Goal: Task Accomplishment & Management: Manage account settings

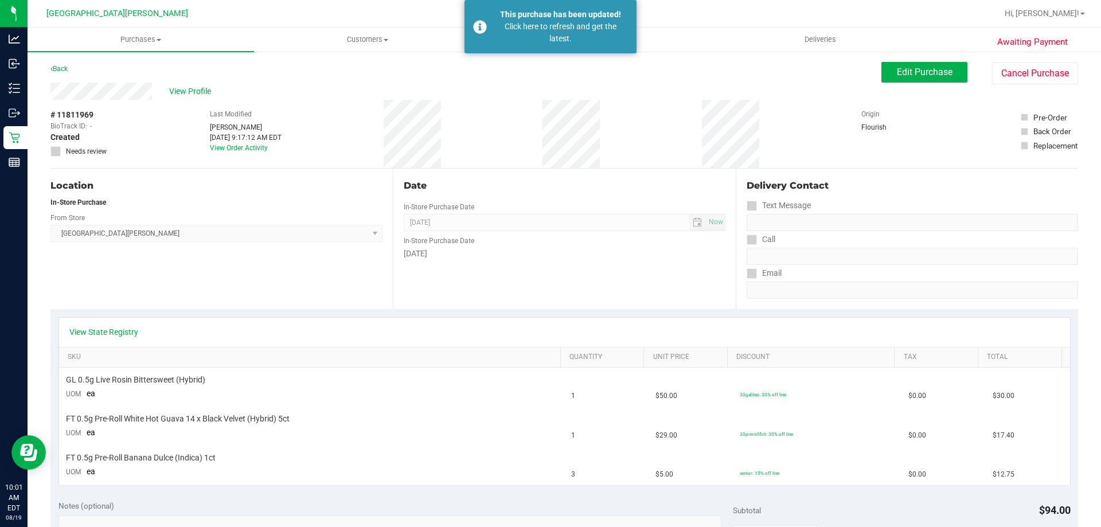
scroll to position [68, 0]
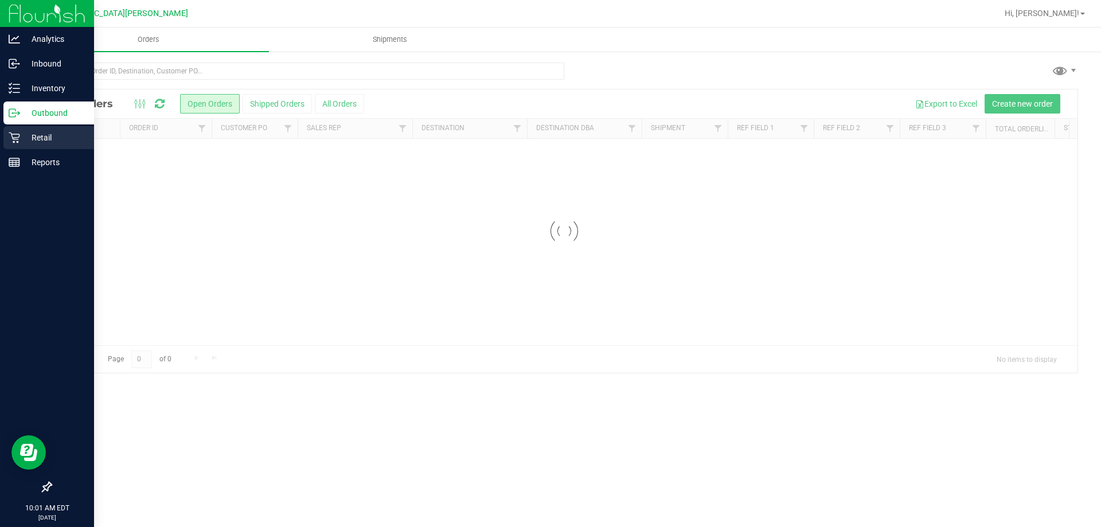
click at [33, 131] on p "Retail" at bounding box center [54, 138] width 69 height 14
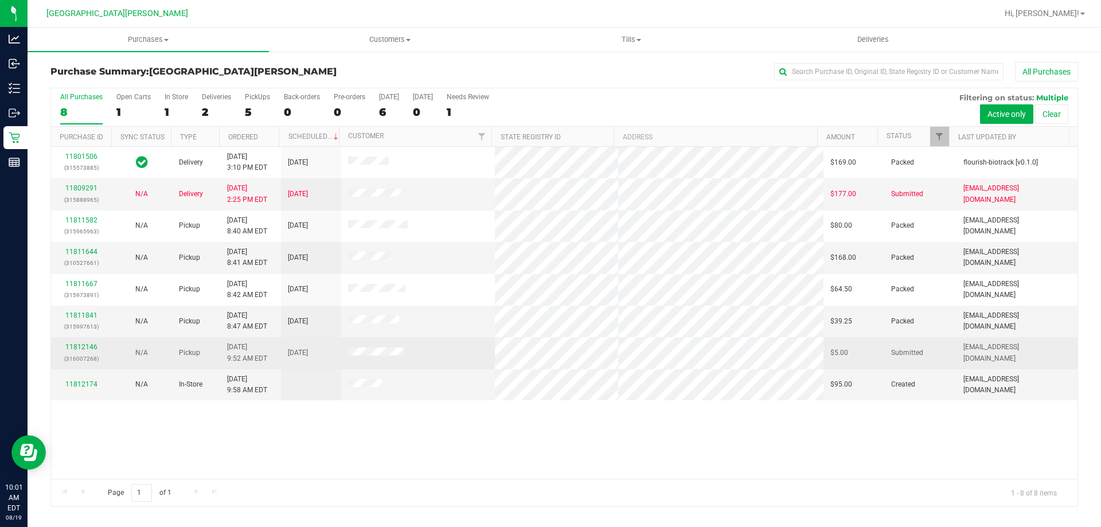
click at [91, 351] on div "11812146 (316007268)" at bounding box center [81, 353] width 46 height 22
click at [90, 348] on link "11812146" at bounding box center [81, 347] width 32 height 8
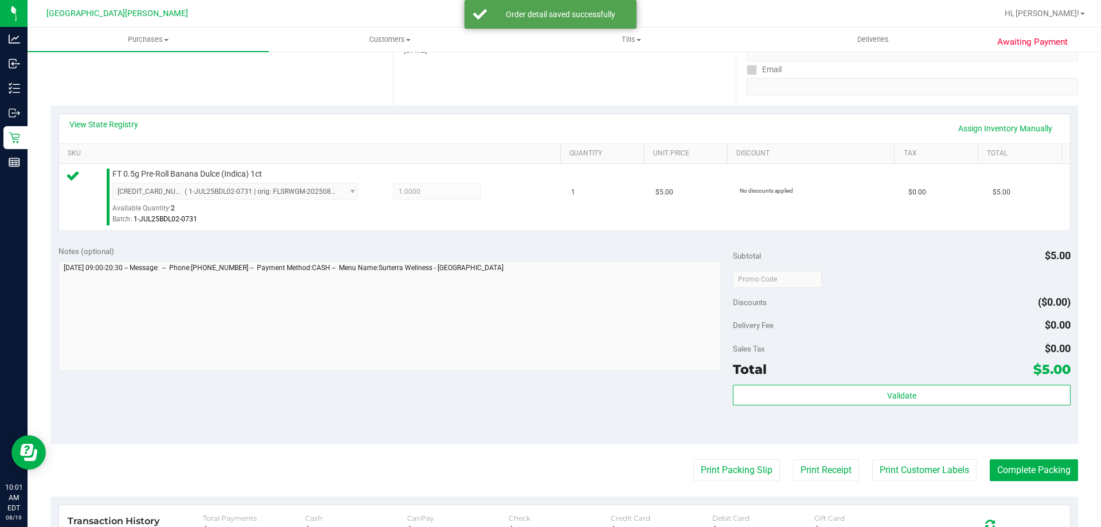
scroll to position [401, 0]
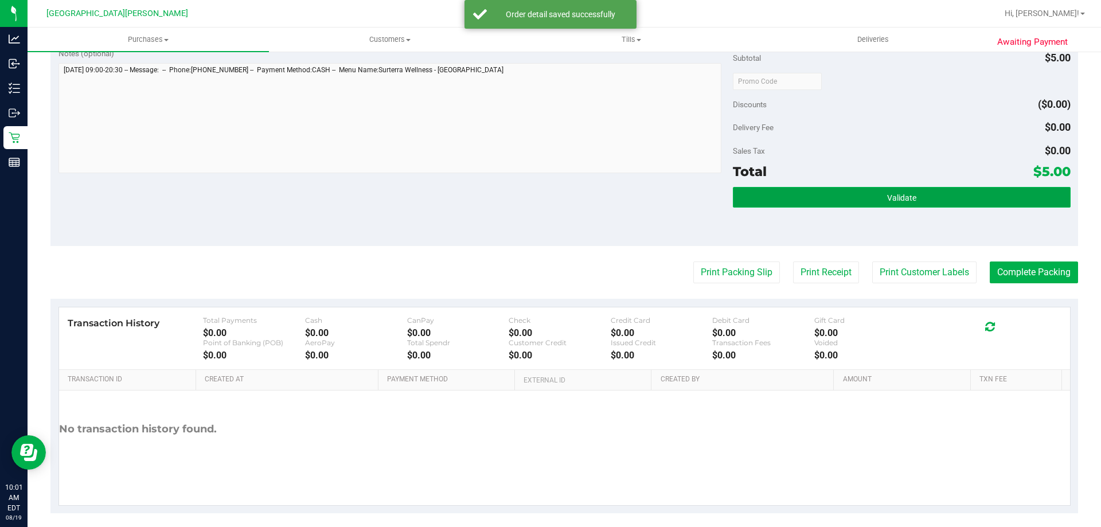
click at [945, 201] on button "Validate" at bounding box center [901, 197] width 337 height 21
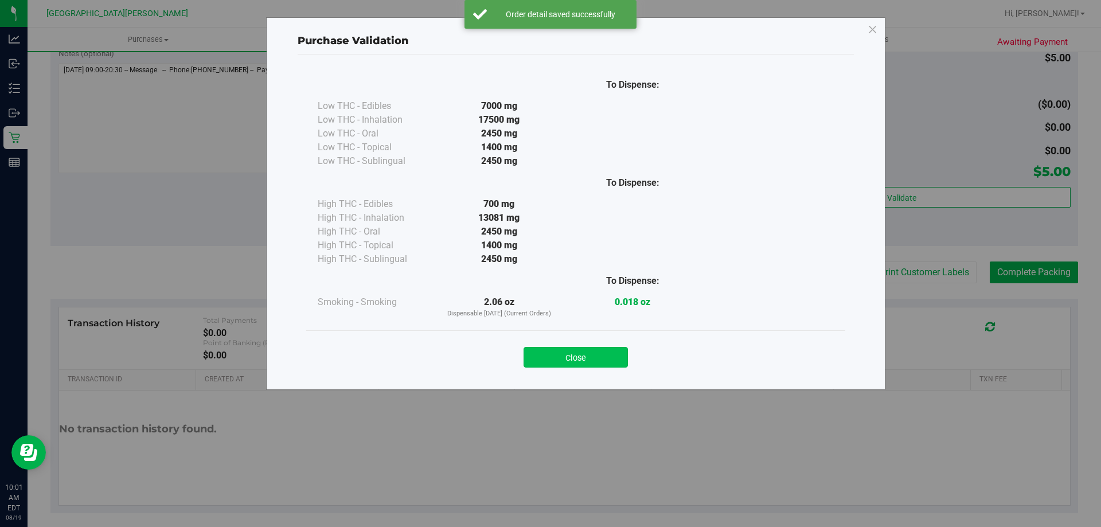
drag, startPoint x: 562, startPoint y: 360, endPoint x: 913, endPoint y: 310, distance: 353.8
click at [571, 360] on button "Close" at bounding box center [575, 357] width 104 height 21
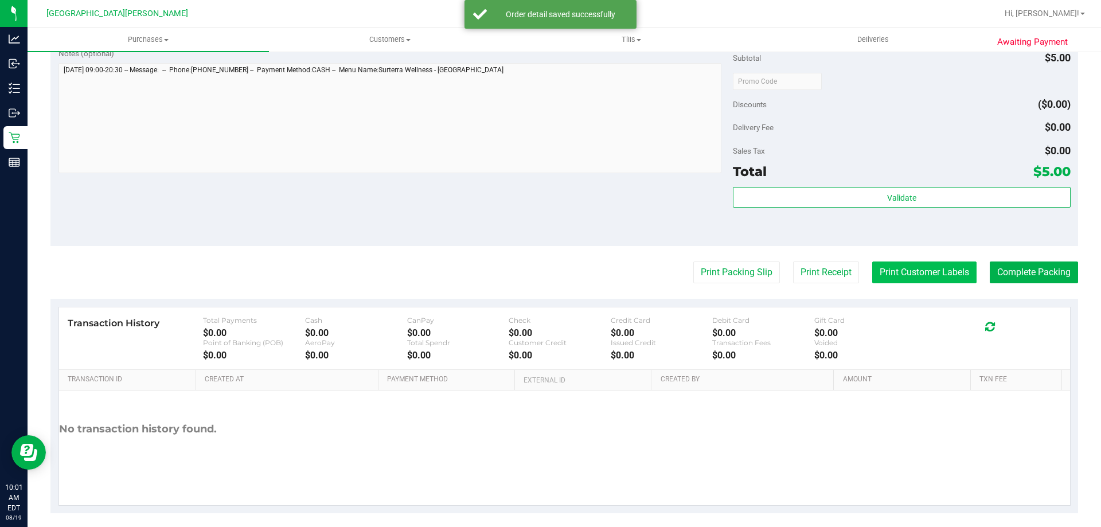
click at [926, 277] on button "Print Customer Labels" at bounding box center [924, 272] width 104 height 22
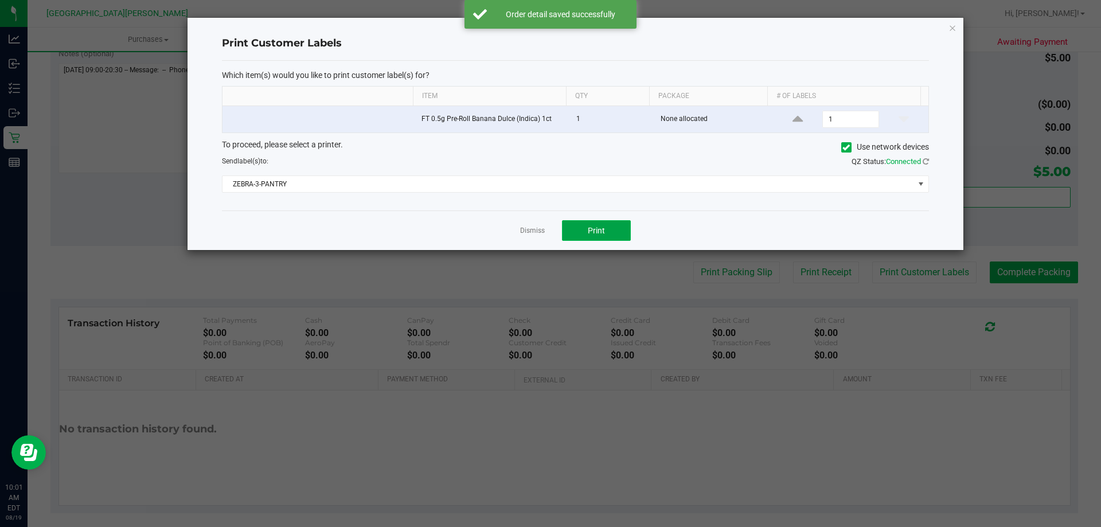
click at [598, 233] on span "Print" at bounding box center [596, 230] width 17 height 9
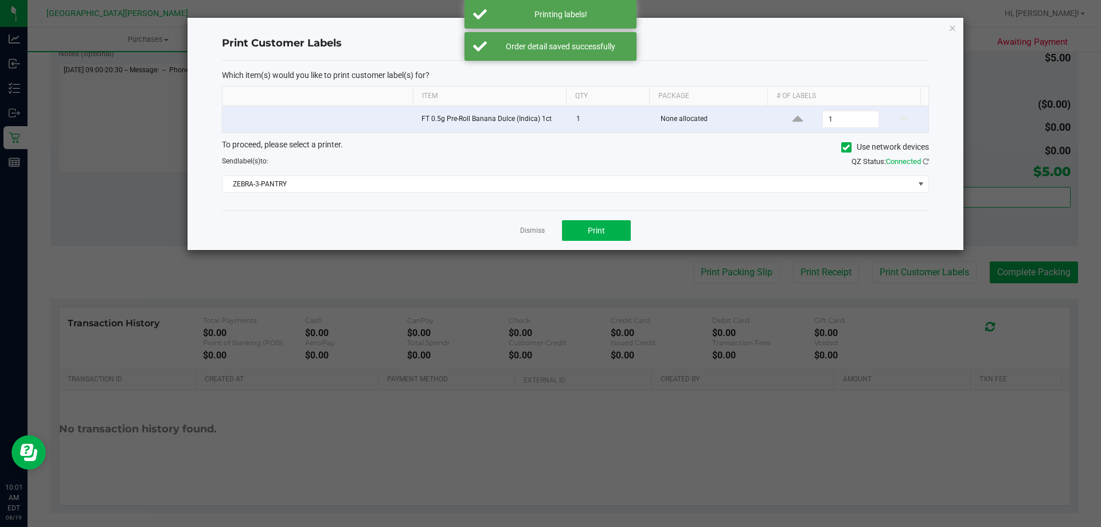
click at [540, 233] on link "Dismiss" at bounding box center [532, 231] width 25 height 10
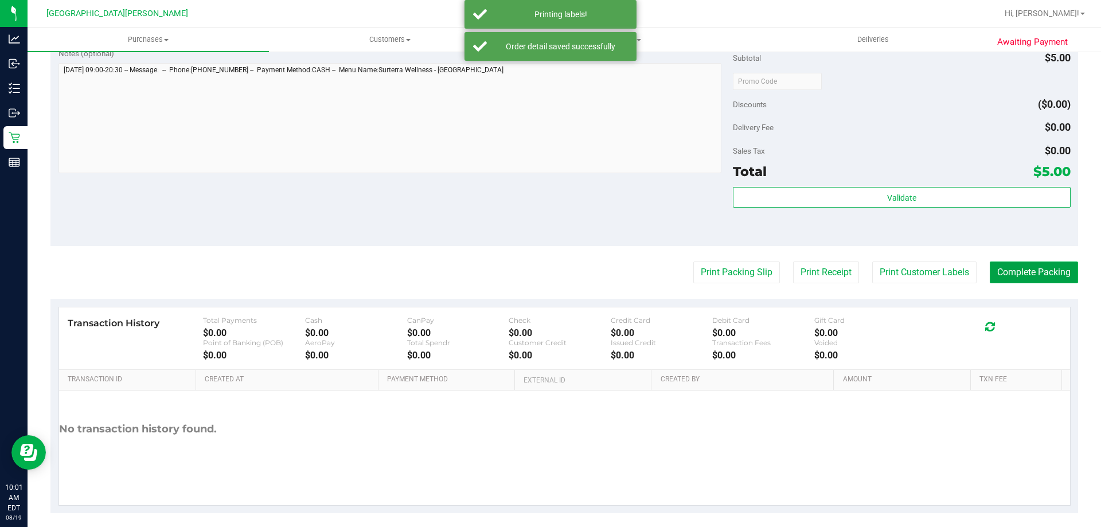
click at [1016, 274] on button "Complete Packing" at bounding box center [1033, 272] width 88 height 22
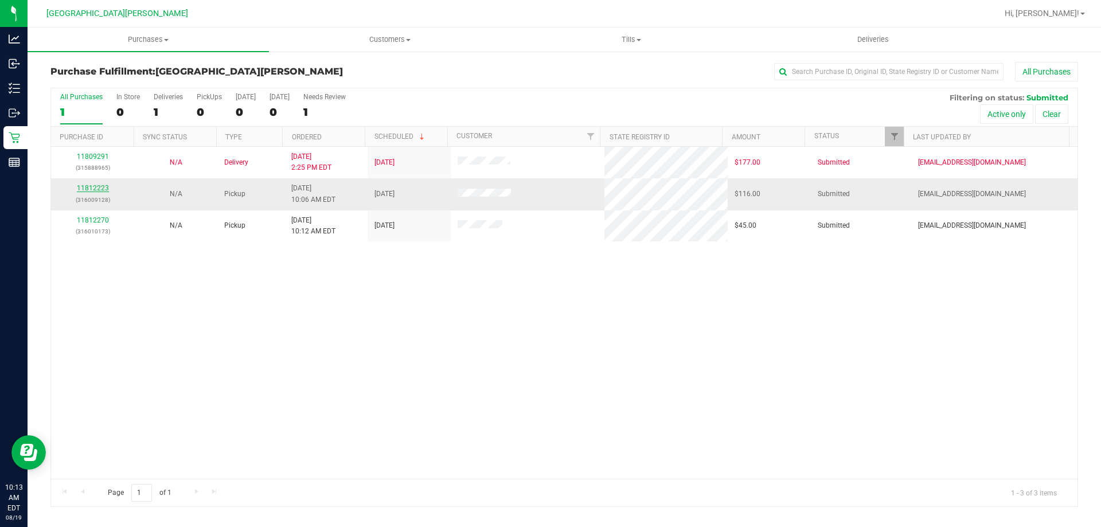
click at [101, 187] on link "11812223" at bounding box center [93, 188] width 32 height 8
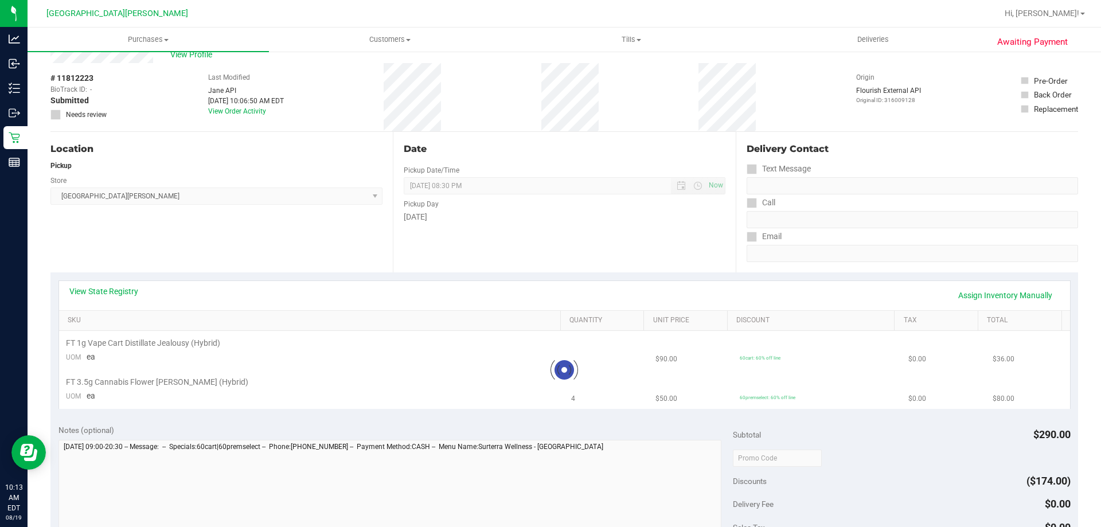
scroll to position [57, 0]
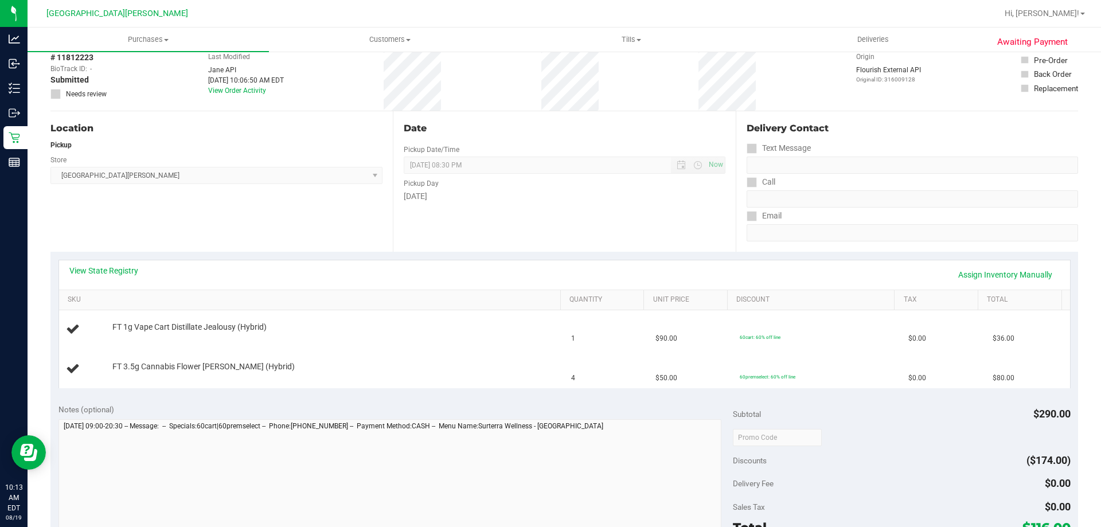
click at [126, 264] on div "View State Registry Assign Inventory Manually" at bounding box center [564, 274] width 1011 height 29
click at [135, 284] on div "View State Registry Assign Inventory Manually" at bounding box center [564, 274] width 990 height 19
click at [125, 273] on link "View State Registry" at bounding box center [103, 270] width 69 height 11
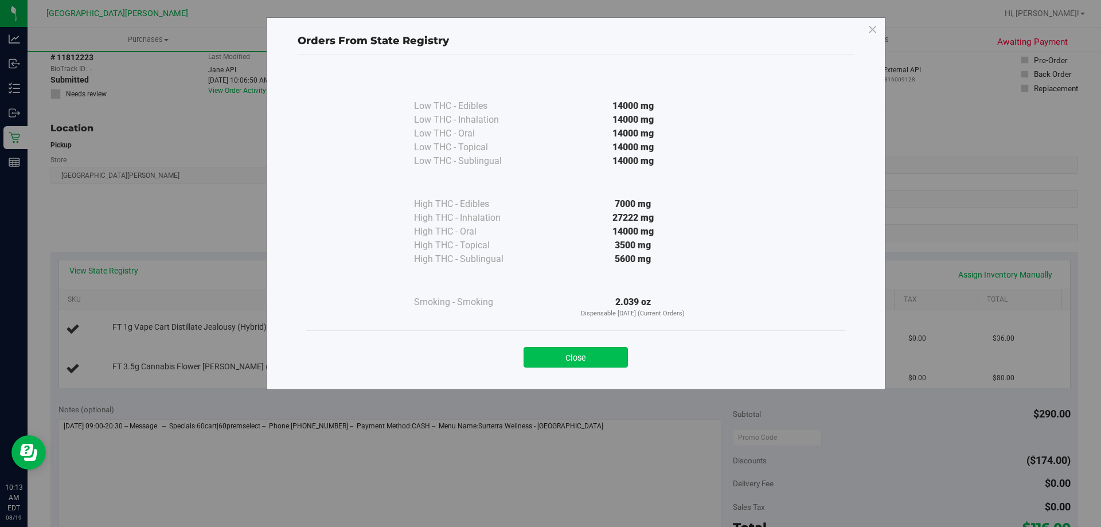
click at [569, 358] on button "Close" at bounding box center [575, 357] width 104 height 21
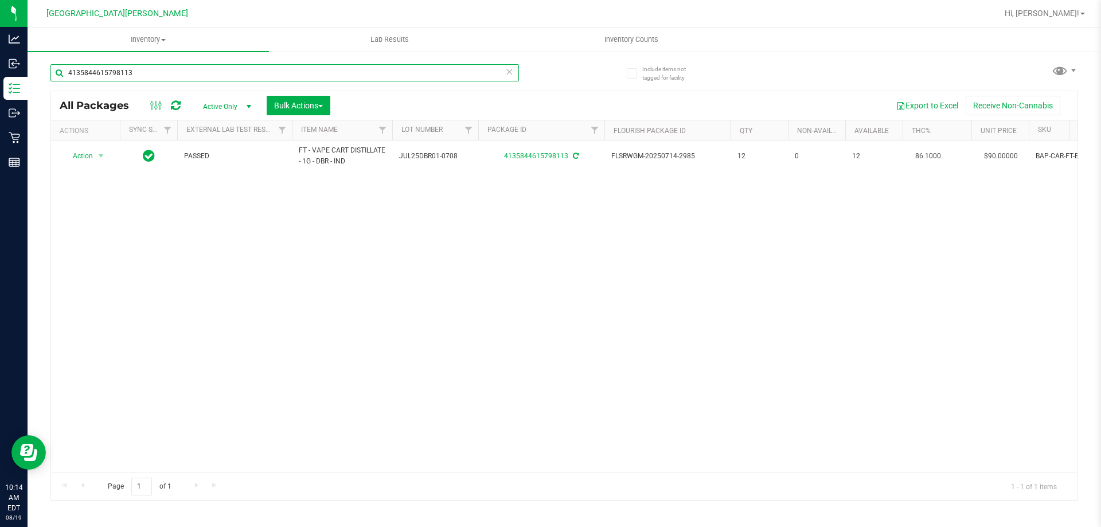
click at [134, 77] on input "4135844615798113" at bounding box center [284, 72] width 468 height 17
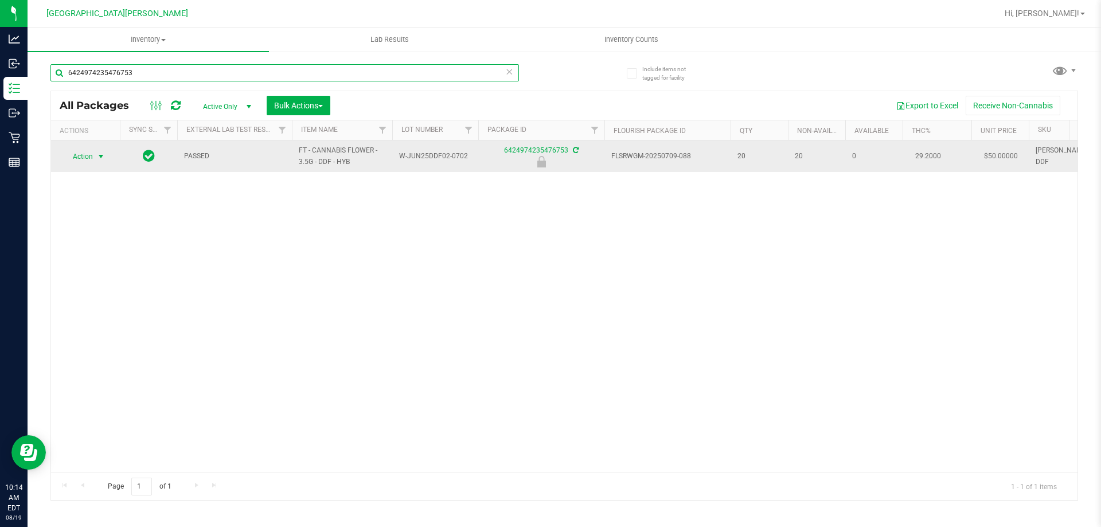
type input "6424974235476753"
click at [84, 158] on span "Action" at bounding box center [77, 156] width 31 height 16
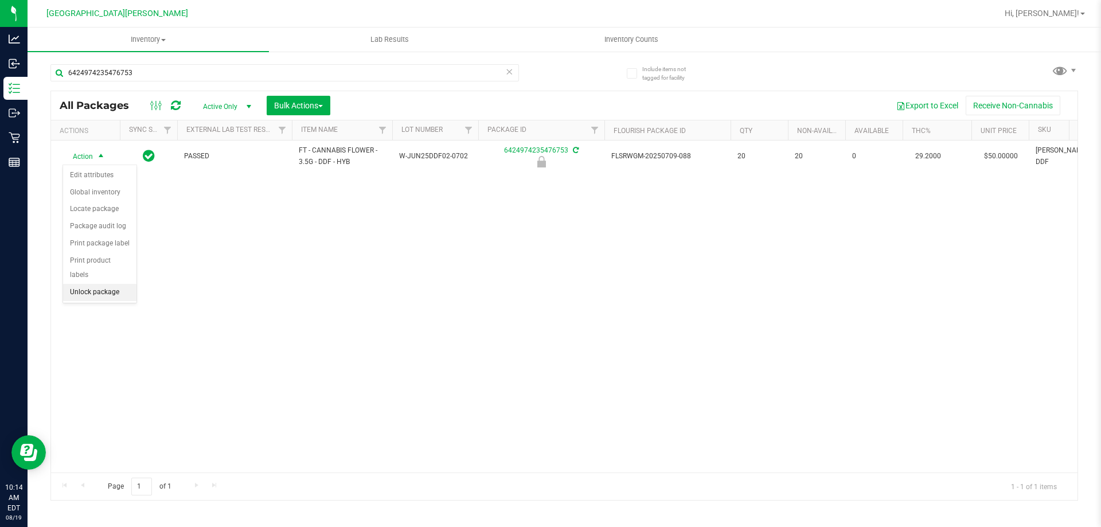
click at [111, 284] on li "Unlock package" at bounding box center [99, 292] width 73 height 17
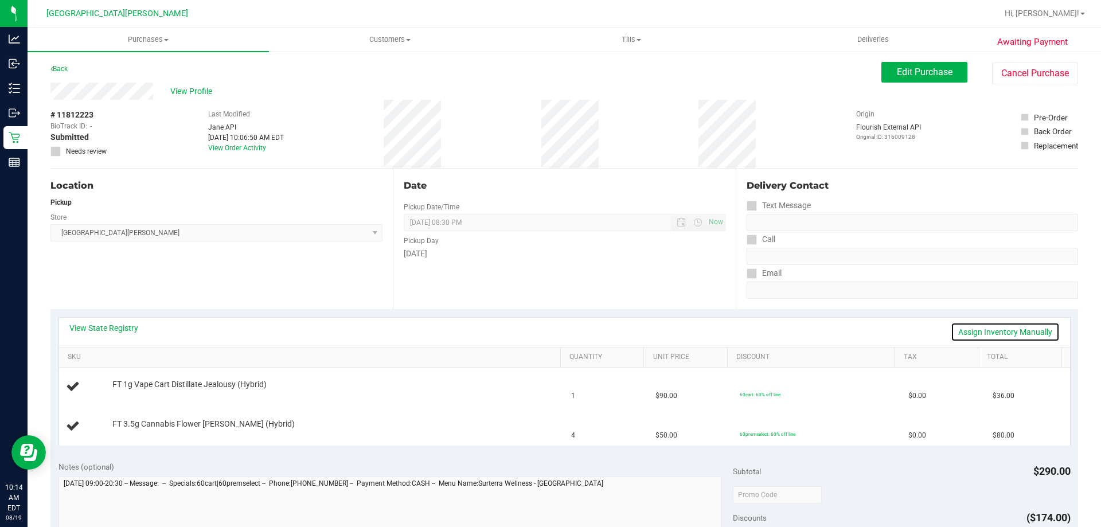
click at [985, 332] on link "Assign Inventory Manually" at bounding box center [1004, 331] width 109 height 19
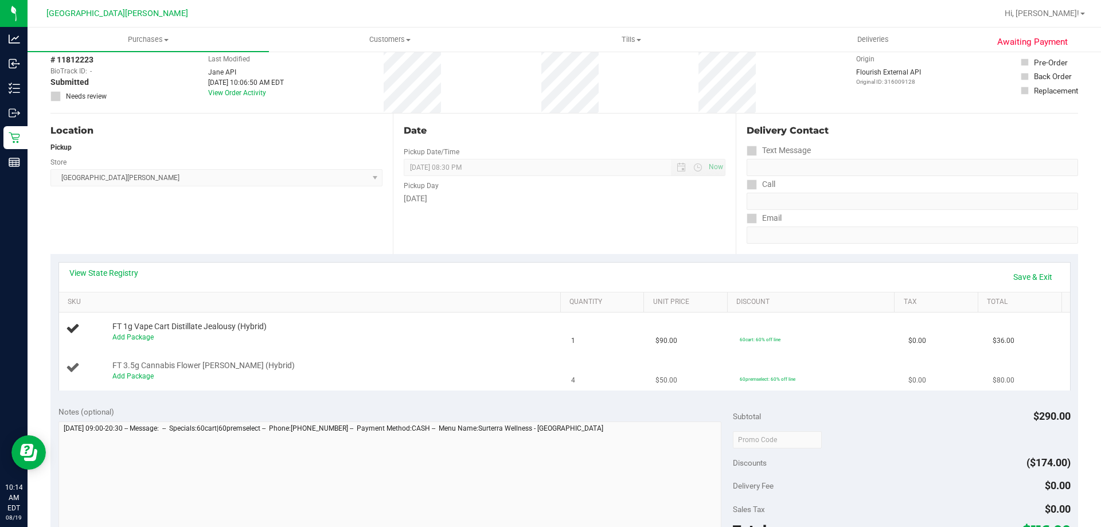
scroll to position [115, 0]
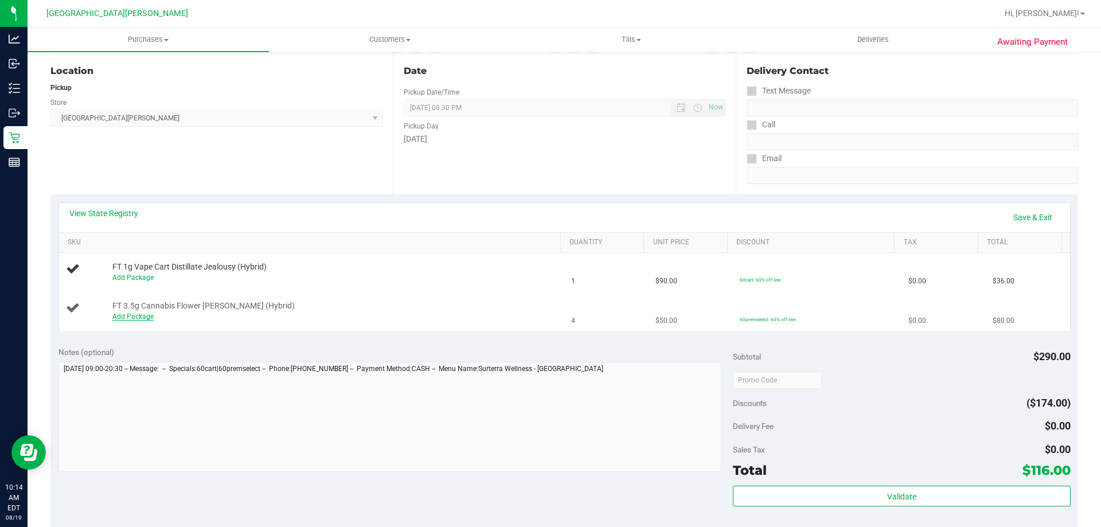
click at [131, 314] on div "Add Package" at bounding box center [333, 316] width 443 height 11
click at [136, 318] on link "Add Package" at bounding box center [132, 316] width 41 height 8
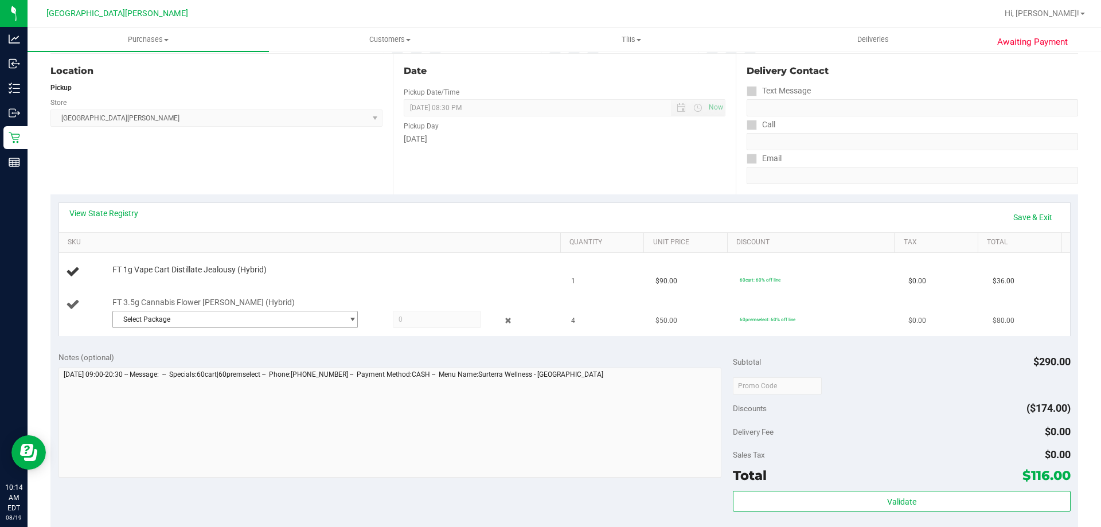
click at [164, 318] on span "Select Package" at bounding box center [228, 319] width 230 height 16
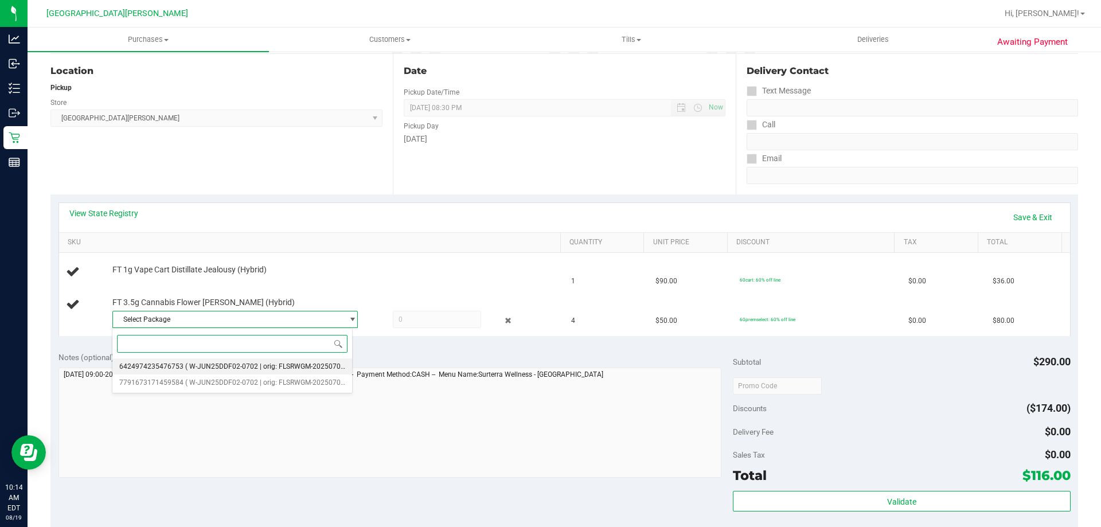
click at [177, 362] on li "6424974235476753 ( W-JUN25DDF02-0702 | orig: FLSRWGM-20250709-088 )" at bounding box center [232, 366] width 240 height 16
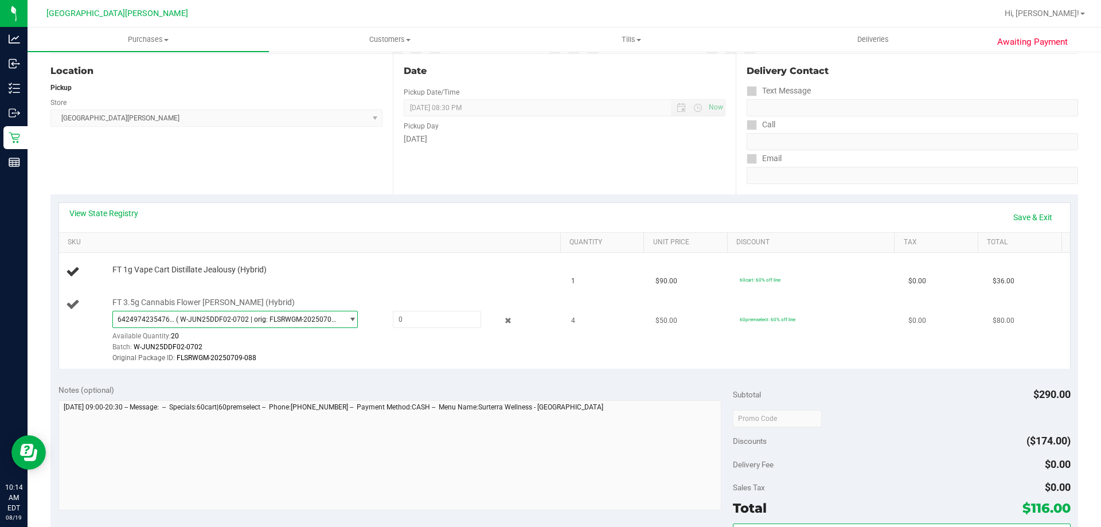
click at [289, 320] on span "( W-JUN25DDF02-0702 | orig: FLSRWGM-20250709-088 )" at bounding box center [257, 319] width 162 height 8
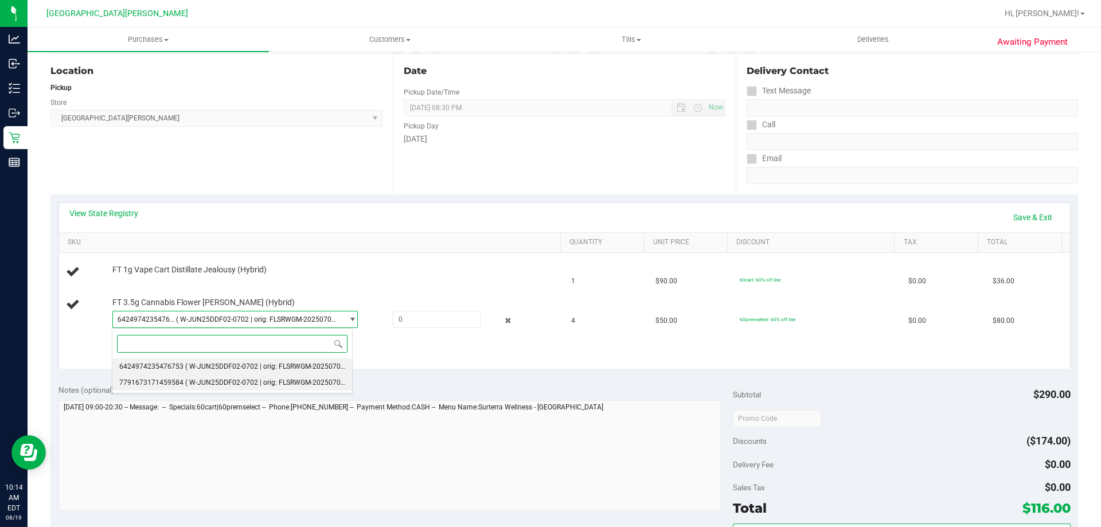
click at [214, 384] on span "( W-JUN25DDF02-0702 | orig: FLSRWGM-20250709-069 )" at bounding box center [273, 382] width 177 height 8
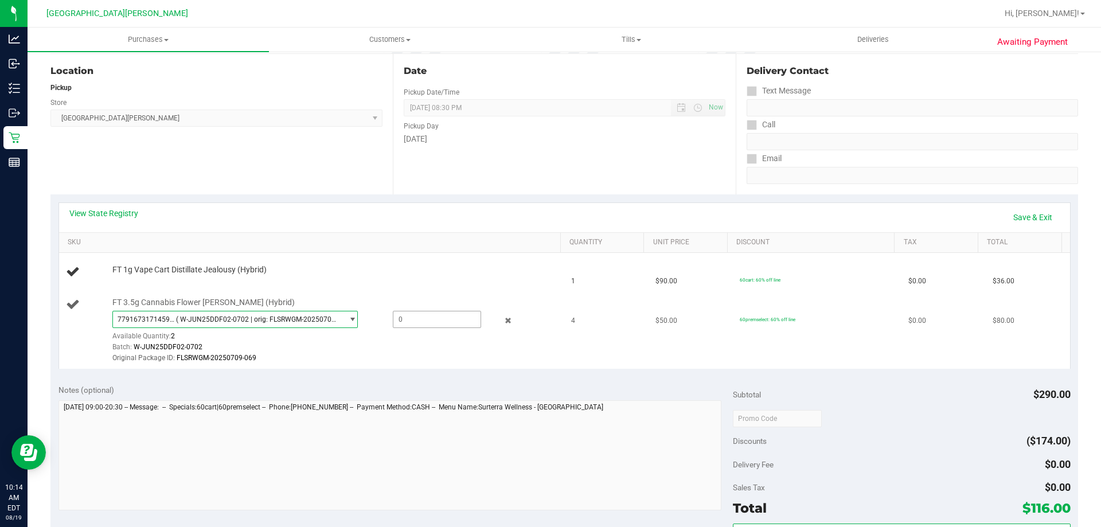
click at [420, 323] on span at bounding box center [437, 319] width 88 height 17
type input "2"
type input "2.0000"
click at [426, 210] on div "View State Registry Save & Exit" at bounding box center [564, 216] width 990 height 19
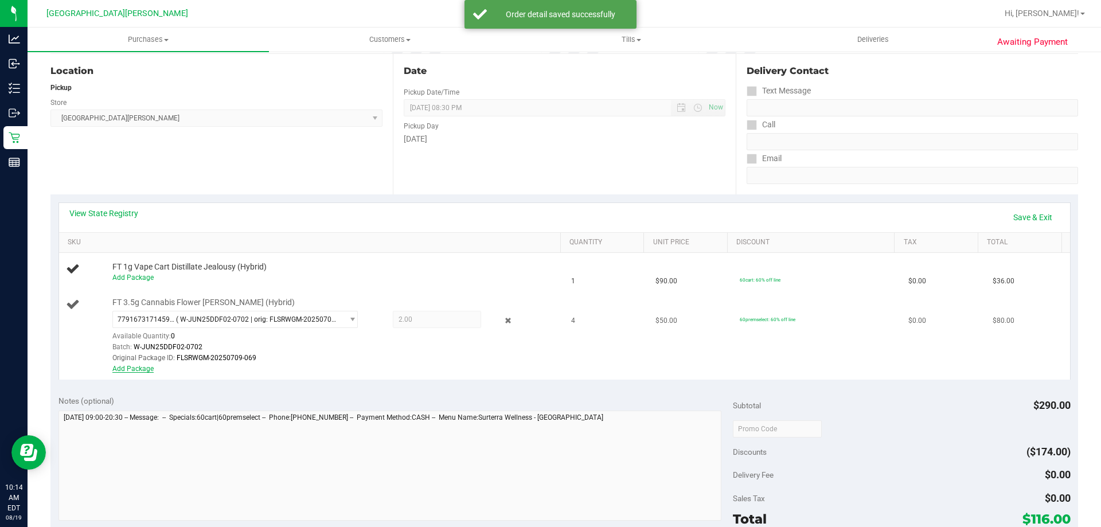
click at [132, 367] on link "Add Package" at bounding box center [132, 369] width 41 height 8
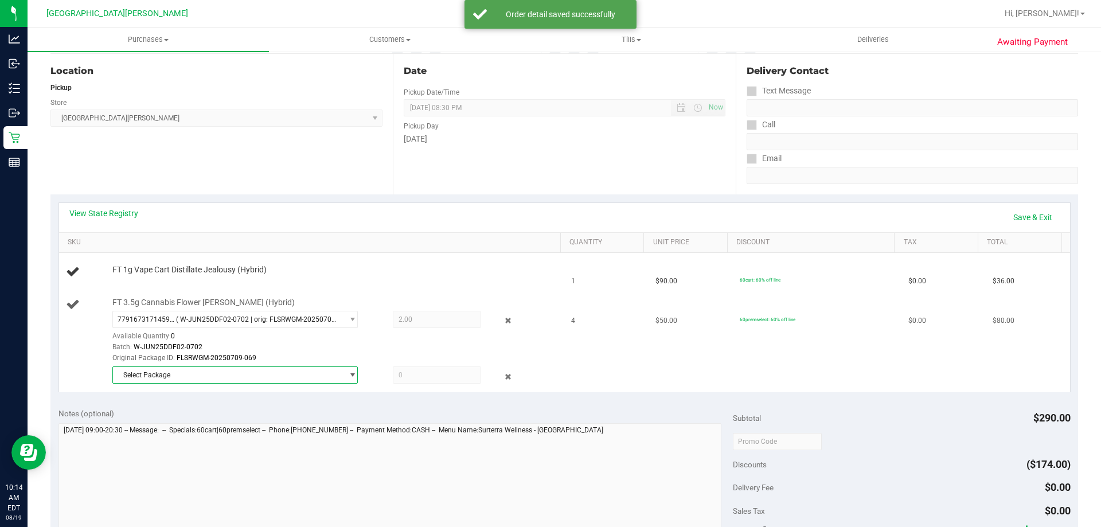
click at [205, 369] on span "Select Package" at bounding box center [228, 375] width 230 height 16
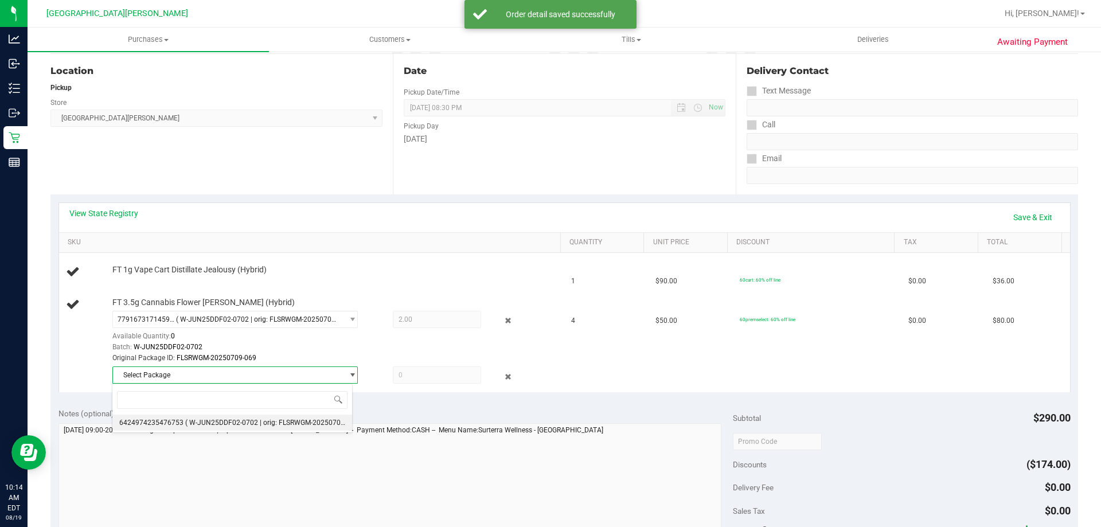
click at [189, 415] on li "6424974235476753 ( W-JUN25DDF02-0702 | orig: FLSRWGM-20250709-088 )" at bounding box center [232, 422] width 240 height 16
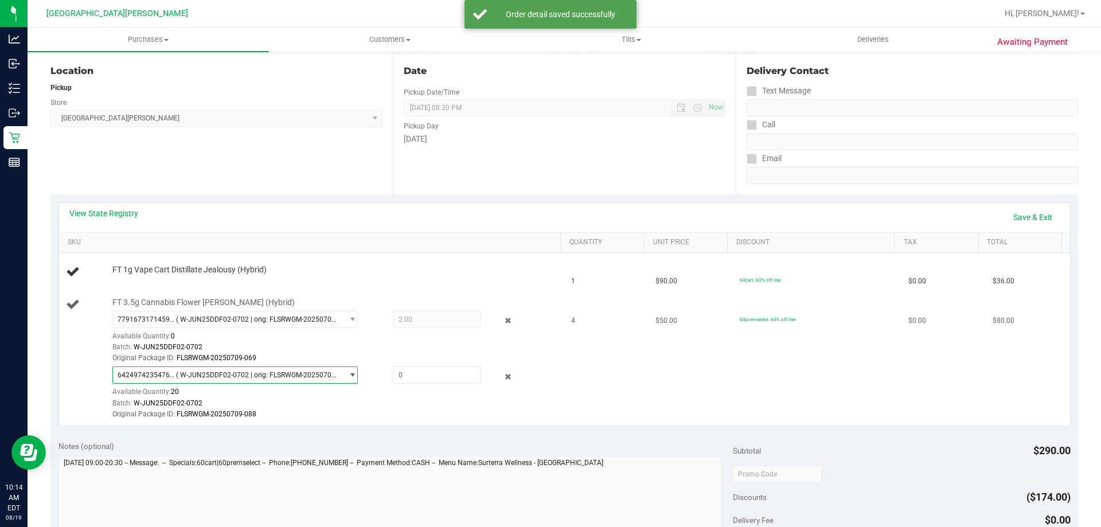
drag, startPoint x: 395, startPoint y: 390, endPoint x: 410, endPoint y: 381, distance: 17.5
click at [396, 390] on div "6424974235476753 ( W-JUN25DDF02-0702 | orig: FLSRWGM-20250709-088 ) 64249742354…" at bounding box center [333, 392] width 443 height 53
click at [412, 378] on span at bounding box center [437, 374] width 88 height 17
type input "2"
type input "2.0000"
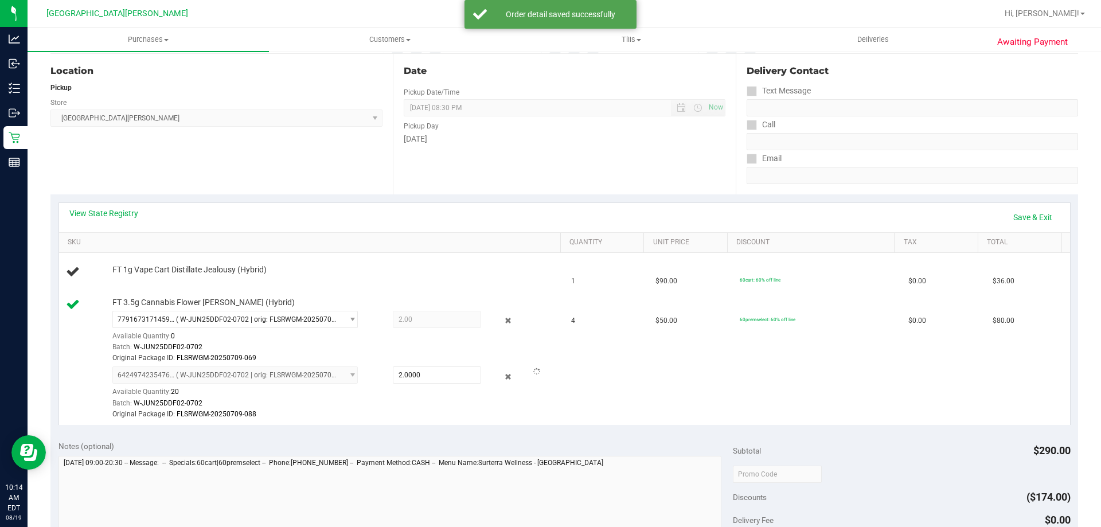
click at [442, 224] on div "View State Registry Save & Exit" at bounding box center [564, 216] width 990 height 19
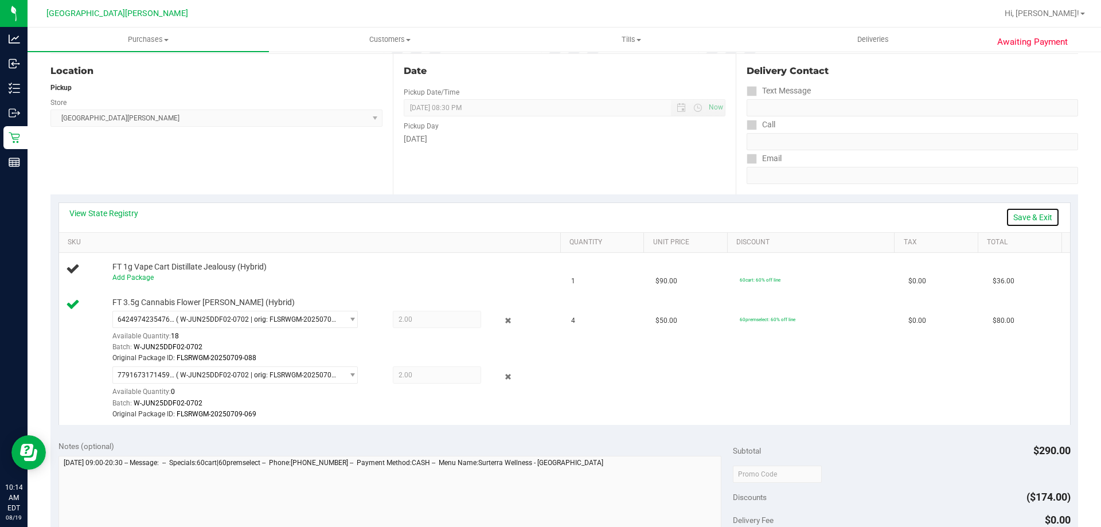
click at [1035, 216] on link "Save & Exit" at bounding box center [1032, 216] width 54 height 19
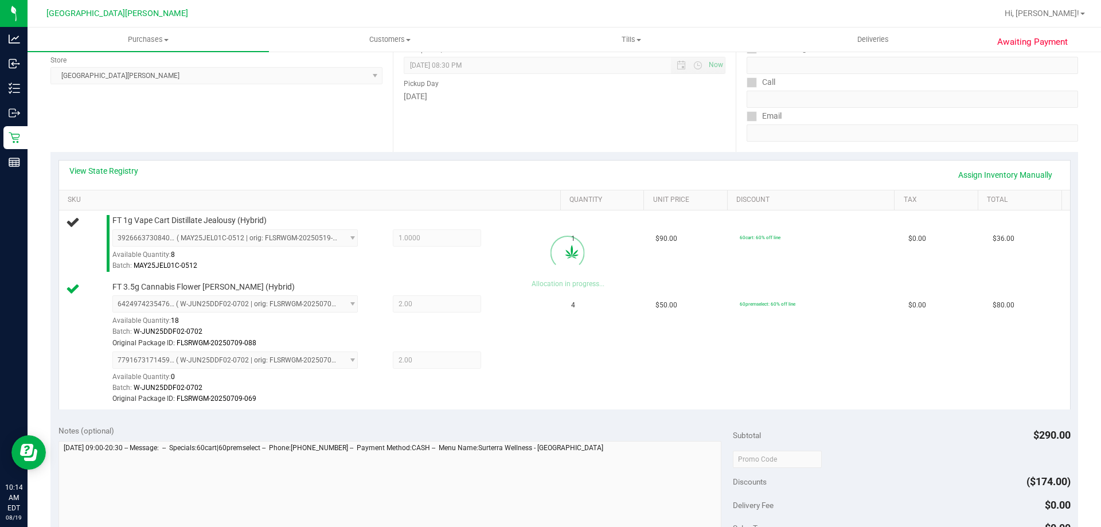
scroll to position [287, 0]
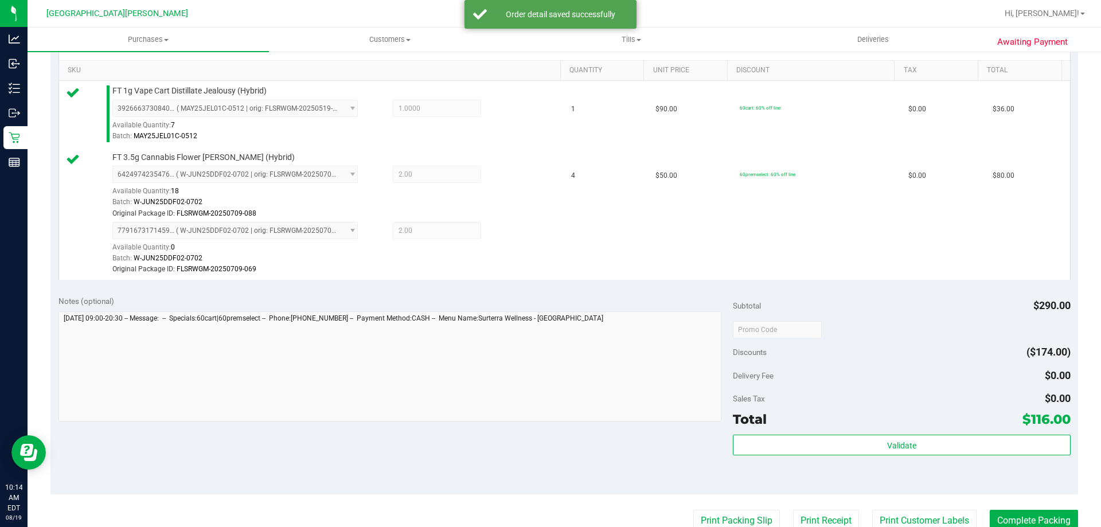
click at [870, 432] on div "Subtotal $290.00 Discounts ($174.00) Delivery Fee $0.00 Sales Tax $0.00 Total $…" at bounding box center [901, 390] width 337 height 191
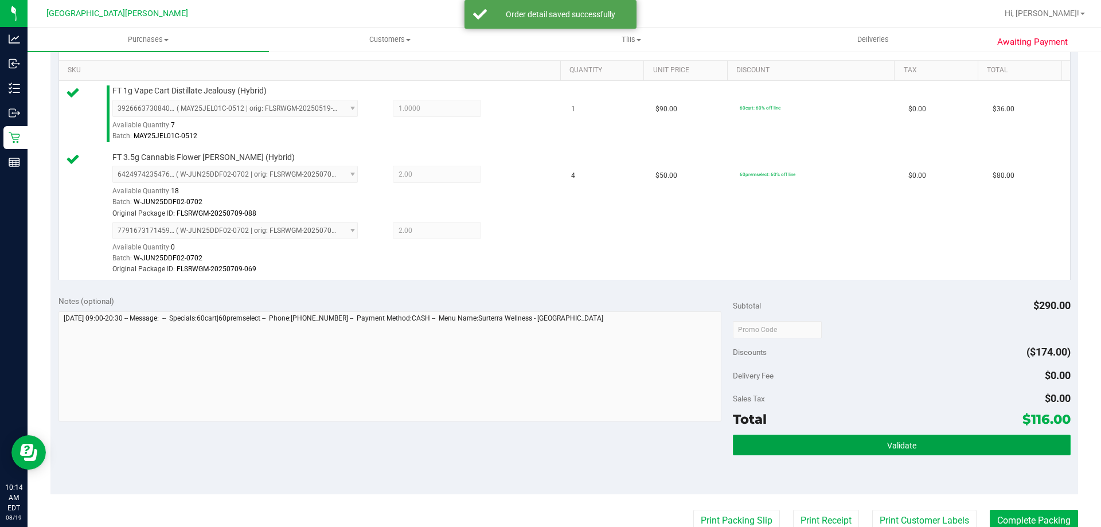
click at [870, 446] on button "Validate" at bounding box center [901, 444] width 337 height 21
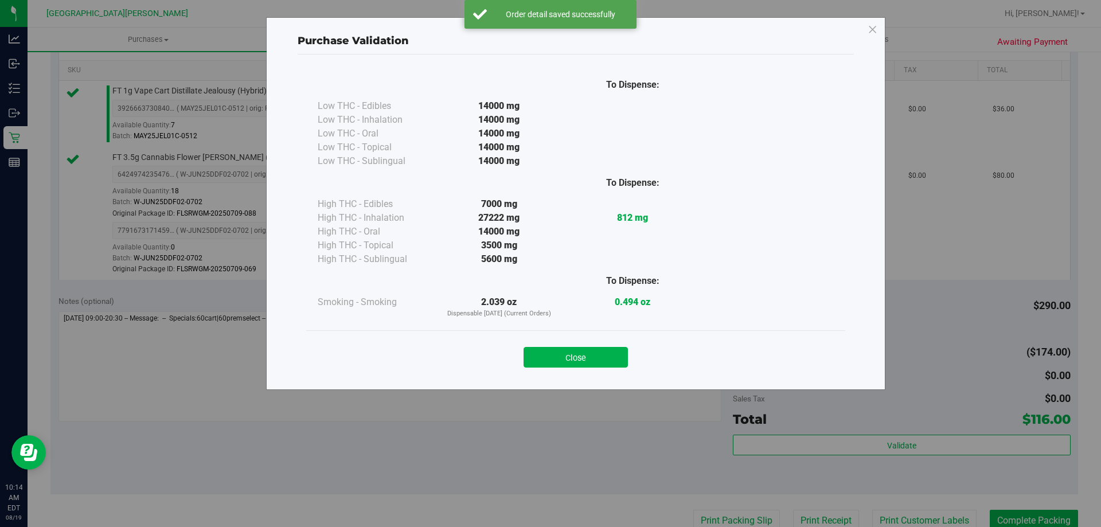
click at [574, 359] on button "Close" at bounding box center [575, 357] width 104 height 21
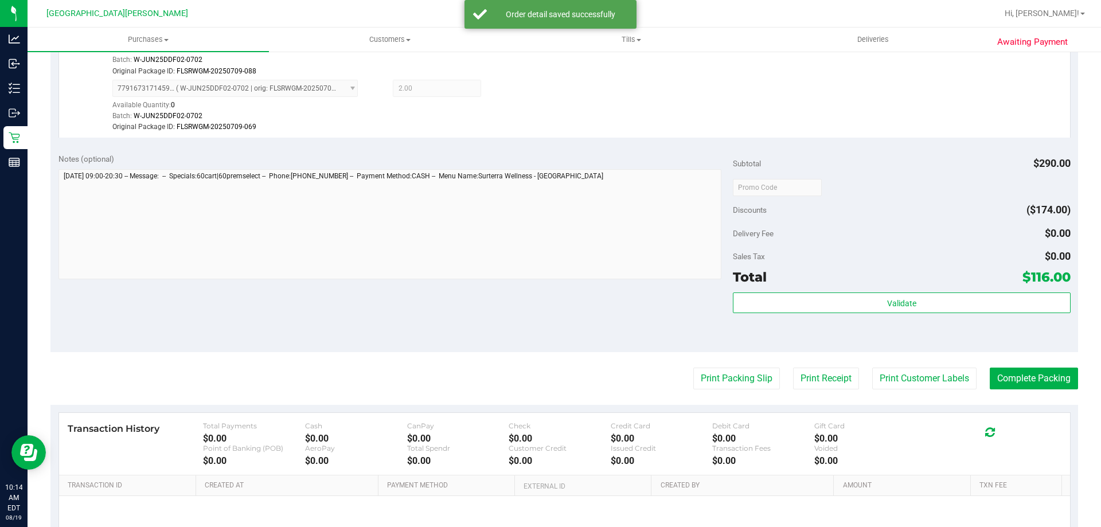
scroll to position [516, 0]
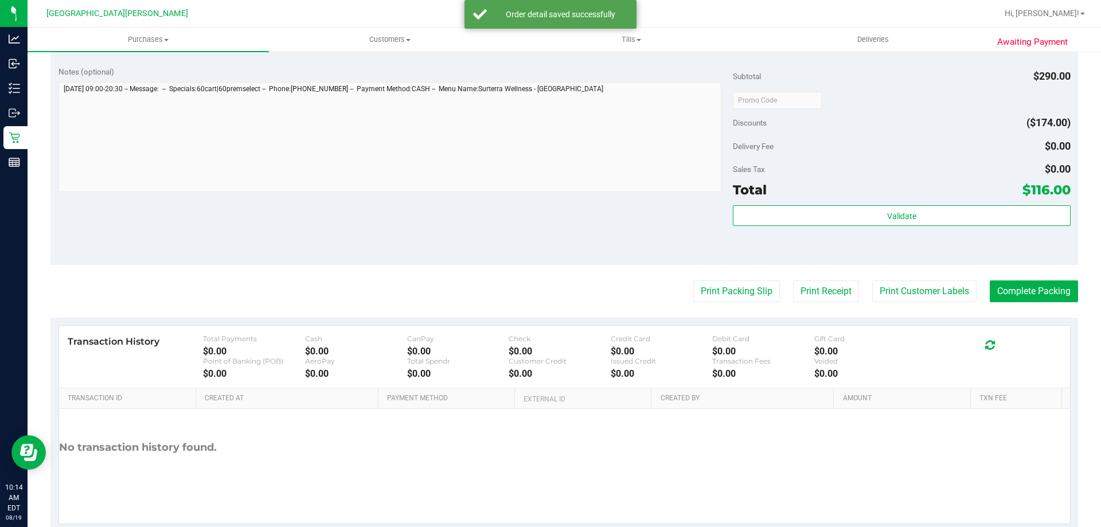
click at [896, 278] on purchase-details "Back Edit Purchase Cancel Purchase View Profile # 11812223 BioTrack ID: - Submi…" at bounding box center [563, 39] width 1027 height 986
click at [896, 299] on button "Print Customer Labels" at bounding box center [924, 291] width 104 height 22
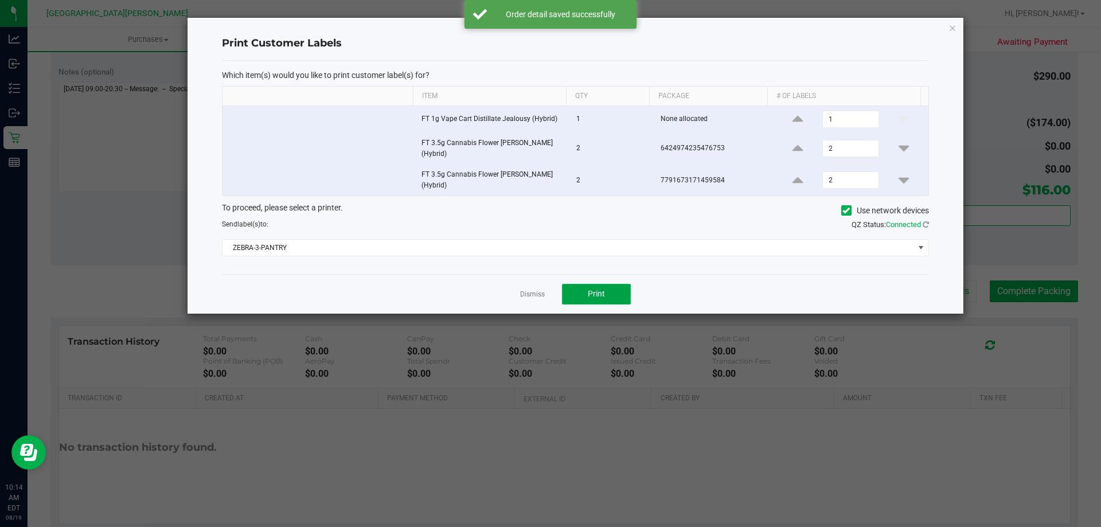
click at [584, 297] on button "Print" at bounding box center [596, 294] width 69 height 21
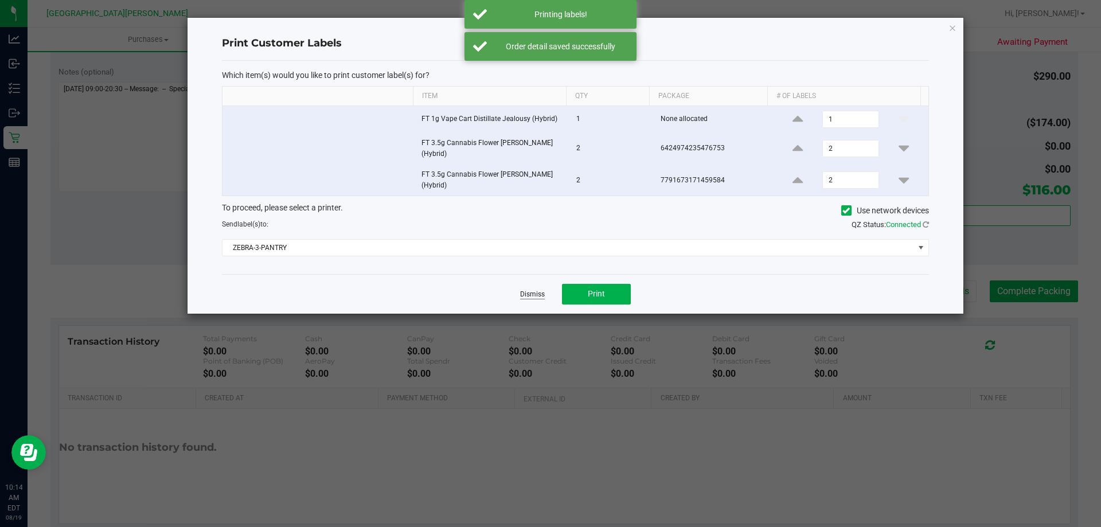
click at [531, 298] on link "Dismiss" at bounding box center [532, 294] width 25 height 10
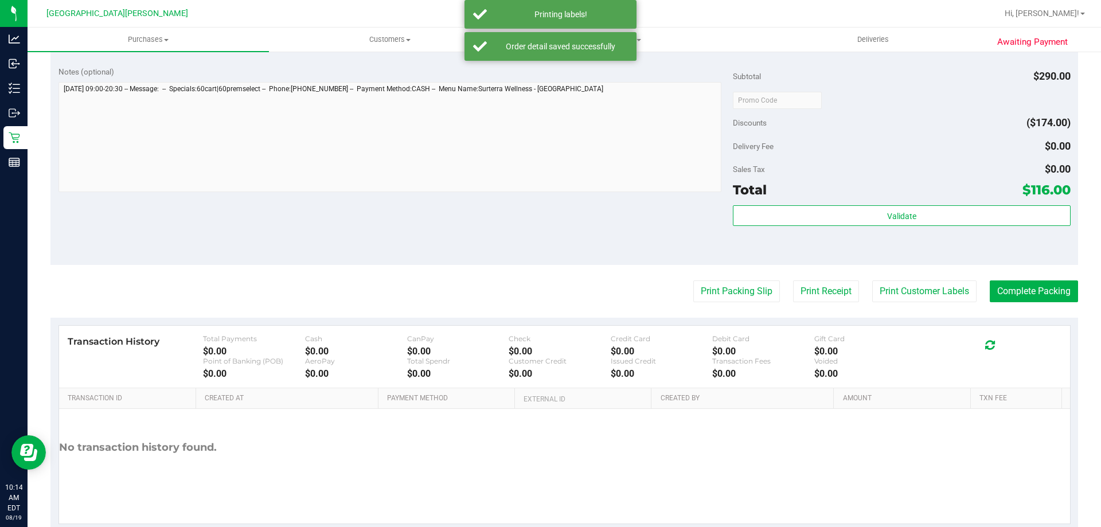
click at [460, 237] on div "Notes (optional) Subtotal $290.00 Discounts ($174.00) Delivery Fee $0.00 Sales …" at bounding box center [563, 161] width 1027 height 206
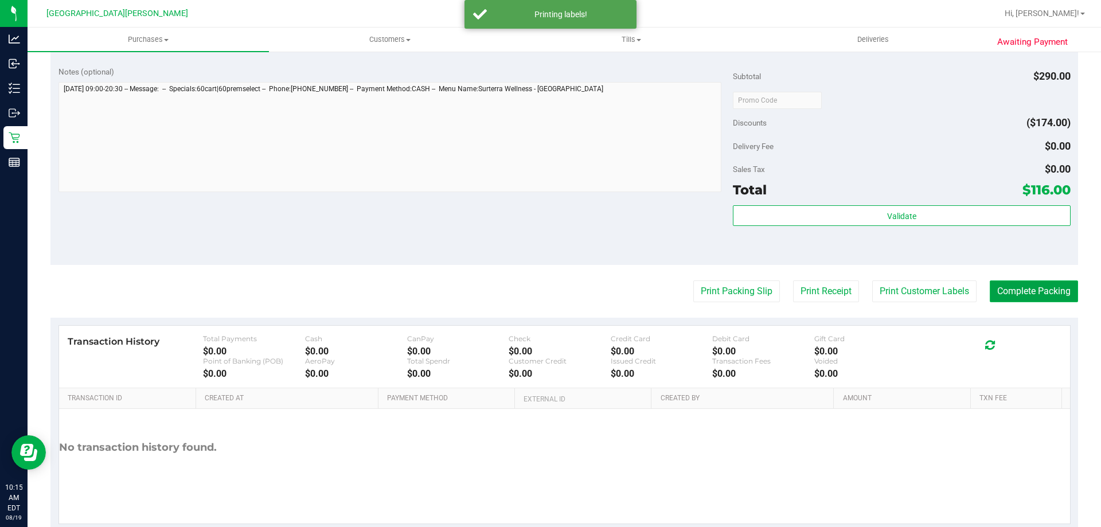
click at [1012, 292] on button "Complete Packing" at bounding box center [1033, 291] width 88 height 22
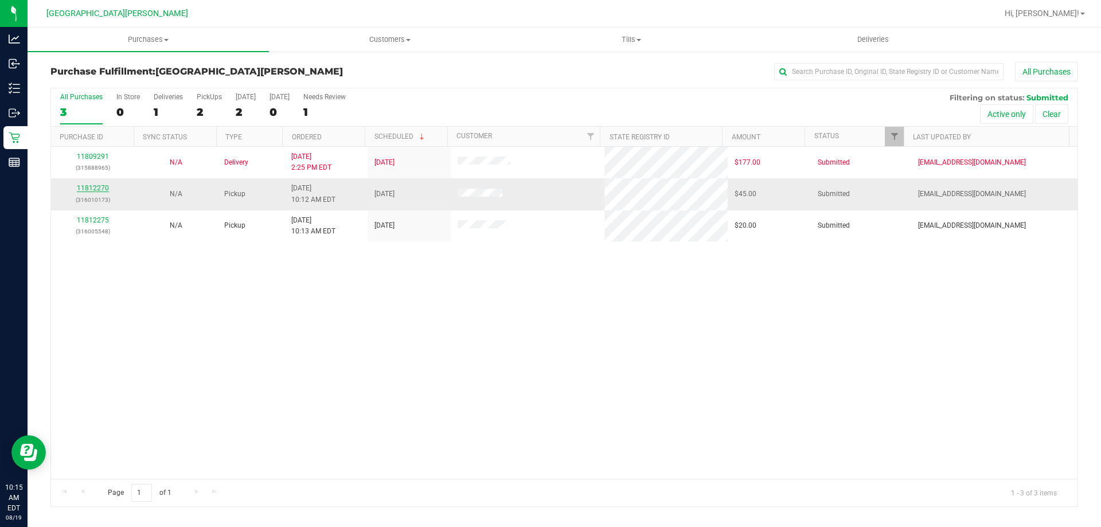
click at [103, 189] on link "11812270" at bounding box center [93, 188] width 32 height 8
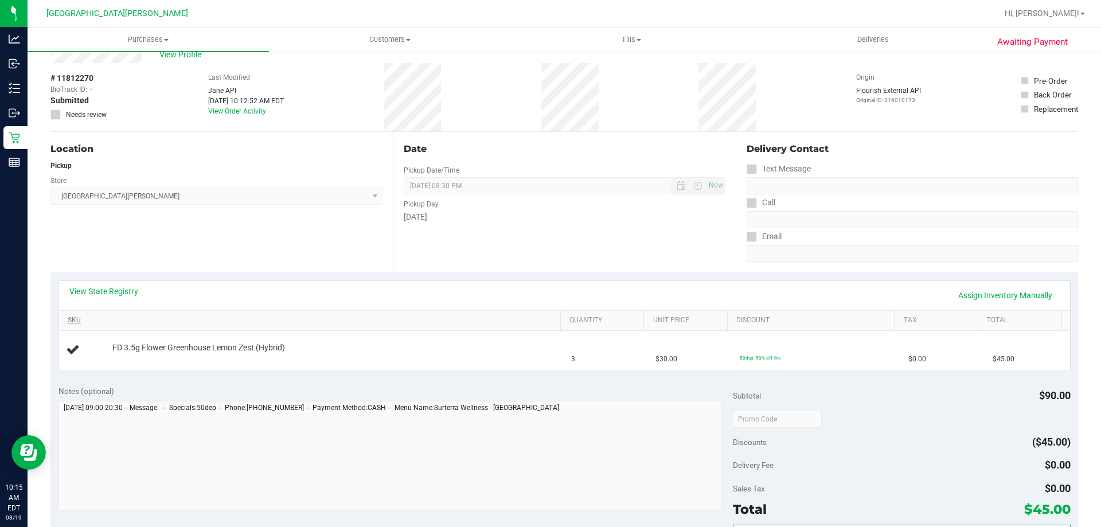
scroll to position [57, 0]
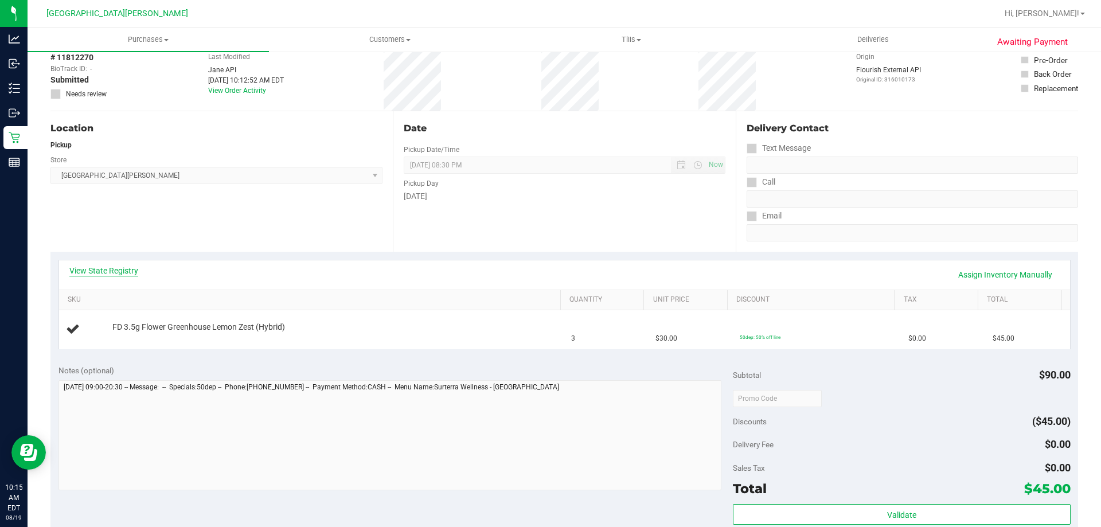
click at [110, 269] on link "View State Registry" at bounding box center [103, 270] width 69 height 11
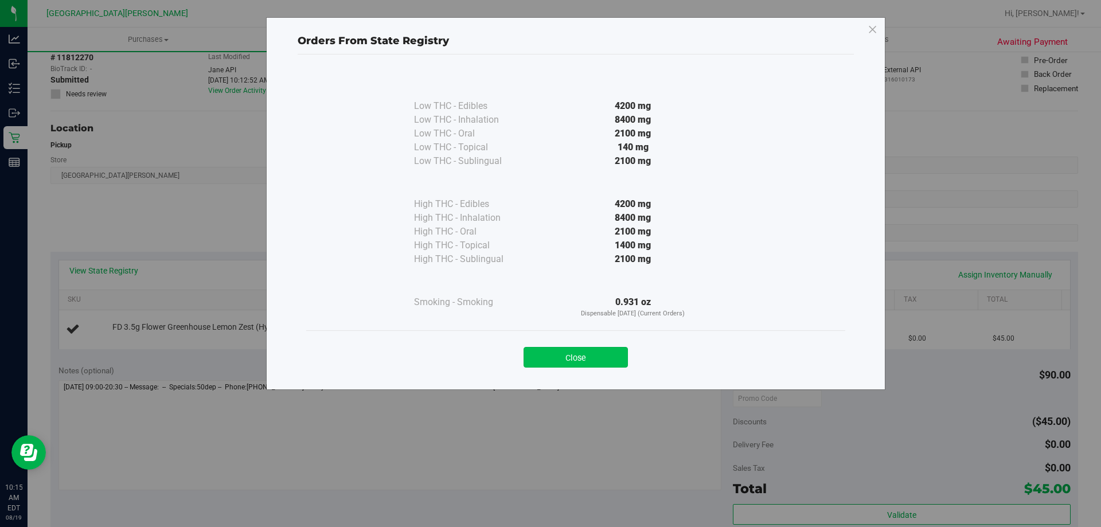
click at [570, 361] on button "Close" at bounding box center [575, 357] width 104 height 21
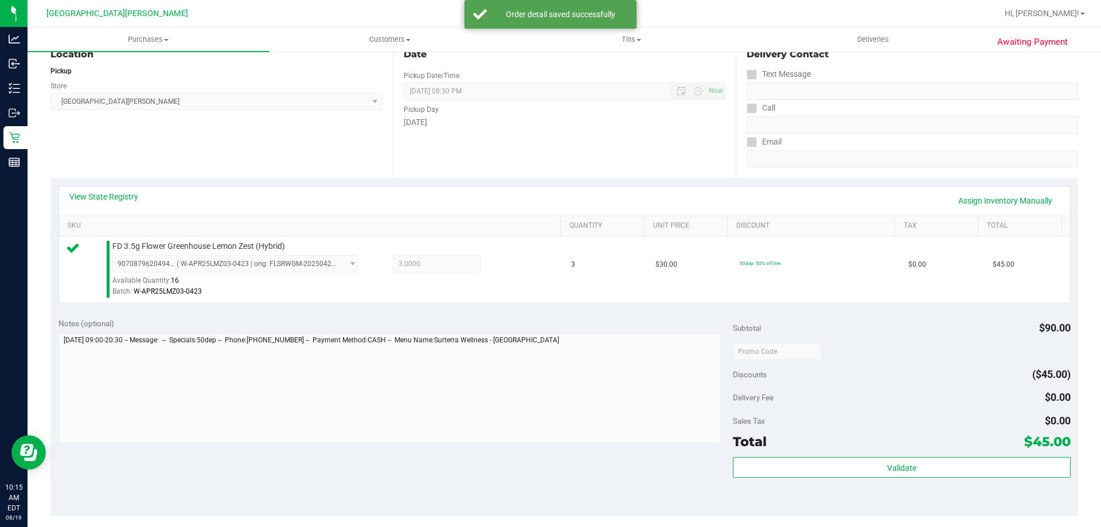
scroll to position [229, 0]
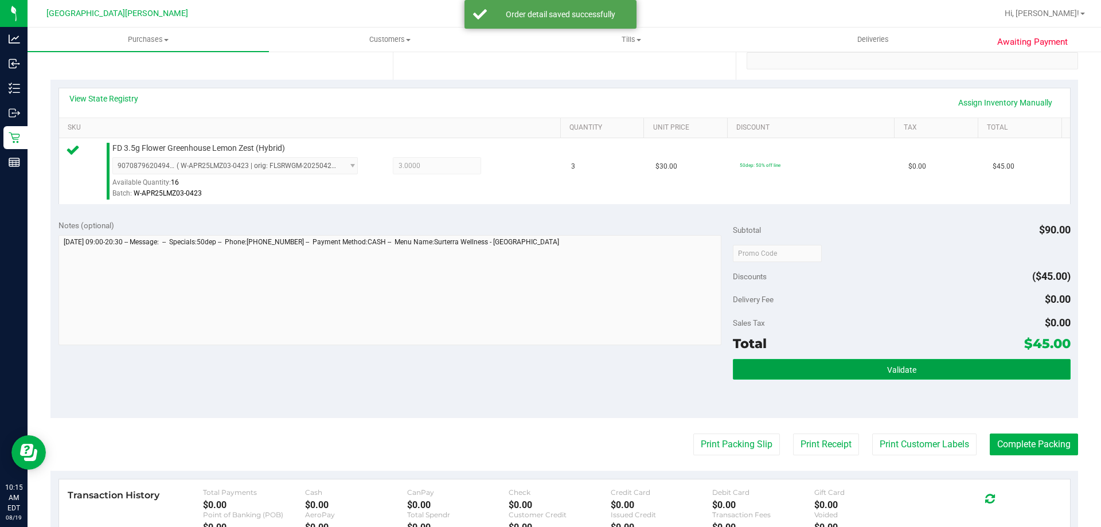
click at [867, 367] on button "Validate" at bounding box center [901, 369] width 337 height 21
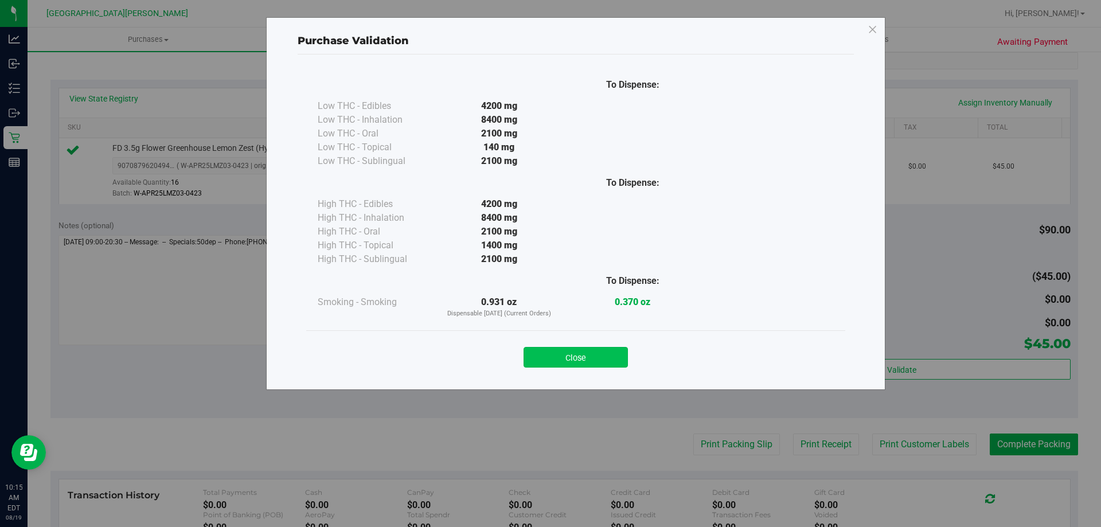
click at [593, 350] on button "Close" at bounding box center [575, 357] width 104 height 21
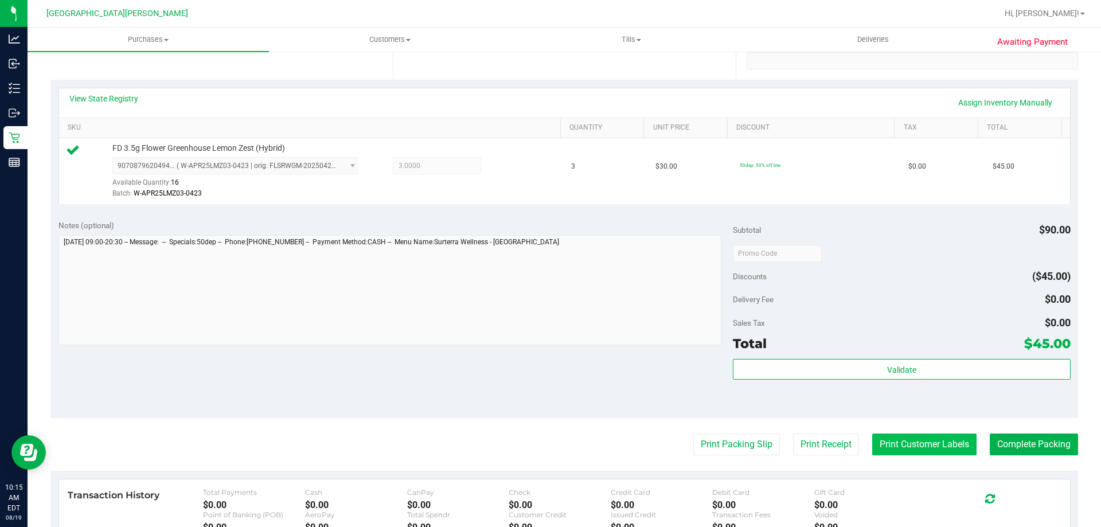
click at [921, 445] on button "Print Customer Labels" at bounding box center [924, 444] width 104 height 22
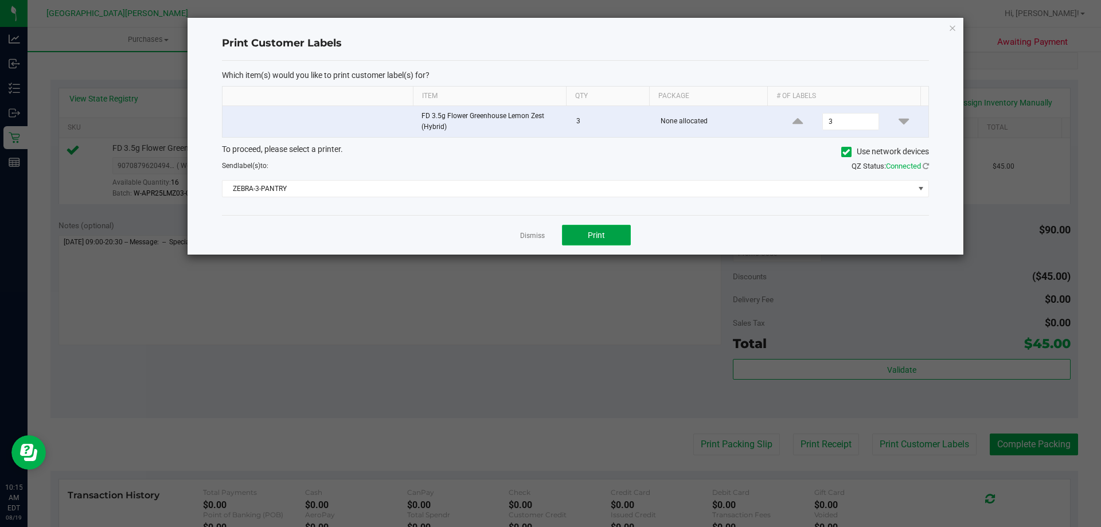
click at [589, 236] on span "Print" at bounding box center [596, 234] width 17 height 9
click at [534, 234] on link "Dismiss" at bounding box center [532, 236] width 25 height 10
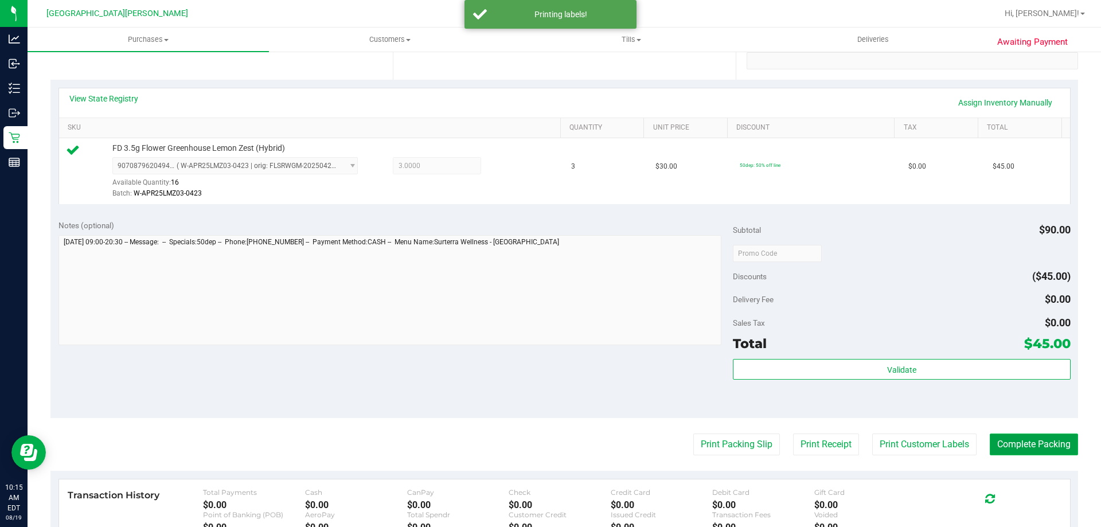
click at [1027, 438] on button "Complete Packing" at bounding box center [1033, 444] width 88 height 22
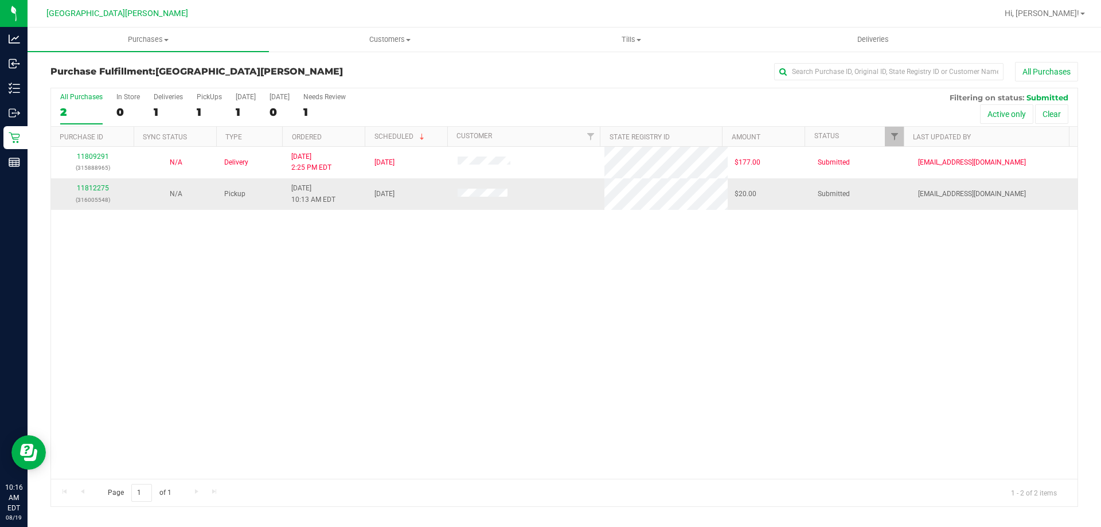
click at [101, 192] on div "11812275 (316005548)" at bounding box center [92, 194] width 69 height 22
click at [96, 190] on link "11812275" at bounding box center [93, 188] width 32 height 8
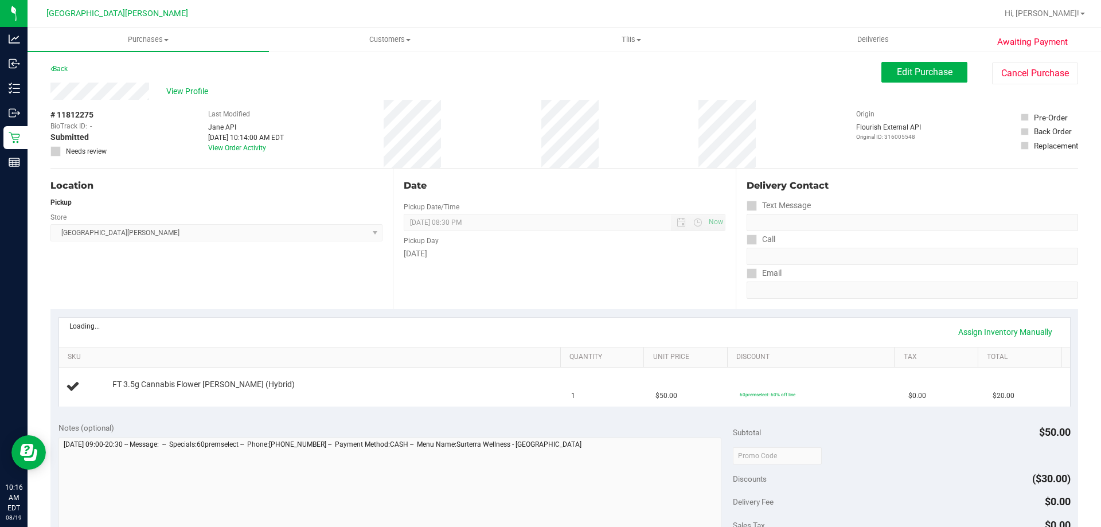
scroll to position [115, 0]
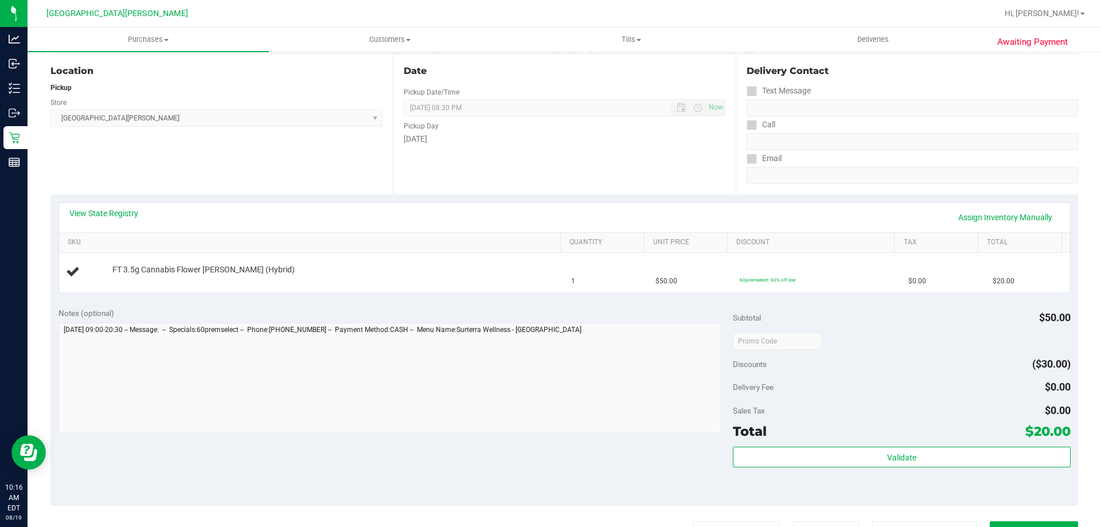
click at [116, 207] on div "View State Registry Assign Inventory Manually" at bounding box center [564, 217] width 1011 height 29
click at [130, 212] on link "View State Registry" at bounding box center [103, 212] width 69 height 11
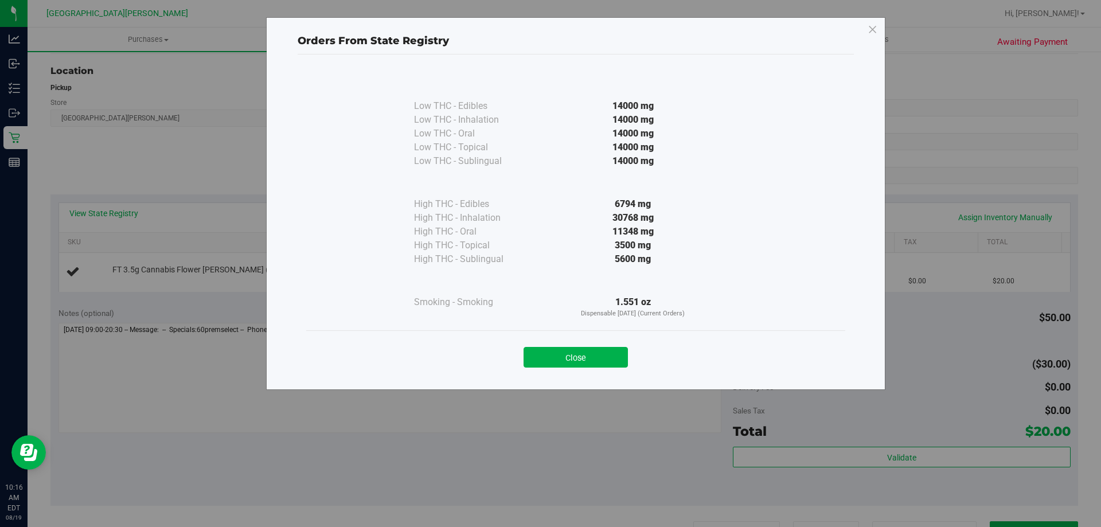
click at [577, 357] on button "Close" at bounding box center [575, 357] width 104 height 21
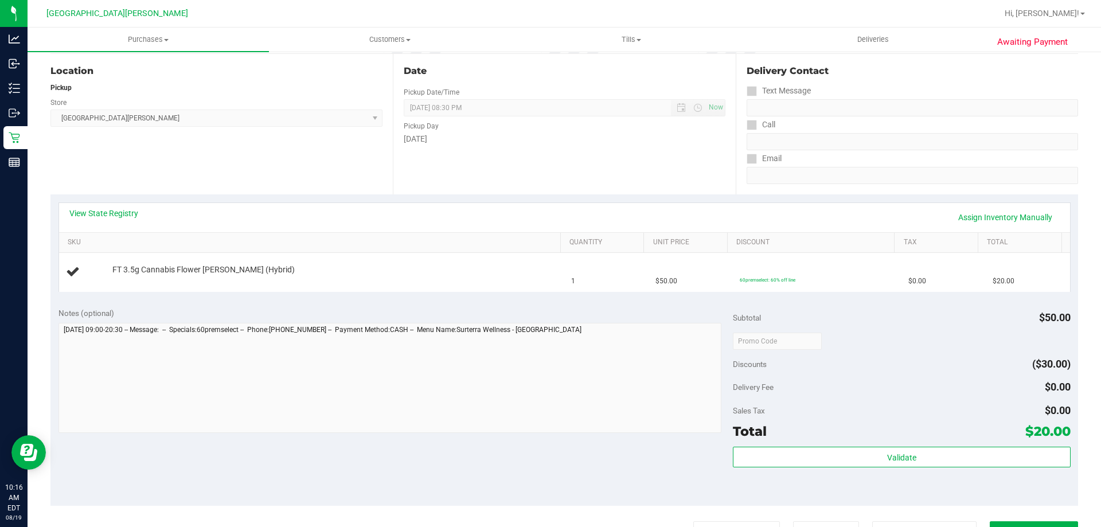
click at [444, 229] on div "View State Registry Assign Inventory Manually" at bounding box center [564, 217] width 1011 height 29
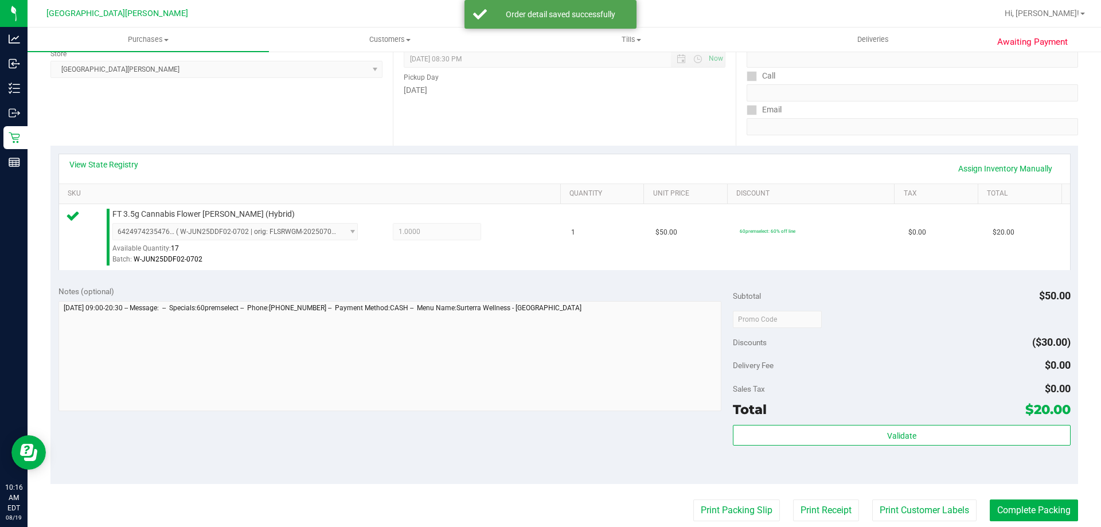
scroll to position [229, 0]
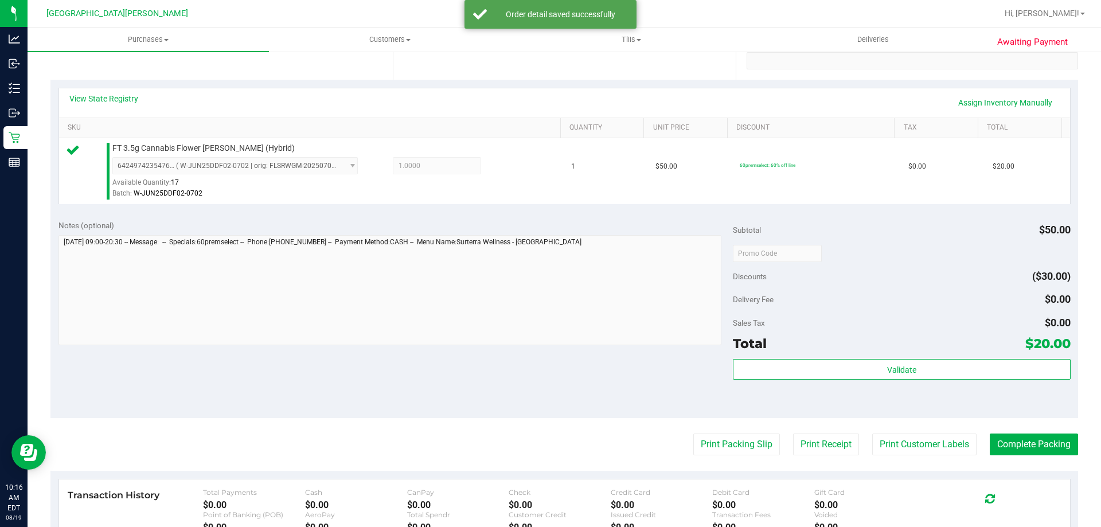
click at [852, 382] on div "Validate" at bounding box center [901, 385] width 337 height 52
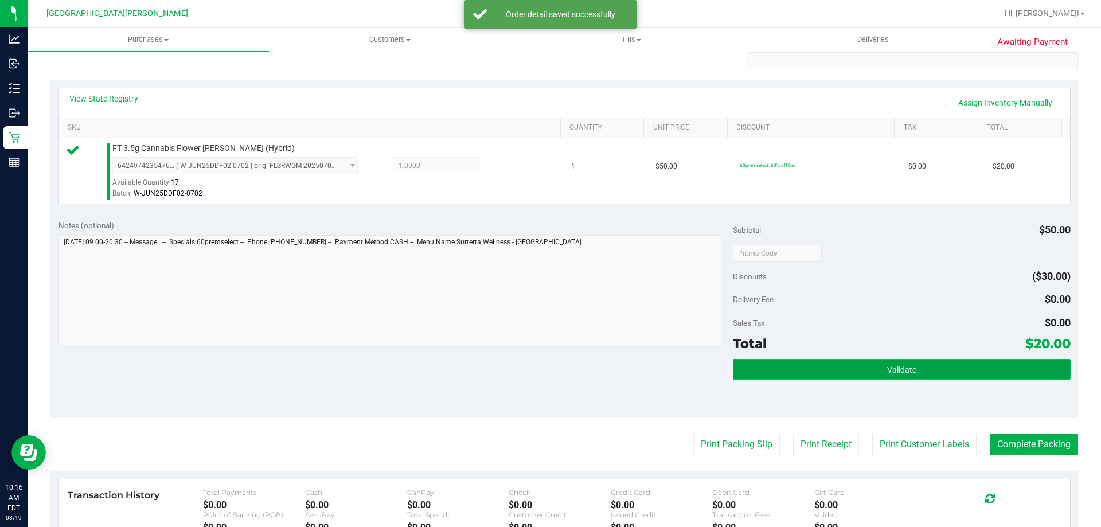
click at [845, 371] on button "Validate" at bounding box center [901, 369] width 337 height 21
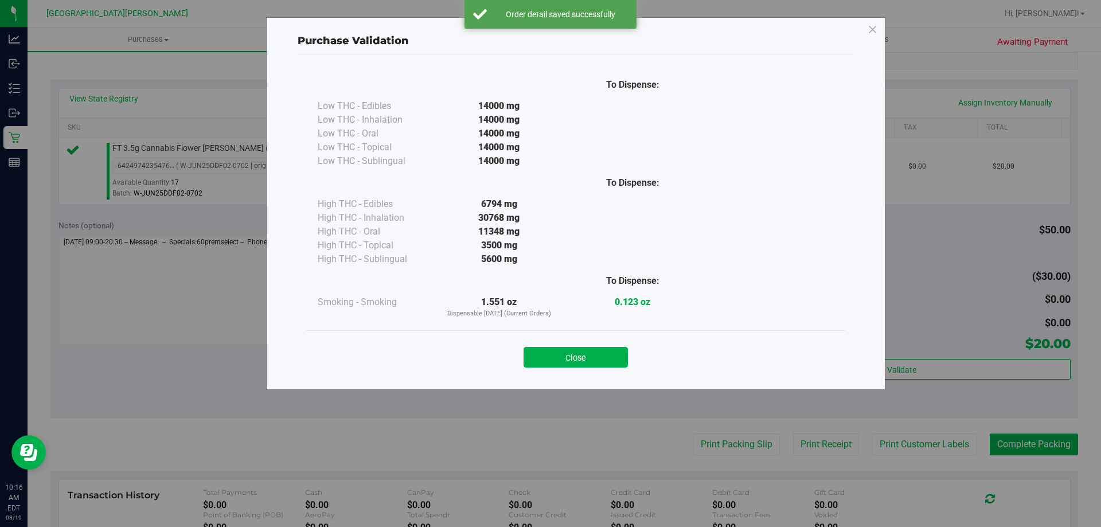
click at [573, 360] on button "Close" at bounding box center [575, 357] width 104 height 21
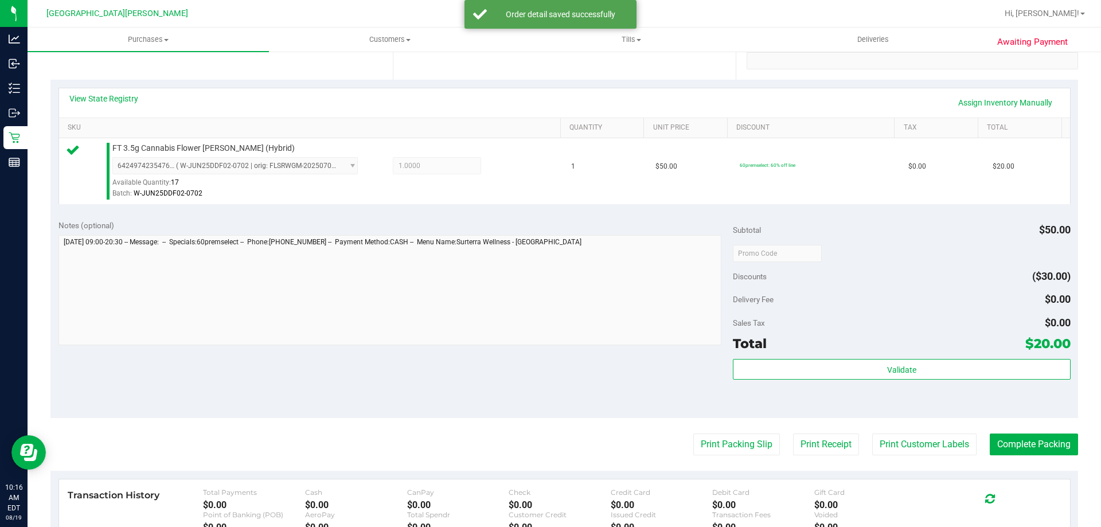
click at [847, 425] on purchase-details "Back Edit Purchase Cancel Purchase View Profile # 11812275 BioTrack ID: - Submi…" at bounding box center [563, 259] width 1027 height 852
click at [884, 445] on button "Print Customer Labels" at bounding box center [924, 444] width 104 height 22
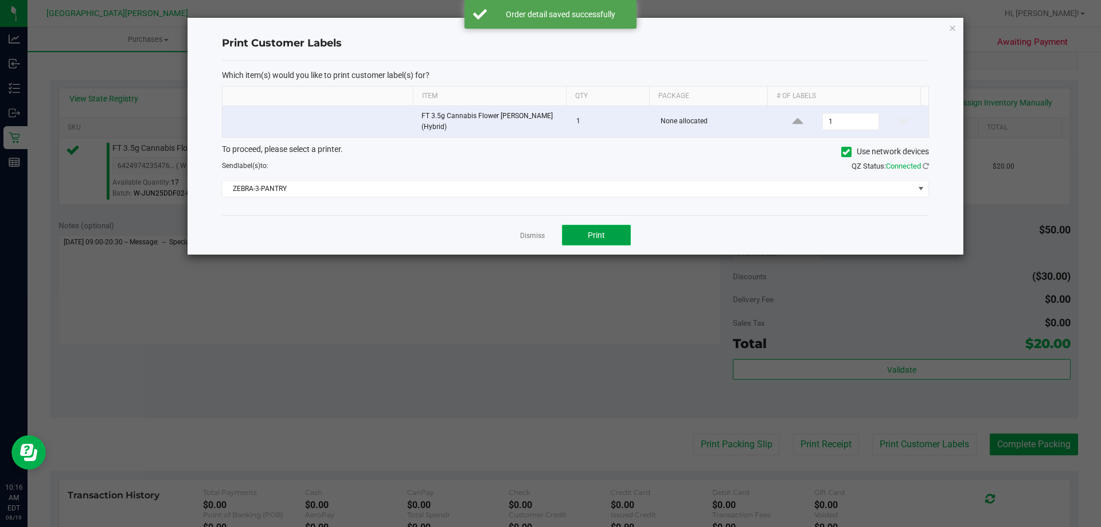
click at [602, 236] on span "Print" at bounding box center [596, 234] width 17 height 9
click at [531, 237] on link "Dismiss" at bounding box center [532, 236] width 25 height 10
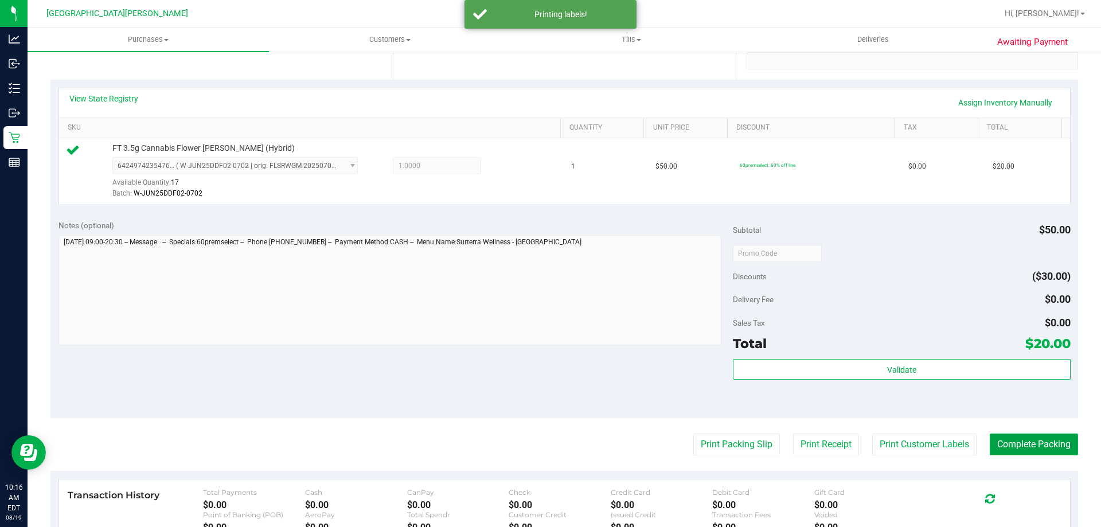
click at [1001, 442] on button "Complete Packing" at bounding box center [1033, 444] width 88 height 22
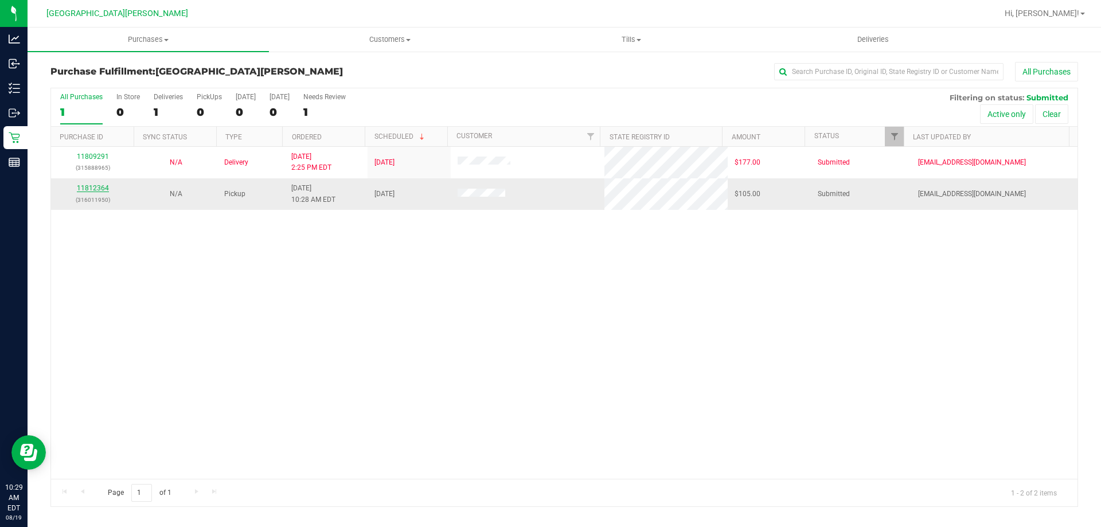
click at [95, 186] on link "11812364" at bounding box center [93, 188] width 32 height 8
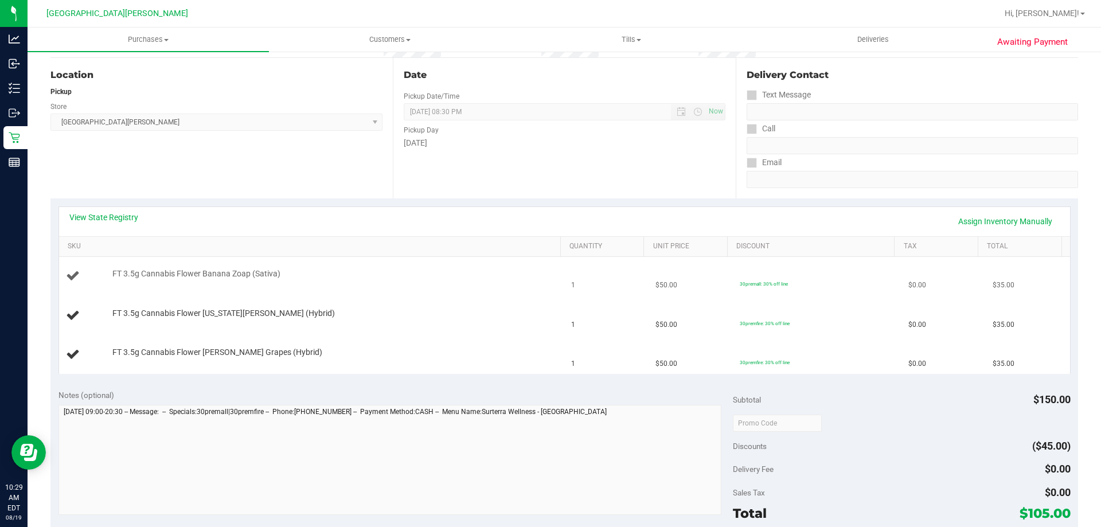
scroll to position [115, 0]
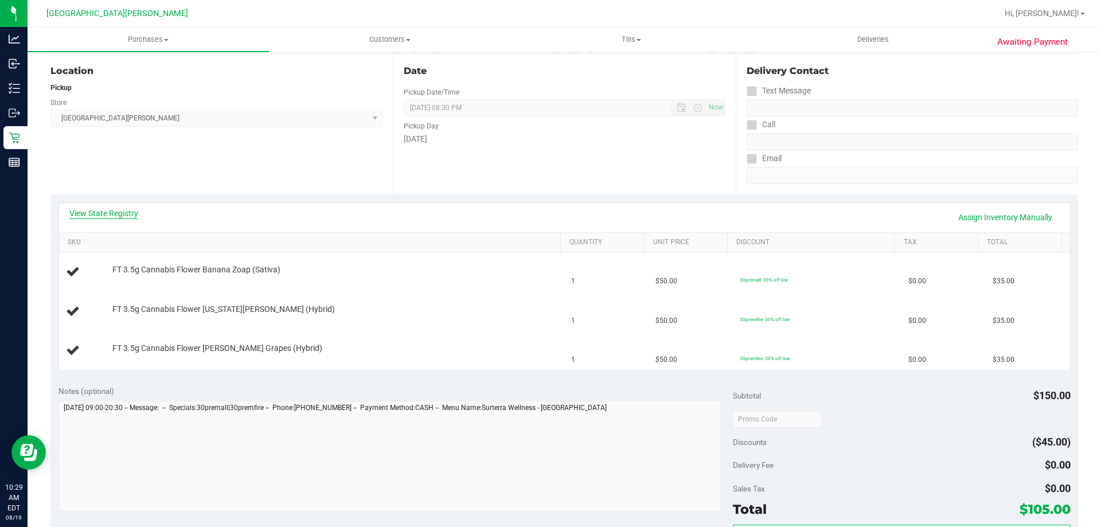
click at [110, 210] on link "View State Registry" at bounding box center [103, 212] width 69 height 11
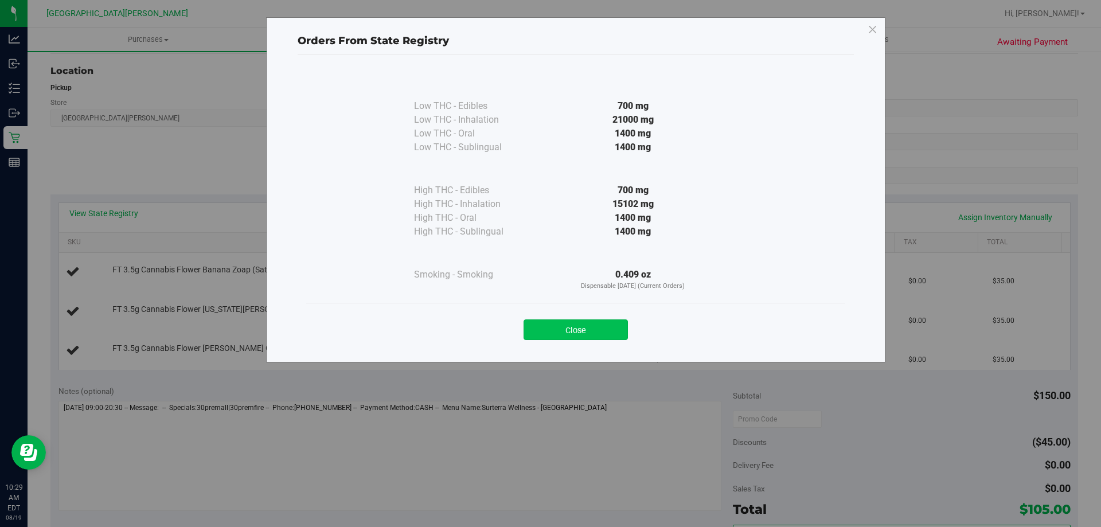
click at [614, 332] on button "Close" at bounding box center [575, 329] width 104 height 21
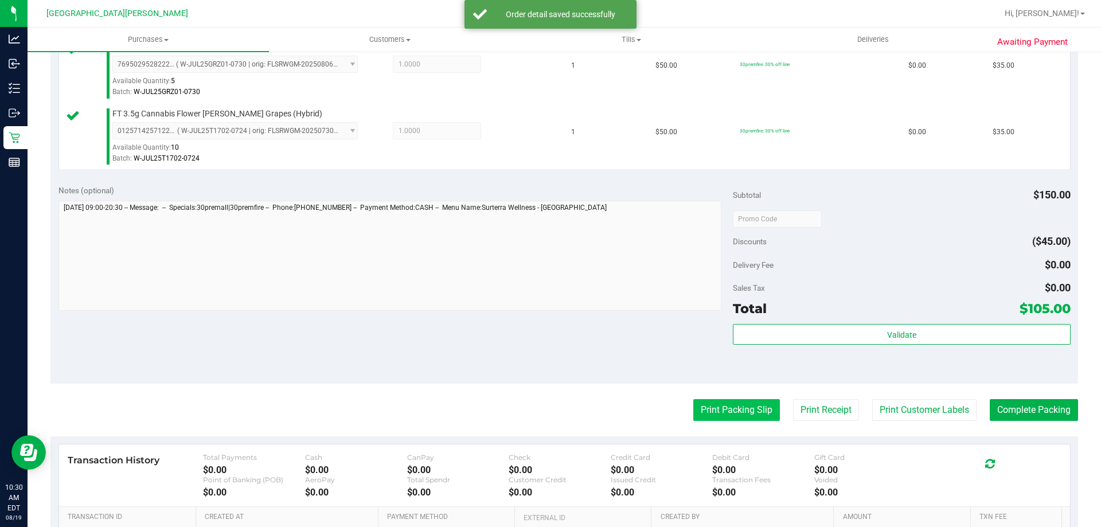
scroll to position [516, 0]
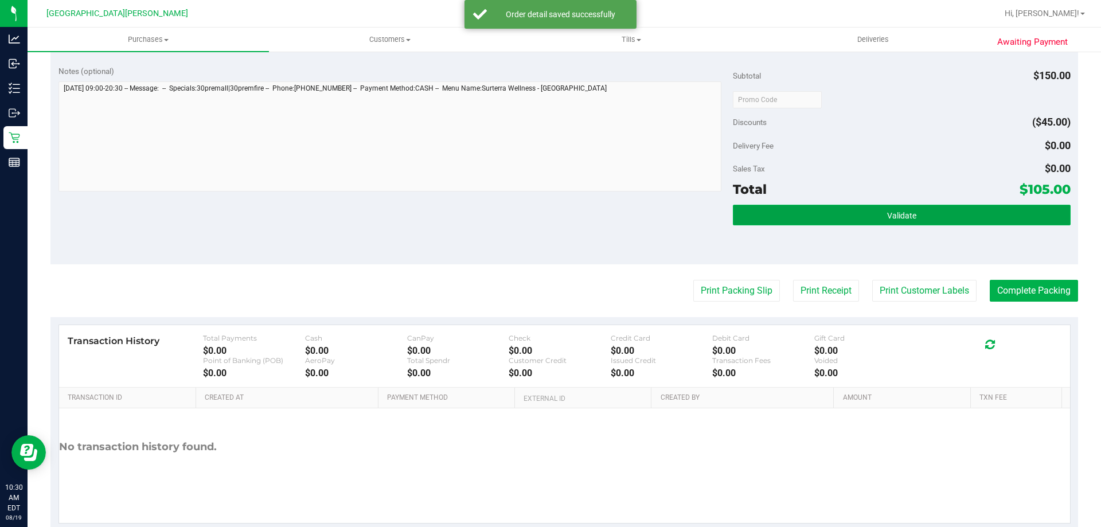
click at [855, 220] on button "Validate" at bounding box center [901, 215] width 337 height 21
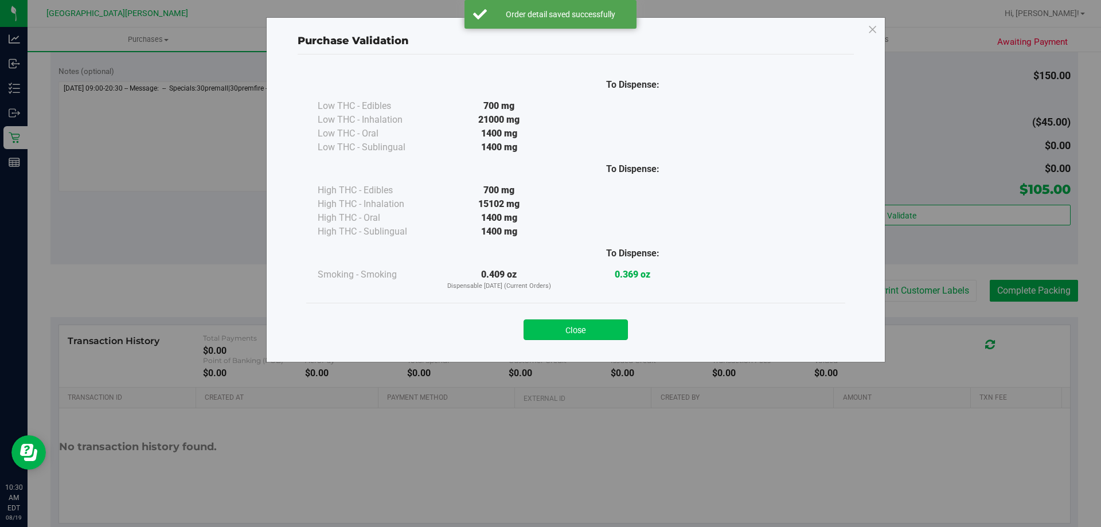
click at [590, 334] on button "Close" at bounding box center [575, 329] width 104 height 21
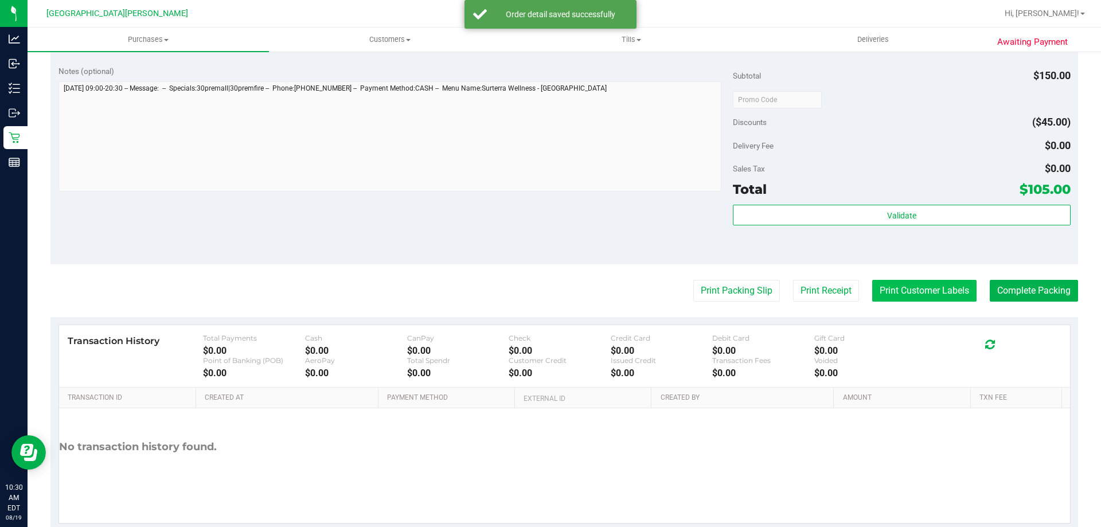
click at [919, 292] on button "Print Customer Labels" at bounding box center [924, 291] width 104 height 22
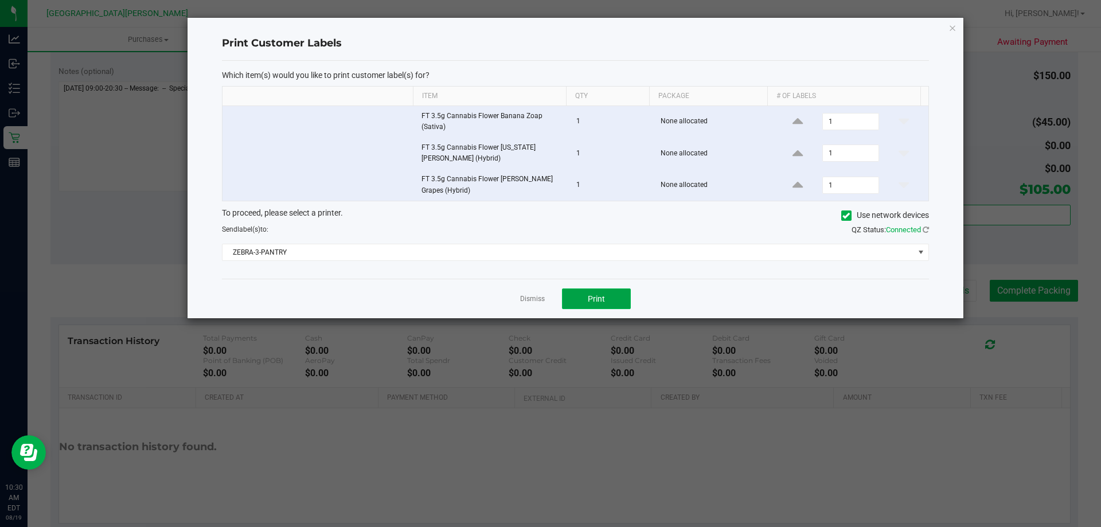
click at [589, 307] on button "Print" at bounding box center [596, 298] width 69 height 21
click at [521, 297] on link "Dismiss" at bounding box center [532, 299] width 25 height 10
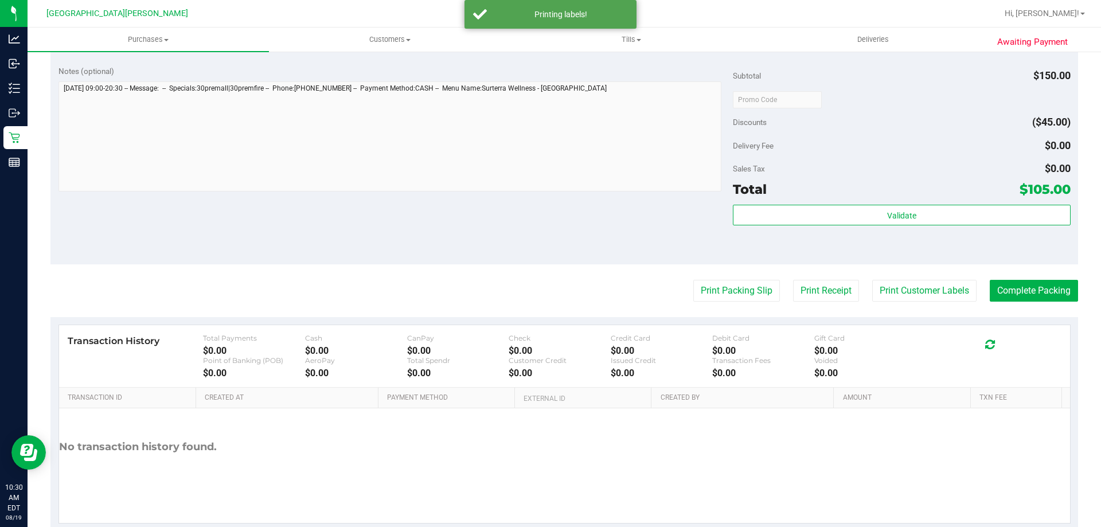
click at [490, 244] on div "Notes (optional) Subtotal $150.00 Discounts ($45.00) Delivery Fee $0.00 Sales T…" at bounding box center [563, 161] width 1027 height 206
click at [1013, 288] on button "Complete Packing" at bounding box center [1033, 291] width 88 height 22
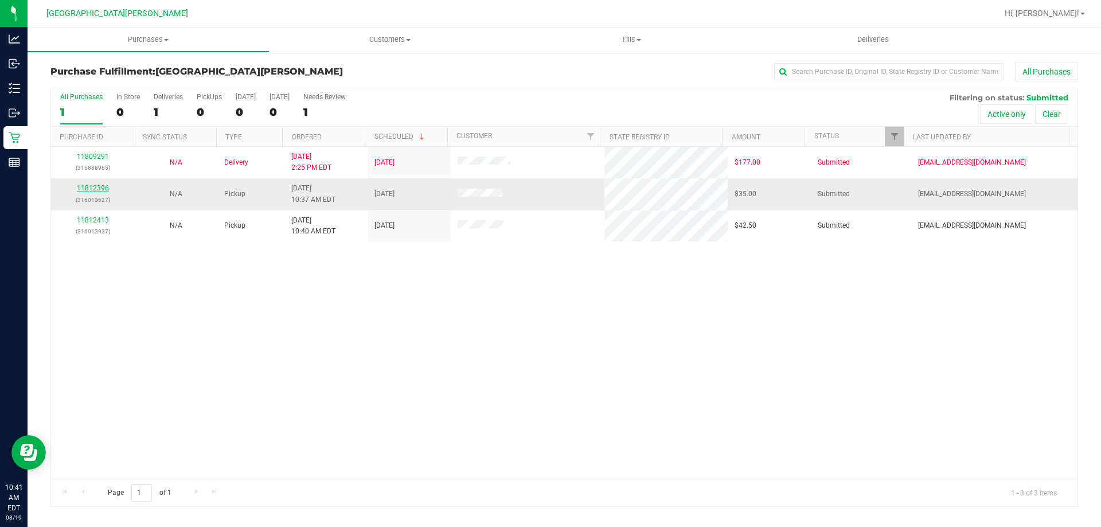
click at [89, 190] on link "11812396" at bounding box center [93, 188] width 32 height 8
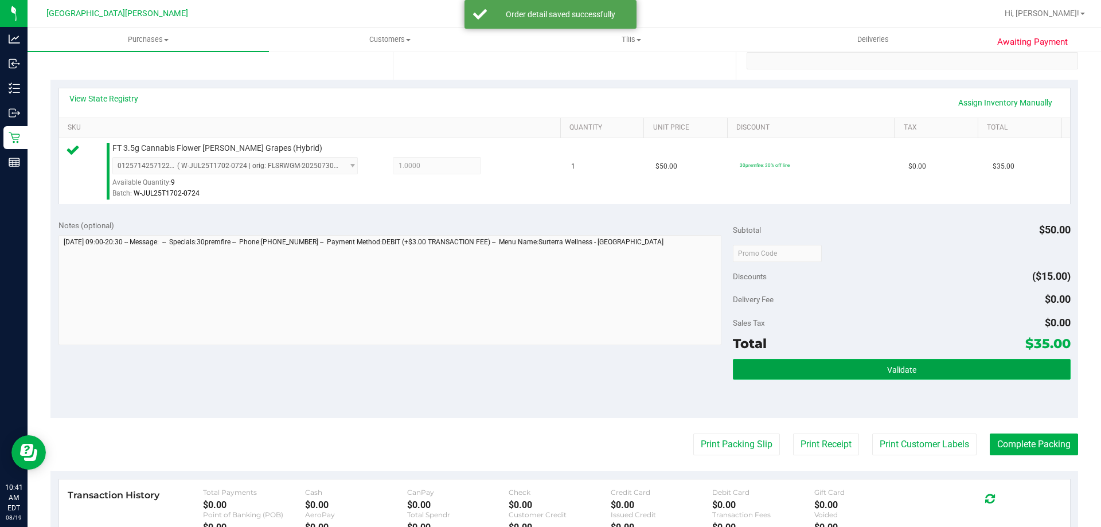
click at [824, 359] on button "Validate" at bounding box center [901, 369] width 337 height 21
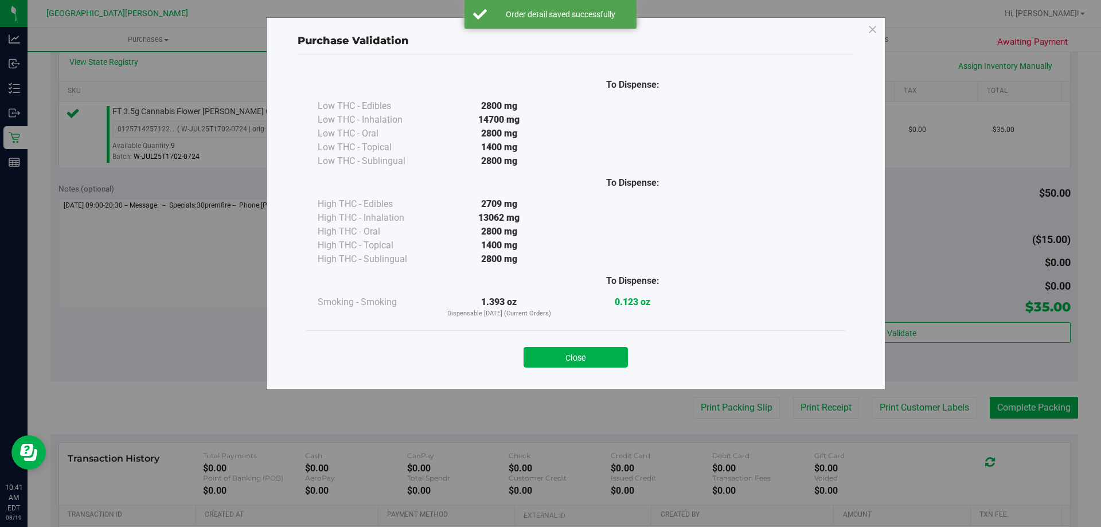
scroll to position [287, 0]
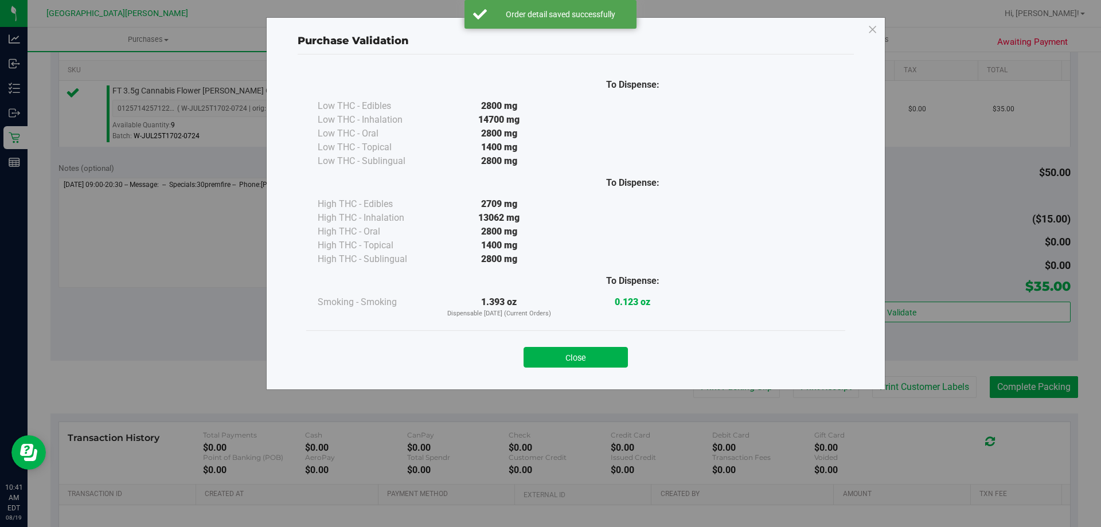
drag, startPoint x: 594, startPoint y: 359, endPoint x: 804, endPoint y: 365, distance: 210.4
click at [599, 359] on button "Close" at bounding box center [575, 357] width 104 height 21
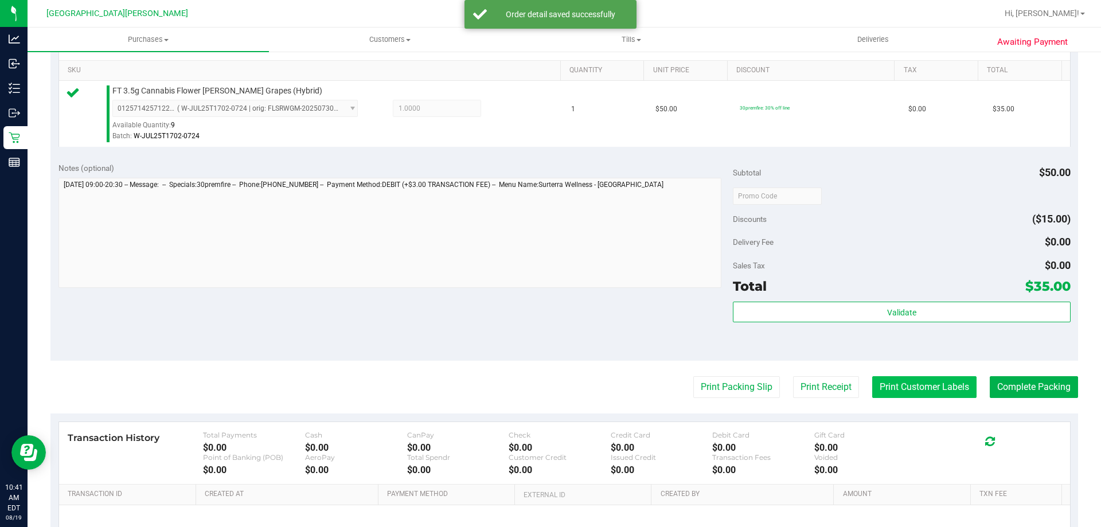
click at [927, 386] on button "Print Customer Labels" at bounding box center [924, 387] width 104 height 22
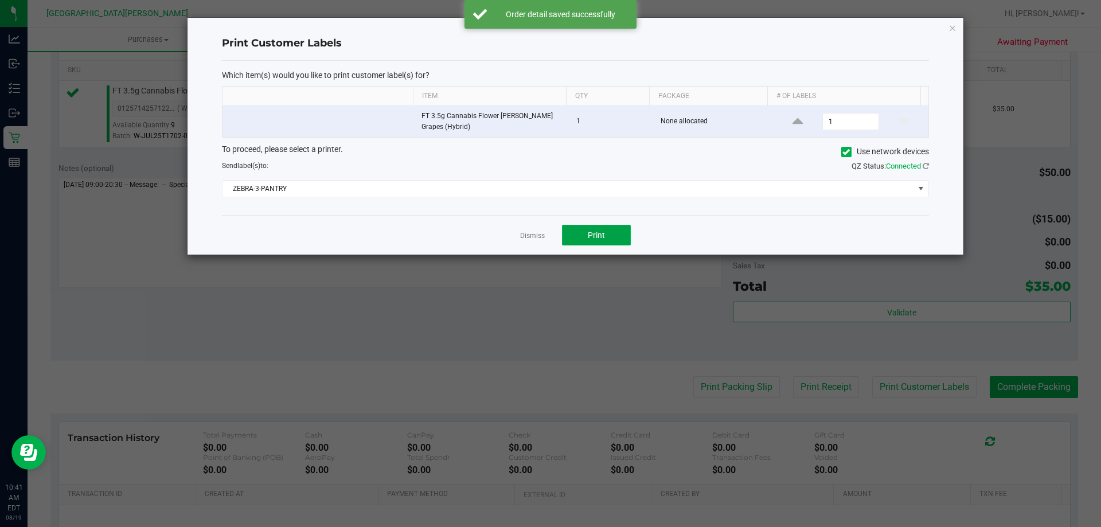
click at [617, 230] on button "Print" at bounding box center [596, 235] width 69 height 21
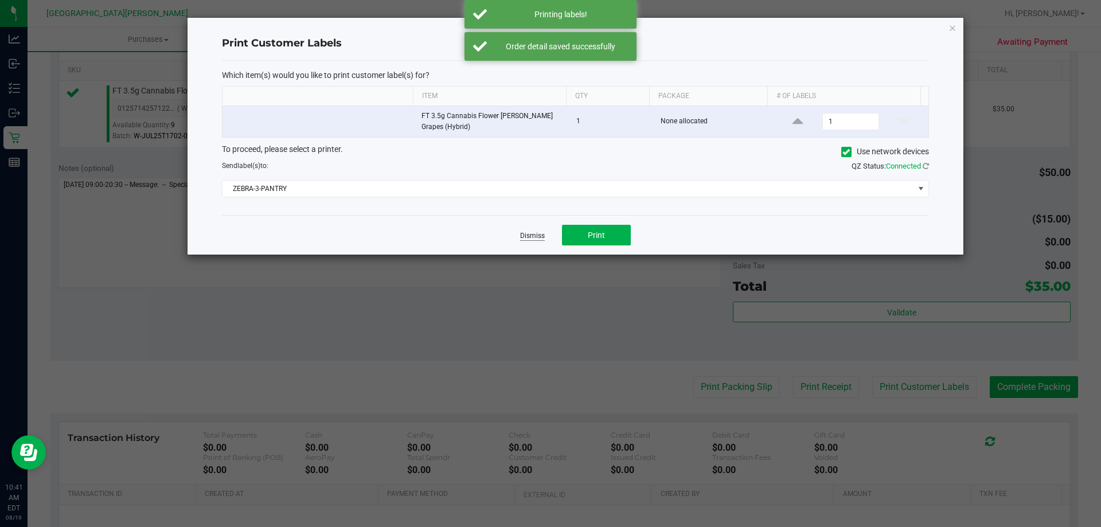
click at [526, 235] on link "Dismiss" at bounding box center [532, 236] width 25 height 10
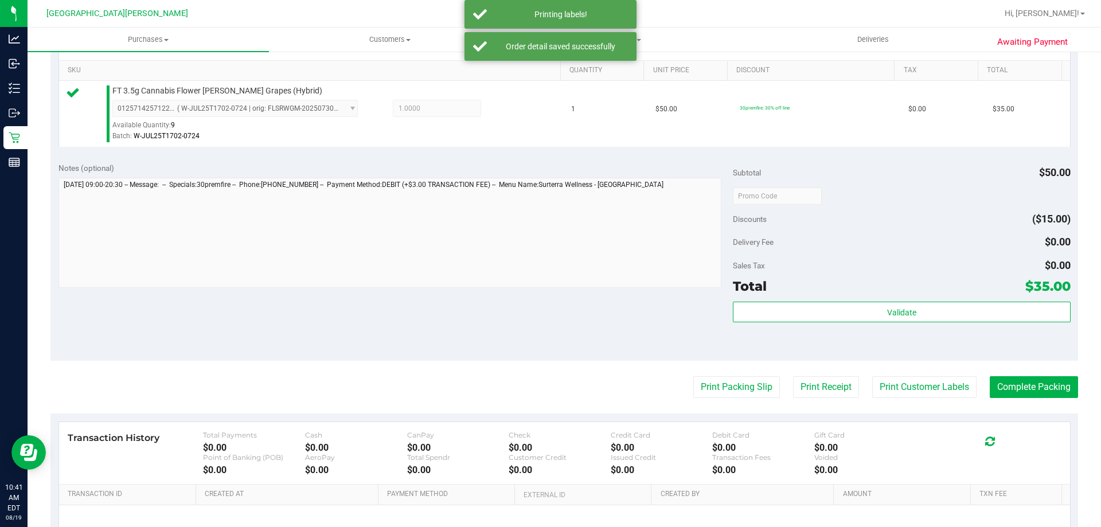
click at [568, 304] on div "Notes (optional) Subtotal $50.00 Discounts ($15.00) Delivery Fee $0.00 Sales Ta…" at bounding box center [563, 257] width 1027 height 206
click at [1041, 394] on button "Complete Packing" at bounding box center [1033, 387] width 88 height 22
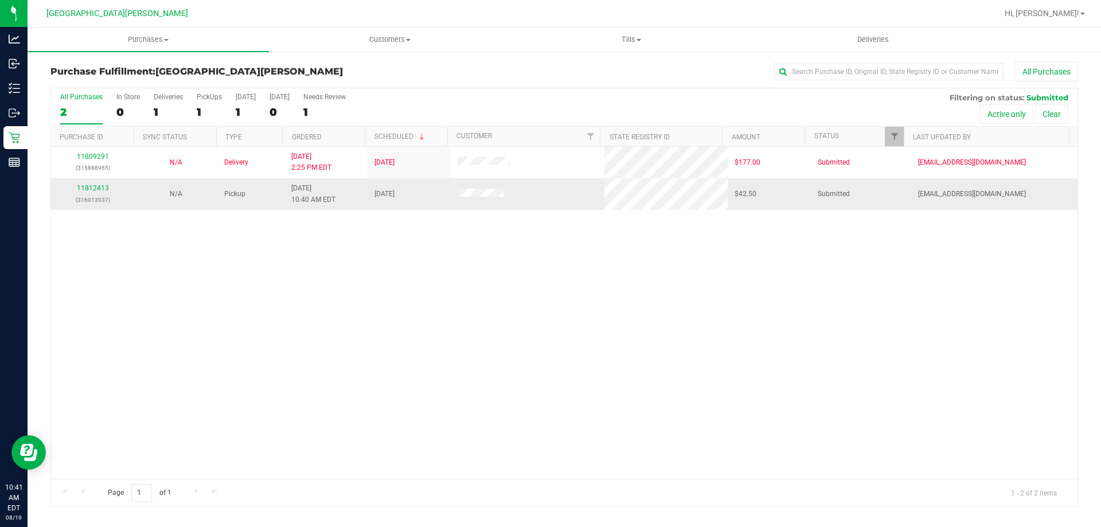
click at [99, 183] on div "11812413 (316013937)" at bounding box center [92, 194] width 69 height 22
click at [87, 189] on link "11812413" at bounding box center [93, 188] width 32 height 8
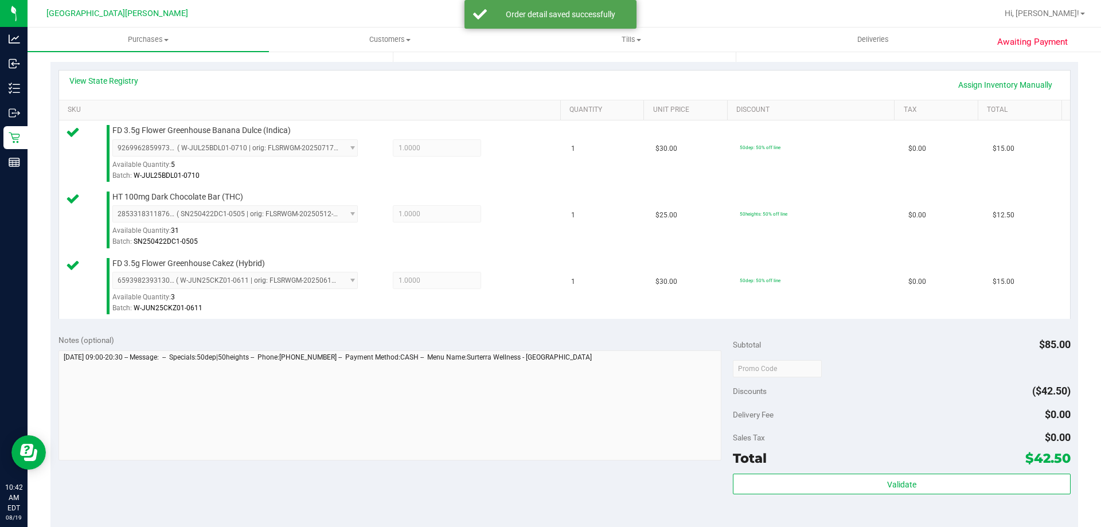
scroll to position [401, 0]
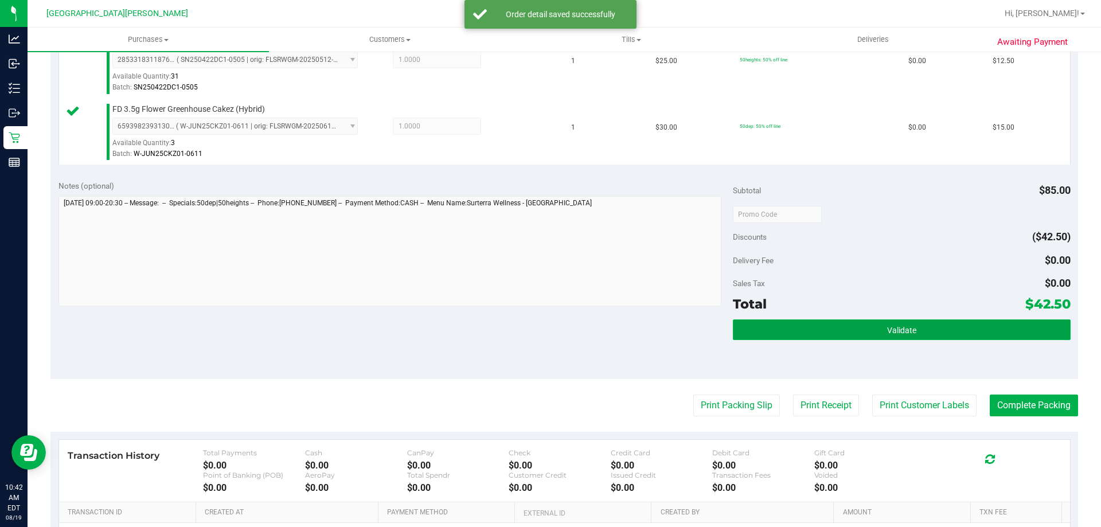
drag, startPoint x: 923, startPoint y: 330, endPoint x: 907, endPoint y: 332, distance: 16.7
click at [922, 330] on button "Validate" at bounding box center [901, 329] width 337 height 21
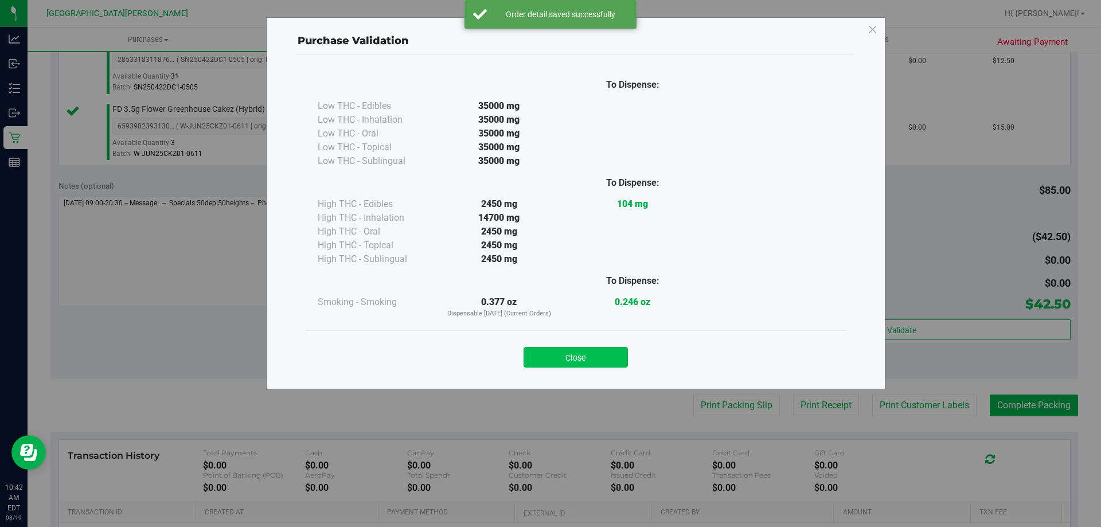
click at [591, 361] on button "Close" at bounding box center [575, 357] width 104 height 21
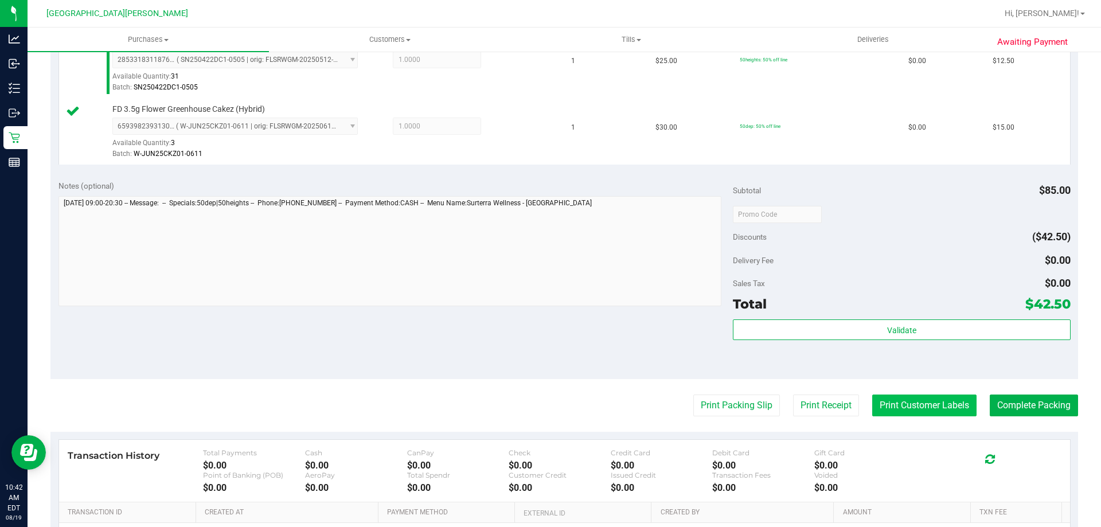
click at [919, 398] on button "Print Customer Labels" at bounding box center [924, 405] width 104 height 22
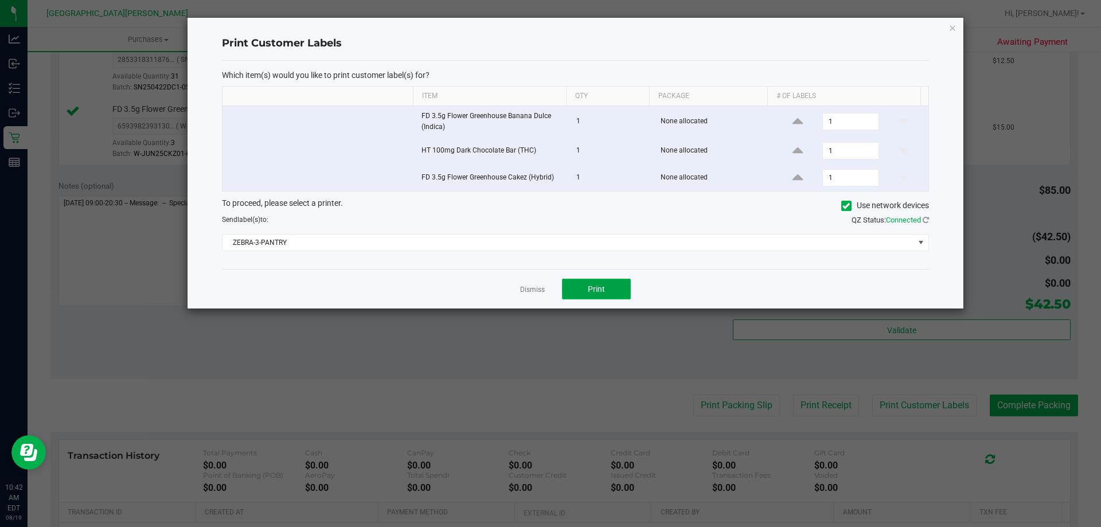
click at [612, 288] on button "Print" at bounding box center [596, 289] width 69 height 21
click at [536, 290] on div at bounding box center [575, 163] width 776 height 291
click at [536, 290] on link "Dismiss" at bounding box center [532, 290] width 25 height 10
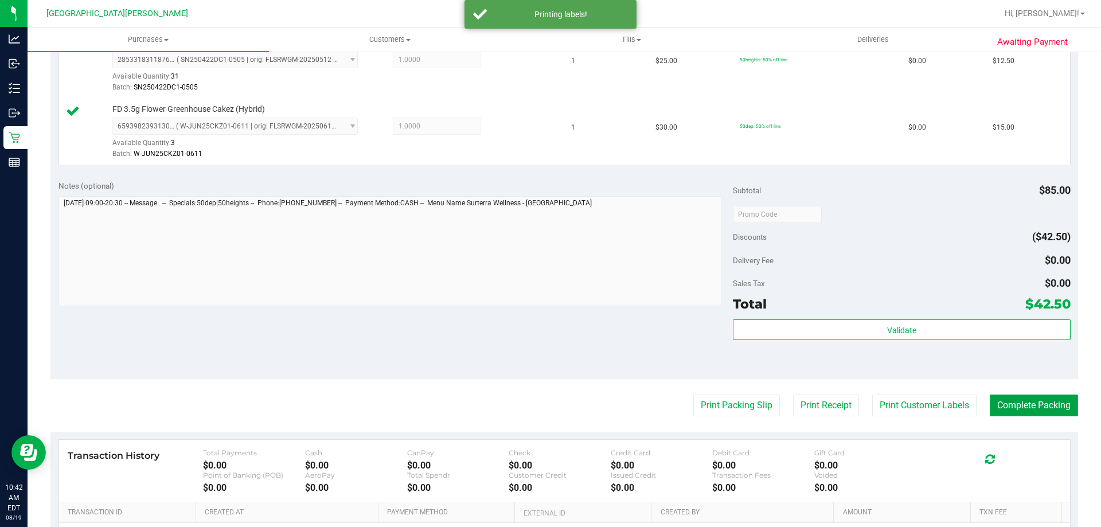
click at [1004, 400] on button "Complete Packing" at bounding box center [1033, 405] width 88 height 22
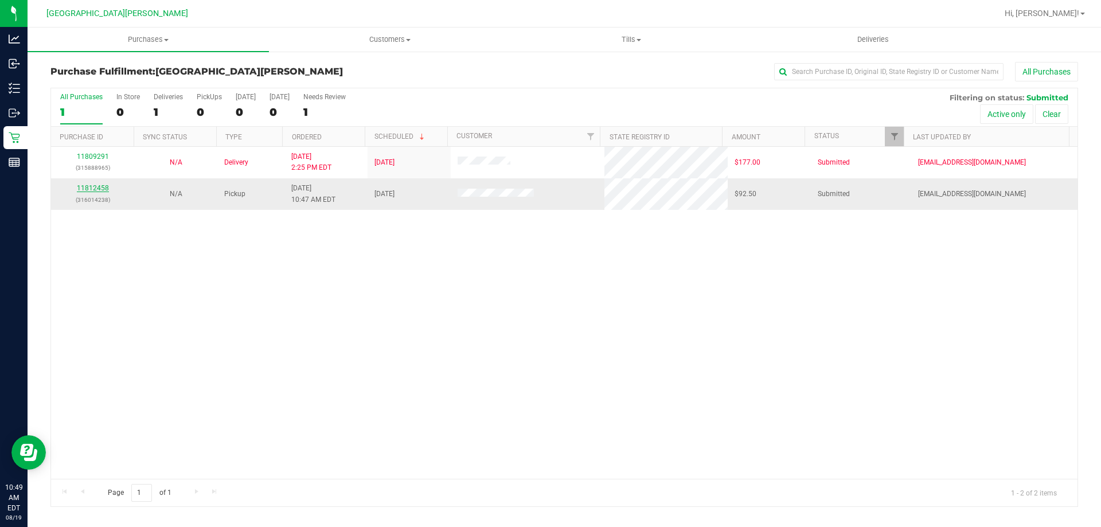
click at [95, 186] on link "11812458" at bounding box center [93, 188] width 32 height 8
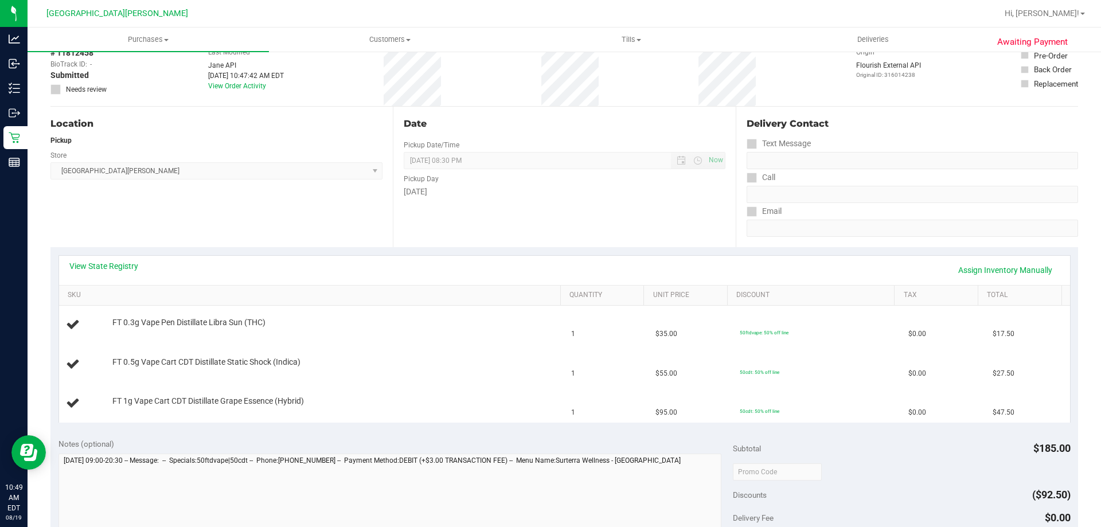
scroll to position [115, 0]
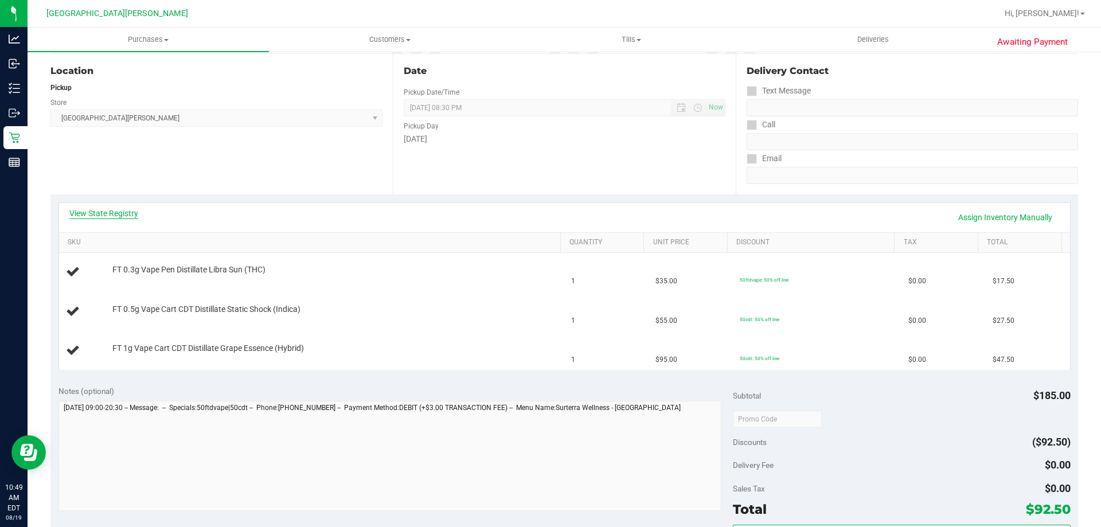
click at [132, 210] on link "View State Registry" at bounding box center [103, 212] width 69 height 11
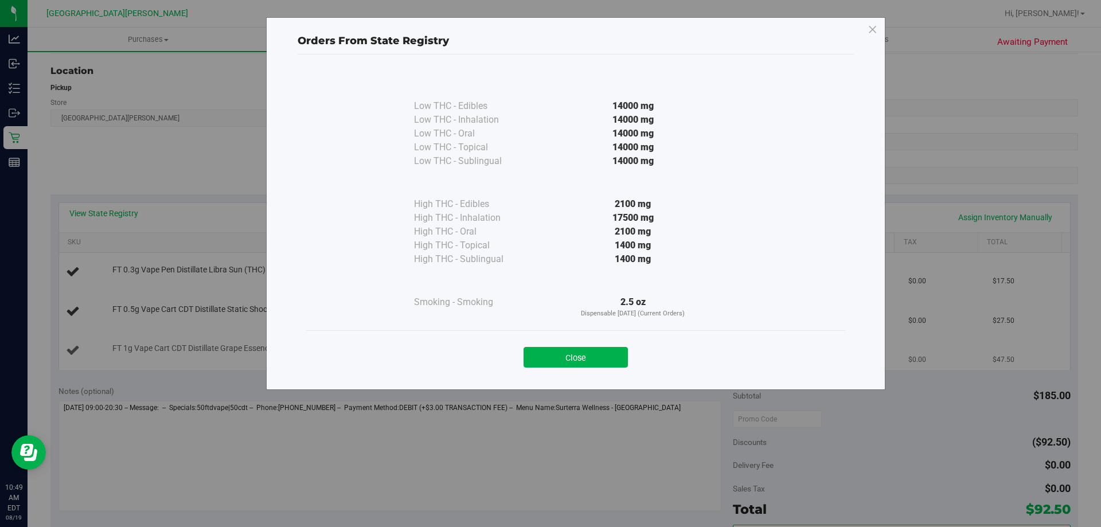
drag, startPoint x: 586, startPoint y: 361, endPoint x: 575, endPoint y: 349, distance: 16.7
click at [584, 359] on button "Close" at bounding box center [575, 357] width 104 height 21
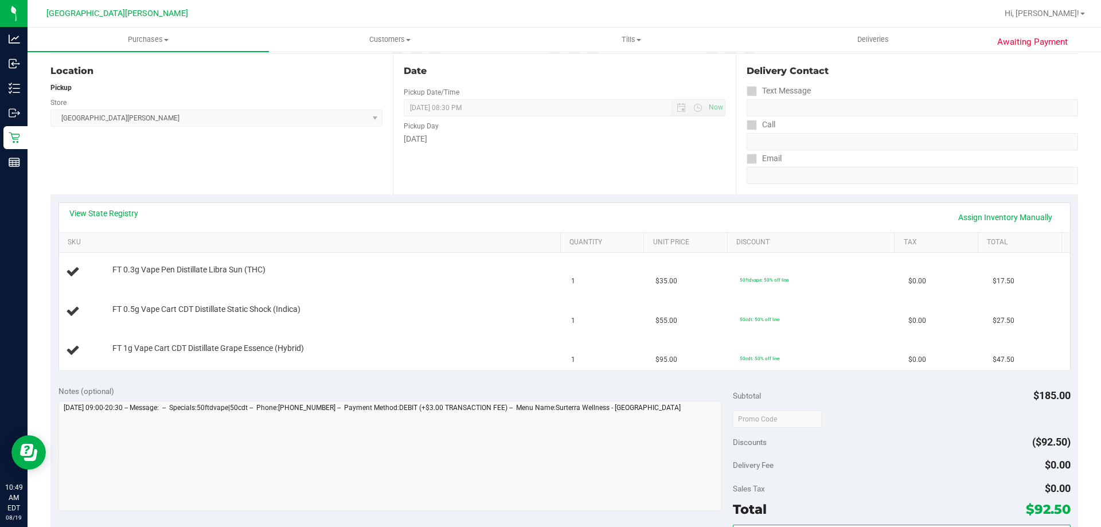
click at [524, 216] on div "View State Registry Assign Inventory Manually" at bounding box center [564, 216] width 990 height 19
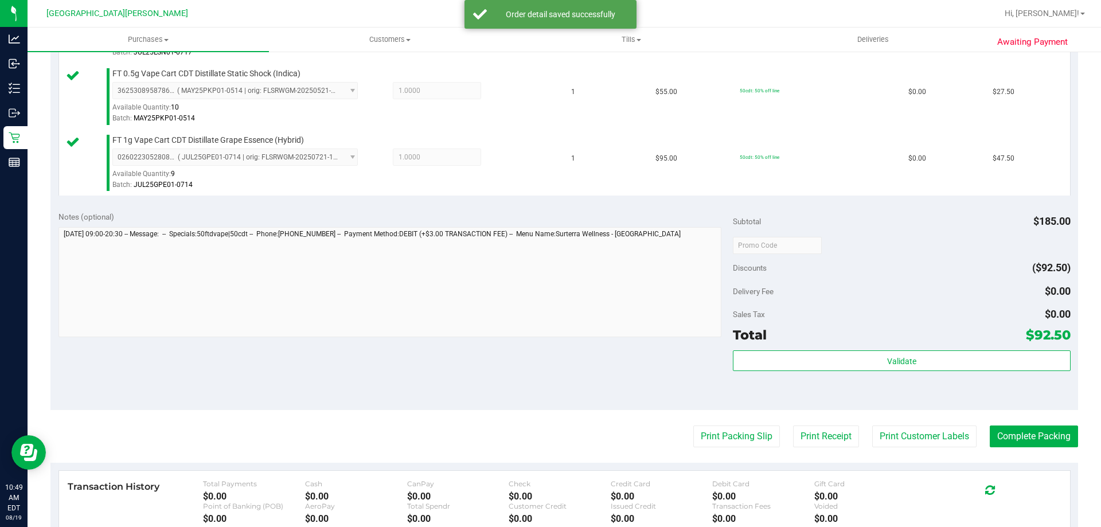
scroll to position [401, 0]
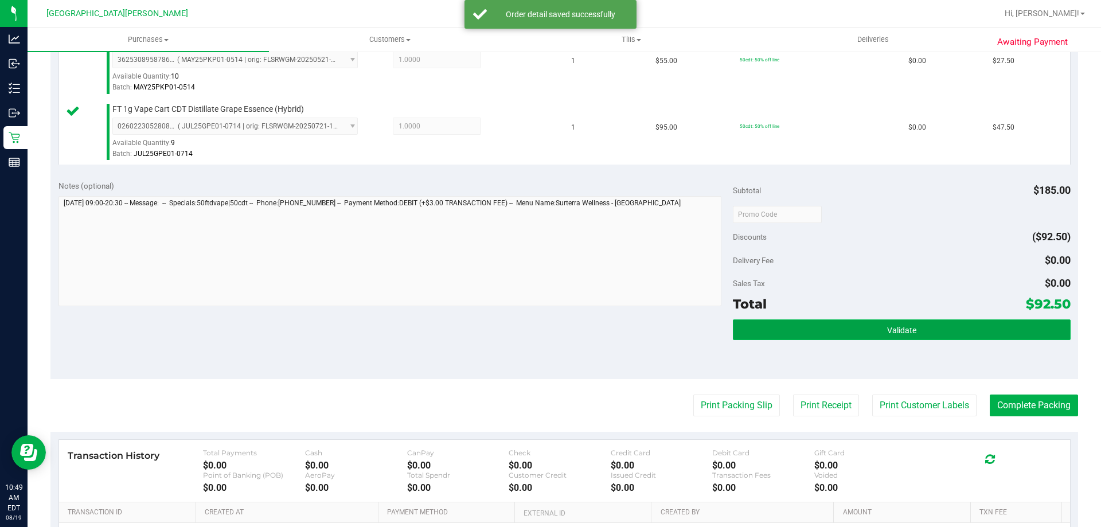
click at [897, 326] on span "Validate" at bounding box center [901, 330] width 29 height 9
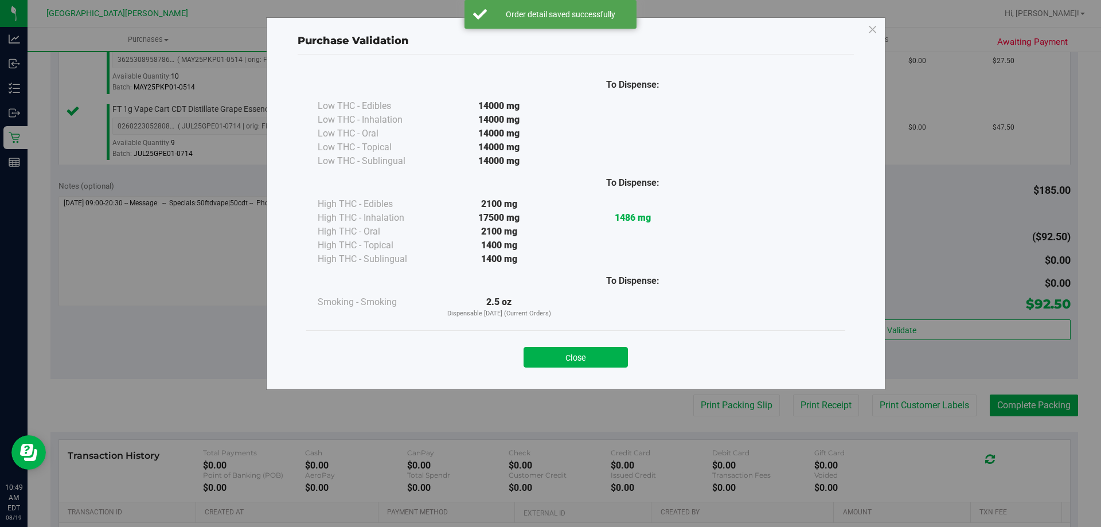
click at [604, 353] on button "Close" at bounding box center [575, 357] width 104 height 21
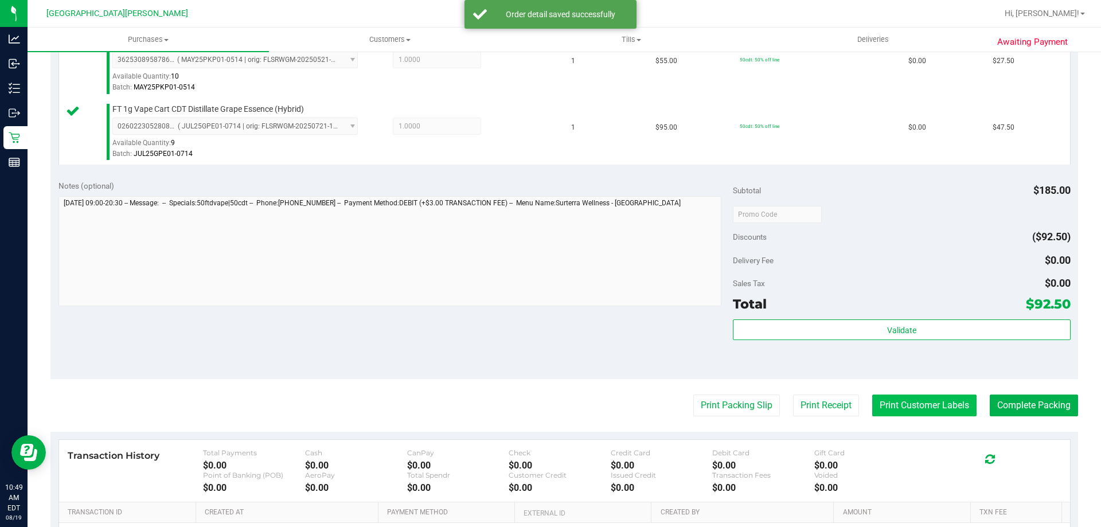
click at [939, 414] on button "Print Customer Labels" at bounding box center [924, 405] width 104 height 22
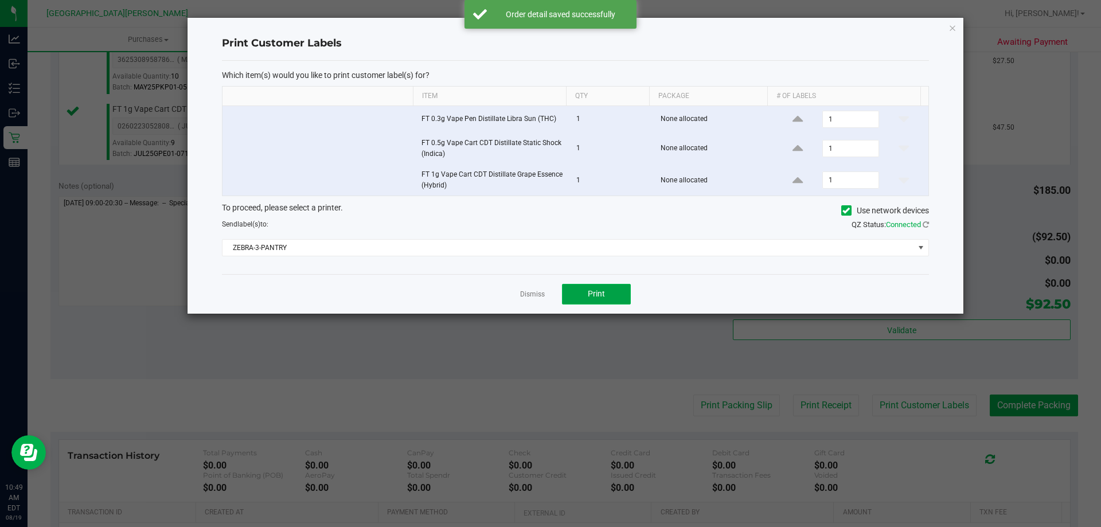
click at [617, 293] on button "Print" at bounding box center [596, 294] width 69 height 21
click at [529, 297] on link "Dismiss" at bounding box center [532, 294] width 25 height 10
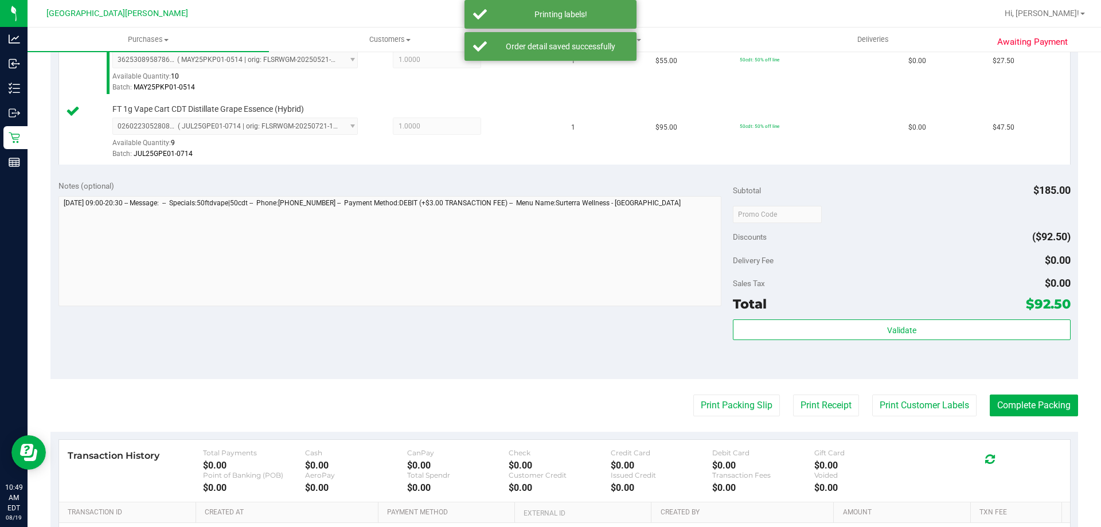
click at [533, 319] on div "Notes (optional) Subtotal $185.00 Discounts ($92.50) Delivery Fee $0.00 Sales T…" at bounding box center [563, 276] width 1027 height 206
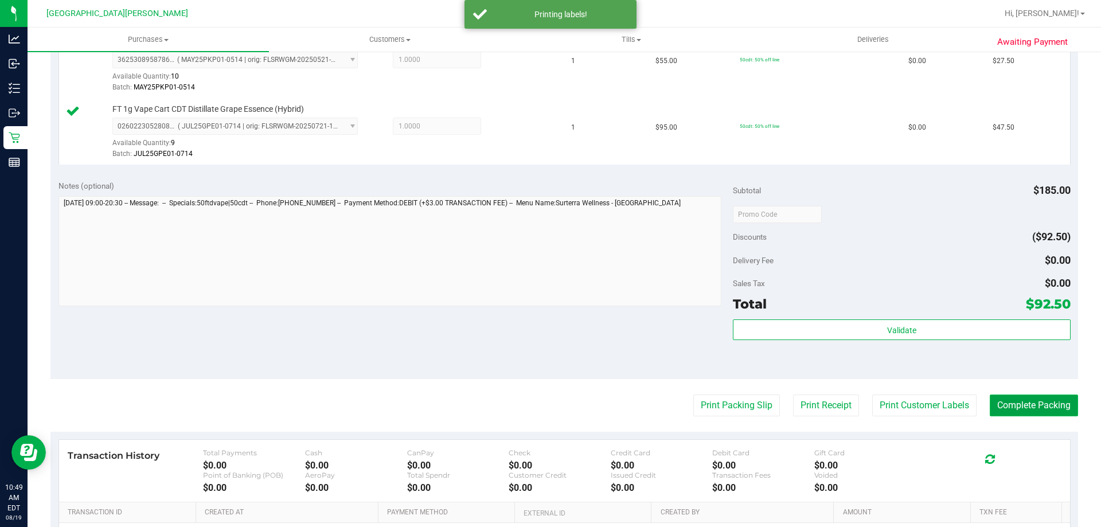
click at [1022, 397] on button "Complete Packing" at bounding box center [1033, 405] width 88 height 22
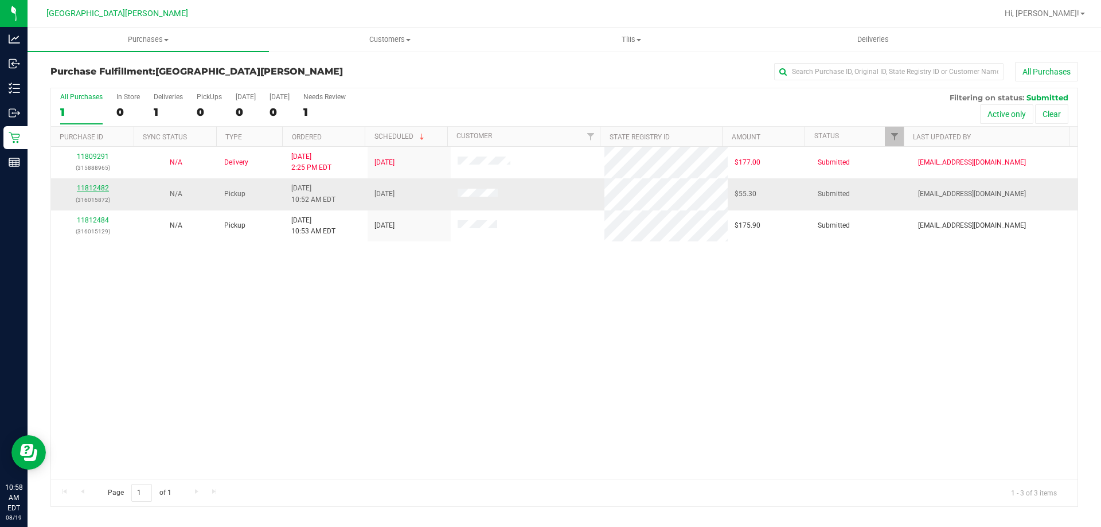
click at [99, 187] on link "11812482" at bounding box center [93, 188] width 32 height 8
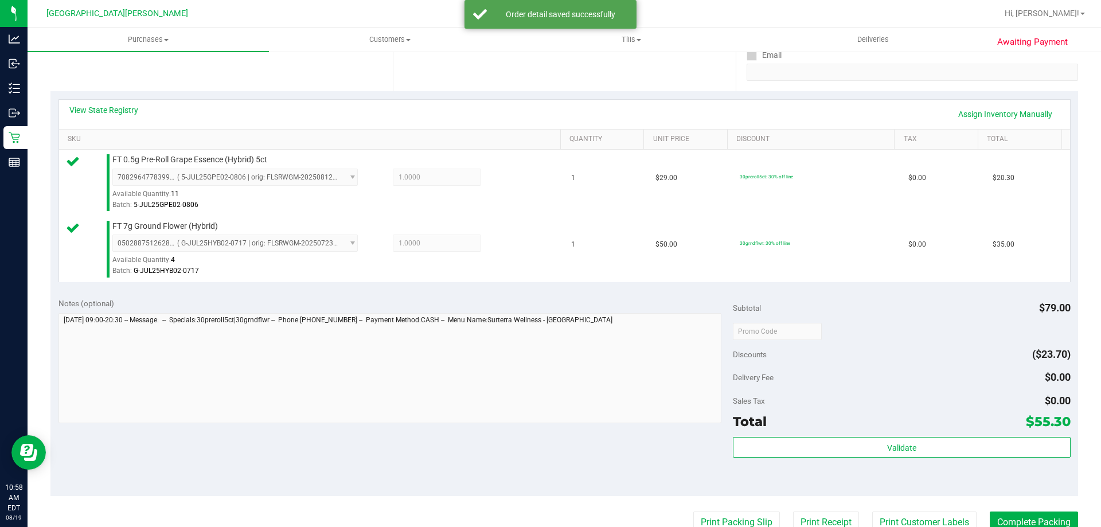
scroll to position [287, 0]
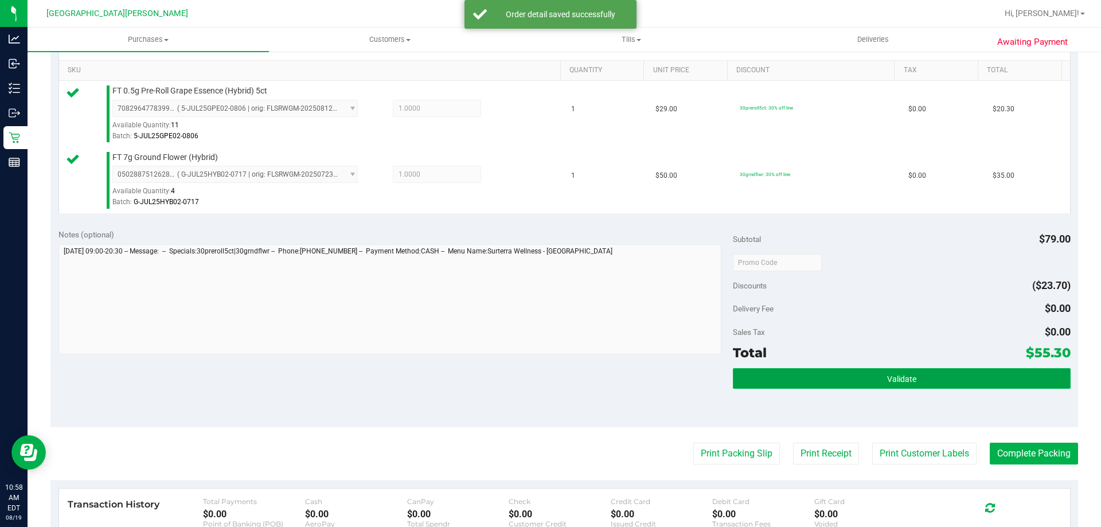
click at [857, 387] on button "Validate" at bounding box center [901, 378] width 337 height 21
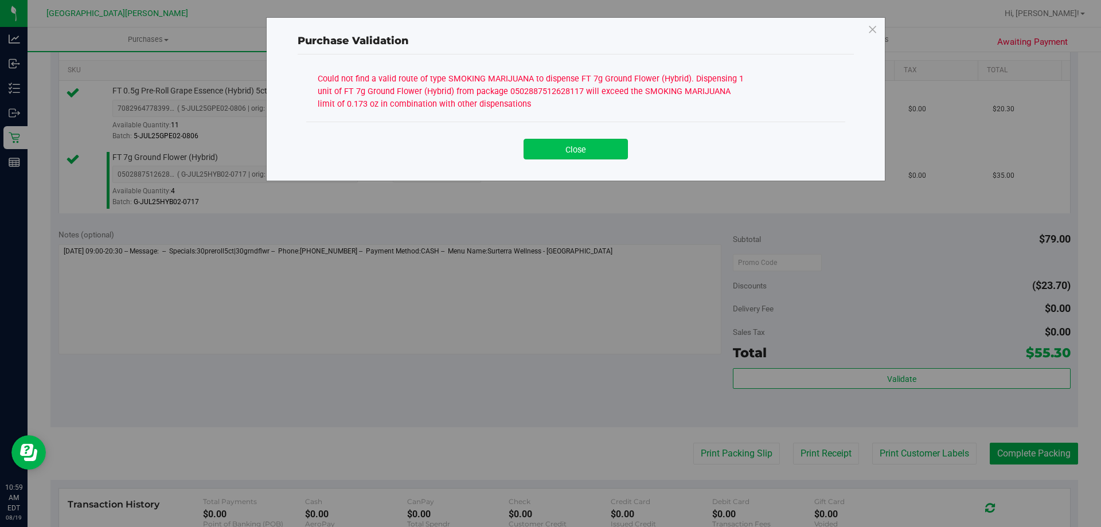
click at [562, 144] on button "Close" at bounding box center [575, 149] width 104 height 21
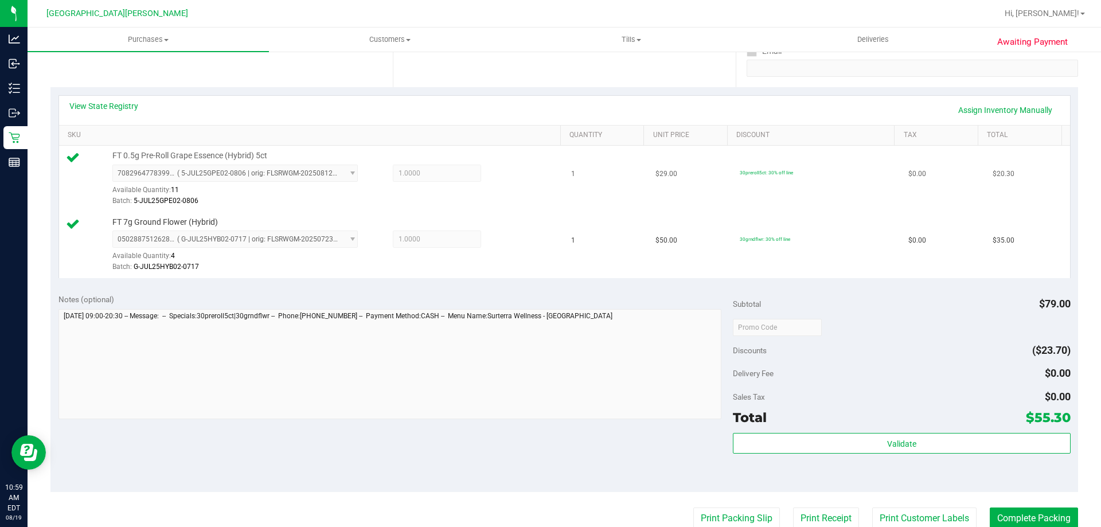
scroll to position [115, 0]
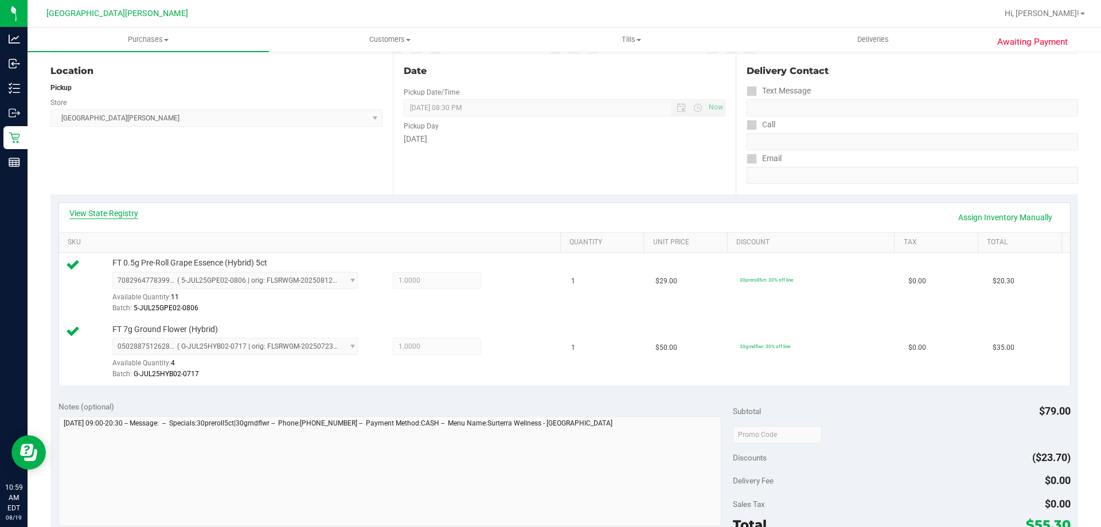
click at [79, 211] on link "View State Registry" at bounding box center [103, 212] width 69 height 11
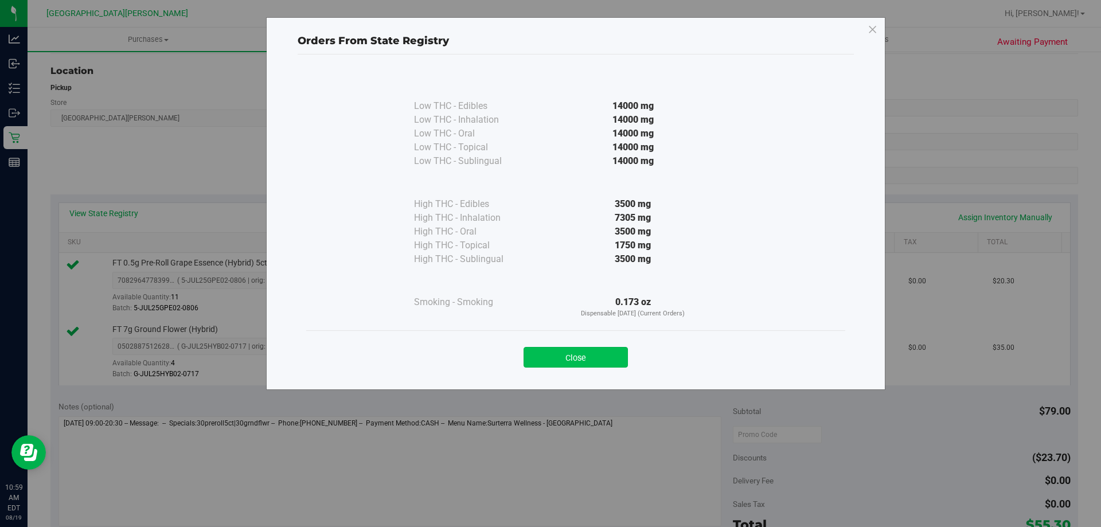
click at [582, 363] on button "Close" at bounding box center [575, 357] width 104 height 21
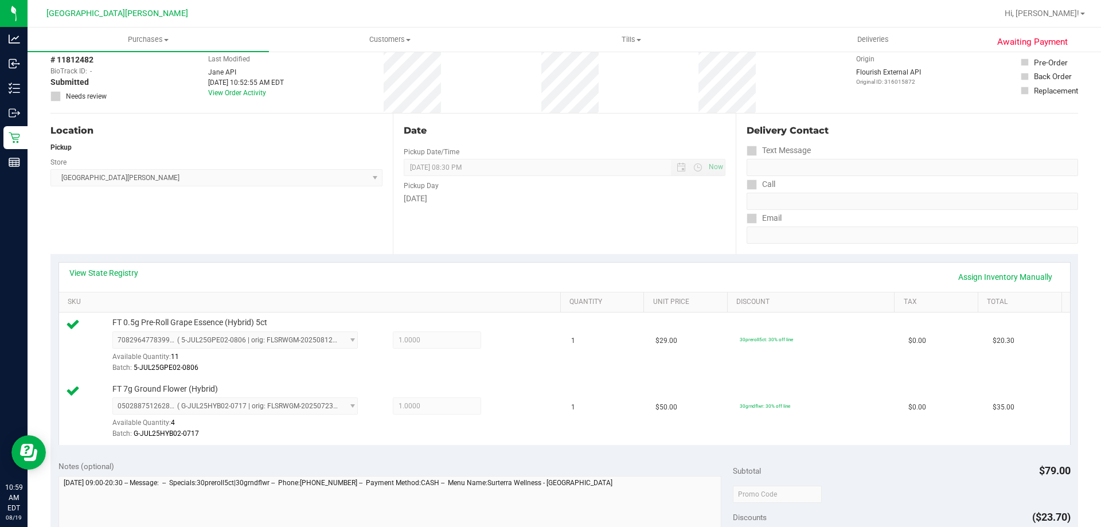
scroll to position [0, 0]
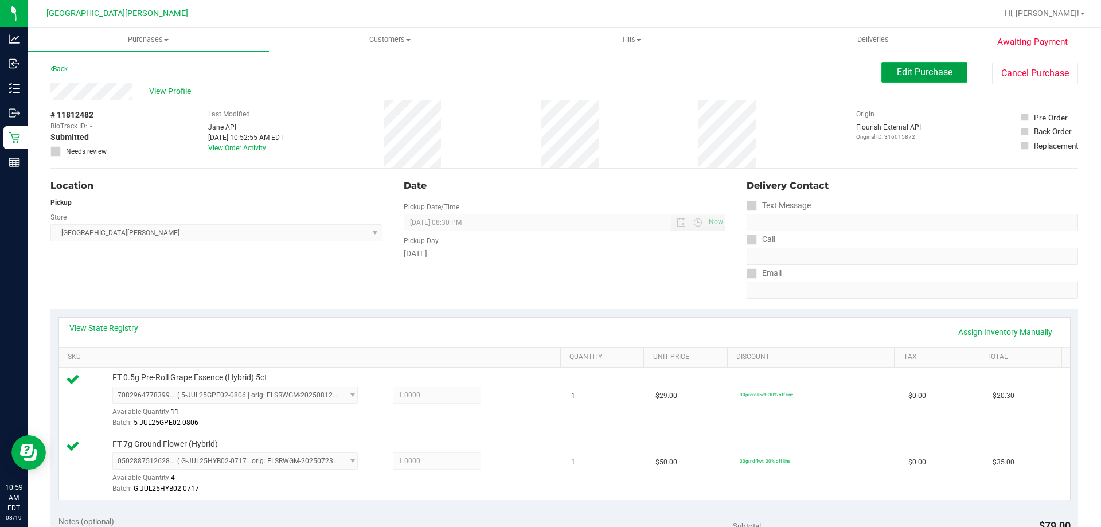
click at [936, 72] on span "Edit Purchase" at bounding box center [924, 71] width 56 height 11
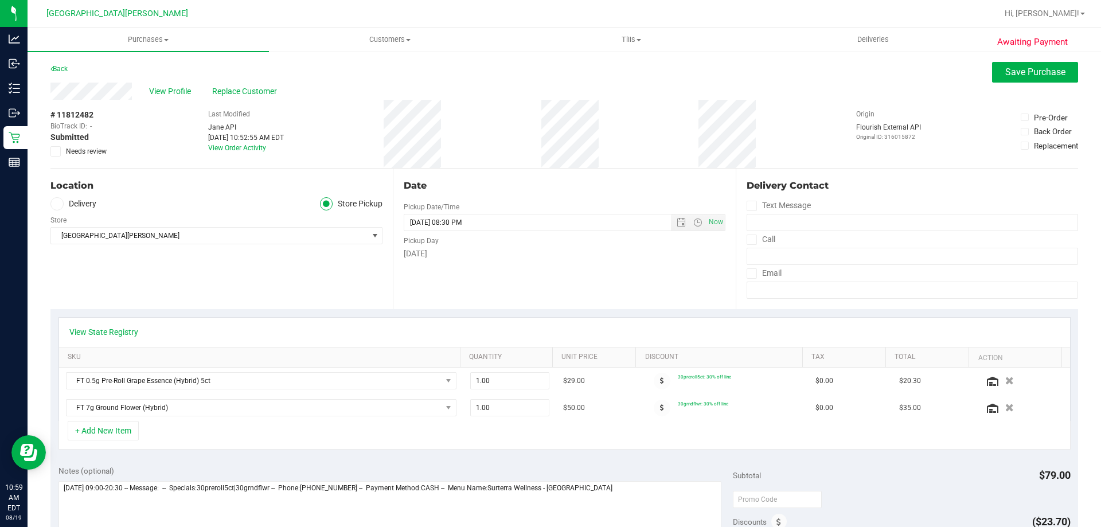
click at [56, 151] on icon at bounding box center [55, 151] width 7 height 0
click at [0, 0] on input "Needs review" at bounding box center [0, 0] width 0 height 0
click at [1028, 76] on span "Save Purchase" at bounding box center [1035, 71] width 60 height 11
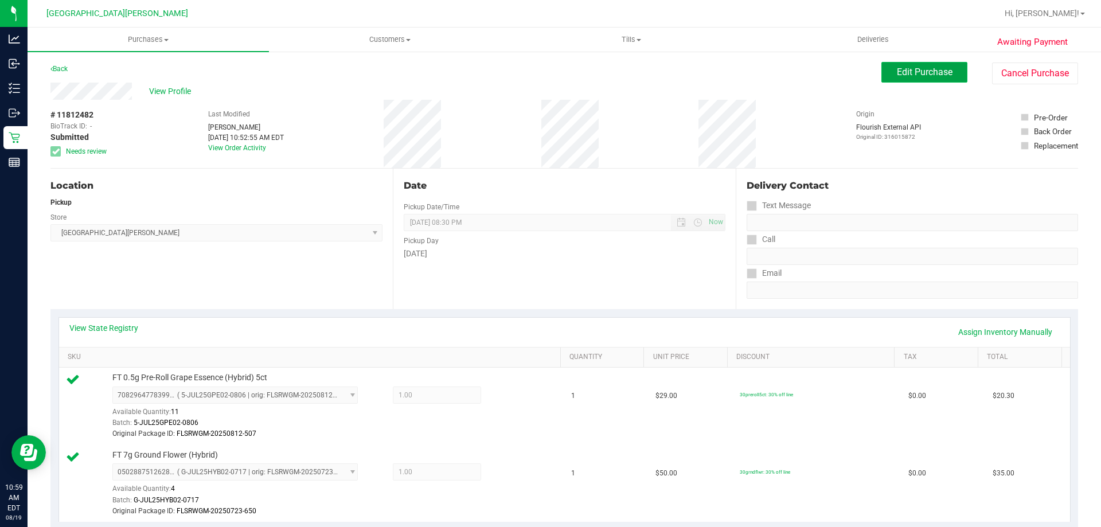
click at [915, 71] on span "Edit Purchase" at bounding box center [924, 71] width 56 height 11
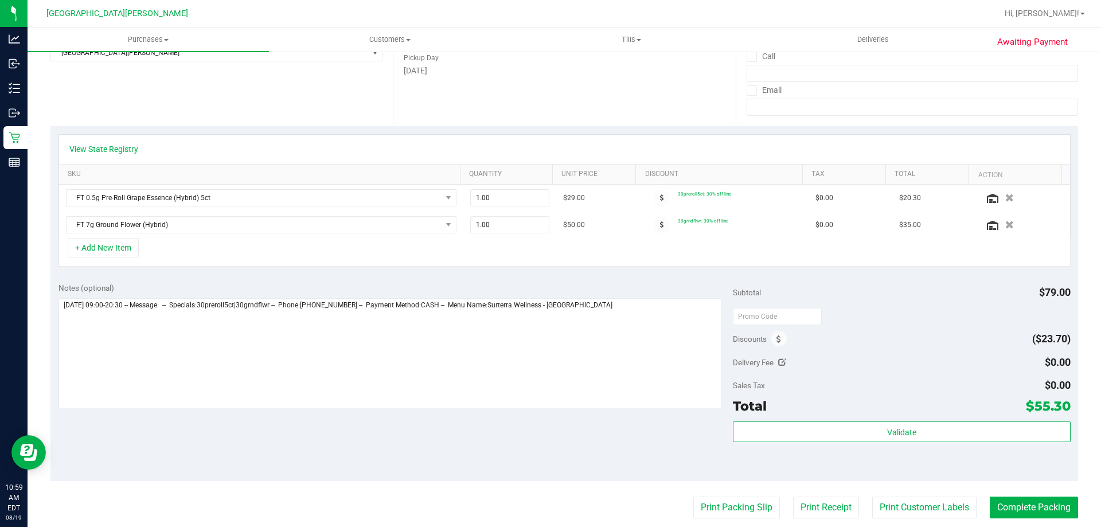
scroll to position [172, 0]
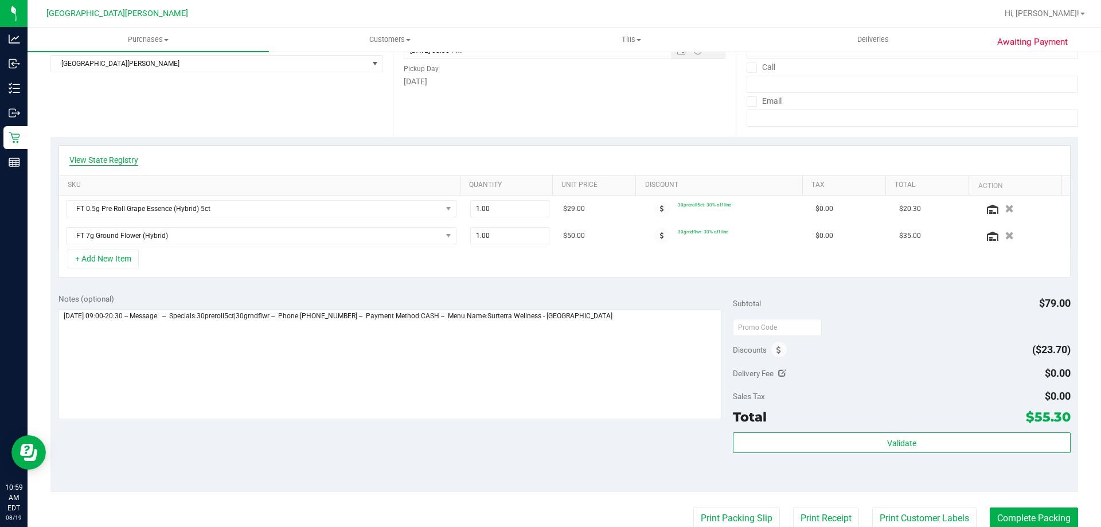
click at [79, 155] on link "View State Registry" at bounding box center [103, 159] width 69 height 11
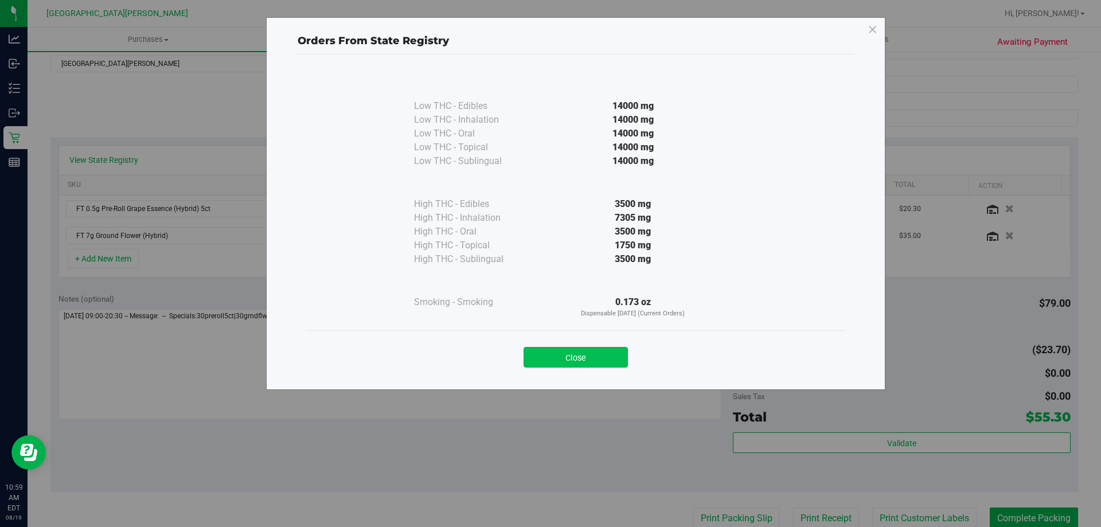
click at [601, 355] on button "Close" at bounding box center [575, 357] width 104 height 21
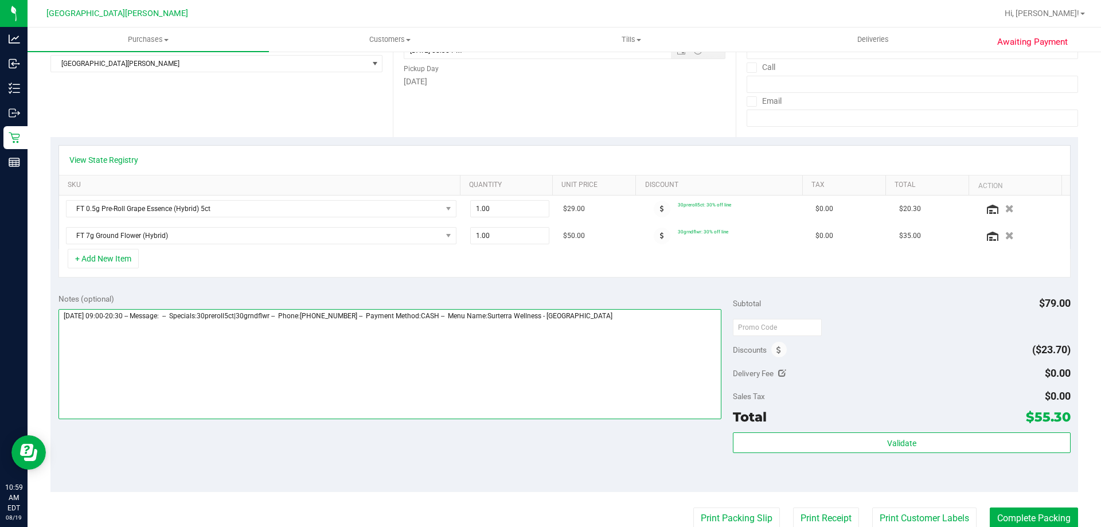
click at [609, 321] on textarea at bounding box center [389, 364] width 663 height 110
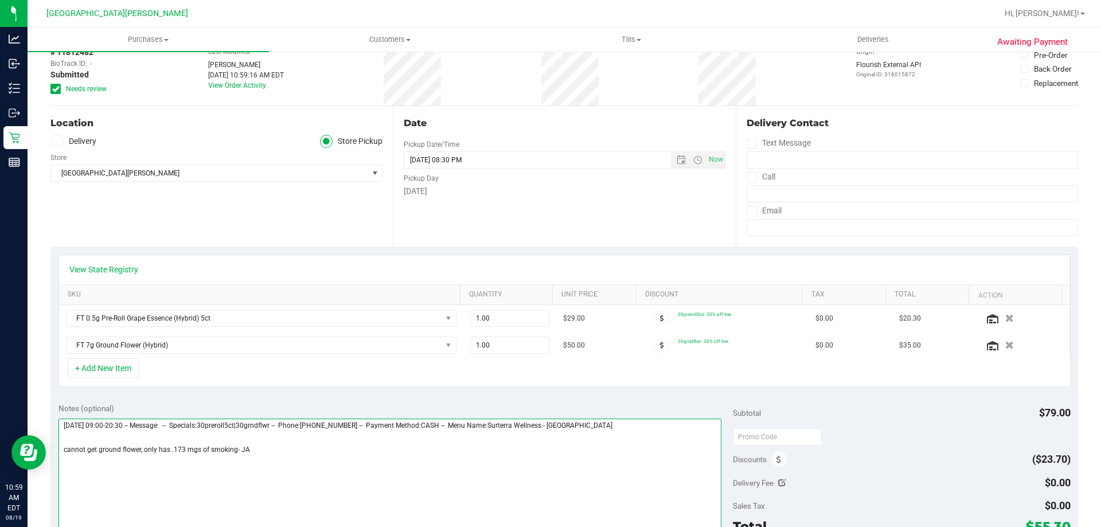
scroll to position [0, 0]
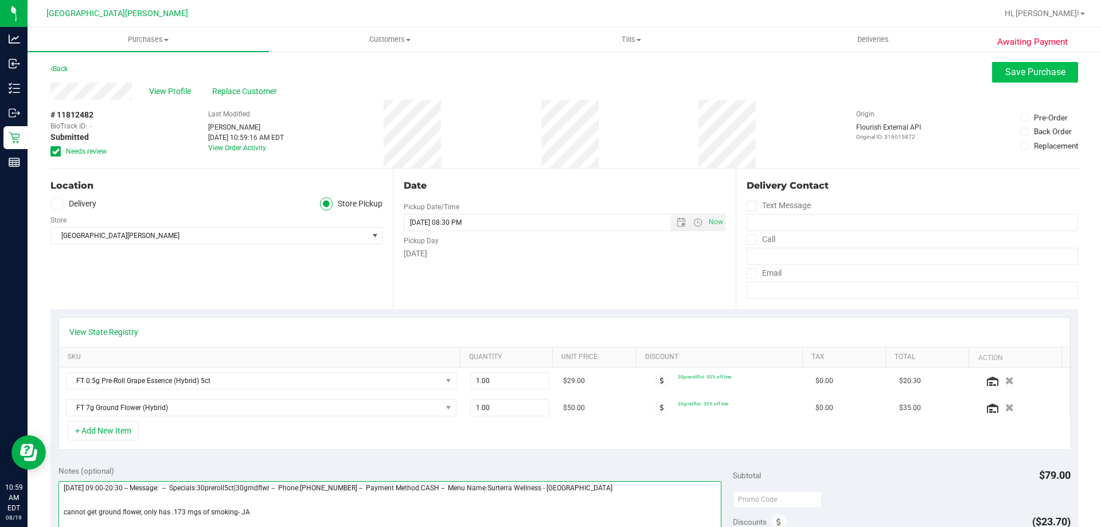
type textarea "Tuesday 08/19/2025 09:00-20:30 -- Message: -- Specials:30preroll5ct|30grndflwr …"
click at [1019, 73] on span "Save Purchase" at bounding box center [1035, 71] width 60 height 11
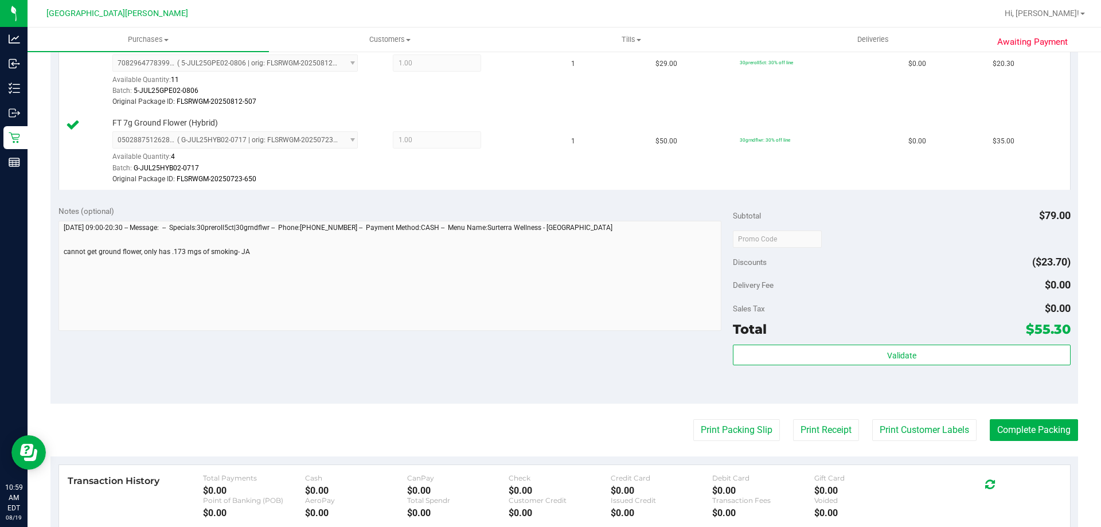
scroll to position [344, 0]
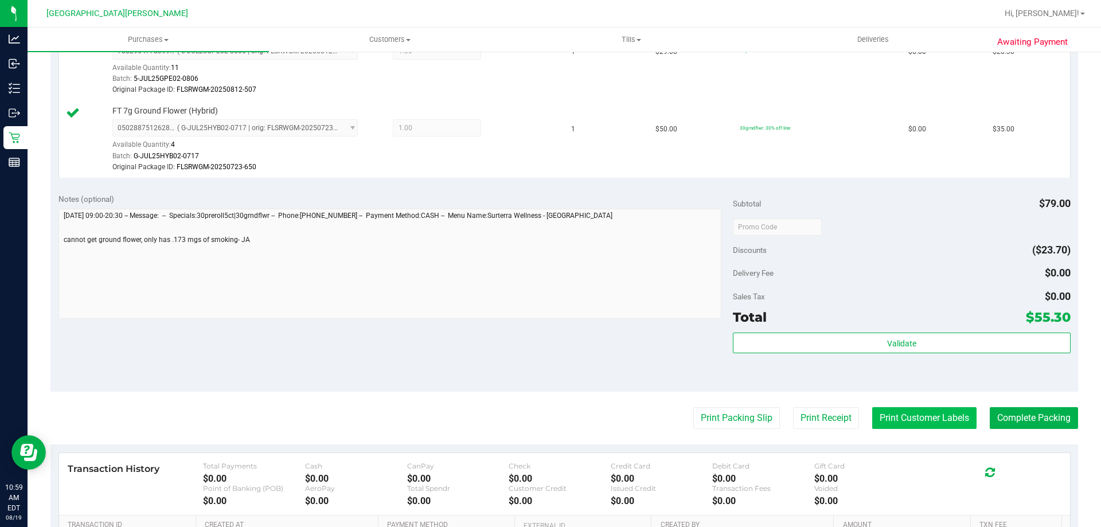
click at [921, 413] on button "Print Customer Labels" at bounding box center [924, 418] width 104 height 22
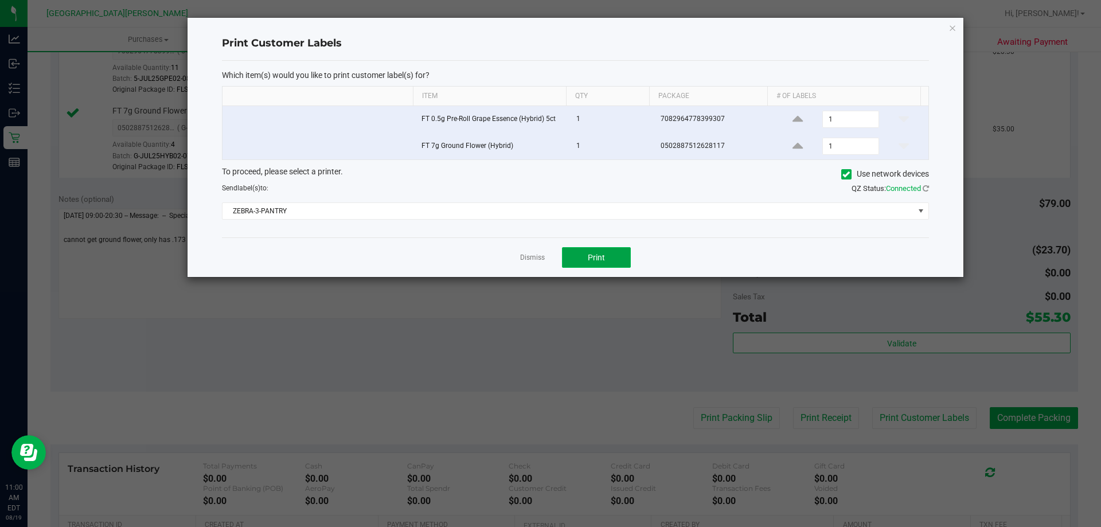
click at [619, 258] on button "Print" at bounding box center [596, 257] width 69 height 21
click at [527, 260] on link "Dismiss" at bounding box center [532, 258] width 25 height 10
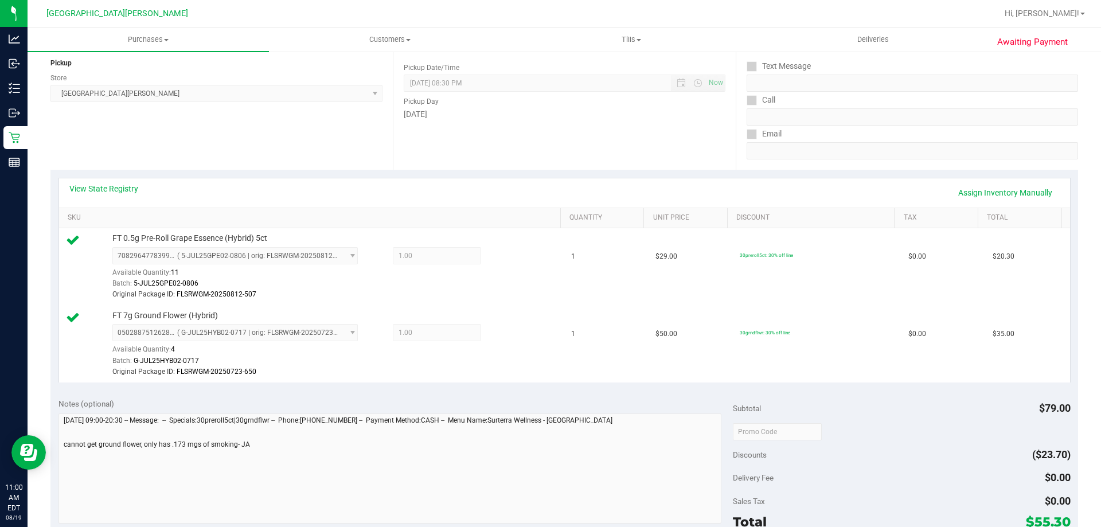
scroll to position [0, 0]
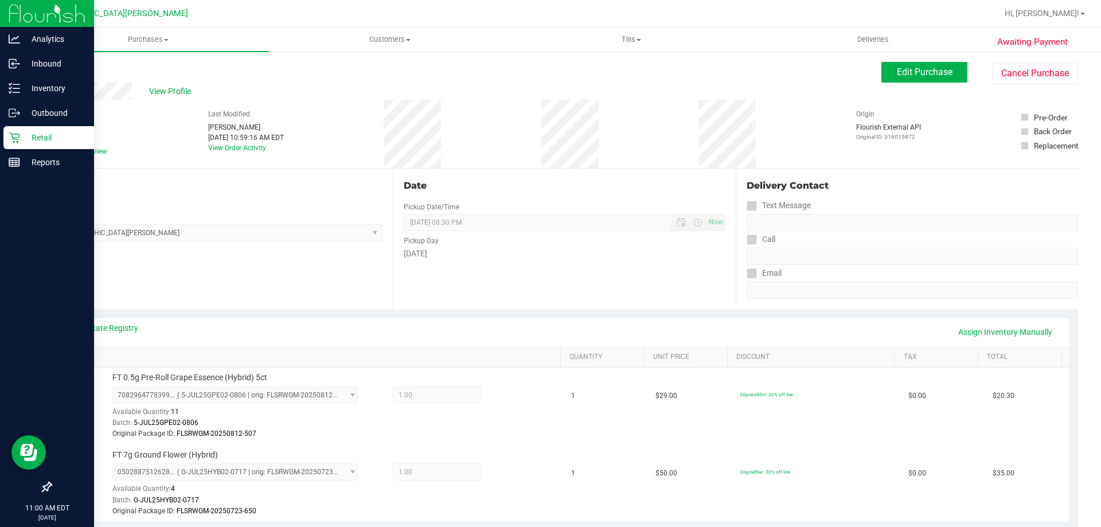
click at [15, 134] on icon at bounding box center [14, 137] width 11 height 11
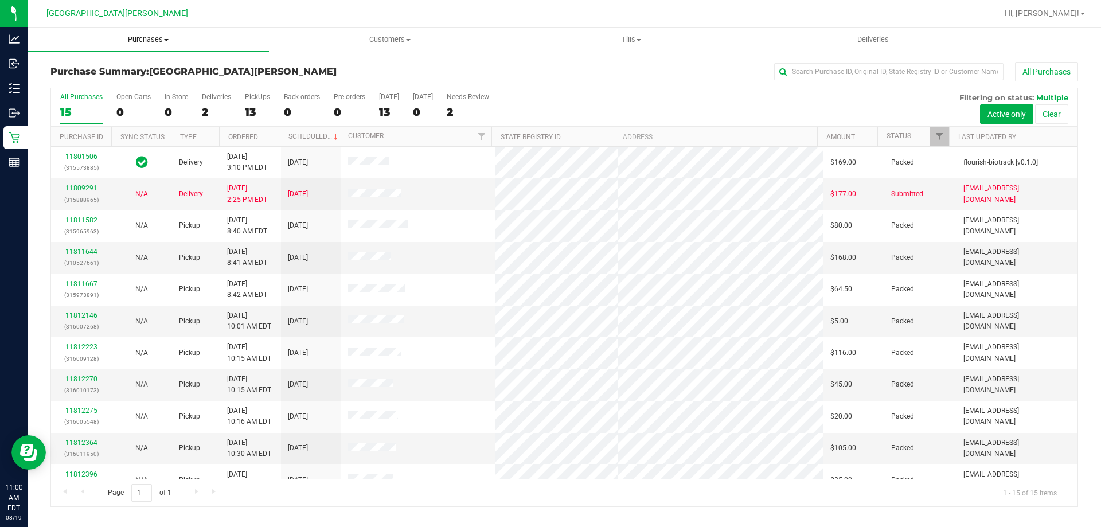
click at [160, 41] on span "Purchases" at bounding box center [148, 39] width 241 height 10
click at [154, 82] on li "Fulfillment" at bounding box center [148, 83] width 241 height 14
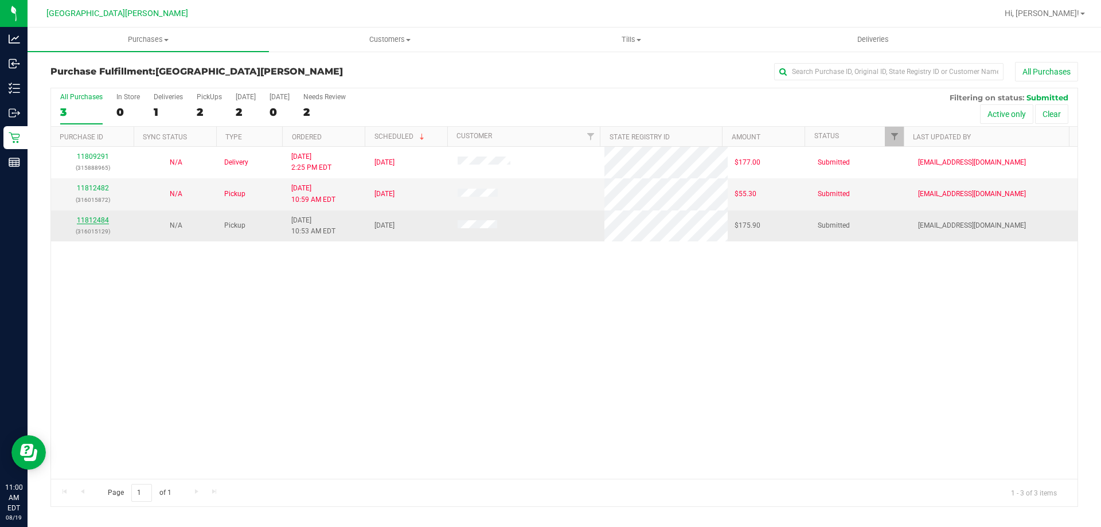
click at [97, 220] on link "11812484" at bounding box center [93, 220] width 32 height 8
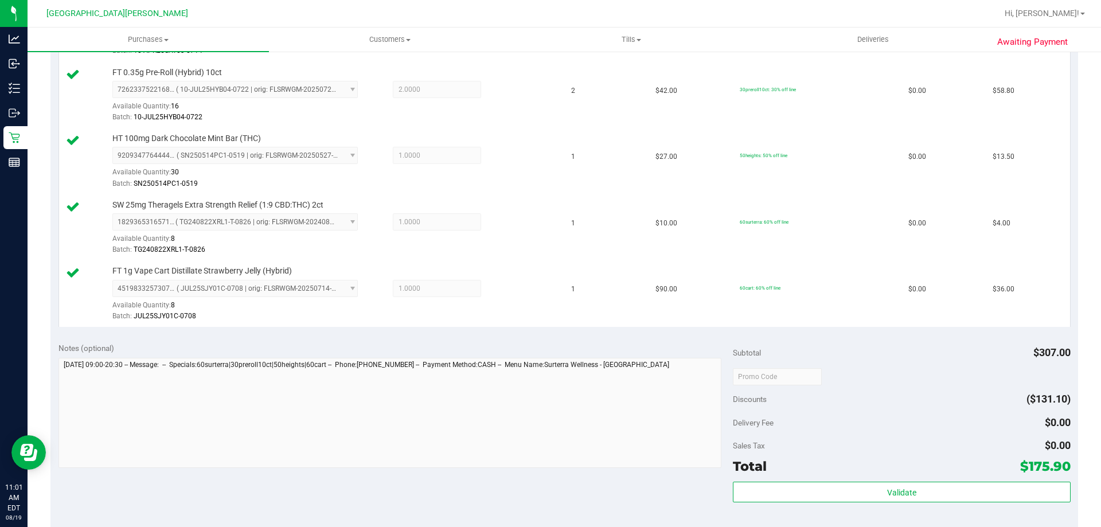
scroll to position [573, 0]
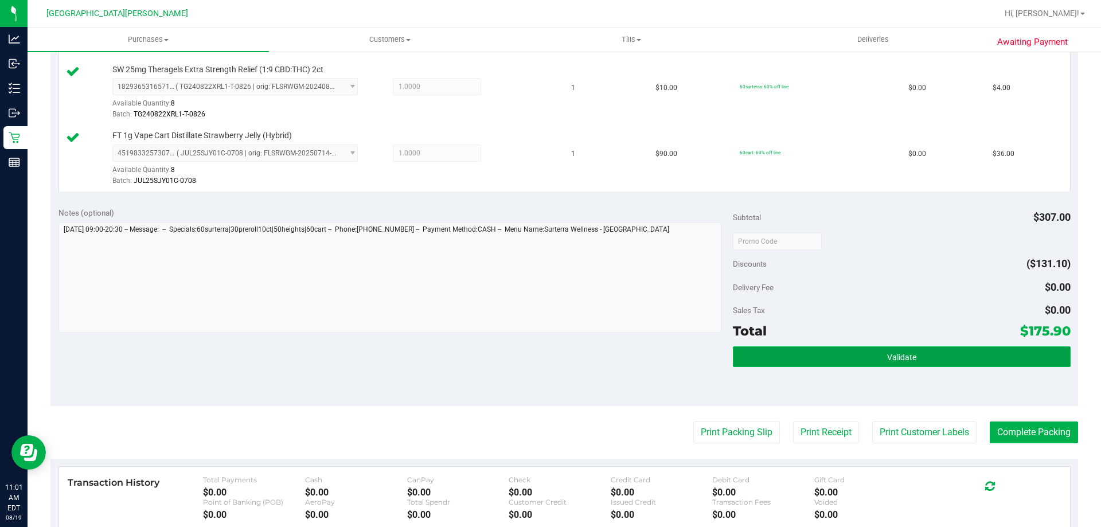
click at [841, 359] on button "Validate" at bounding box center [901, 356] width 337 height 21
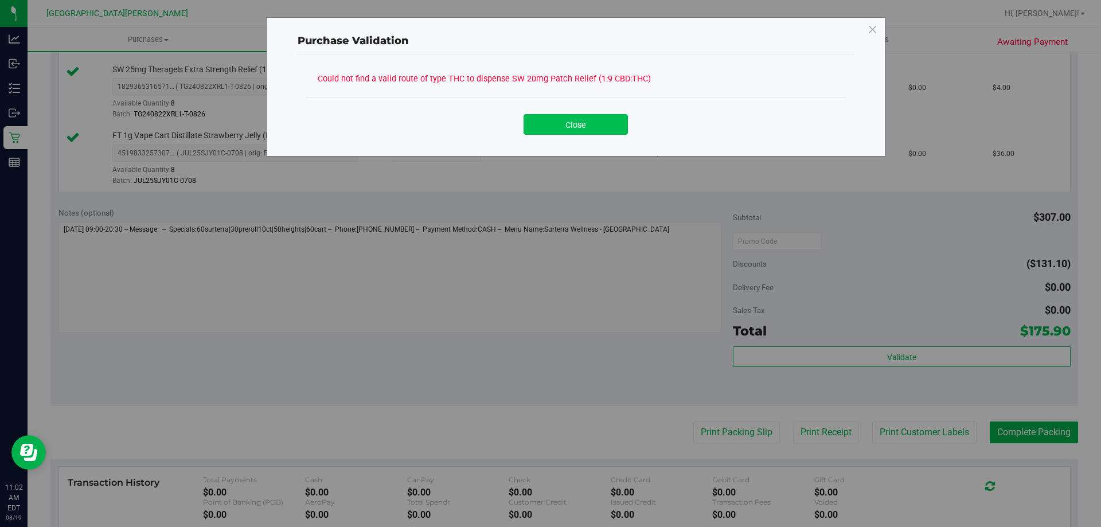
click at [586, 122] on button "Close" at bounding box center [575, 124] width 104 height 21
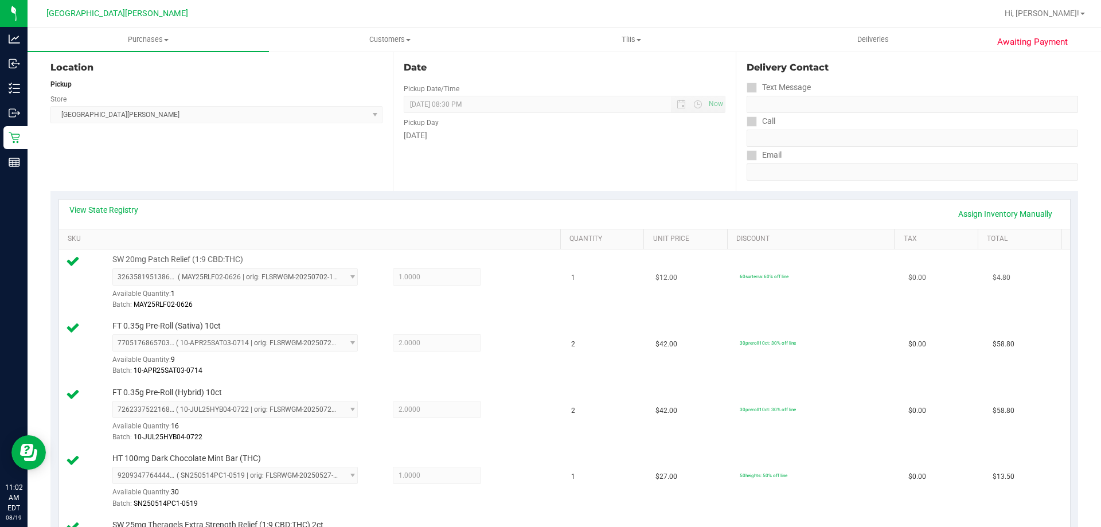
scroll to position [115, 0]
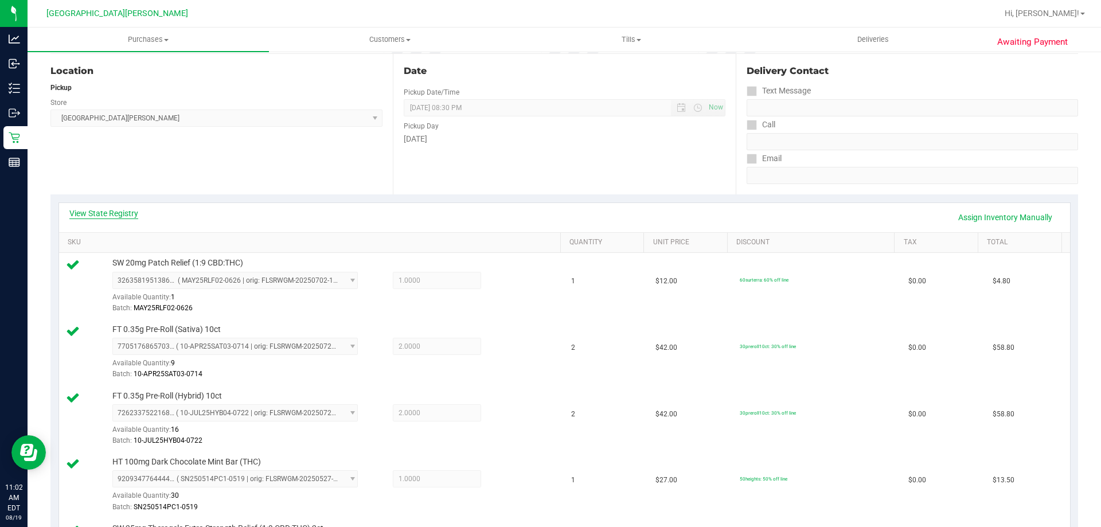
click at [107, 217] on link "View State Registry" at bounding box center [103, 212] width 69 height 11
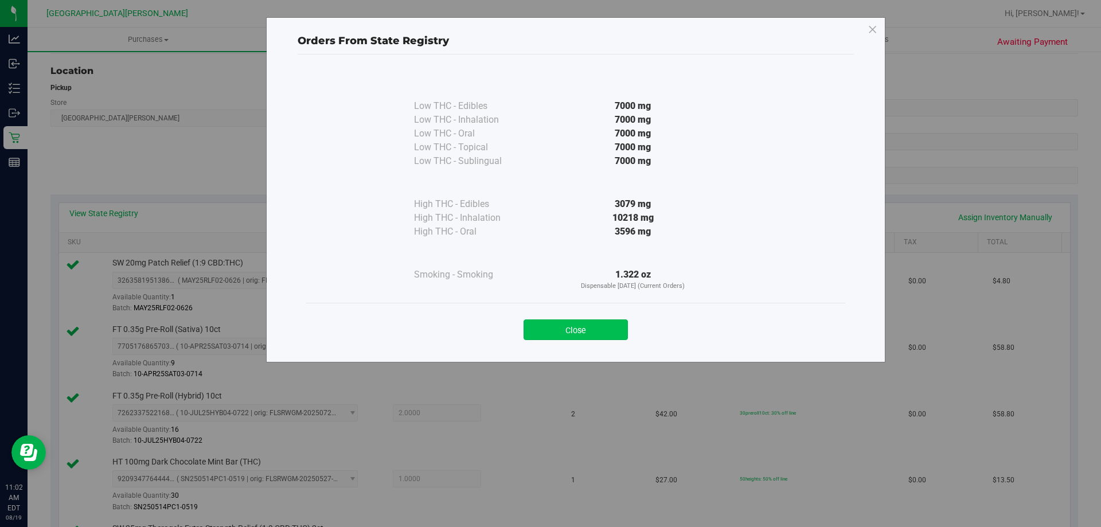
click at [566, 334] on button "Close" at bounding box center [575, 329] width 104 height 21
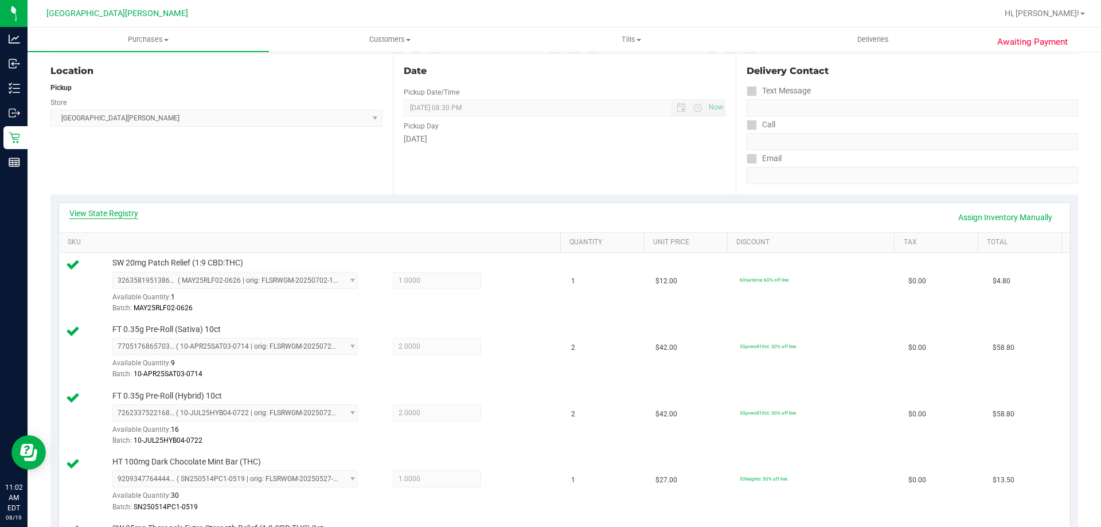
scroll to position [0, 0]
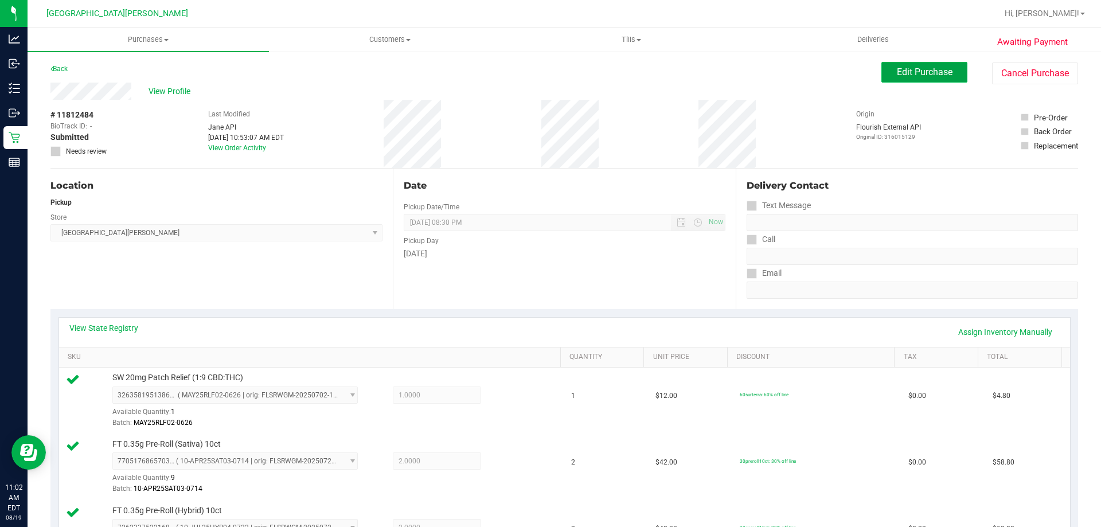
click at [899, 73] on span "Edit Purchase" at bounding box center [924, 71] width 56 height 11
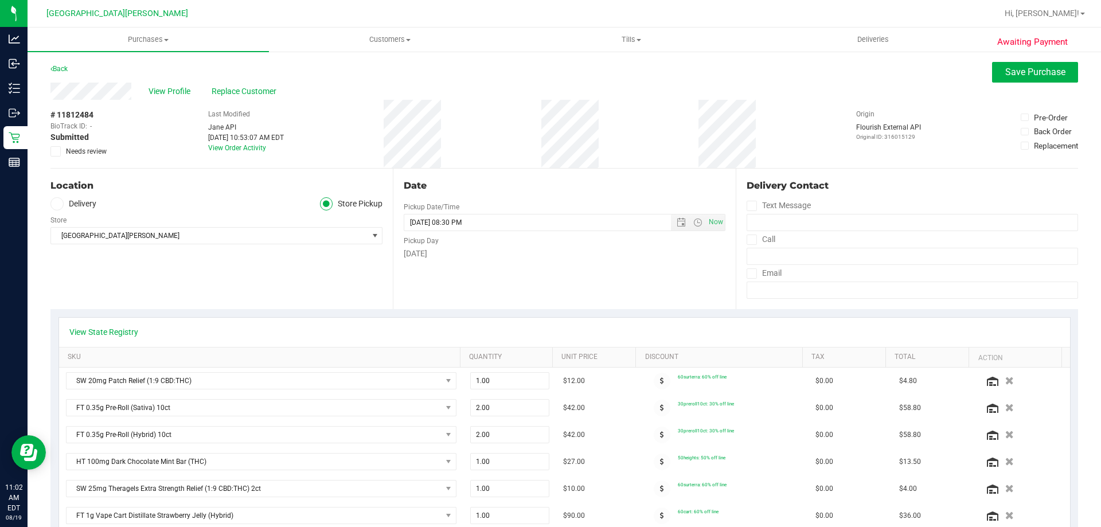
click at [52, 149] on span at bounding box center [55, 151] width 10 height 10
click at [0, 0] on input "Needs review" at bounding box center [0, 0] width 0 height 0
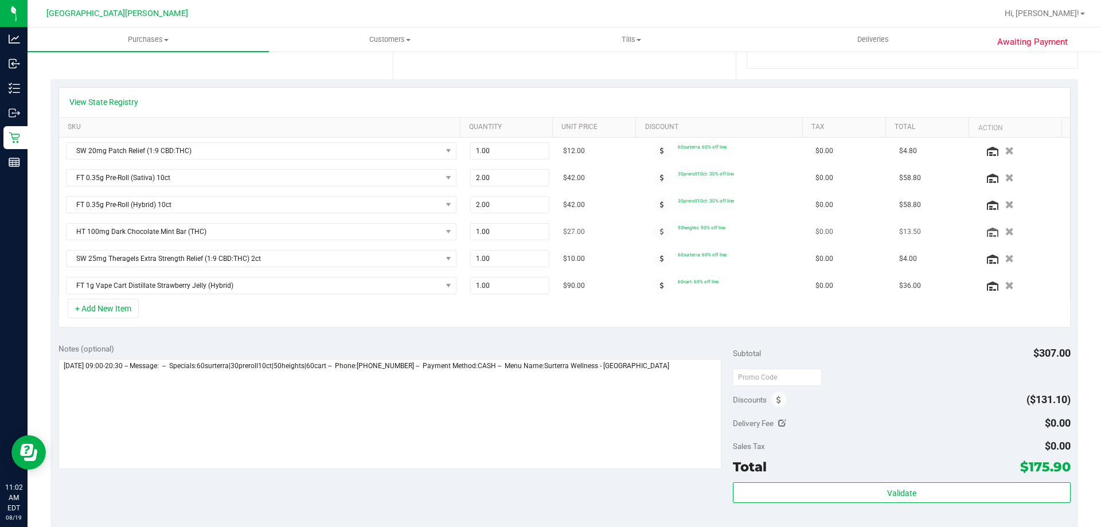
scroll to position [229, 0]
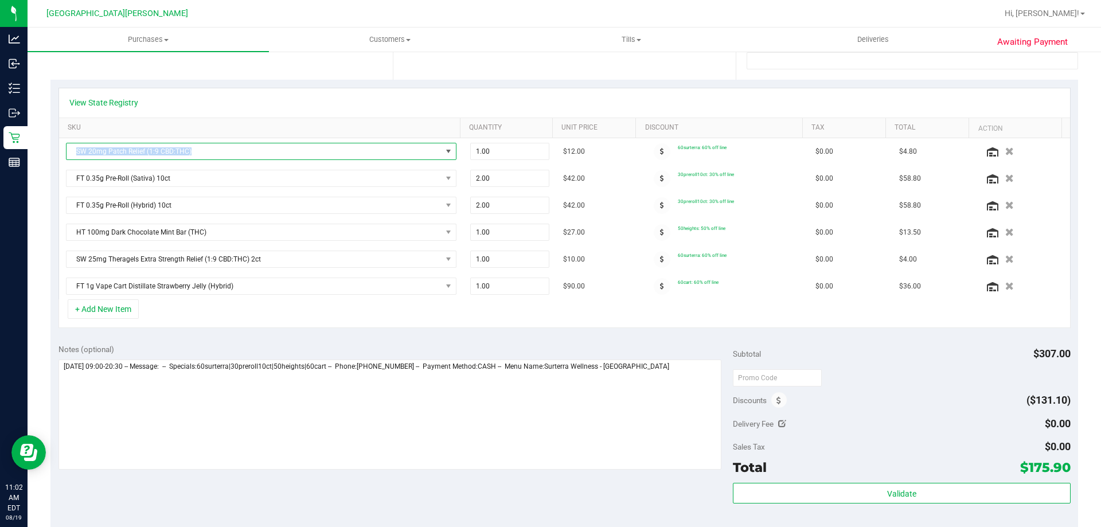
drag, startPoint x: 205, startPoint y: 148, endPoint x: 42, endPoint y: 146, distance: 162.2
click at [42, 146] on div "Awaiting Payment Back Save Purchase View Profile Replace Customer # 11812484 Bi…" at bounding box center [564, 326] width 1073 height 1011
copy table "SW 20mg Patch Relief (1:9 CBD:THC)"
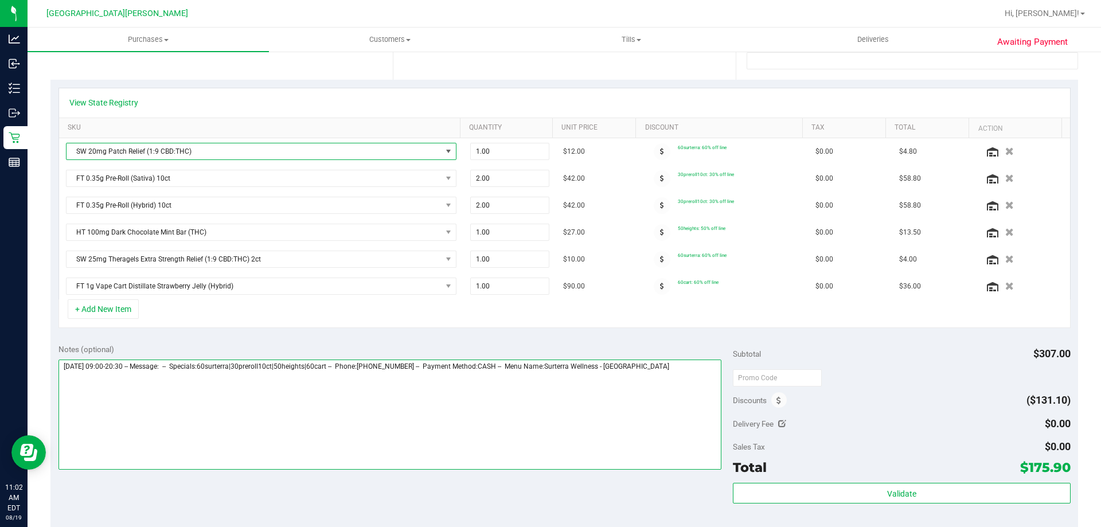
click at [656, 363] on textarea at bounding box center [389, 414] width 663 height 110
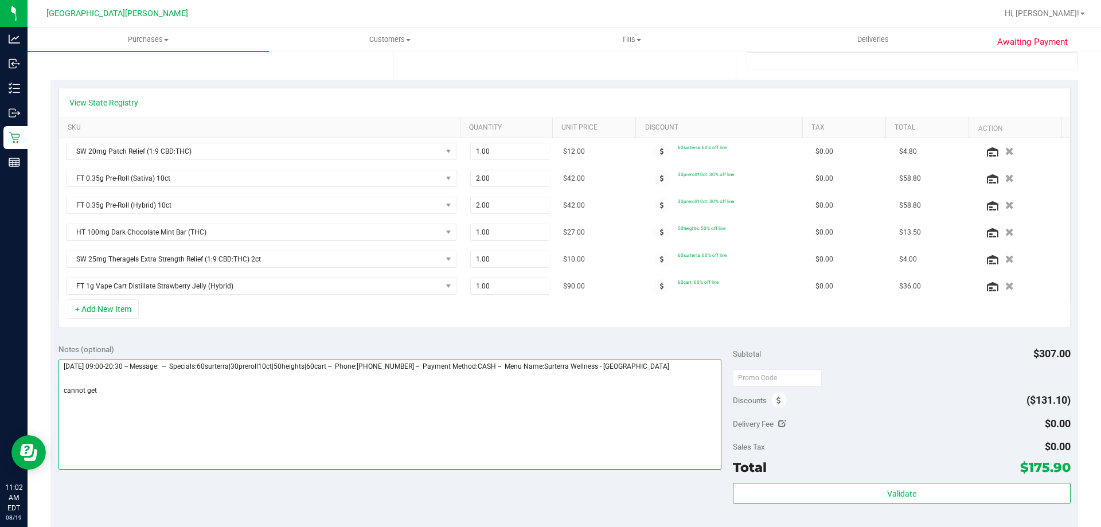
paste textarea "SW 20mg Patch Relief (1:9 CBD:THC)"
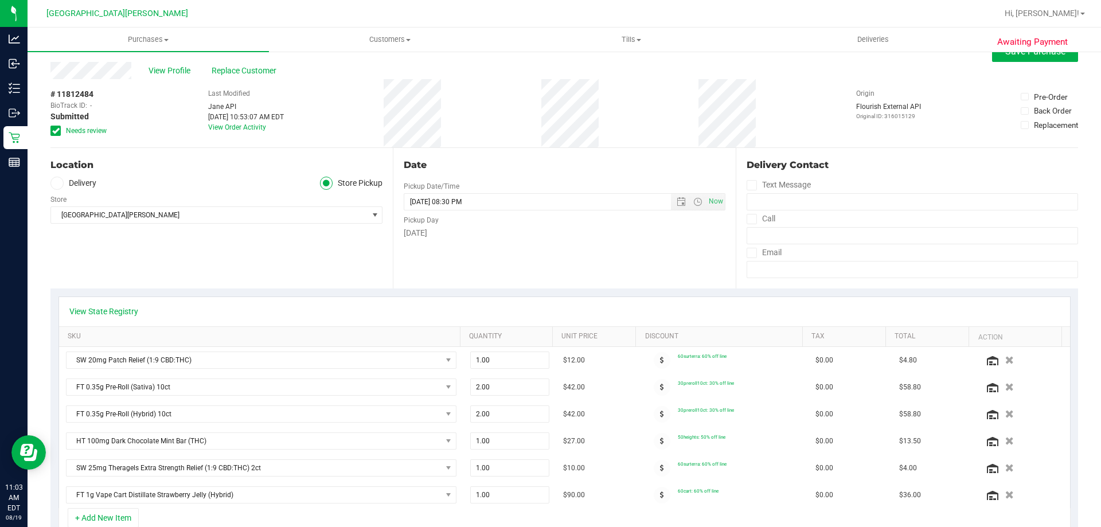
scroll to position [0, 0]
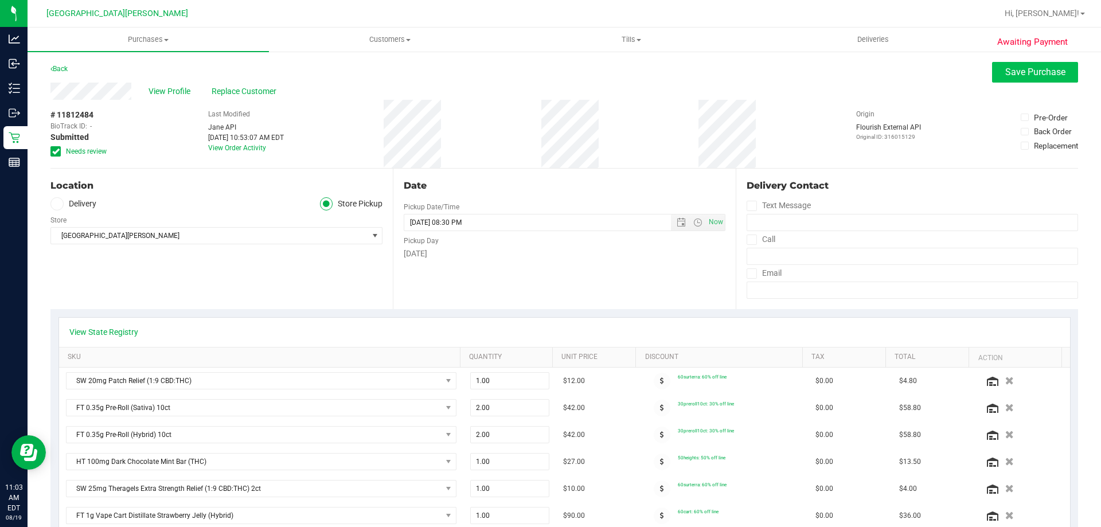
type textarea "Tuesday 08/19/2025 09:00-20:30 -- Message: -- Specials:60surterra|30preroll10ct…"
click at [1024, 73] on span "Save Purchase" at bounding box center [1035, 71] width 60 height 11
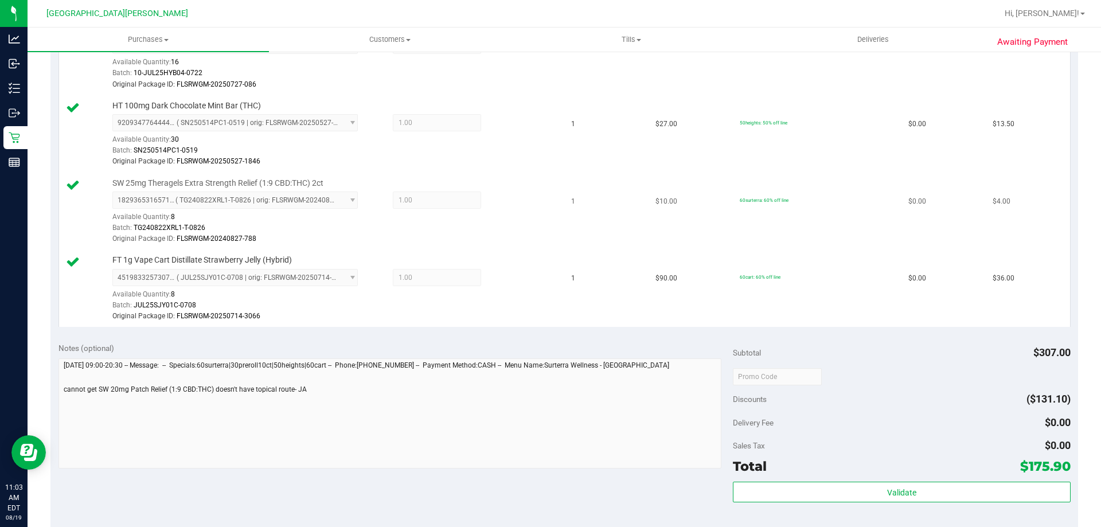
scroll to position [573, 0]
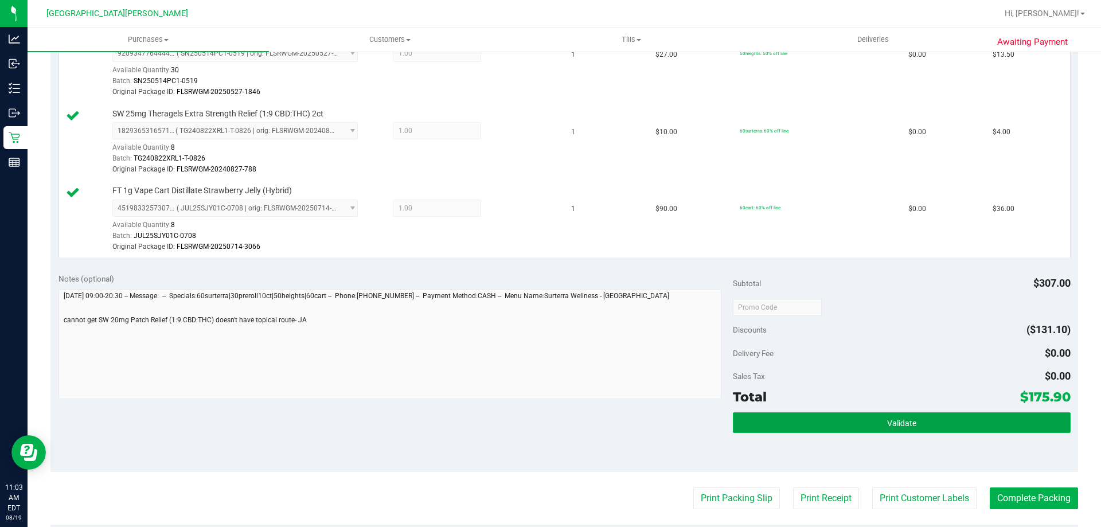
click at [878, 419] on button "Validate" at bounding box center [901, 422] width 337 height 21
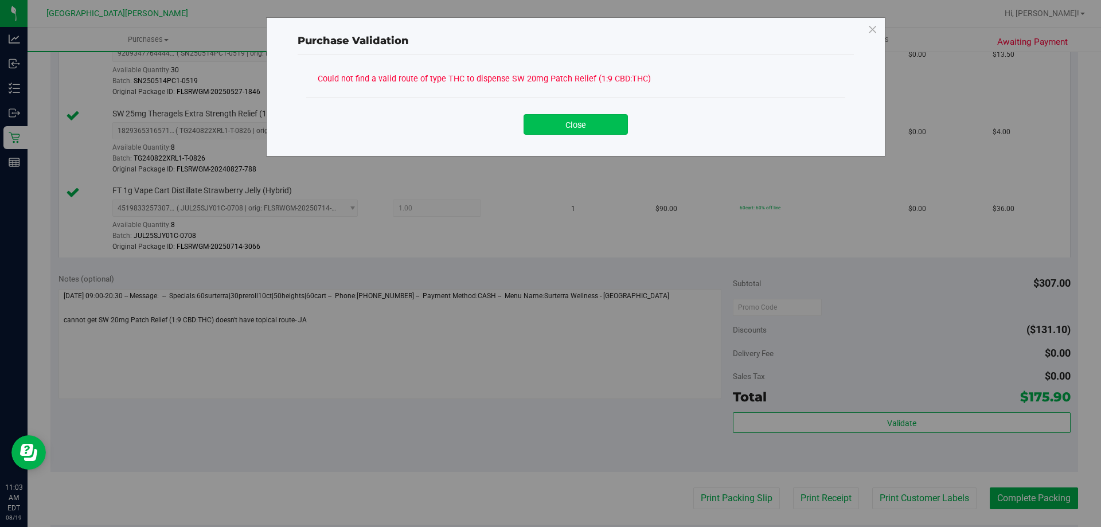
click at [585, 127] on button "Close" at bounding box center [575, 124] width 104 height 21
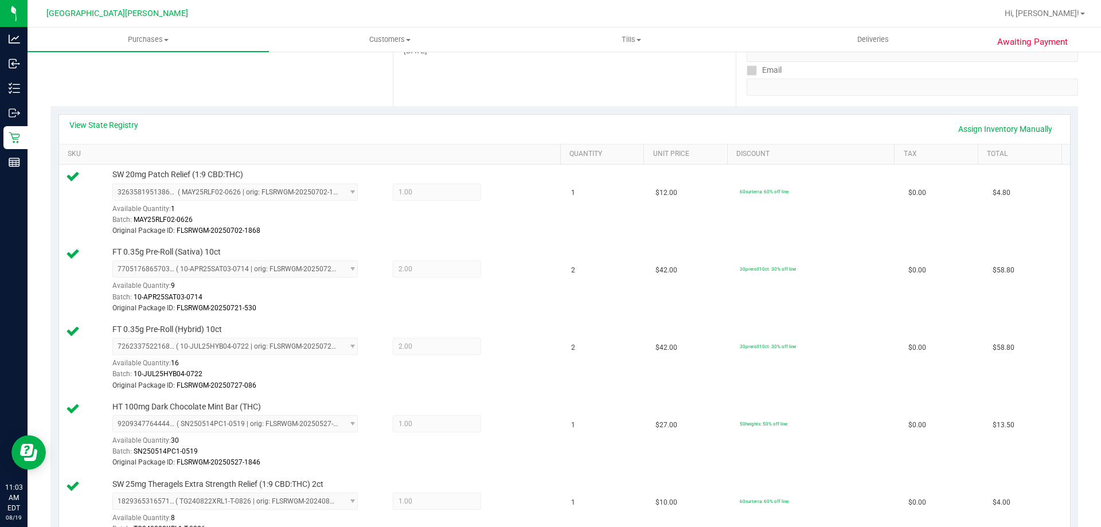
scroll to position [115, 0]
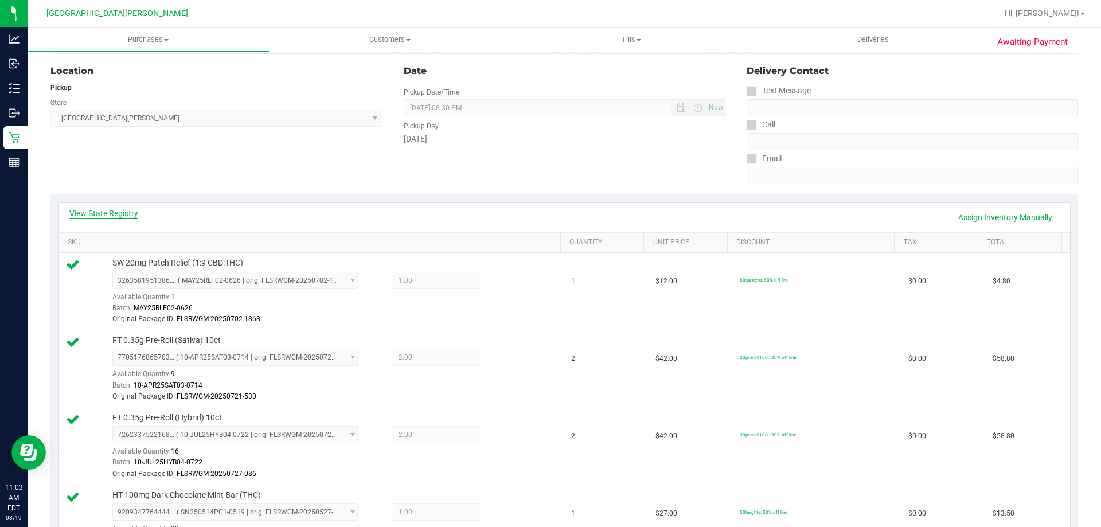
click at [109, 214] on link "View State Registry" at bounding box center [103, 212] width 69 height 11
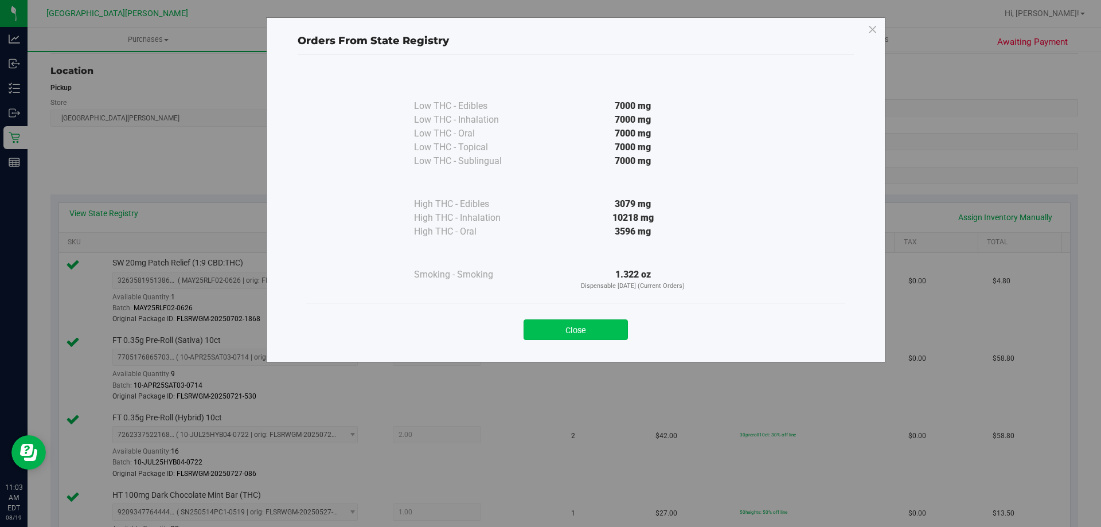
click at [555, 331] on button "Close" at bounding box center [575, 329] width 104 height 21
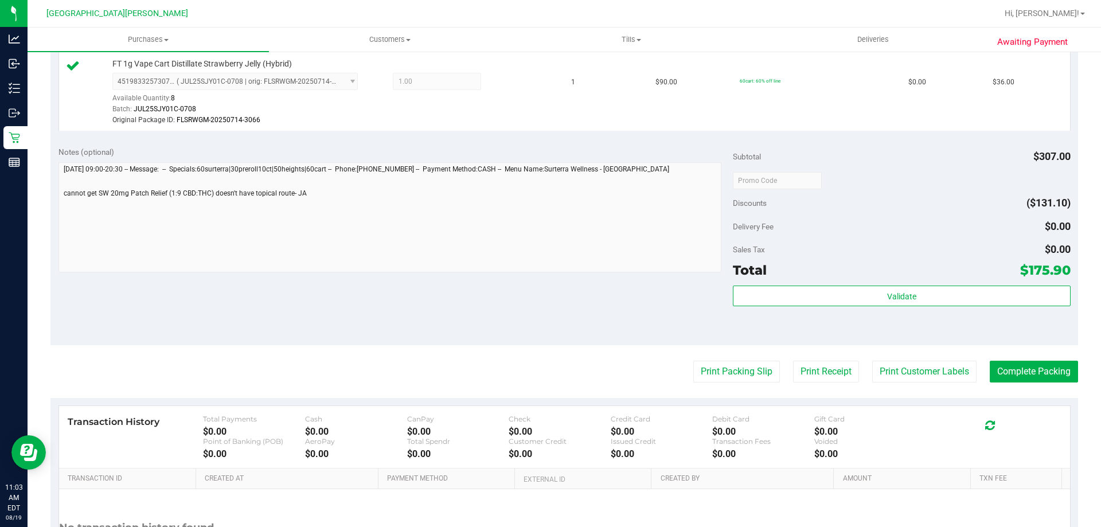
scroll to position [802, 0]
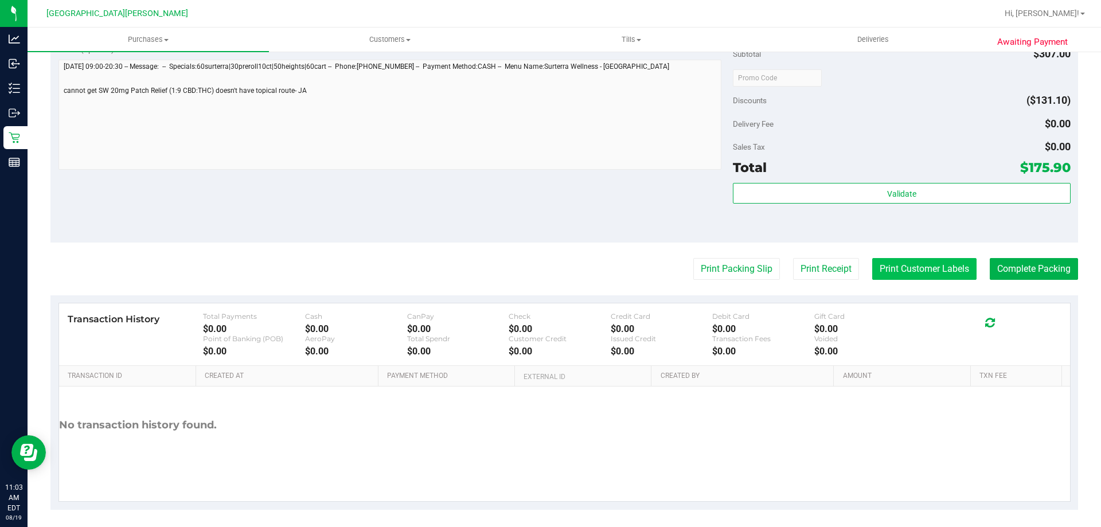
click at [942, 273] on button "Print Customer Labels" at bounding box center [924, 269] width 104 height 22
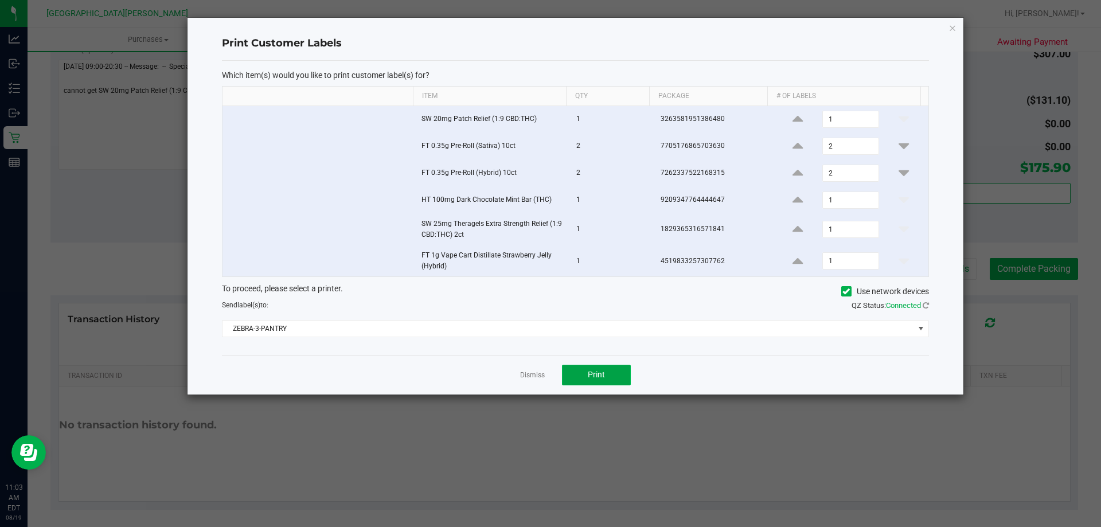
click at [594, 369] on button "Print" at bounding box center [596, 375] width 69 height 21
click at [531, 375] on link "Dismiss" at bounding box center [532, 375] width 25 height 10
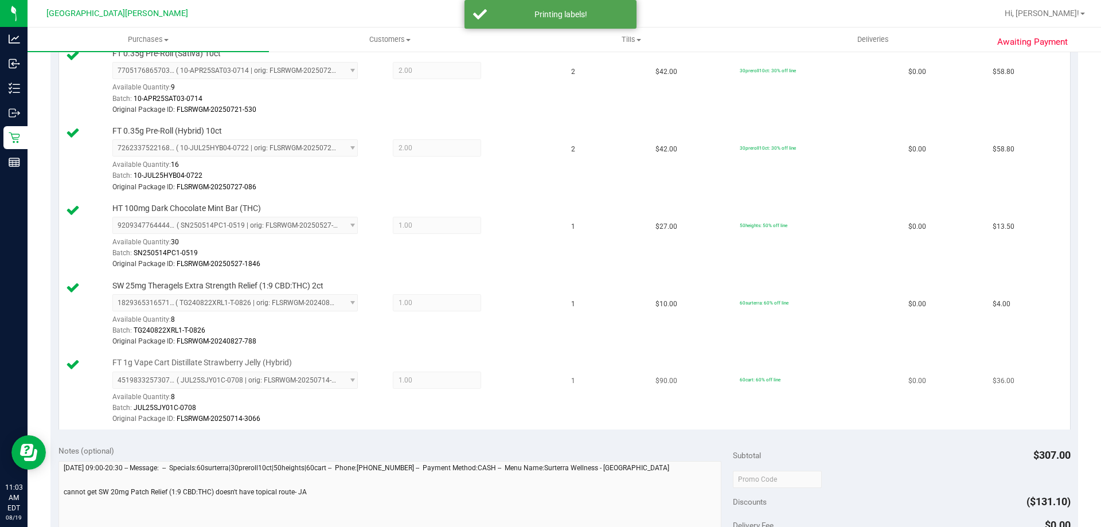
scroll to position [0, 0]
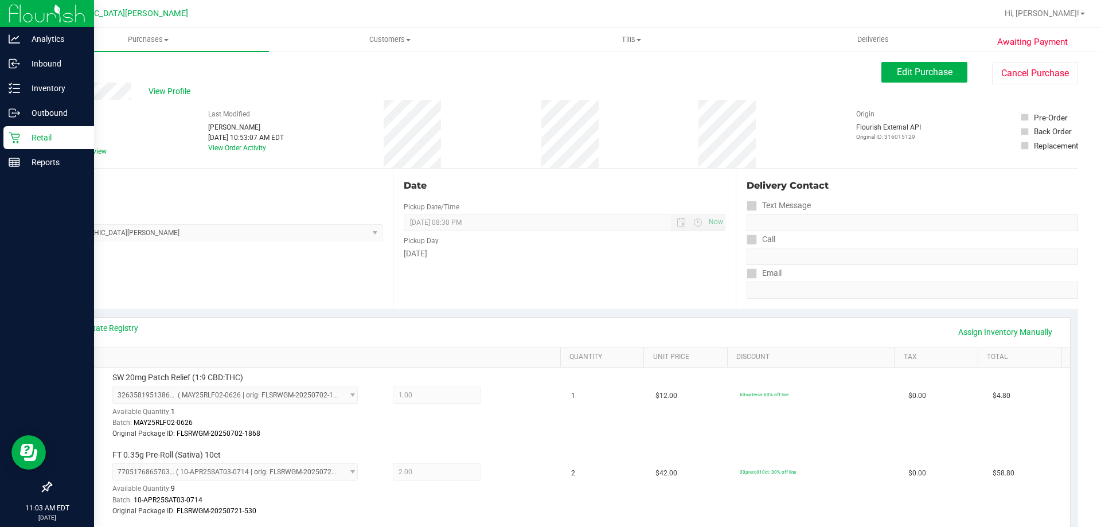
click at [14, 136] on icon at bounding box center [14, 137] width 11 height 11
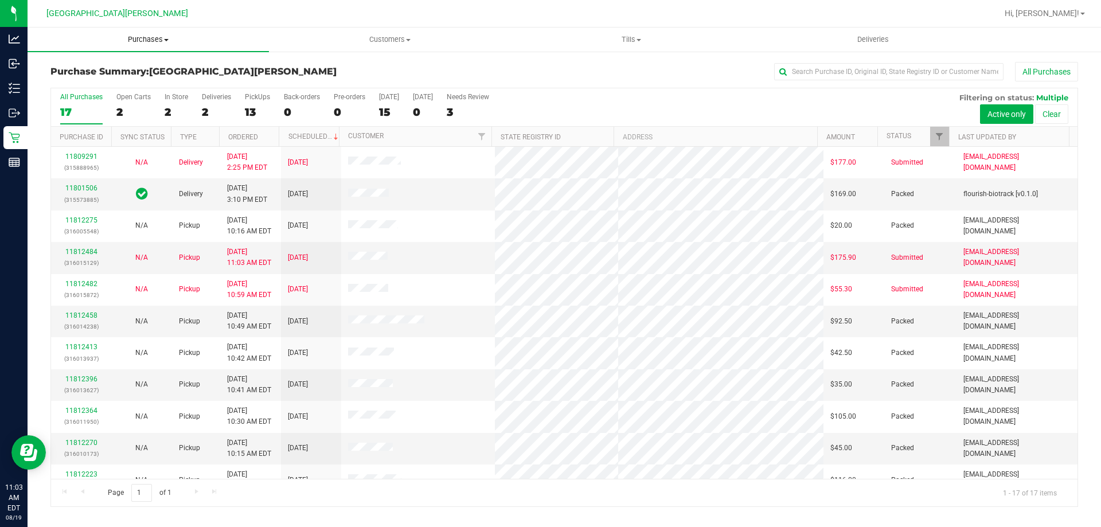
click at [151, 33] on uib-tab-heading "Purchases Summary of purchases Fulfillment All purchases" at bounding box center [148, 40] width 241 height 24
click at [133, 81] on li "Fulfillment" at bounding box center [148, 83] width 241 height 14
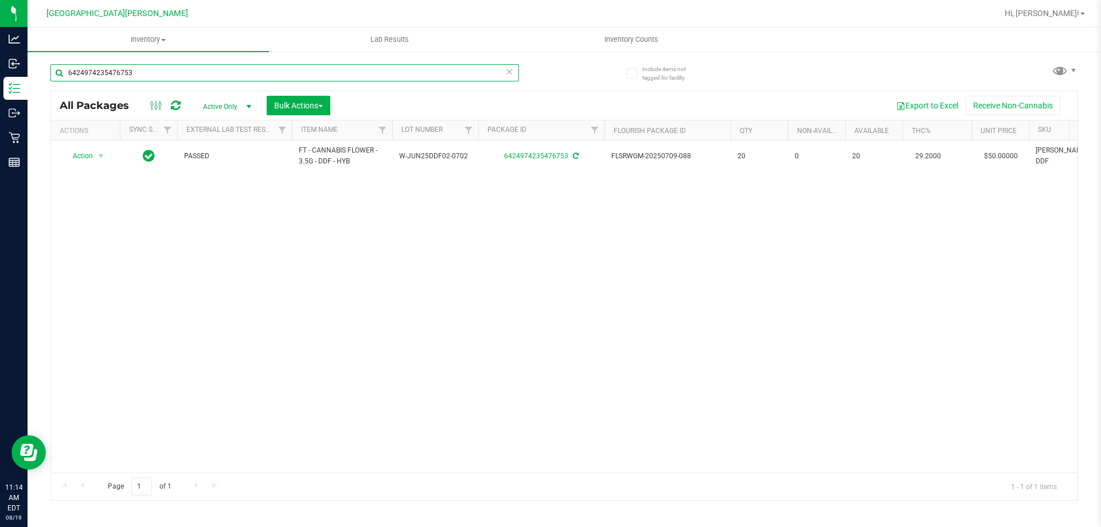
click at [153, 69] on input "6424974235476753" at bounding box center [284, 72] width 468 height 17
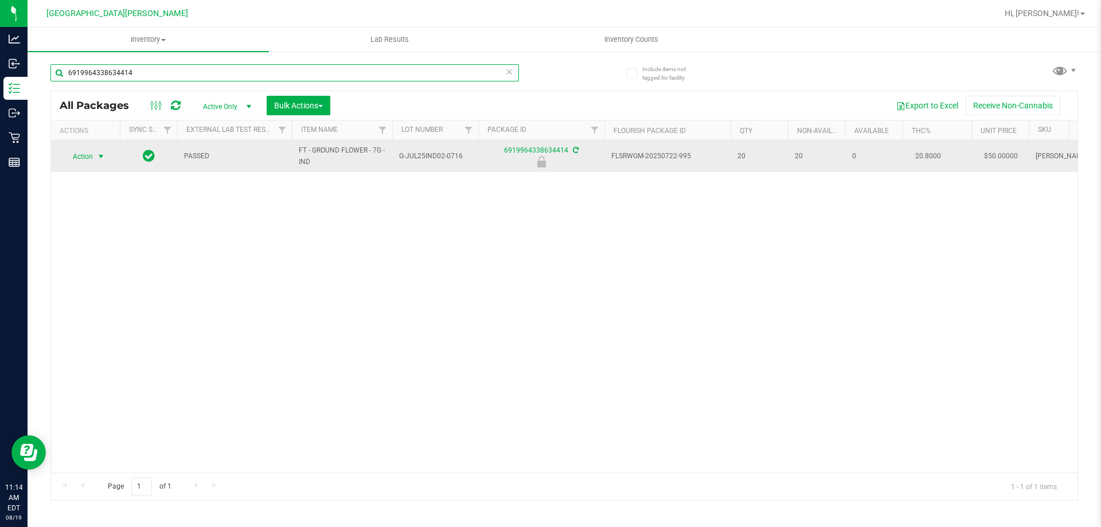
type input "6919964338634414"
click at [101, 159] on span "select" at bounding box center [100, 156] width 9 height 9
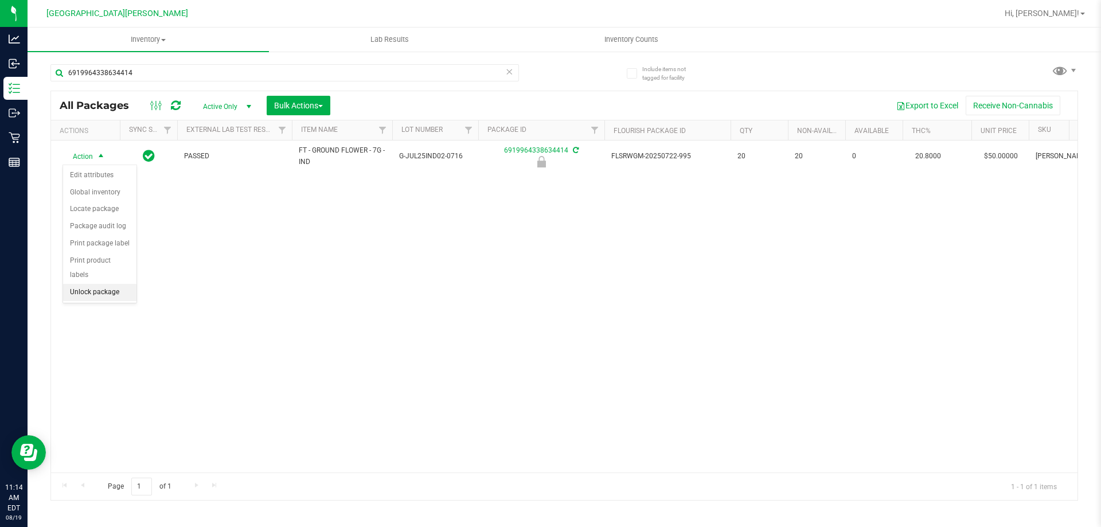
click at [113, 284] on li "Unlock package" at bounding box center [99, 292] width 73 height 17
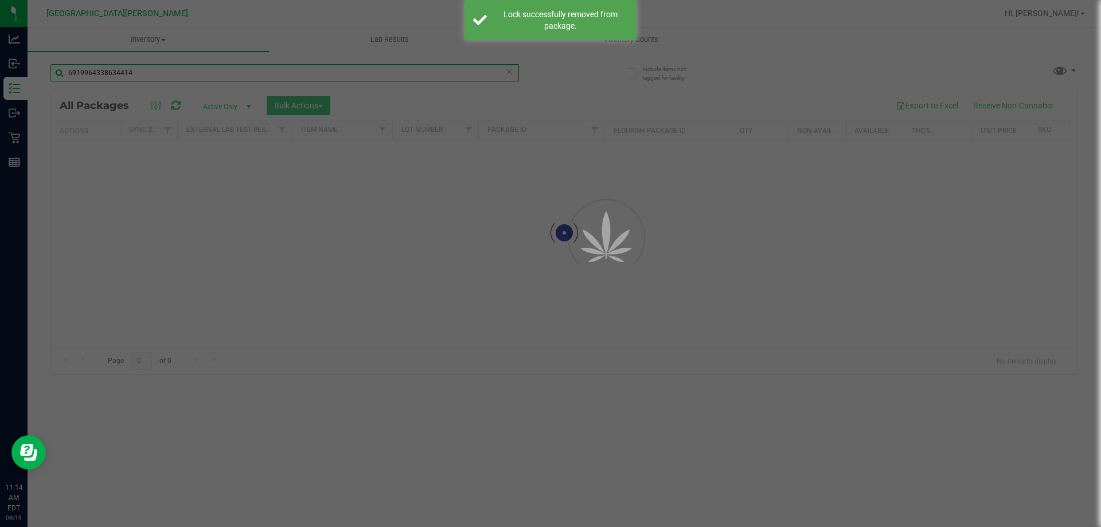
click at [151, 75] on input "6919964338634414" at bounding box center [284, 72] width 468 height 17
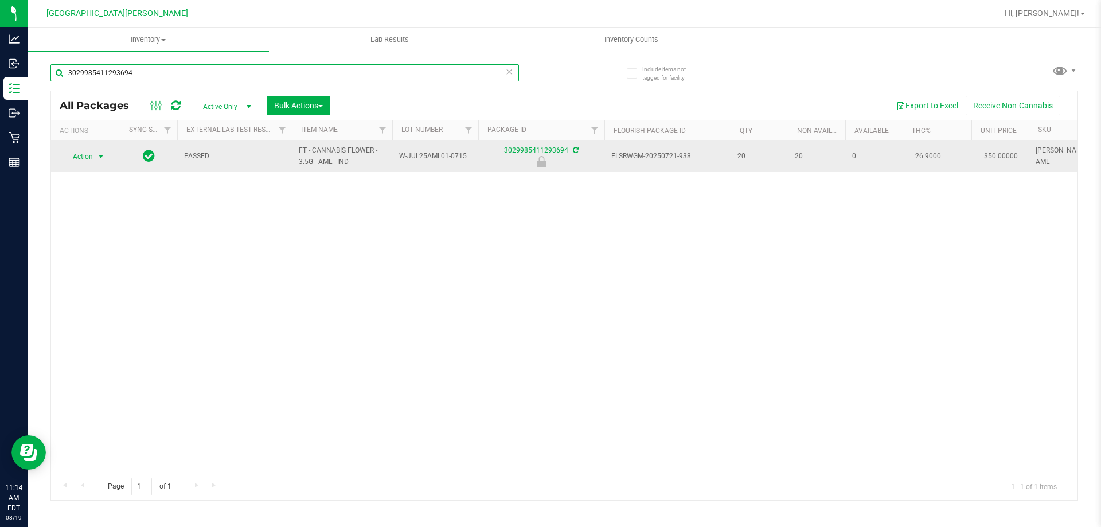
type input "3029985411293694"
click at [99, 158] on span "select" at bounding box center [100, 156] width 9 height 9
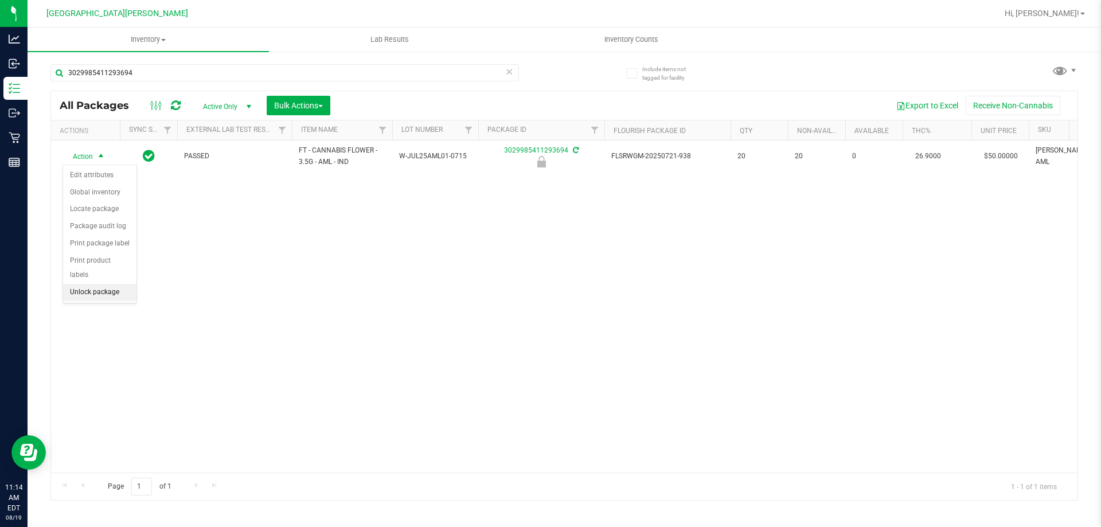
click at [94, 284] on li "Unlock package" at bounding box center [99, 292] width 73 height 17
drag, startPoint x: 363, startPoint y: 280, endPoint x: 111, endPoint y: 112, distance: 303.3
click at [340, 276] on div "Action Action Adjust qty Create package Edit attributes Global inventory Locate…" at bounding box center [564, 306] width 1026 height 332
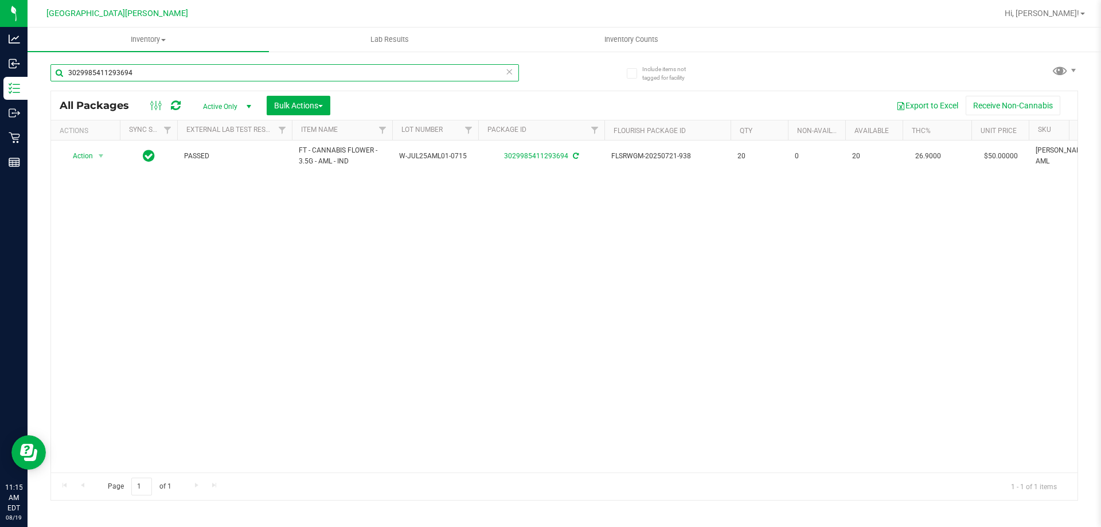
click at [184, 79] on input "3029985411293694" at bounding box center [284, 72] width 468 height 17
click at [183, 77] on input "3029985411293694" at bounding box center [284, 72] width 468 height 17
type input "hdw"
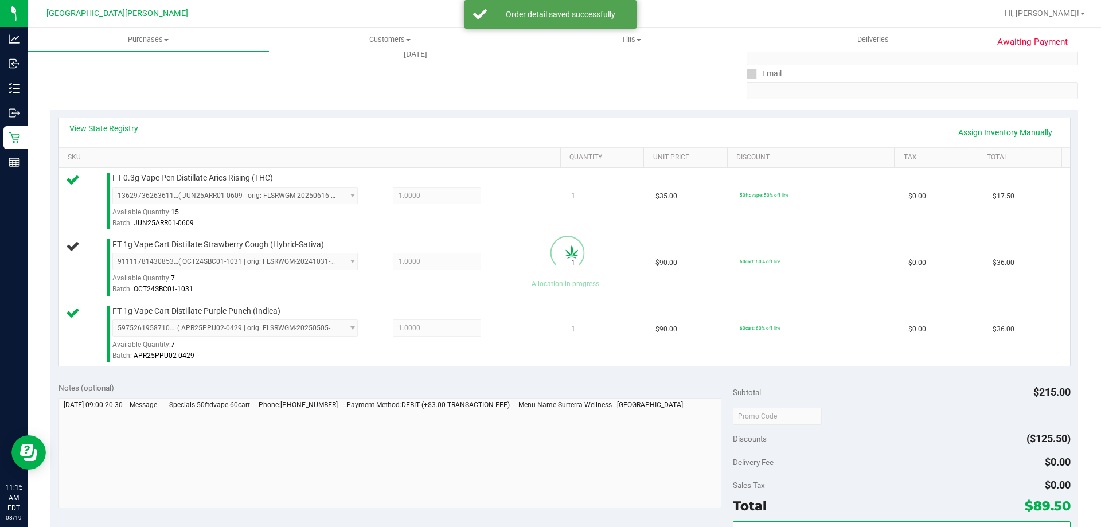
scroll to position [401, 0]
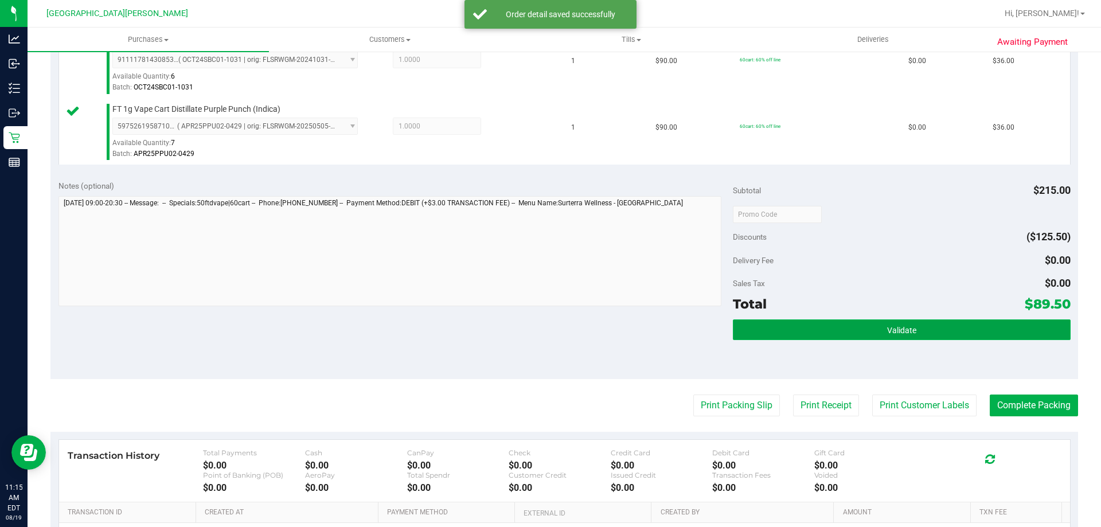
click at [946, 333] on button "Validate" at bounding box center [901, 329] width 337 height 21
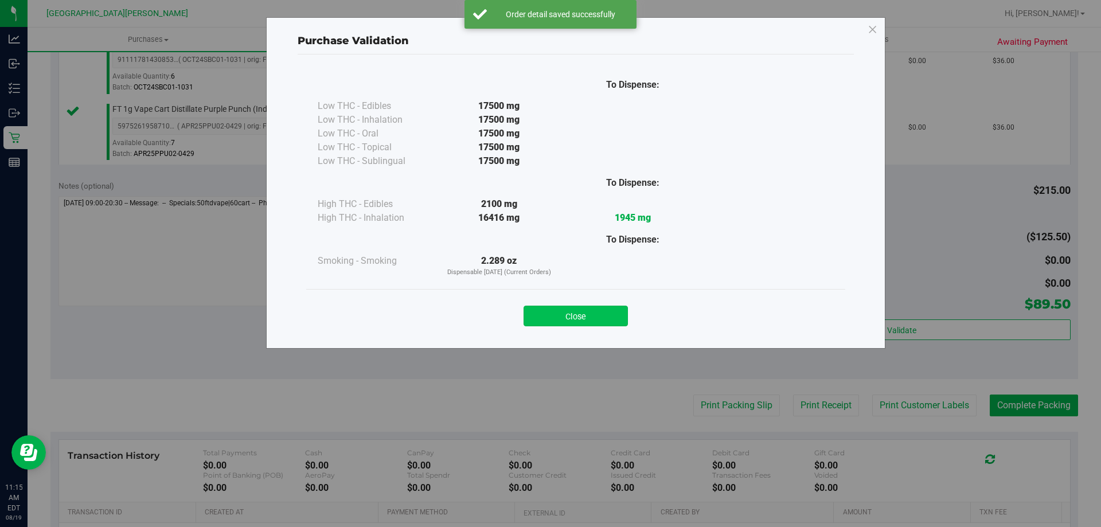
click at [593, 307] on button "Close" at bounding box center [575, 316] width 104 height 21
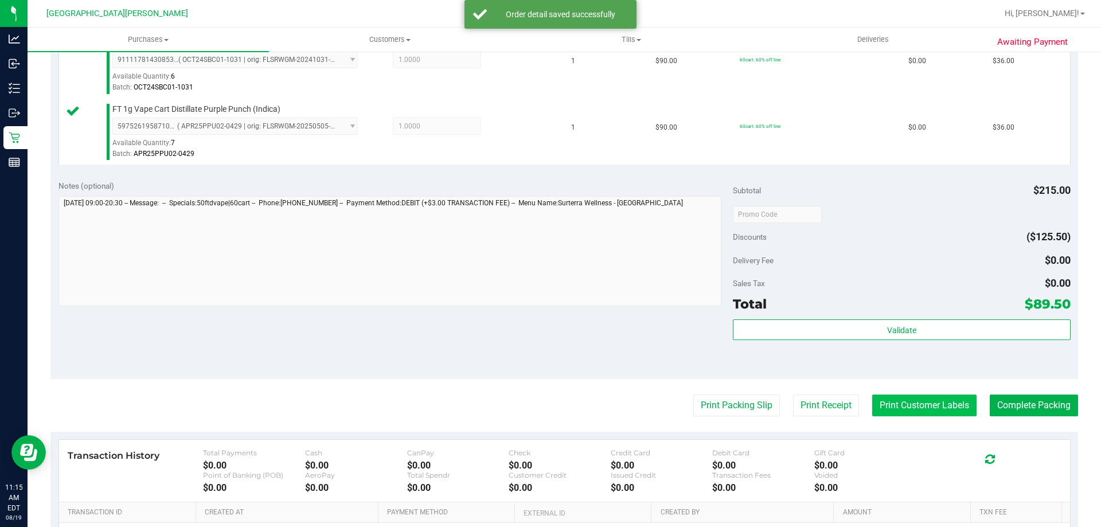
click at [884, 409] on button "Print Customer Labels" at bounding box center [924, 405] width 104 height 22
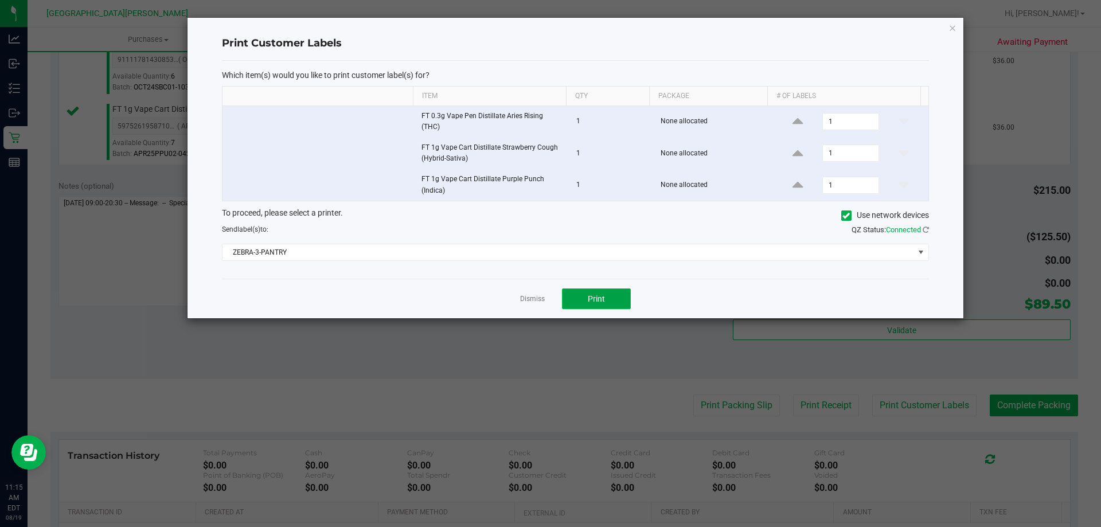
click at [609, 301] on button "Print" at bounding box center [596, 298] width 69 height 21
click at [543, 296] on link "Dismiss" at bounding box center [532, 299] width 25 height 10
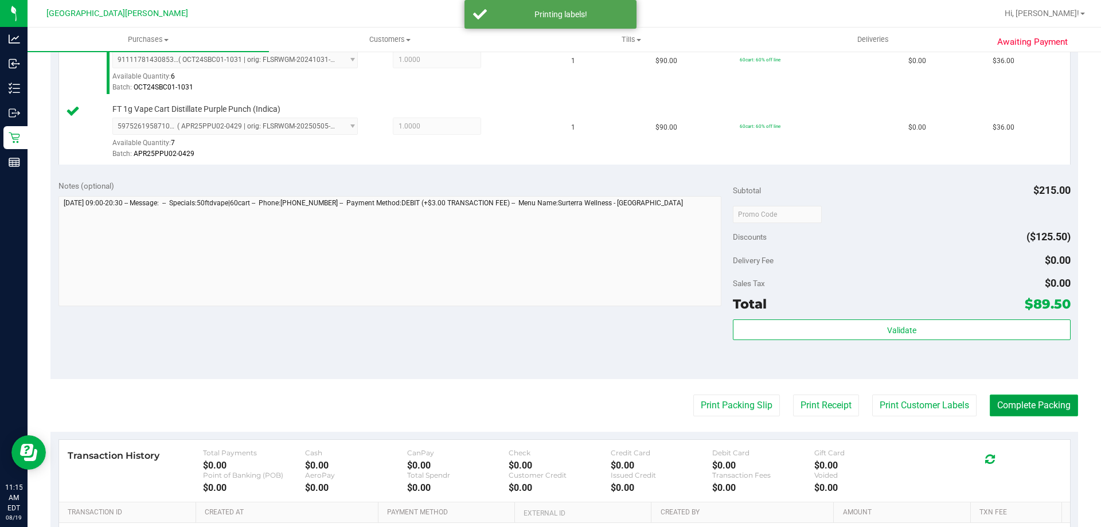
click at [1011, 405] on button "Complete Packing" at bounding box center [1033, 405] width 88 height 22
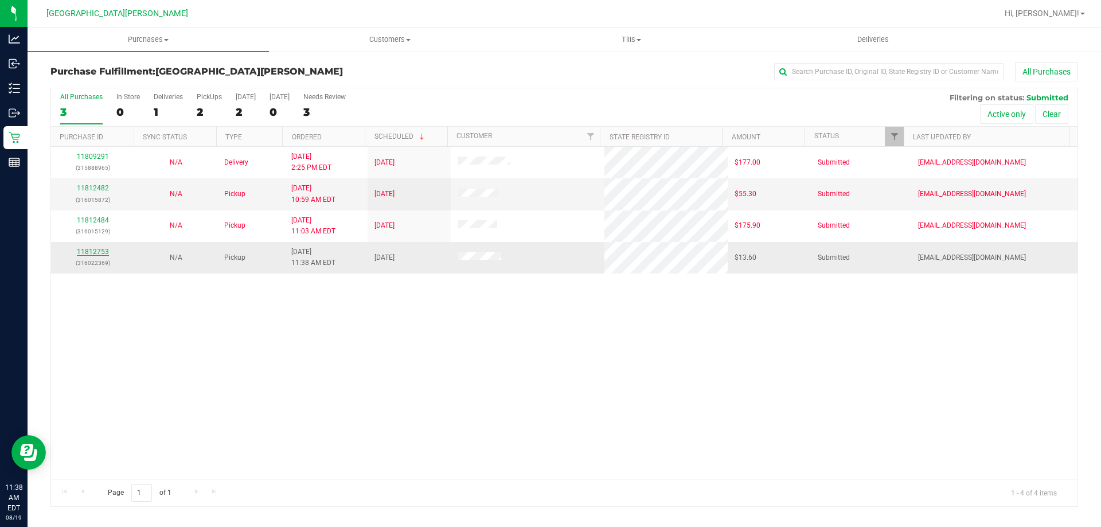
click at [93, 254] on link "11812753" at bounding box center [93, 252] width 32 height 8
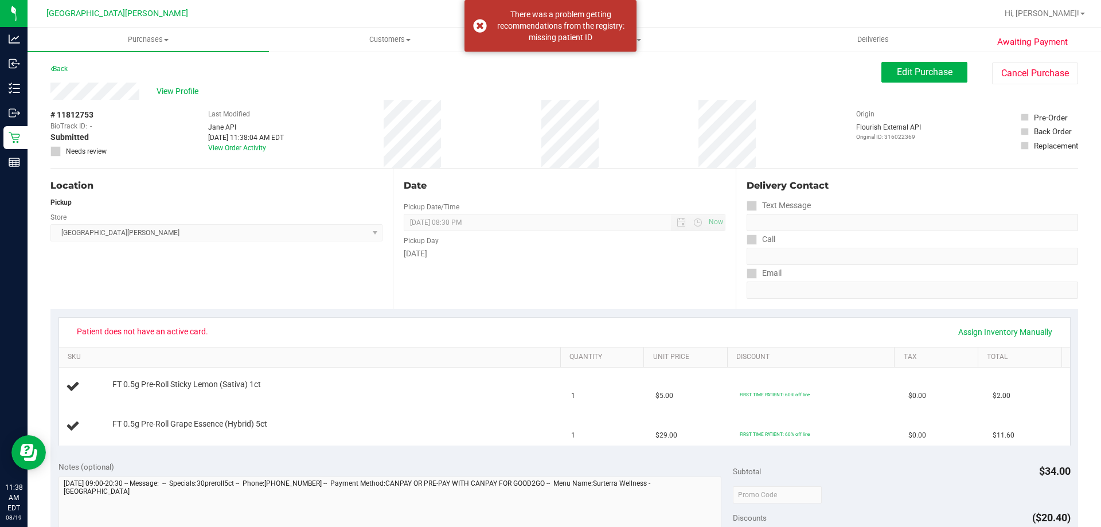
click at [100, 100] on div "# 11812753 BioTrack ID: - Submitted Needs review" at bounding box center [78, 134] width 57 height 68
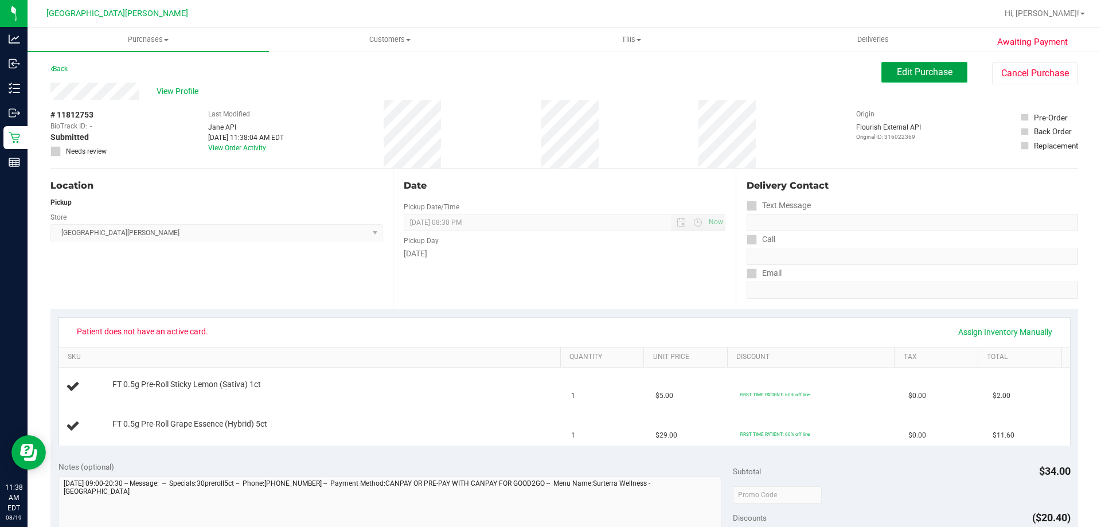
click at [896, 76] on span "Edit Purchase" at bounding box center [924, 71] width 56 height 11
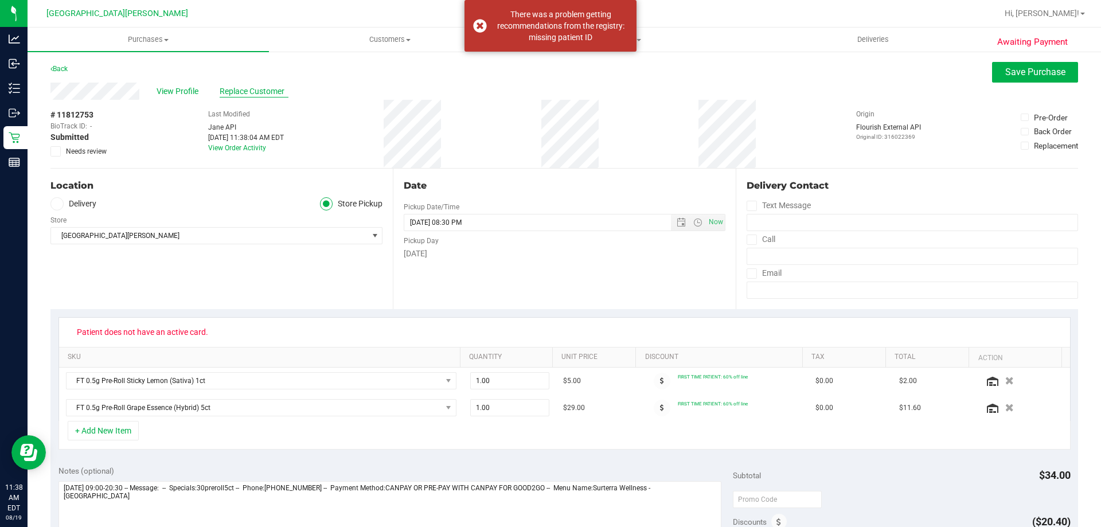
click at [263, 87] on span "Replace Customer" at bounding box center [254, 91] width 69 height 12
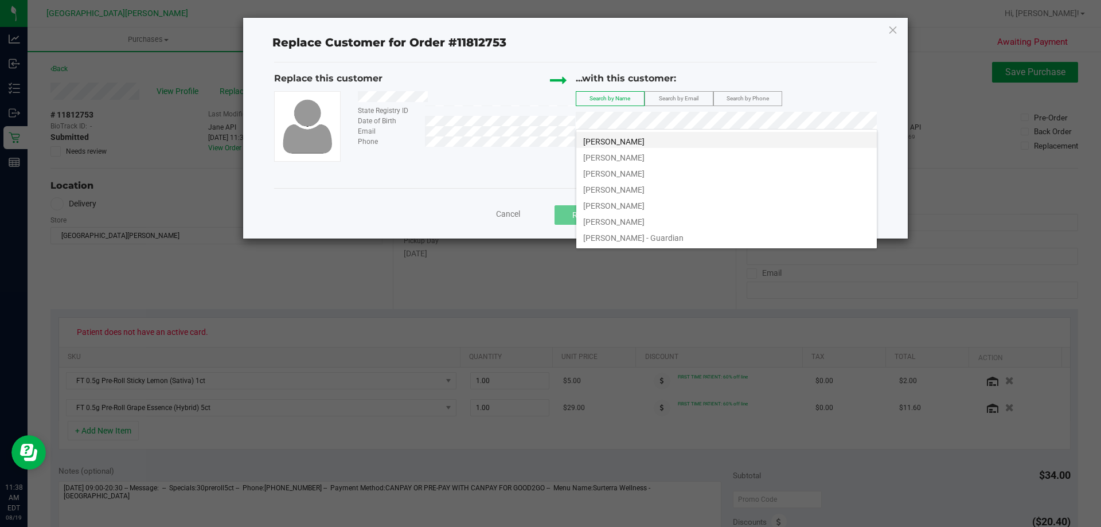
click at [626, 144] on span "JENNIFER GARCIA" at bounding box center [613, 141] width 61 height 9
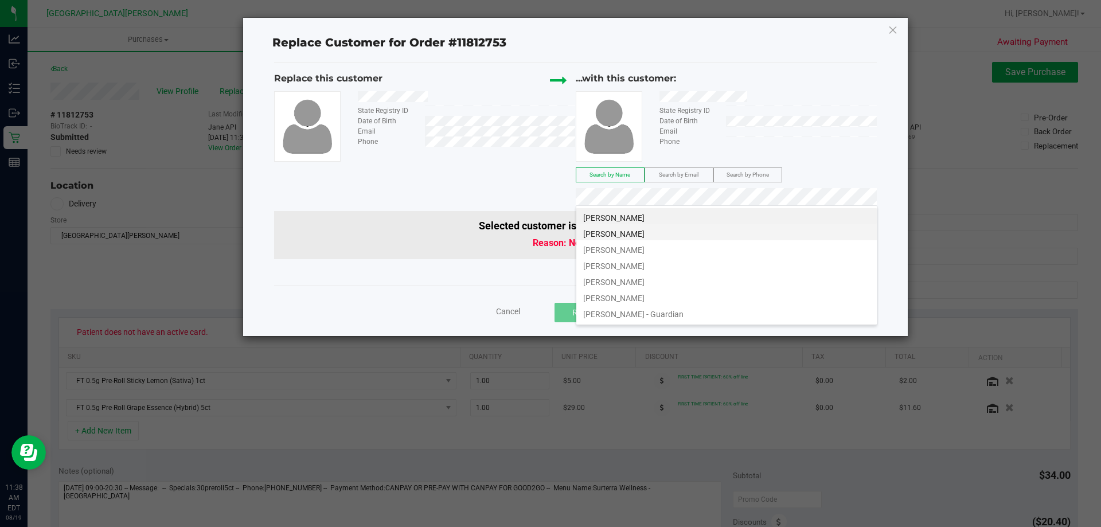
click at [672, 229] on li "JENNIFER GARCIA" at bounding box center [726, 232] width 300 height 16
click at [640, 244] on li "Jennifer Garcia" at bounding box center [726, 248] width 300 height 16
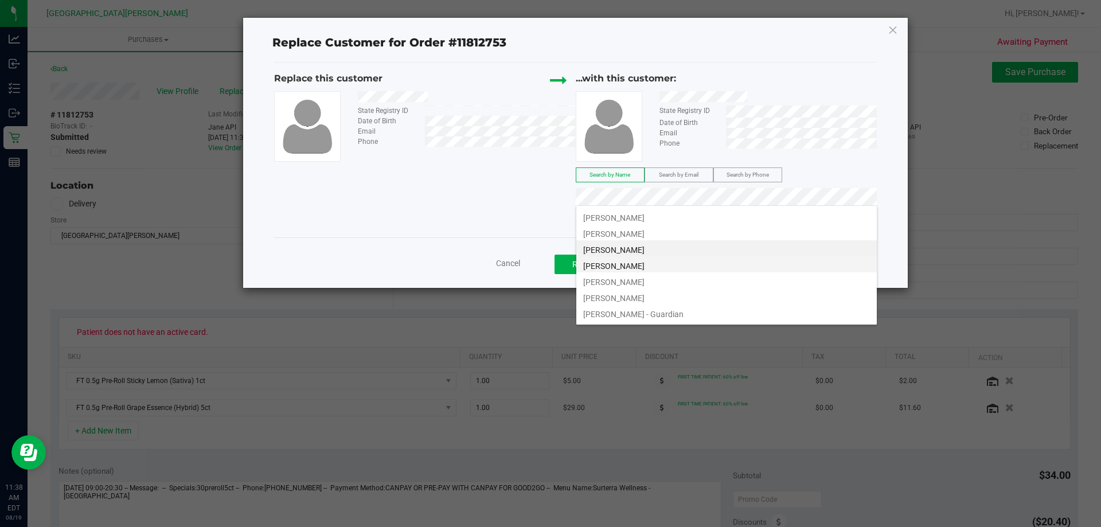
click at [626, 264] on span "Jennifer Garcia" at bounding box center [613, 265] width 61 height 9
click at [633, 283] on span "JENNIFER GARCIA" at bounding box center [613, 281] width 61 height 9
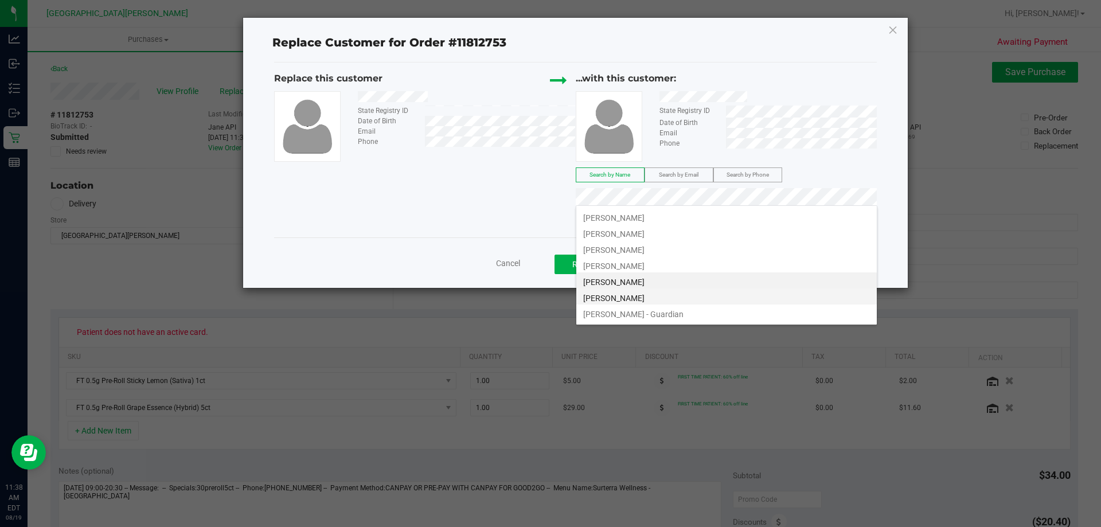
click at [637, 293] on span "JENNIFER GARCIA" at bounding box center [613, 297] width 61 height 9
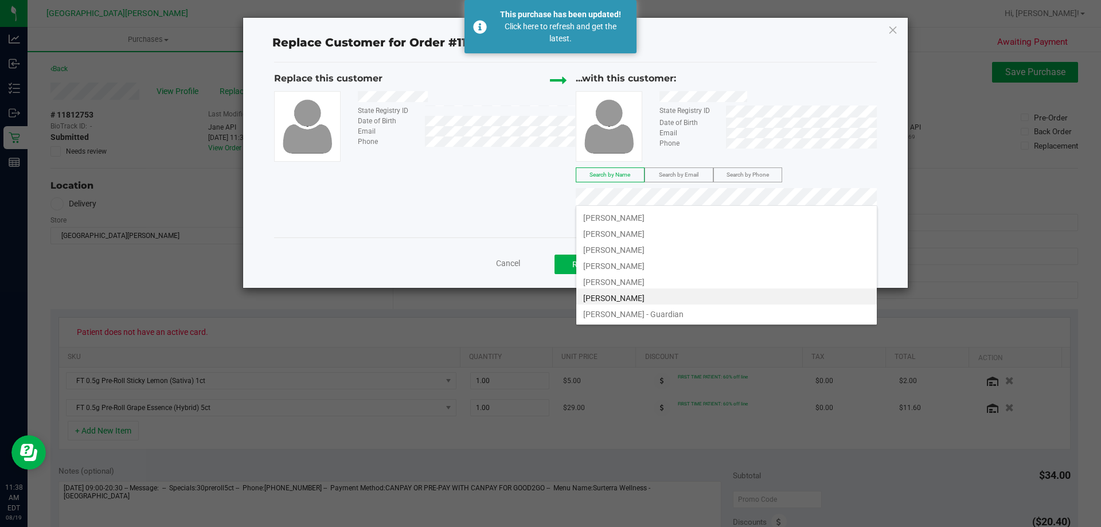
click at [562, 37] on div "Click here to refresh and get the latest." at bounding box center [560, 33] width 135 height 24
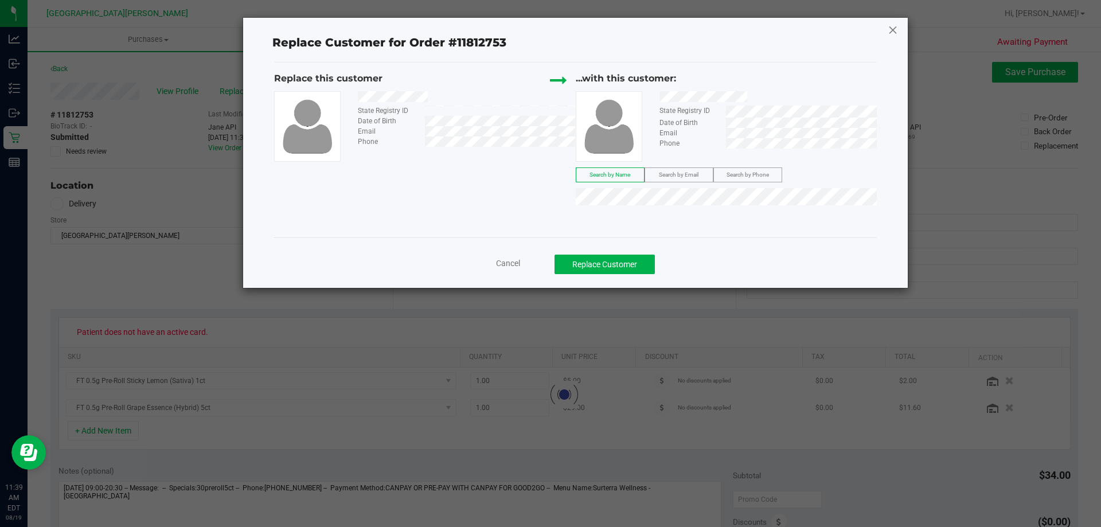
click at [892, 34] on icon at bounding box center [892, 30] width 10 height 18
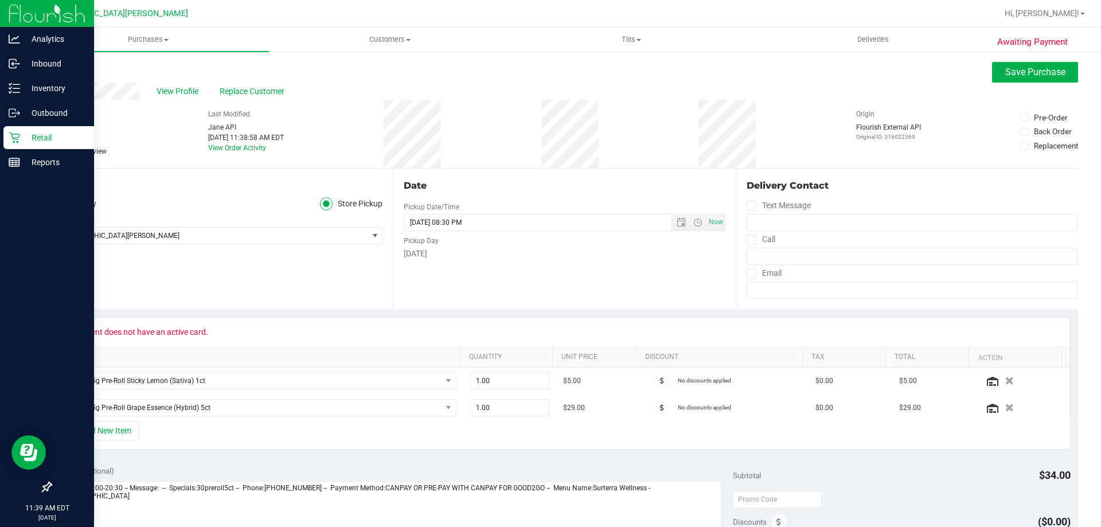
click at [17, 134] on icon at bounding box center [14, 137] width 11 height 11
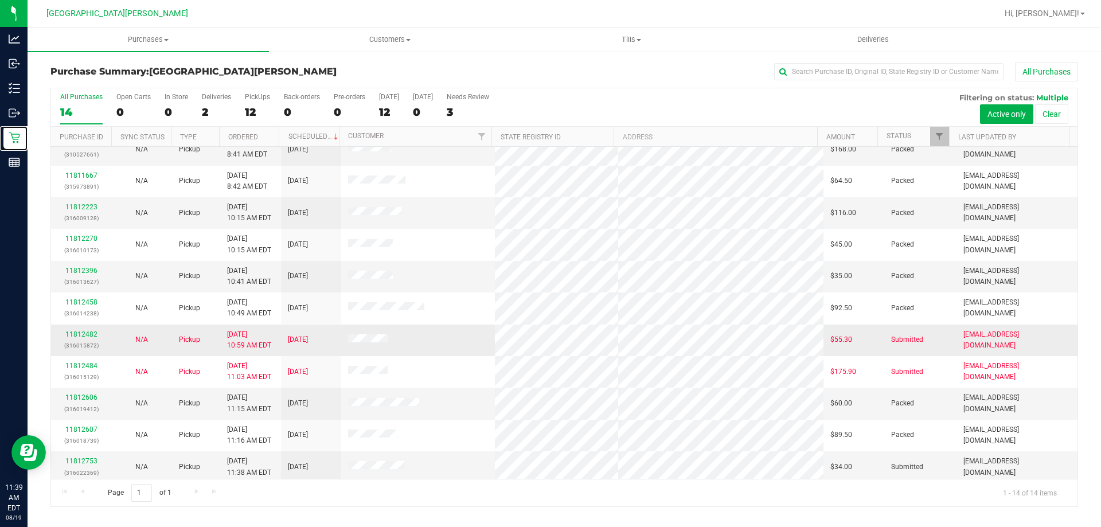
scroll to position [112, 0]
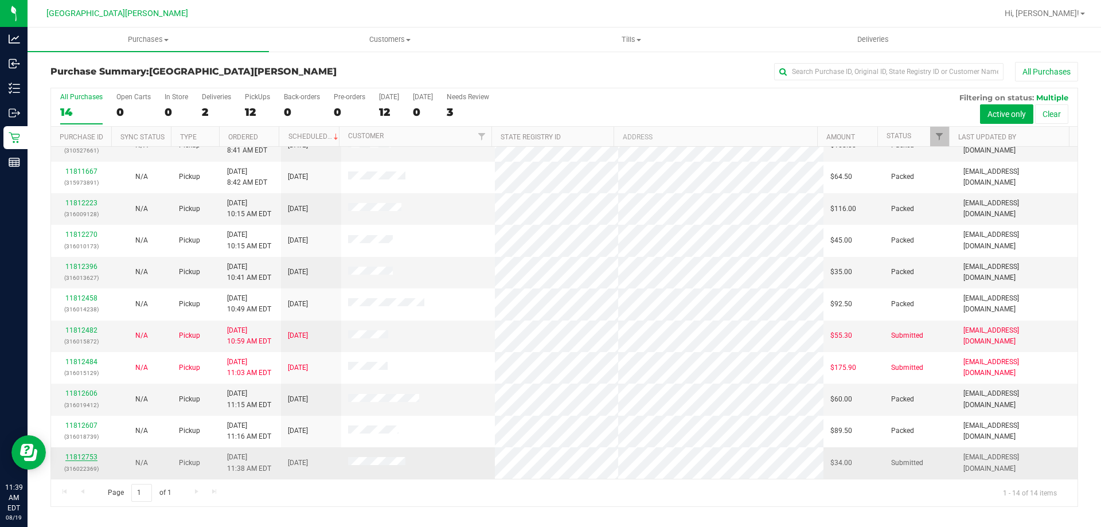
click at [90, 458] on link "11812753" at bounding box center [81, 457] width 32 height 8
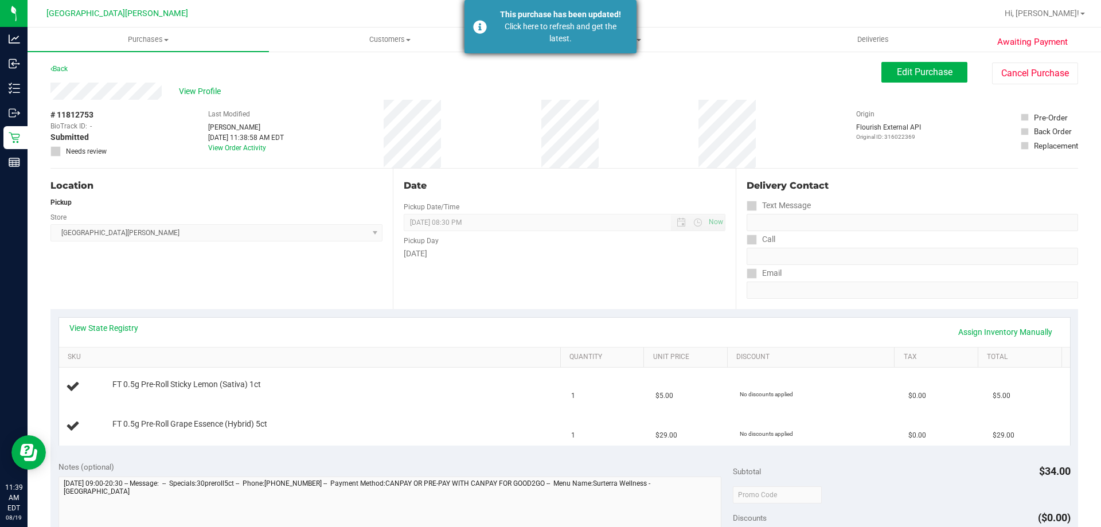
click at [550, 41] on div "Click here to refresh and get the latest." at bounding box center [560, 33] width 135 height 24
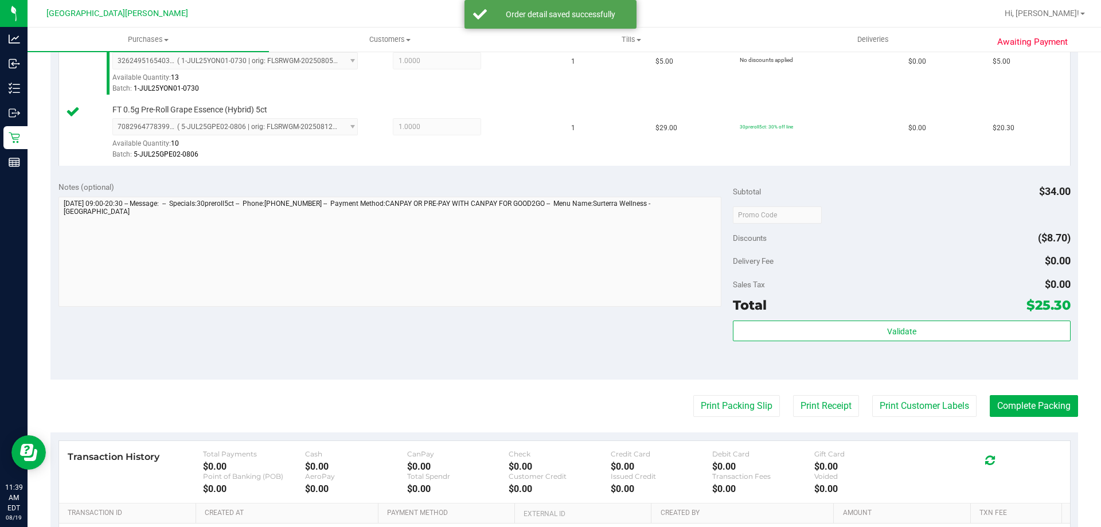
scroll to position [401, 0]
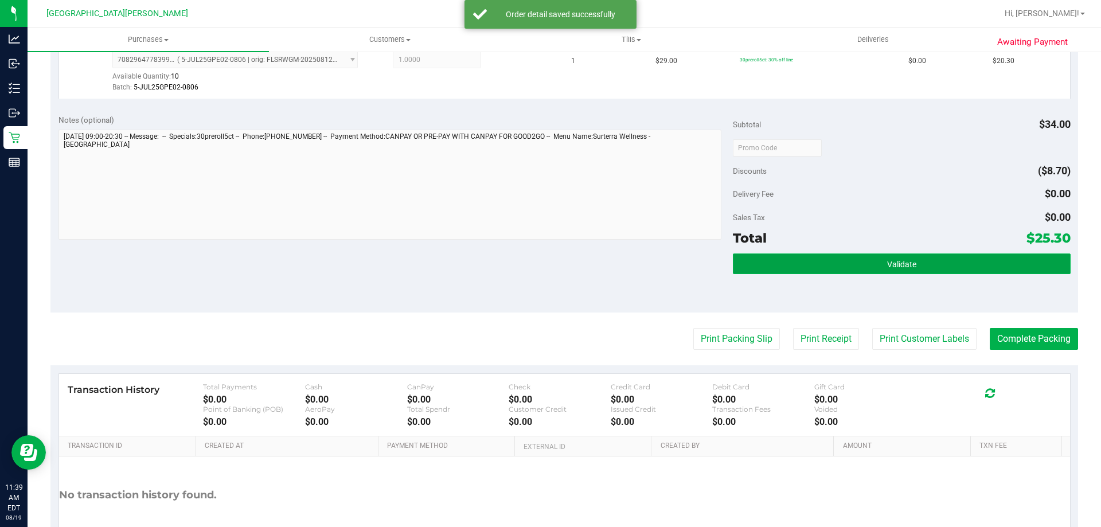
click at [888, 271] on button "Validate" at bounding box center [901, 263] width 337 height 21
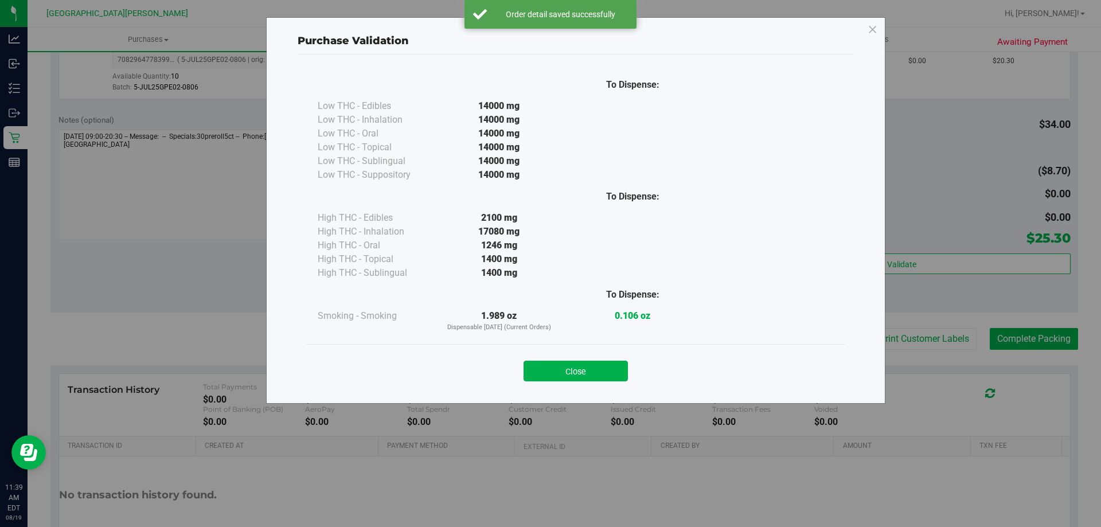
click at [577, 367] on button "Close" at bounding box center [575, 371] width 104 height 21
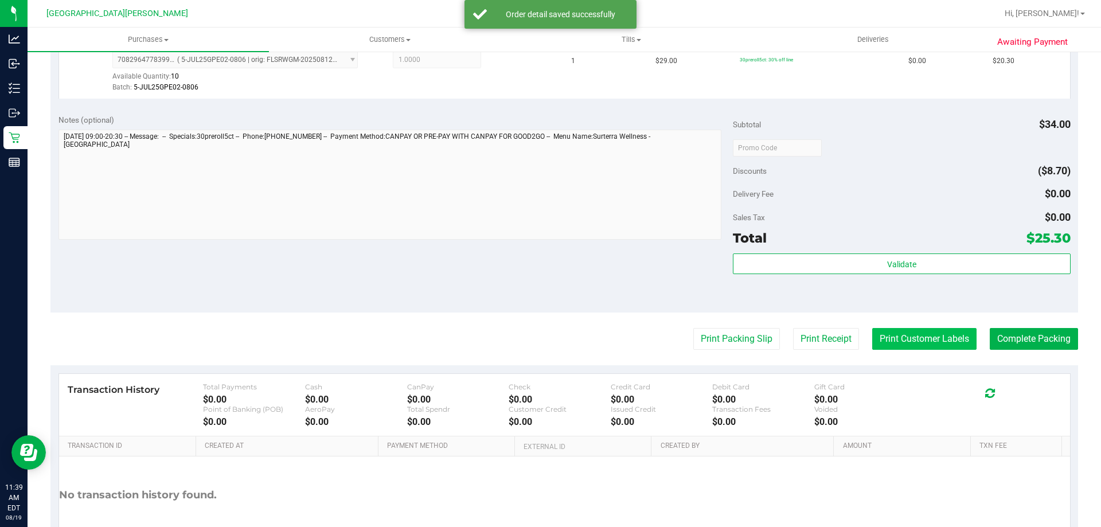
click at [917, 343] on button "Print Customer Labels" at bounding box center [924, 339] width 104 height 22
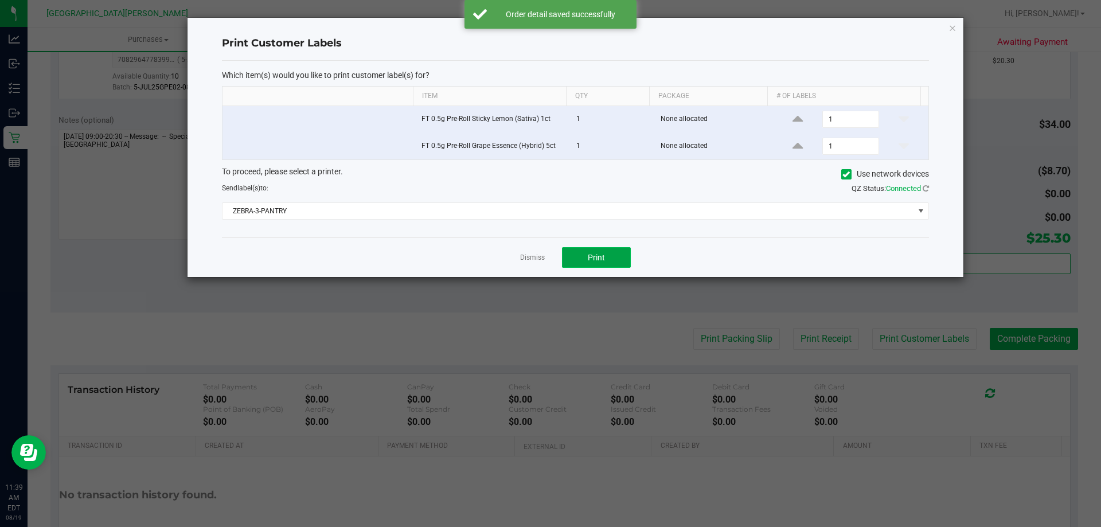
click at [599, 254] on span "Print" at bounding box center [596, 257] width 17 height 9
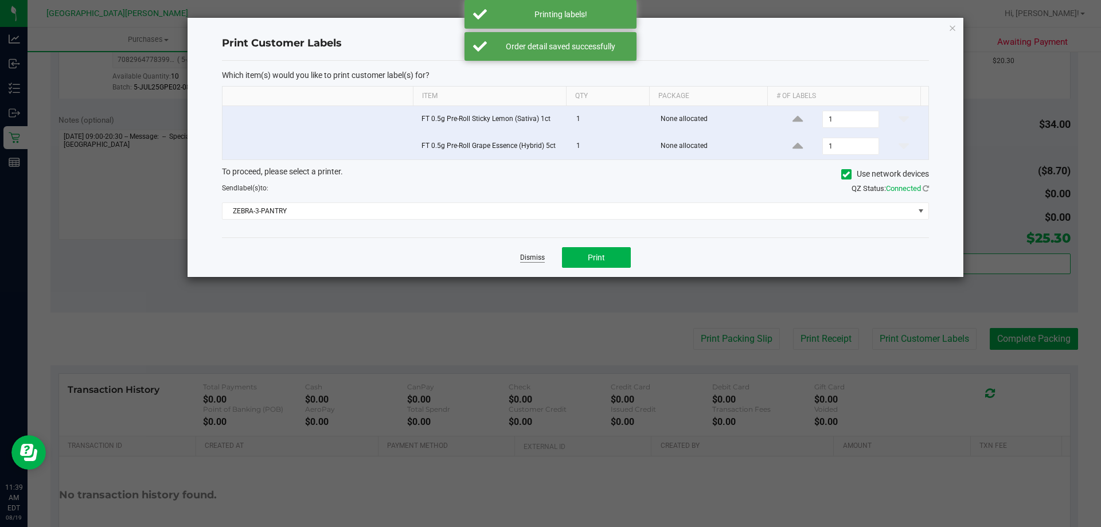
click at [526, 255] on link "Dismiss" at bounding box center [532, 258] width 25 height 10
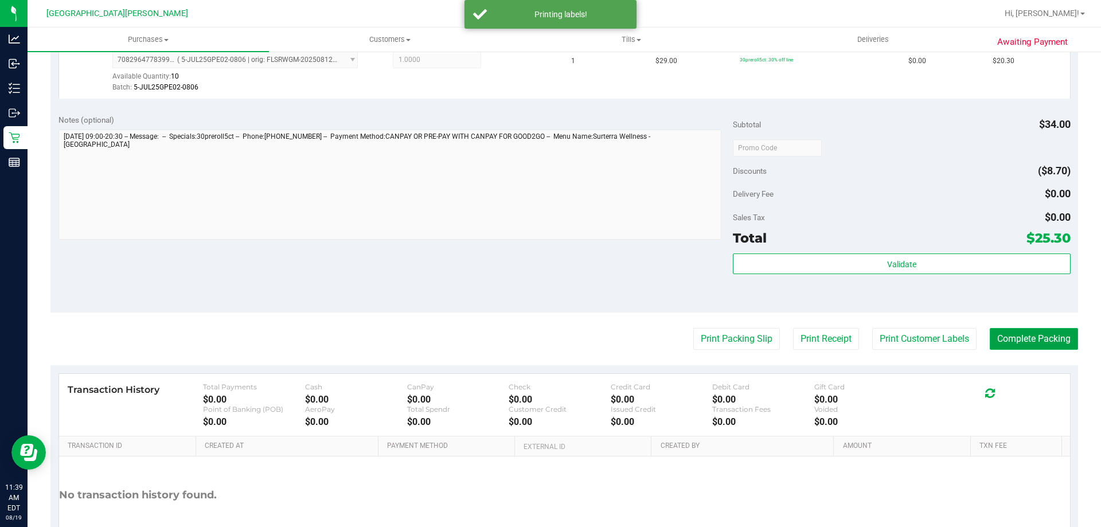
click at [998, 335] on button "Complete Packing" at bounding box center [1033, 339] width 88 height 22
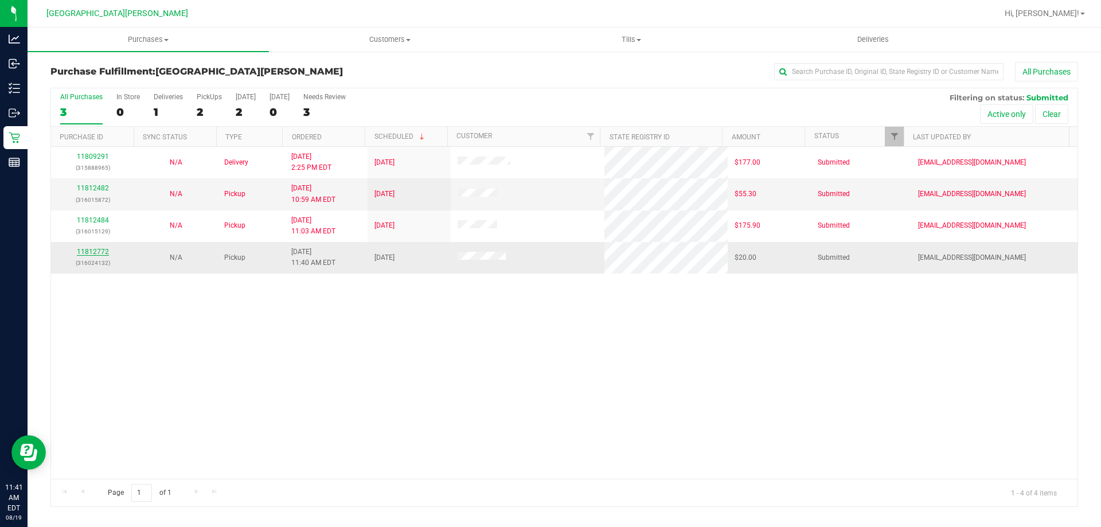
click at [88, 251] on link "11812772" at bounding box center [93, 252] width 32 height 8
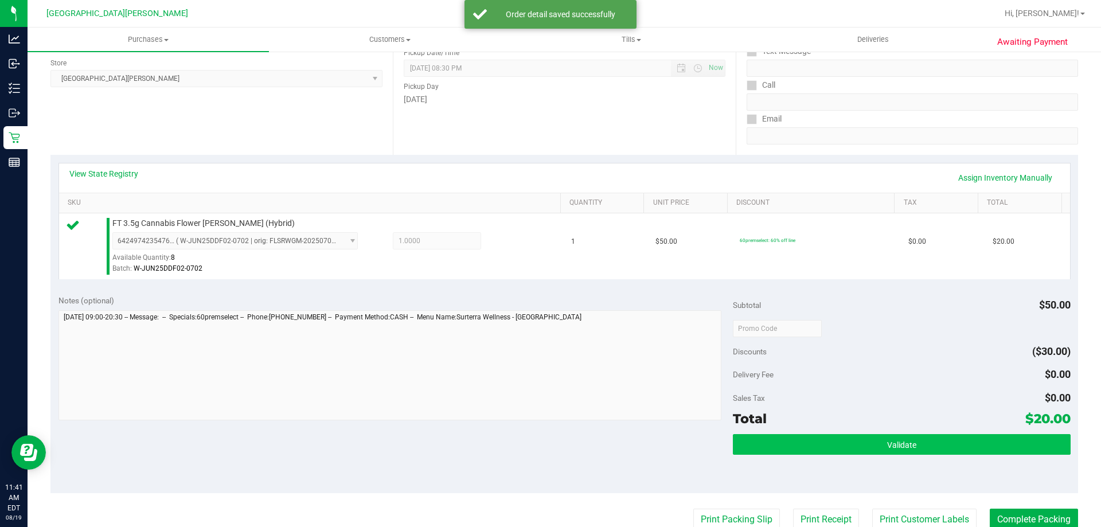
scroll to position [344, 0]
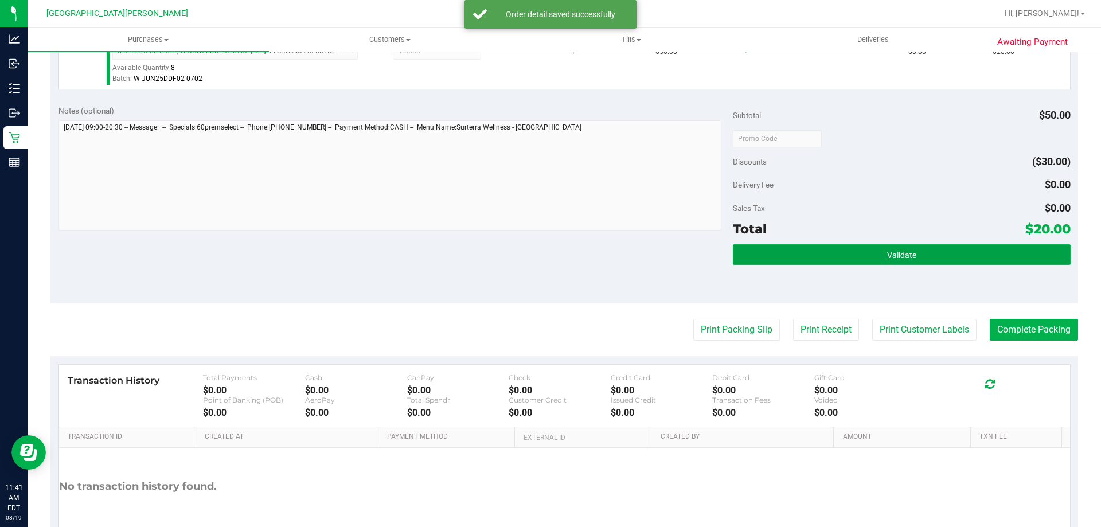
click at [874, 259] on button "Validate" at bounding box center [901, 254] width 337 height 21
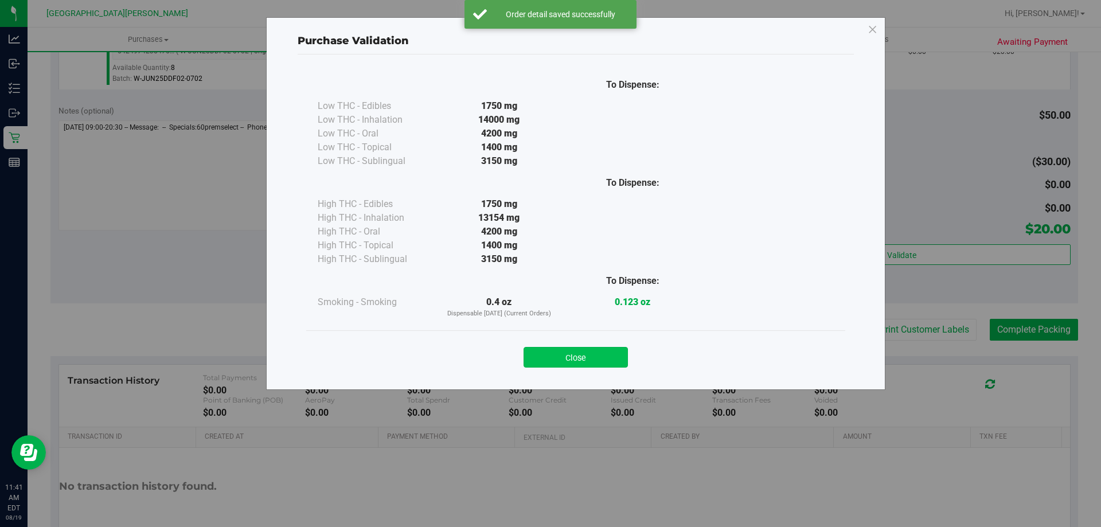
click at [591, 351] on button "Close" at bounding box center [575, 357] width 104 height 21
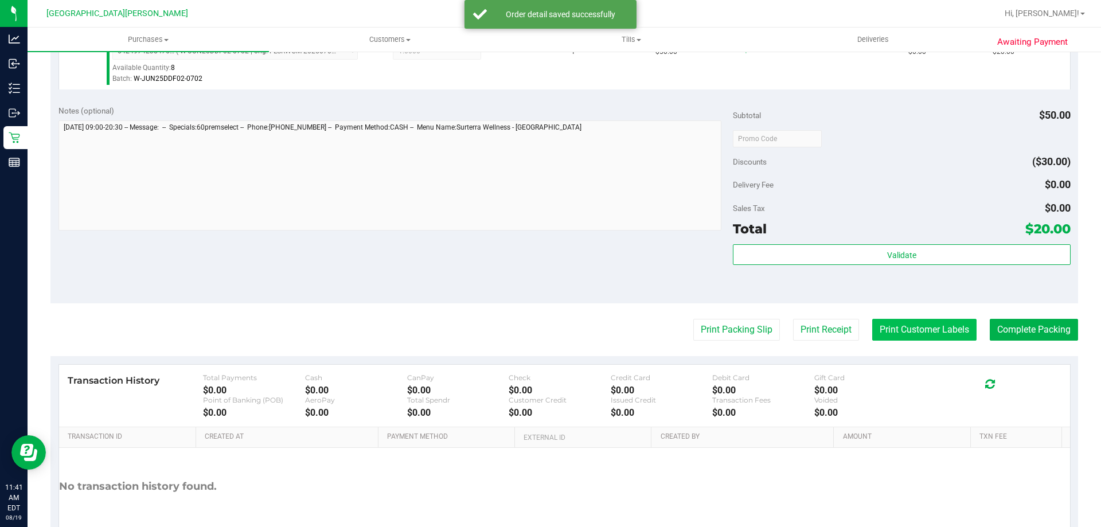
click at [939, 322] on button "Print Customer Labels" at bounding box center [924, 330] width 104 height 22
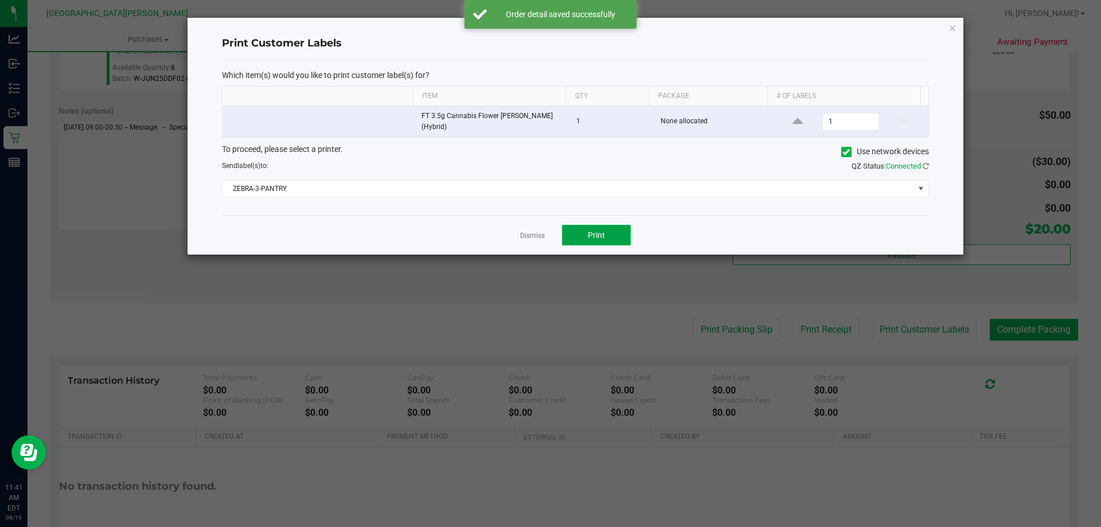
click at [593, 227] on button "Print" at bounding box center [596, 235] width 69 height 21
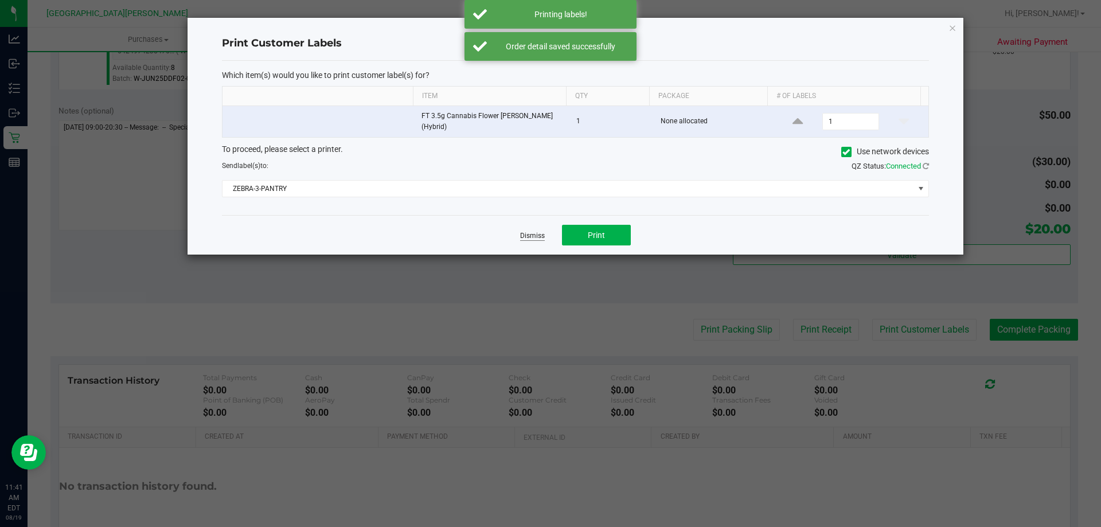
click at [537, 235] on link "Dismiss" at bounding box center [532, 236] width 25 height 10
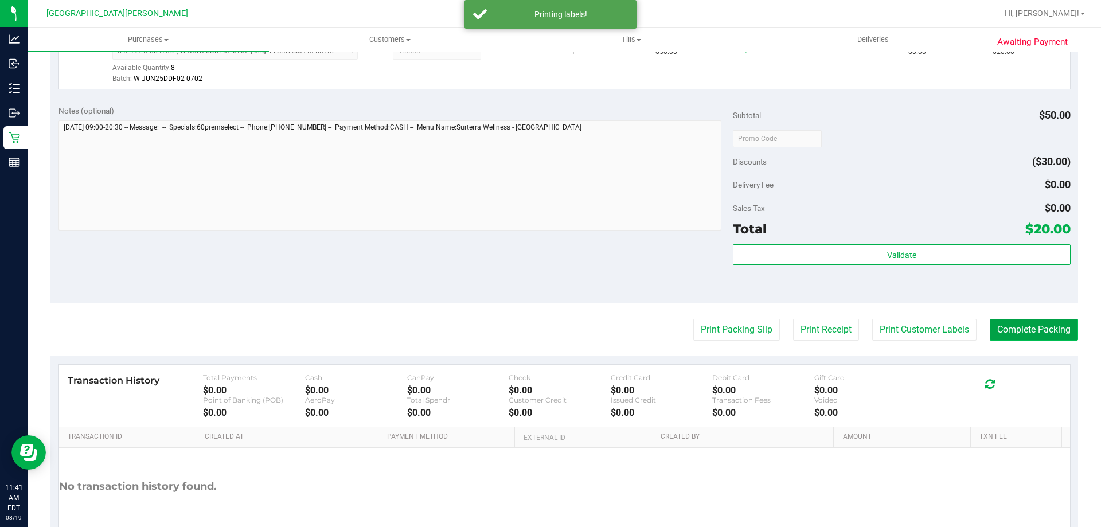
click at [1008, 328] on button "Complete Packing" at bounding box center [1033, 330] width 88 height 22
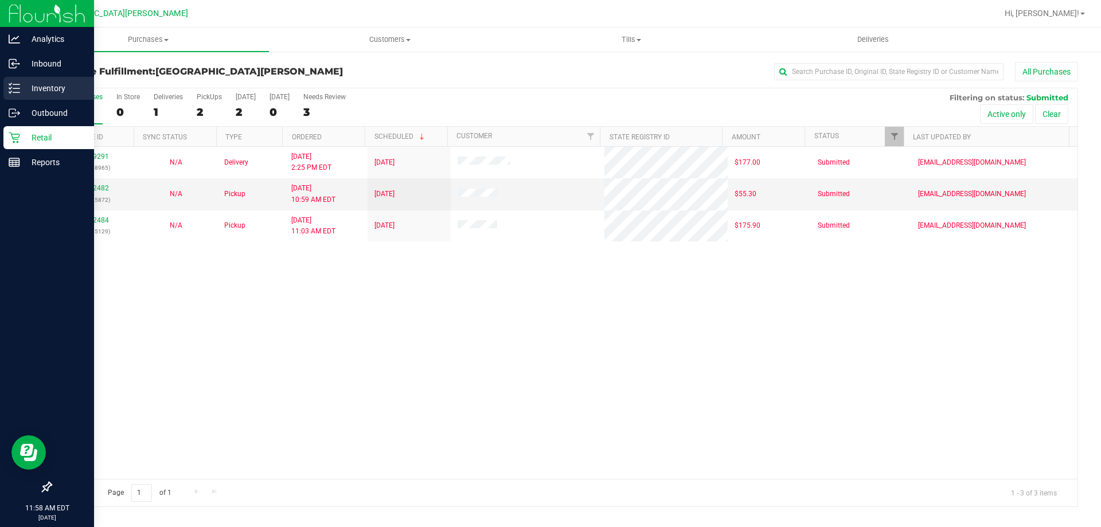
click at [33, 84] on p "Inventory" at bounding box center [54, 88] width 69 height 14
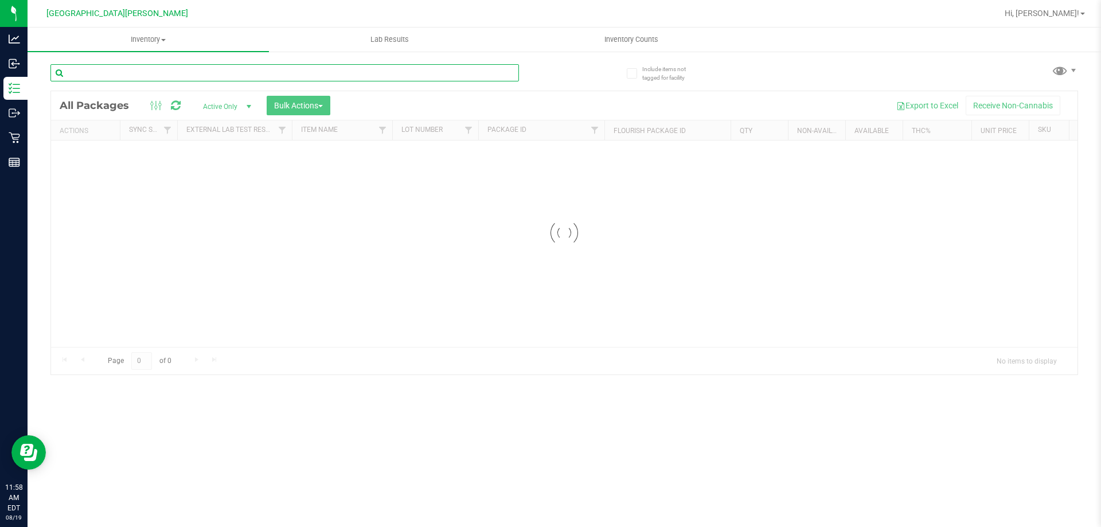
click at [113, 74] on div "Inventory All packages All inventory Waste log Create inventory Lab Results Inv…" at bounding box center [564, 277] width 1073 height 499
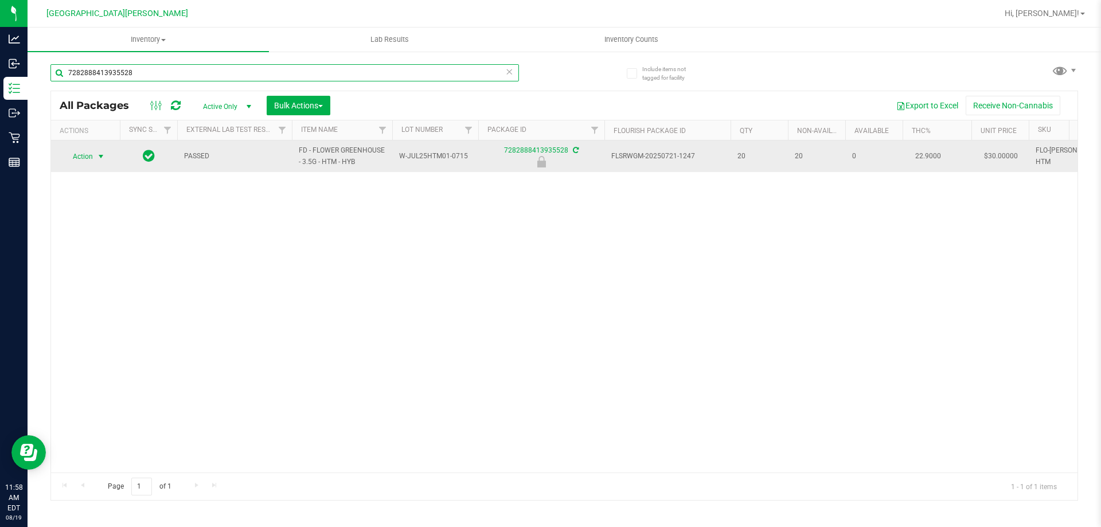
type input "7282888413935528"
click at [80, 159] on span "Action" at bounding box center [77, 156] width 31 height 16
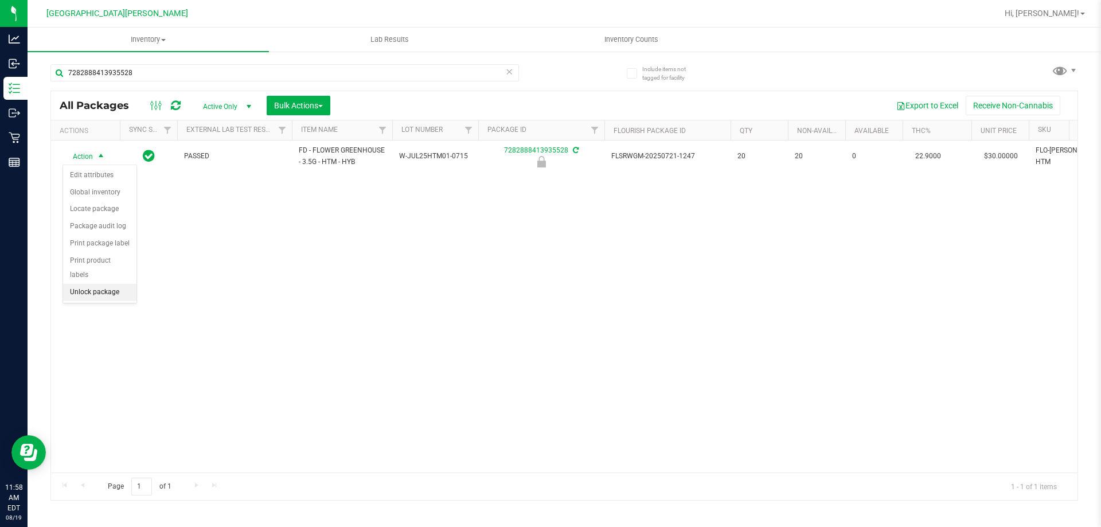
click at [95, 284] on li "Unlock package" at bounding box center [99, 292] width 73 height 17
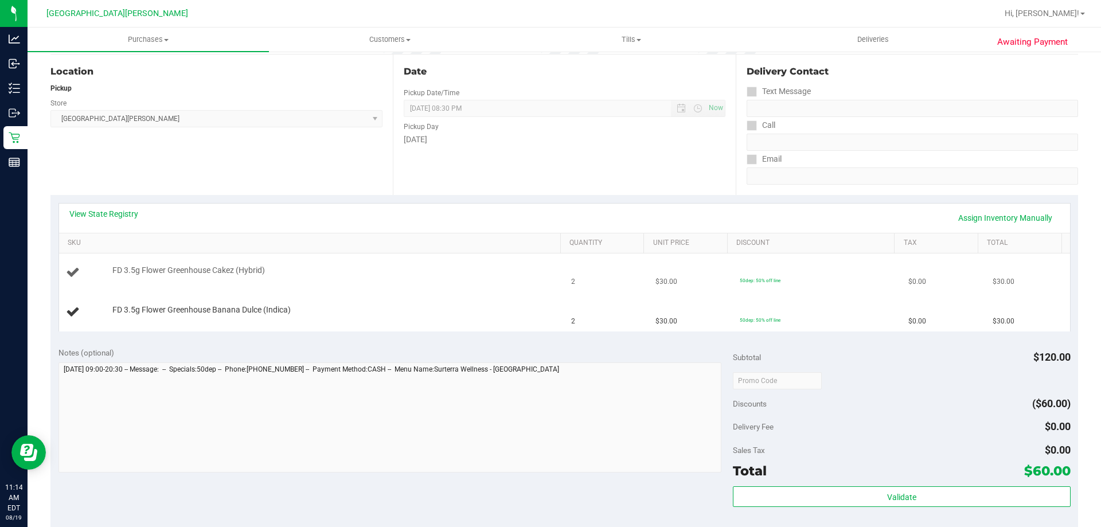
scroll to position [115, 0]
click at [120, 216] on link "View State Registry" at bounding box center [103, 212] width 69 height 11
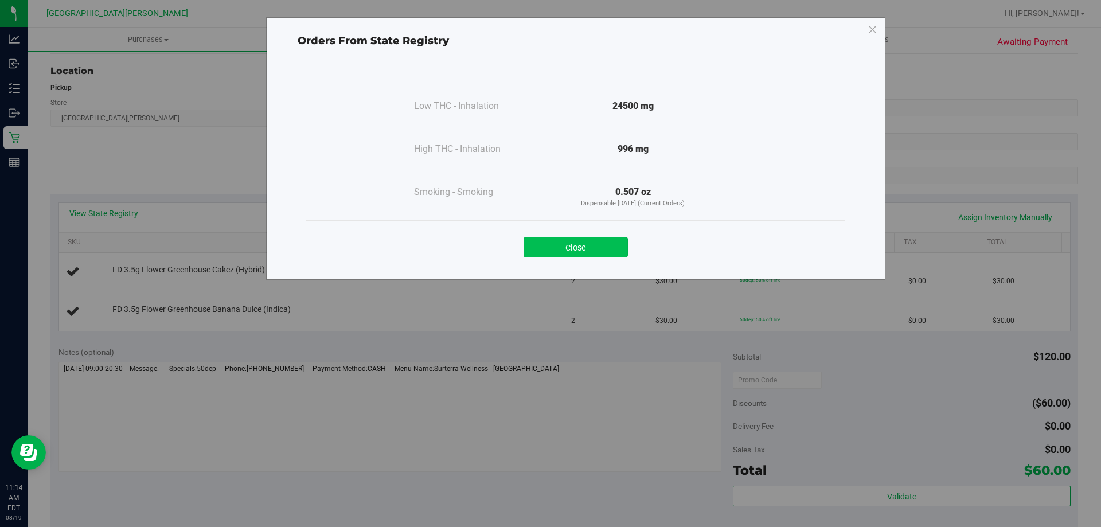
click at [619, 239] on button "Close" at bounding box center [575, 247] width 104 height 21
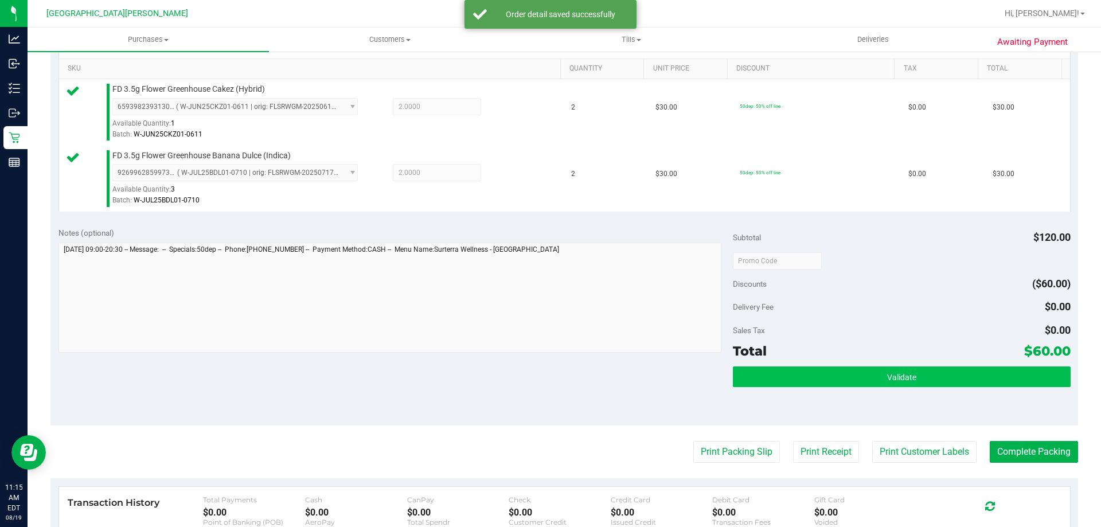
scroll to position [477, 0]
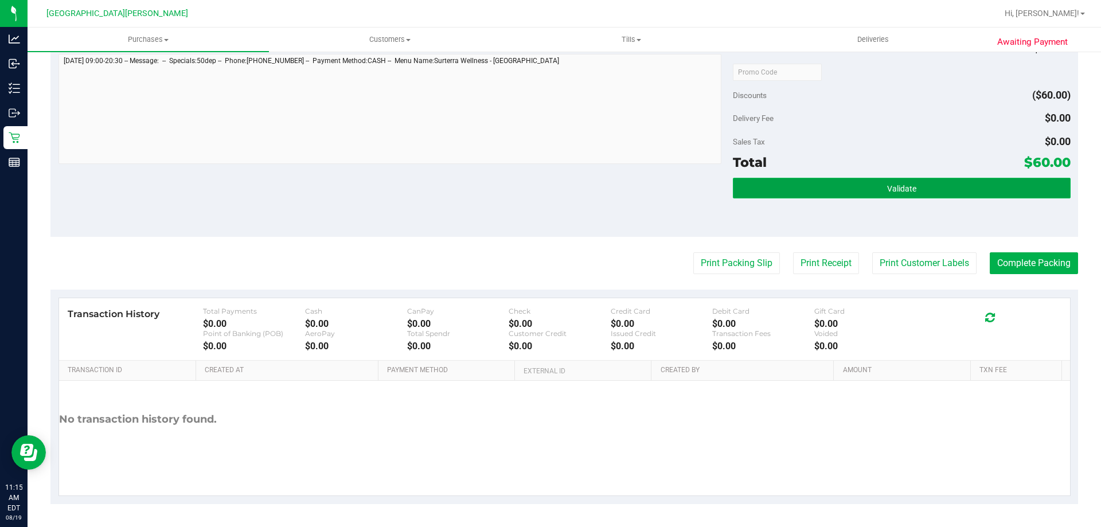
click at [866, 183] on button "Validate" at bounding box center [901, 188] width 337 height 21
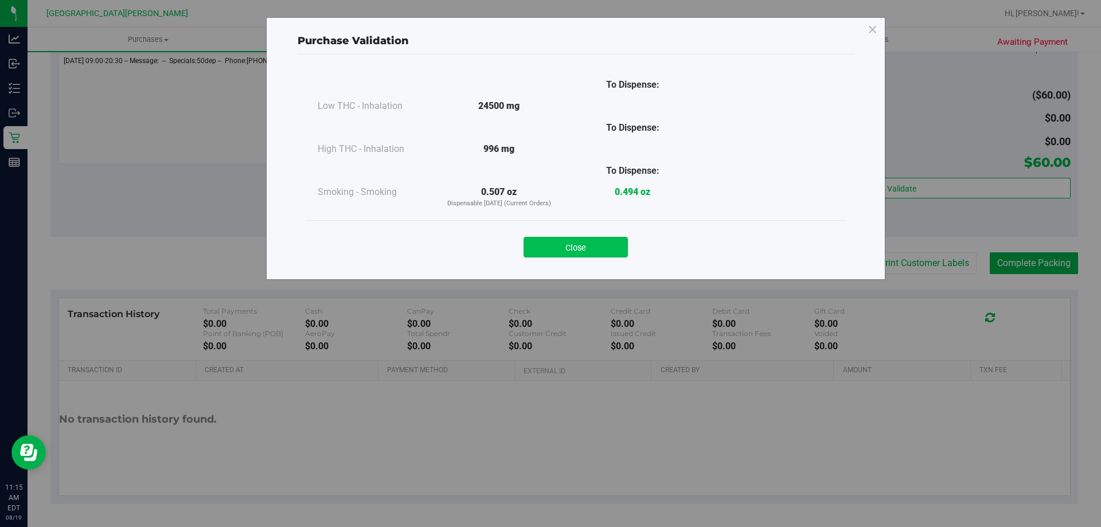
click at [586, 241] on button "Close" at bounding box center [575, 247] width 104 height 21
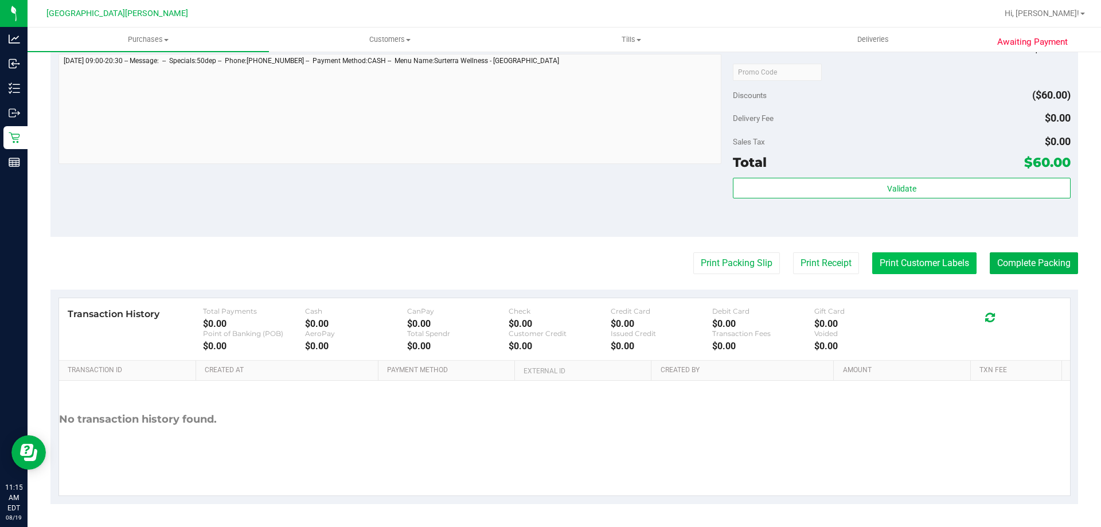
click at [897, 257] on button "Print Customer Labels" at bounding box center [924, 263] width 104 height 22
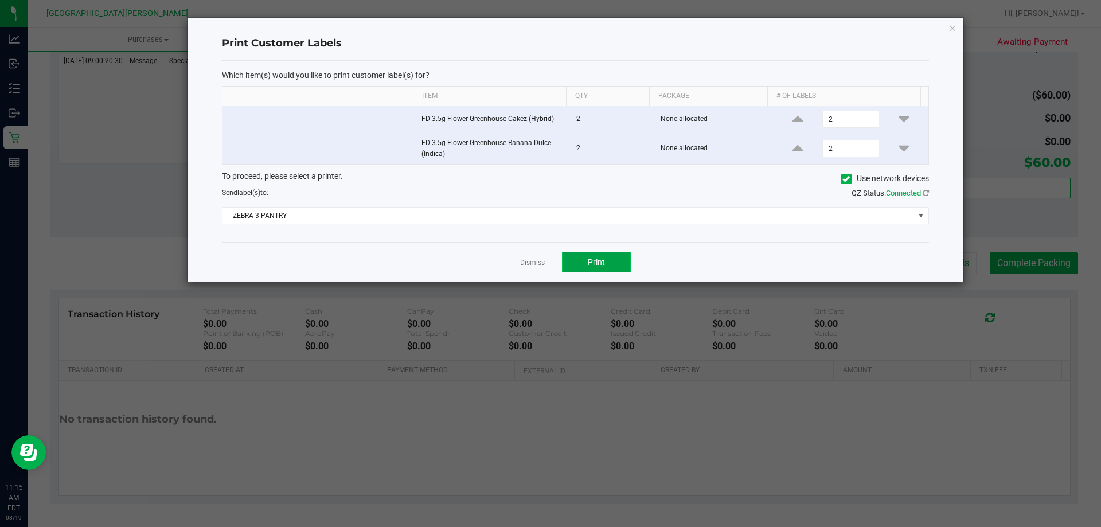
click at [606, 269] on button "Print" at bounding box center [596, 262] width 69 height 21
click at [534, 261] on link "Dismiss" at bounding box center [532, 263] width 25 height 10
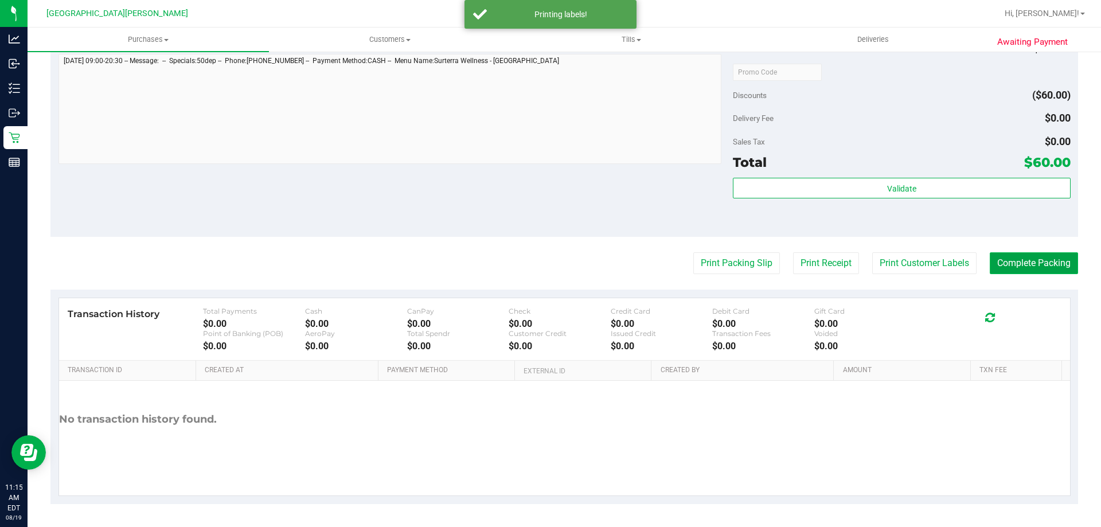
click at [1019, 257] on button "Complete Packing" at bounding box center [1033, 263] width 88 height 22
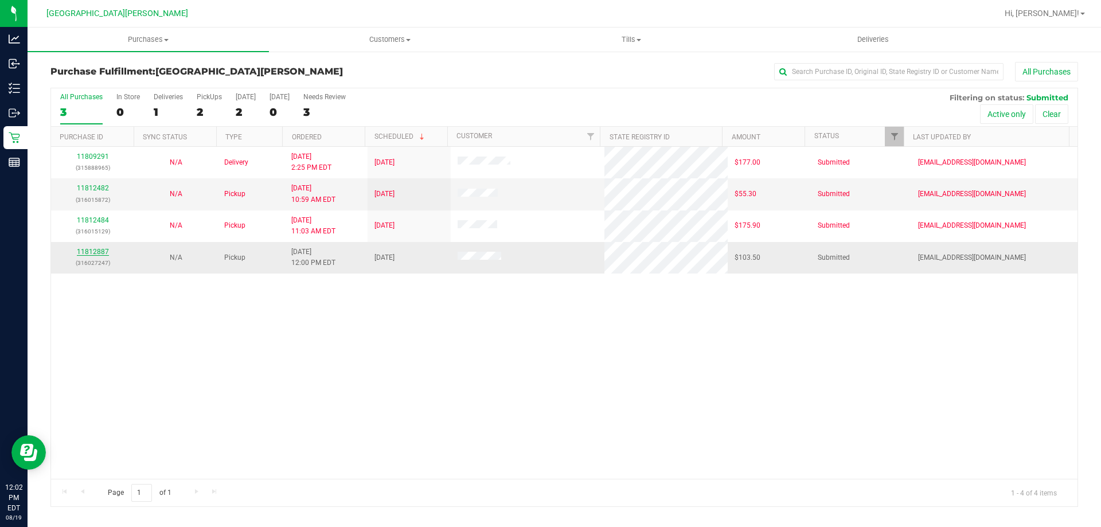
click at [92, 251] on link "11812887" at bounding box center [93, 252] width 32 height 8
click at [92, 249] on link "11812887" at bounding box center [93, 252] width 32 height 8
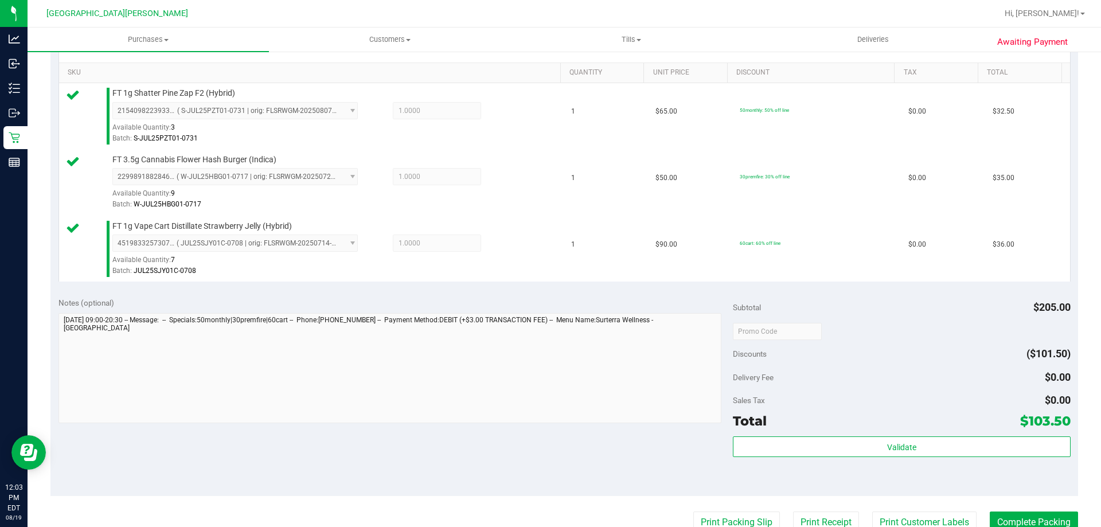
scroll to position [459, 0]
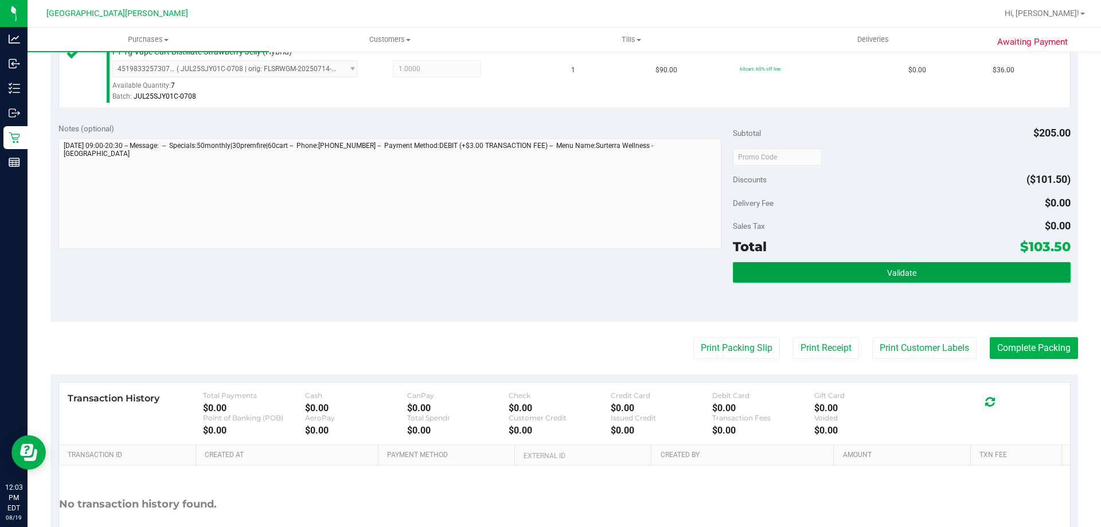
click at [911, 275] on button "Validate" at bounding box center [901, 272] width 337 height 21
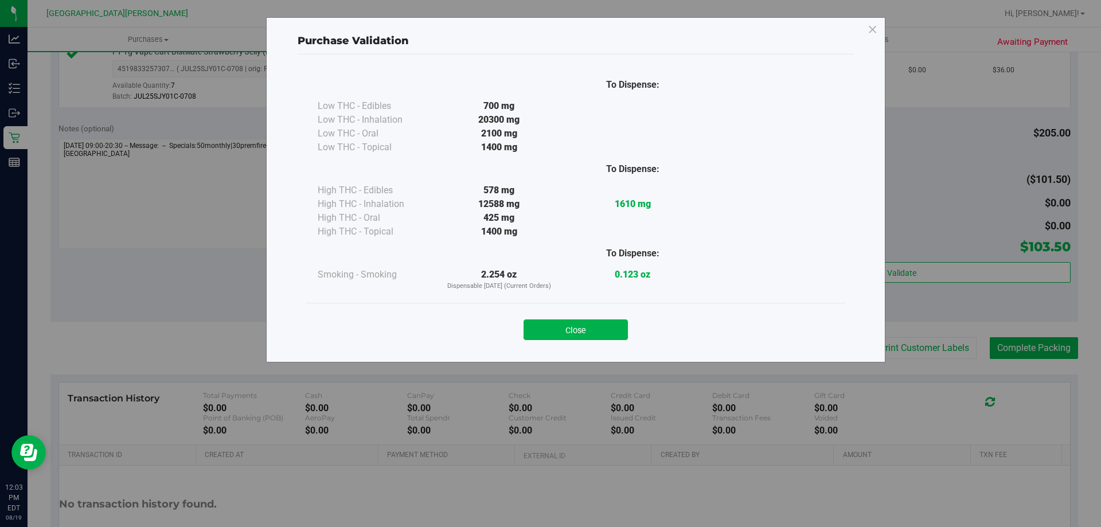
drag, startPoint x: 568, startPoint y: 332, endPoint x: 748, endPoint y: 336, distance: 180.0
click at [569, 332] on button "Close" at bounding box center [575, 329] width 104 height 21
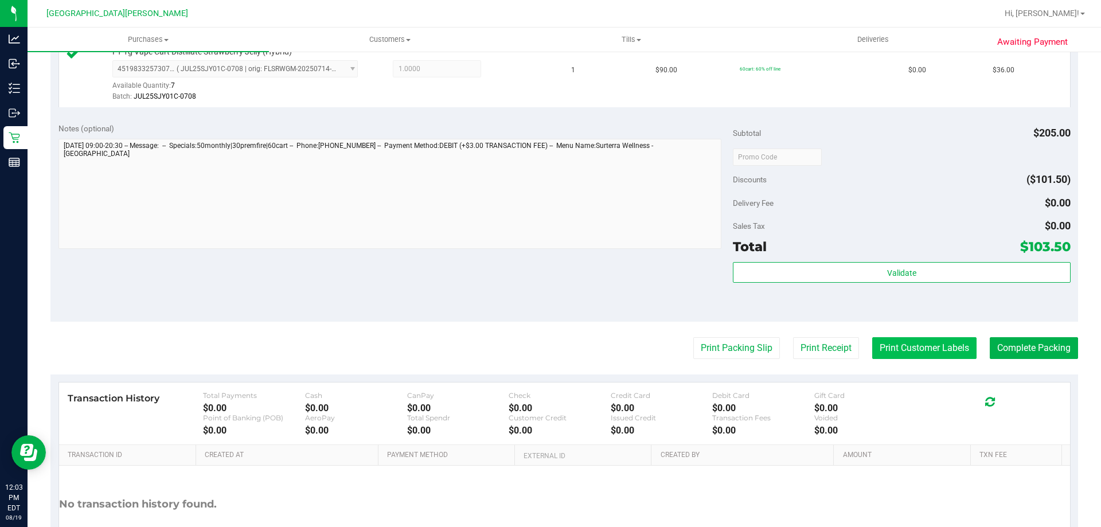
click at [872, 342] on button "Print Customer Labels" at bounding box center [924, 348] width 104 height 22
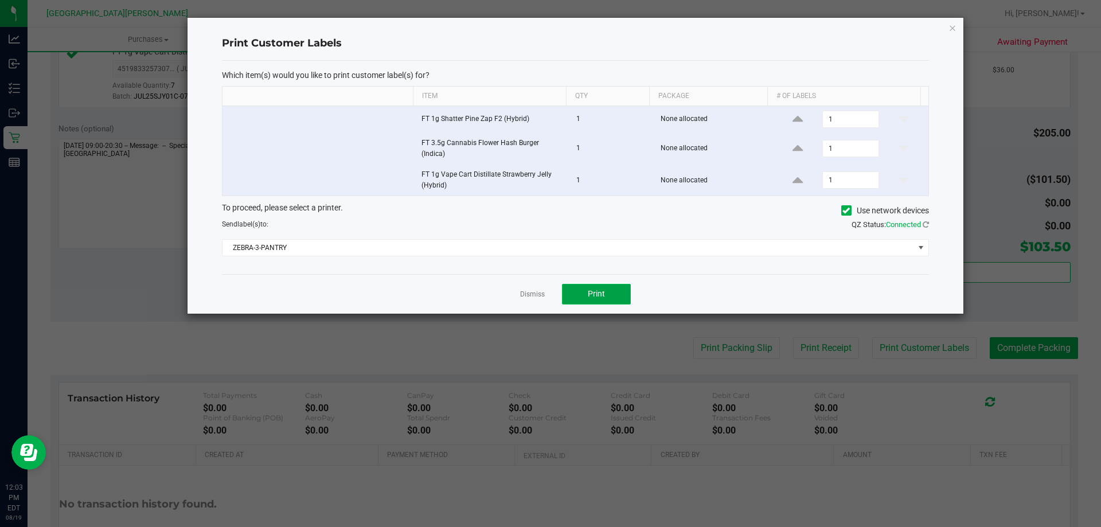
click at [597, 295] on span "Print" at bounding box center [596, 293] width 17 height 9
click at [537, 292] on div at bounding box center [575, 166] width 776 height 296
click at [532, 293] on link "Dismiss" at bounding box center [532, 294] width 25 height 10
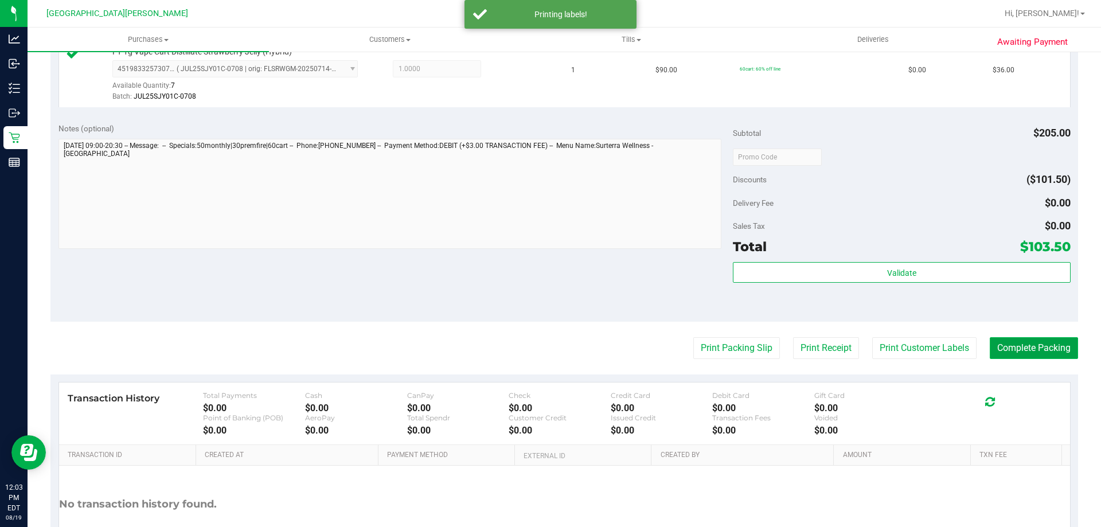
click at [995, 352] on button "Complete Packing" at bounding box center [1033, 348] width 88 height 22
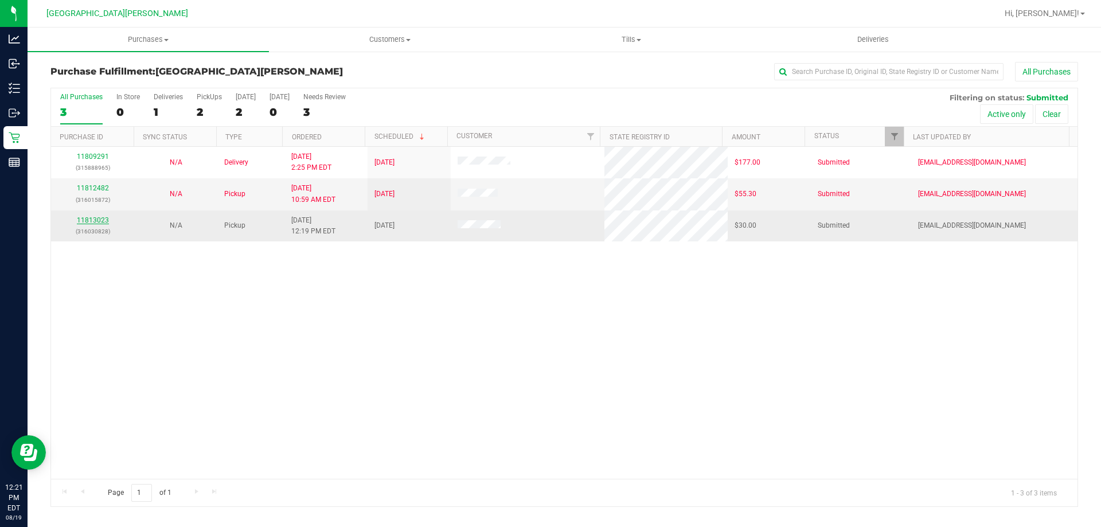
click at [89, 220] on link "11813023" at bounding box center [93, 220] width 32 height 8
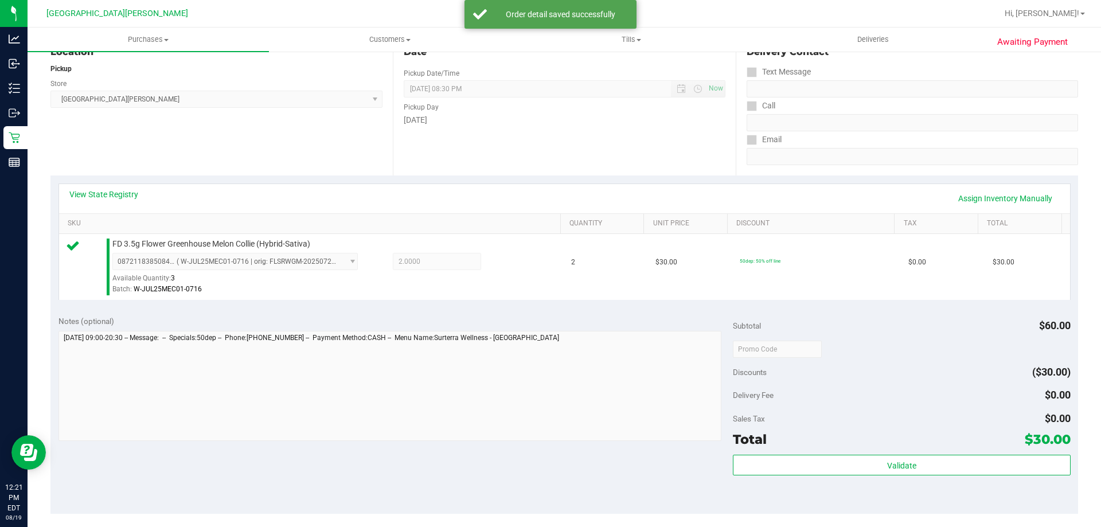
scroll to position [172, 0]
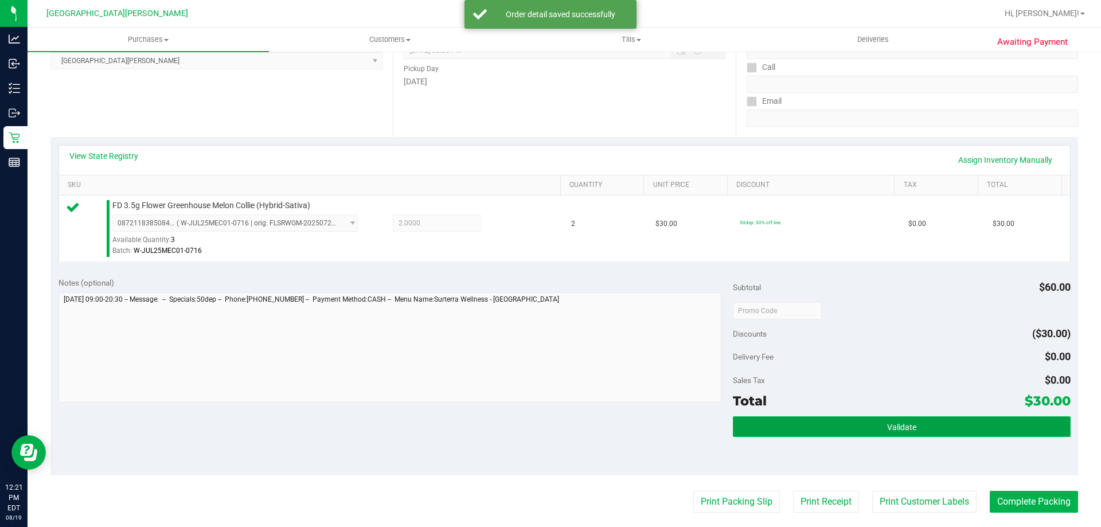
click at [855, 418] on button "Validate" at bounding box center [901, 426] width 337 height 21
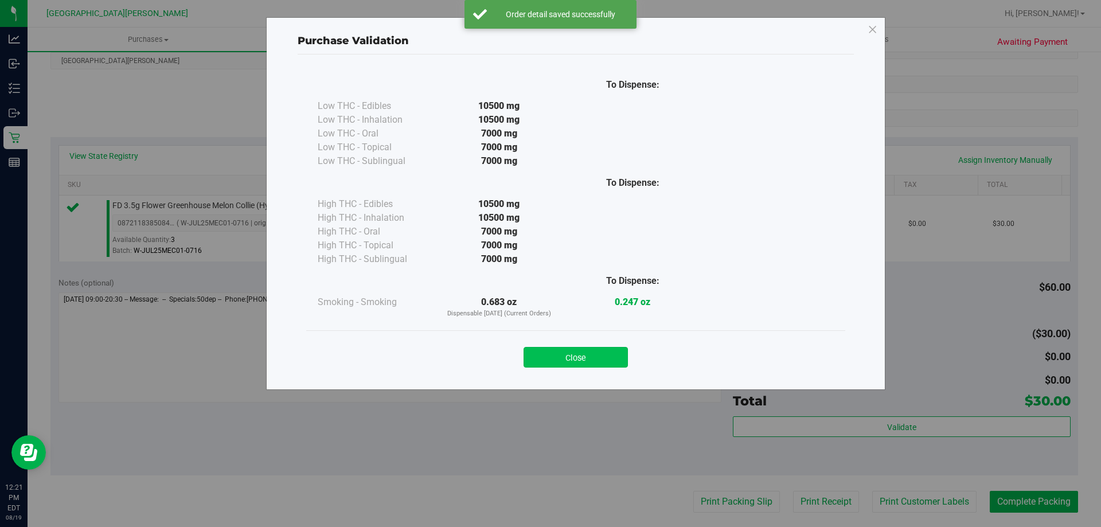
click at [604, 365] on button "Close" at bounding box center [575, 357] width 104 height 21
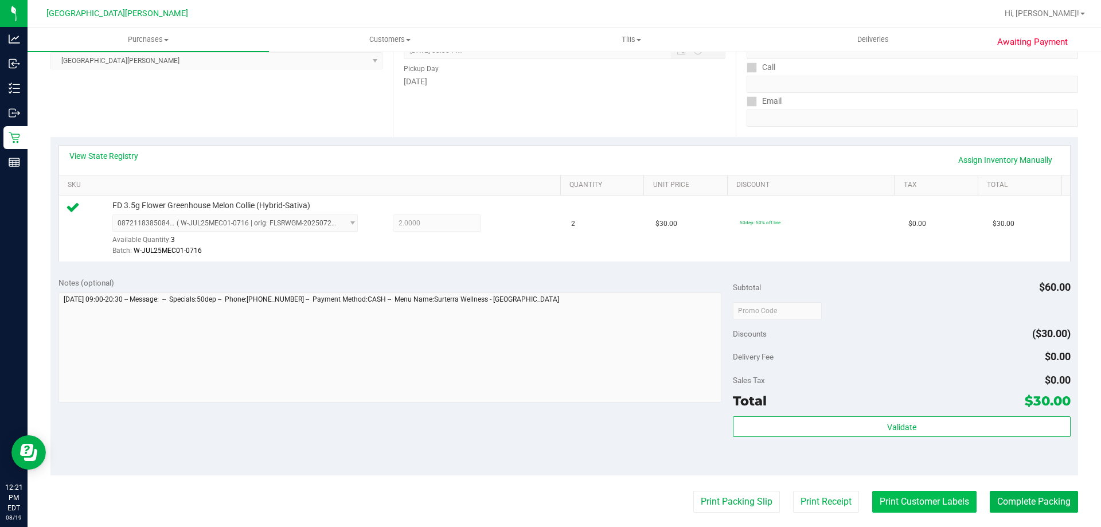
click at [895, 499] on button "Print Customer Labels" at bounding box center [924, 502] width 104 height 22
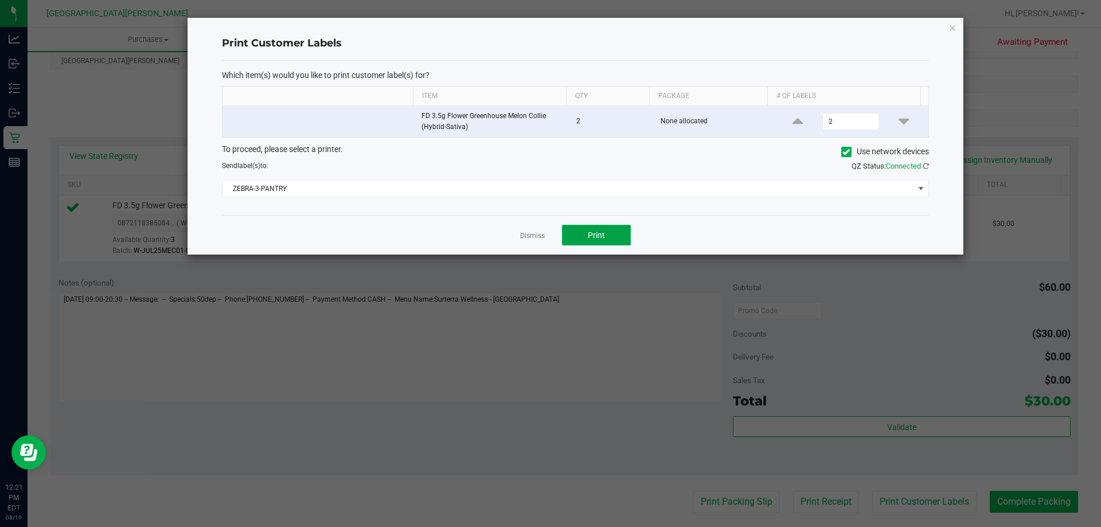
click at [604, 237] on span "Print" at bounding box center [596, 234] width 17 height 9
click at [531, 233] on link "Dismiss" at bounding box center [532, 236] width 25 height 10
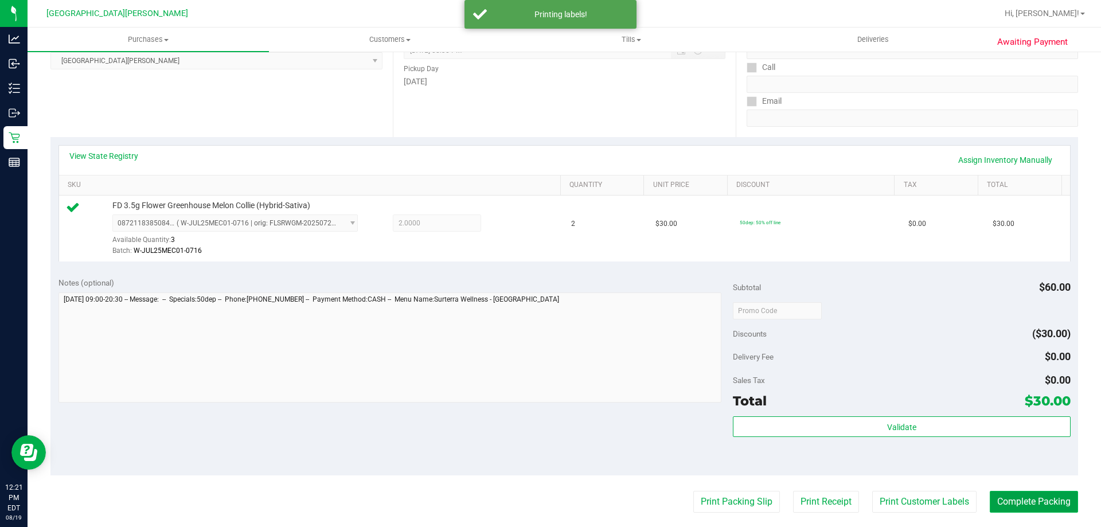
click at [1002, 502] on button "Complete Packing" at bounding box center [1033, 502] width 88 height 22
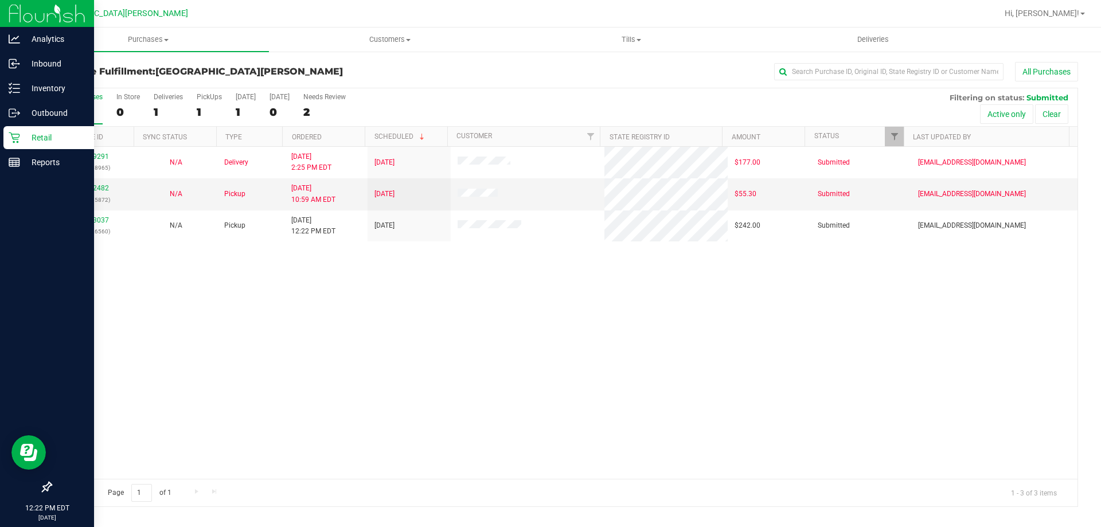
click at [9, 137] on icon at bounding box center [14, 137] width 11 height 11
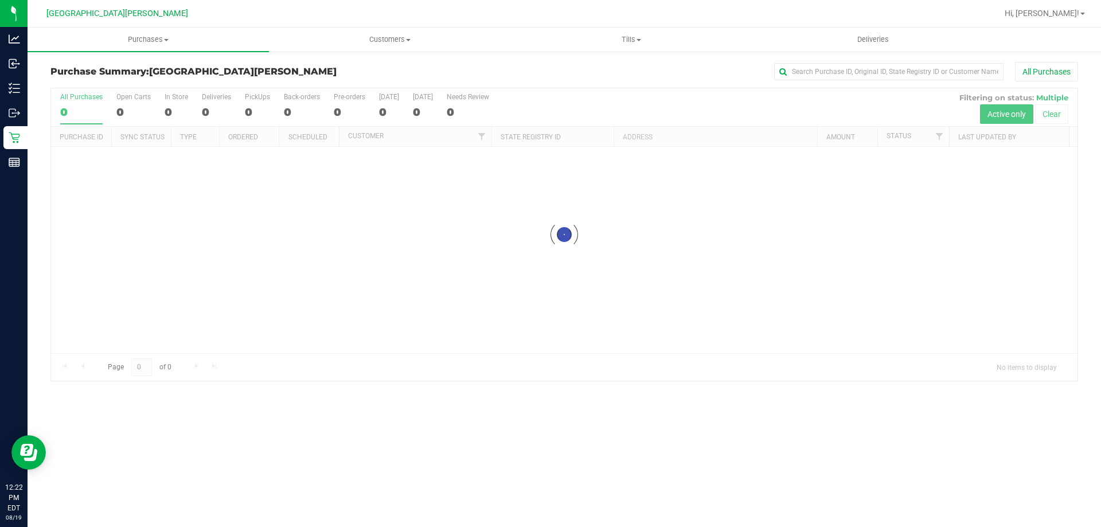
click at [123, 119] on div at bounding box center [564, 234] width 1026 height 292
click at [128, 105] on div at bounding box center [564, 234] width 1026 height 292
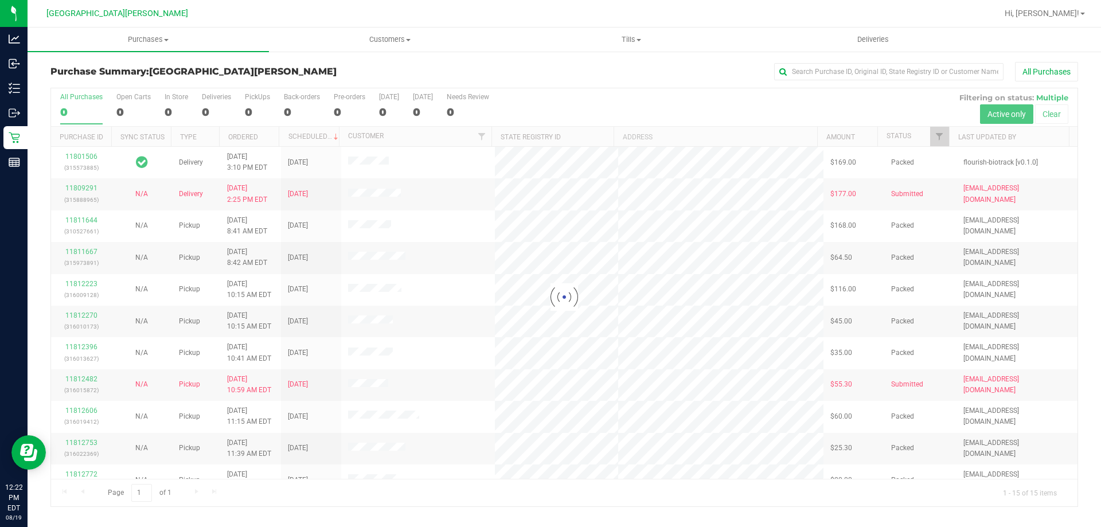
click at [127, 107] on div at bounding box center [564, 297] width 1026 height 418
click at [125, 115] on div at bounding box center [564, 297] width 1026 height 418
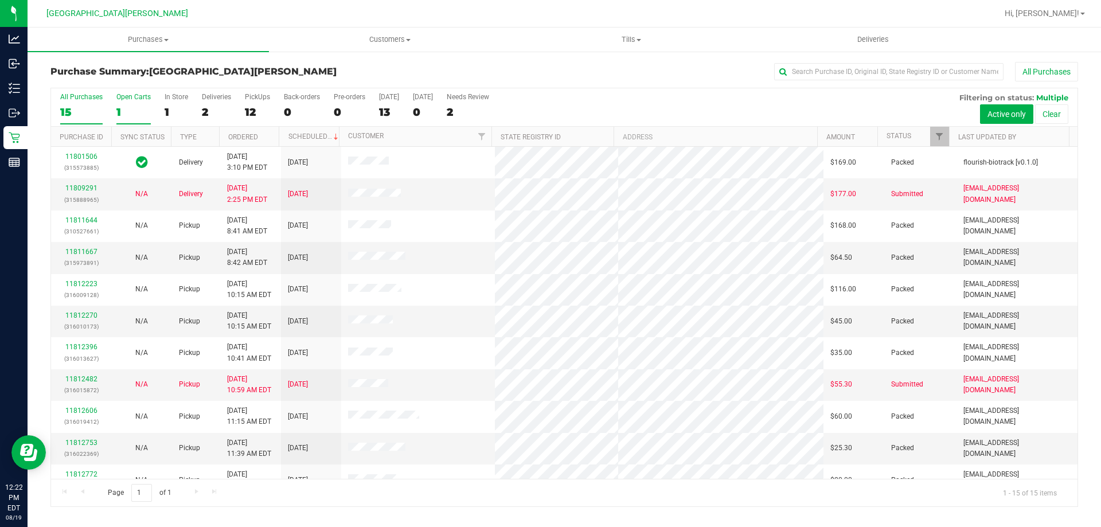
click at [132, 108] on div "1" at bounding box center [133, 111] width 34 height 13
click at [0, 0] on input "Open Carts 1" at bounding box center [0, 0] width 0 height 0
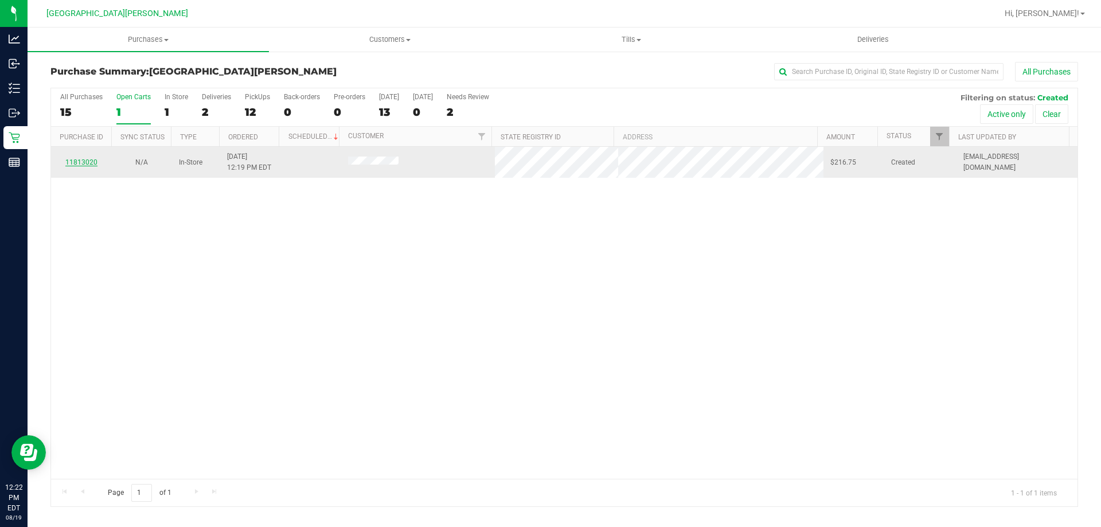
click at [69, 162] on link "11813020" at bounding box center [81, 162] width 32 height 8
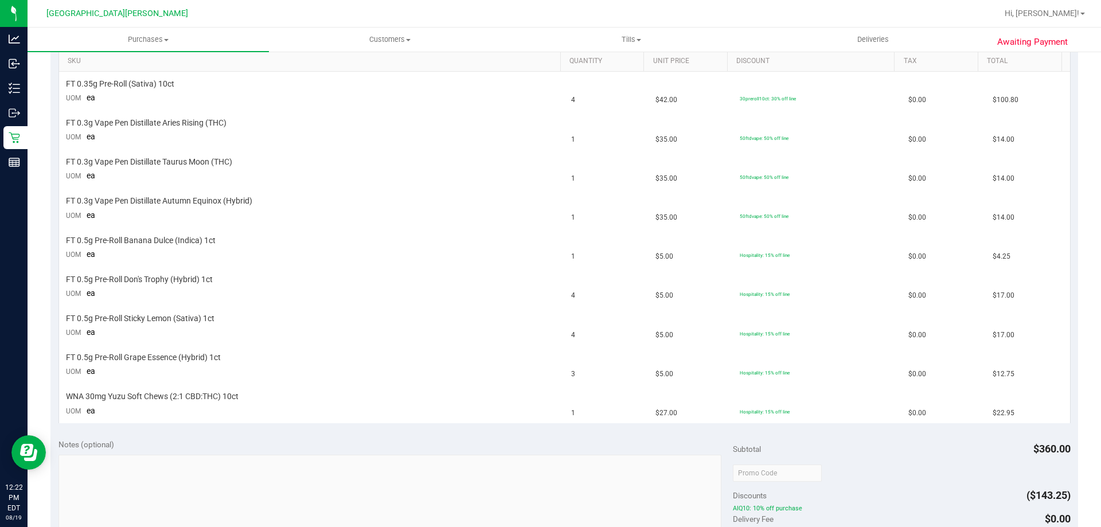
scroll to position [320, 0]
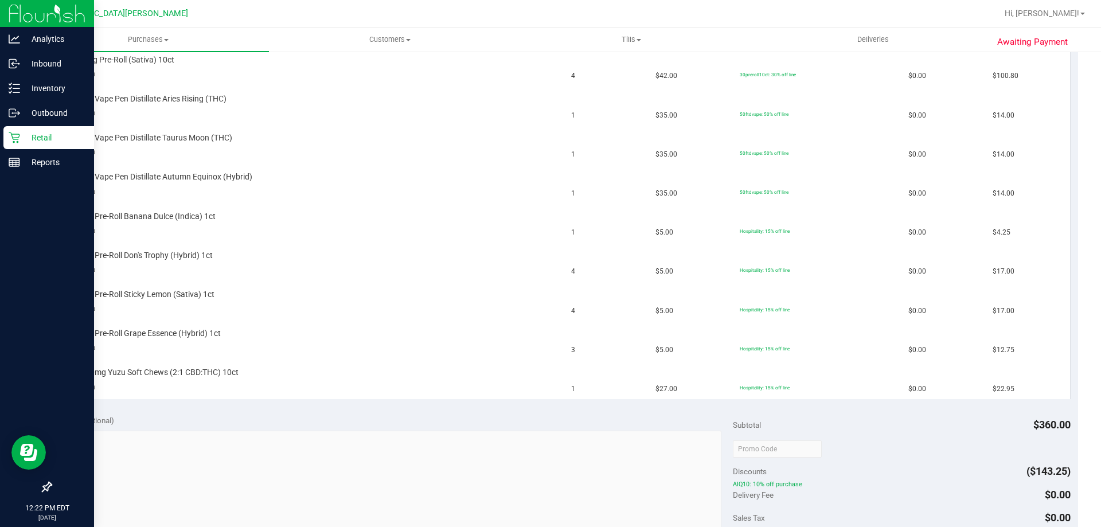
click at [6, 133] on div "Retail" at bounding box center [48, 137] width 91 height 23
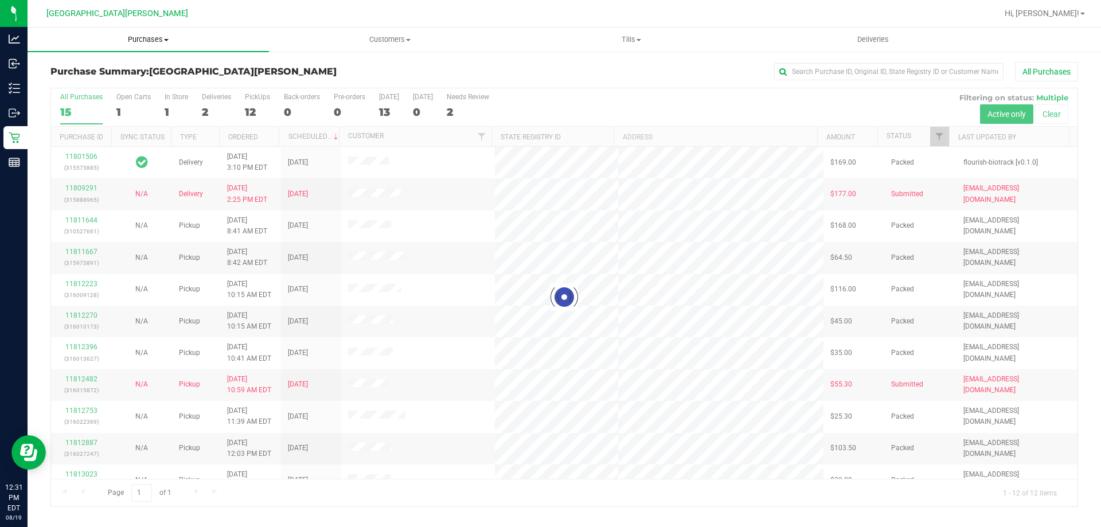
click at [131, 42] on span "Purchases" at bounding box center [148, 39] width 241 height 10
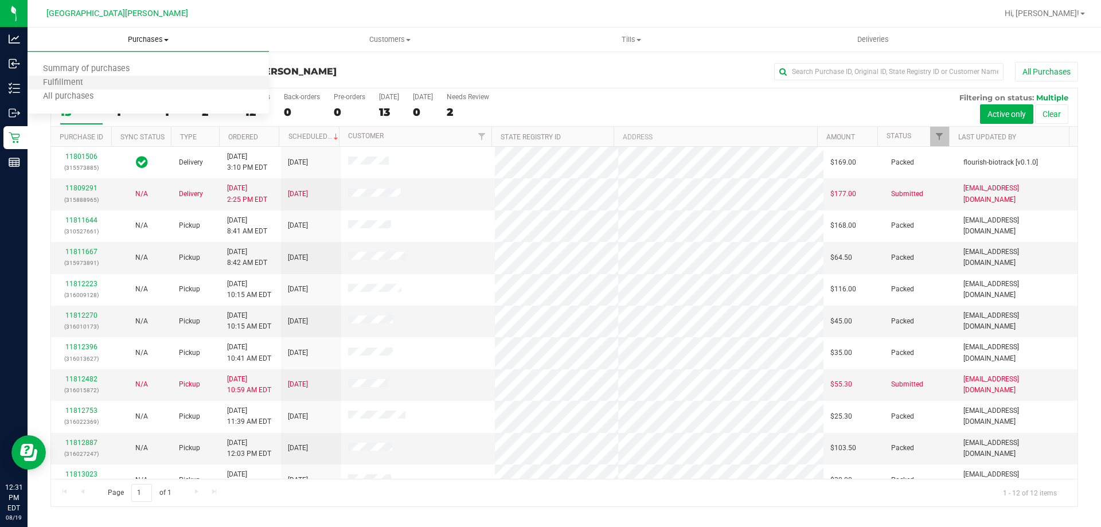
click at [112, 85] on li "Fulfillment" at bounding box center [148, 83] width 241 height 14
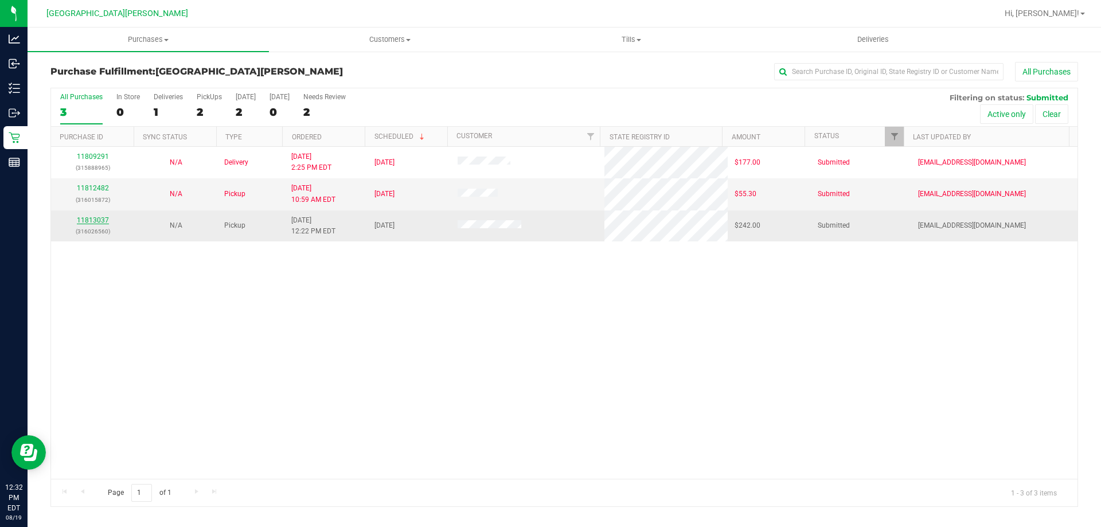
click at [96, 221] on link "11813037" at bounding box center [93, 220] width 32 height 8
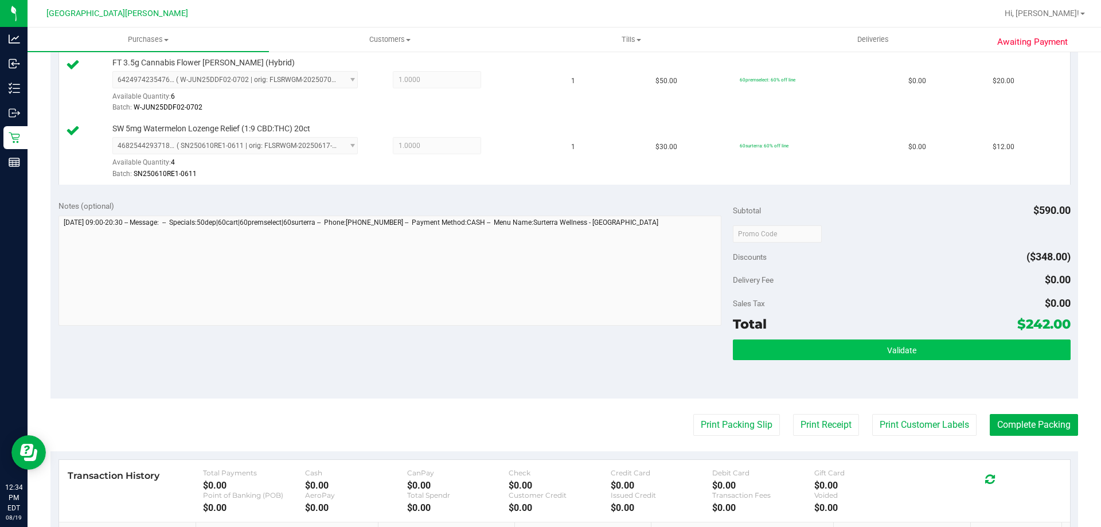
scroll to position [802, 0]
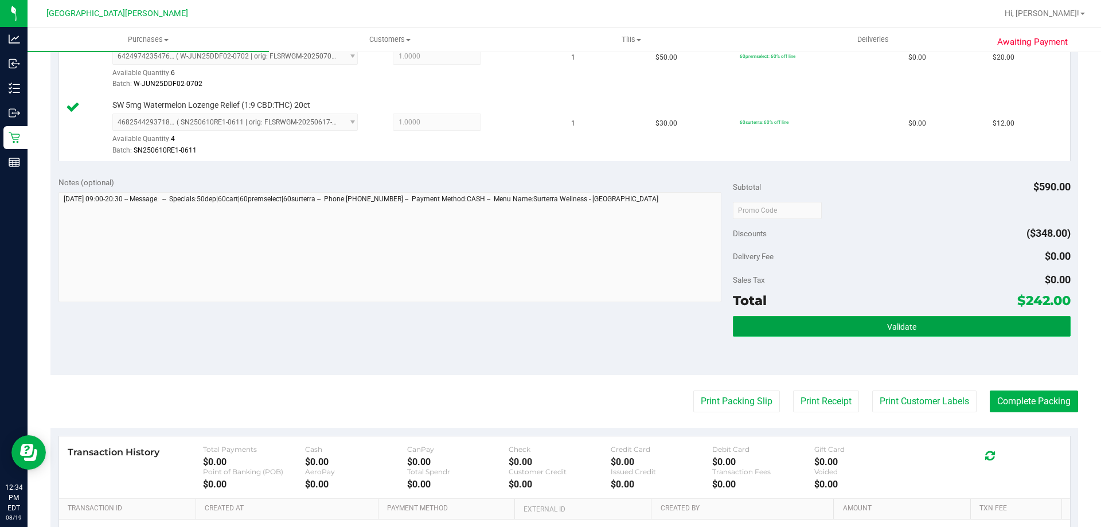
click at [784, 326] on button "Validate" at bounding box center [901, 326] width 337 height 21
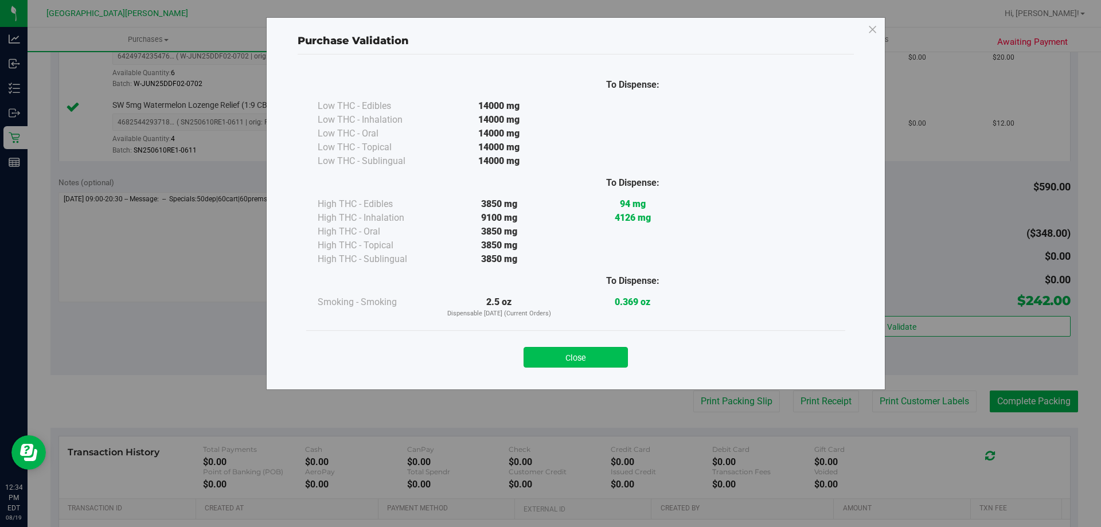
click at [581, 350] on button "Close" at bounding box center [575, 357] width 104 height 21
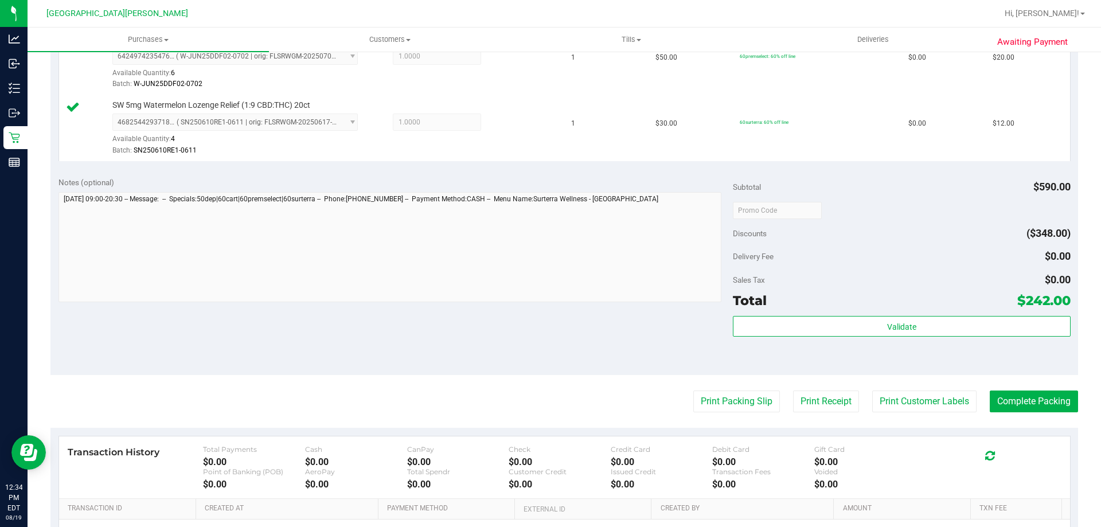
scroll to position [941, 0]
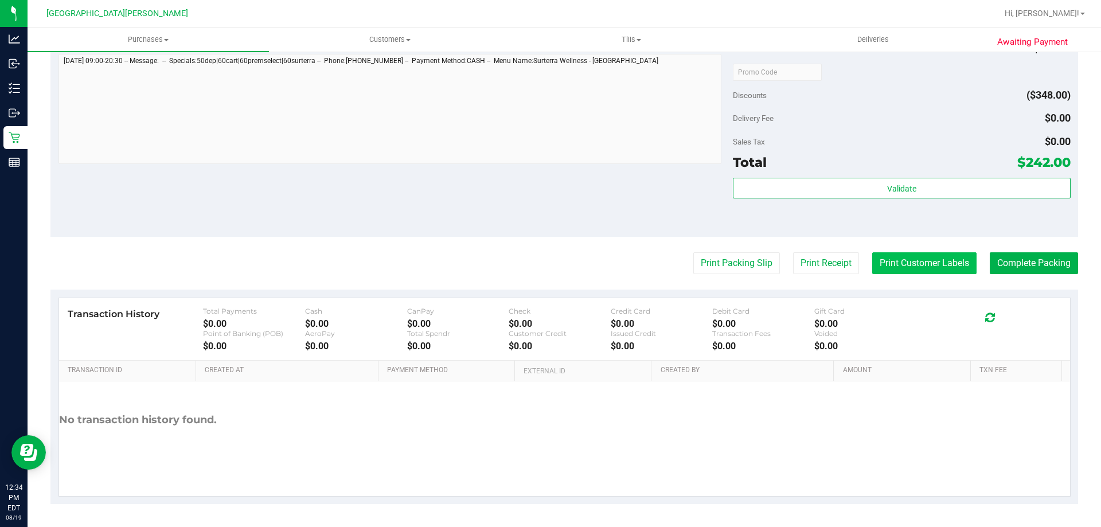
click at [886, 266] on button "Print Customer Labels" at bounding box center [924, 263] width 104 height 22
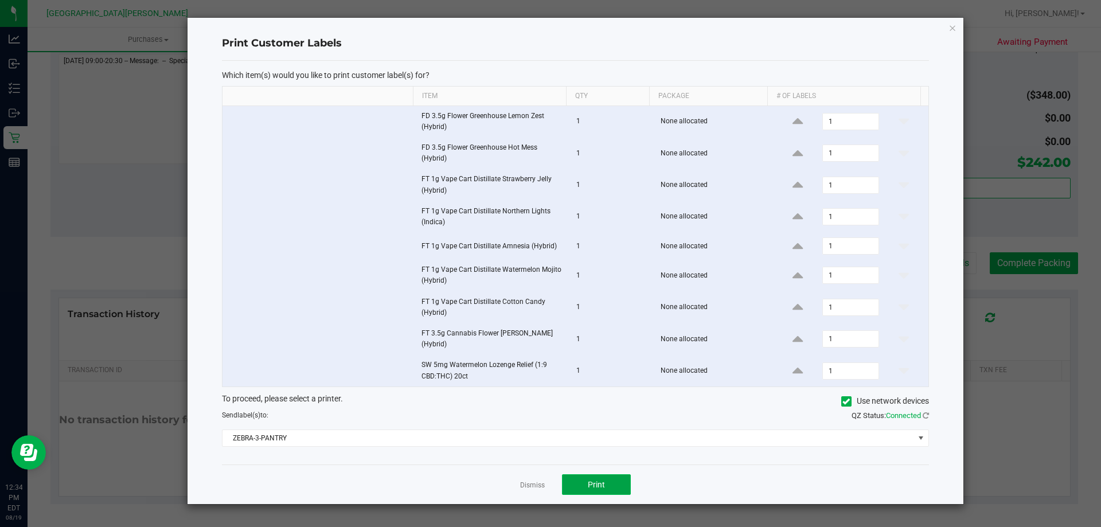
click at [613, 489] on button "Print" at bounding box center [596, 484] width 69 height 21
click at [538, 488] on link "Dismiss" at bounding box center [532, 485] width 25 height 10
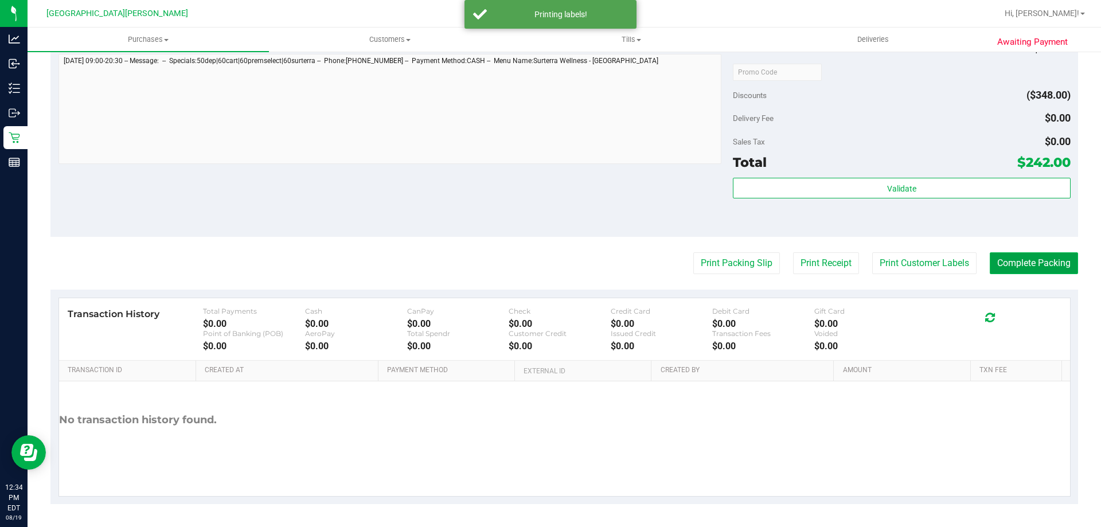
click at [1006, 268] on button "Complete Packing" at bounding box center [1033, 263] width 88 height 22
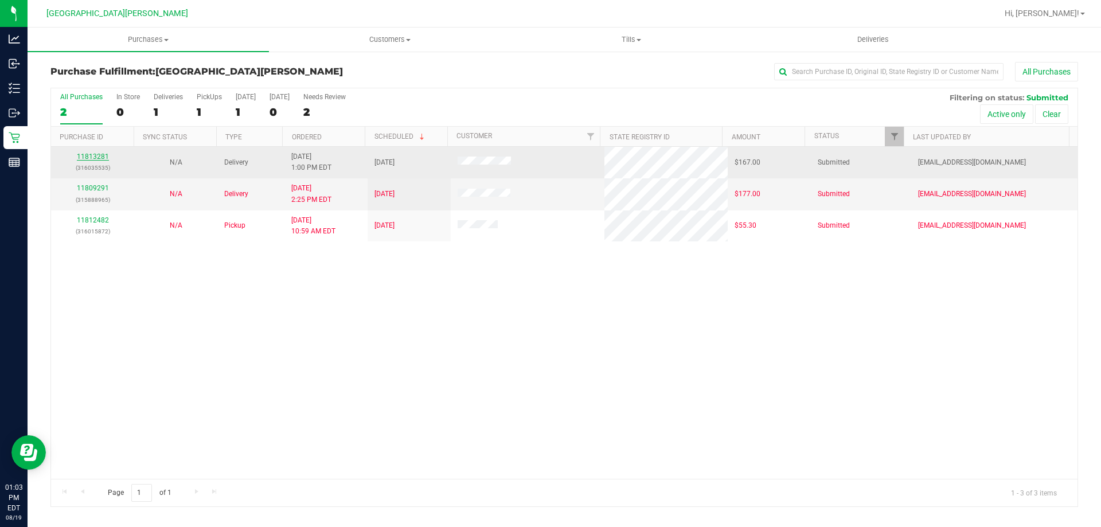
click at [93, 157] on link "11813281" at bounding box center [93, 156] width 32 height 8
click at [88, 153] on link "11813281" at bounding box center [93, 156] width 32 height 8
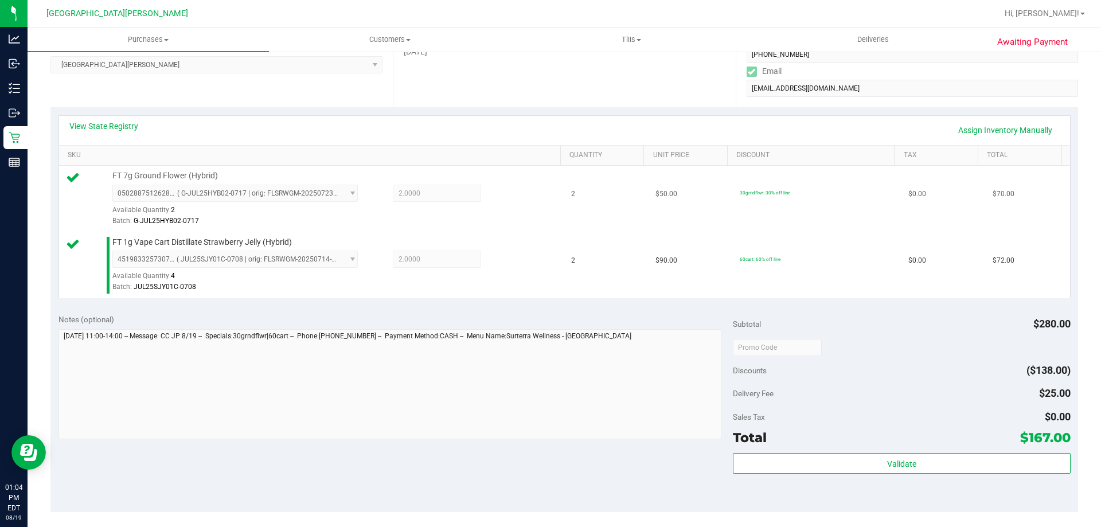
scroll to position [229, 0]
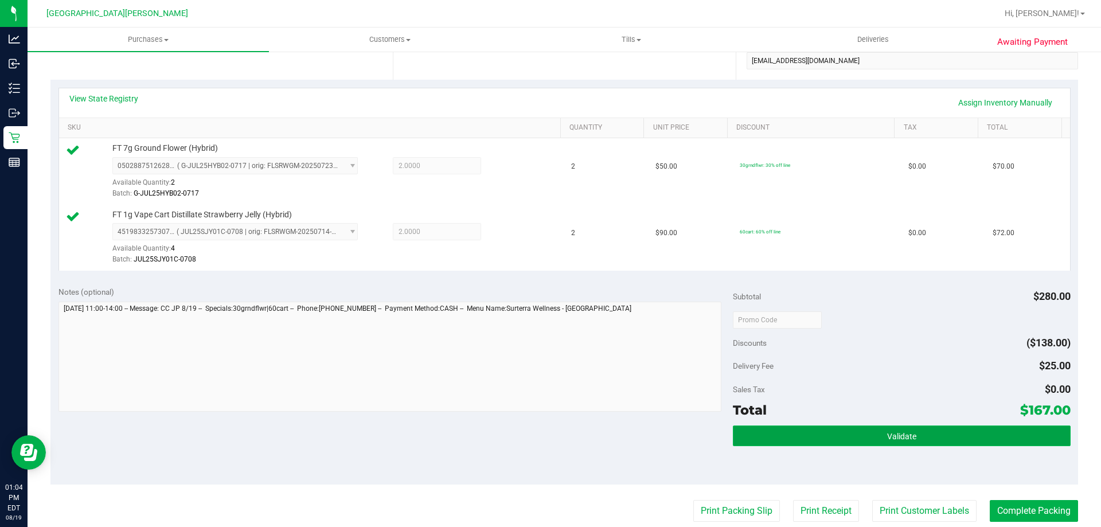
click at [862, 432] on button "Validate" at bounding box center [901, 435] width 337 height 21
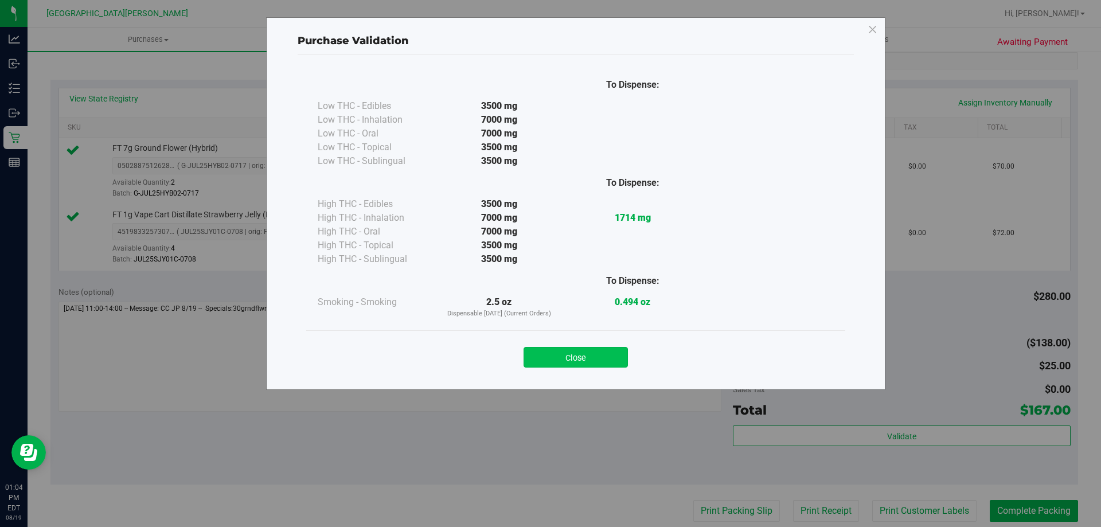
click at [574, 347] on button "Close" at bounding box center [575, 357] width 104 height 21
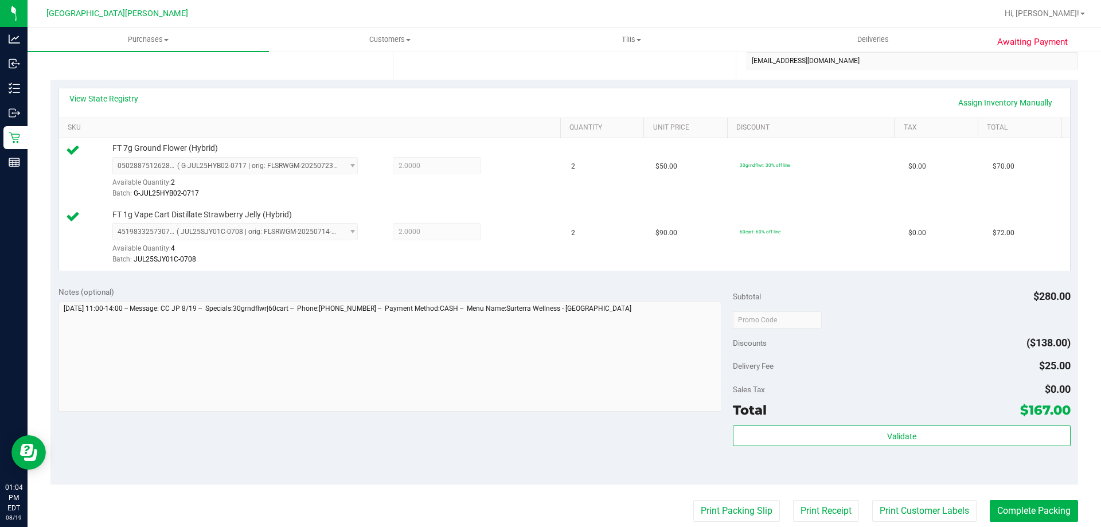
scroll to position [459, 0]
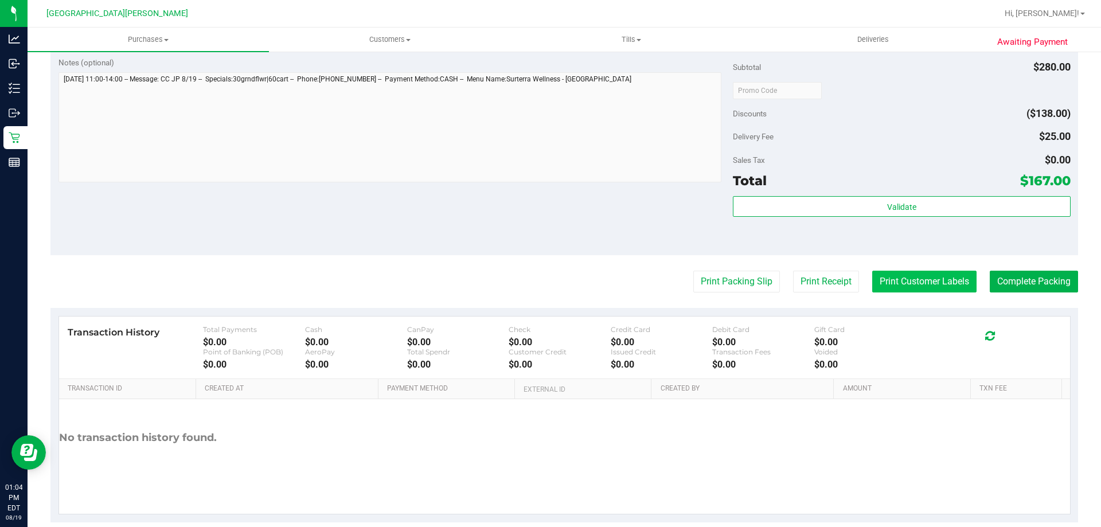
click at [922, 291] on button "Print Customer Labels" at bounding box center [924, 282] width 104 height 22
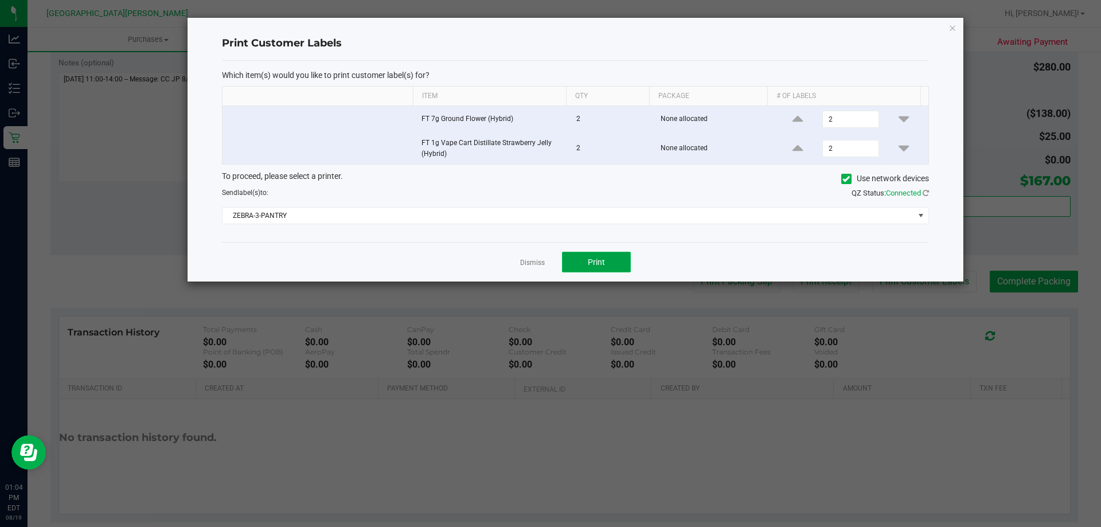
click at [597, 260] on span "Print" at bounding box center [596, 261] width 17 height 9
click at [528, 260] on link "Dismiss" at bounding box center [532, 263] width 25 height 10
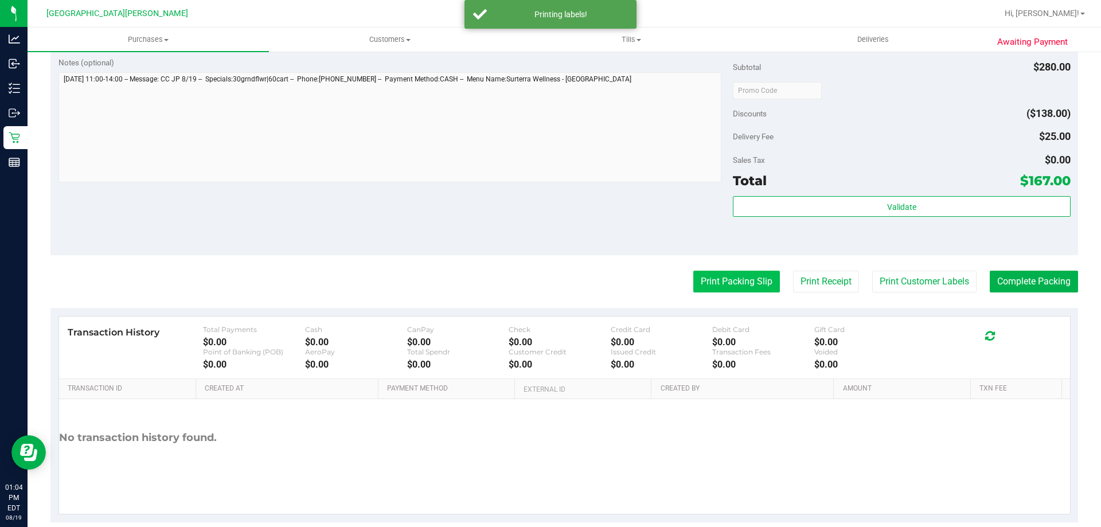
click at [737, 285] on button "Print Packing Slip" at bounding box center [736, 282] width 87 height 22
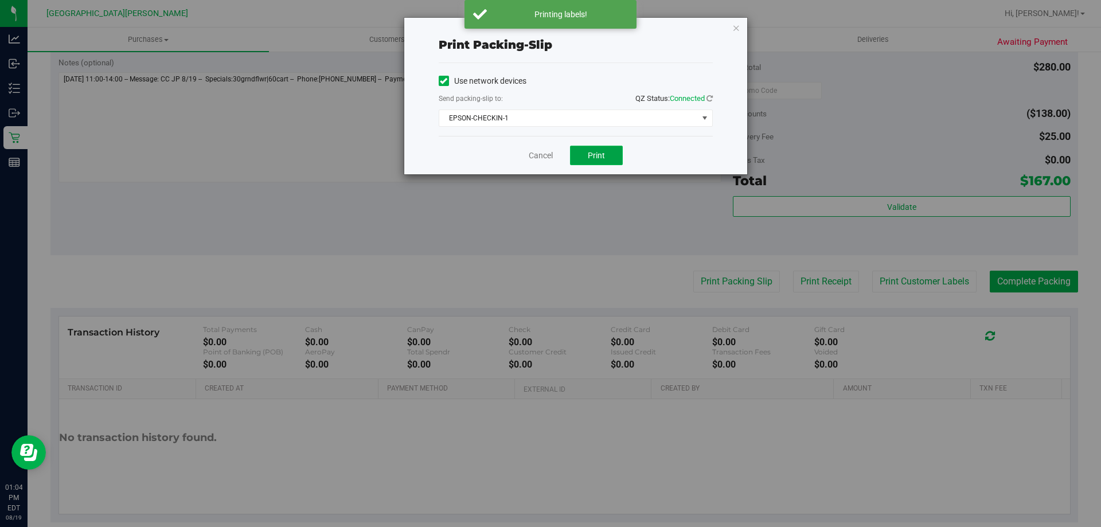
click at [597, 151] on span "Print" at bounding box center [596, 155] width 17 height 9
click at [647, 122] on span "EPSON-CHECKIN-1" at bounding box center [568, 118] width 259 height 16
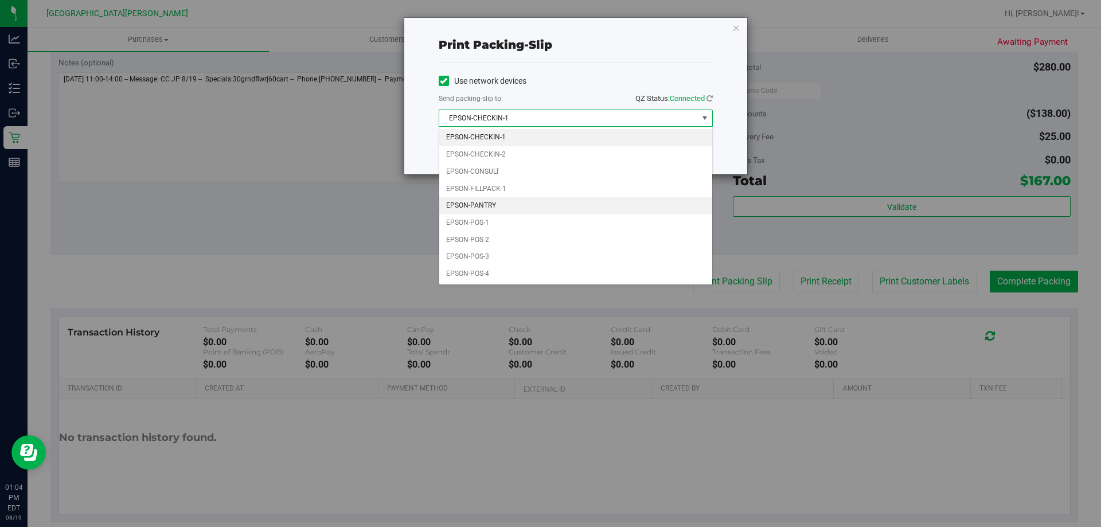
click at [516, 205] on li "EPSON-PANTRY" at bounding box center [575, 205] width 273 height 17
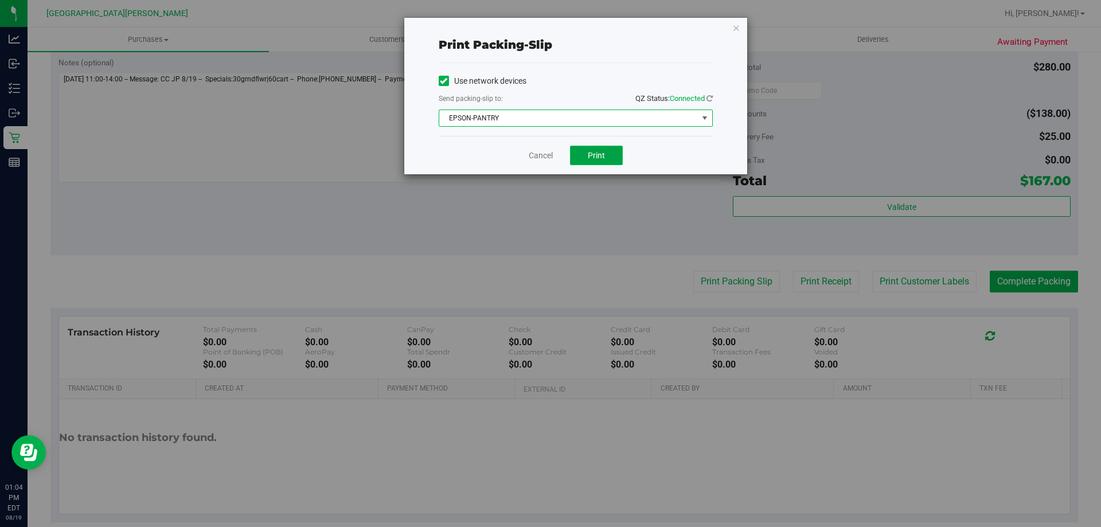
click at [609, 155] on button "Print" at bounding box center [596, 155] width 53 height 19
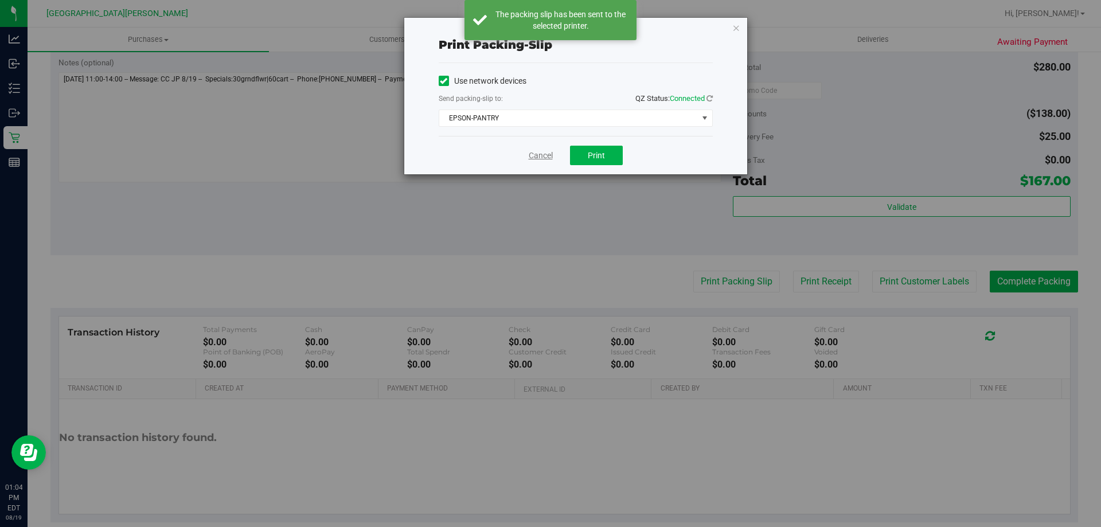
click at [542, 158] on link "Cancel" at bounding box center [540, 156] width 24 height 12
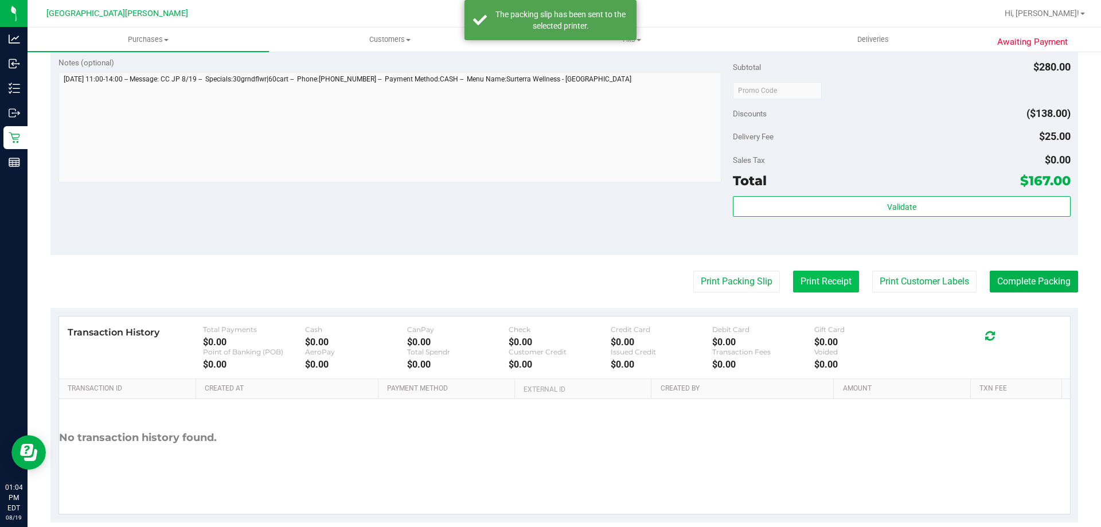
click at [810, 279] on button "Print Receipt" at bounding box center [826, 282] width 66 height 22
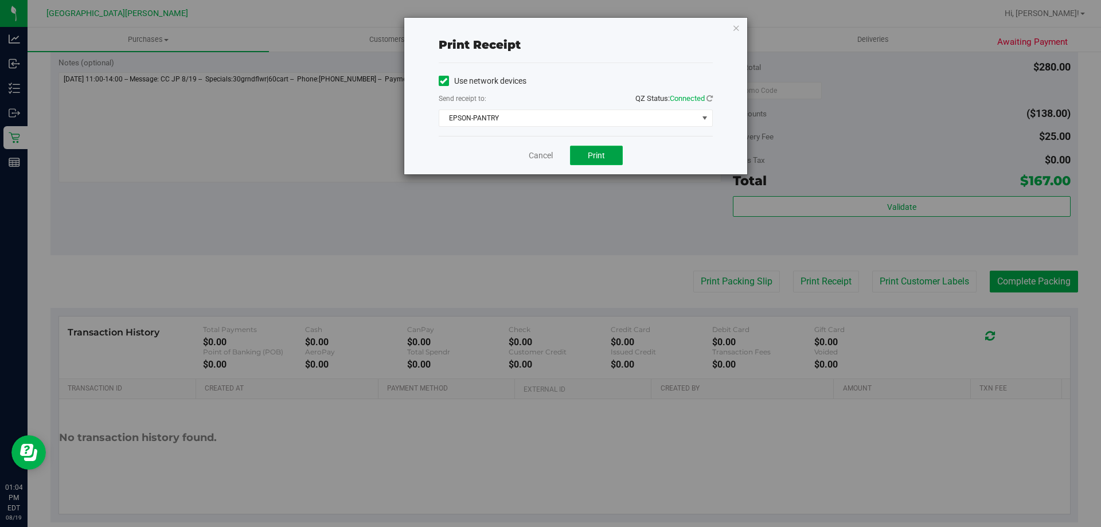
click at [593, 155] on span "Print" at bounding box center [596, 155] width 17 height 9
click at [541, 160] on link "Cancel" at bounding box center [540, 156] width 24 height 12
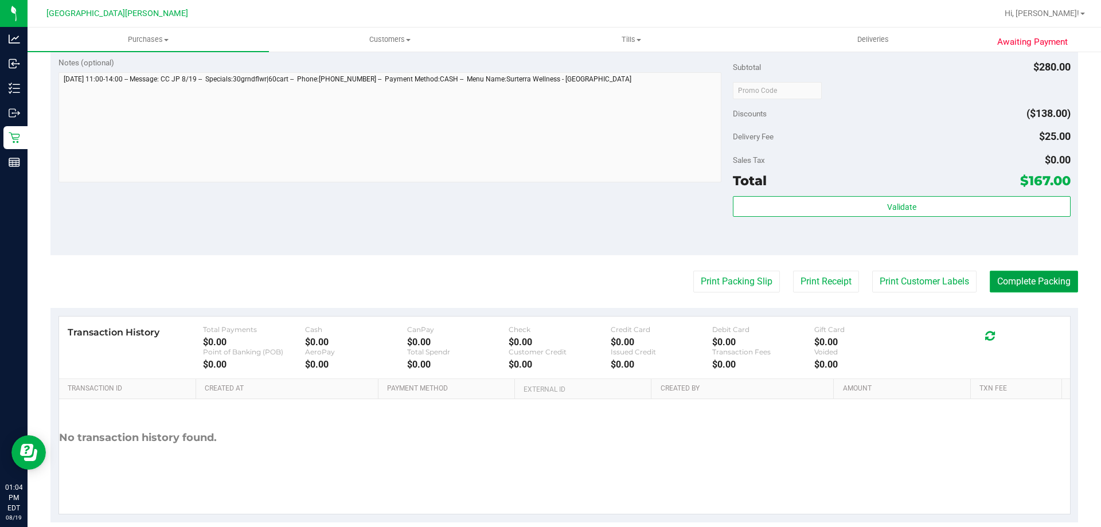
click at [1029, 283] on button "Complete Packing" at bounding box center [1033, 282] width 88 height 22
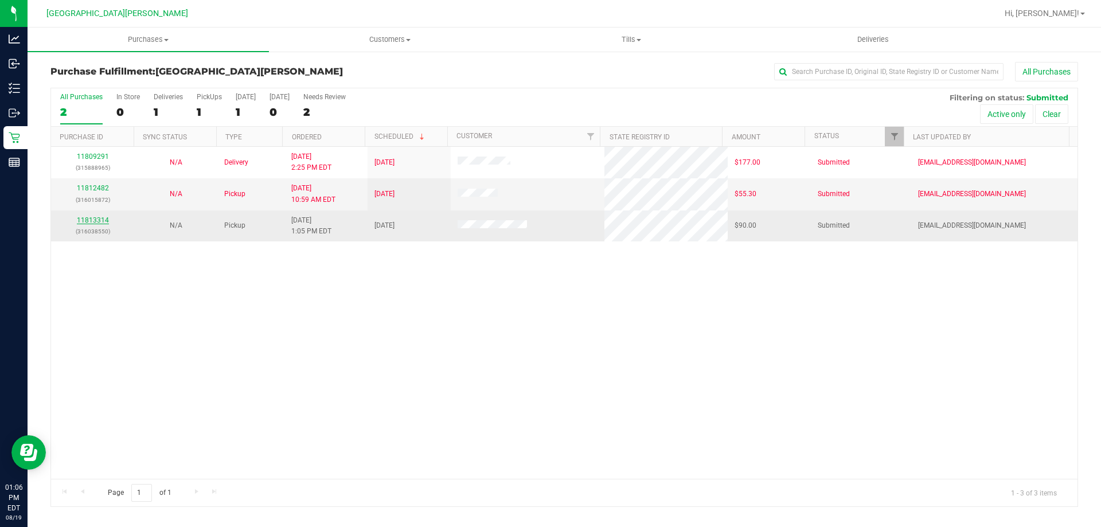
click at [98, 222] on link "11813314" at bounding box center [93, 220] width 32 height 8
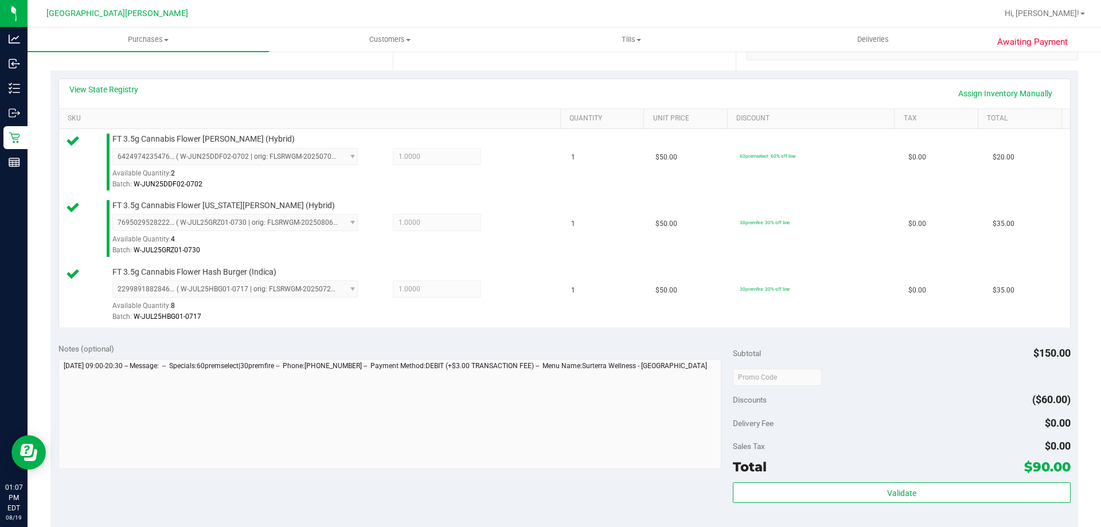
scroll to position [344, 0]
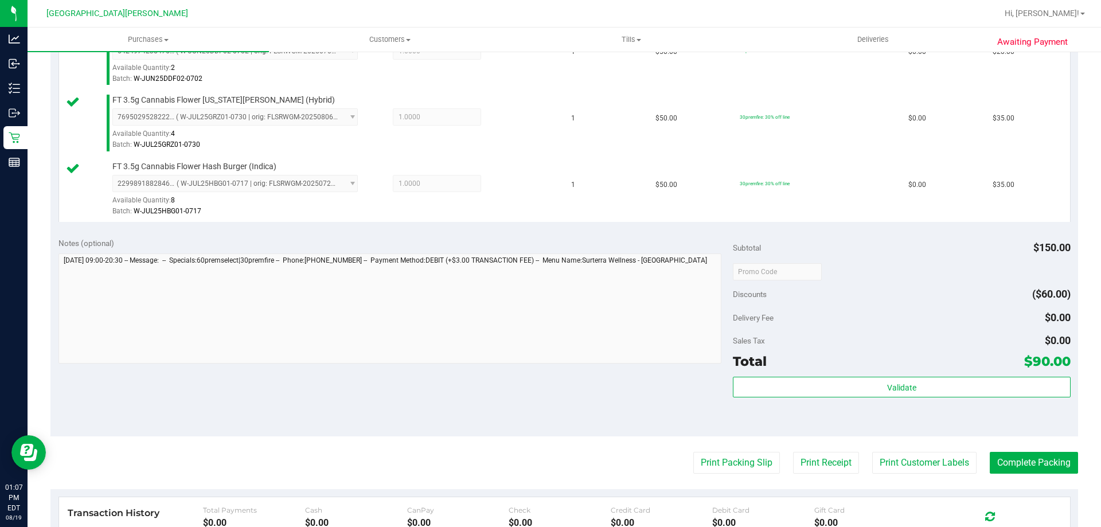
click at [895, 376] on div "Subtotal $150.00 Discounts ($60.00) Delivery Fee $0.00 Sales Tax $0.00 Total $9…" at bounding box center [901, 332] width 337 height 191
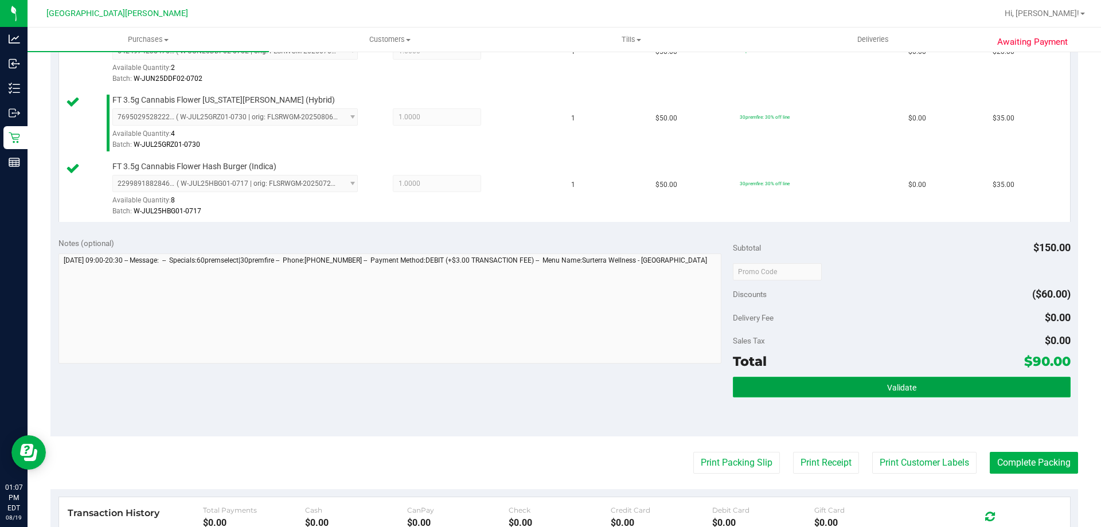
click at [894, 388] on span "Validate" at bounding box center [901, 387] width 29 height 9
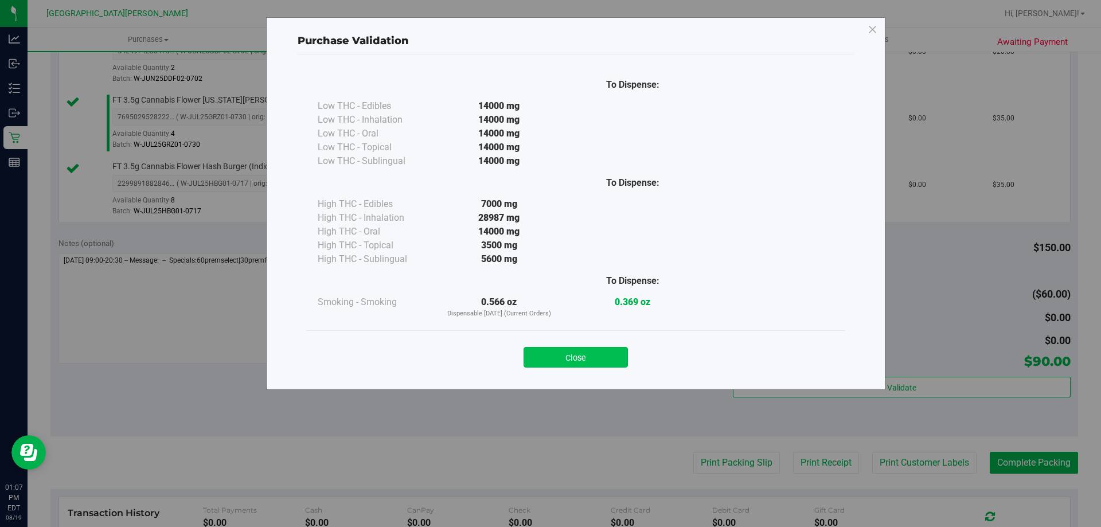
click at [589, 347] on button "Close" at bounding box center [575, 357] width 104 height 21
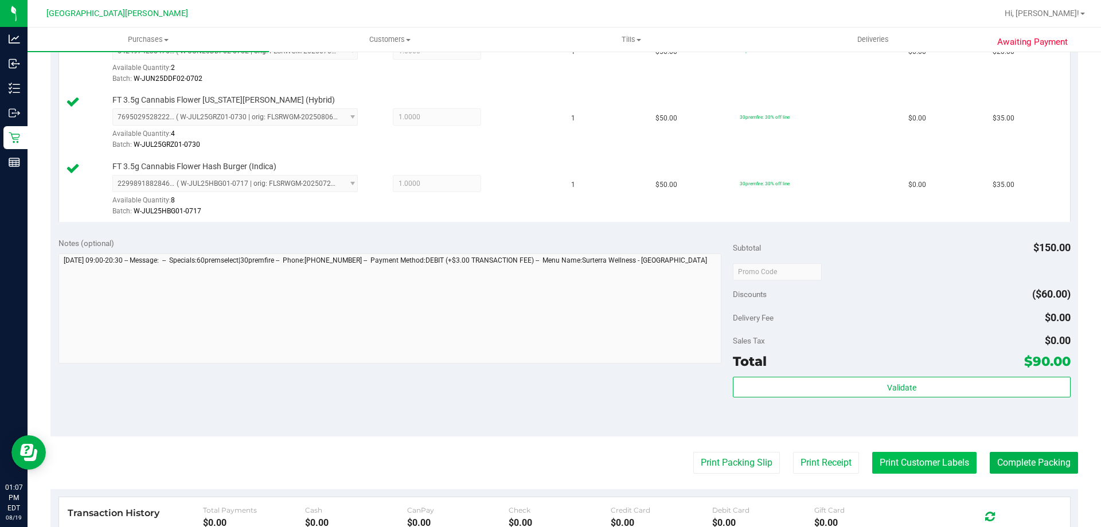
click at [936, 461] on button "Print Customer Labels" at bounding box center [924, 463] width 104 height 22
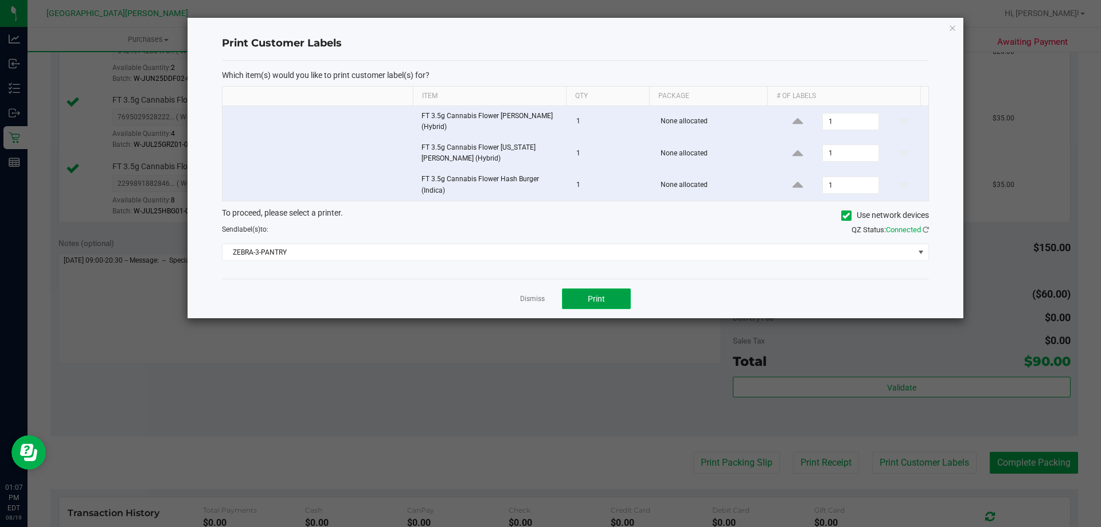
click at [592, 301] on span "Print" at bounding box center [596, 298] width 17 height 9
click at [530, 297] on link "Dismiss" at bounding box center [532, 299] width 25 height 10
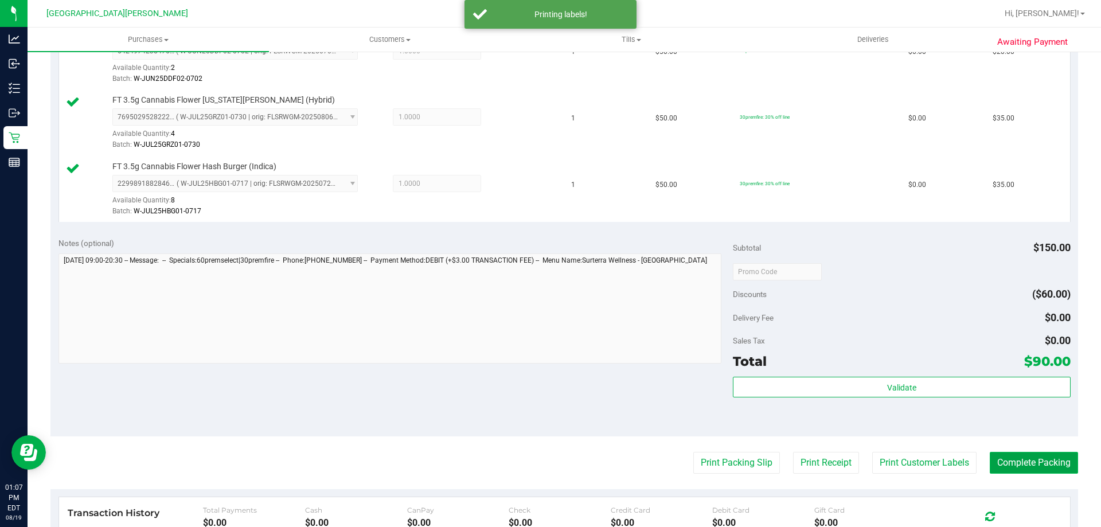
click at [1029, 464] on button "Complete Packing" at bounding box center [1033, 463] width 88 height 22
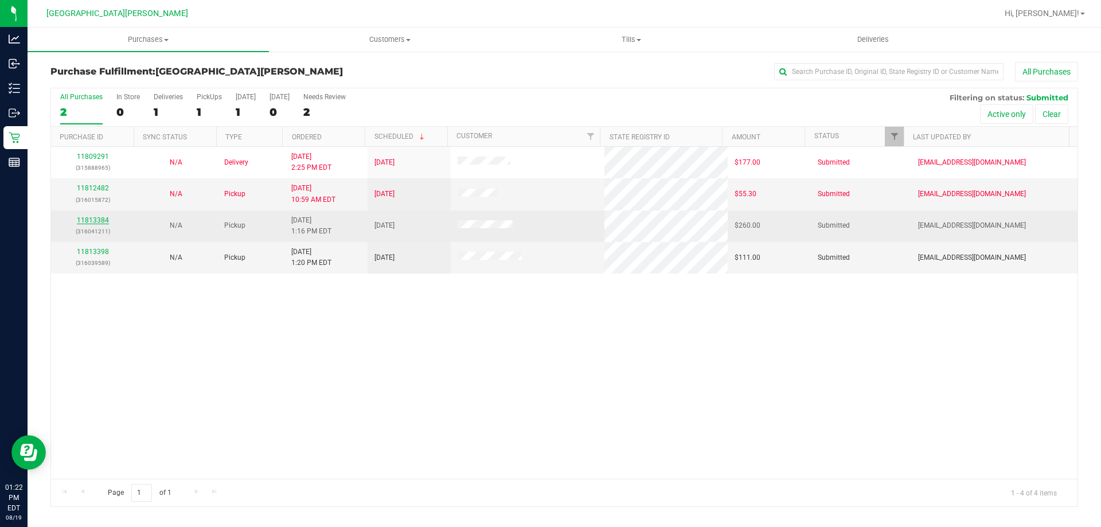
click at [96, 217] on link "11813384" at bounding box center [93, 220] width 32 height 8
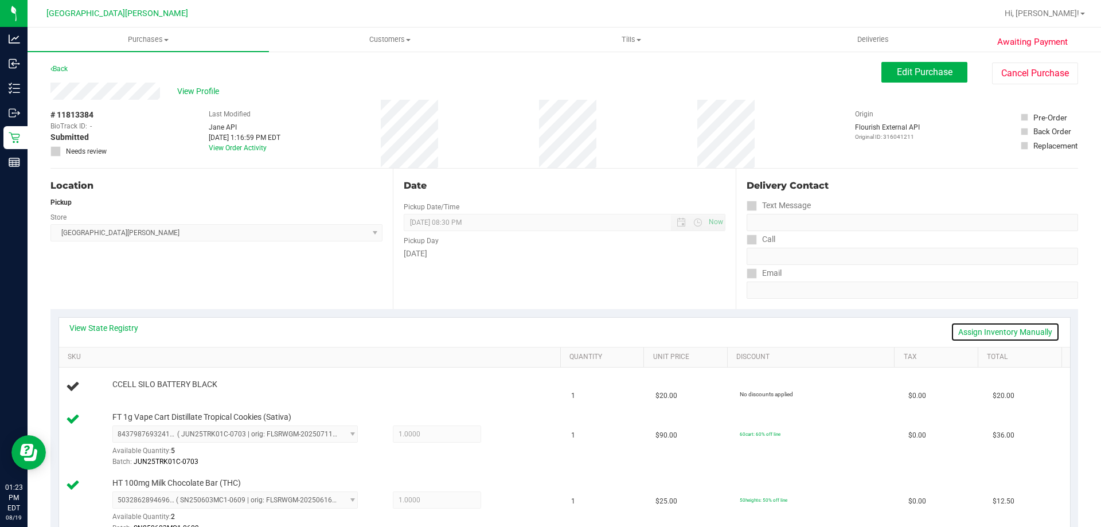
click at [981, 331] on link "Assign Inventory Manually" at bounding box center [1004, 331] width 109 height 19
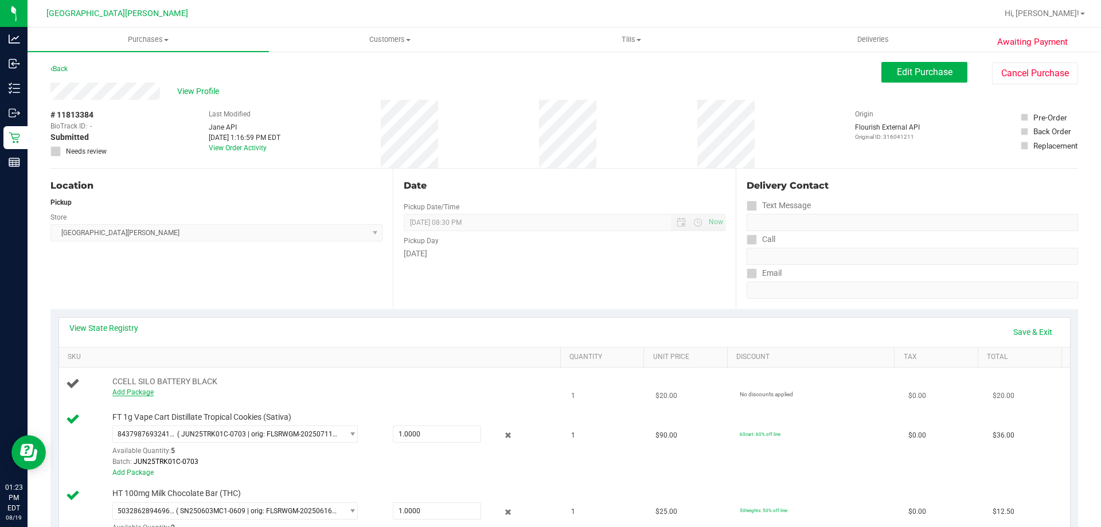
click at [129, 393] on link "Add Package" at bounding box center [132, 392] width 41 height 8
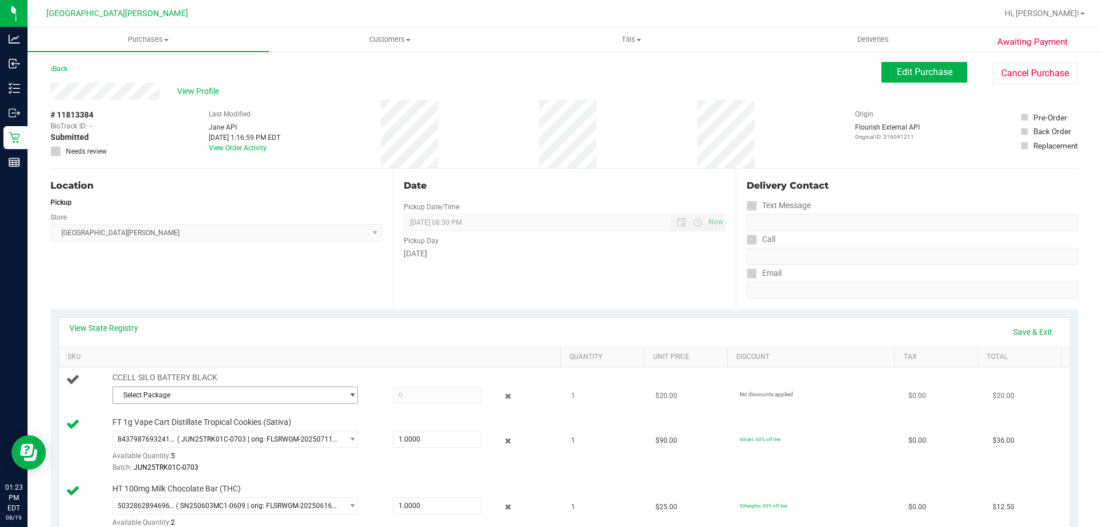
click at [159, 396] on span "Select Package" at bounding box center [228, 395] width 230 height 16
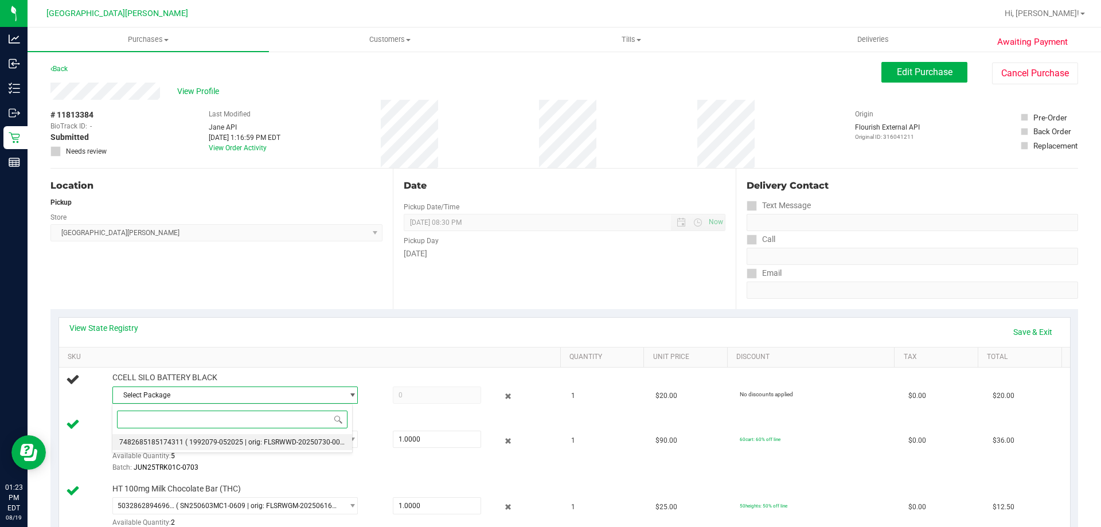
click at [155, 442] on span "7482685185174311" at bounding box center [151, 442] width 64 height 8
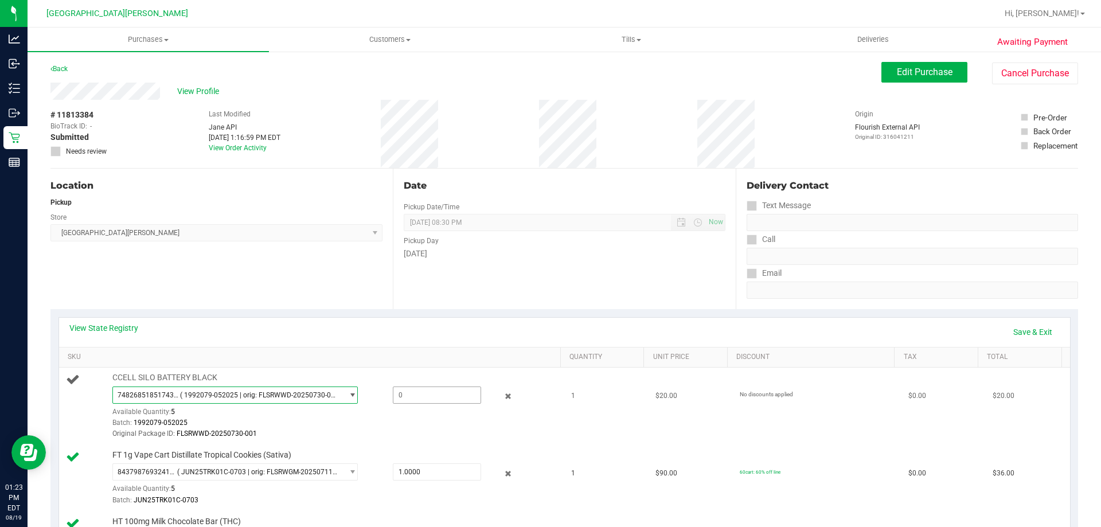
click at [394, 396] on span at bounding box center [437, 394] width 88 height 17
type input "1"
type input "1.0000"
click at [413, 451] on div "FT 1g Vape Cart Distillate Tropical Cookies (Sativa) 8437987693241428 ( JUN25TR…" at bounding box center [331, 477] width 448 height 57
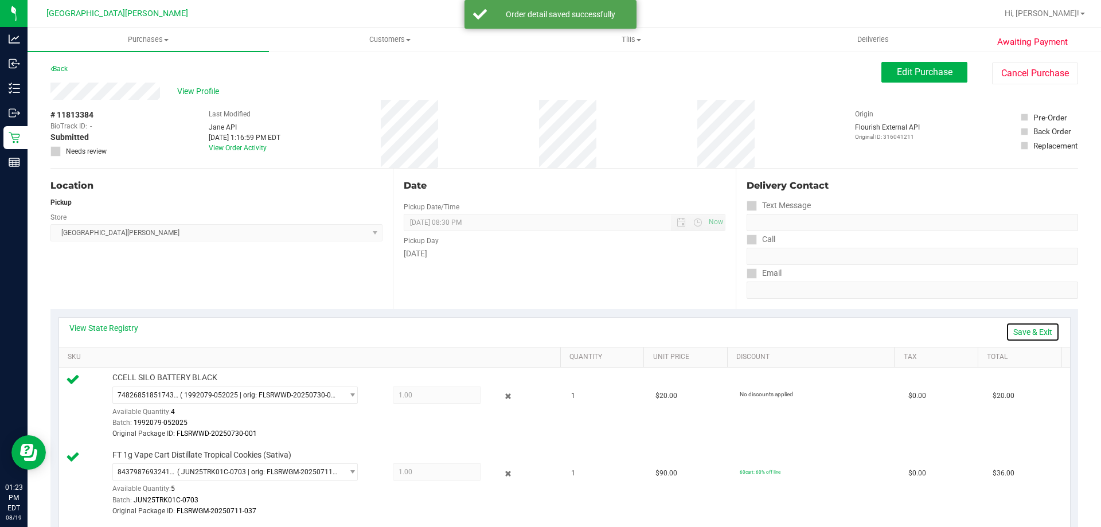
click at [1029, 331] on link "Save & Exit" at bounding box center [1032, 331] width 54 height 19
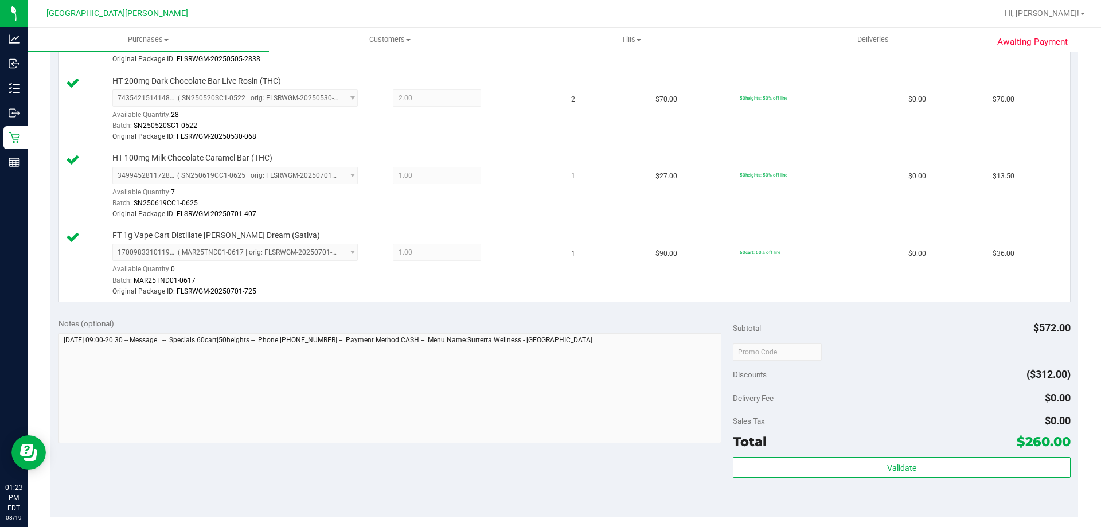
scroll to position [802, 0]
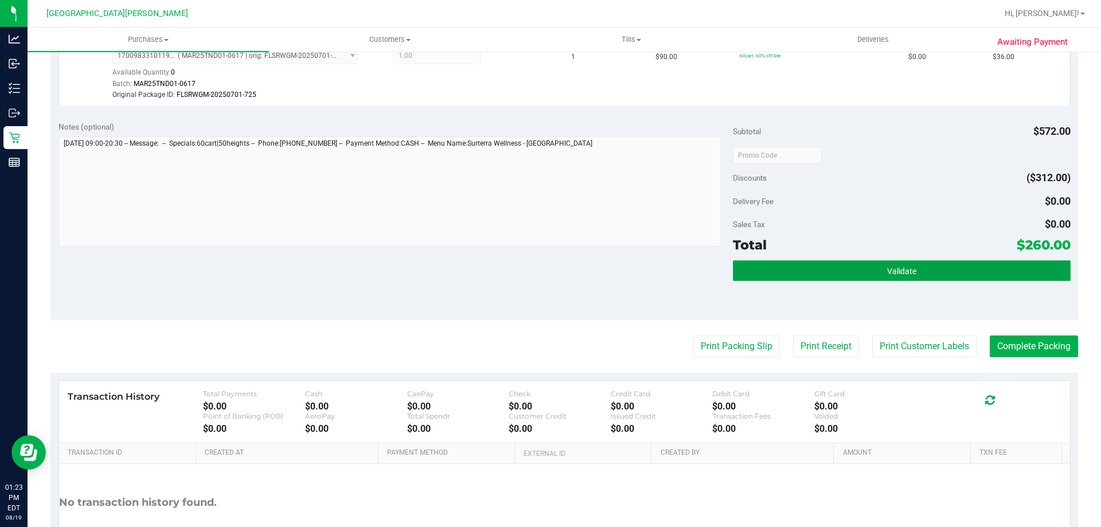
click at [903, 271] on span "Validate" at bounding box center [901, 271] width 29 height 9
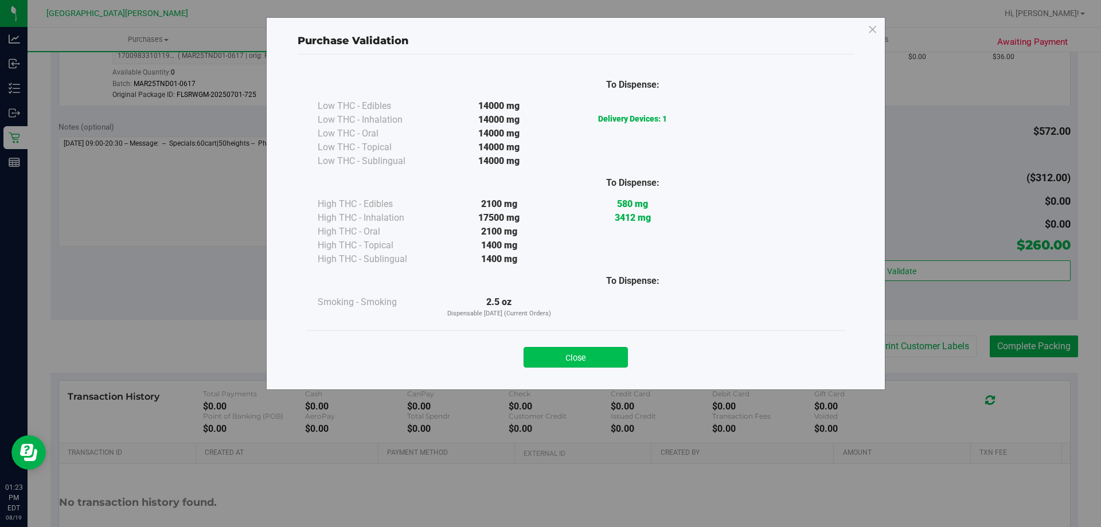
click at [589, 358] on button "Close" at bounding box center [575, 357] width 104 height 21
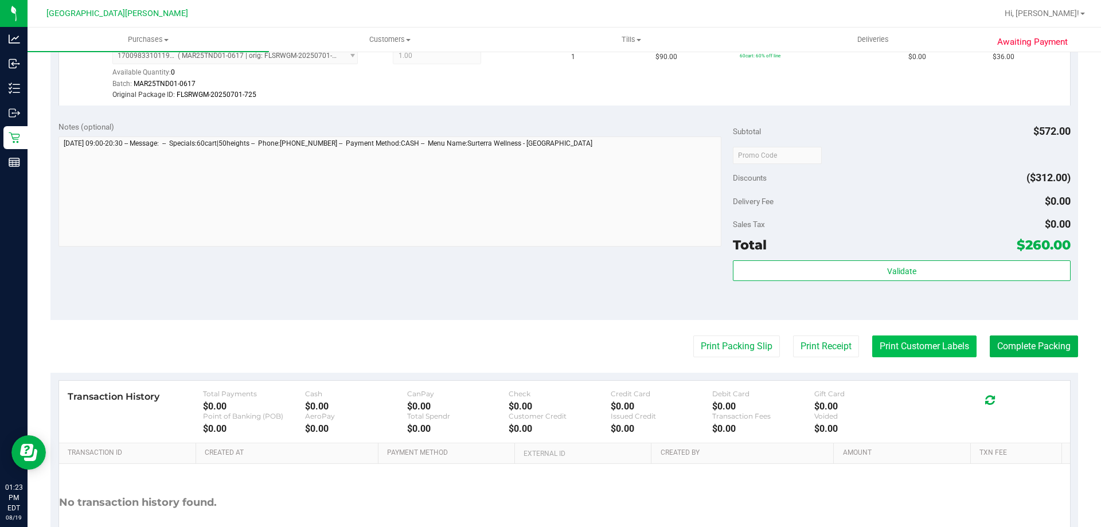
click at [914, 347] on button "Print Customer Labels" at bounding box center [924, 346] width 104 height 22
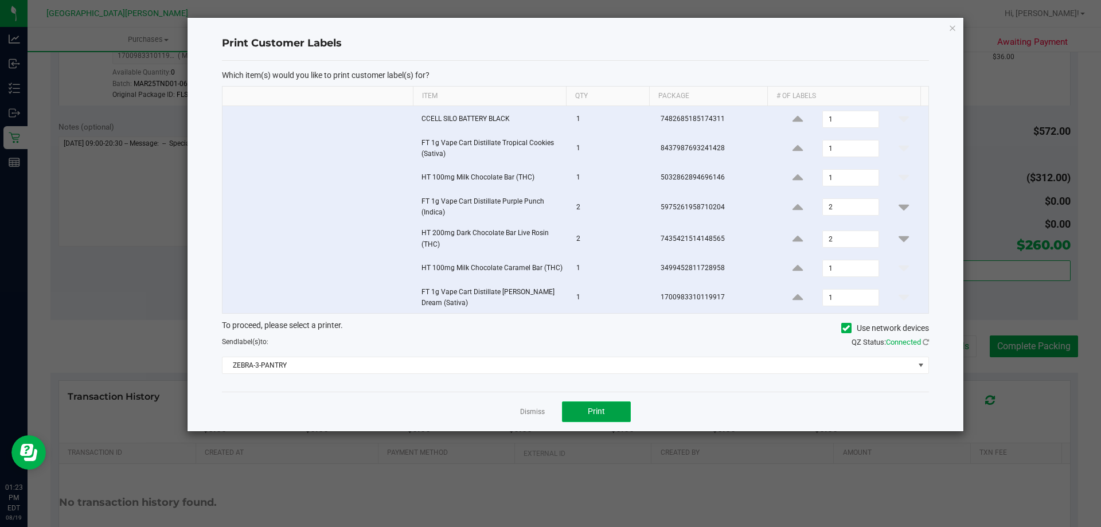
click at [614, 412] on button "Print" at bounding box center [596, 411] width 69 height 21
click at [541, 412] on link "Dismiss" at bounding box center [532, 412] width 25 height 10
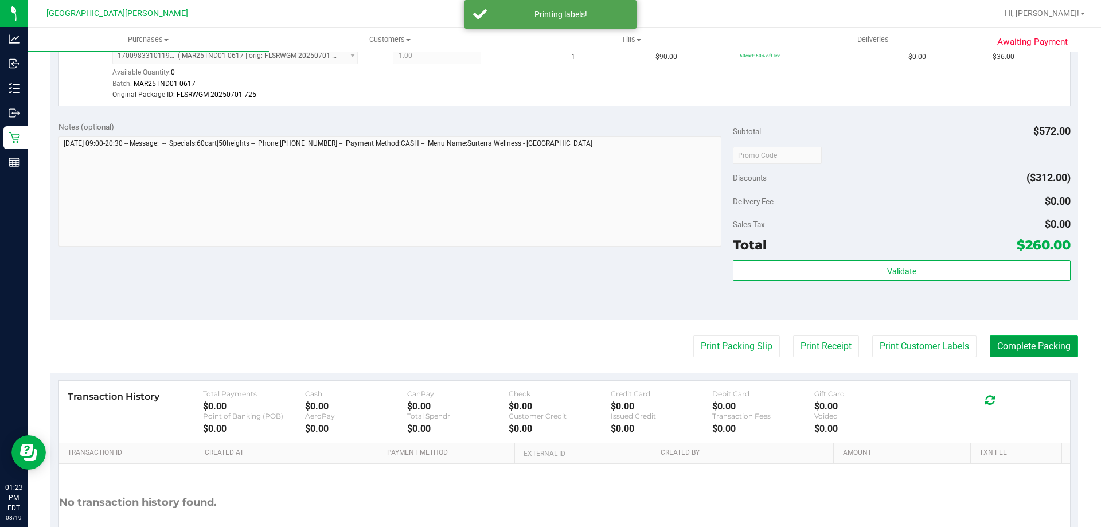
click at [1020, 349] on button "Complete Packing" at bounding box center [1033, 346] width 88 height 22
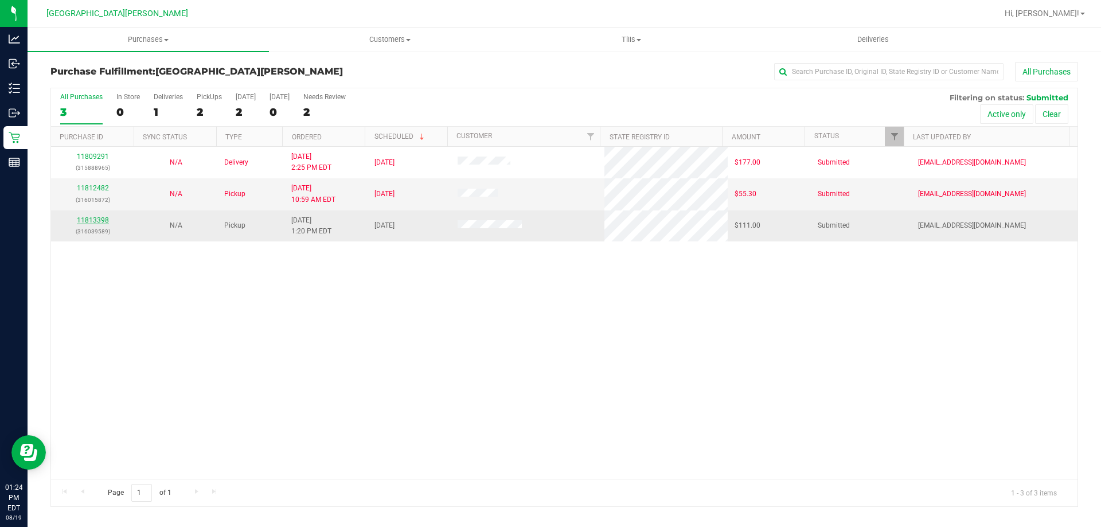
click at [100, 220] on link "11813398" at bounding box center [93, 220] width 32 height 8
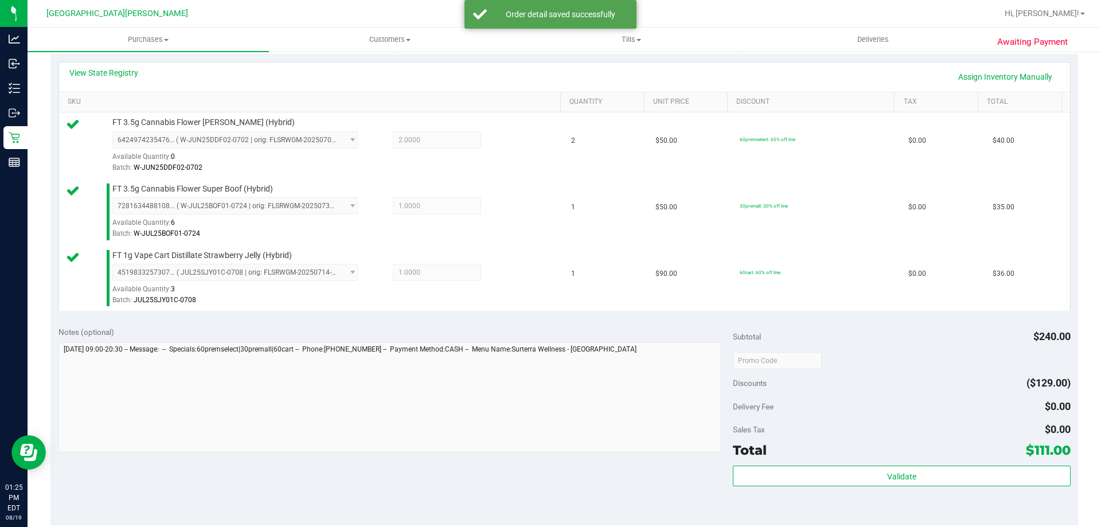
scroll to position [344, 0]
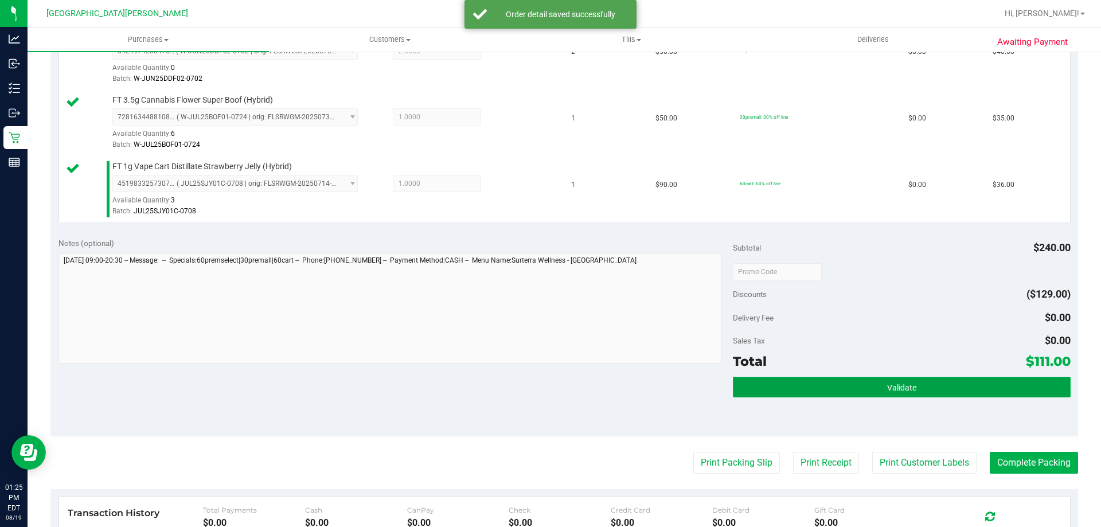
click at [854, 389] on button "Validate" at bounding box center [901, 387] width 337 height 21
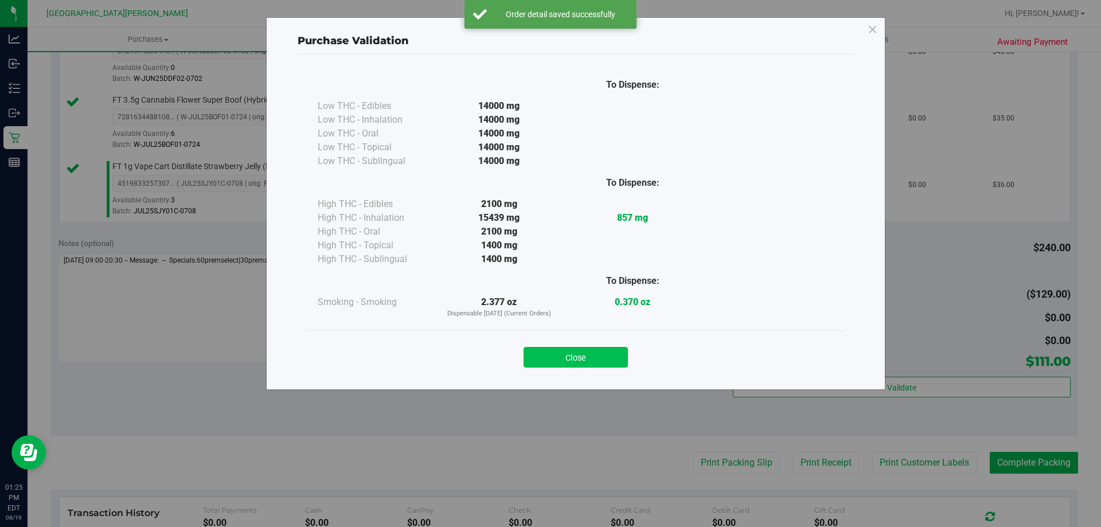
click at [600, 353] on button "Close" at bounding box center [575, 357] width 104 height 21
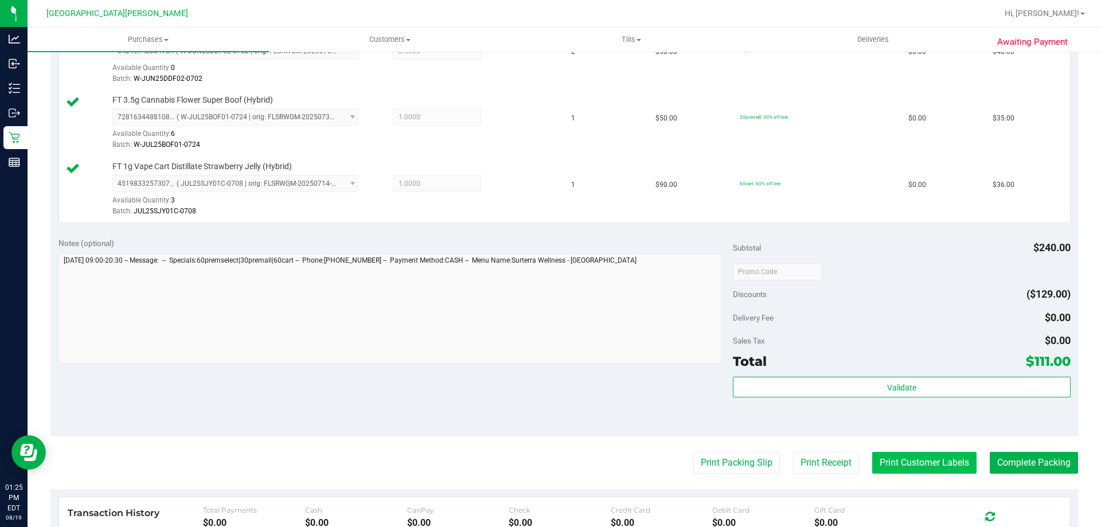
click at [928, 462] on button "Print Customer Labels" at bounding box center [924, 463] width 104 height 22
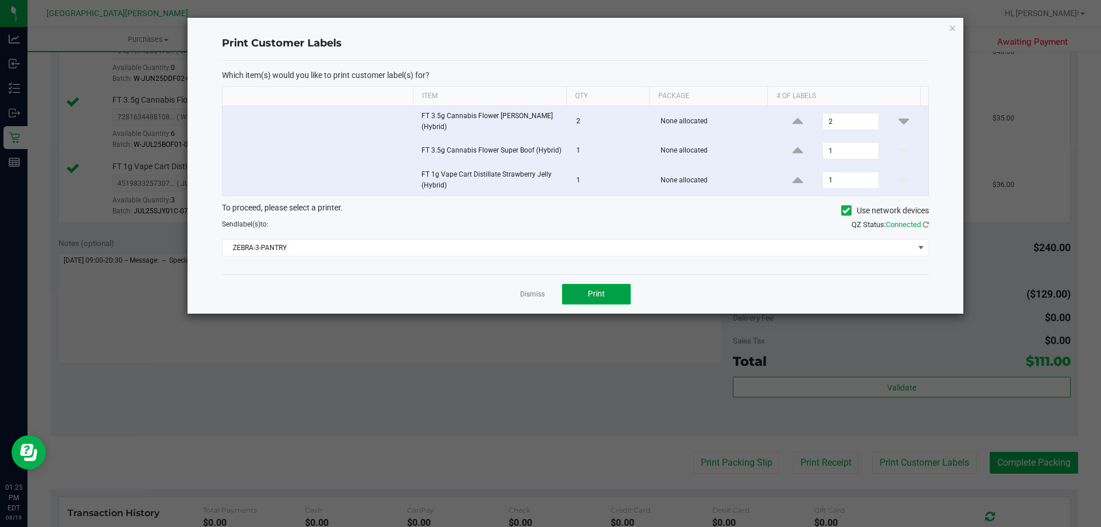
click at [599, 300] on button "Print" at bounding box center [596, 294] width 69 height 21
click at [532, 297] on link "Dismiss" at bounding box center [532, 294] width 25 height 10
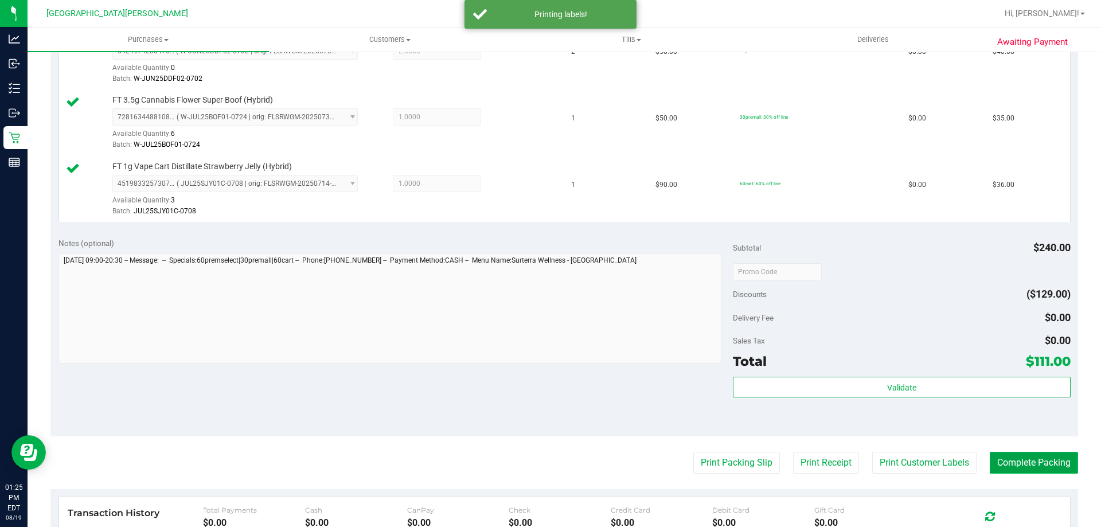
click at [1028, 459] on button "Complete Packing" at bounding box center [1033, 463] width 88 height 22
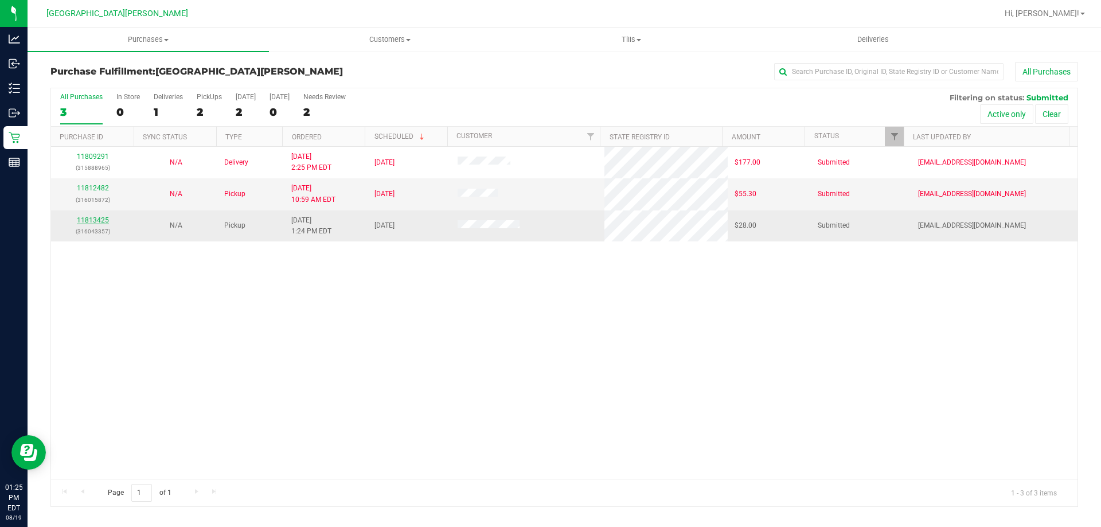
click at [104, 221] on link "11813425" at bounding box center [93, 220] width 32 height 8
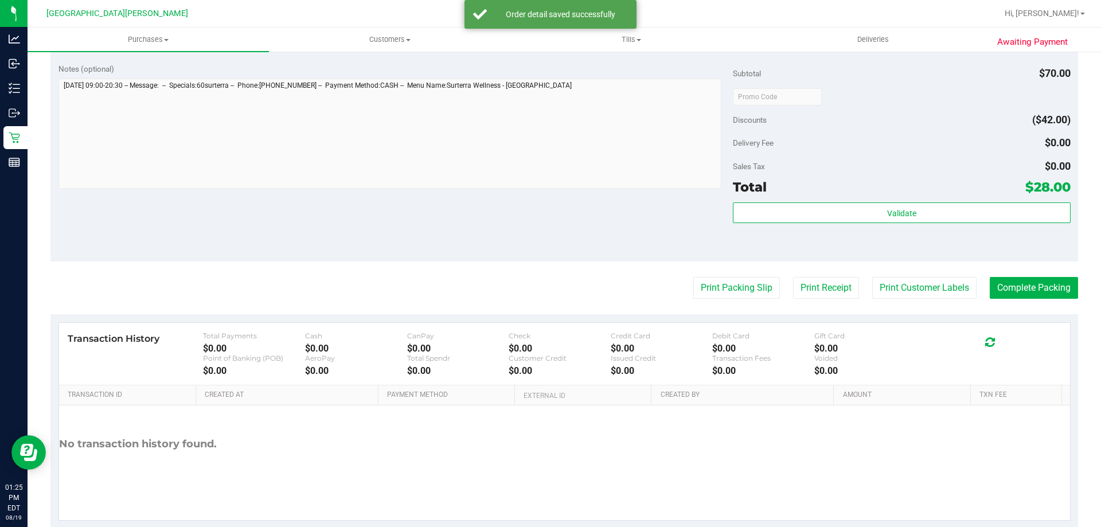
scroll to position [459, 0]
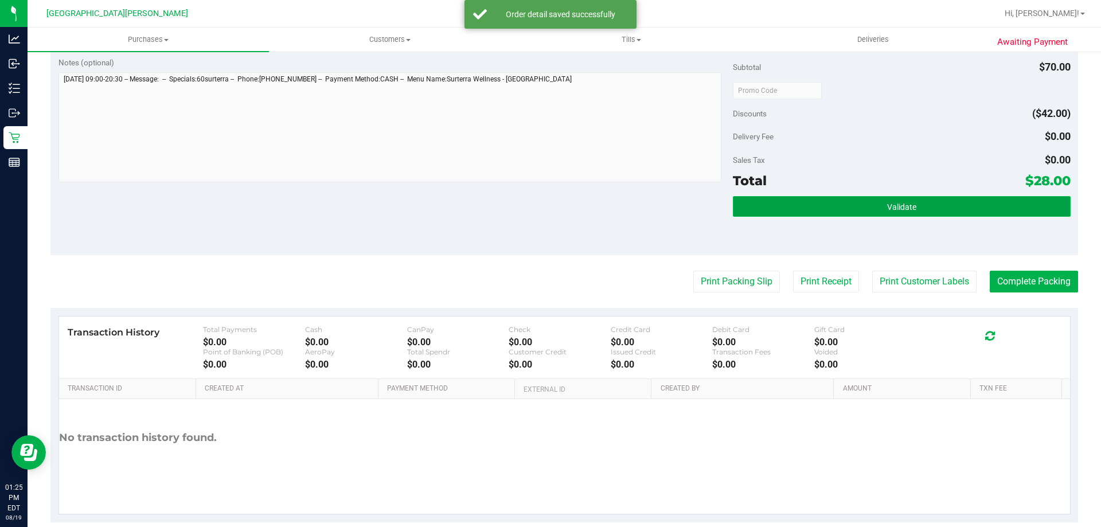
click at [777, 202] on button "Validate" at bounding box center [901, 206] width 337 height 21
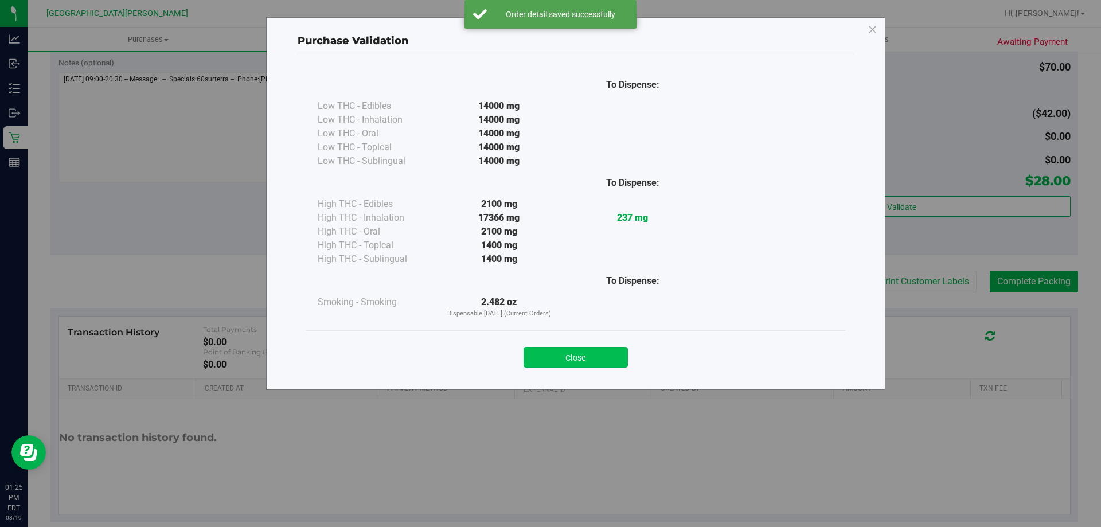
click at [562, 353] on button "Close" at bounding box center [575, 357] width 104 height 21
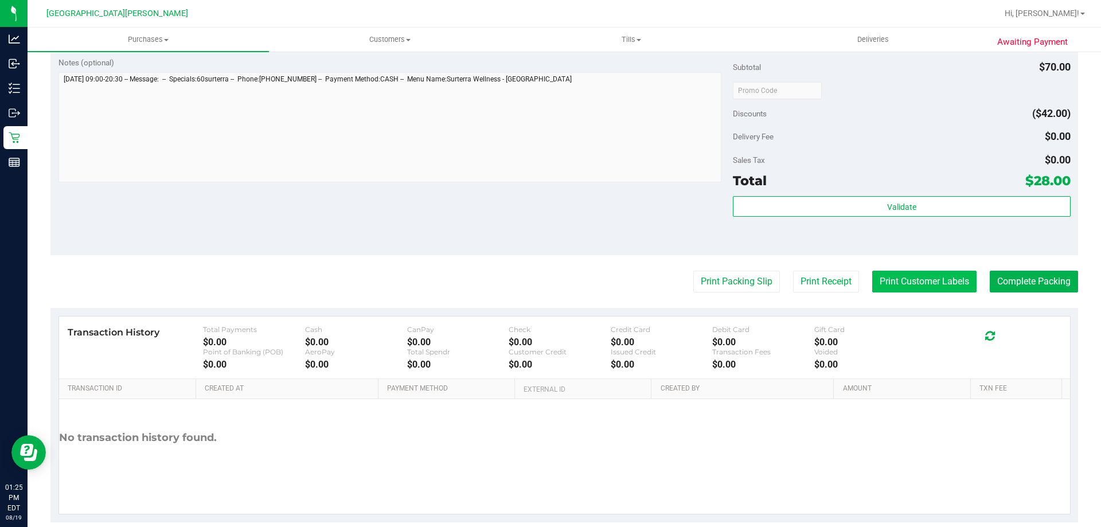
click at [907, 292] on button "Print Customer Labels" at bounding box center [924, 282] width 104 height 22
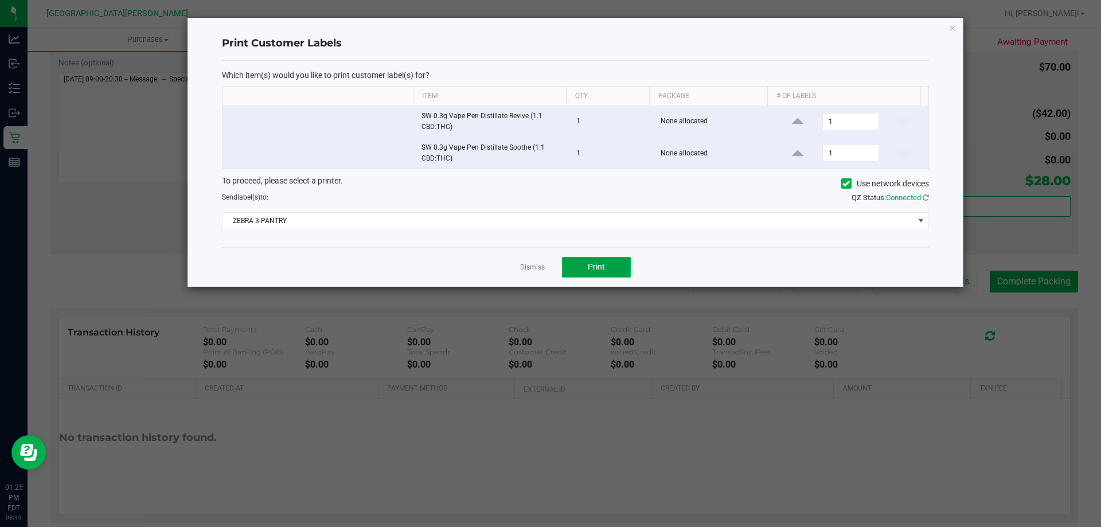
click at [609, 269] on button "Print" at bounding box center [596, 267] width 69 height 21
click at [535, 266] on link "Dismiss" at bounding box center [532, 268] width 25 height 10
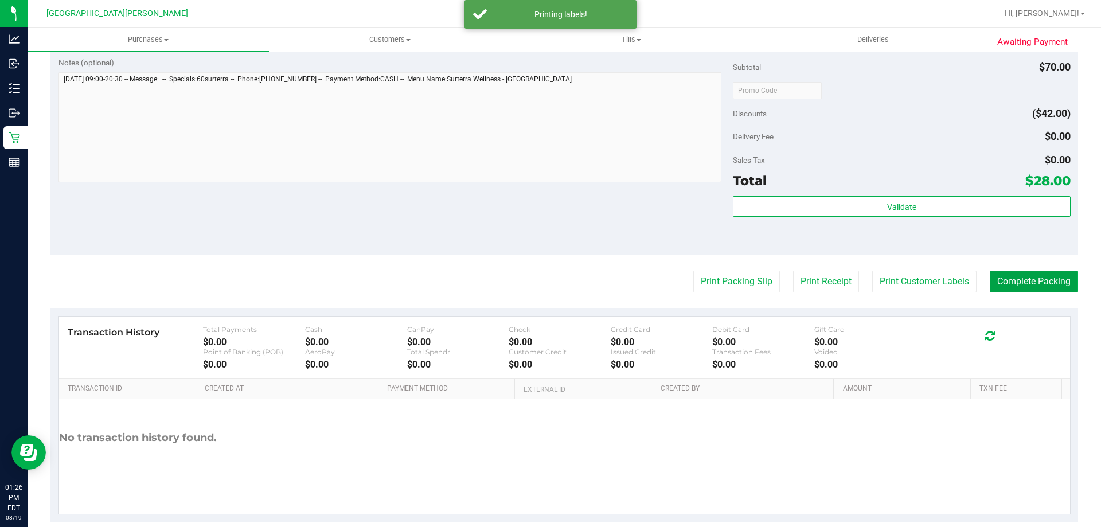
drag, startPoint x: 1015, startPoint y: 279, endPoint x: 1024, endPoint y: 252, distance: 28.3
click at [1016, 279] on button "Complete Packing" at bounding box center [1033, 282] width 88 height 22
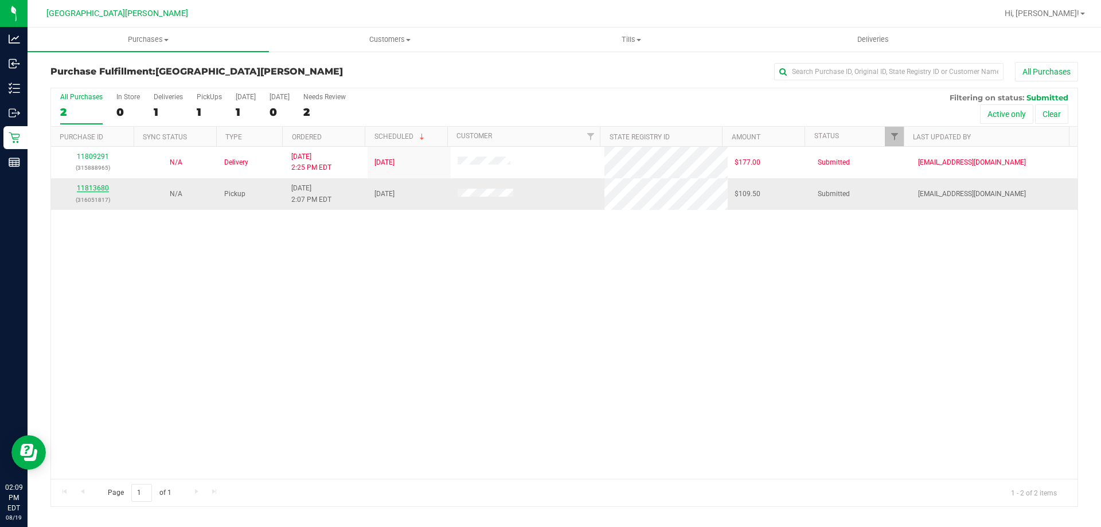
click at [94, 187] on link "11813680" at bounding box center [93, 188] width 32 height 8
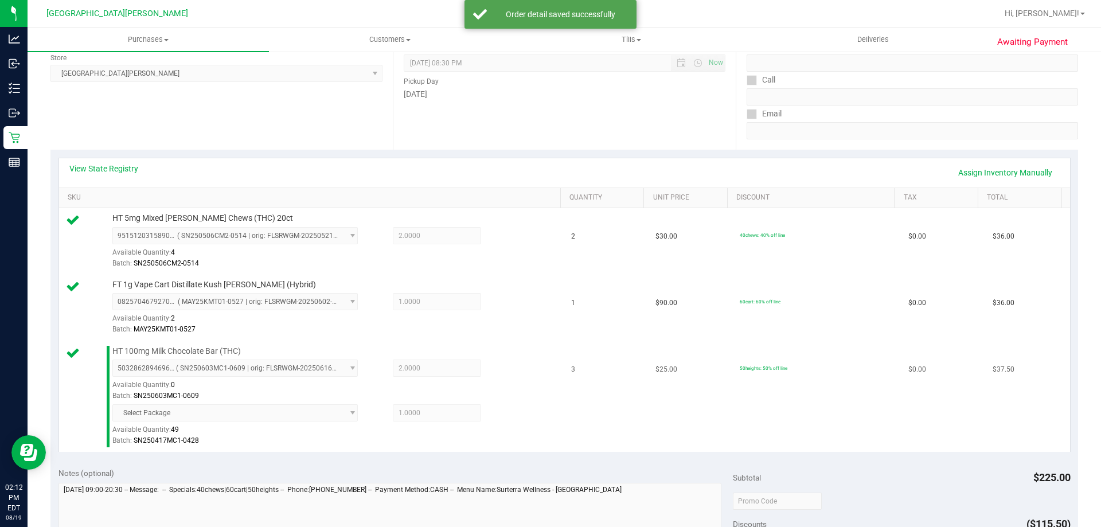
scroll to position [344, 0]
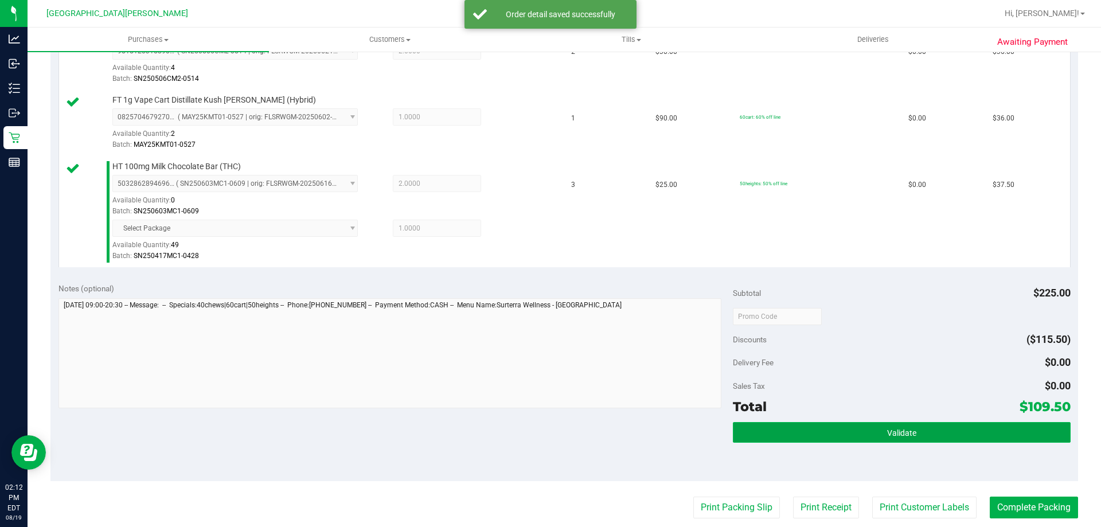
click at [811, 430] on button "Validate" at bounding box center [901, 432] width 337 height 21
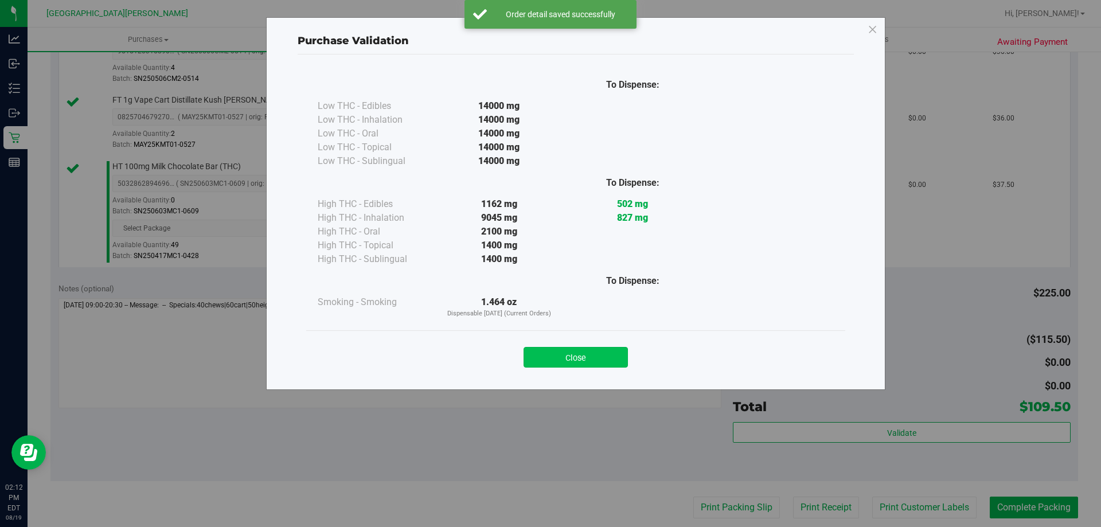
click at [579, 351] on button "Close" at bounding box center [575, 357] width 104 height 21
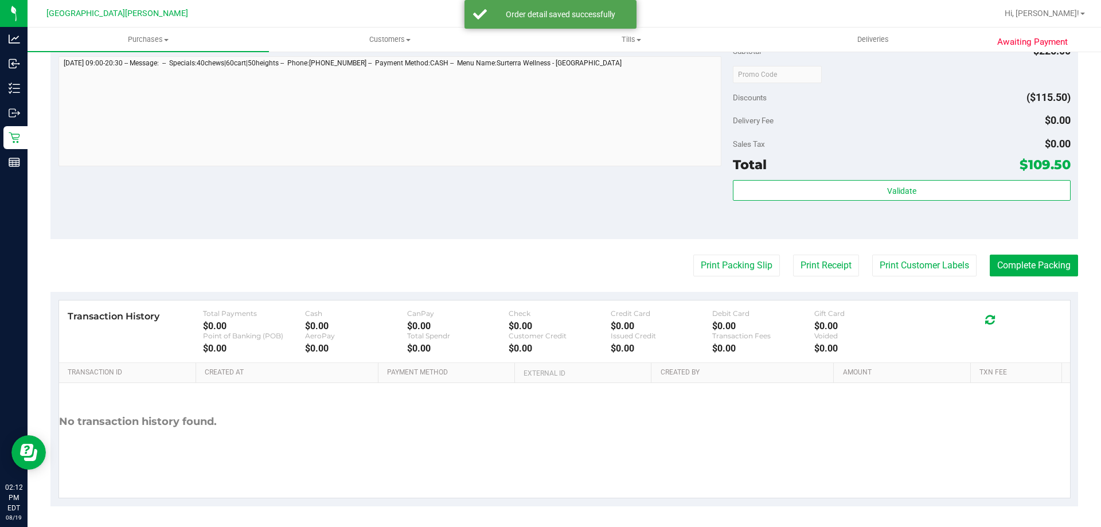
scroll to position [588, 0]
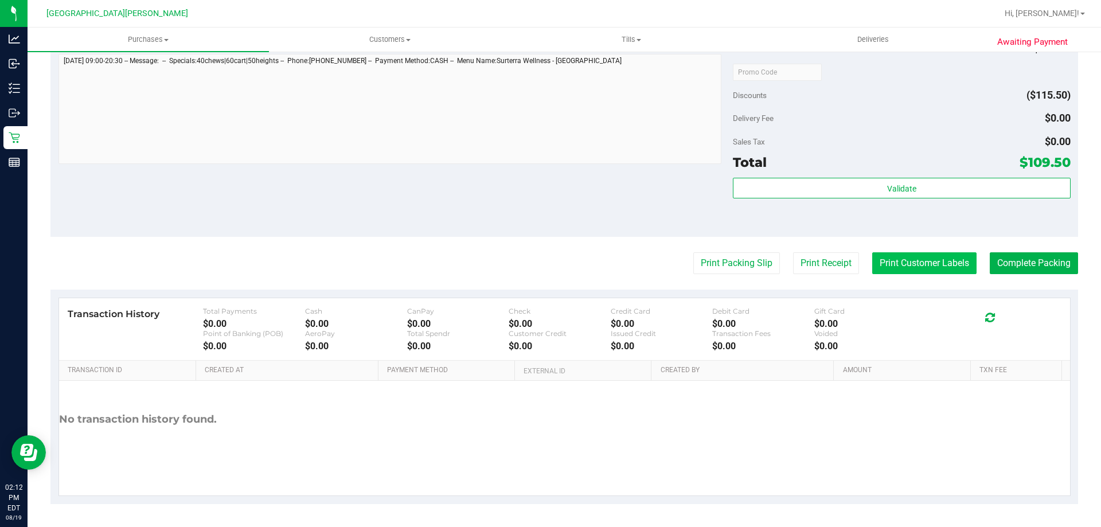
click at [923, 258] on button "Print Customer Labels" at bounding box center [924, 263] width 104 height 22
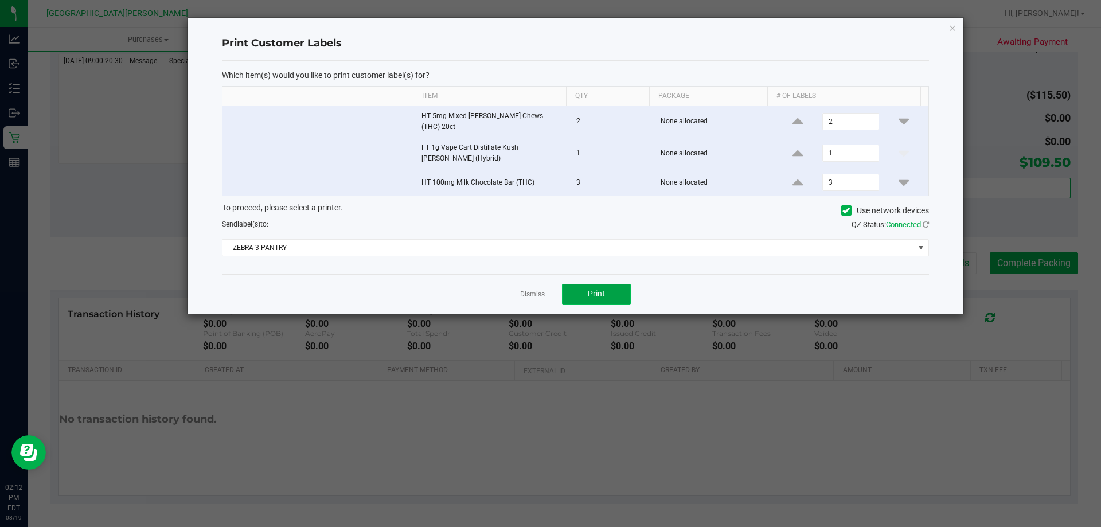
click at [602, 292] on span "Print" at bounding box center [596, 293] width 17 height 9
click at [530, 289] on link "Dismiss" at bounding box center [532, 294] width 25 height 10
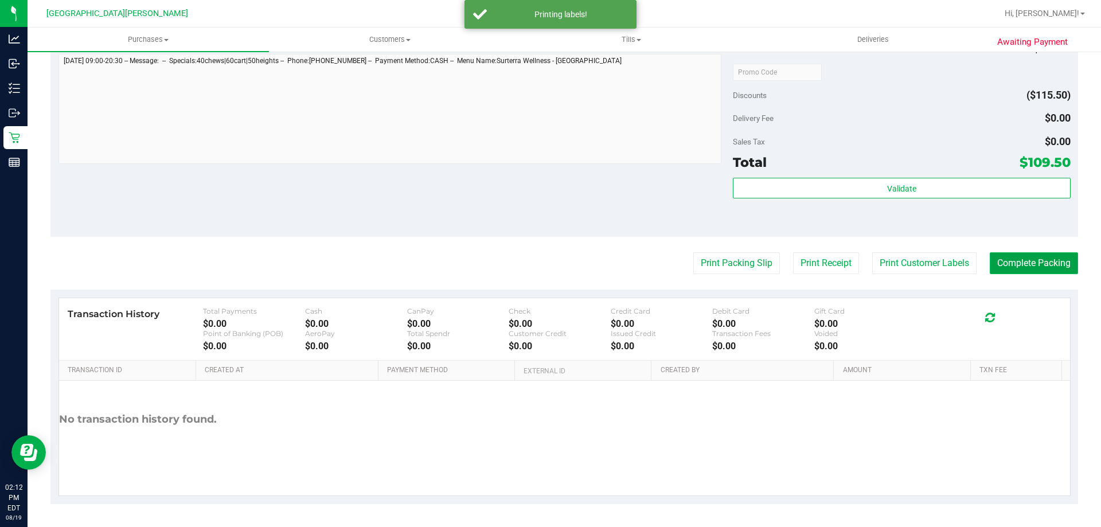
click at [1037, 264] on button "Complete Packing" at bounding box center [1033, 263] width 88 height 22
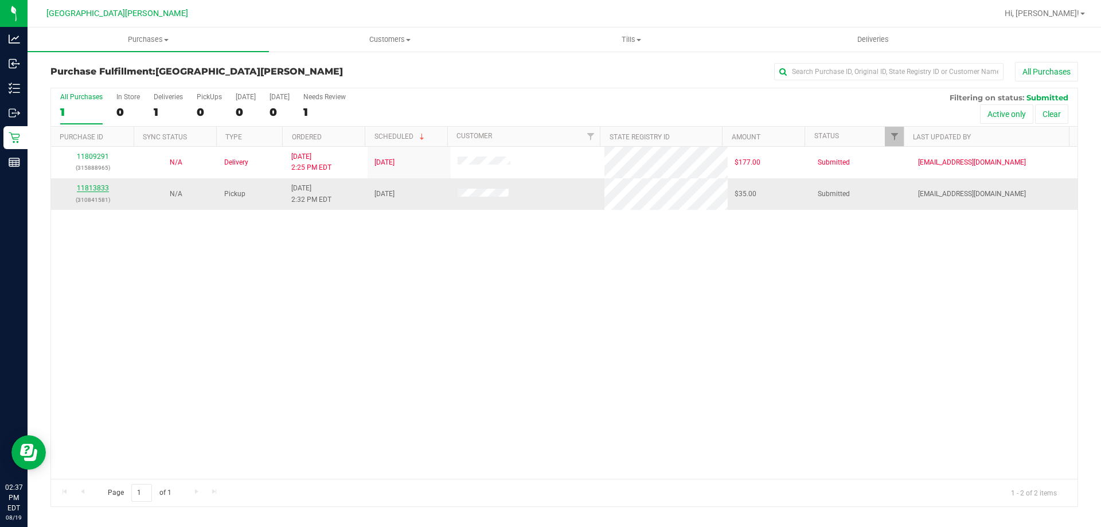
click at [96, 190] on link "11813833" at bounding box center [93, 188] width 32 height 8
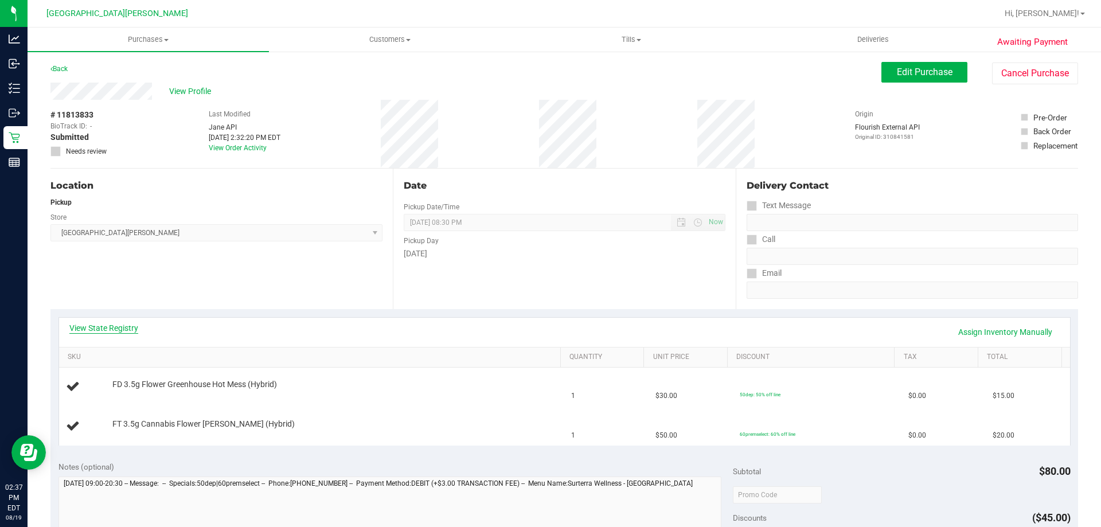
click at [88, 329] on link "View State Registry" at bounding box center [103, 327] width 69 height 11
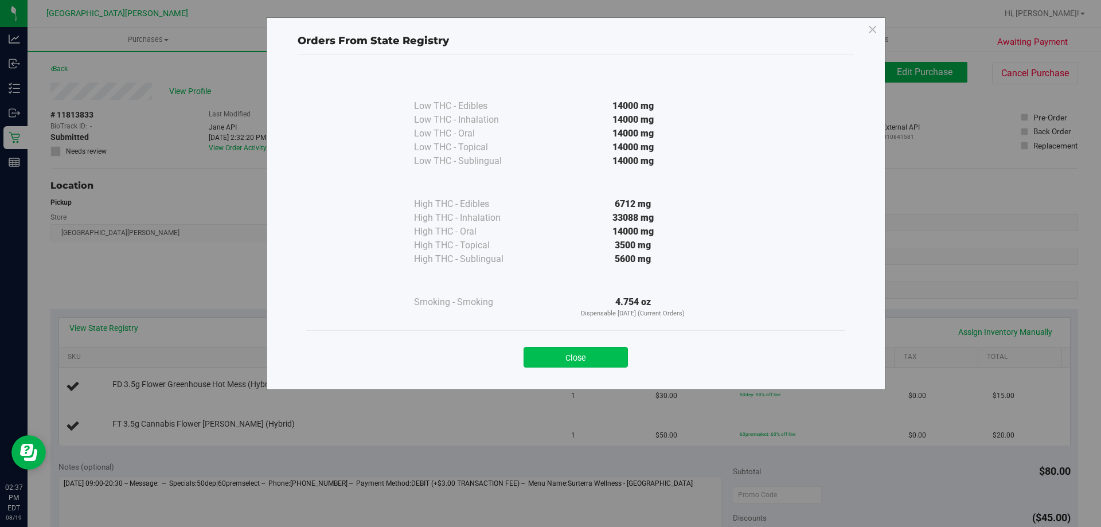
click at [558, 350] on button "Close" at bounding box center [575, 357] width 104 height 21
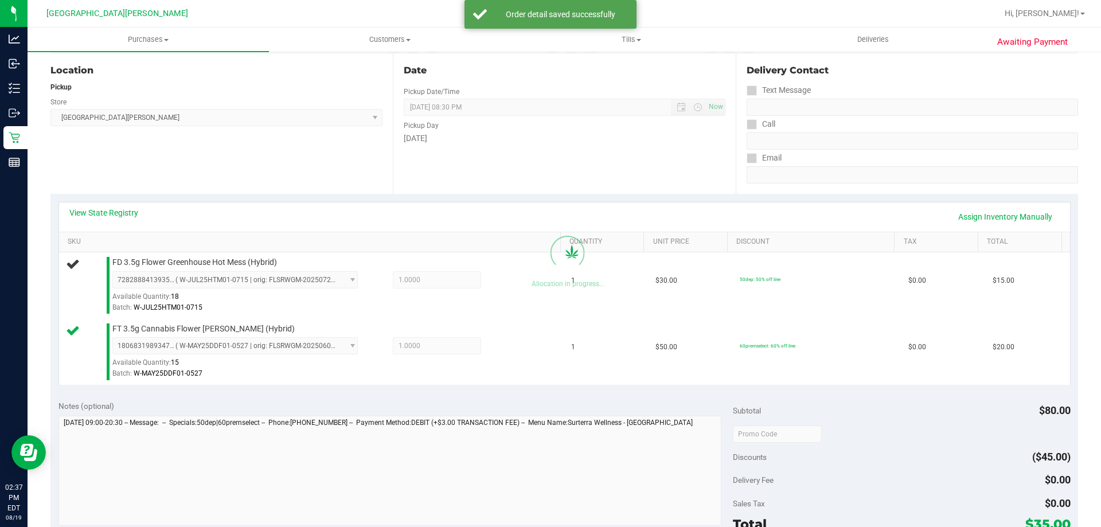
scroll to position [287, 0]
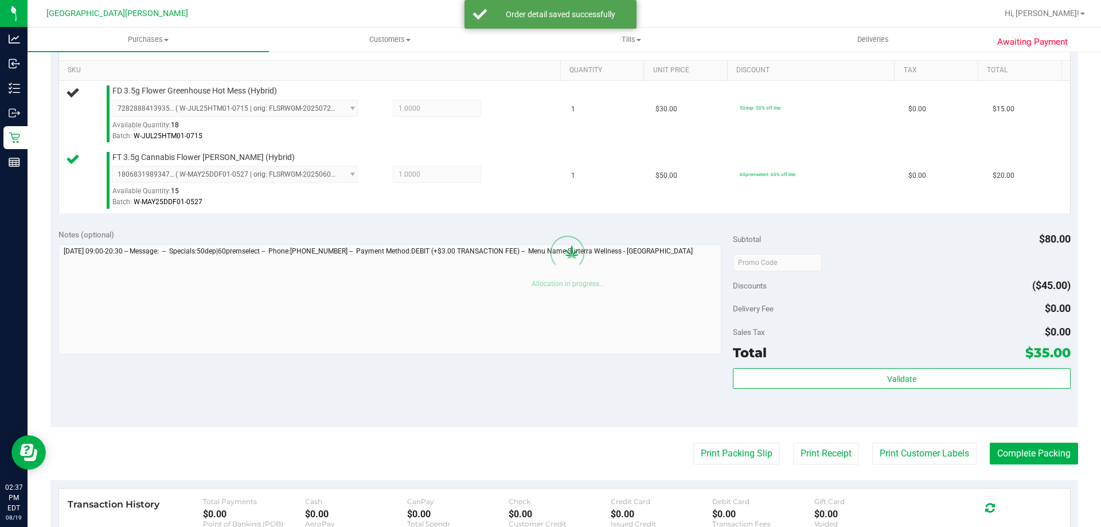
click at [905, 389] on div "Validate" at bounding box center [901, 394] width 337 height 52
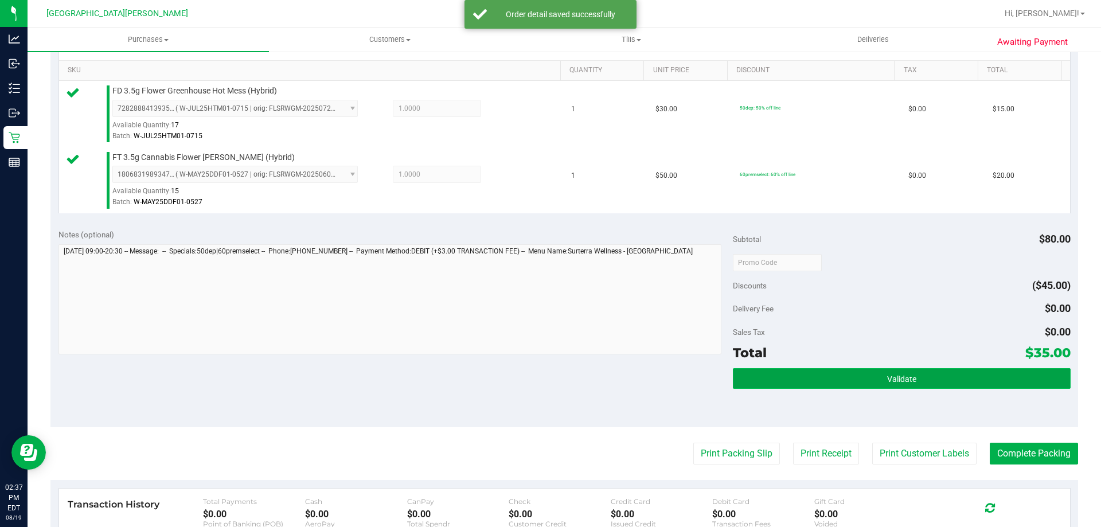
click at [900, 386] on button "Validate" at bounding box center [901, 378] width 337 height 21
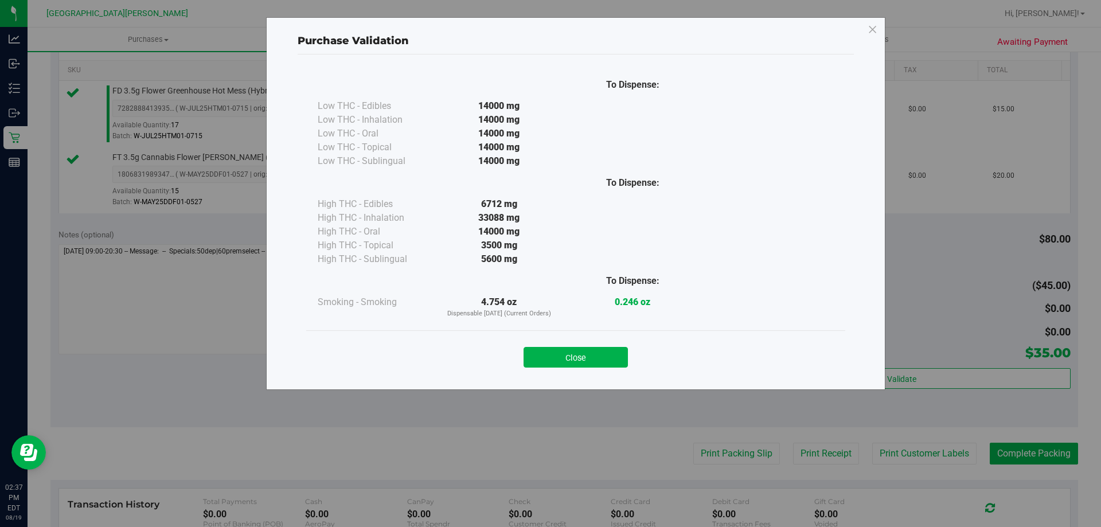
click at [601, 370] on div "Close" at bounding box center [575, 353] width 539 height 46
click at [601, 364] on button "Close" at bounding box center [575, 357] width 104 height 21
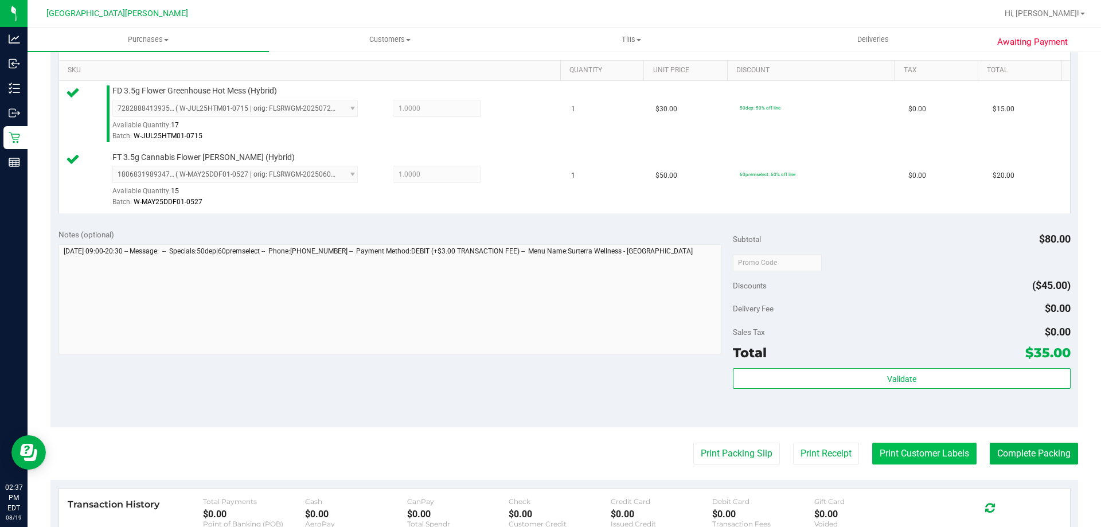
click at [907, 452] on button "Print Customer Labels" at bounding box center [924, 454] width 104 height 22
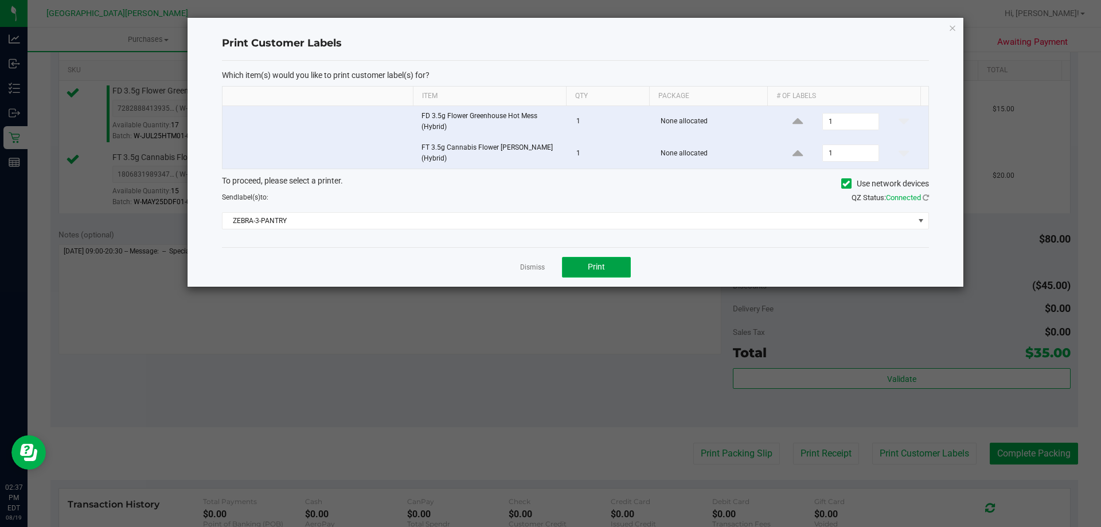
click at [597, 264] on span "Print" at bounding box center [596, 266] width 17 height 9
click at [519, 267] on div "Dismiss Print" at bounding box center [575, 267] width 707 height 40
click at [534, 271] on link "Dismiss" at bounding box center [532, 268] width 25 height 10
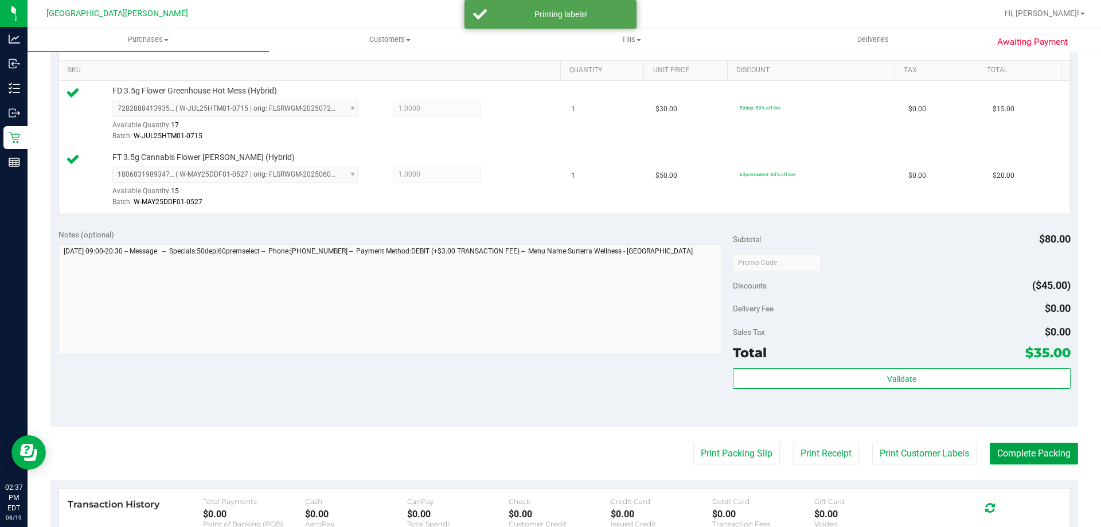
click at [1021, 451] on button "Complete Packing" at bounding box center [1033, 454] width 88 height 22
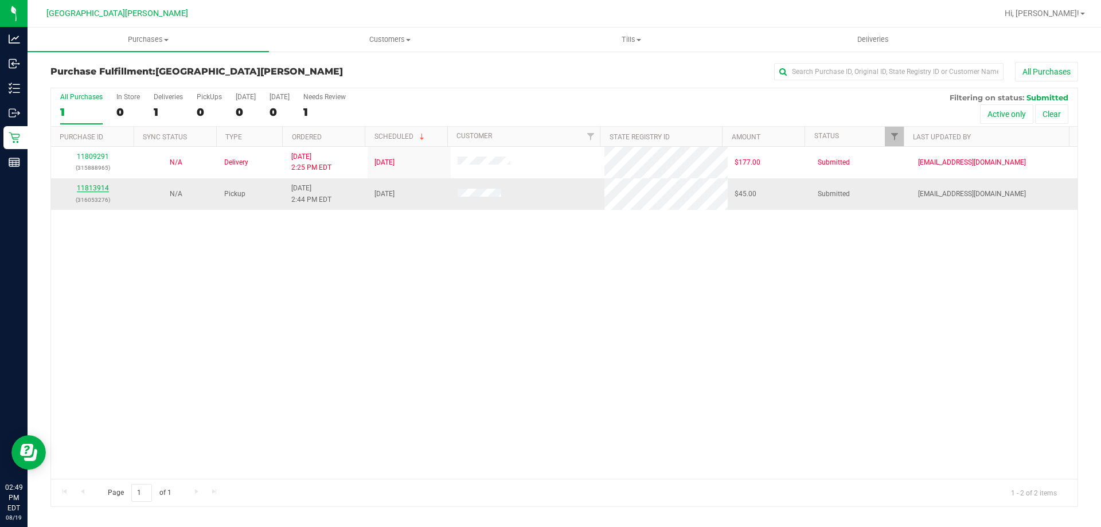
click at [85, 186] on link "11813914" at bounding box center [93, 188] width 32 height 8
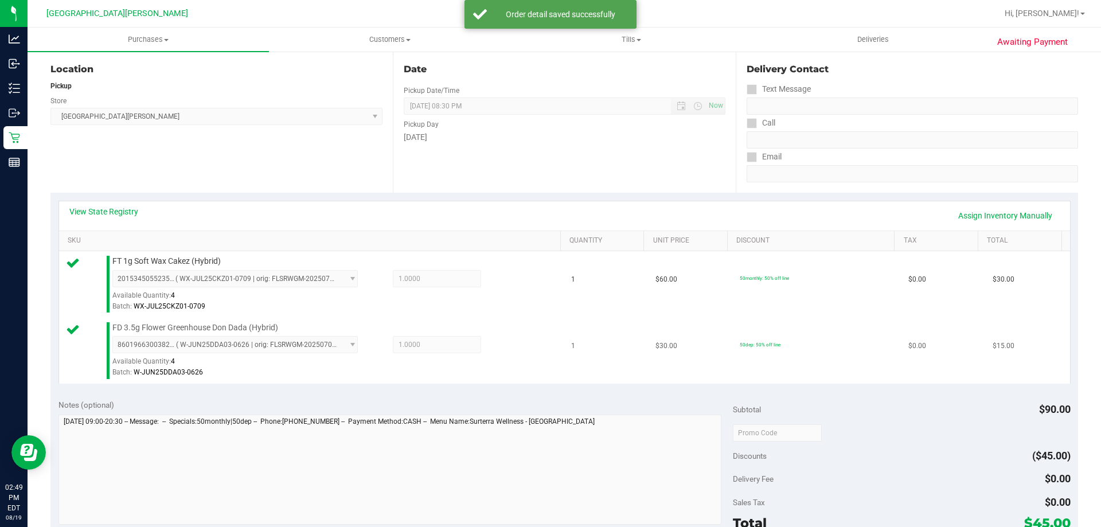
scroll to position [172, 0]
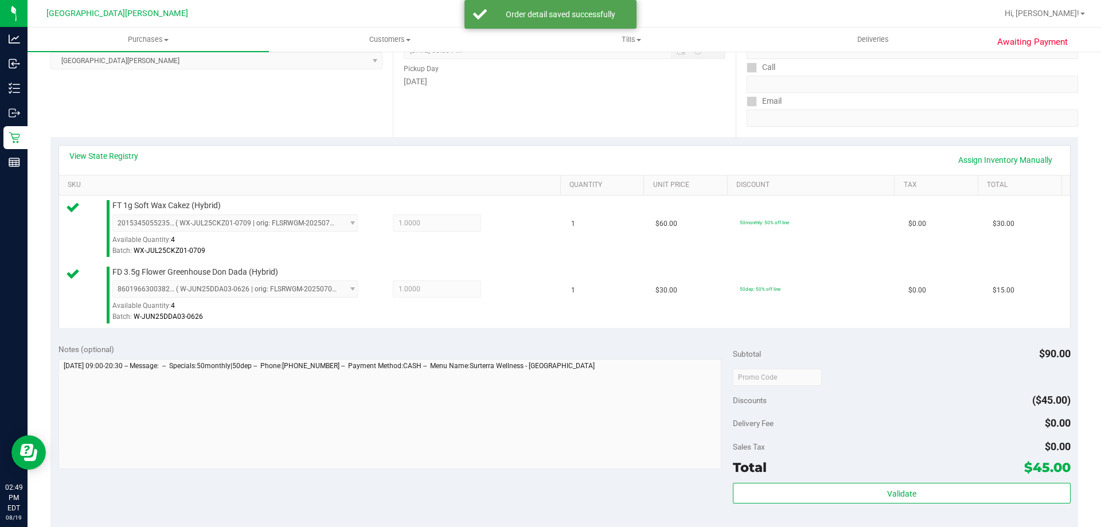
click at [874, 480] on div "Subtotal $90.00 Discounts ($45.00) Delivery Fee $0.00 Sales Tax $0.00 Total $45…" at bounding box center [901, 438] width 337 height 191
click at [852, 480] on div "Subtotal $90.00 Discounts ($45.00) Delivery Fee $0.00 Sales Tax $0.00 Total $45…" at bounding box center [901, 438] width 337 height 191
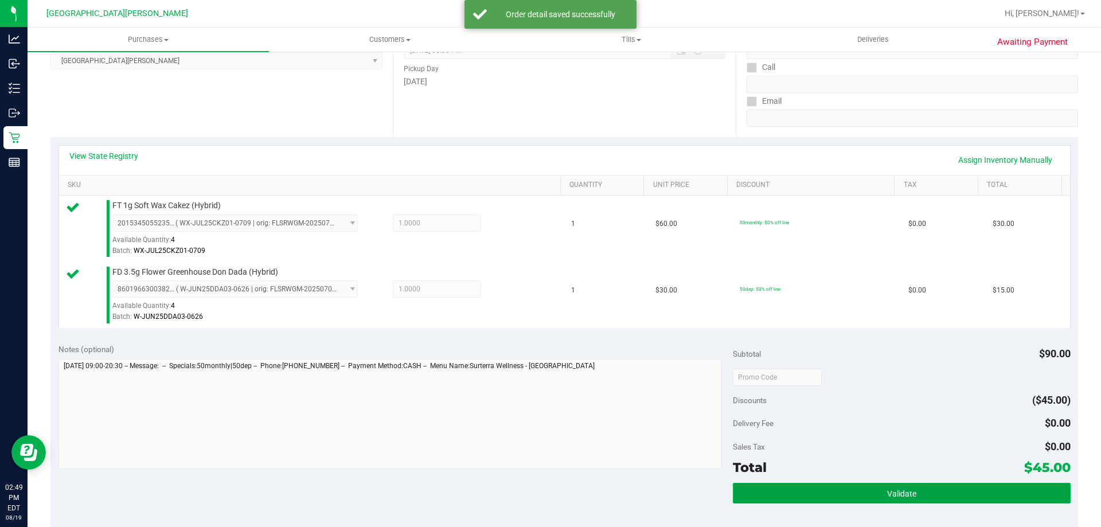
click at [846, 484] on button "Validate" at bounding box center [901, 493] width 337 height 21
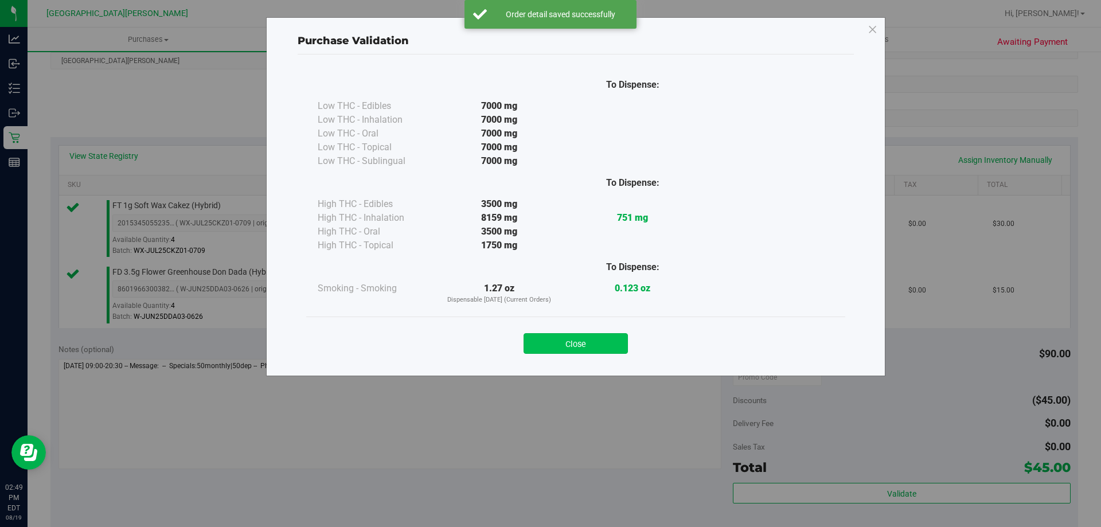
click at [596, 344] on button "Close" at bounding box center [575, 343] width 104 height 21
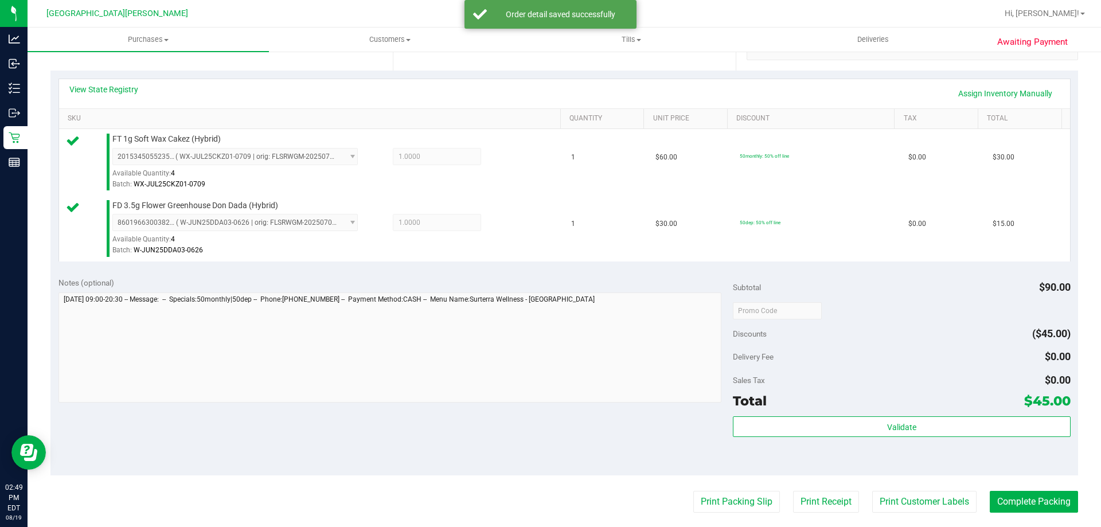
scroll to position [344, 0]
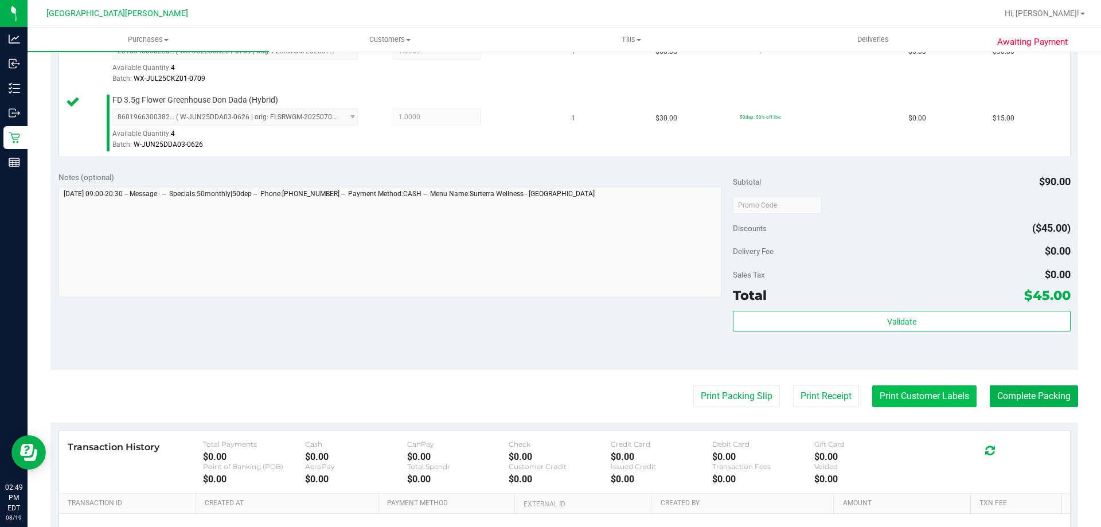
click at [896, 394] on button "Print Customer Labels" at bounding box center [924, 396] width 104 height 22
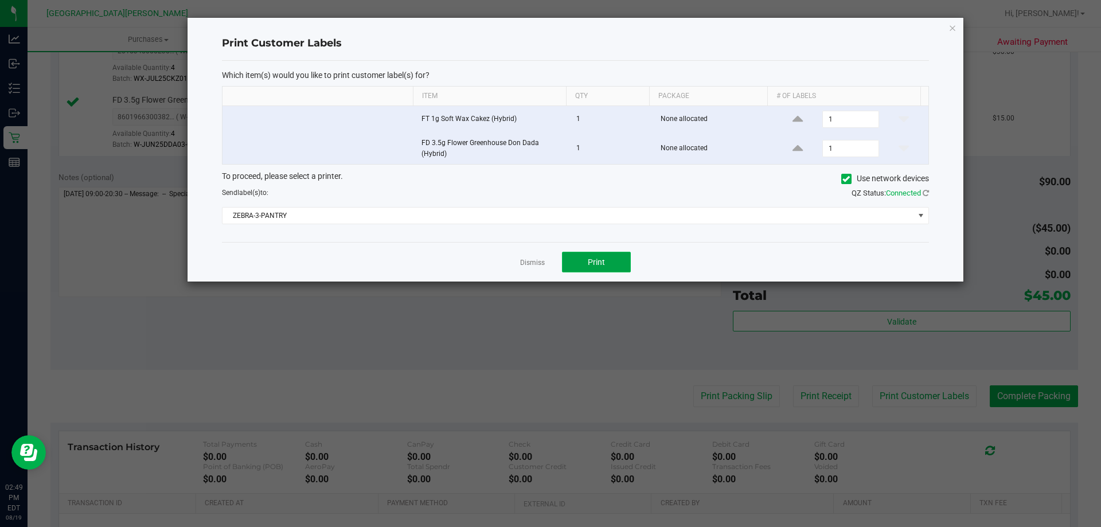
click at [595, 263] on span "Print" at bounding box center [596, 261] width 17 height 9
click at [528, 260] on link "Dismiss" at bounding box center [532, 263] width 25 height 10
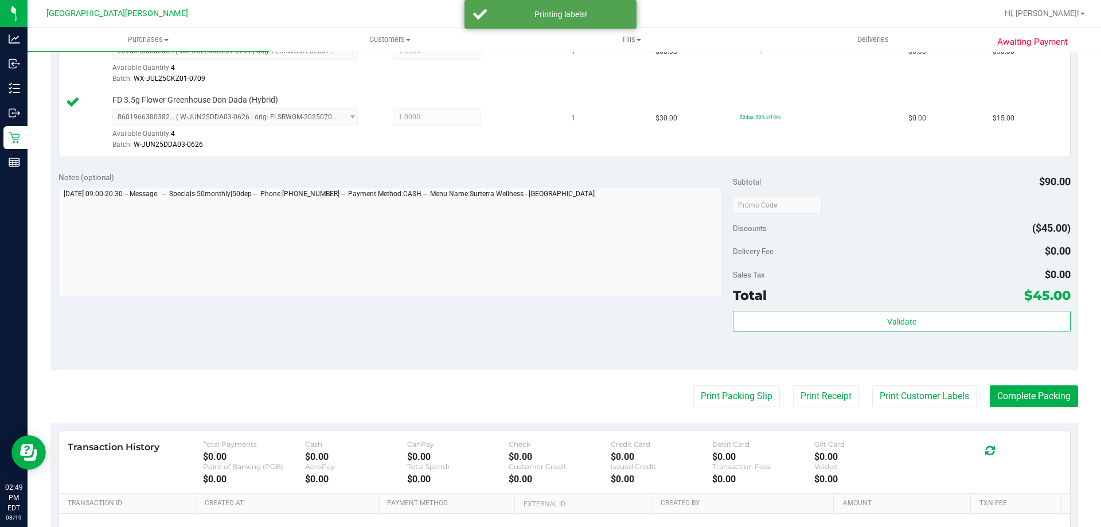
click at [502, 302] on div "Notes (optional) Subtotal $90.00 Discounts ($45.00) Delivery Fee $0.00 Sales Ta…" at bounding box center [563, 266] width 1027 height 206
click at [1038, 393] on button "Complete Packing" at bounding box center [1033, 396] width 88 height 22
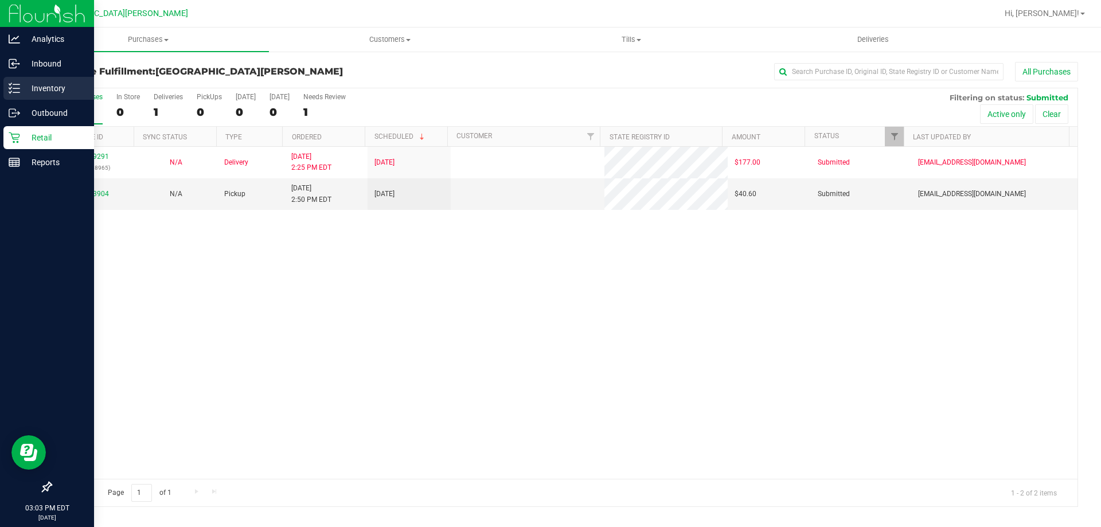
click at [22, 86] on p "Inventory" at bounding box center [54, 88] width 69 height 14
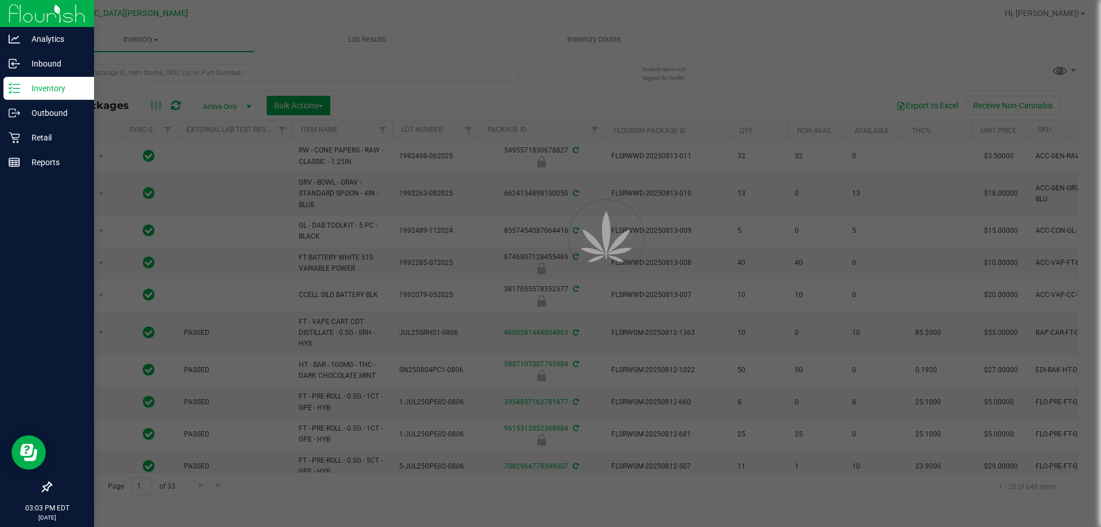
click at [142, 79] on div at bounding box center [550, 263] width 1101 height 527
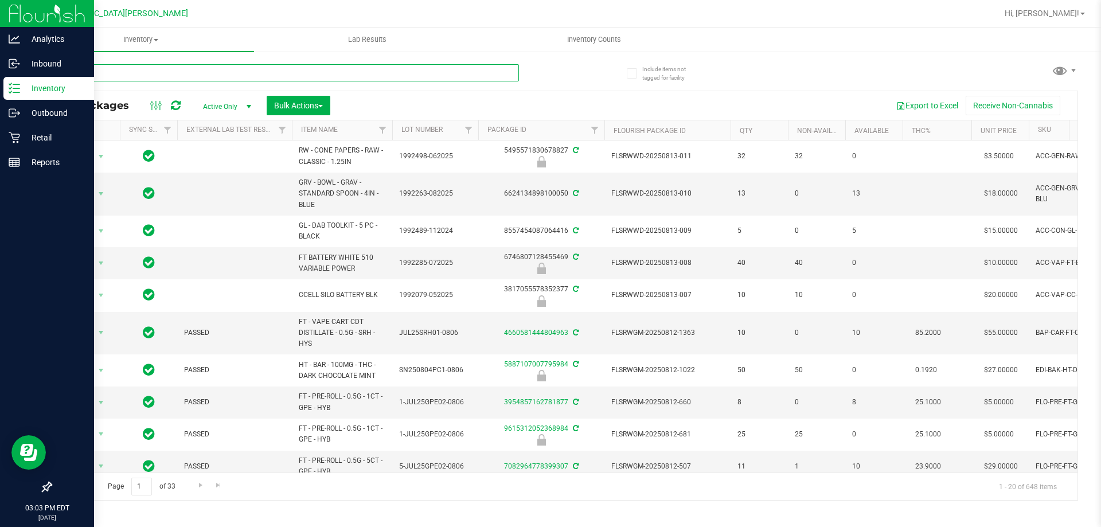
click at [142, 79] on input "text" at bounding box center [284, 72] width 468 height 17
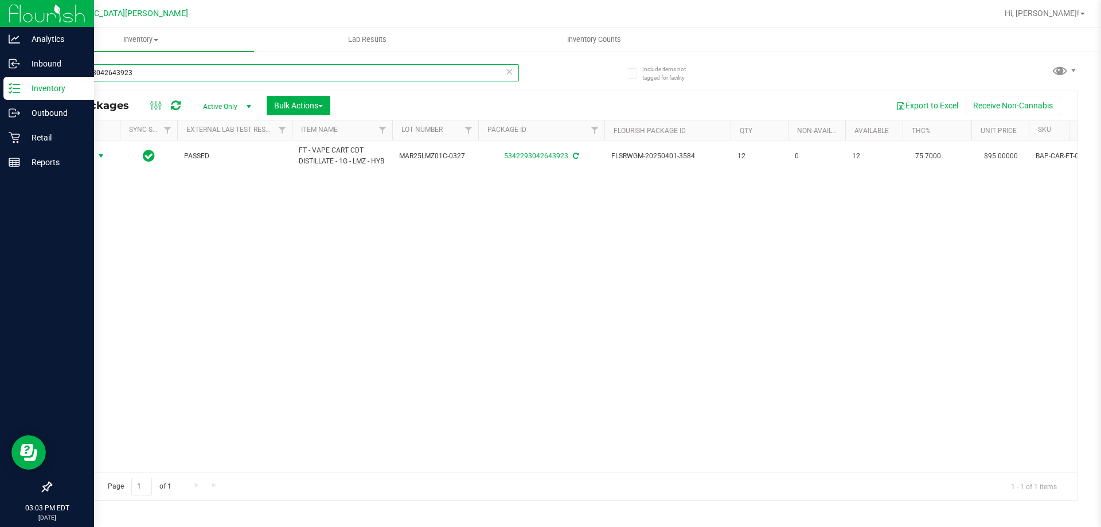
type input "5342293042643923"
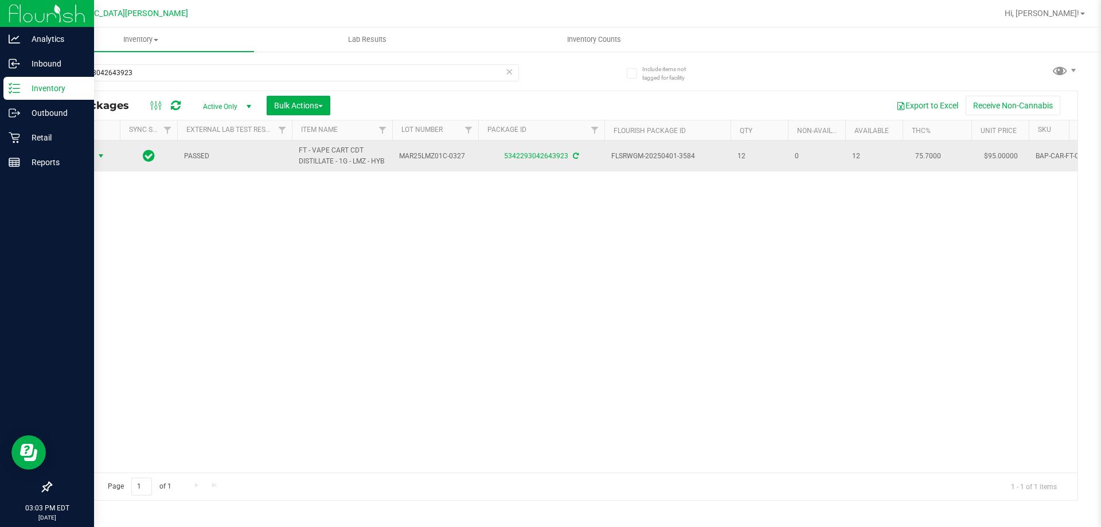
drag, startPoint x: 84, startPoint y: 158, endPoint x: 79, endPoint y: 169, distance: 11.8
click at [80, 164] on span "Action" at bounding box center [77, 156] width 31 height 16
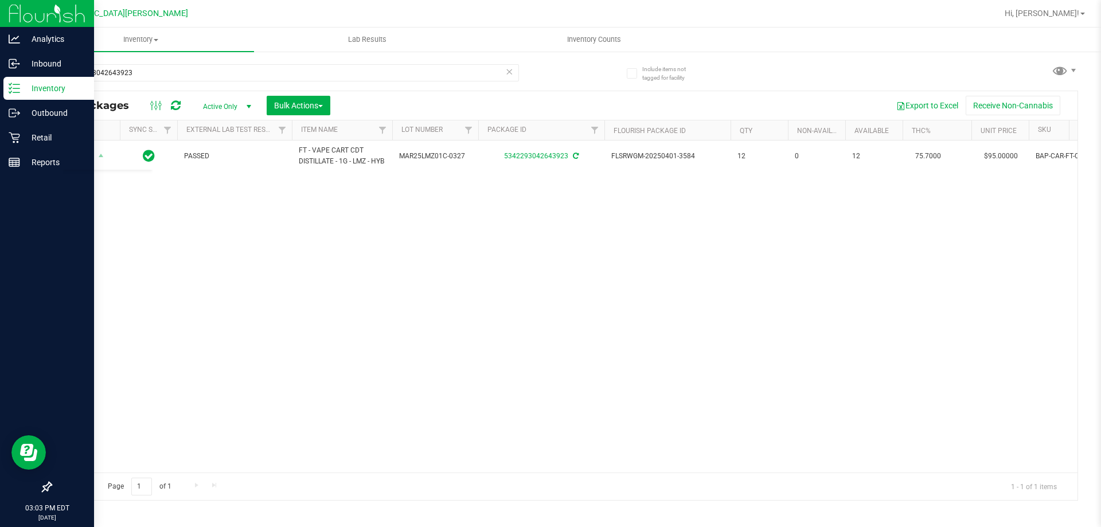
click at [396, 383] on div "Action Action Adjust qty Create package Edit attributes Global inventory Locate…" at bounding box center [564, 306] width 1026 height 332
click at [40, 140] on p "Retail" at bounding box center [54, 138] width 69 height 14
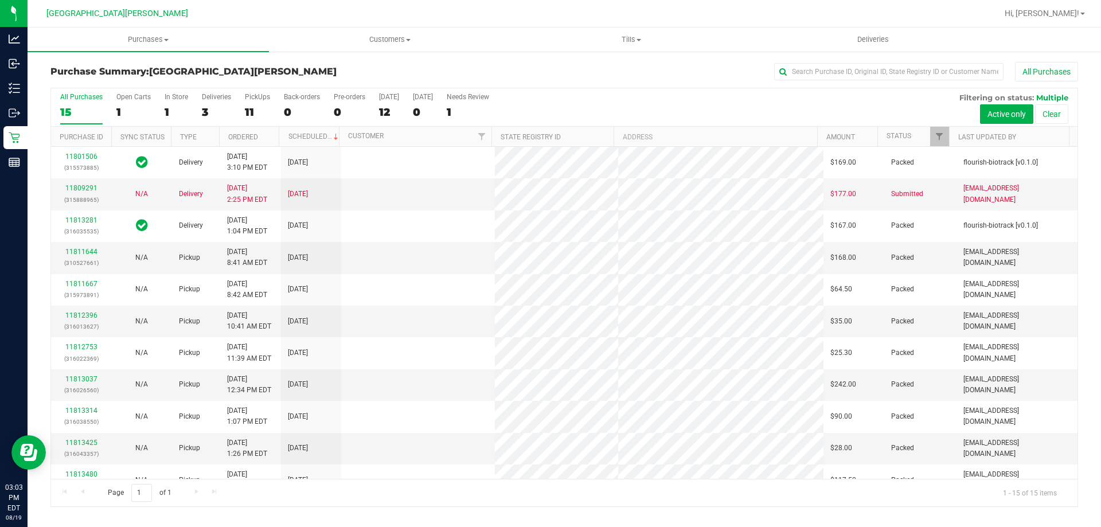
click at [171, 105] on div "1" at bounding box center [177, 111] width 24 height 13
click at [0, 0] on input "In Store 1" at bounding box center [0, 0] width 0 height 0
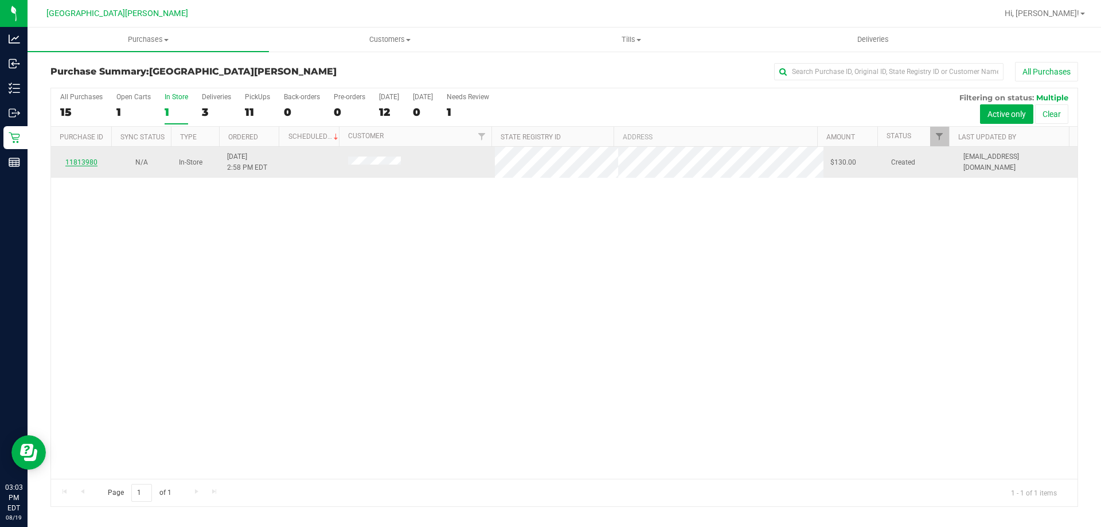
click at [87, 162] on link "11813980" at bounding box center [81, 162] width 32 height 8
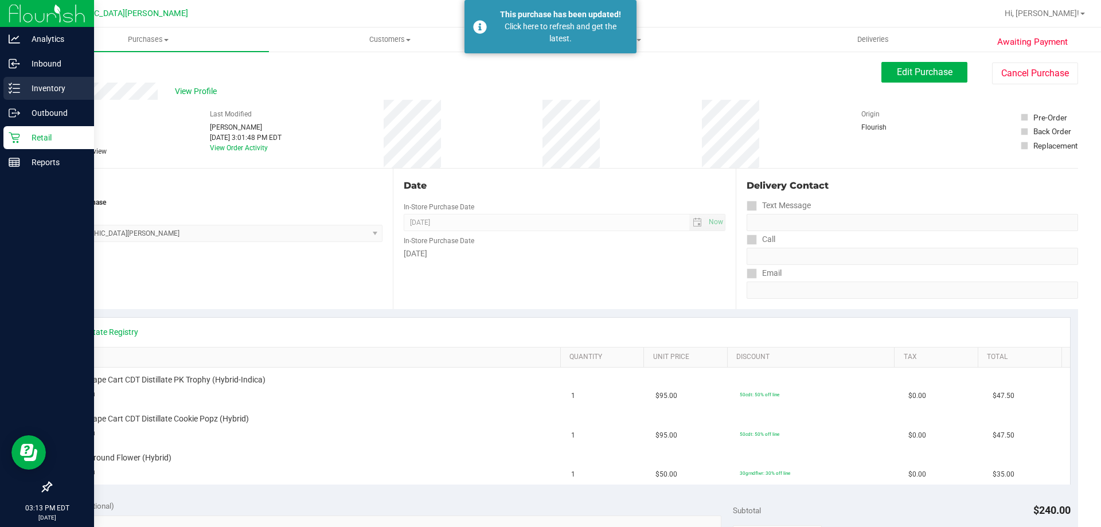
click at [50, 85] on p "Inventory" at bounding box center [54, 88] width 69 height 14
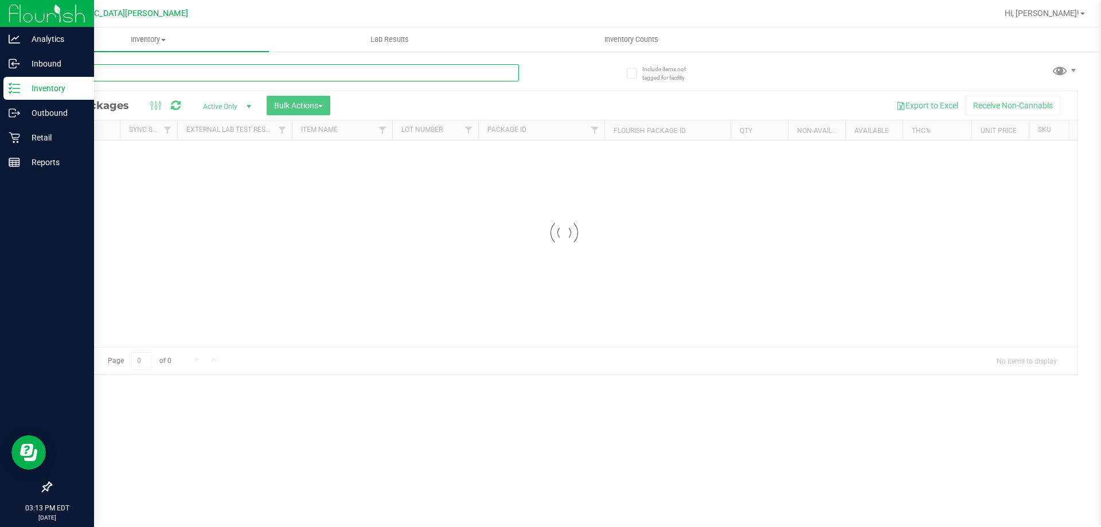
click at [144, 79] on div "Inventory All packages All inventory Waste log Create inventory Lab Results Inv…" at bounding box center [564, 277] width 1073 height 499
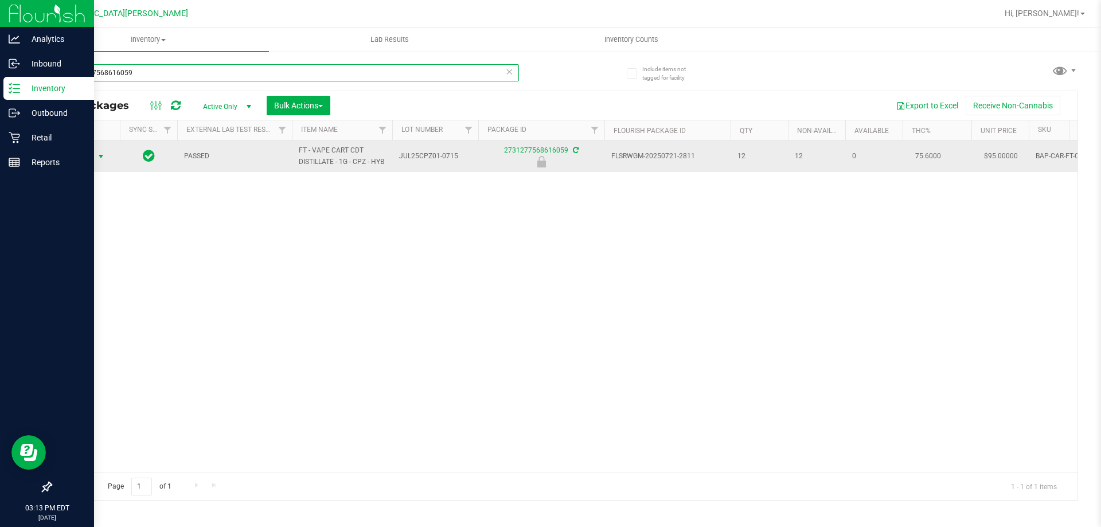
type input "2731277568616059"
click at [80, 155] on span "Action" at bounding box center [77, 156] width 31 height 16
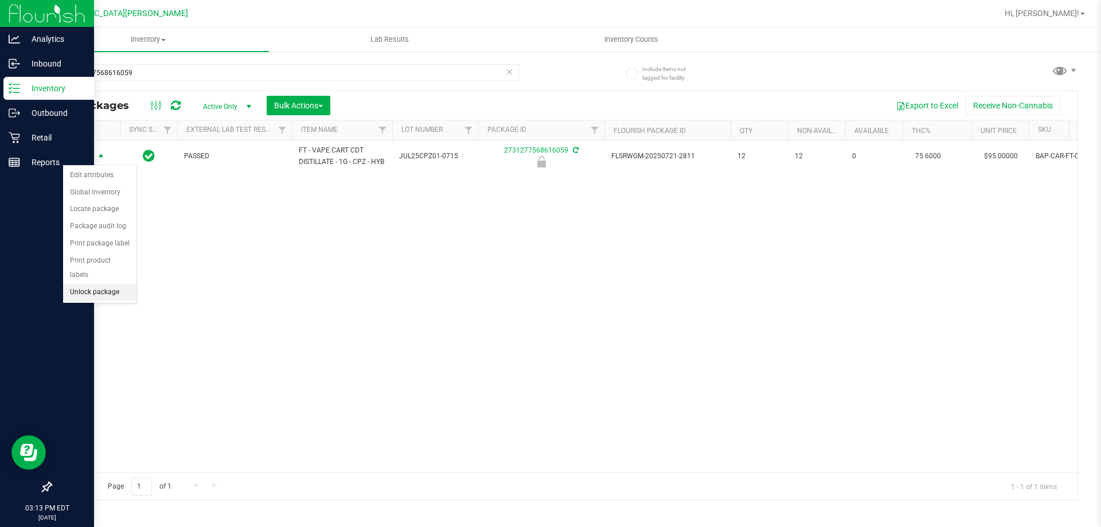
click at [101, 284] on li "Unlock package" at bounding box center [99, 292] width 73 height 17
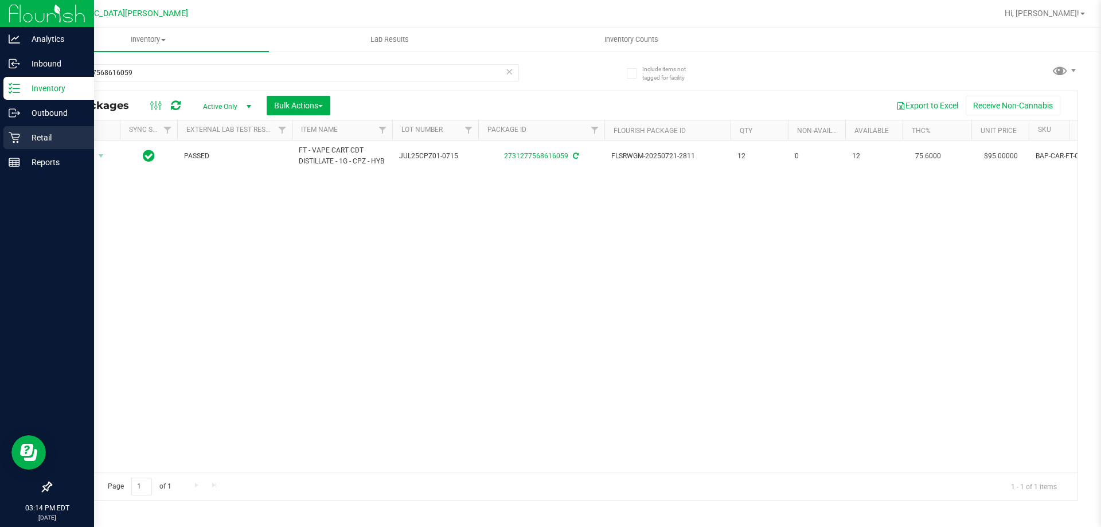
click at [12, 144] on div "Retail" at bounding box center [48, 137] width 91 height 23
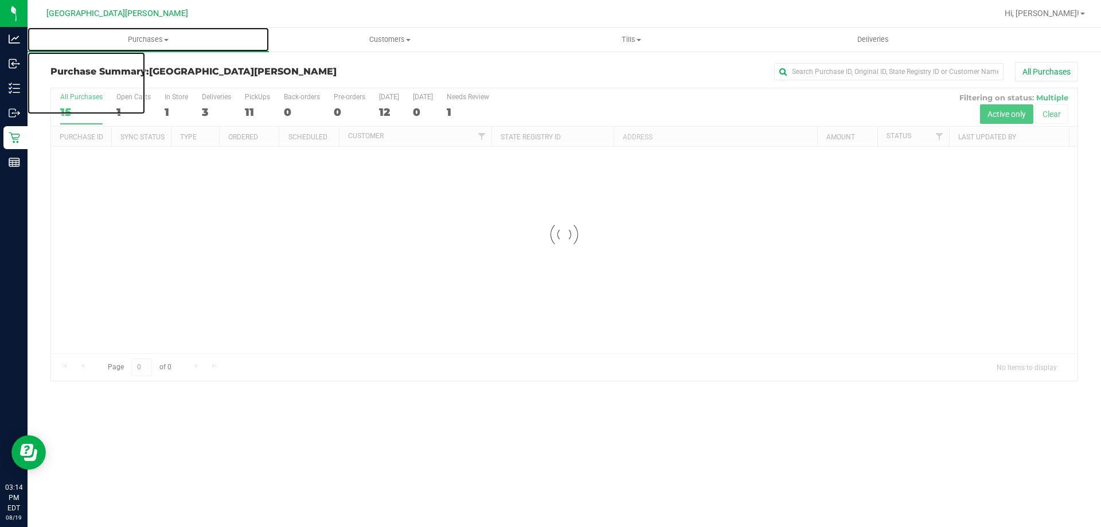
click at [156, 39] on span "Purchases" at bounding box center [148, 39] width 241 height 10
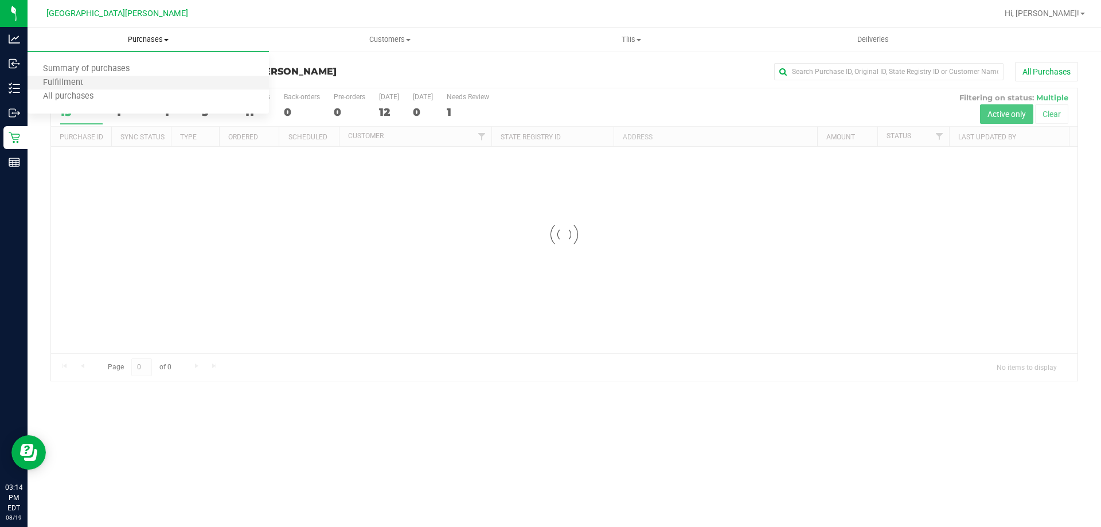
click at [112, 85] on li "Fulfillment" at bounding box center [148, 83] width 241 height 14
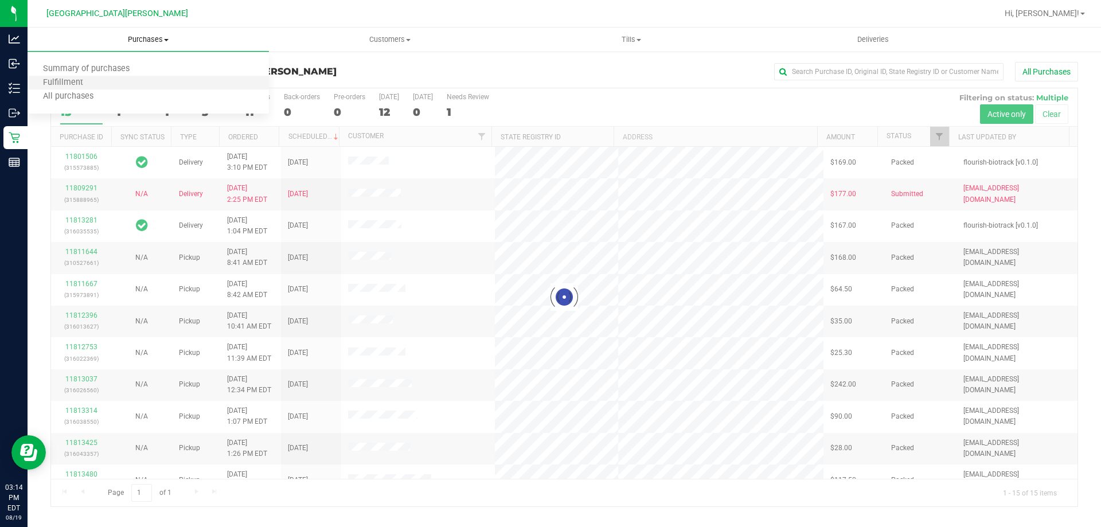
click at [112, 85] on li "Fulfillment" at bounding box center [148, 83] width 241 height 14
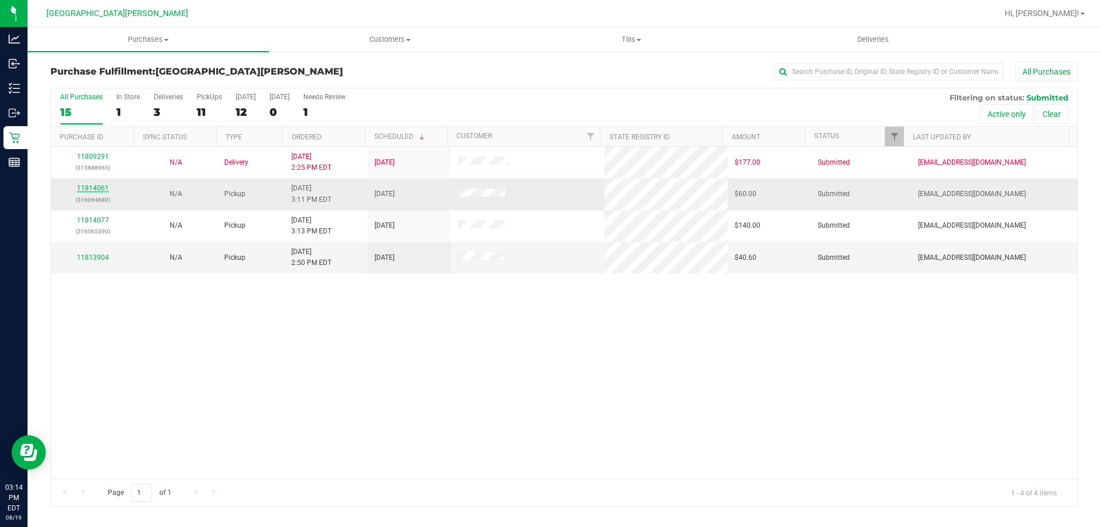
click at [90, 187] on link "11814061" at bounding box center [93, 188] width 32 height 8
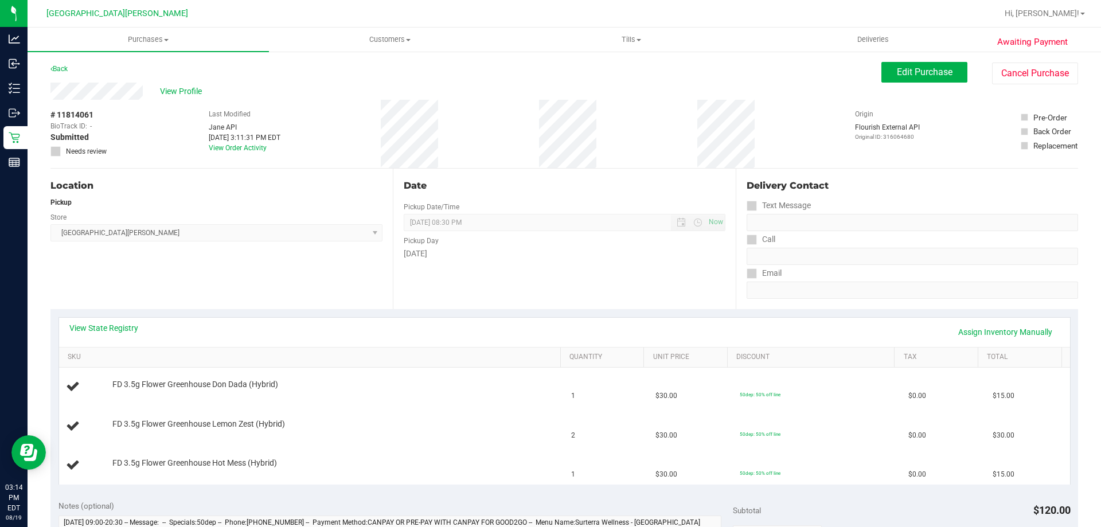
click at [89, 320] on div "View State Registry Assign Inventory Manually" at bounding box center [564, 332] width 1011 height 29
click at [94, 327] on link "View State Registry" at bounding box center [103, 327] width 69 height 11
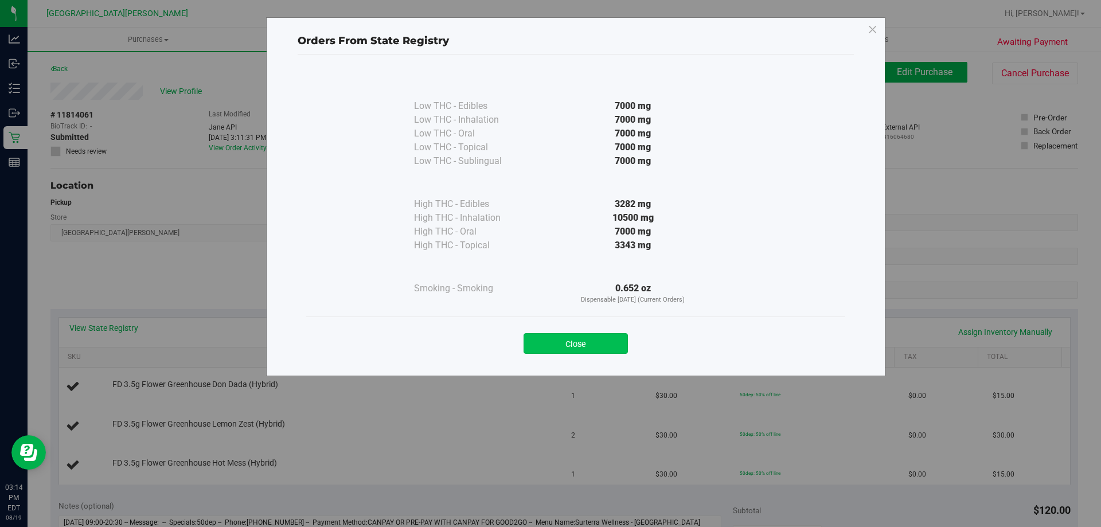
click at [592, 339] on button "Close" at bounding box center [575, 343] width 104 height 21
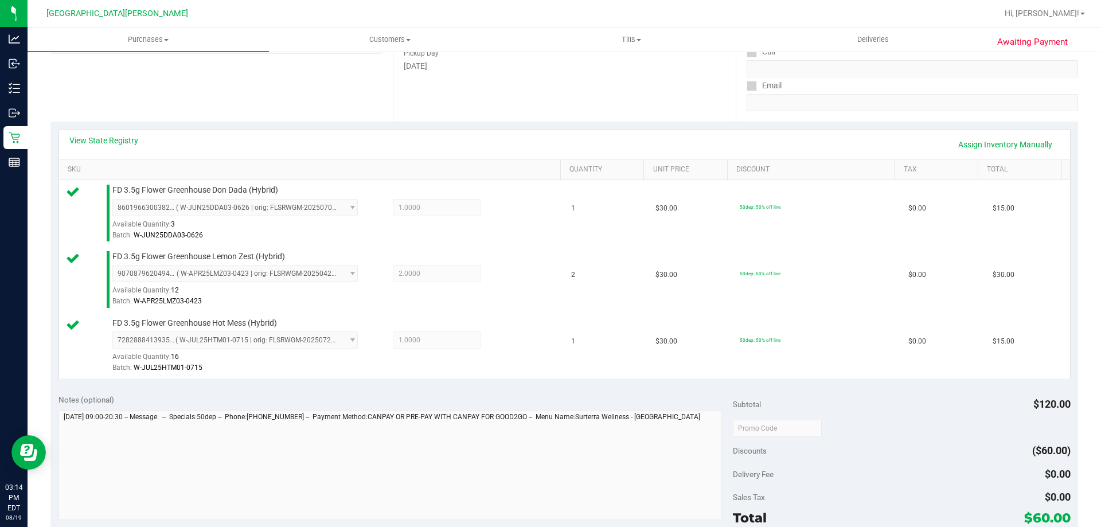
scroll to position [516, 0]
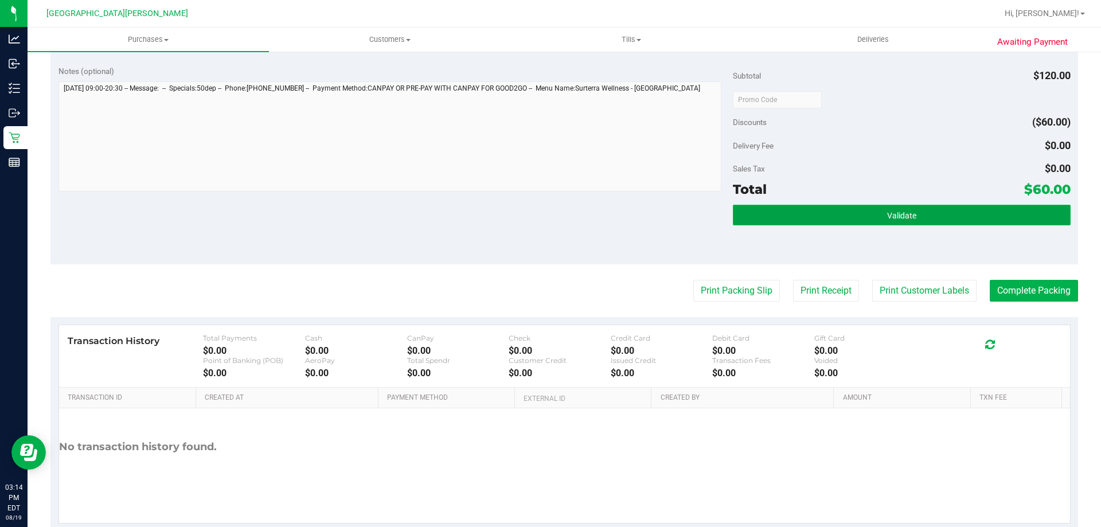
click at [921, 225] on button "Validate" at bounding box center [901, 215] width 337 height 21
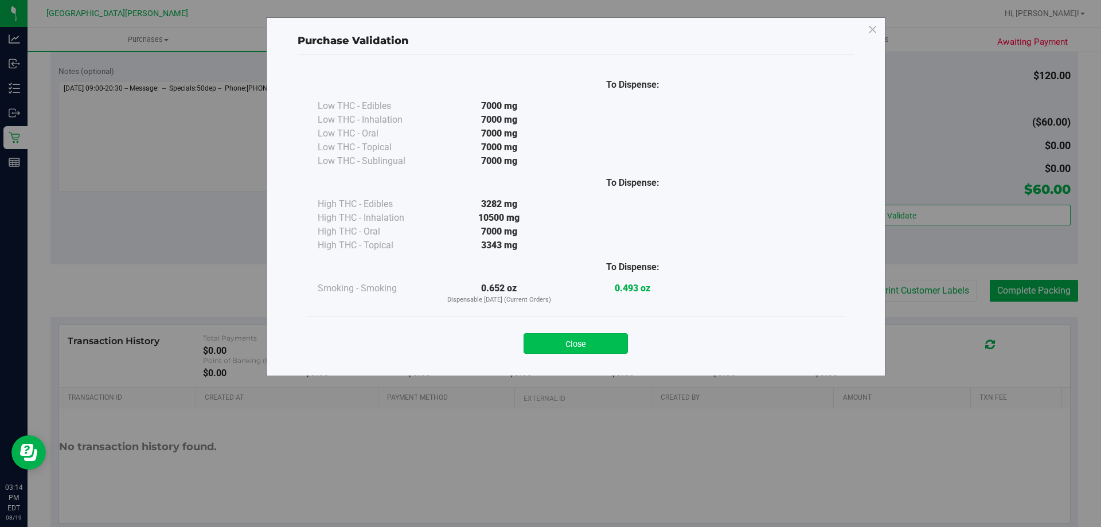
click at [566, 346] on button "Close" at bounding box center [575, 343] width 104 height 21
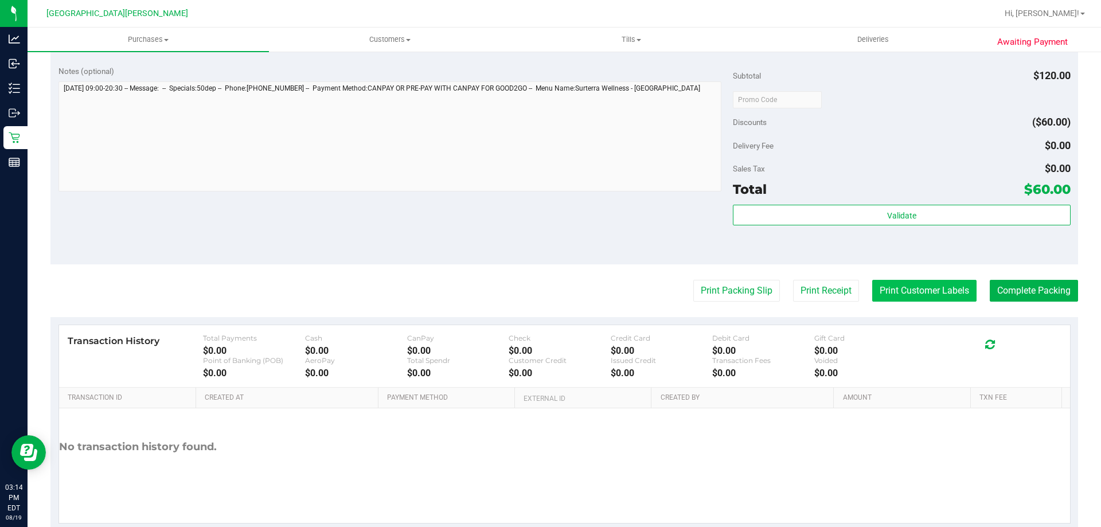
click at [904, 295] on button "Print Customer Labels" at bounding box center [924, 291] width 104 height 22
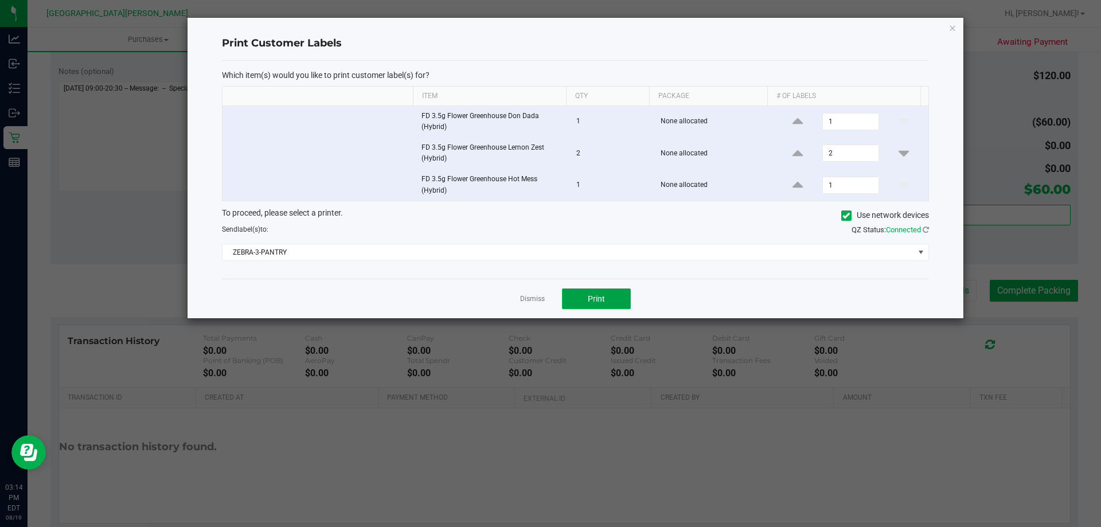
click at [610, 296] on button "Print" at bounding box center [596, 298] width 69 height 21
click at [531, 299] on link "Dismiss" at bounding box center [532, 299] width 25 height 10
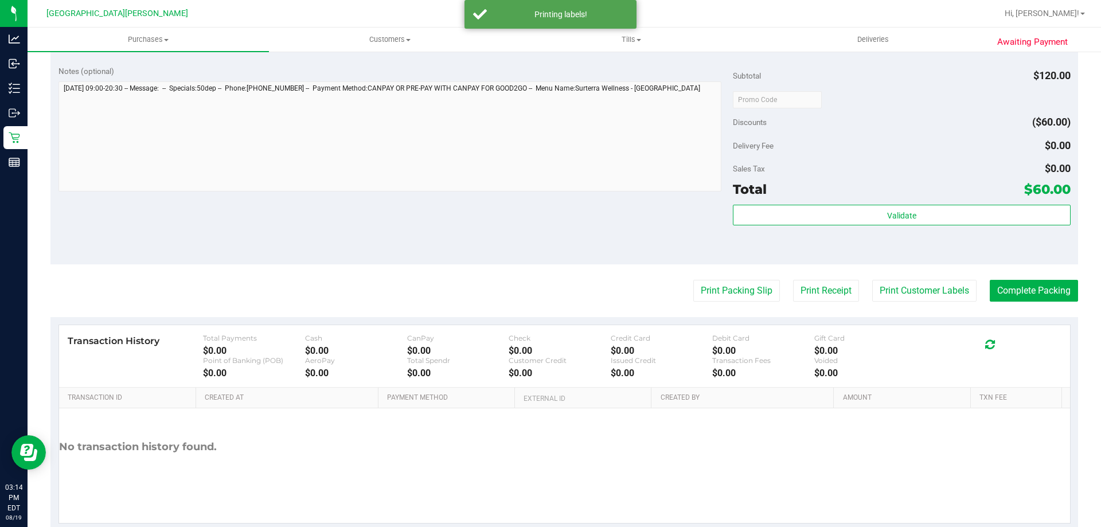
click at [537, 265] on purchase-details "Back Edit Purchase Cancel Purchase View Profile # 11814061 BioTrack ID: - Submi…" at bounding box center [563, 38] width 1027 height 985
click at [1003, 289] on button "Complete Packing" at bounding box center [1033, 291] width 88 height 22
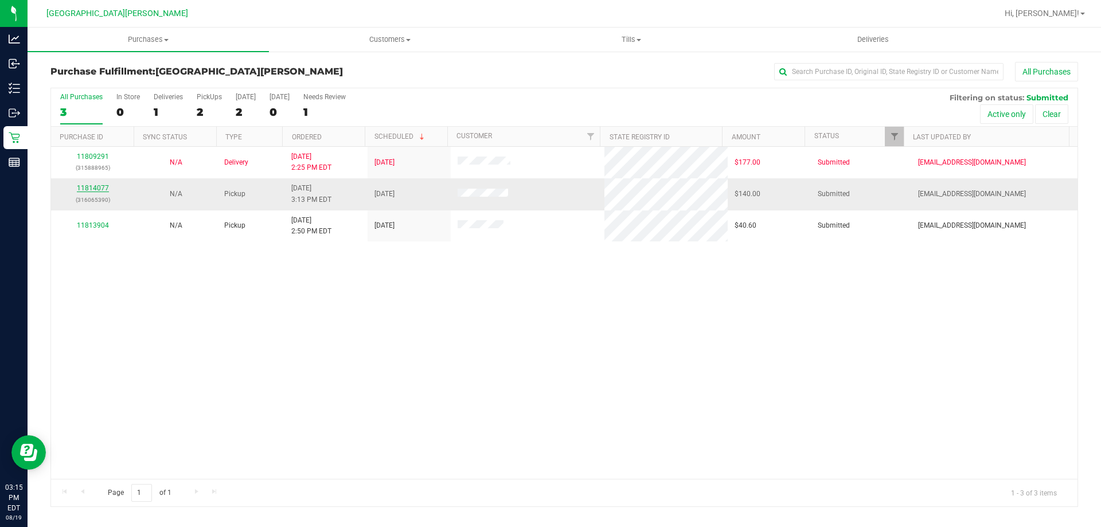
click at [104, 189] on link "11814077" at bounding box center [93, 188] width 32 height 8
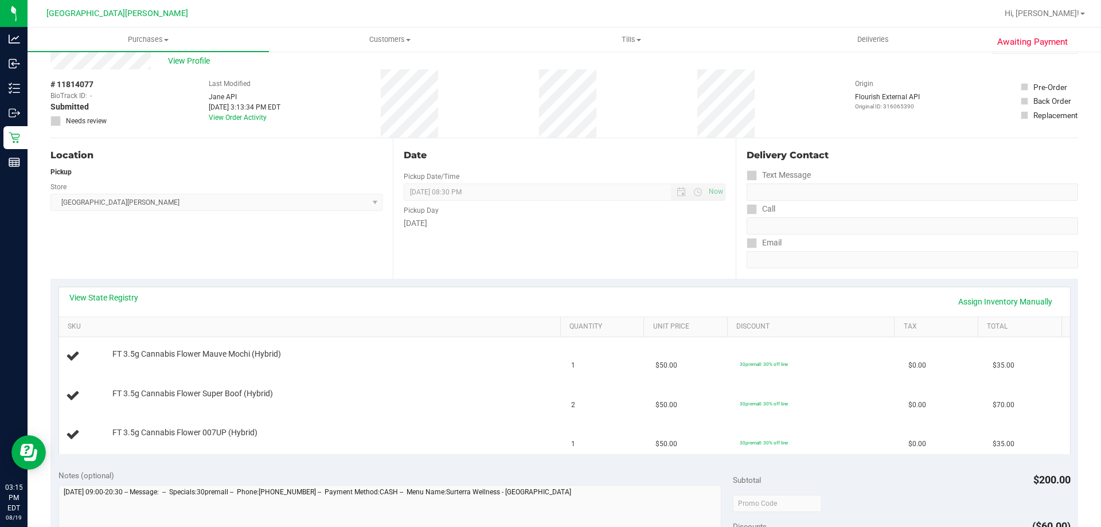
scroll to position [57, 0]
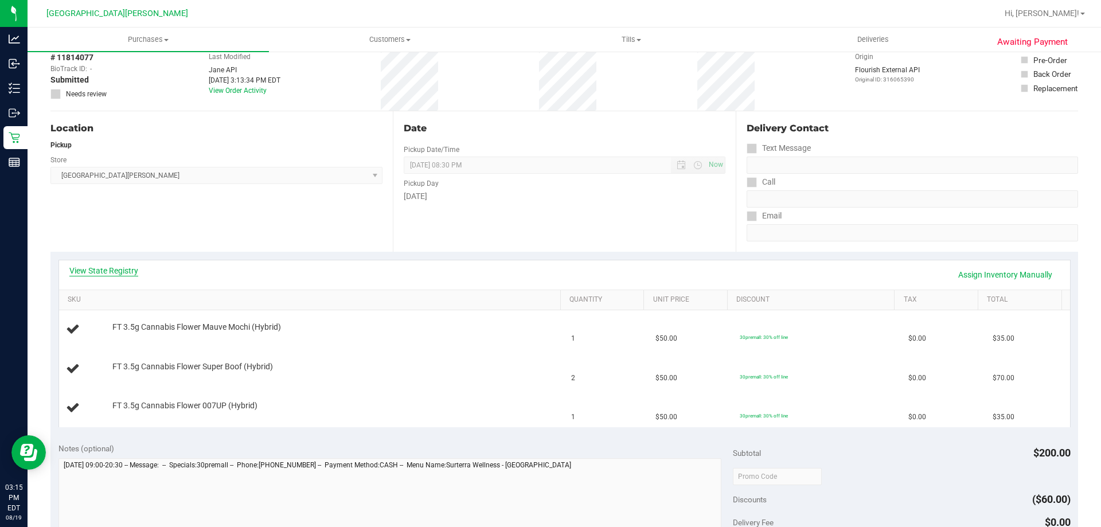
click at [108, 265] on link "View State Registry" at bounding box center [103, 270] width 69 height 11
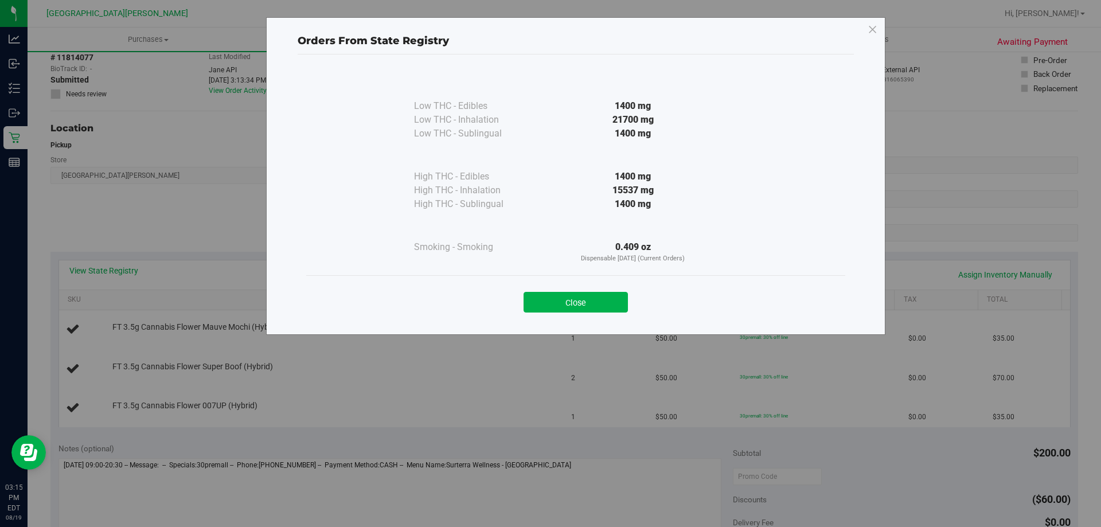
click at [579, 289] on div "Close" at bounding box center [576, 298] width 522 height 29
click at [579, 296] on button "Close" at bounding box center [575, 302] width 104 height 21
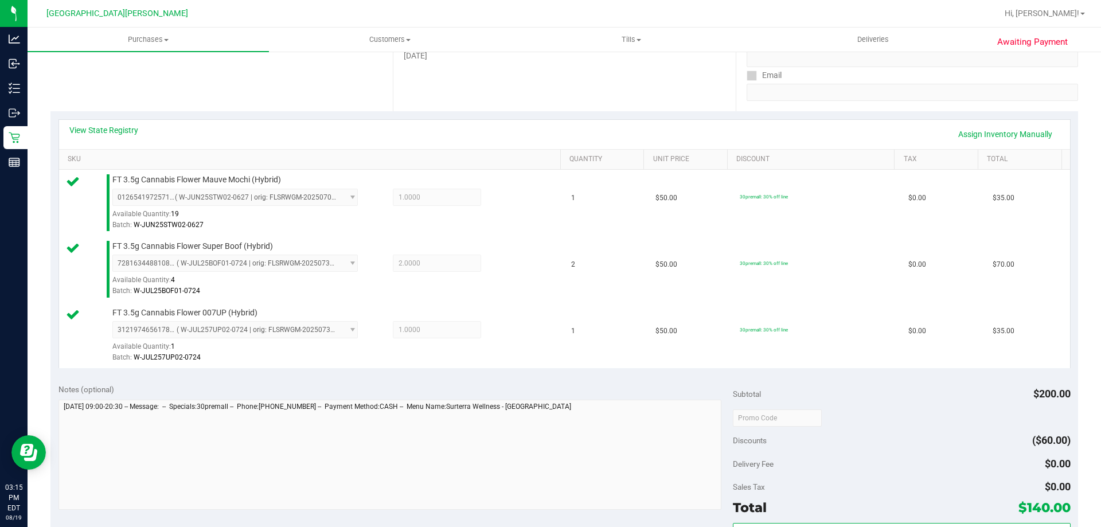
scroll to position [344, 0]
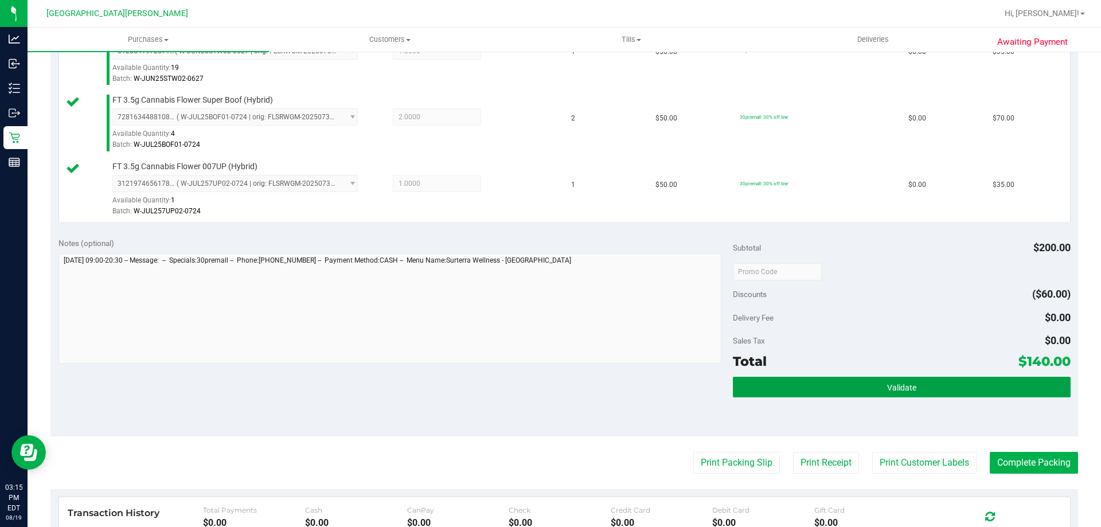
drag, startPoint x: 891, startPoint y: 385, endPoint x: 780, endPoint y: 374, distance: 112.3
click at [889, 386] on span "Validate" at bounding box center [901, 387] width 29 height 9
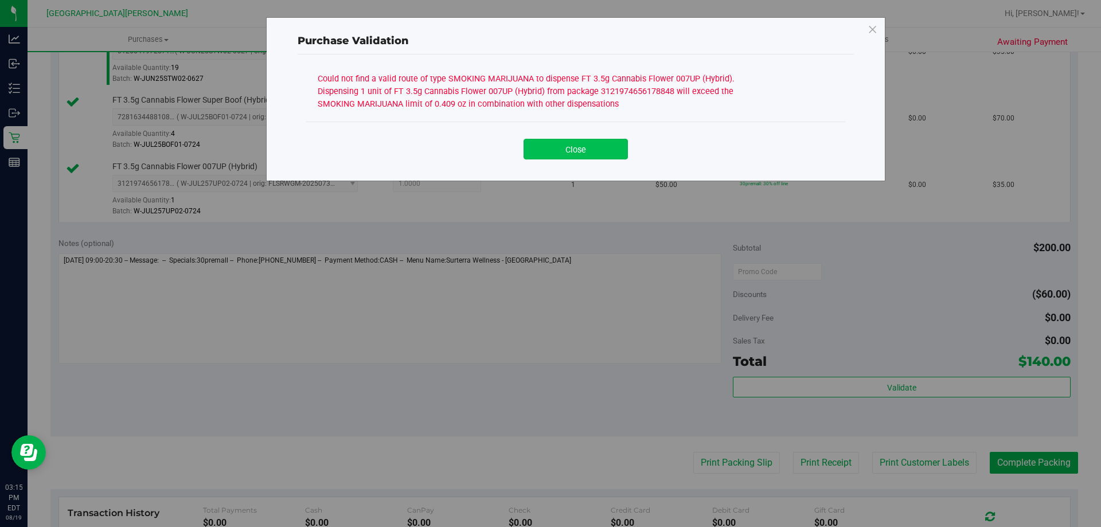
click at [571, 145] on button "Close" at bounding box center [575, 149] width 104 height 21
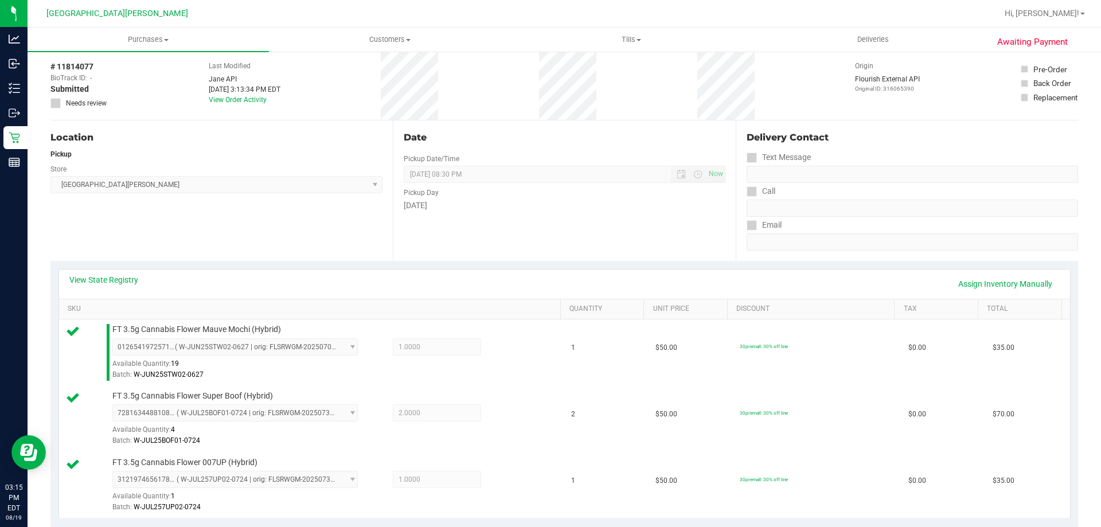
scroll to position [0, 0]
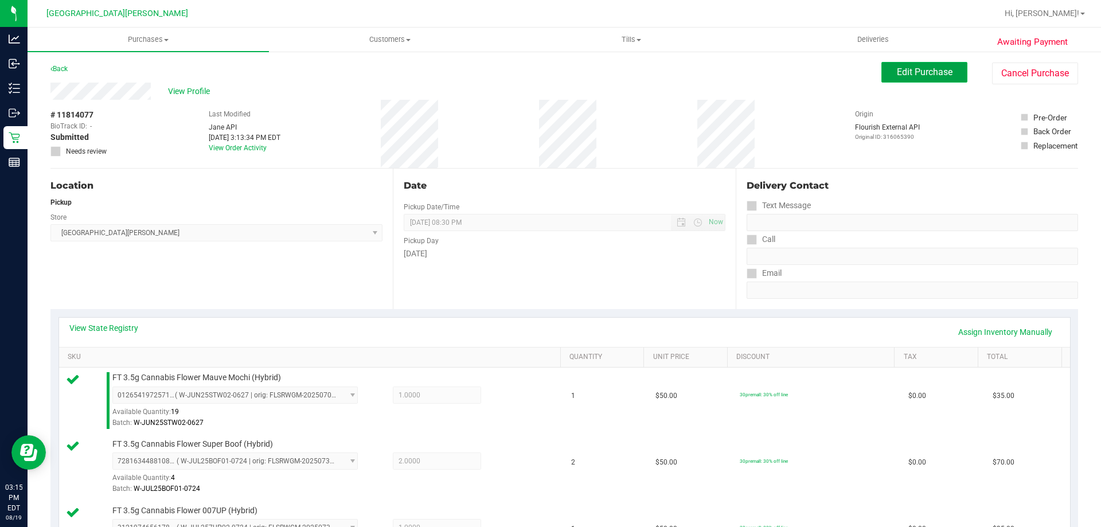
click at [936, 64] on button "Edit Purchase" at bounding box center [924, 72] width 86 height 21
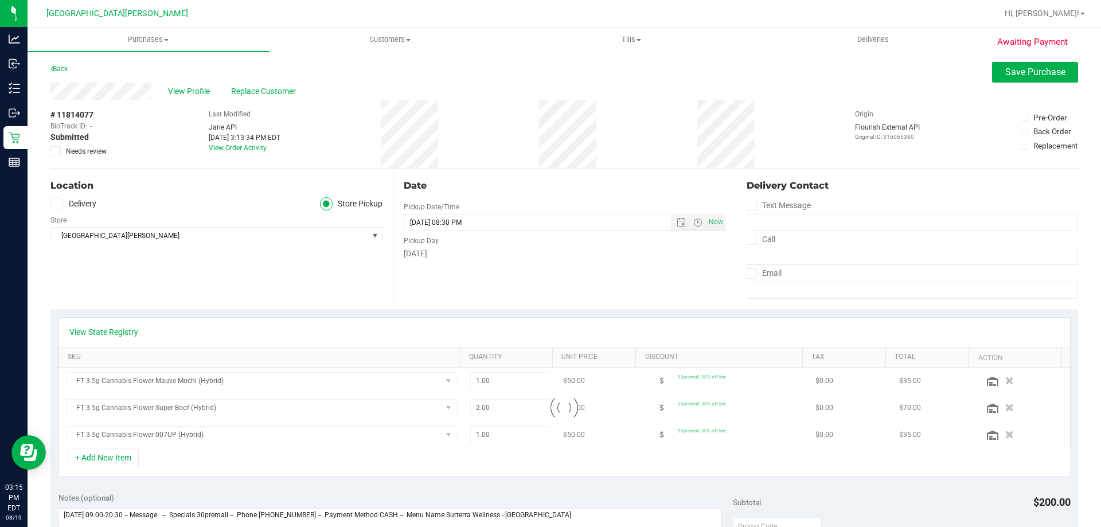
click at [58, 151] on icon at bounding box center [55, 151] width 7 height 0
click at [0, 0] on input "Needs review" at bounding box center [0, 0] width 0 height 0
click at [123, 328] on link "View State Registry" at bounding box center [103, 331] width 69 height 11
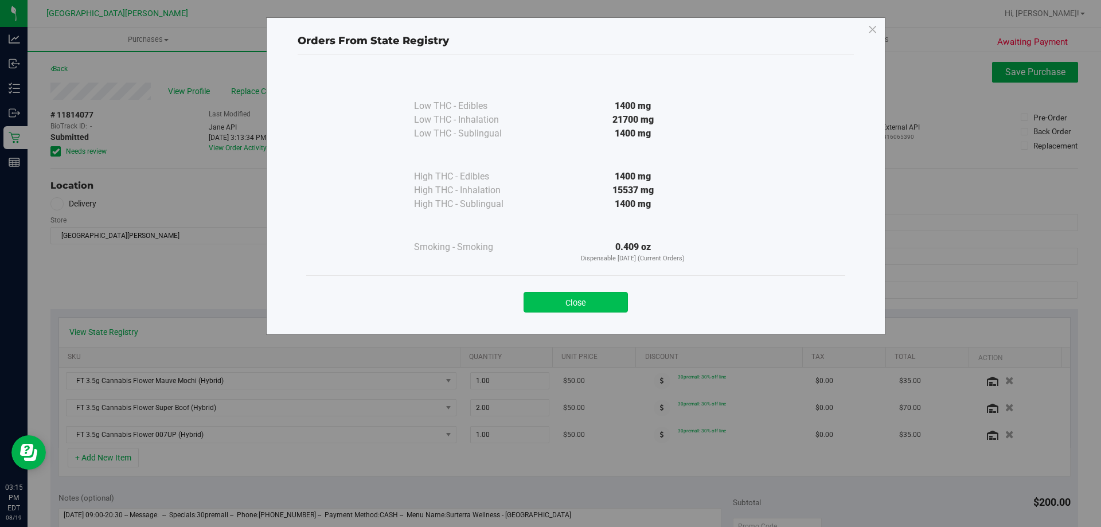
click at [573, 303] on button "Close" at bounding box center [575, 302] width 104 height 21
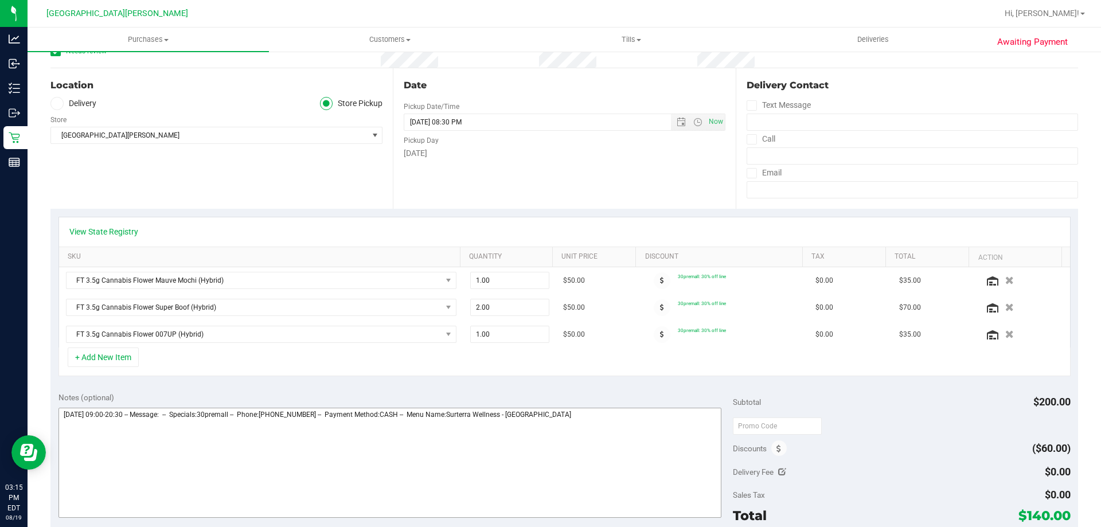
scroll to position [229, 0]
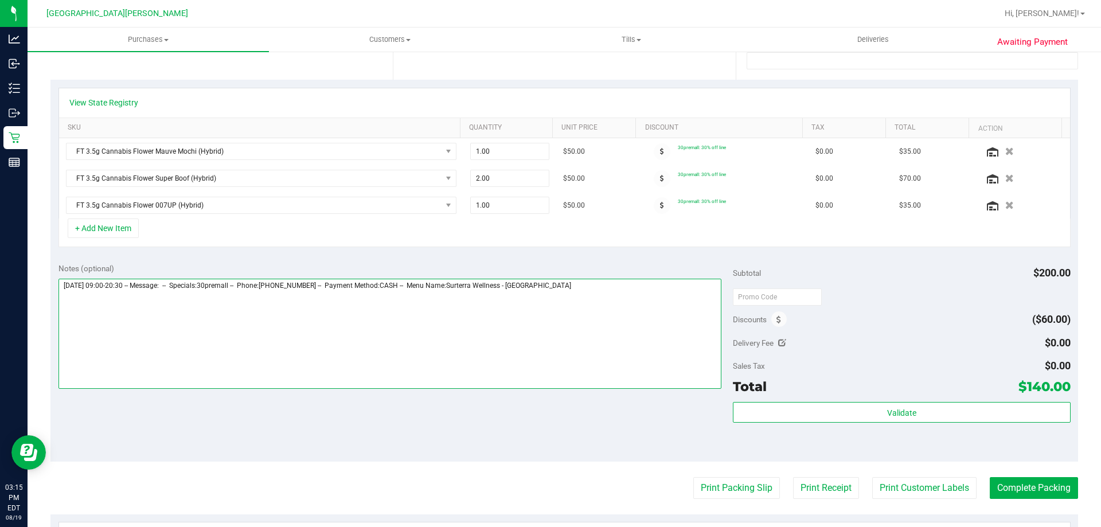
click at [582, 308] on textarea at bounding box center [389, 334] width 663 height 110
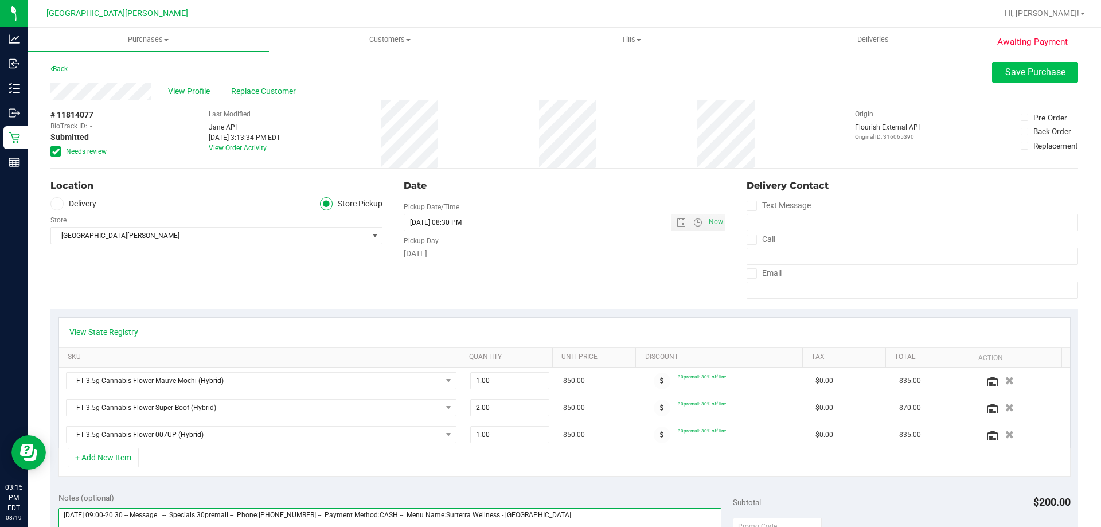
type textarea "Tuesday 08/19/2025 09:00-20:30 -- Message: -- Specials:30premall -- Phone:30574…"
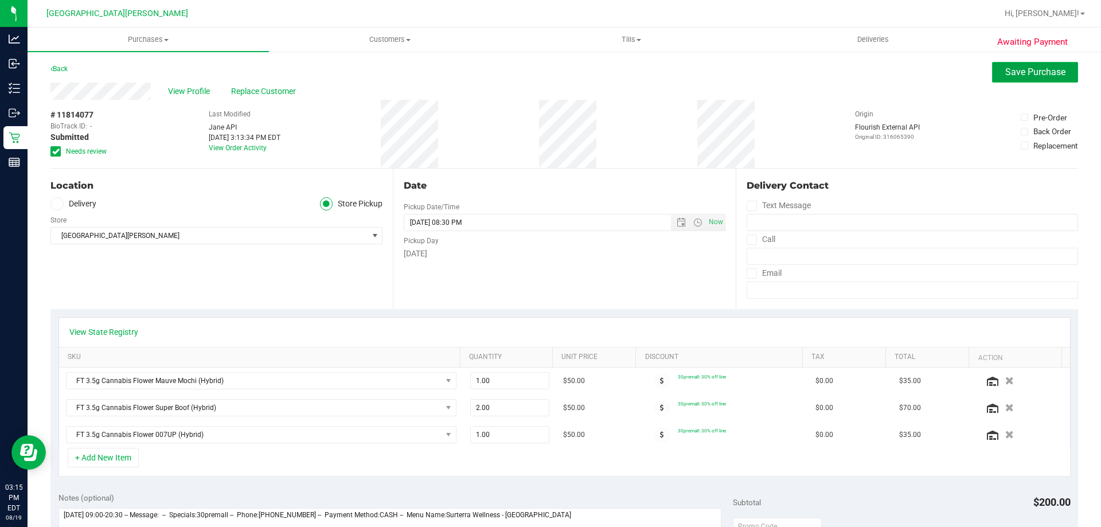
click at [1013, 74] on span "Save Purchase" at bounding box center [1035, 71] width 60 height 11
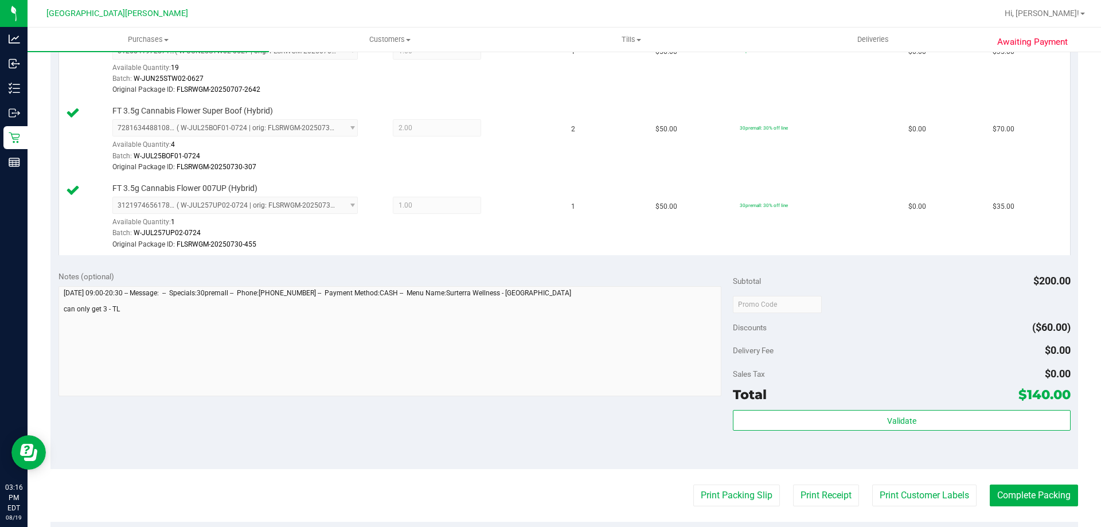
scroll to position [573, 0]
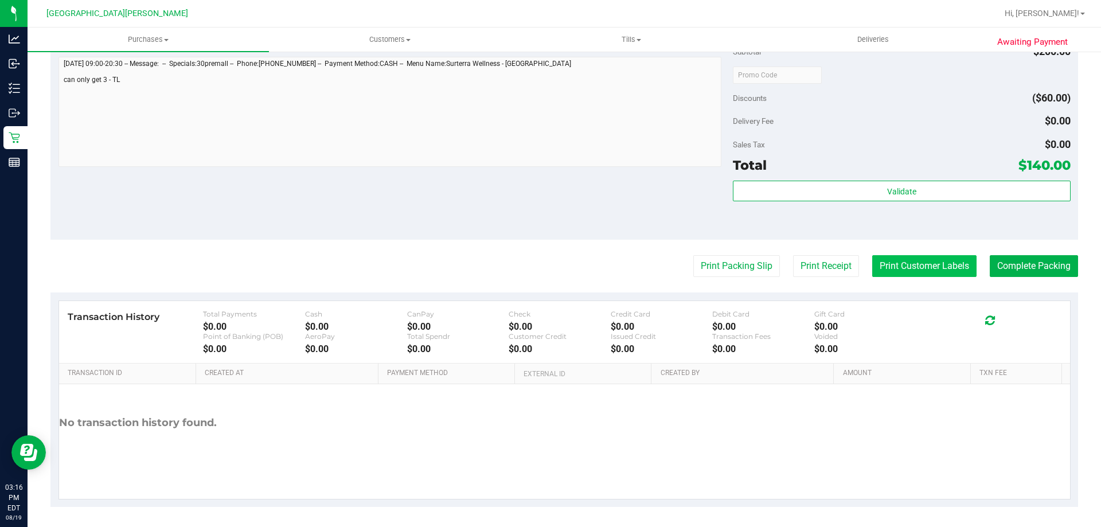
click at [898, 259] on button "Print Customer Labels" at bounding box center [924, 266] width 104 height 22
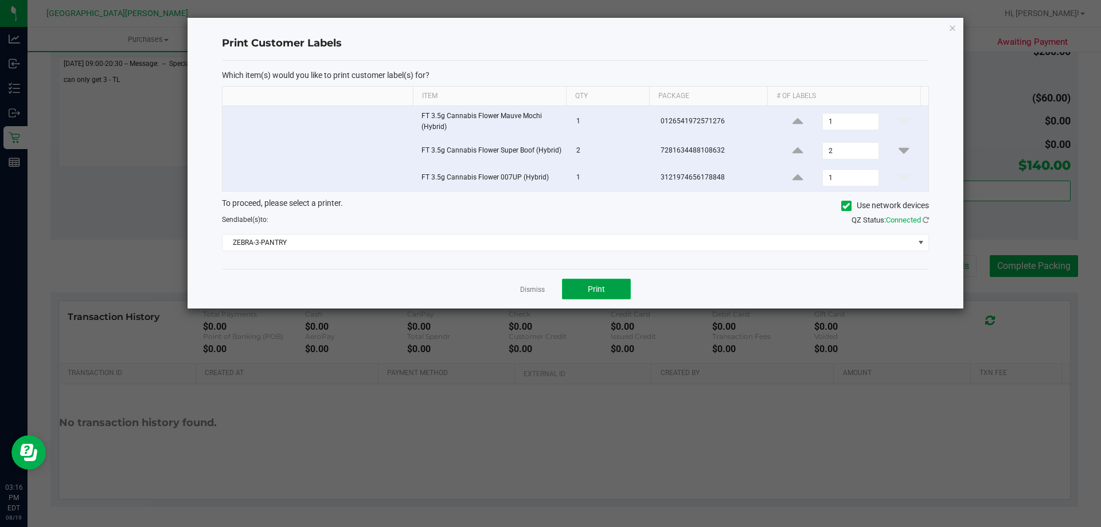
click at [586, 283] on button "Print" at bounding box center [596, 289] width 69 height 21
click at [530, 287] on link "Dismiss" at bounding box center [532, 290] width 25 height 10
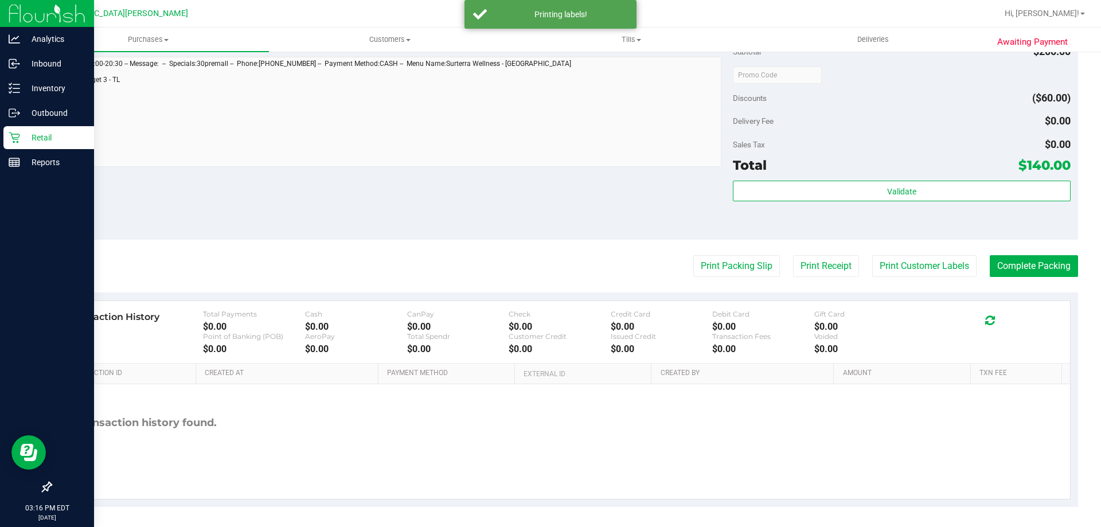
click at [7, 135] on div "Retail" at bounding box center [48, 137] width 91 height 23
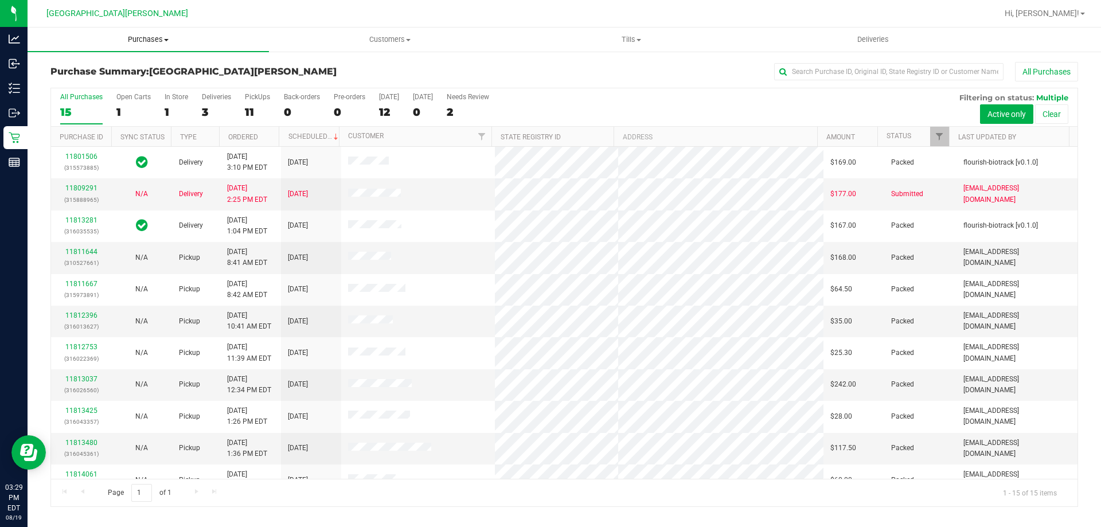
click at [156, 33] on uib-tab-heading "Purchases Summary of purchases Fulfillment All purchases" at bounding box center [148, 40] width 241 height 24
click at [99, 79] on li "Fulfillment" at bounding box center [148, 83] width 241 height 14
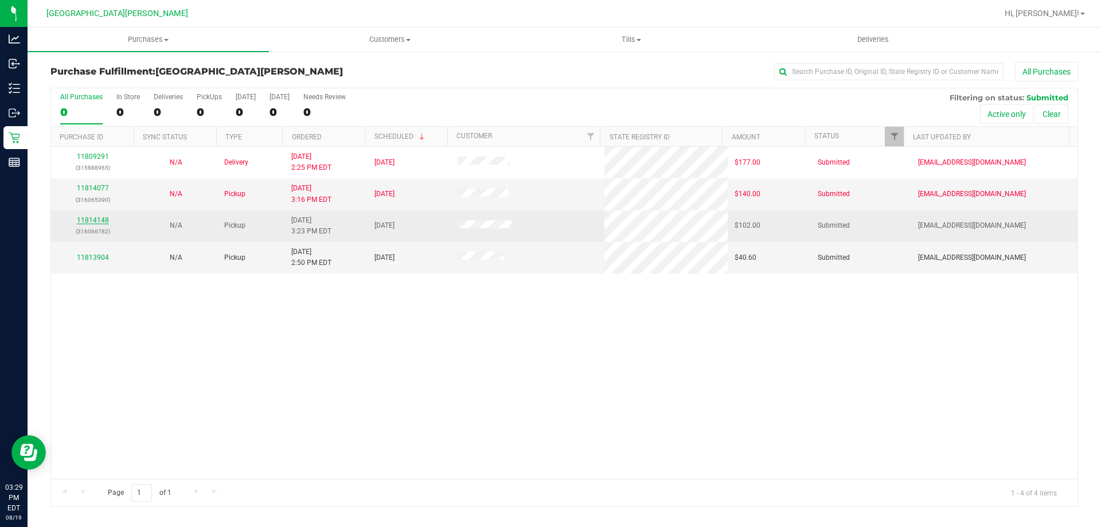
click at [100, 224] on link "11814148" at bounding box center [93, 220] width 32 height 8
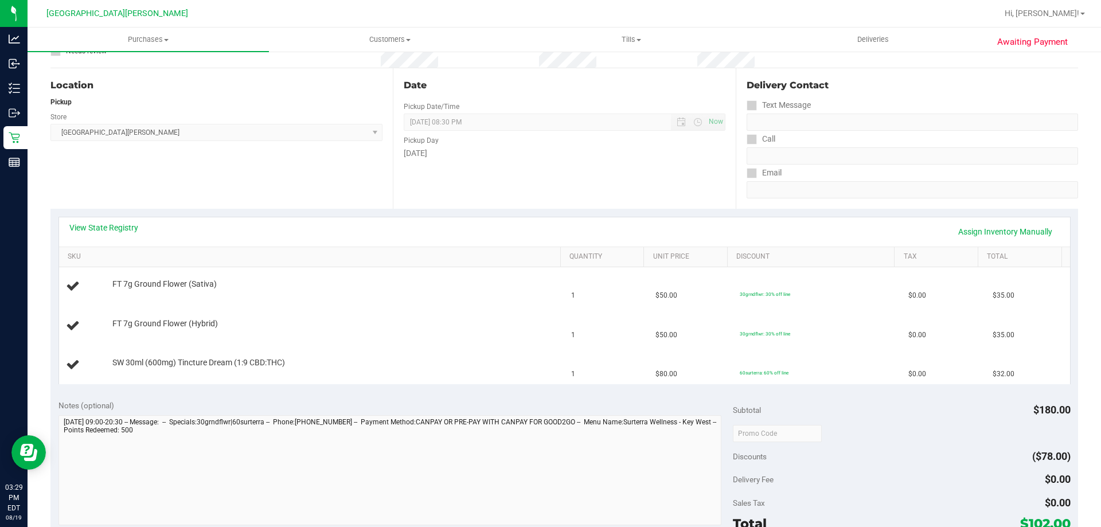
scroll to position [115, 0]
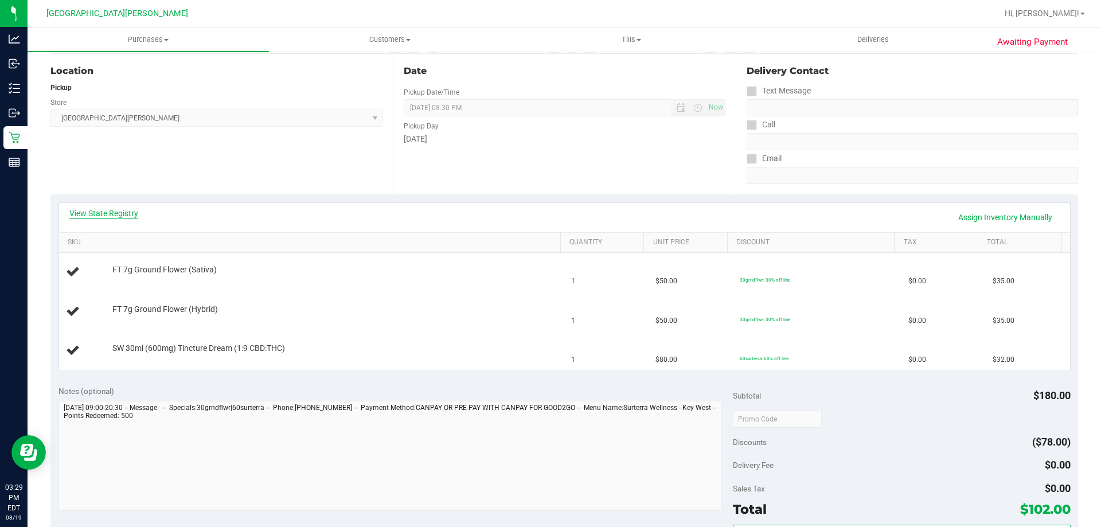
click at [118, 214] on link "View State Registry" at bounding box center [103, 212] width 69 height 11
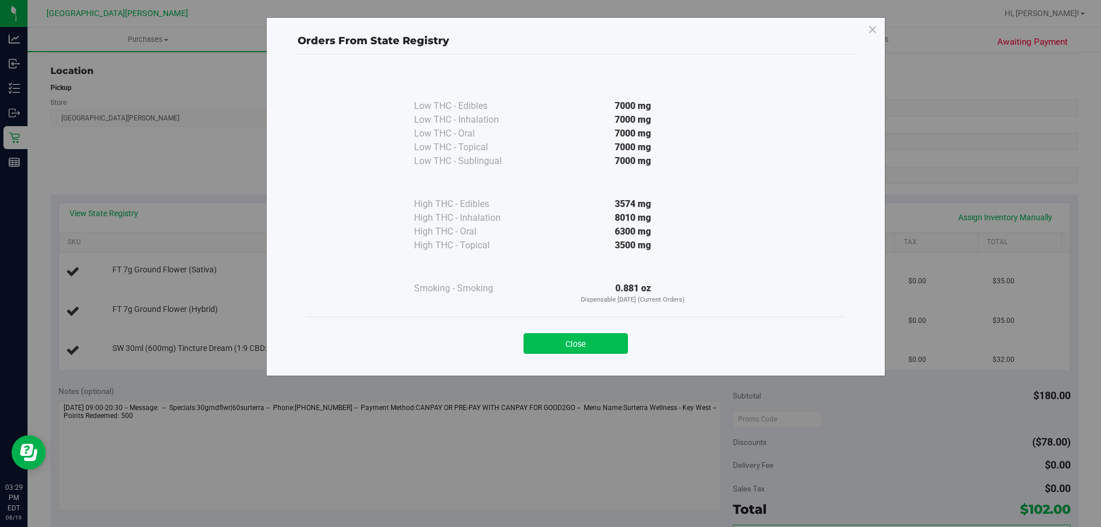
click at [590, 346] on button "Close" at bounding box center [575, 343] width 104 height 21
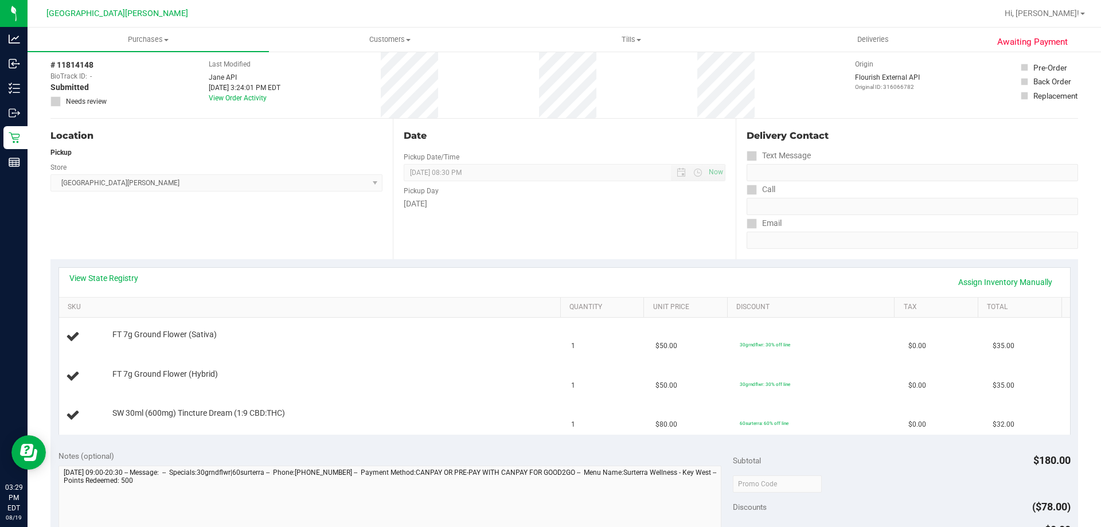
scroll to position [0, 0]
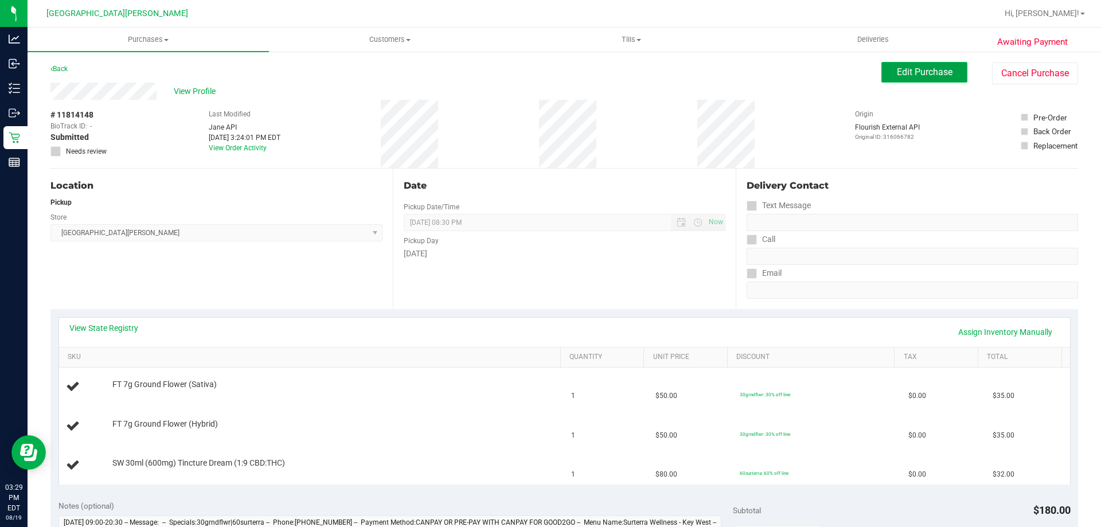
click at [898, 72] on span "Edit Purchase" at bounding box center [924, 71] width 56 height 11
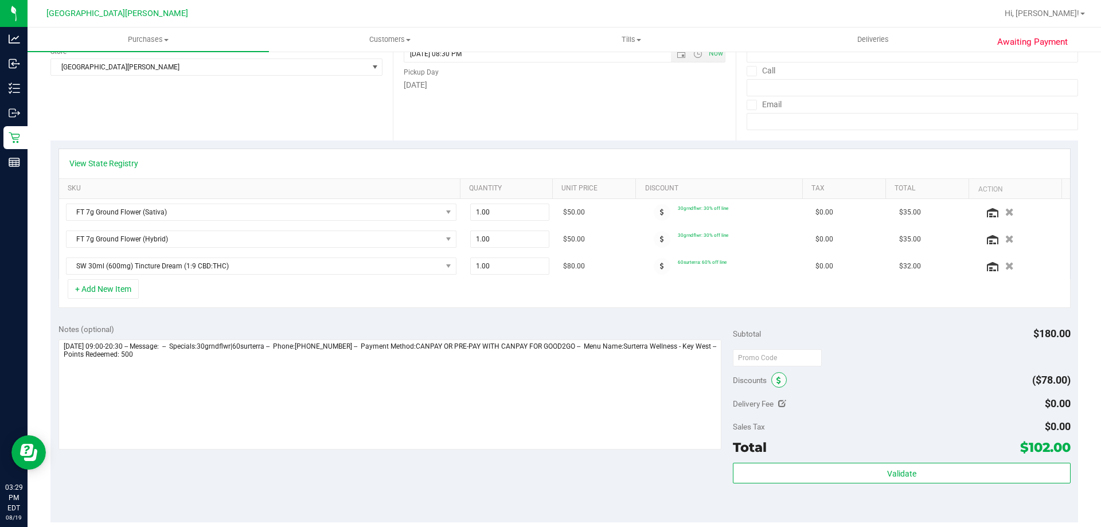
scroll to position [172, 0]
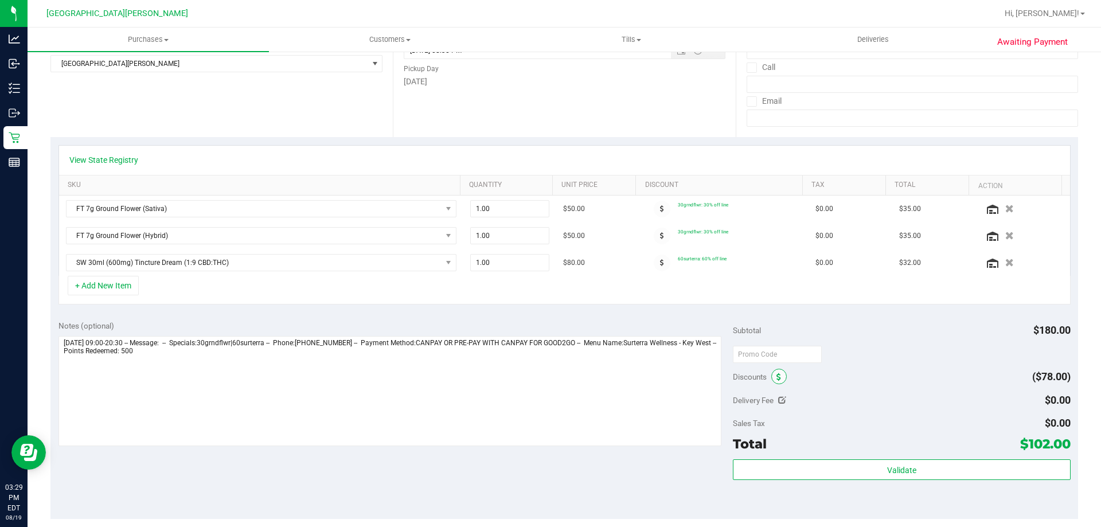
click at [771, 374] on span at bounding box center [778, 376] width 15 height 15
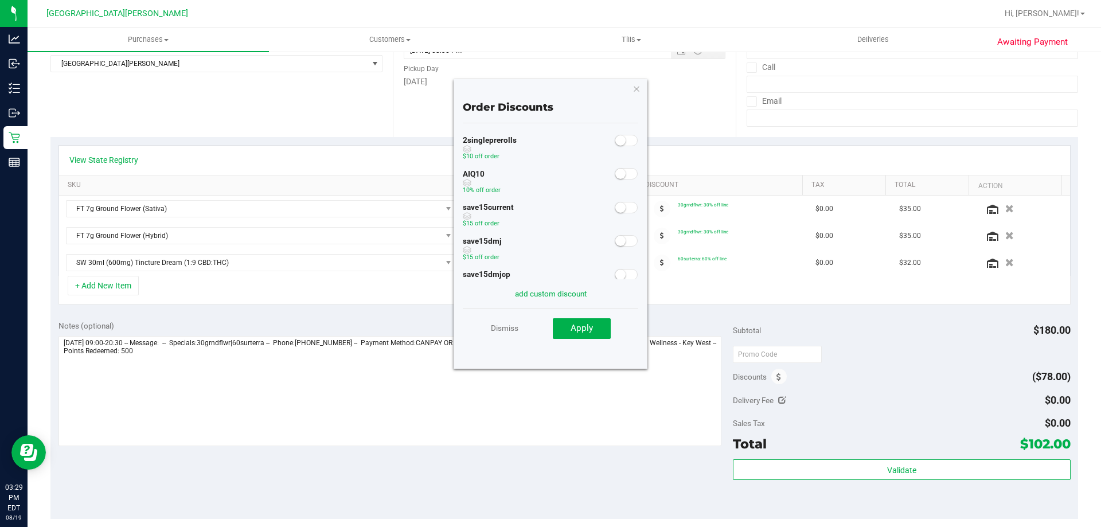
click at [617, 179] on span at bounding box center [625, 173] width 23 height 11
click at [603, 327] on button "Apply" at bounding box center [582, 328] width 58 height 21
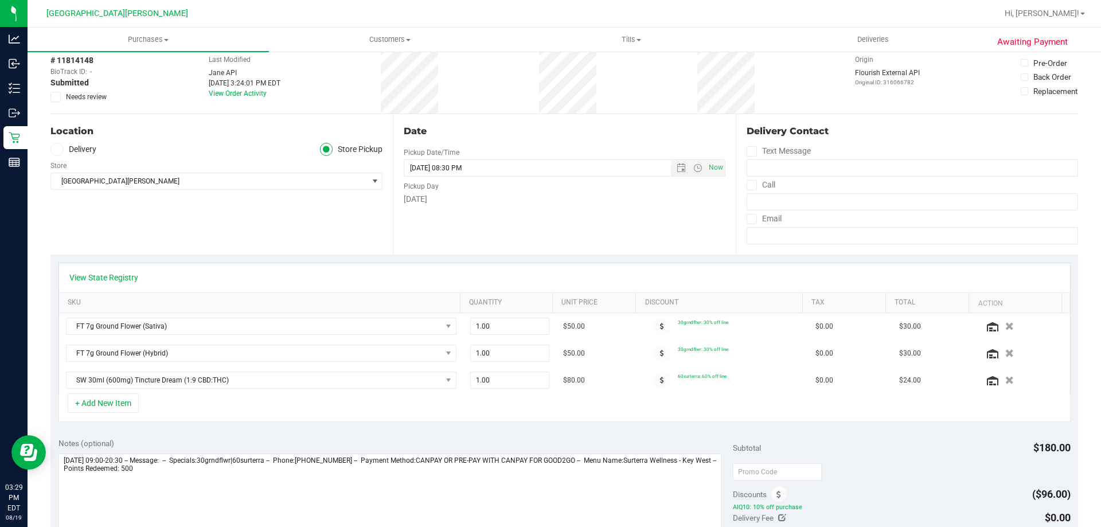
scroll to position [0, 0]
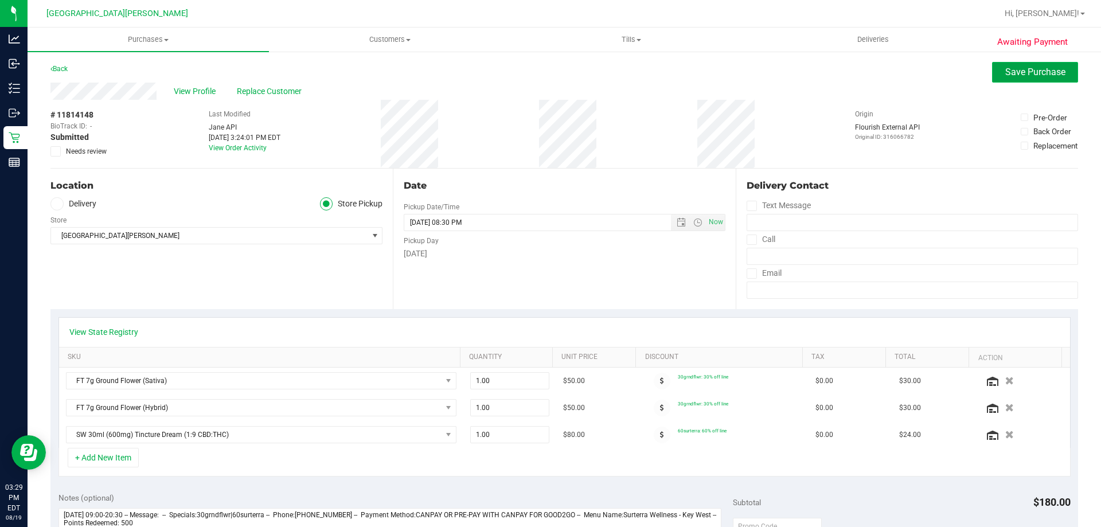
click at [1017, 69] on span "Save Purchase" at bounding box center [1035, 71] width 60 height 11
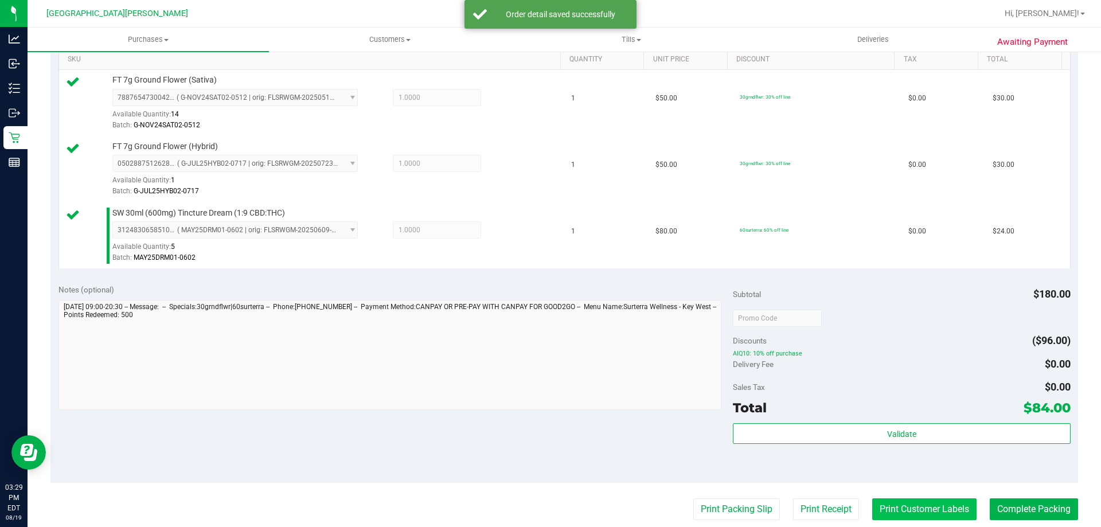
scroll to position [459, 0]
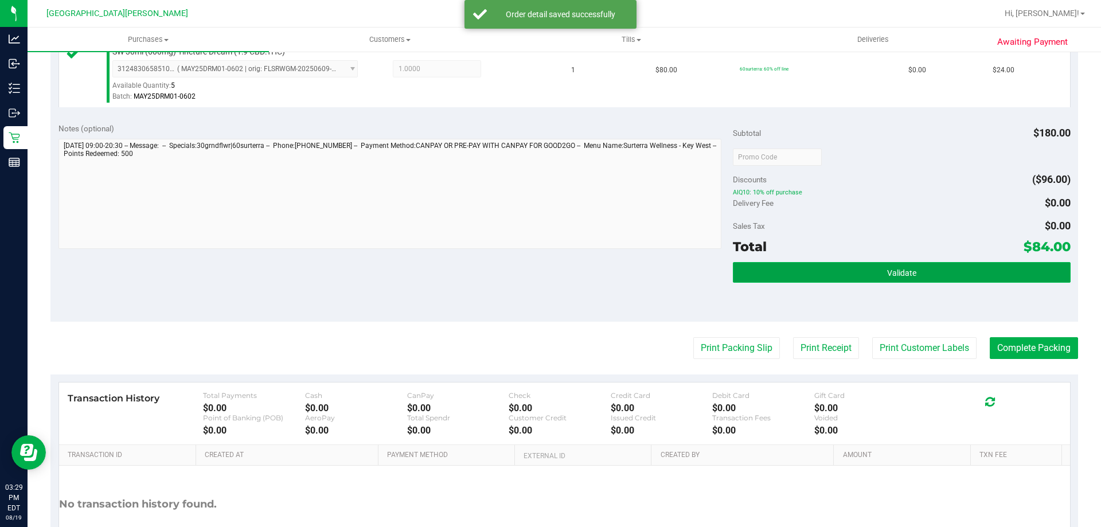
click at [904, 269] on span "Validate" at bounding box center [901, 272] width 29 height 9
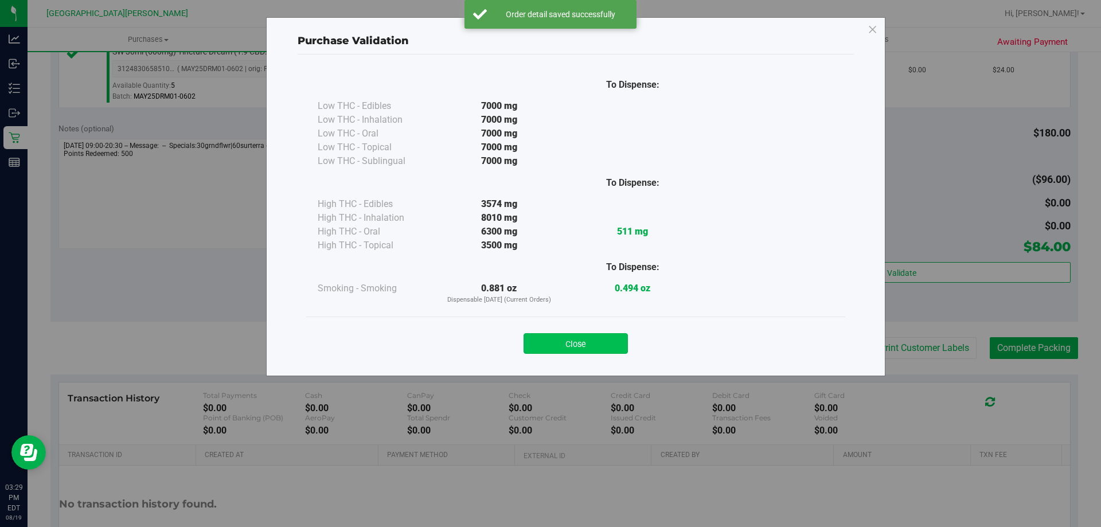
click at [587, 342] on button "Close" at bounding box center [575, 343] width 104 height 21
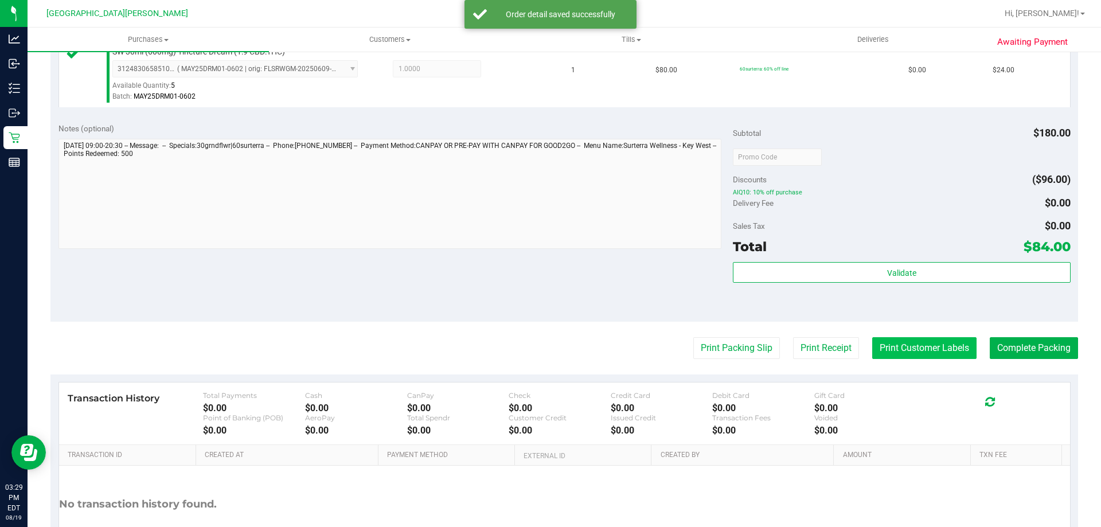
click at [910, 339] on button "Print Customer Labels" at bounding box center [924, 348] width 104 height 22
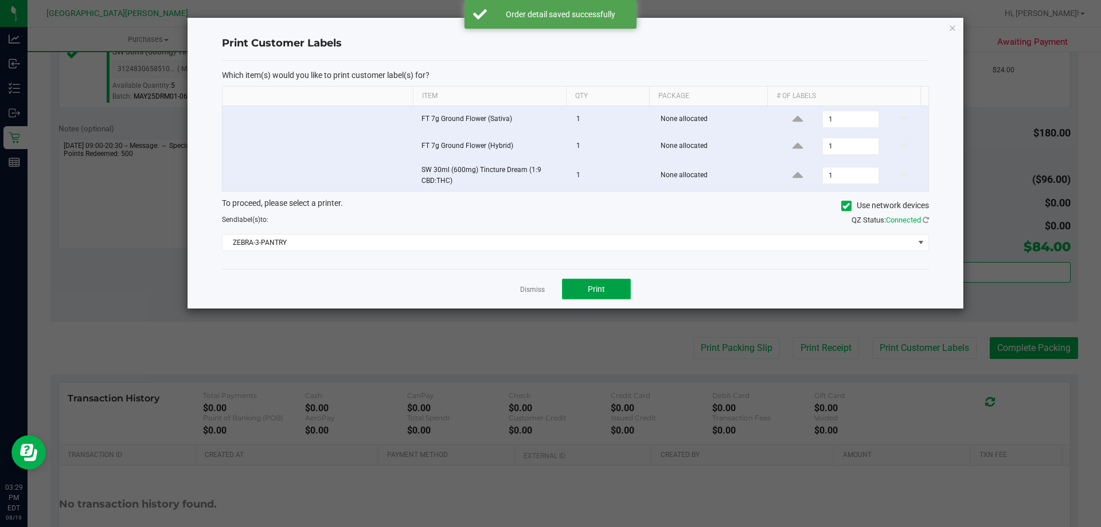
click at [602, 297] on button "Print" at bounding box center [596, 289] width 69 height 21
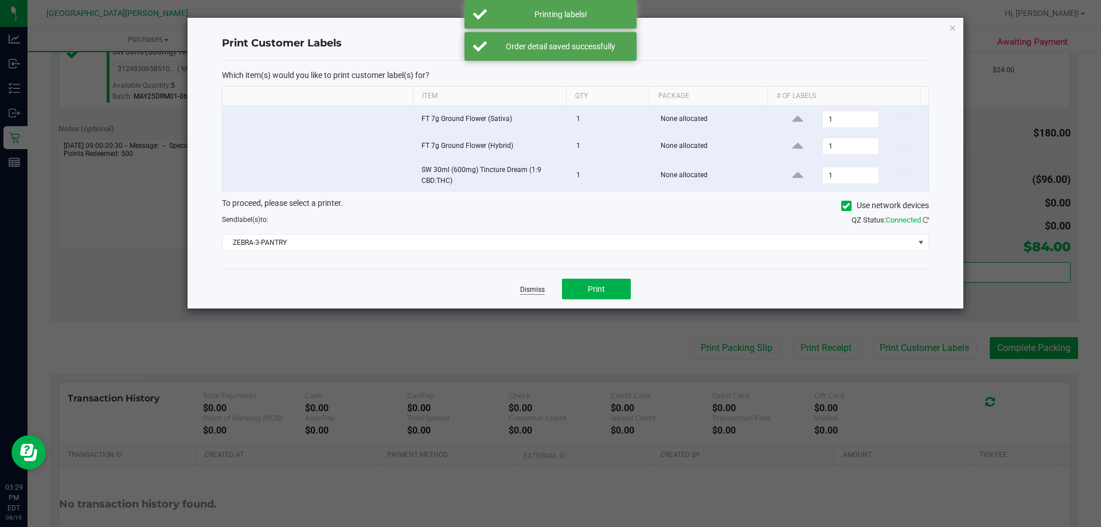
click at [531, 288] on link "Dismiss" at bounding box center [532, 290] width 25 height 10
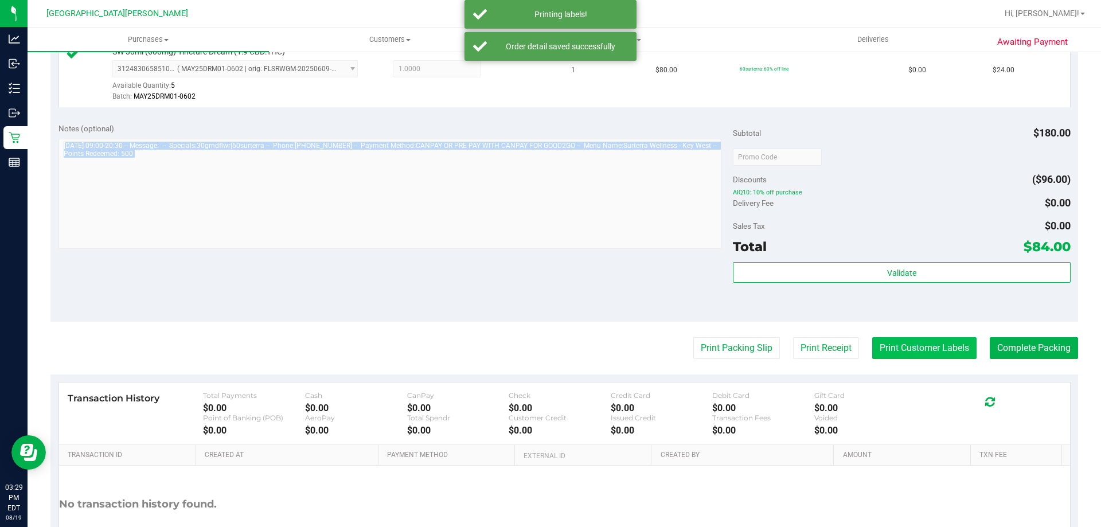
drag, startPoint x: 531, startPoint y: 288, endPoint x: 918, endPoint y: 340, distance: 390.4
click at [531, 289] on div "Notes (optional) Subtotal $180.00 Discounts ($96.00) AIQ10: 10% off purchase De…" at bounding box center [563, 218] width 1027 height 206
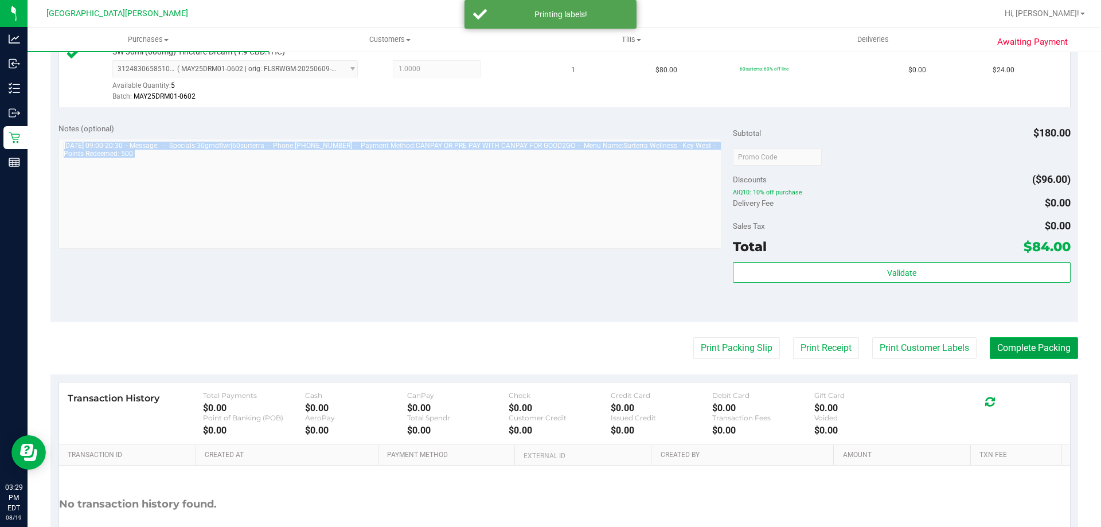
click at [1017, 344] on button "Complete Packing" at bounding box center [1033, 348] width 88 height 22
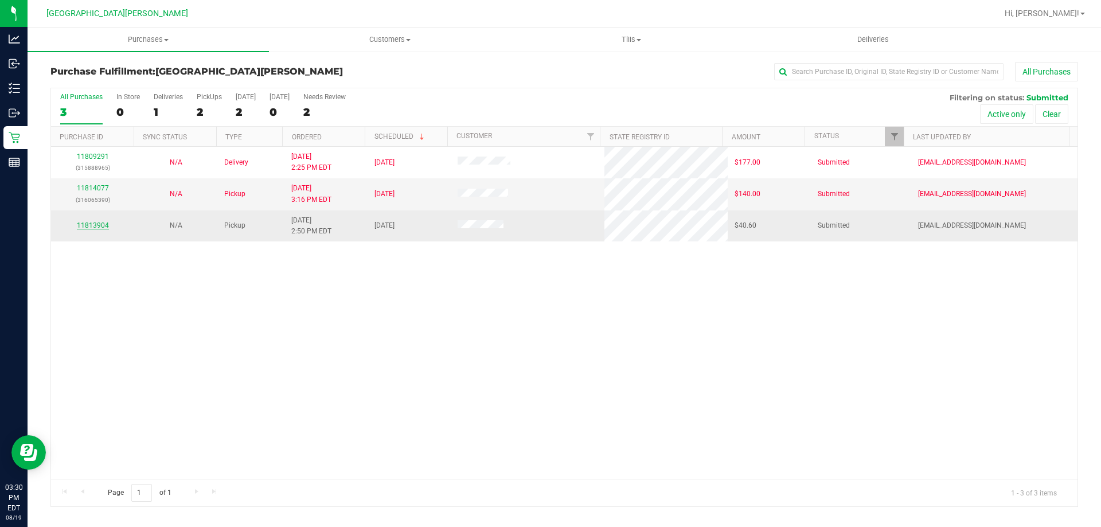
click at [100, 224] on link "11813904" at bounding box center [93, 225] width 32 height 8
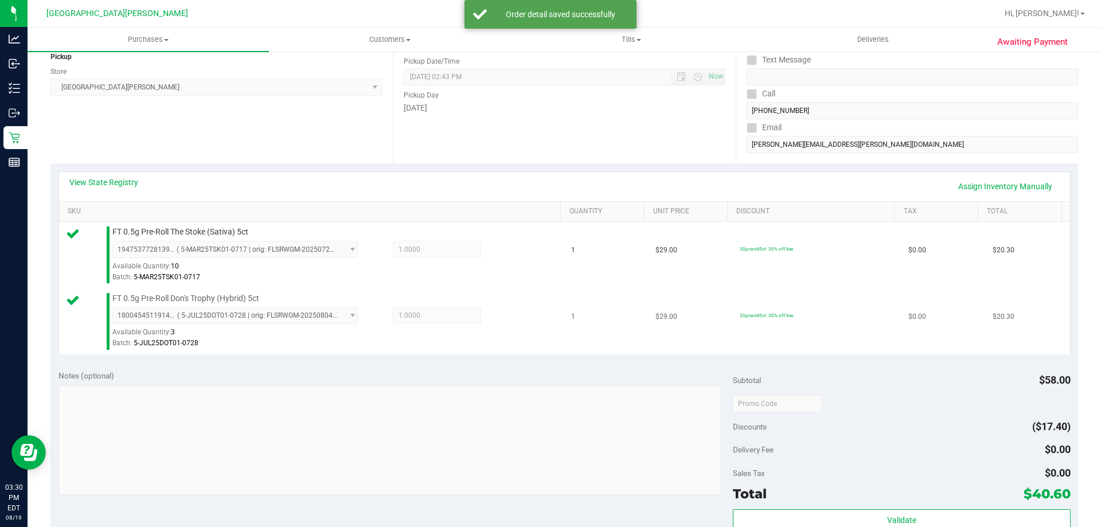
scroll to position [229, 0]
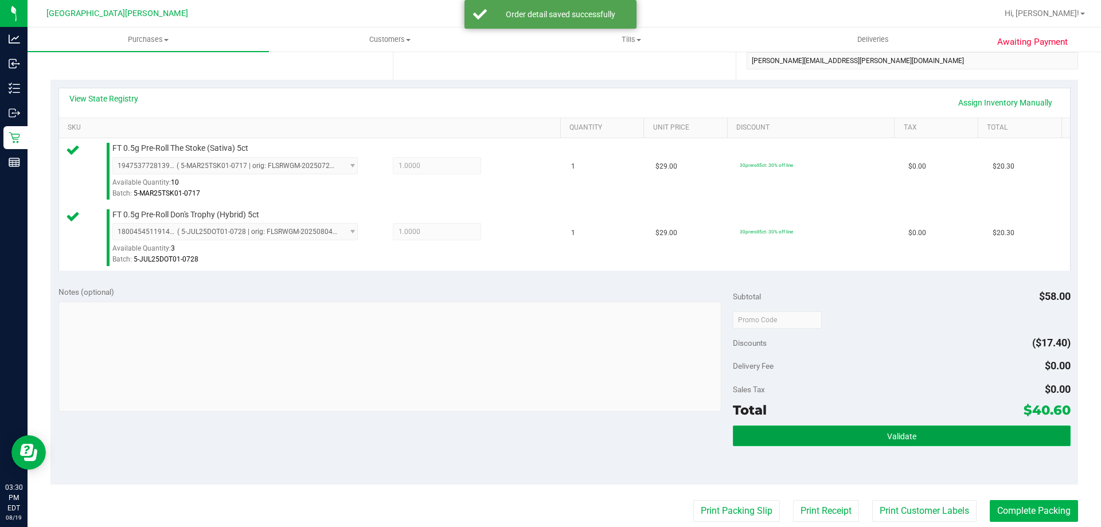
click at [877, 437] on button "Validate" at bounding box center [901, 435] width 337 height 21
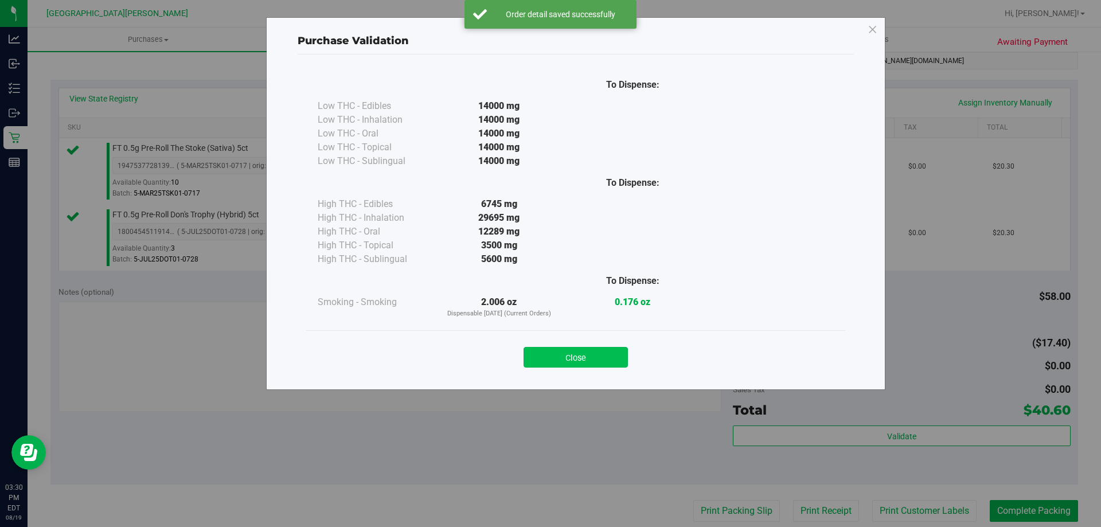
click at [579, 356] on button "Close" at bounding box center [575, 357] width 104 height 21
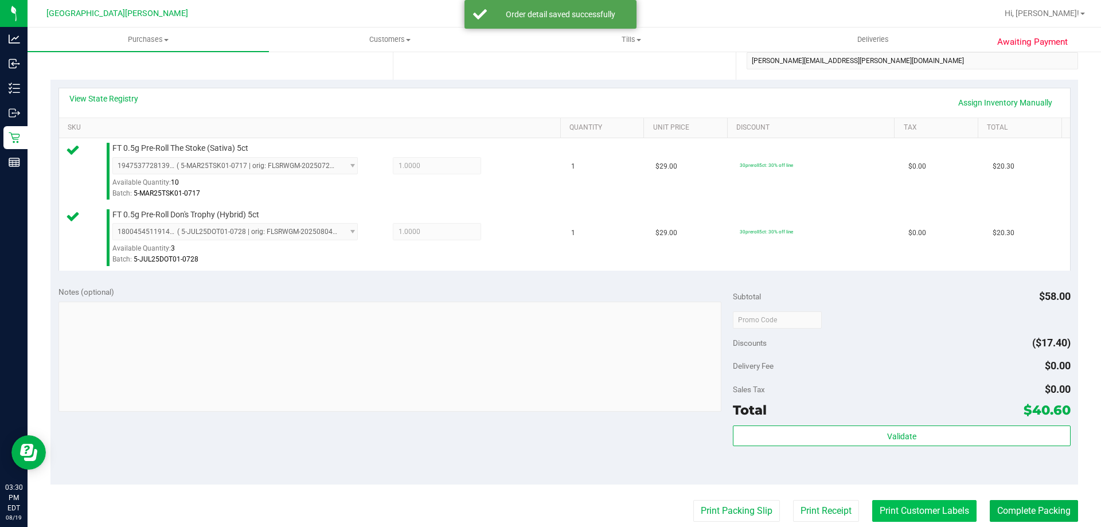
click at [890, 512] on button "Print Customer Labels" at bounding box center [924, 511] width 104 height 22
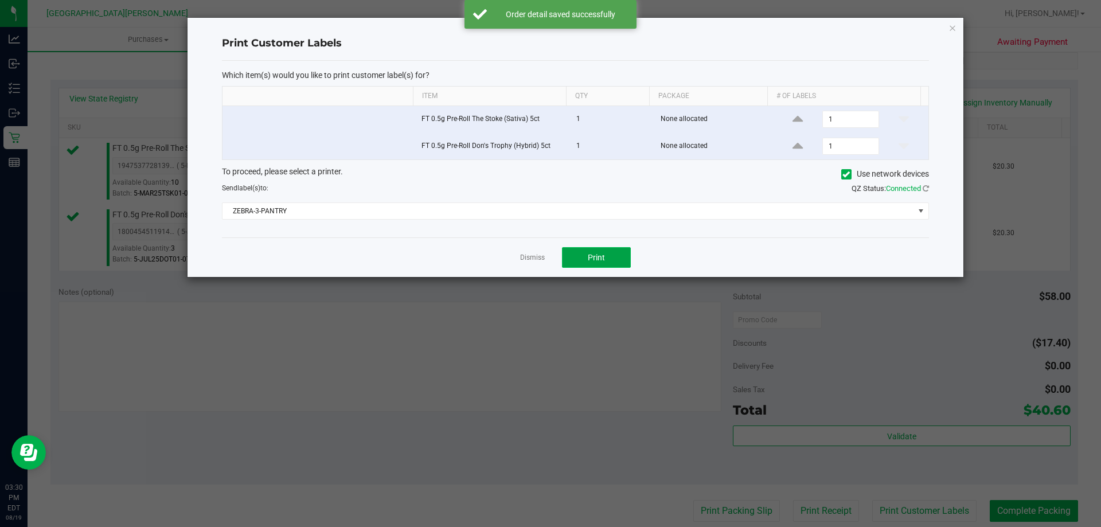
click at [610, 258] on button "Print" at bounding box center [596, 257] width 69 height 21
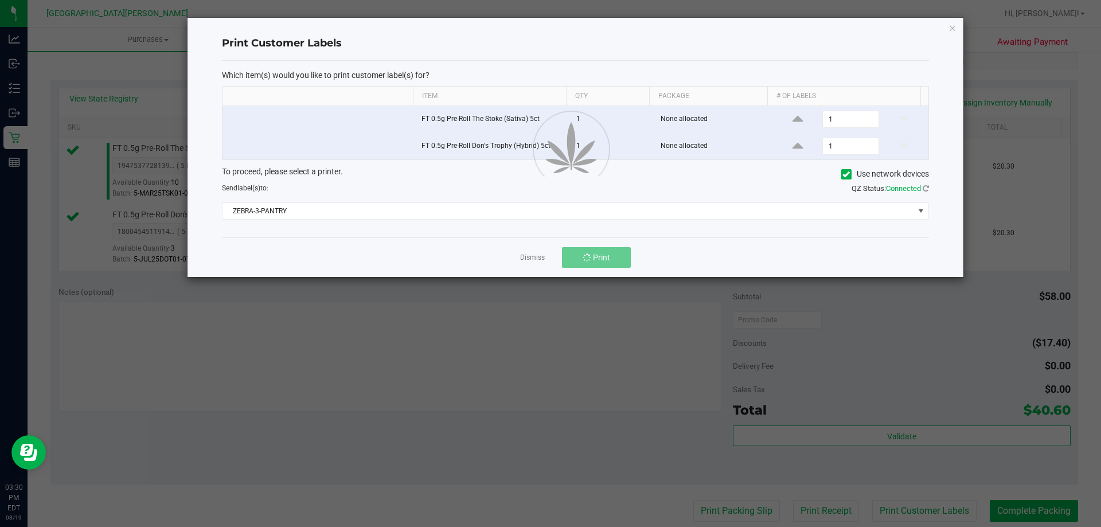
click at [530, 257] on div at bounding box center [575, 147] width 776 height 259
click at [485, 263] on div at bounding box center [575, 147] width 776 height 259
click at [487, 266] on div at bounding box center [575, 147] width 776 height 259
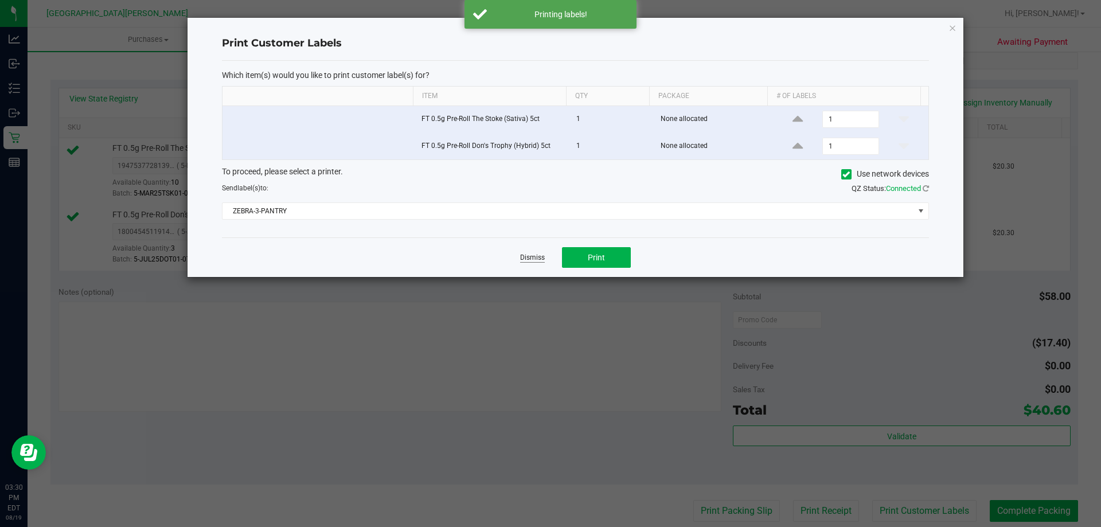
click at [528, 258] on link "Dismiss" at bounding box center [532, 258] width 25 height 10
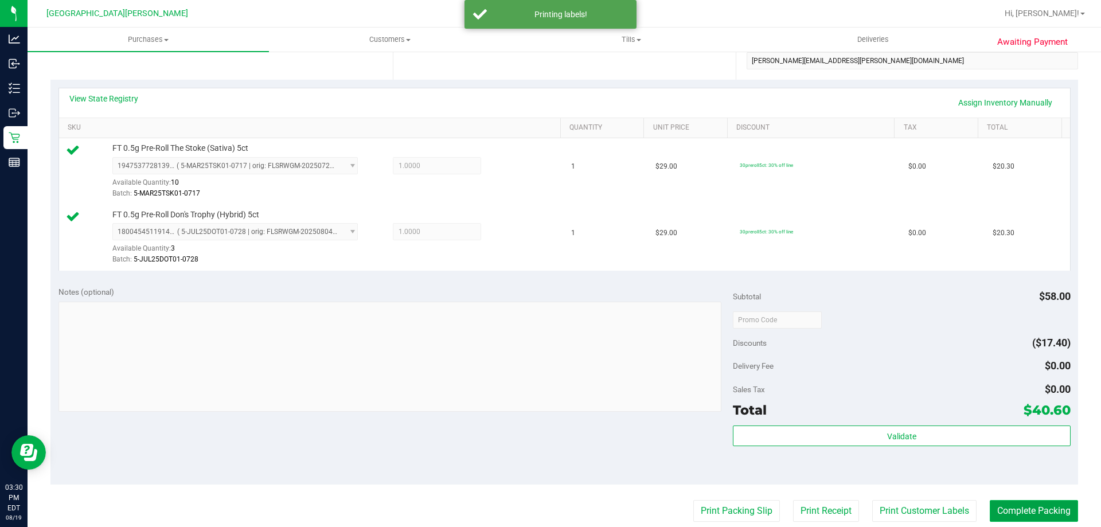
click at [1005, 508] on button "Complete Packing" at bounding box center [1033, 511] width 88 height 22
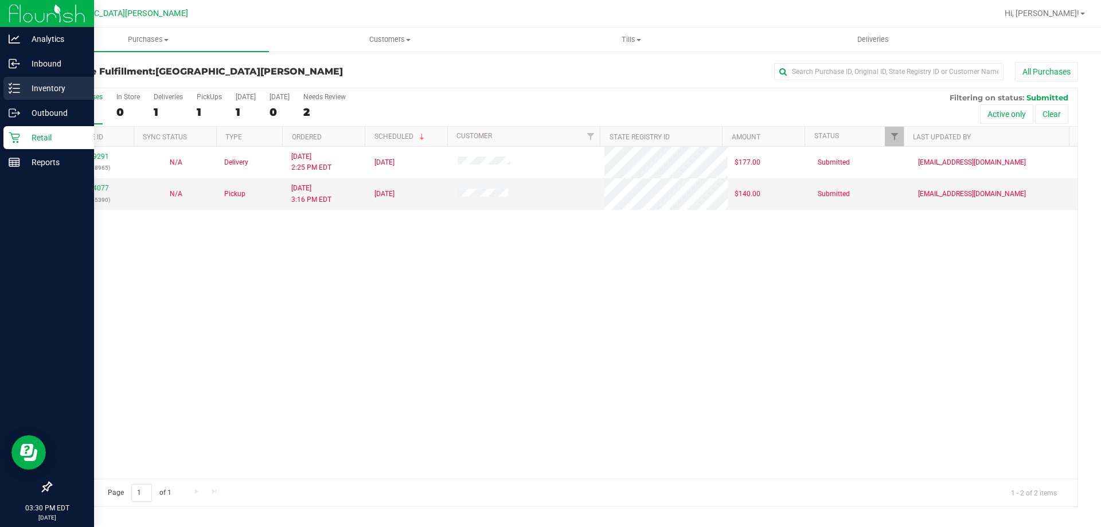
click at [10, 90] on icon at bounding box center [14, 88] width 11 height 11
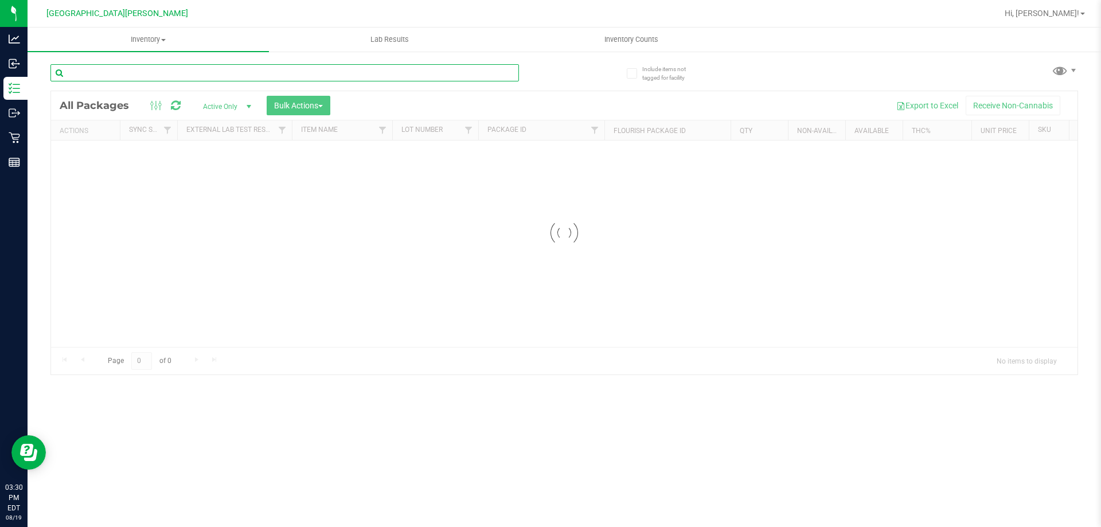
click at [101, 74] on input "text" at bounding box center [284, 72] width 468 height 17
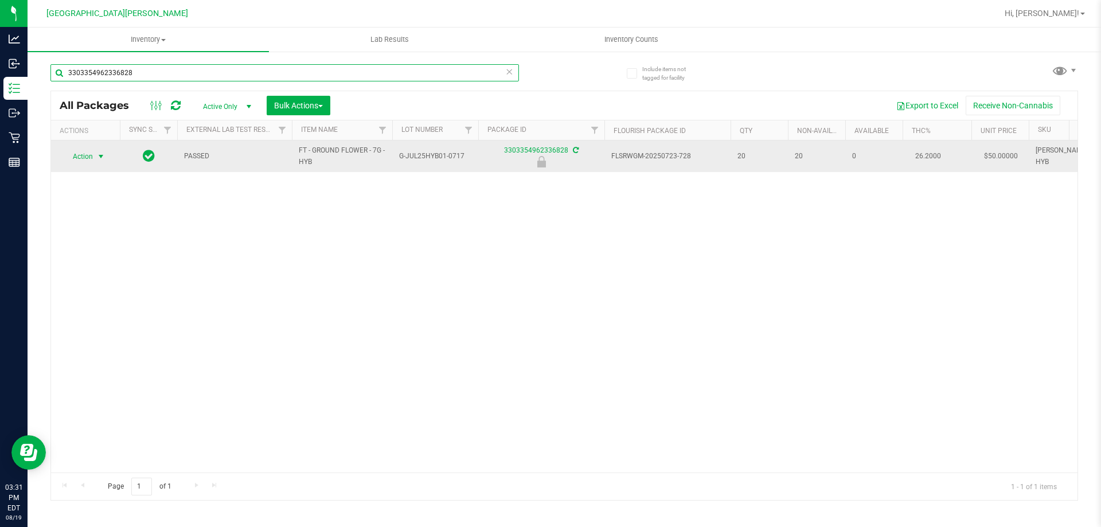
type input "3303354962336828"
click at [94, 155] on span "select" at bounding box center [101, 156] width 14 height 16
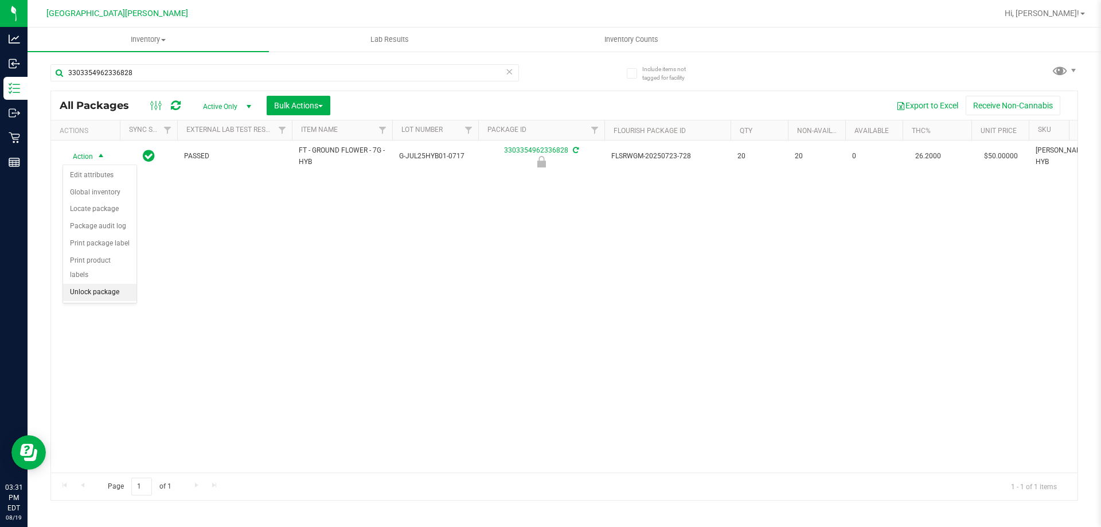
click at [101, 284] on li "Unlock package" at bounding box center [99, 292] width 73 height 17
click at [136, 72] on input "hdw" at bounding box center [284, 72] width 468 height 17
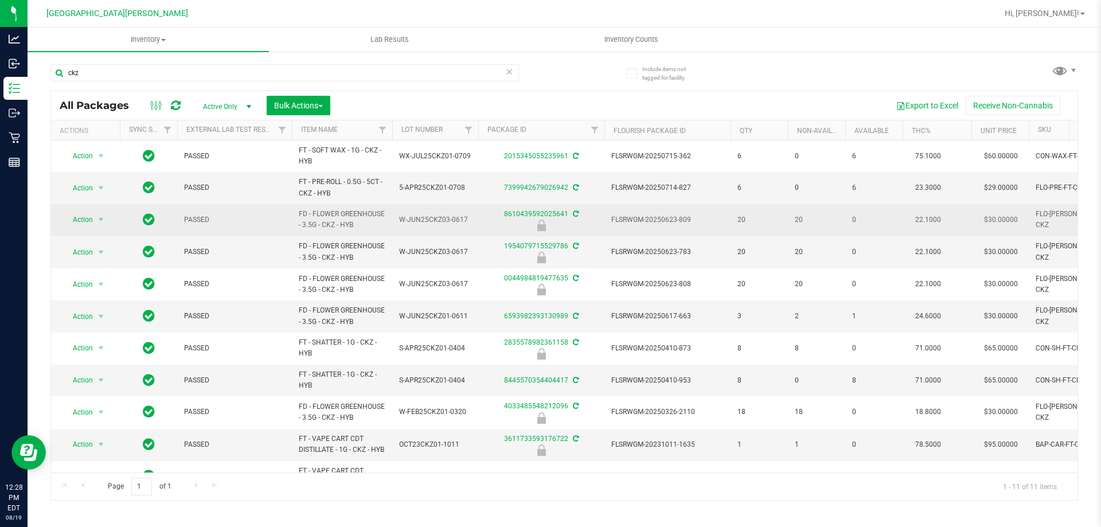
drag, startPoint x: 360, startPoint y: 228, endPoint x: 295, endPoint y: 213, distance: 66.3
click at [295, 213] on td "FD - FLOWER GREENHOUSE - 3.5G - CKZ - HYB" at bounding box center [342, 220] width 100 height 32
copy span "FD - FLOWER GREENHOUSE - 3.5G - CKZ - HYB"
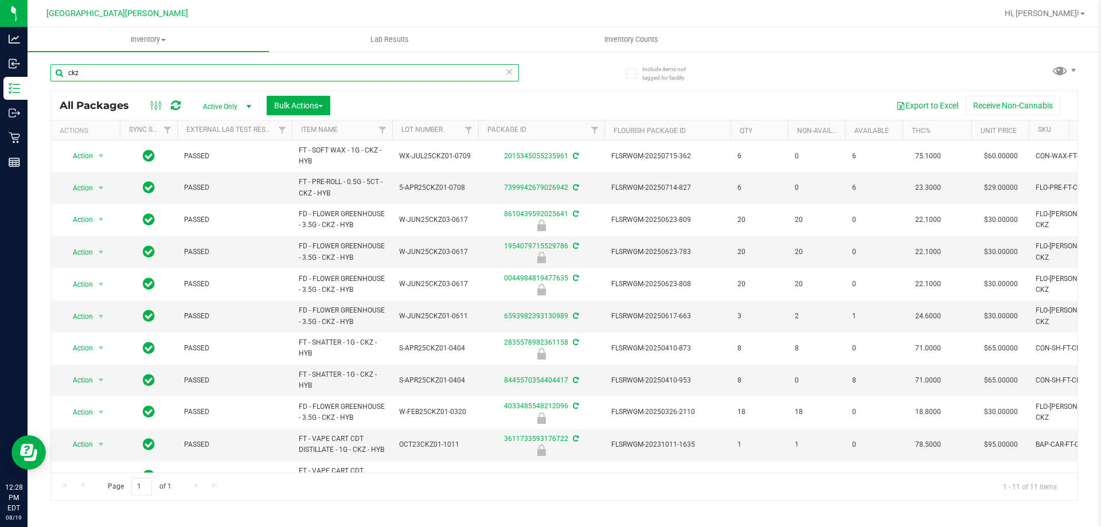
click at [94, 75] on input "ckz" at bounding box center [284, 72] width 468 height 17
paste input "FD - FLOWER GREENHOUSE - 3.5G - CKZ - HYB"
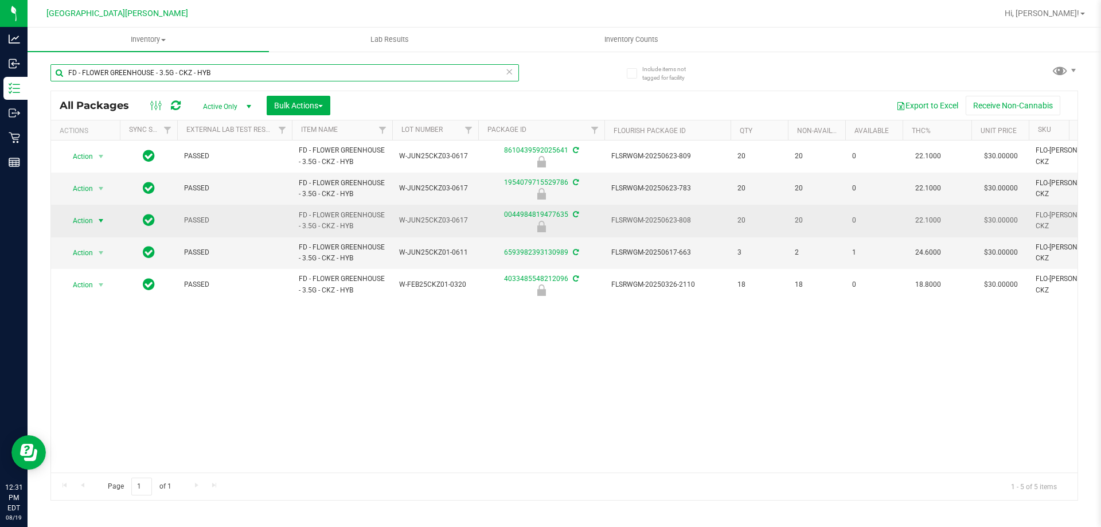
type input "FD - FLOWER GREENHOUSE - 3.5G - CKZ - HYB"
click at [87, 220] on span "Action" at bounding box center [77, 221] width 31 height 16
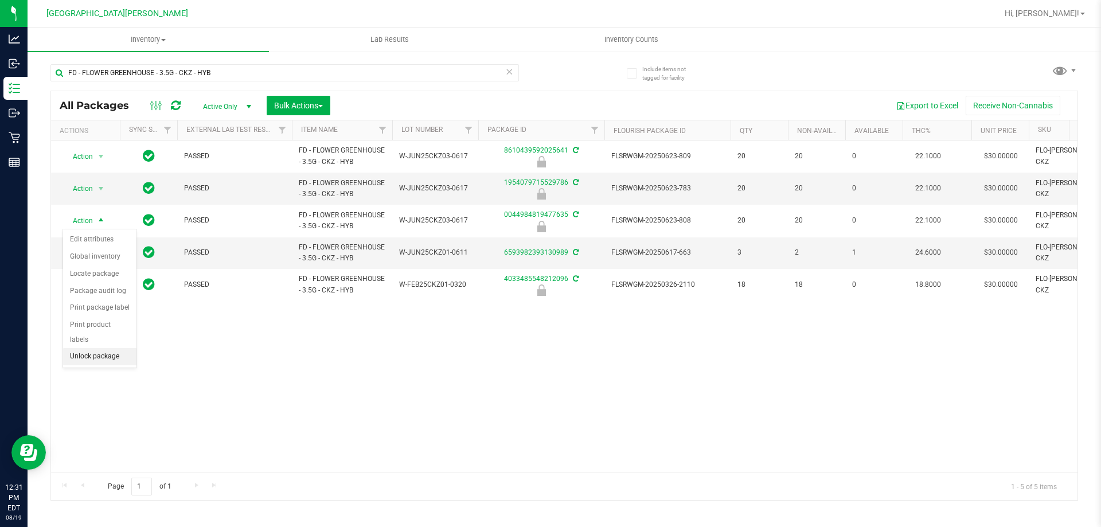
click at [95, 348] on li "Unlock package" at bounding box center [99, 356] width 73 height 17
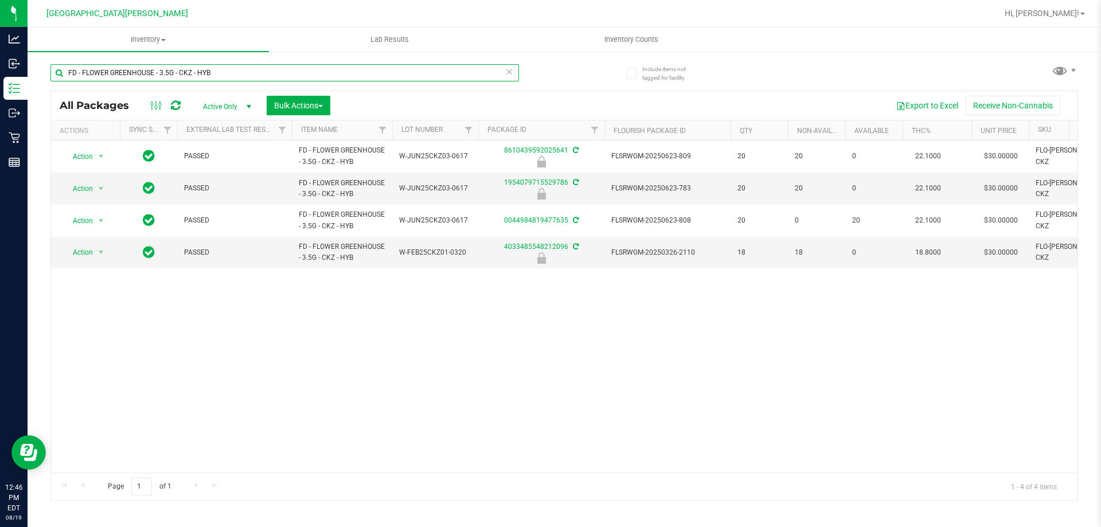
click at [96, 71] on input "FD - FLOWER GREENHOUSE - 3.5G - CKZ - HYB" at bounding box center [284, 72] width 468 height 17
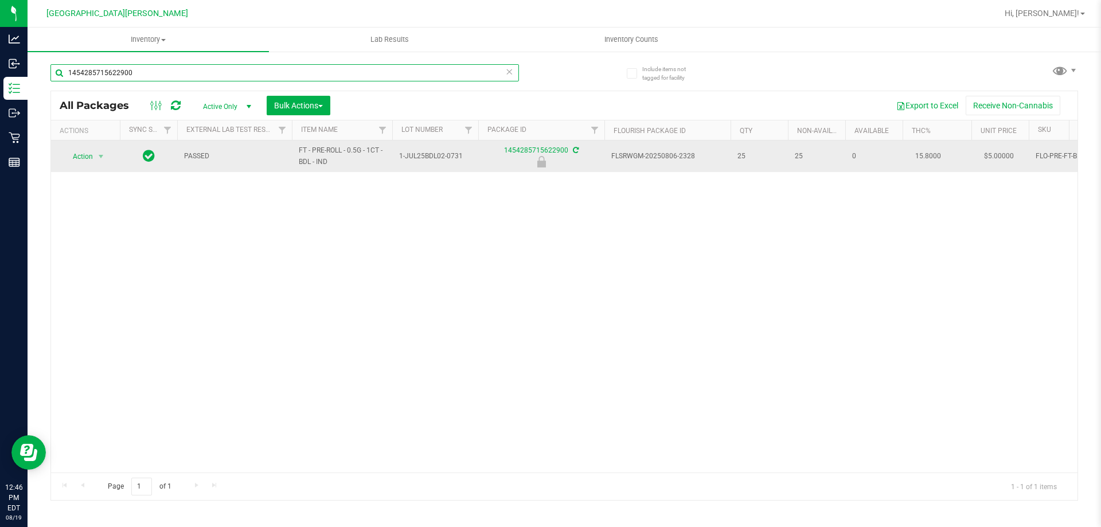
type input "1454285715622900"
click at [103, 164] on span "select" at bounding box center [101, 156] width 14 height 16
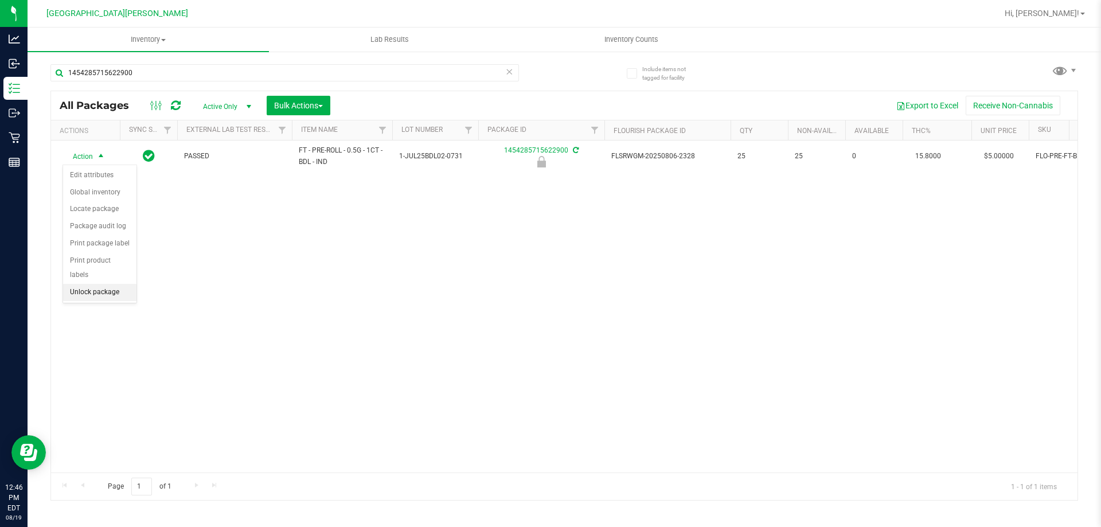
click at [92, 284] on li "Unlock package" at bounding box center [99, 292] width 73 height 17
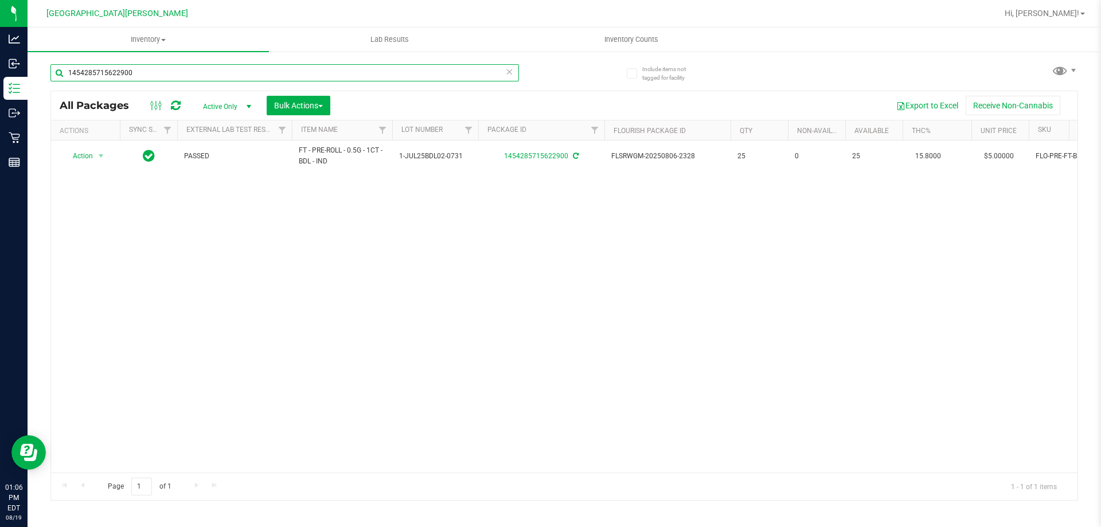
click at [198, 79] on input "1454285715622900" at bounding box center [284, 72] width 468 height 17
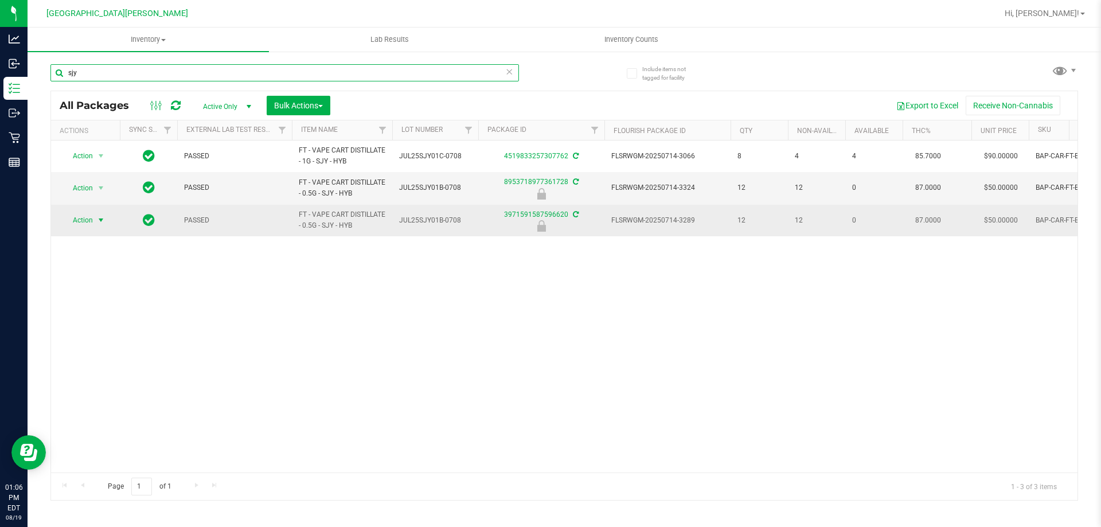
type input "sjy"
click at [78, 220] on span "Action" at bounding box center [77, 220] width 31 height 16
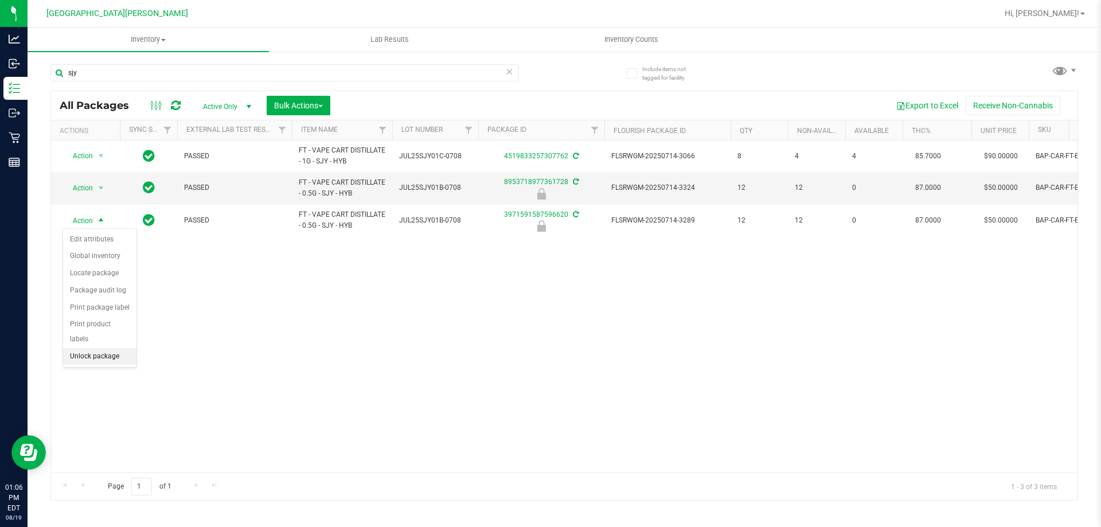
click at [85, 348] on li "Unlock package" at bounding box center [99, 356] width 73 height 17
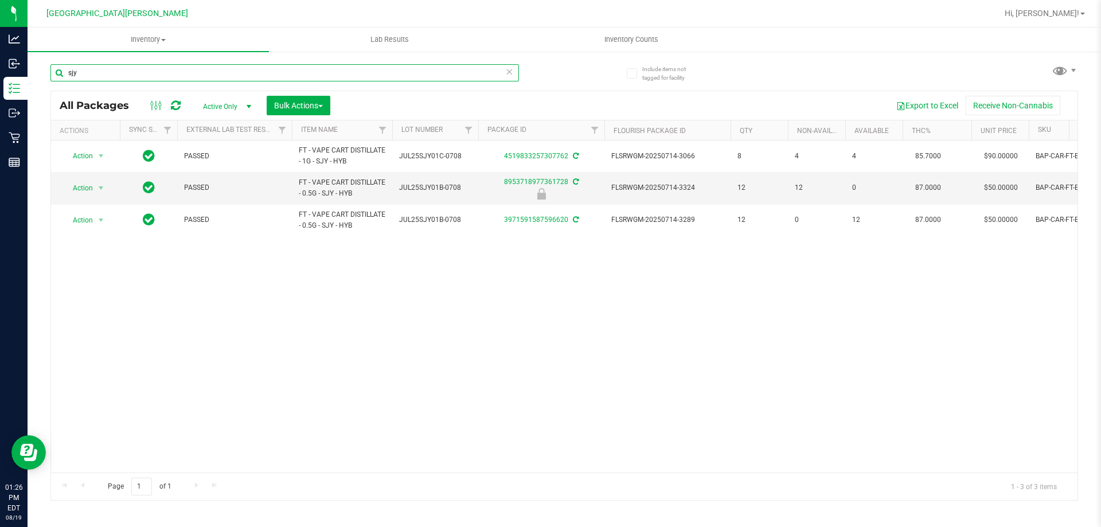
click at [204, 69] on input "sjy" at bounding box center [284, 72] width 468 height 17
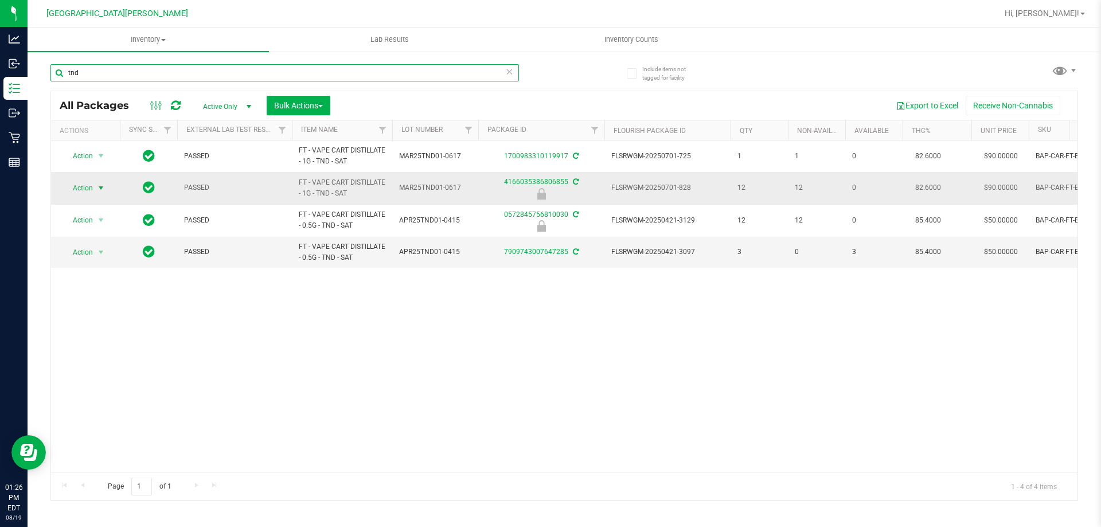
type input "tnd"
click at [83, 189] on span "Action" at bounding box center [77, 188] width 31 height 16
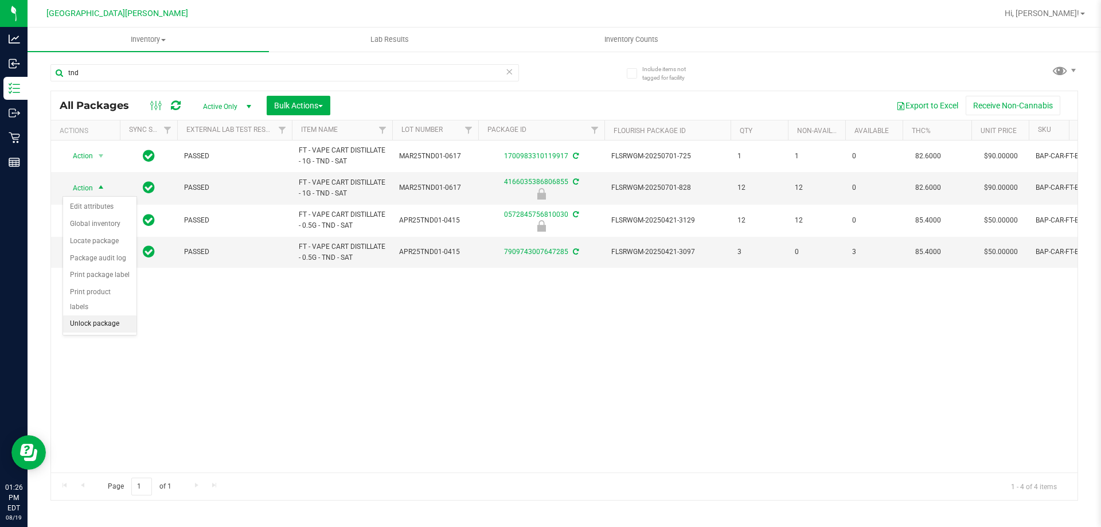
click at [95, 315] on li "Unlock package" at bounding box center [99, 323] width 73 height 17
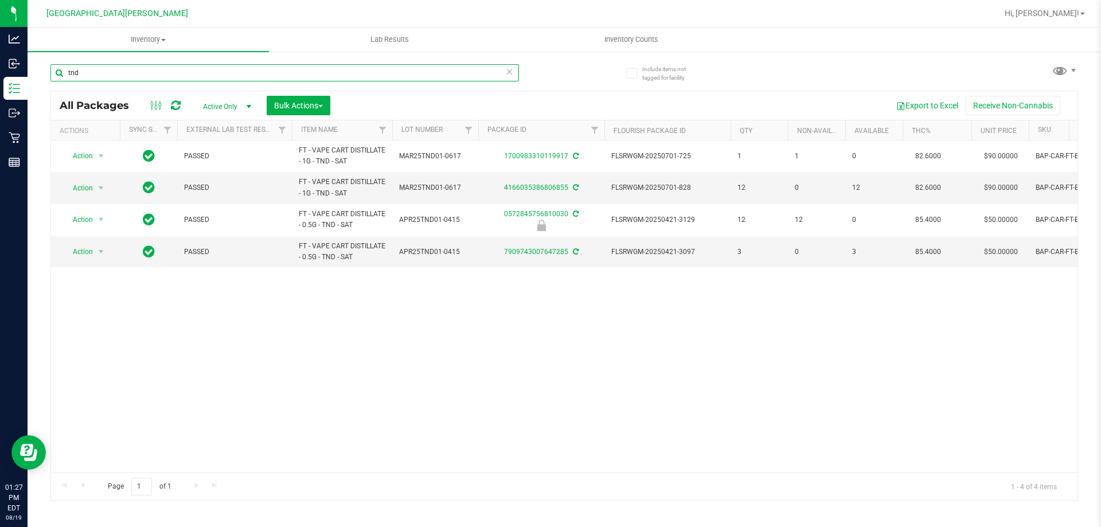
click at [142, 74] on input "tnd" at bounding box center [284, 72] width 468 height 17
click at [142, 75] on input "tnd" at bounding box center [284, 72] width 468 height 17
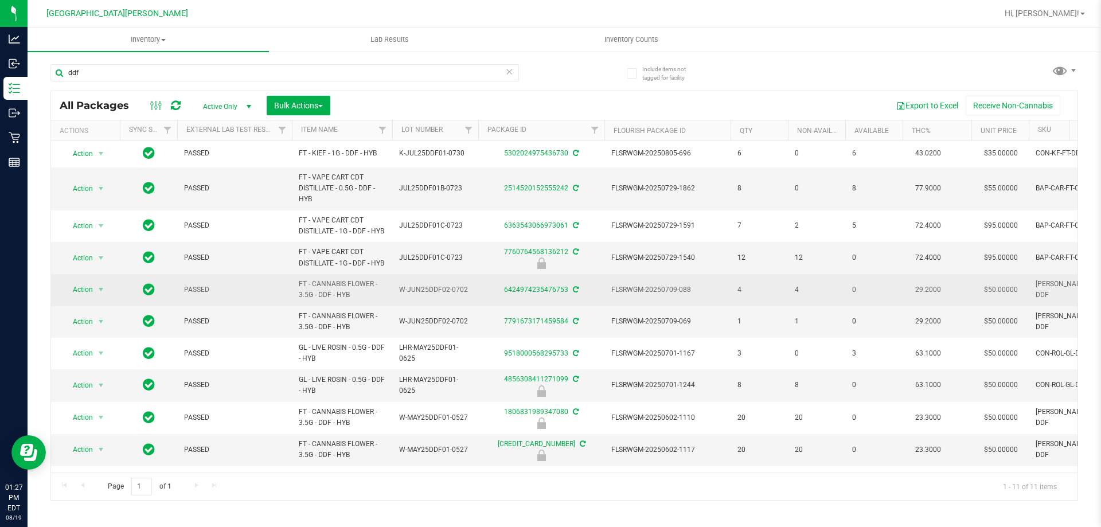
drag, startPoint x: 353, startPoint y: 295, endPoint x: 281, endPoint y: 279, distance: 72.7
click at [281, 279] on tr "Action Action Adjust qty Create package Edit attributes Global inventory Locate…" at bounding box center [786, 290] width 1470 height 32
copy tr "FT - CANNABIS FLOWER - 3.5G - DDF - HYB"
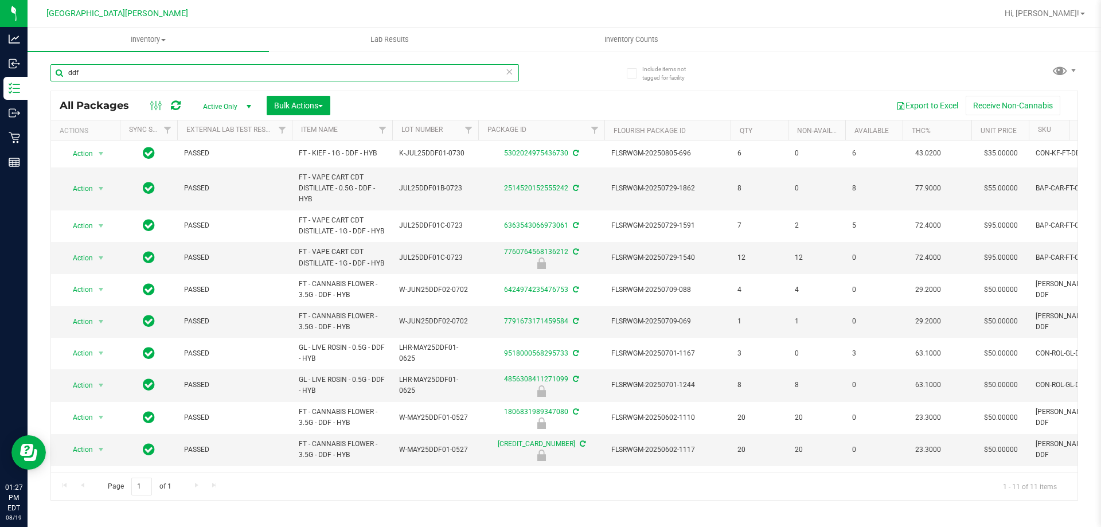
click at [155, 69] on input "ddf" at bounding box center [284, 72] width 468 height 17
paste input "FT - CANNABIS FLOWER - 3.5G - DDF - HYB"
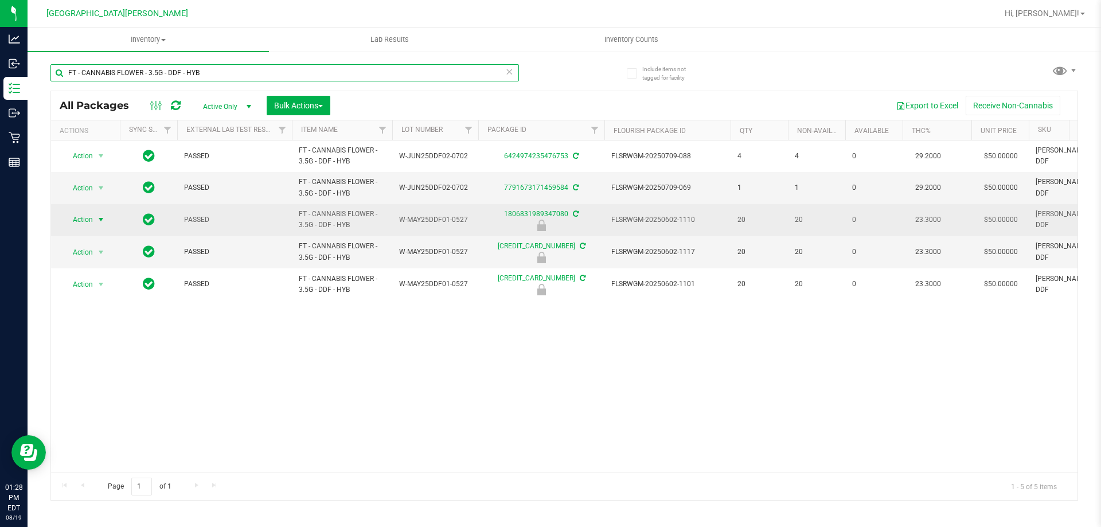
type input "FT - CANNABIS FLOWER - 3.5G - DDF - HYB"
click at [75, 221] on span "Action" at bounding box center [77, 220] width 31 height 16
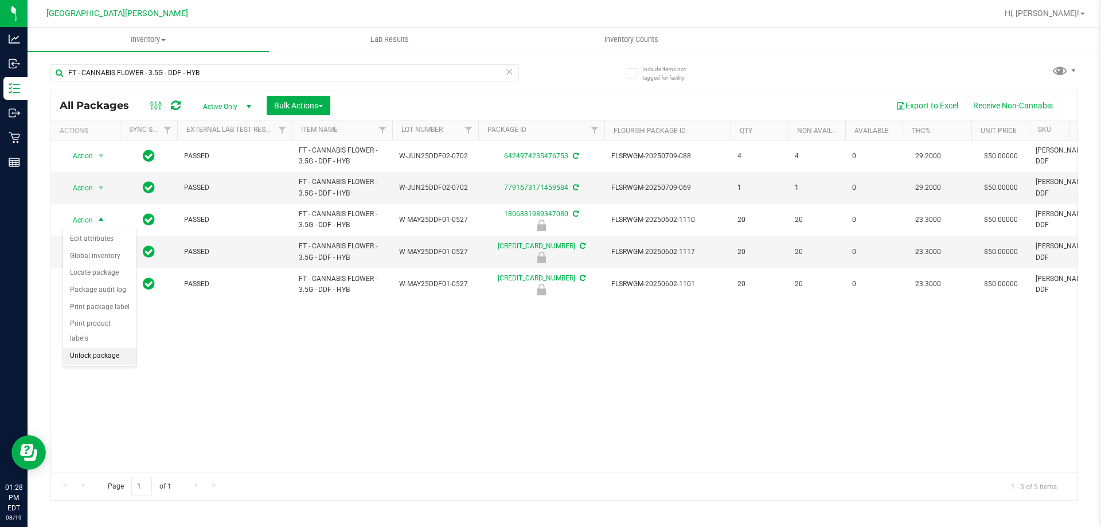
click at [89, 347] on li "Unlock package" at bounding box center [99, 355] width 73 height 17
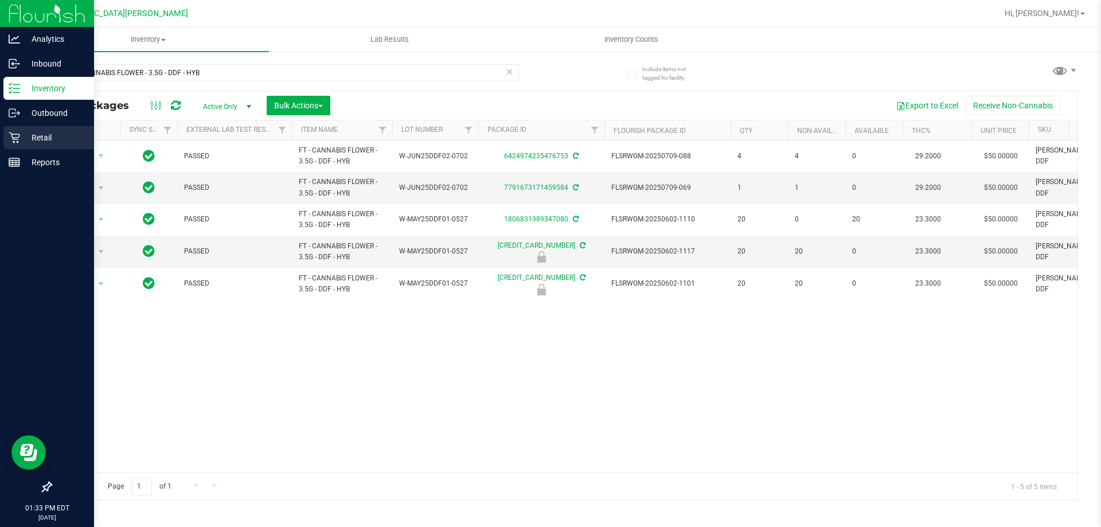
click at [10, 142] on icon at bounding box center [14, 137] width 11 height 11
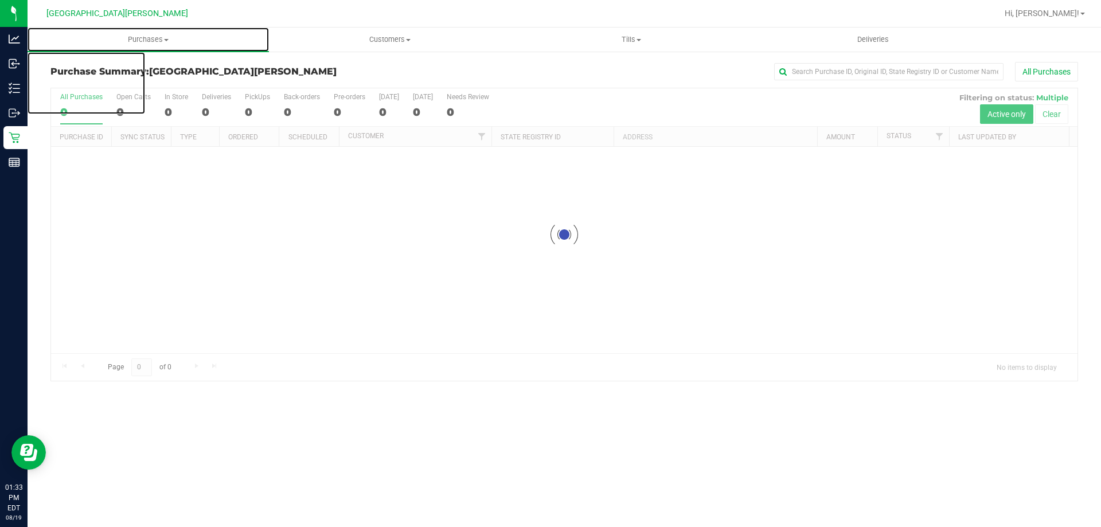
click at [158, 41] on span "Purchases" at bounding box center [148, 39] width 241 height 10
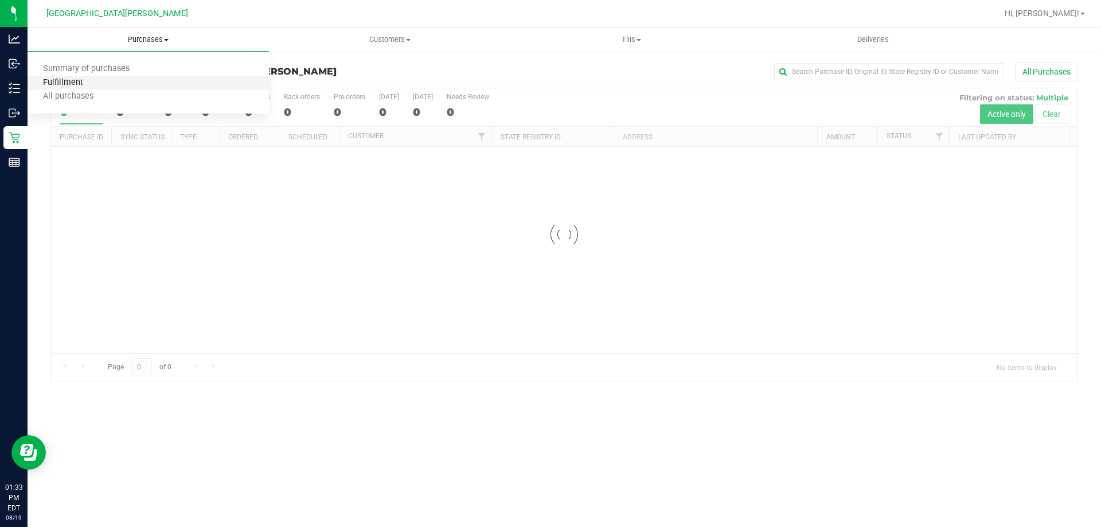
click at [86, 79] on span "Fulfillment" at bounding box center [63, 83] width 71 height 10
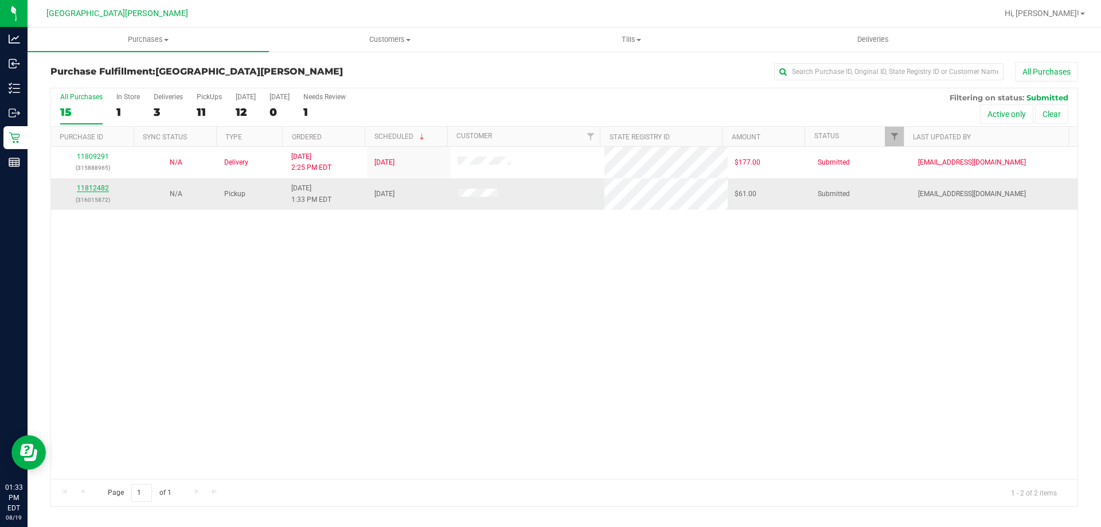
click at [93, 185] on link "11812482" at bounding box center [93, 188] width 32 height 8
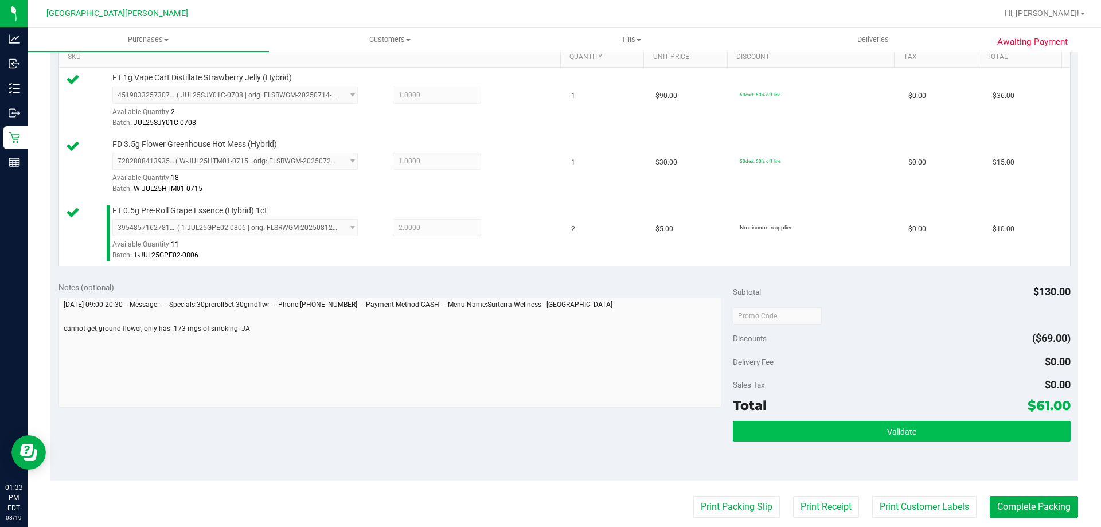
scroll to position [401, 0]
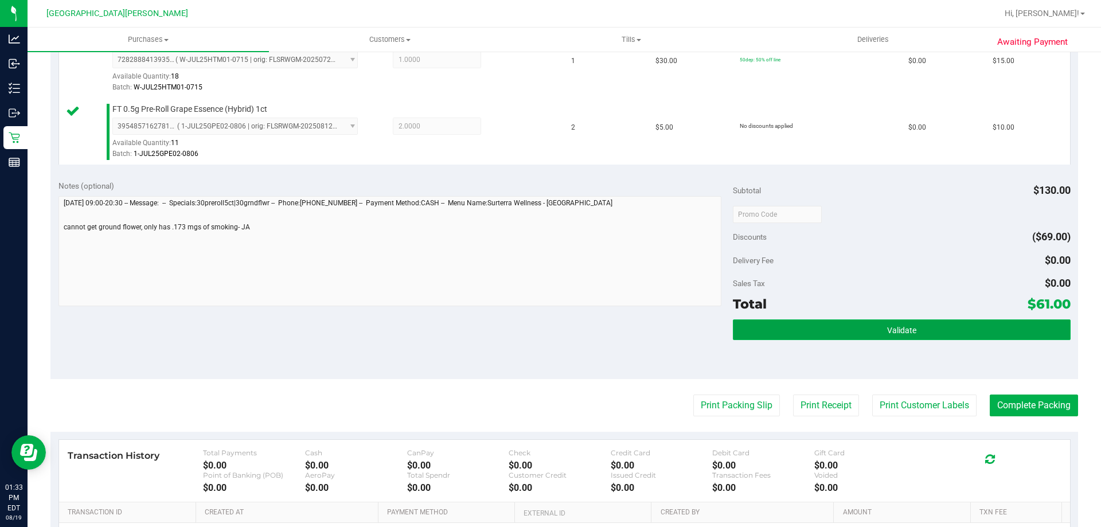
click at [776, 334] on button "Validate" at bounding box center [901, 329] width 337 height 21
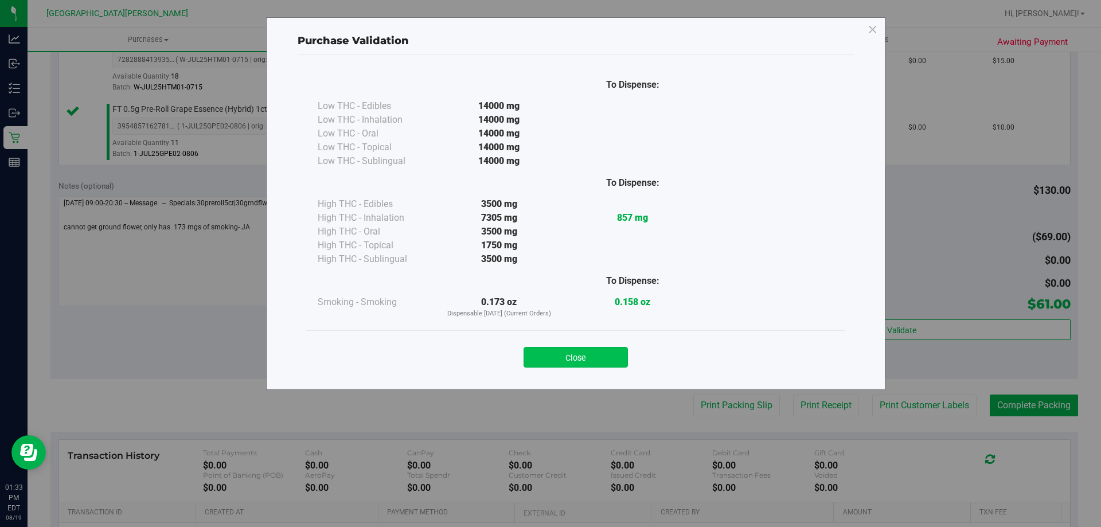
click at [594, 357] on button "Close" at bounding box center [575, 357] width 104 height 21
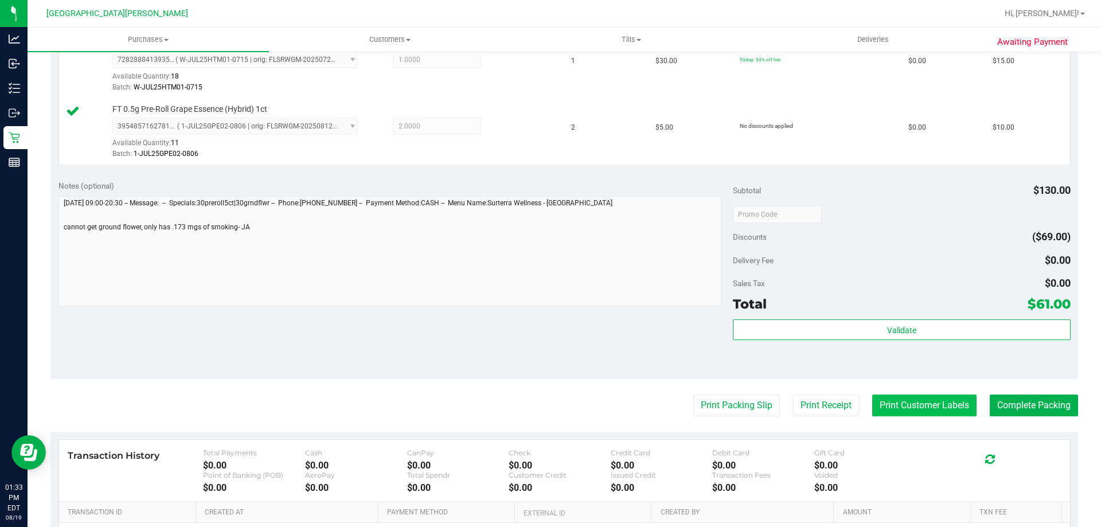
click at [894, 403] on button "Print Customer Labels" at bounding box center [924, 405] width 104 height 22
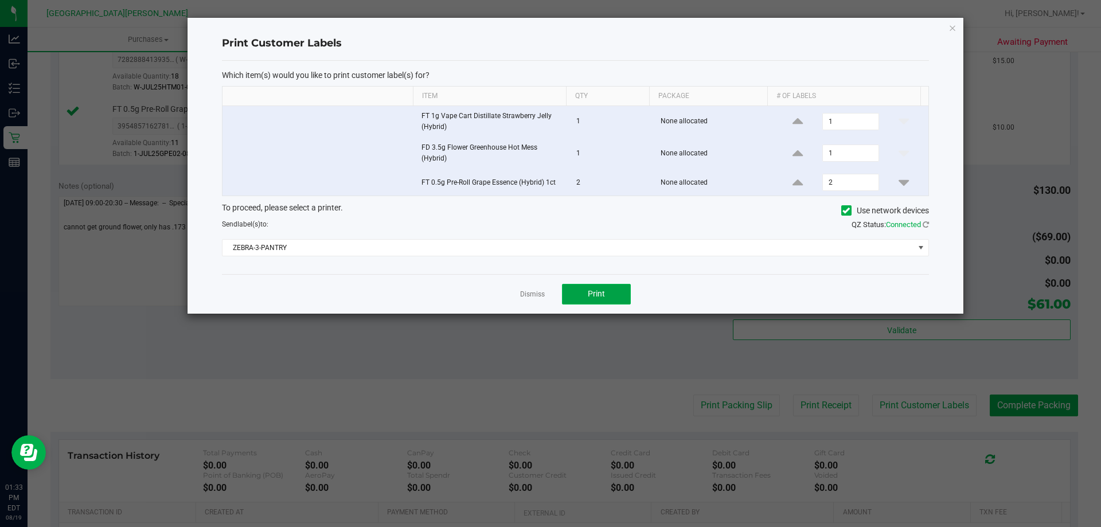
click at [612, 291] on button "Print" at bounding box center [596, 294] width 69 height 21
click at [531, 293] on link "Dismiss" at bounding box center [532, 294] width 25 height 10
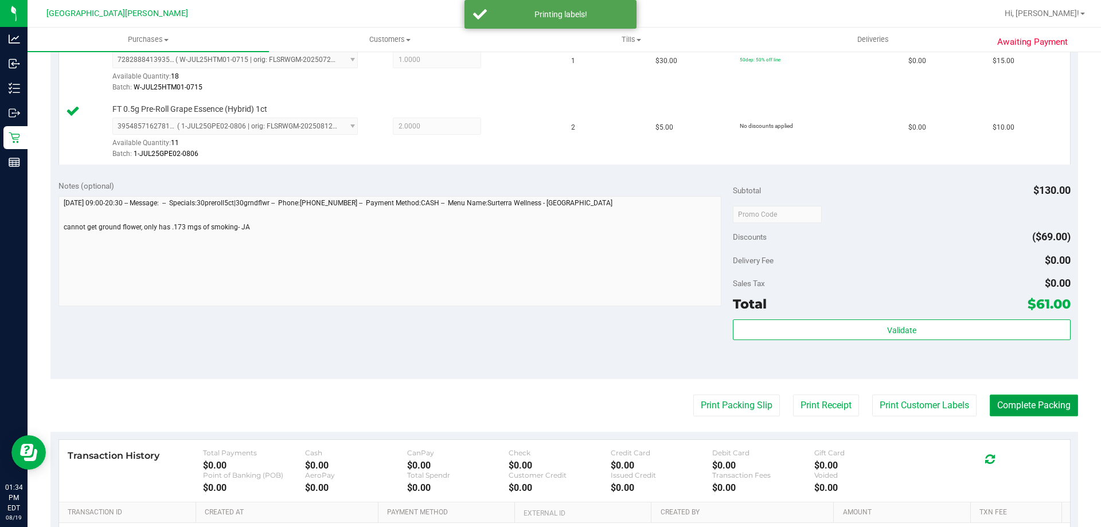
click at [1008, 402] on button "Complete Packing" at bounding box center [1033, 405] width 88 height 22
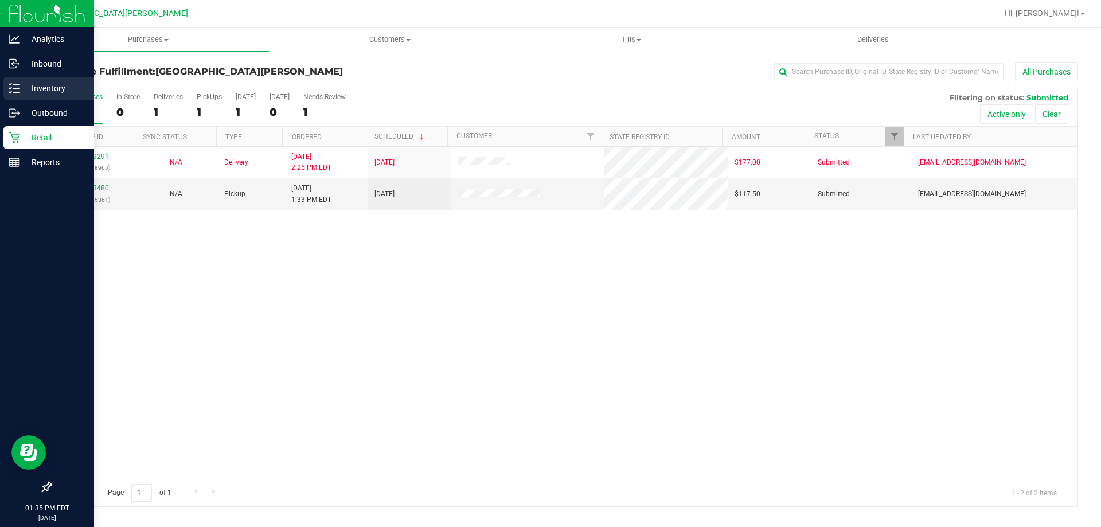
click at [38, 77] on div "Inventory" at bounding box center [48, 88] width 91 height 23
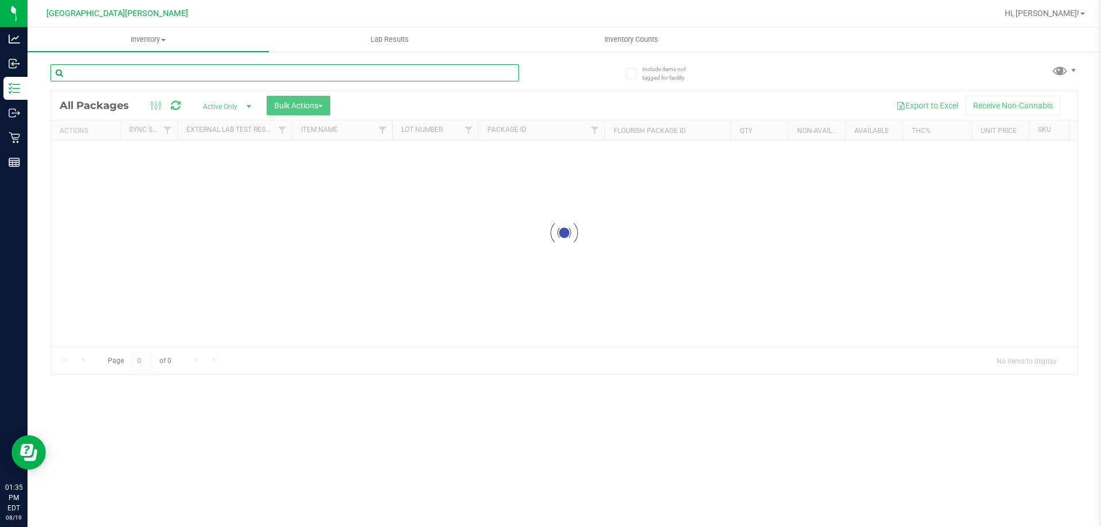
click at [91, 69] on input "text" at bounding box center [284, 72] width 468 height 17
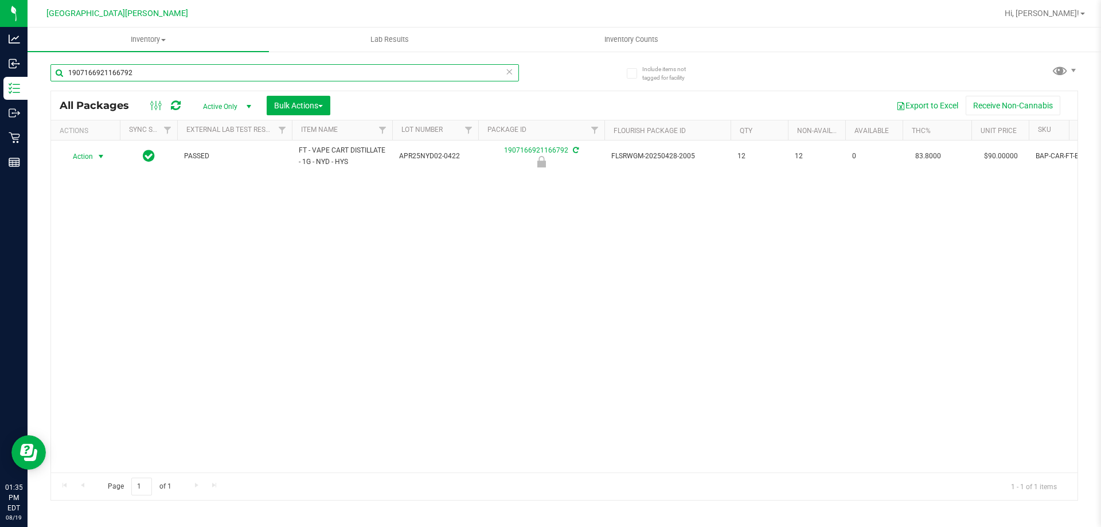
type input "1907166921166792"
click at [85, 159] on span "Action" at bounding box center [77, 156] width 31 height 16
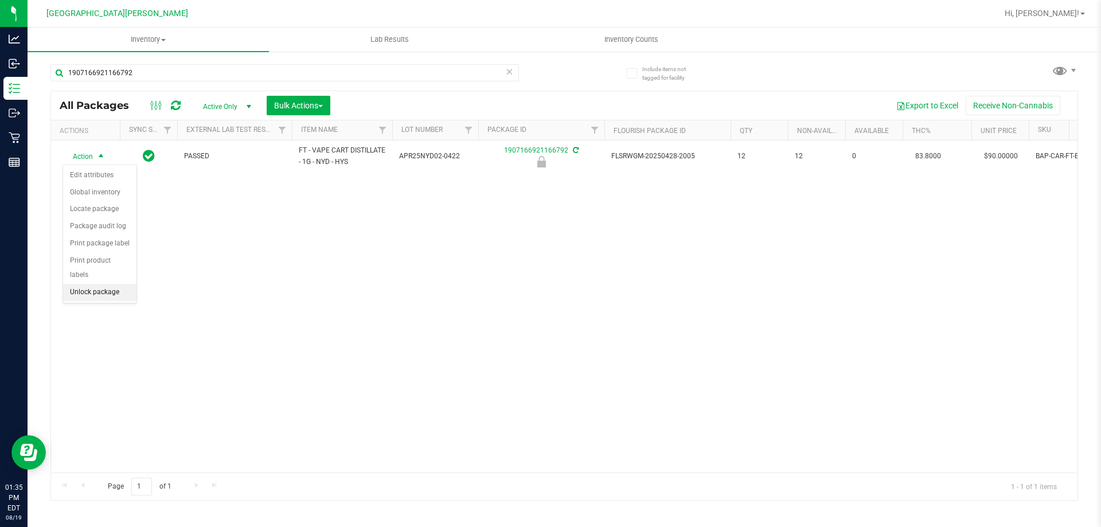
click at [95, 284] on li "Unlock package" at bounding box center [99, 292] width 73 height 17
click at [30, 139] on div "Include items not tagged for facility 1907166921166792 All Packages Active Only…" at bounding box center [564, 225] width 1073 height 350
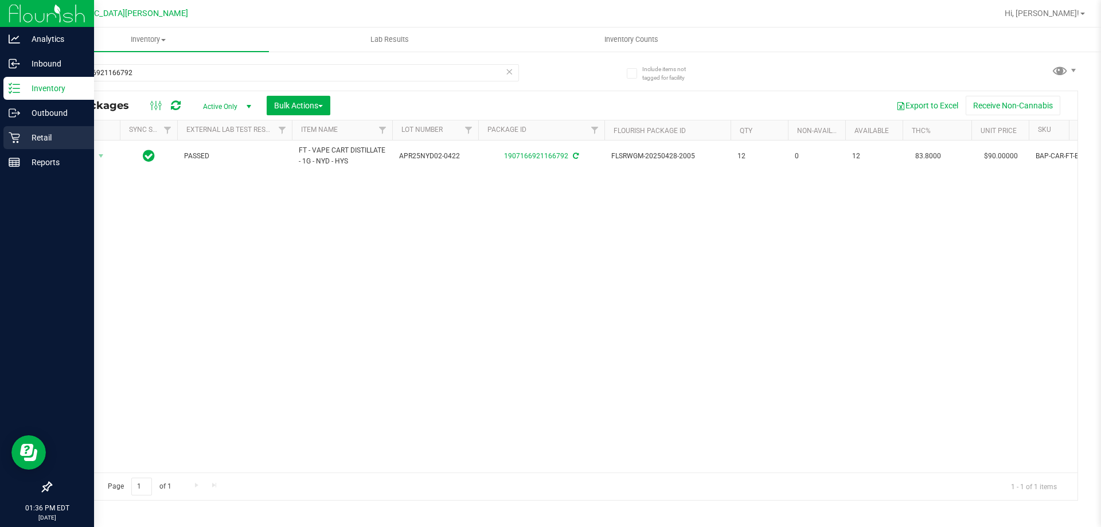
click at [19, 139] on icon at bounding box center [14, 137] width 11 height 11
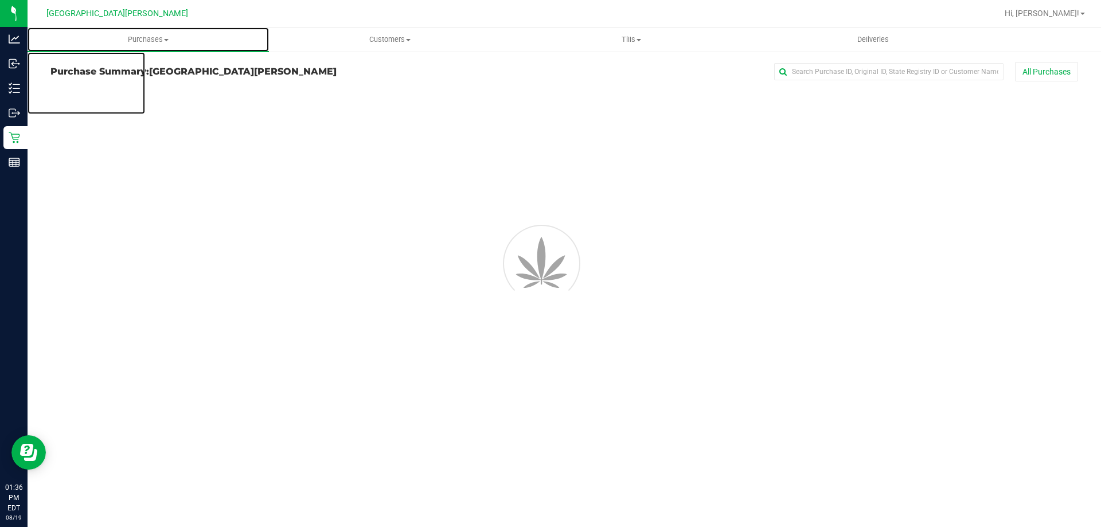
click at [163, 42] on span "Purchases" at bounding box center [148, 39] width 241 height 10
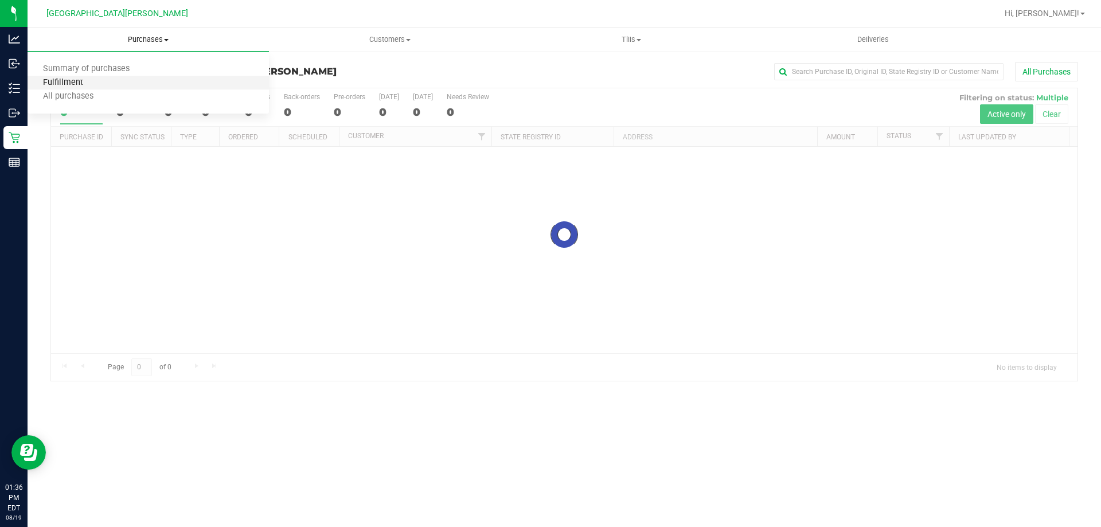
click at [95, 81] on span "Fulfillment" at bounding box center [63, 83] width 71 height 10
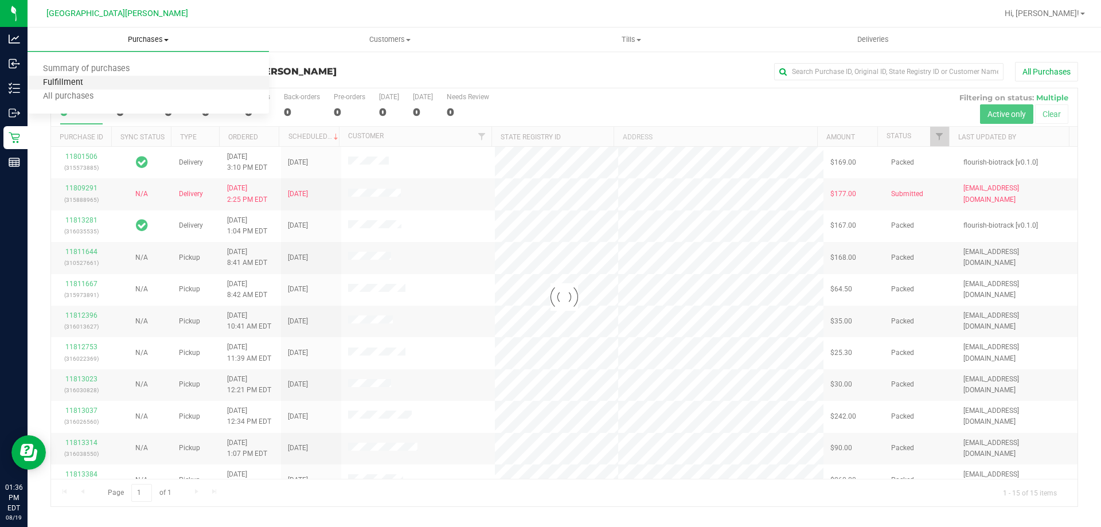
click at [95, 81] on span "Fulfillment" at bounding box center [63, 83] width 71 height 10
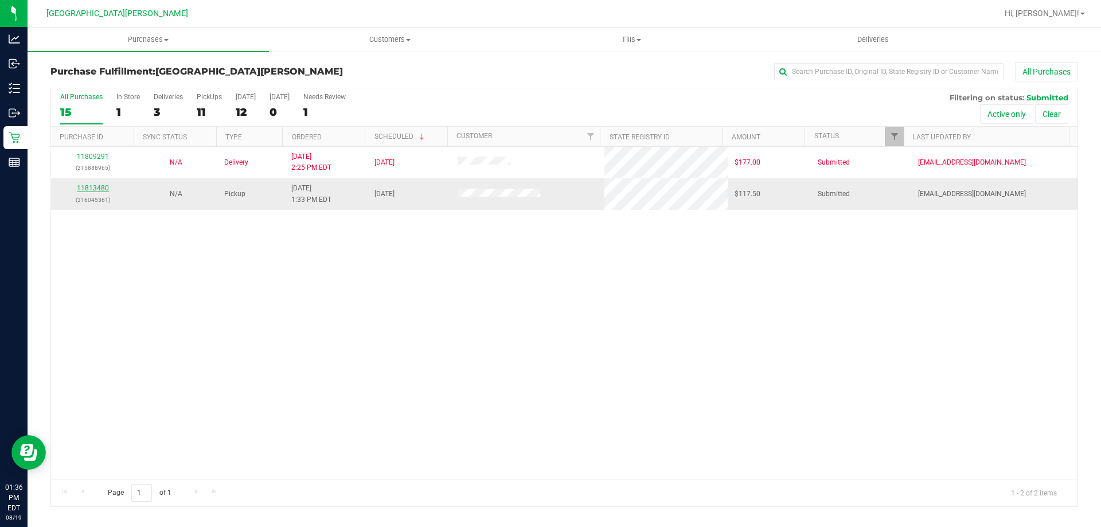
click at [104, 189] on link "11813480" at bounding box center [93, 188] width 32 height 8
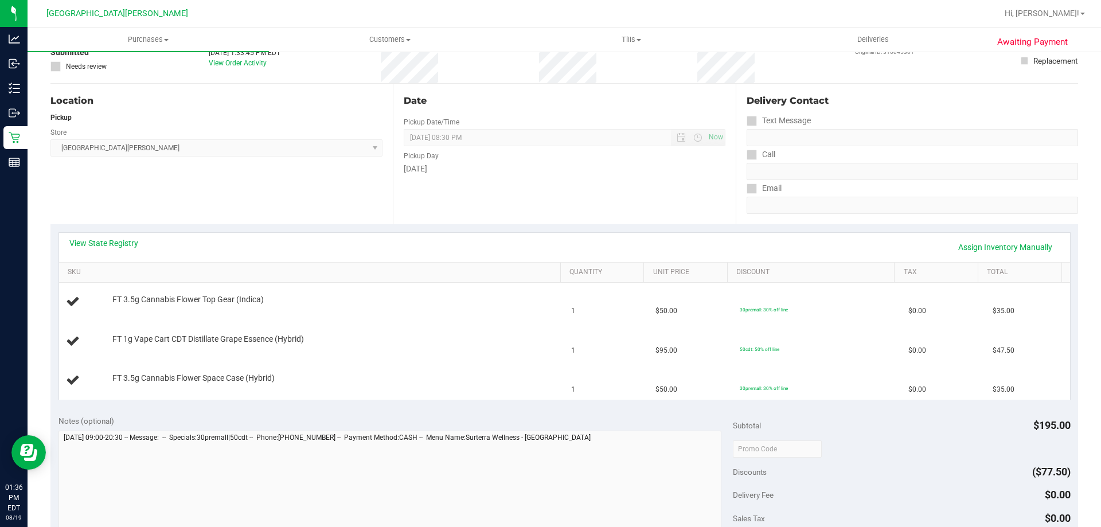
scroll to position [115, 0]
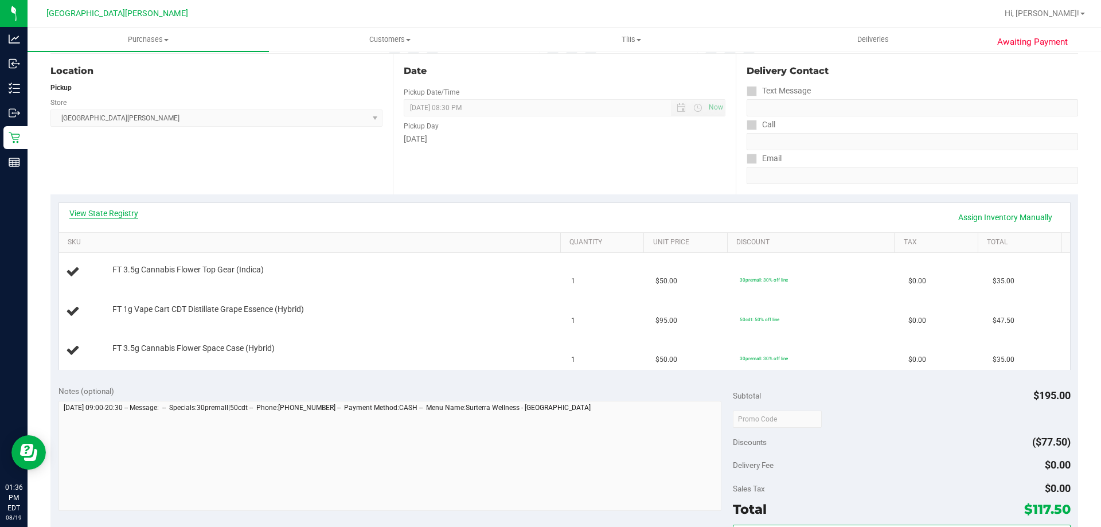
click at [129, 211] on link "View State Registry" at bounding box center [103, 212] width 69 height 11
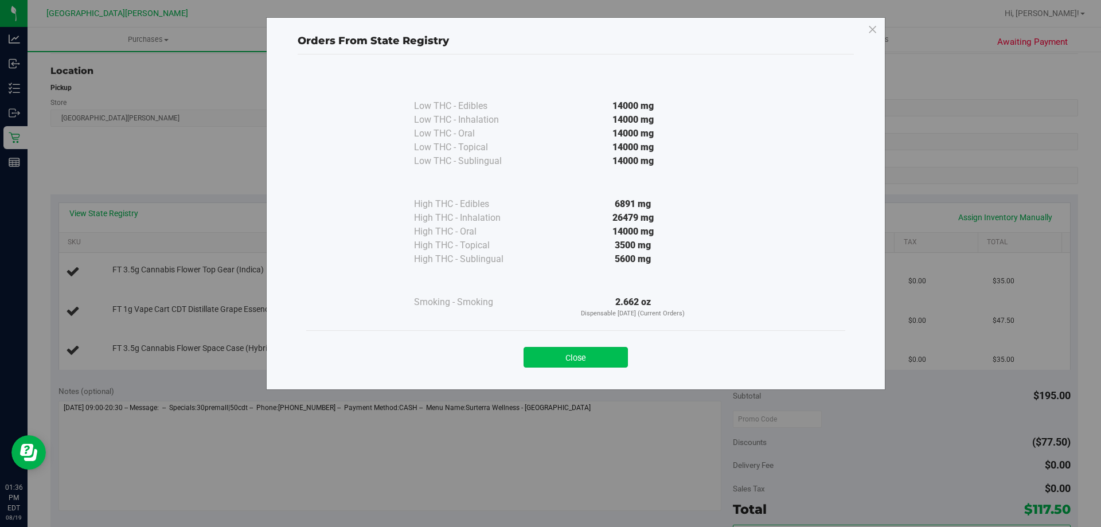
click at [596, 357] on button "Close" at bounding box center [575, 357] width 104 height 21
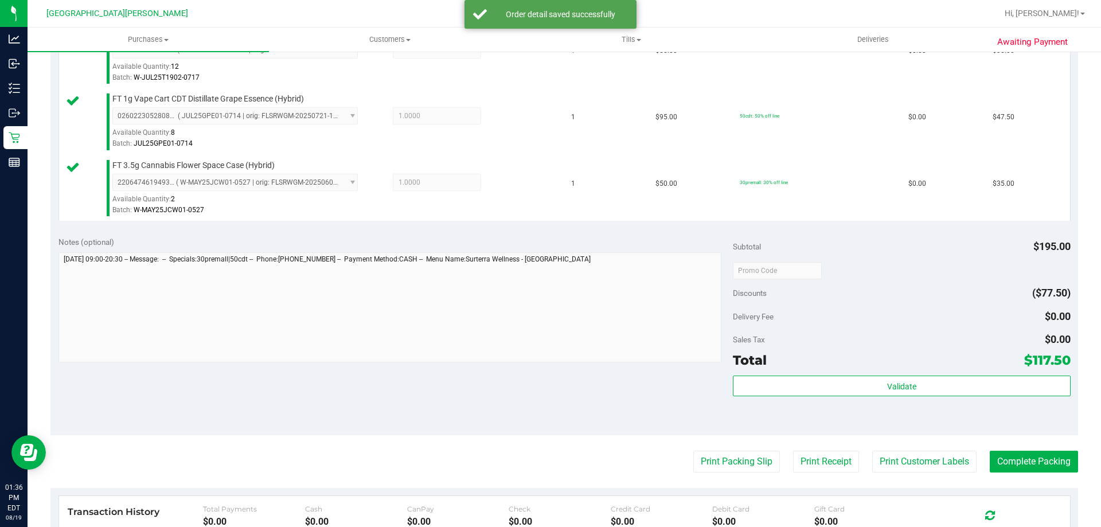
scroll to position [459, 0]
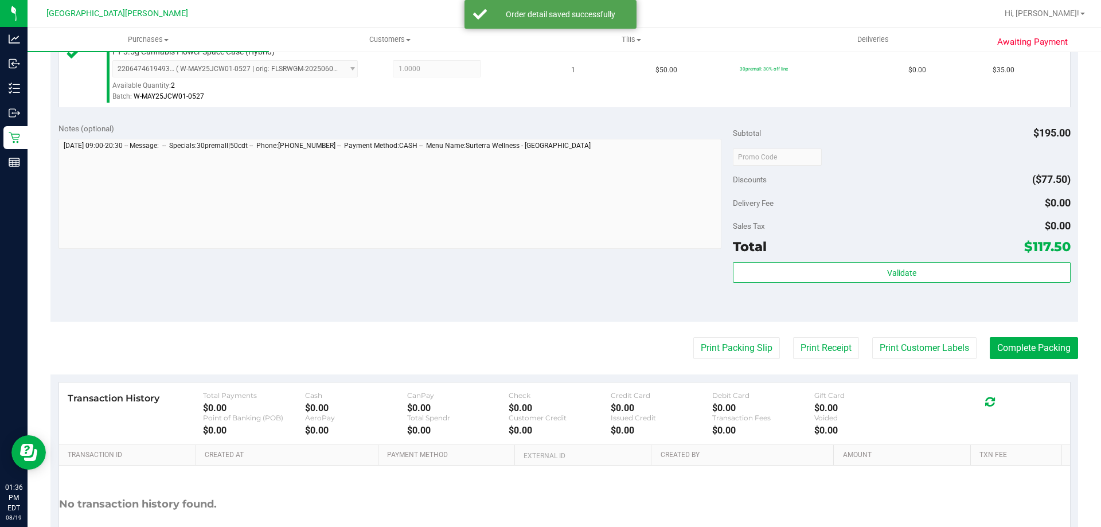
click at [871, 261] on div "Subtotal $195.00 Discounts ($77.50) Delivery Fee $0.00 Sales Tax $0.00 Total $1…" at bounding box center [901, 218] width 337 height 191
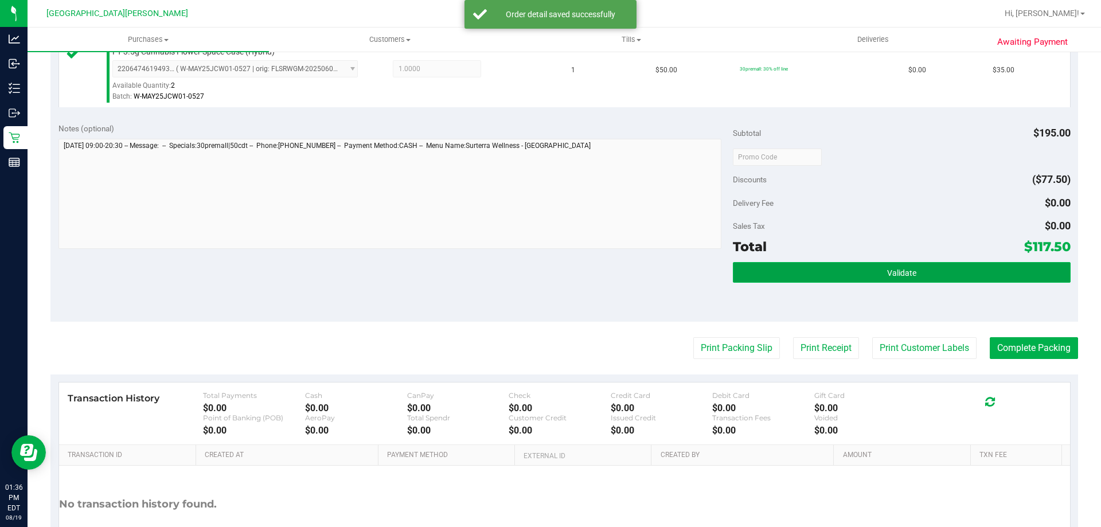
click at [870, 266] on button "Validate" at bounding box center [901, 272] width 337 height 21
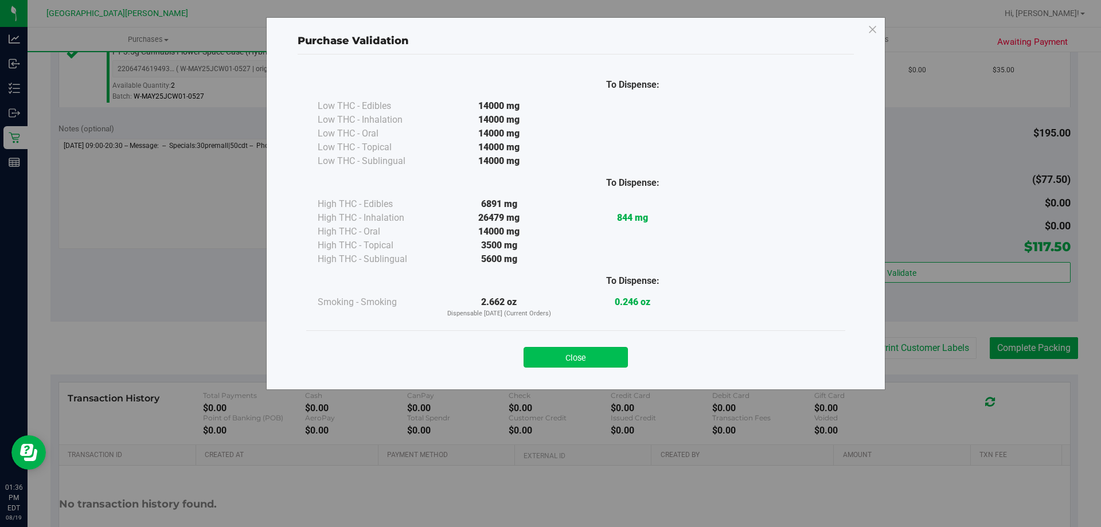
click at [605, 356] on button "Close" at bounding box center [575, 357] width 104 height 21
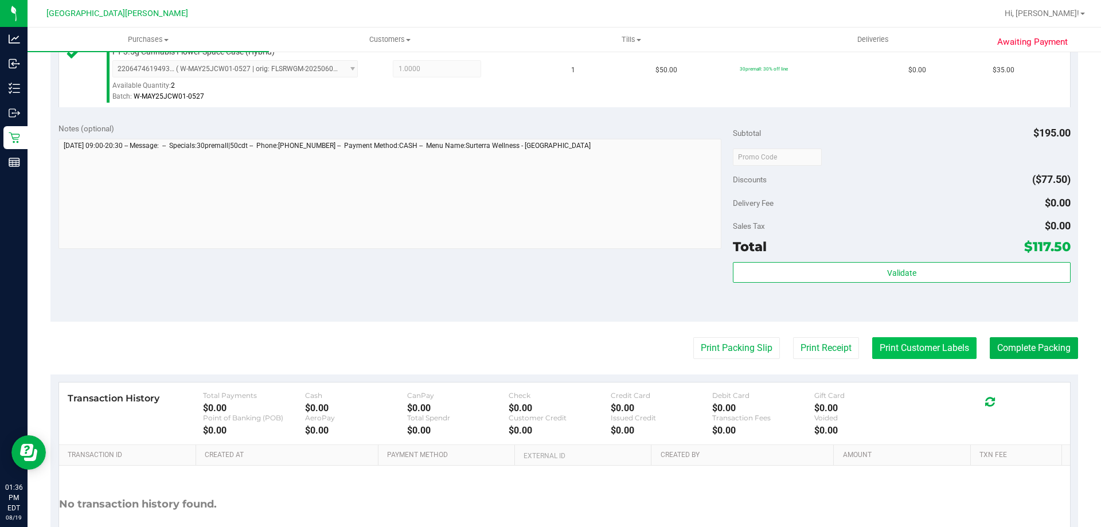
click at [946, 350] on button "Print Customer Labels" at bounding box center [924, 348] width 104 height 22
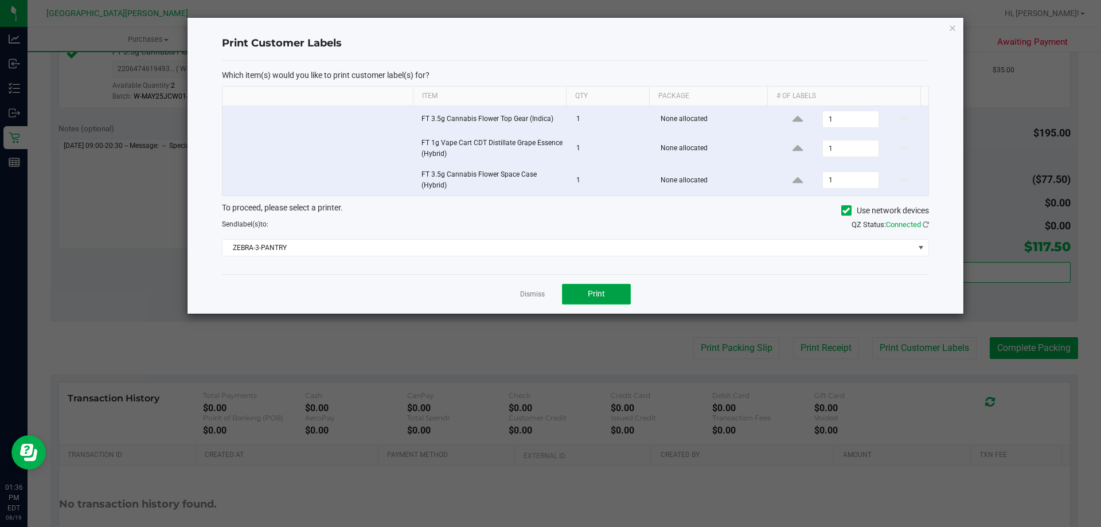
click at [581, 300] on button "Print" at bounding box center [596, 294] width 69 height 21
click at [524, 294] on link "Dismiss" at bounding box center [532, 294] width 25 height 10
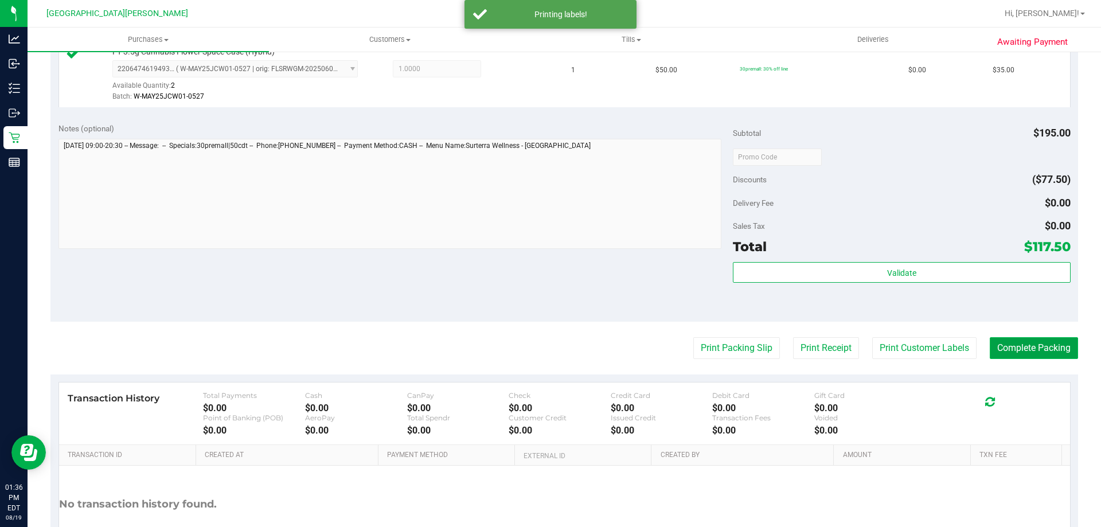
click at [1040, 351] on button "Complete Packing" at bounding box center [1033, 348] width 88 height 22
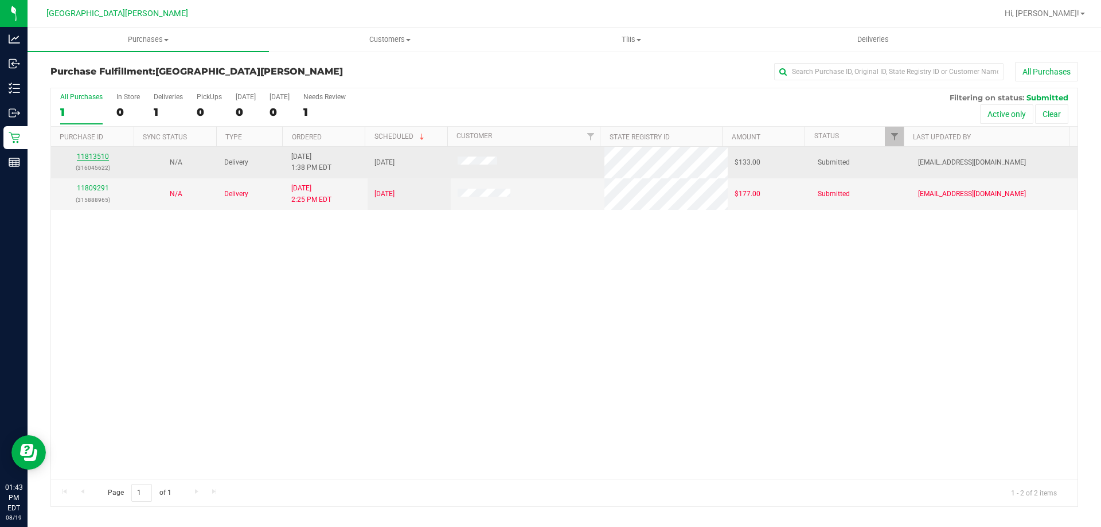
click at [106, 156] on link "11813510" at bounding box center [93, 156] width 32 height 8
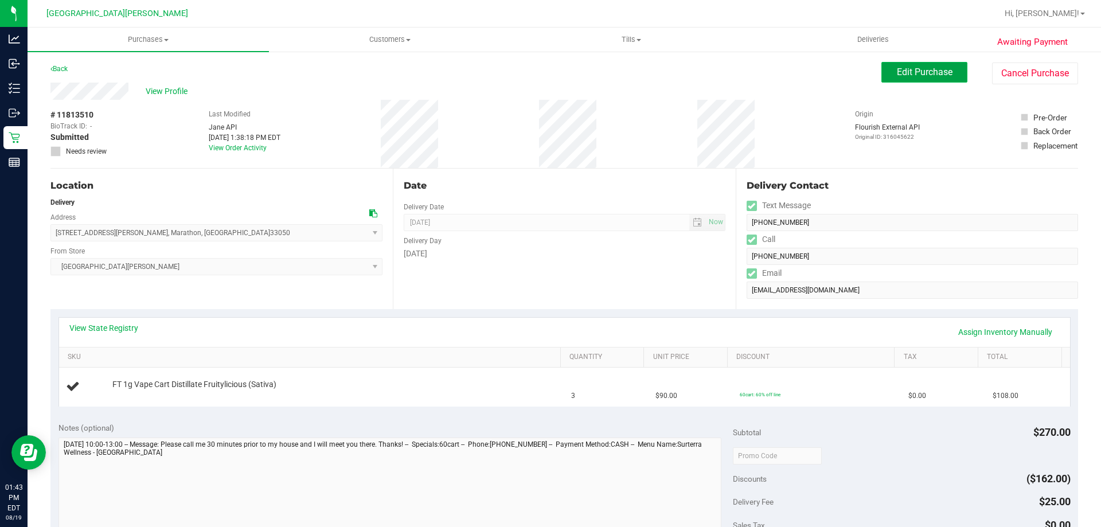
click at [906, 69] on span "Edit Purchase" at bounding box center [924, 71] width 56 height 11
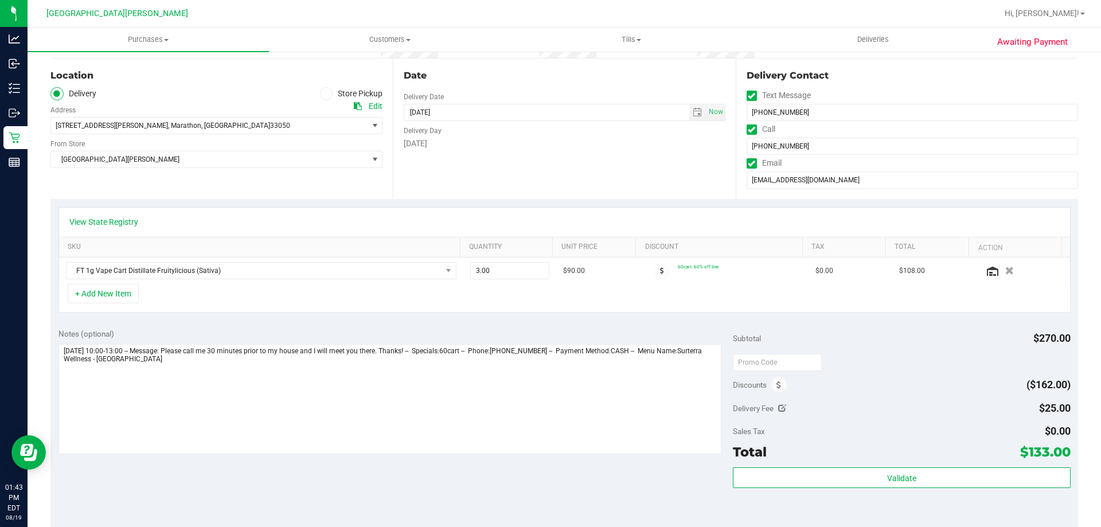
scroll to position [115, 0]
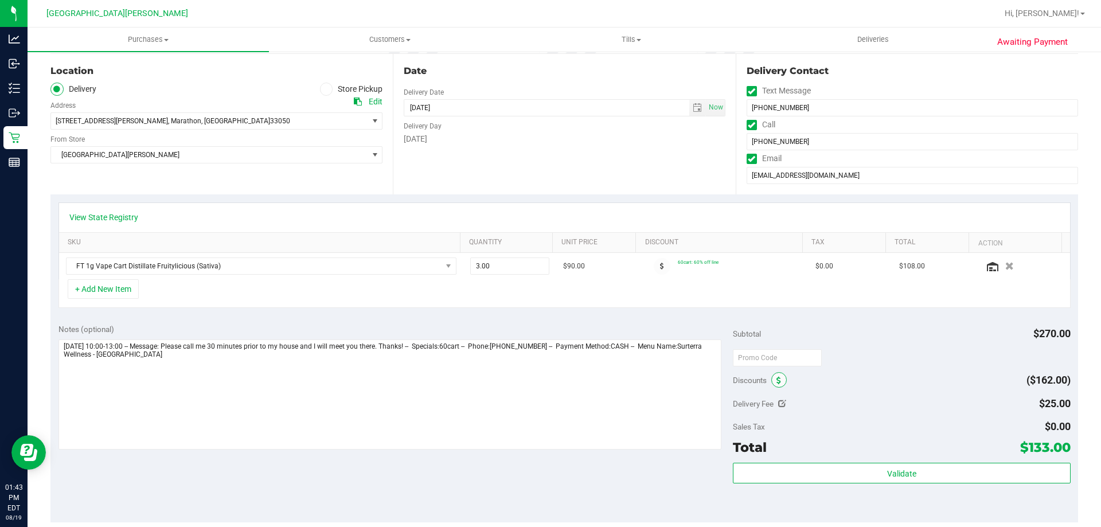
click at [773, 375] on span at bounding box center [778, 379] width 15 height 15
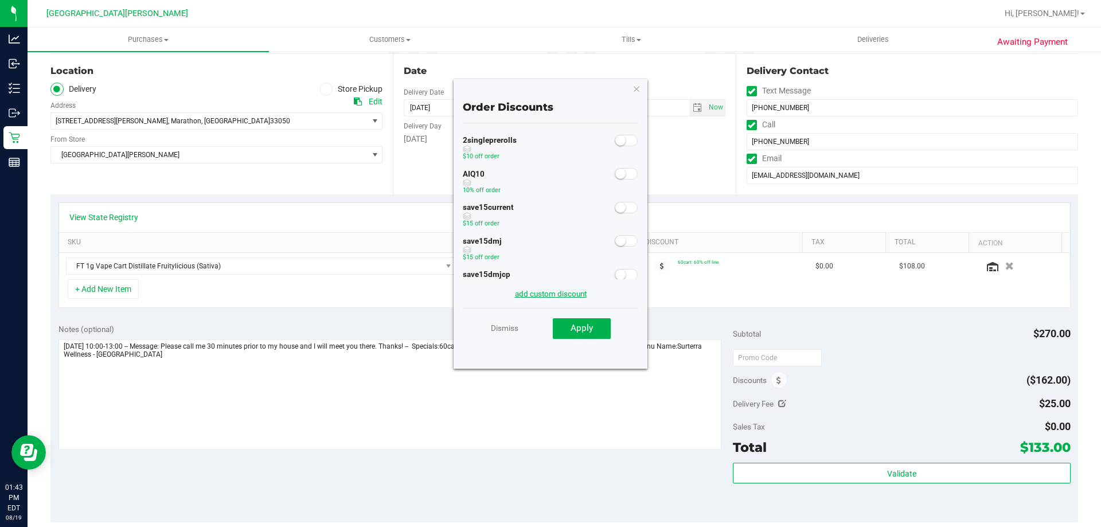
click at [533, 292] on link "add custom discount" at bounding box center [551, 293] width 72 height 9
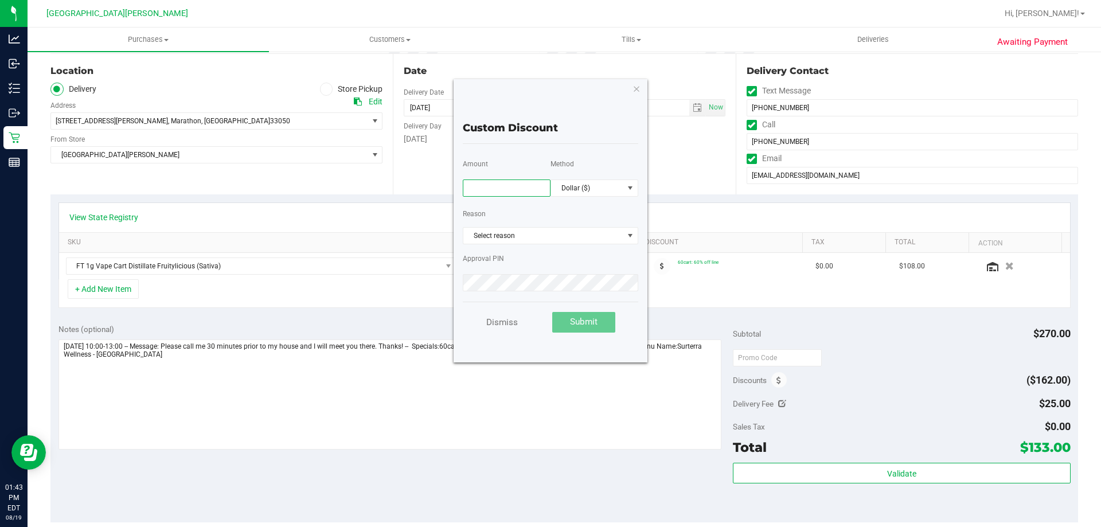
click at [511, 196] on input "text" at bounding box center [507, 187] width 88 height 17
type input "71.00"
click at [575, 232] on span "Select reason" at bounding box center [543, 236] width 160 height 16
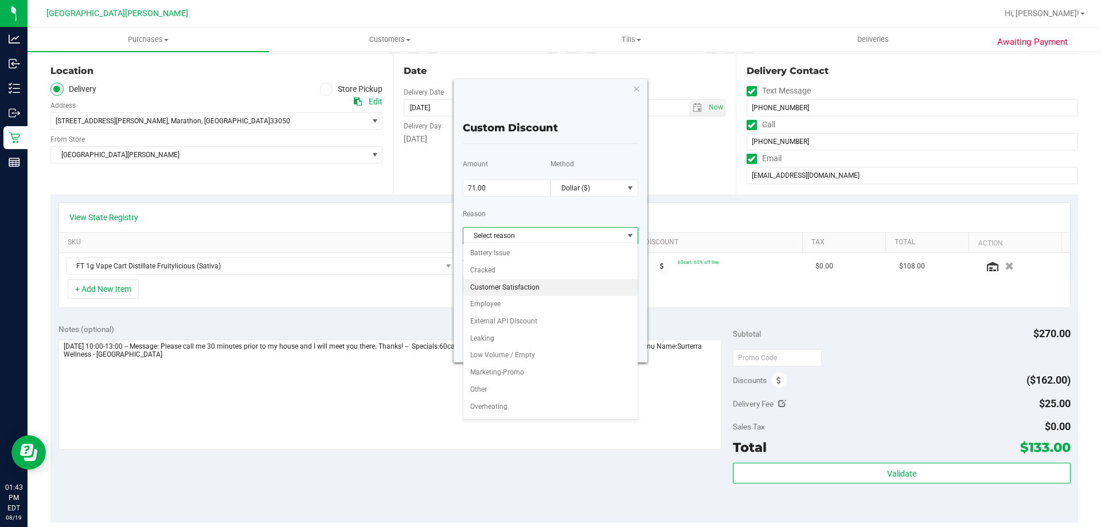
click at [568, 282] on li "Customer Satisfaction" at bounding box center [550, 287] width 174 height 17
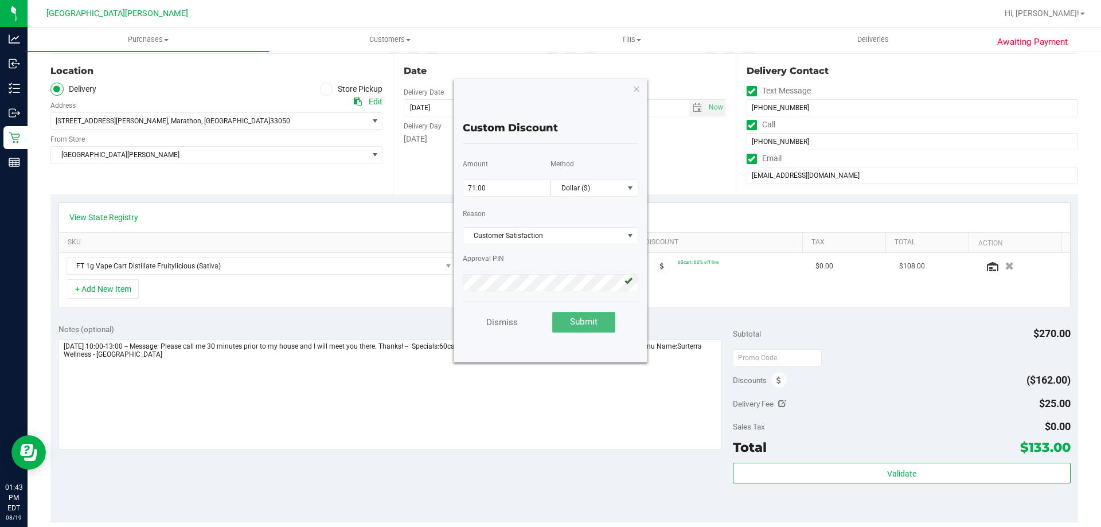
click at [574, 321] on span "Submit" at bounding box center [584, 321] width 28 height 10
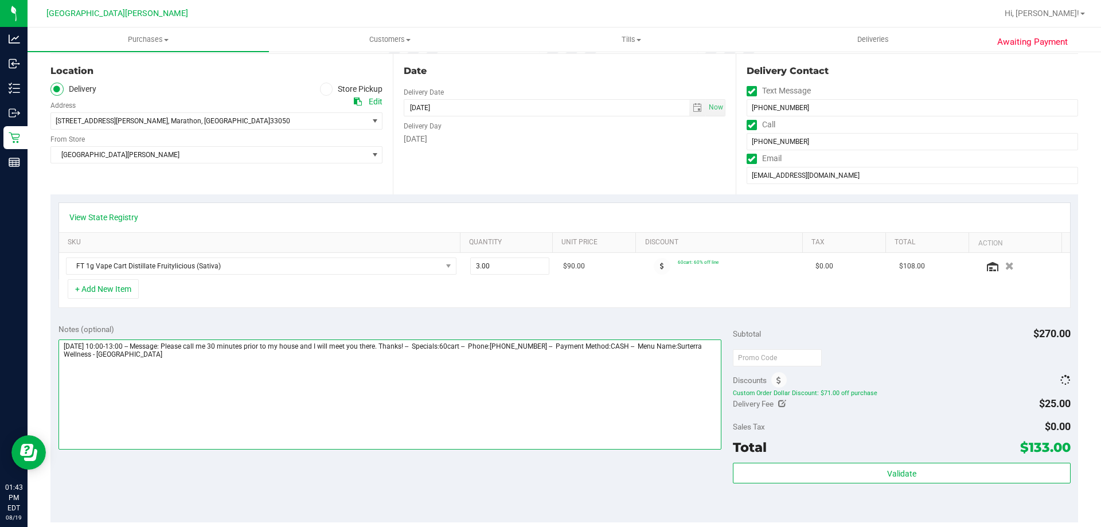
click at [475, 383] on textarea at bounding box center [389, 394] width 663 height 110
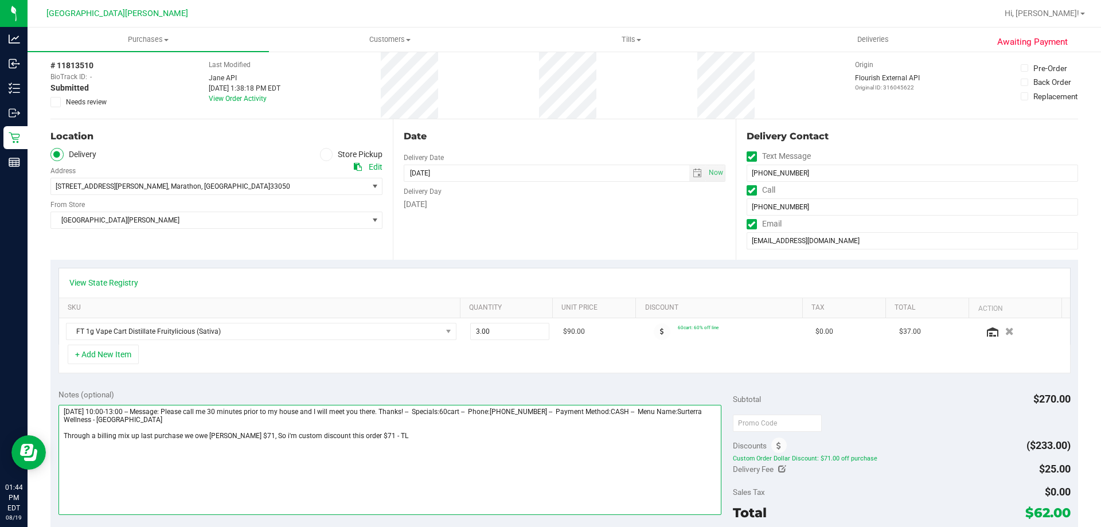
scroll to position [0, 0]
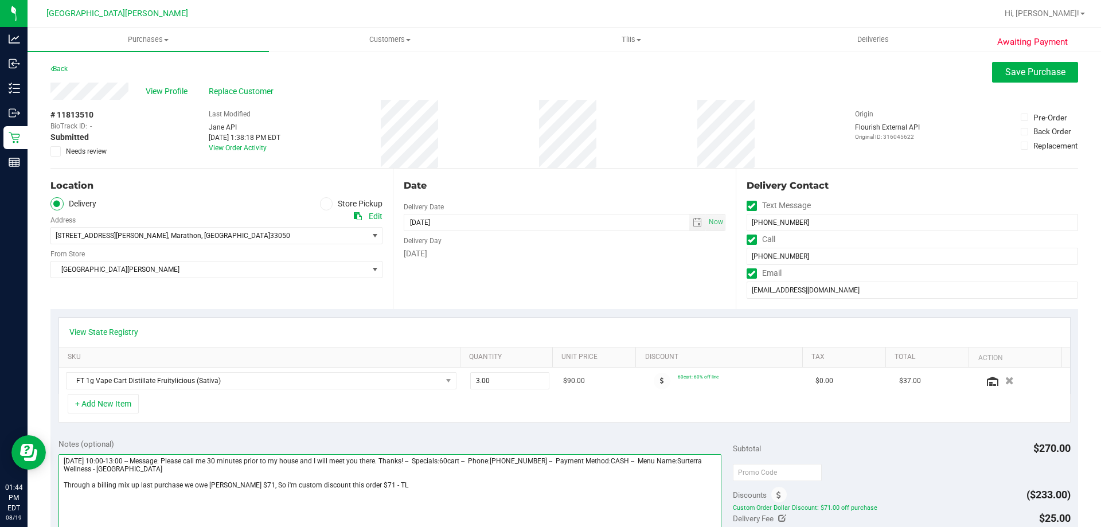
type textarea "[DATE] 10:00-13:00 -- Message: Please call me 30 minutes prior to my house and …"
click at [65, 151] on label "Needs review" at bounding box center [78, 151] width 57 height 10
click at [0, 0] on input "Needs review" at bounding box center [0, 0] width 0 height 0
click at [1013, 75] on span "Save Purchase" at bounding box center [1035, 71] width 60 height 11
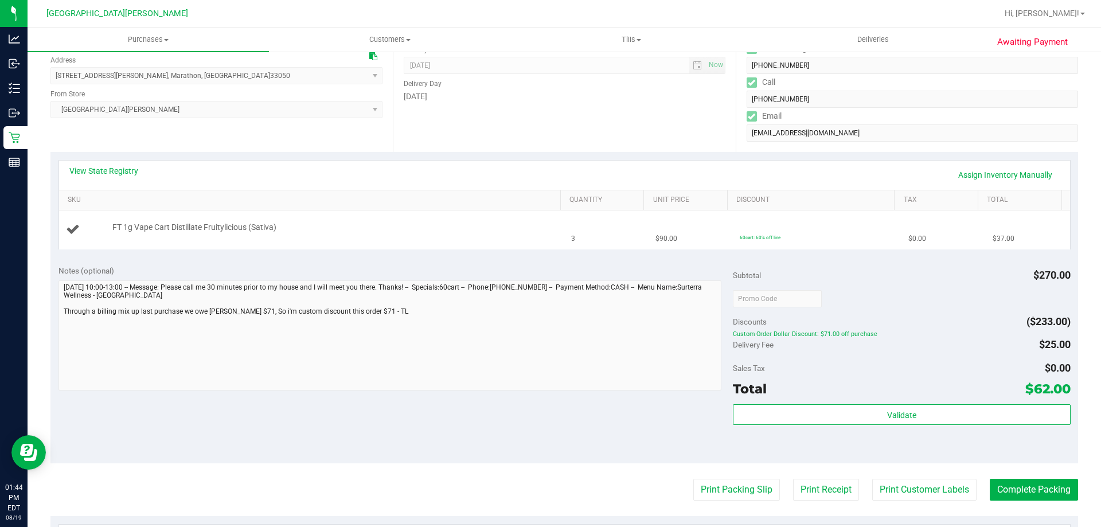
scroll to position [172, 0]
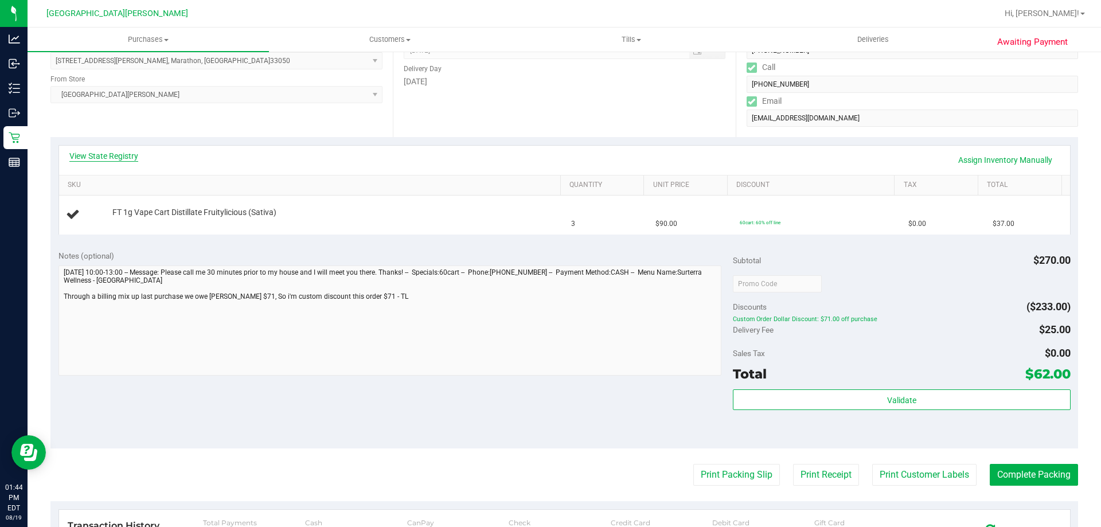
click at [129, 154] on link "View State Registry" at bounding box center [103, 155] width 69 height 11
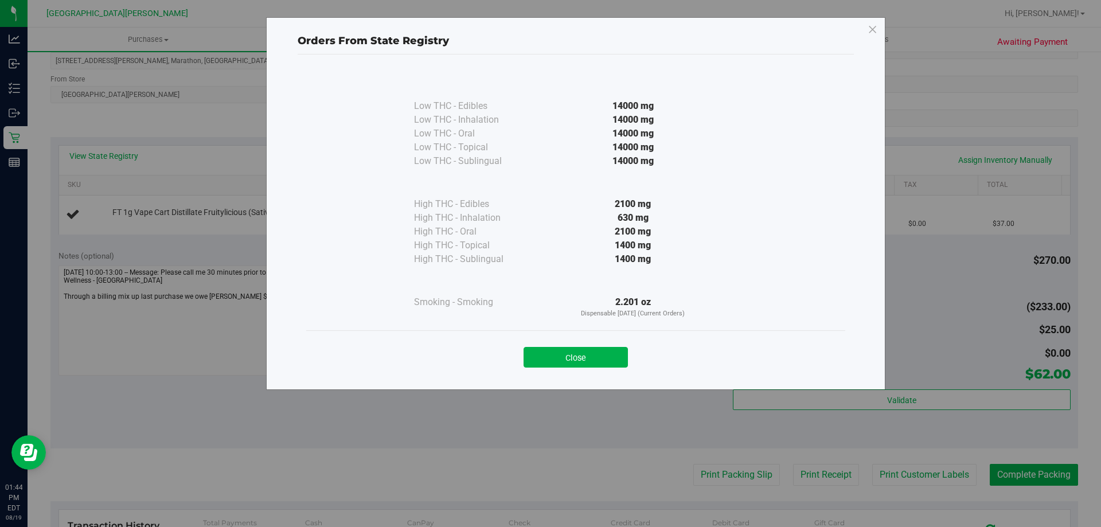
drag, startPoint x: 595, startPoint y: 360, endPoint x: 591, endPoint y: 354, distance: 7.5
click at [589, 363] on button "Close" at bounding box center [575, 357] width 104 height 21
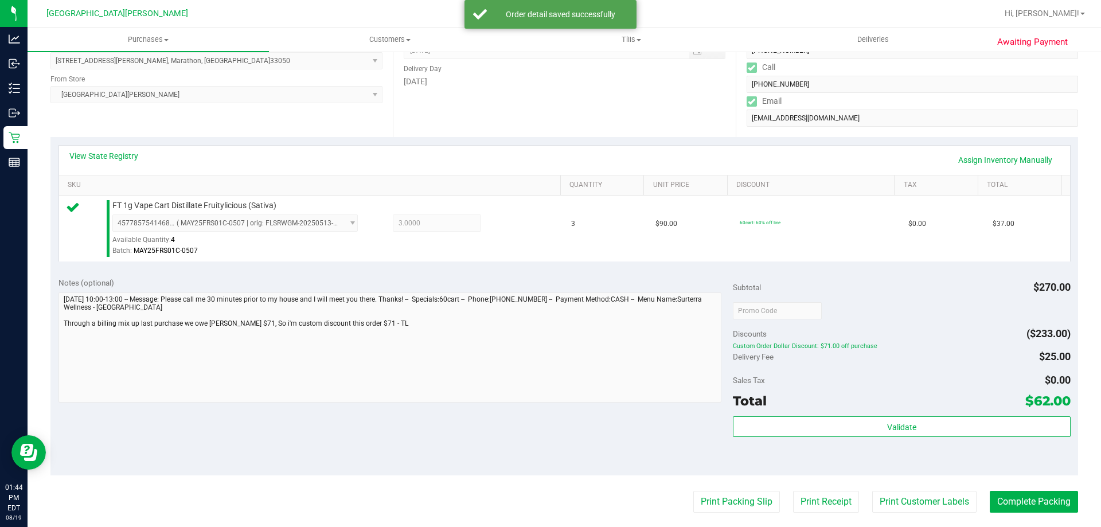
scroll to position [229, 0]
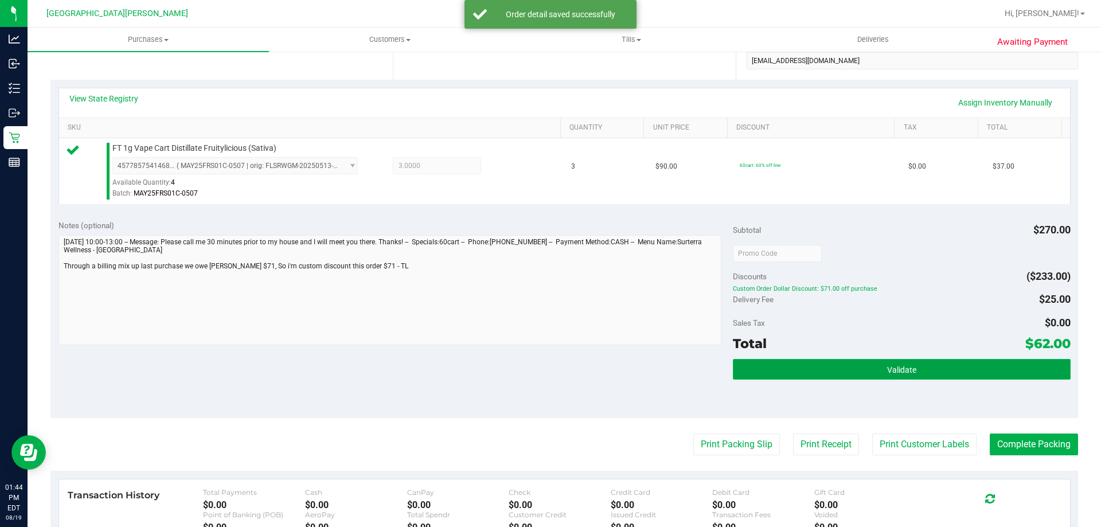
click at [855, 363] on button "Validate" at bounding box center [901, 369] width 337 height 21
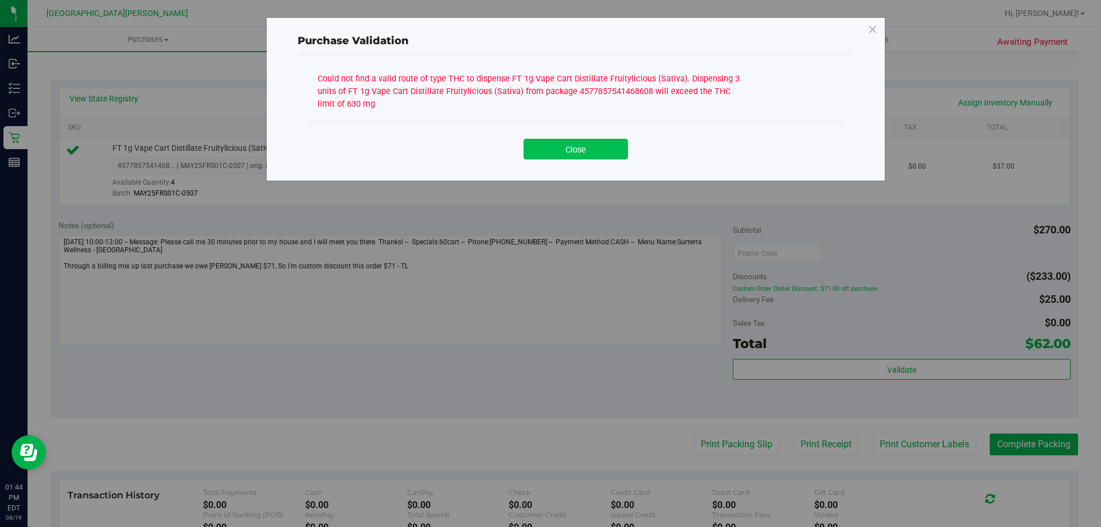
click at [555, 156] on button "Close" at bounding box center [575, 149] width 104 height 21
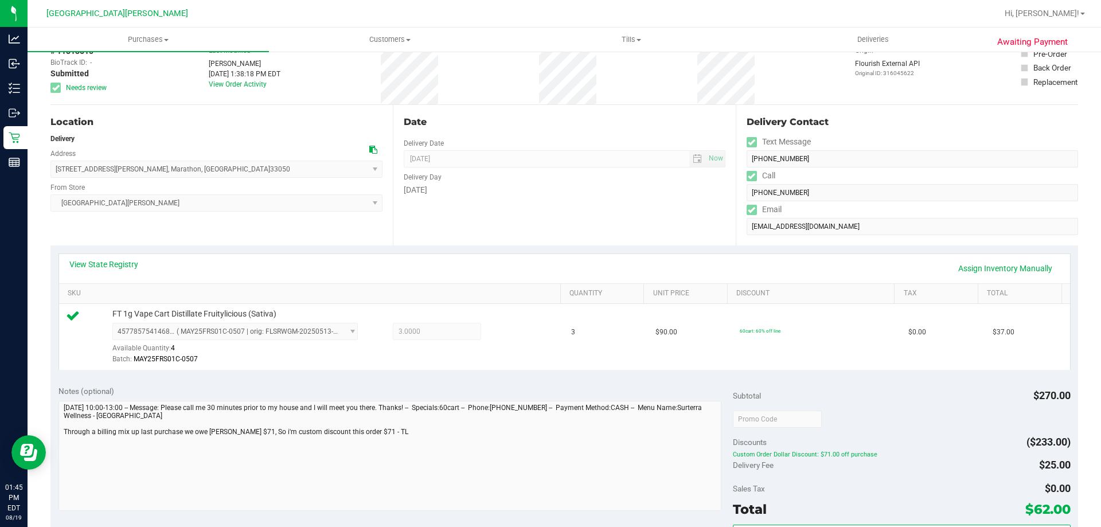
scroll to position [0, 0]
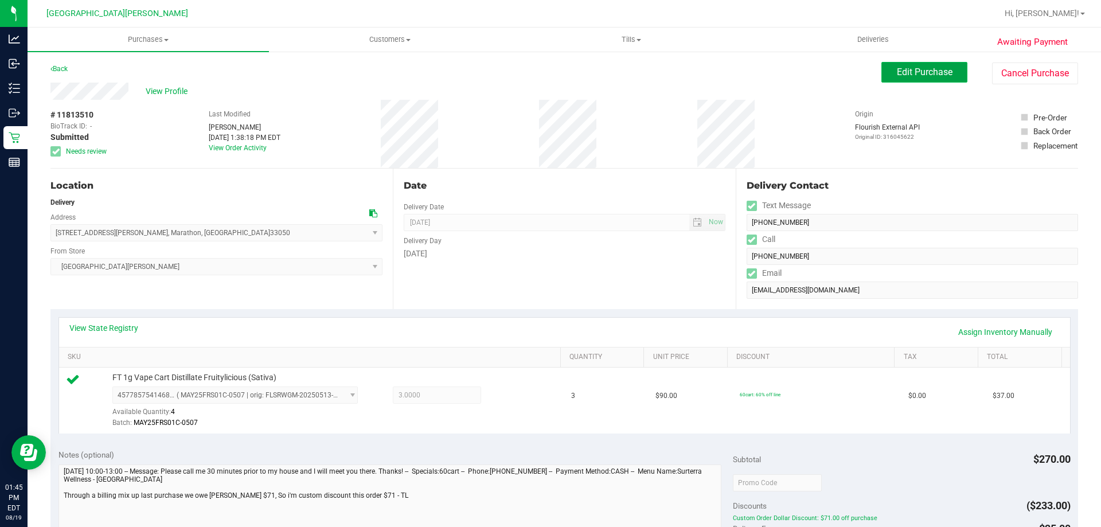
click at [888, 65] on button "Edit Purchase" at bounding box center [924, 72] width 86 height 21
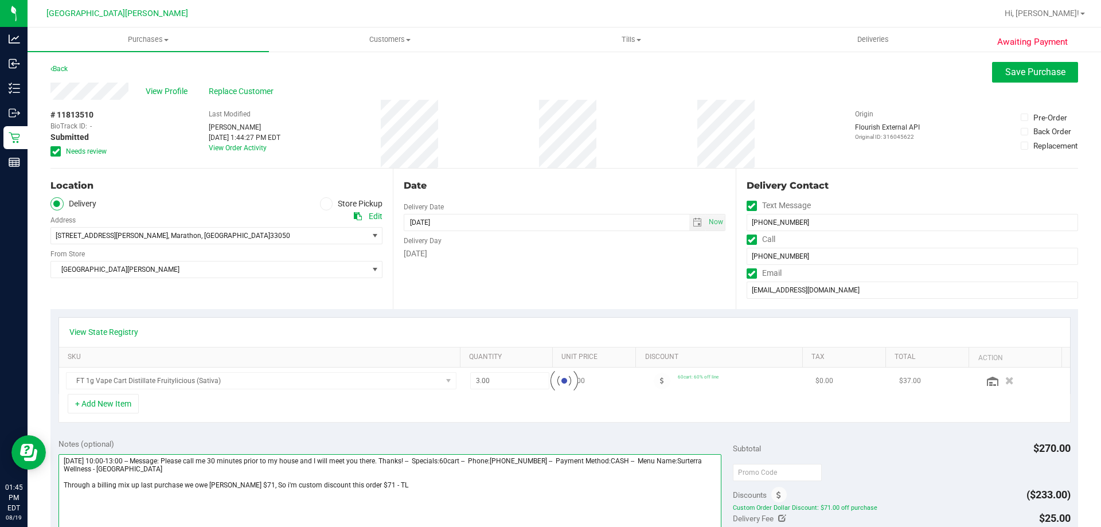
click at [406, 483] on textarea at bounding box center [389, 509] width 663 height 110
type textarea "[DATE] 10:00-13:00 -- Message: Please call me 30 minutes prior to my house and …"
click at [1017, 80] on button "Save Purchase" at bounding box center [1035, 72] width 86 height 21
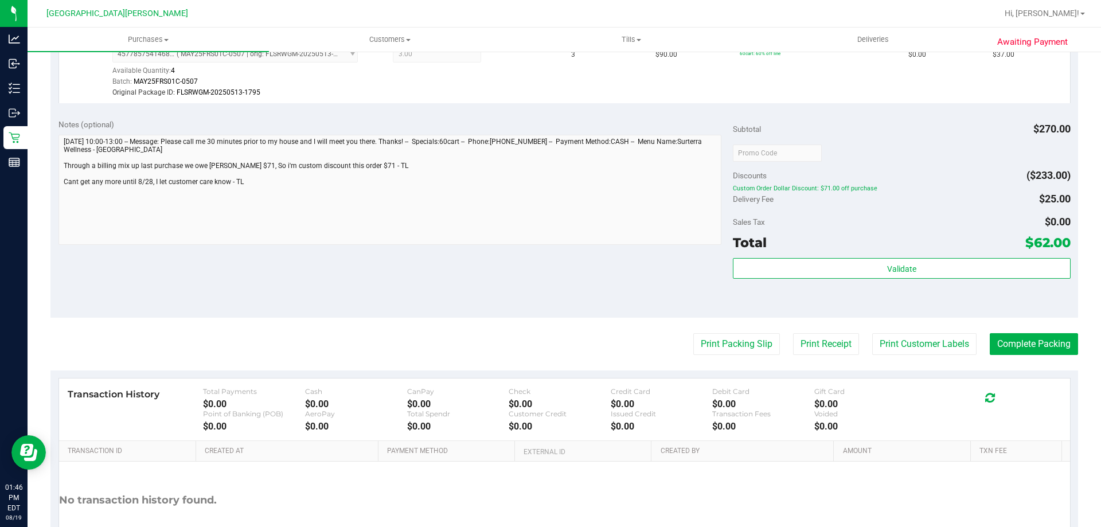
scroll to position [401, 0]
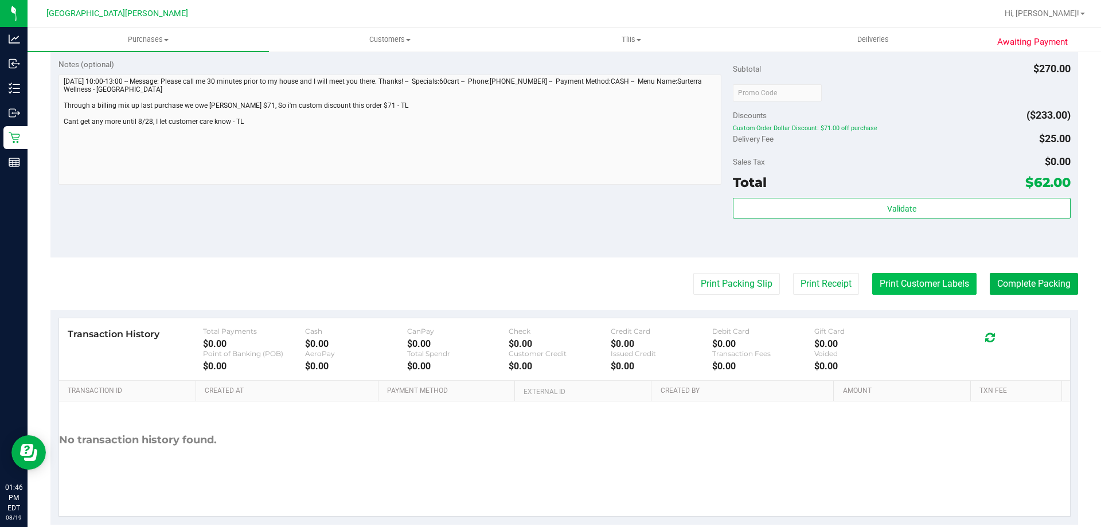
click at [900, 287] on button "Print Customer Labels" at bounding box center [924, 284] width 104 height 22
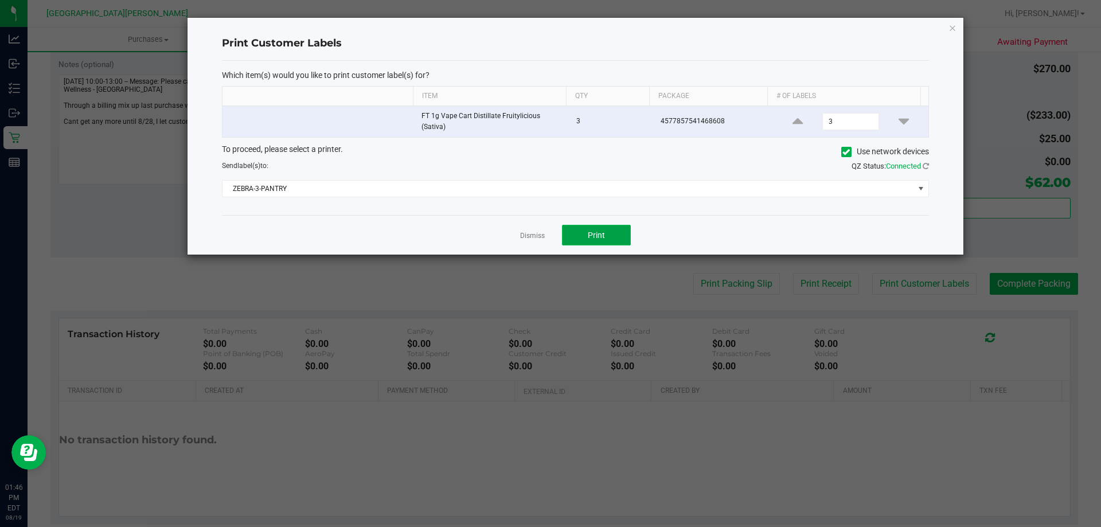
click at [592, 237] on span "Print" at bounding box center [596, 234] width 17 height 9
click at [534, 238] on link "Dismiss" at bounding box center [532, 236] width 25 height 10
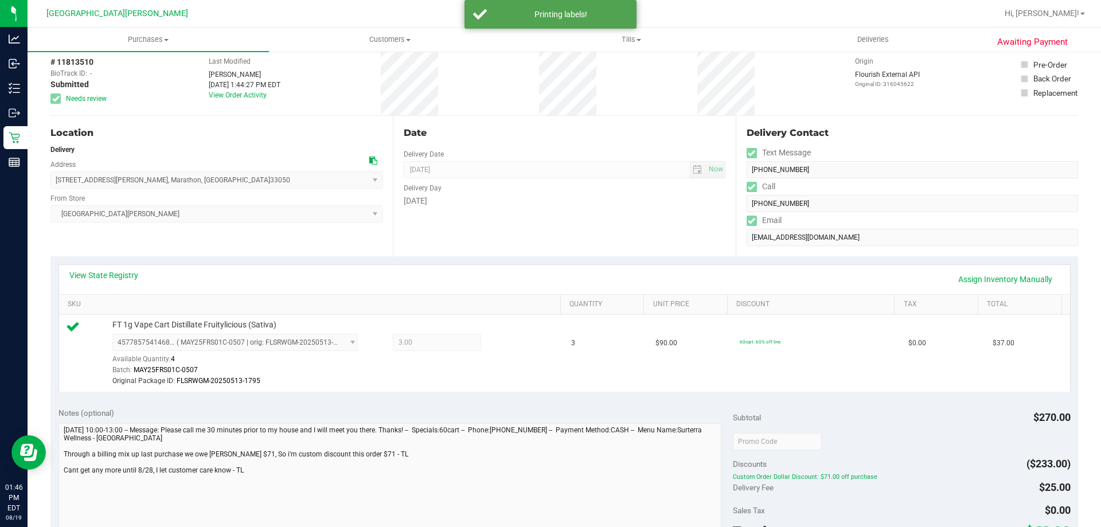
scroll to position [0, 0]
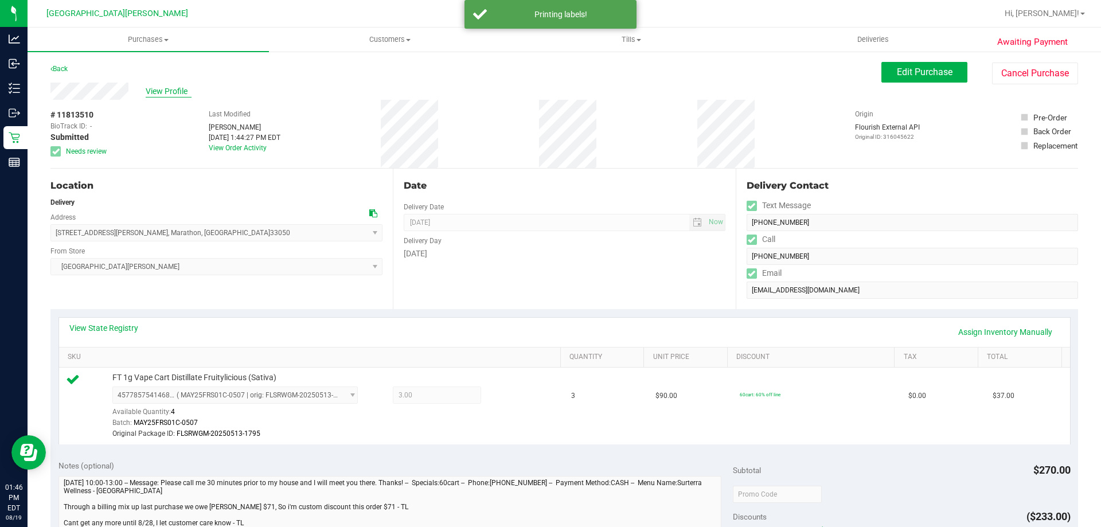
click at [174, 91] on span "View Profile" at bounding box center [169, 91] width 46 height 12
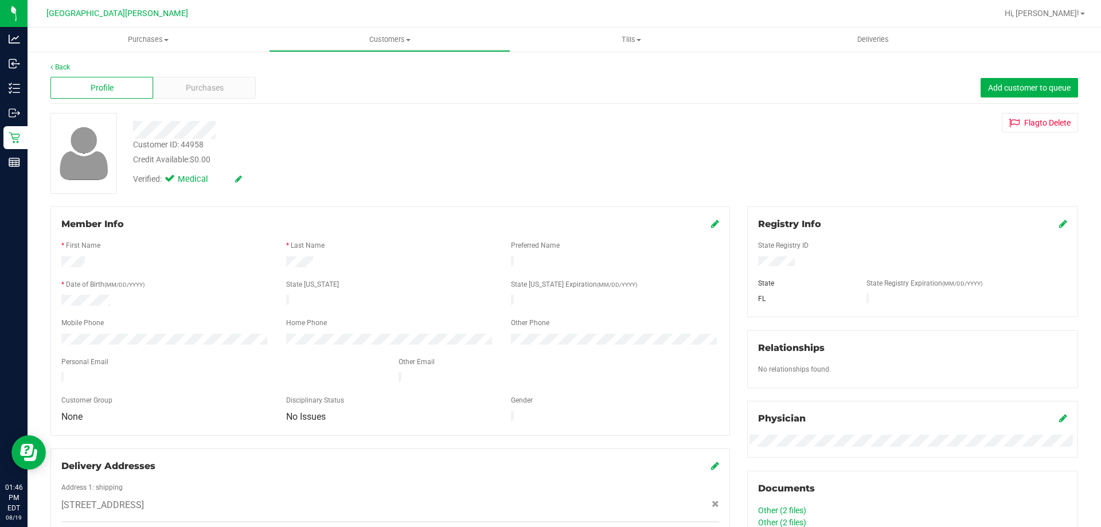
click at [197, 139] on div "Customer ID: 44958" at bounding box center [168, 145] width 71 height 12
copy div "44958"
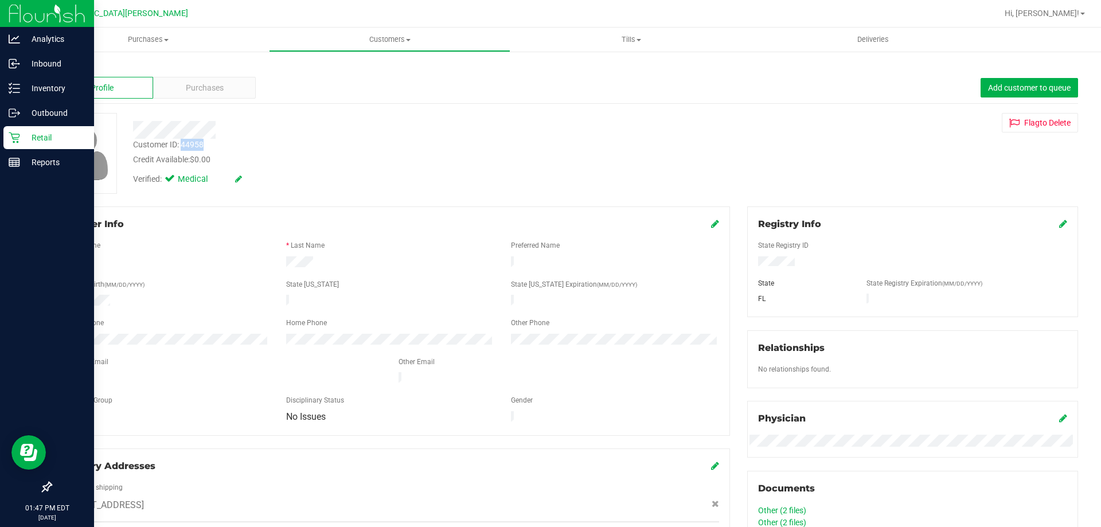
click at [13, 137] on icon at bounding box center [14, 137] width 11 height 11
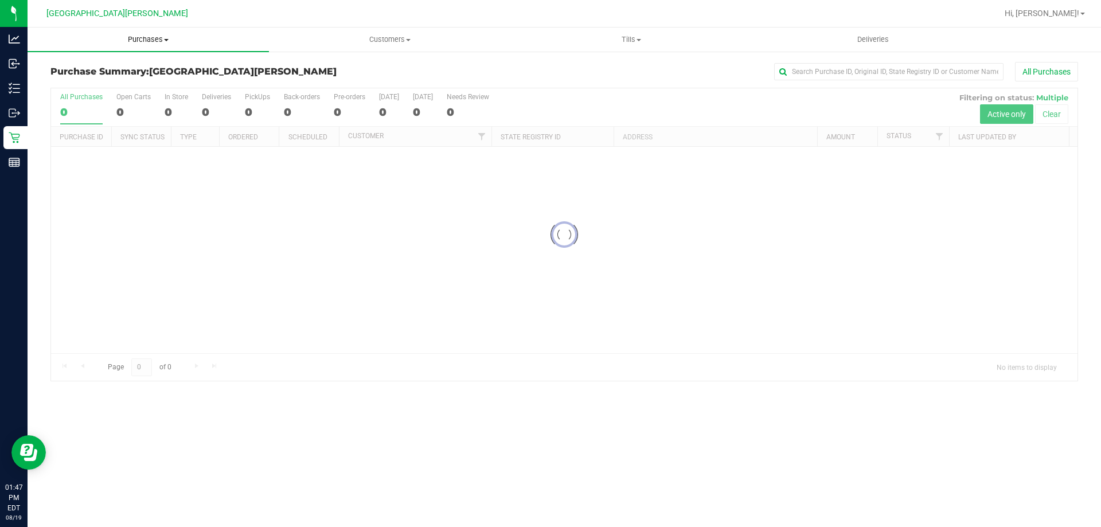
drag, startPoint x: 142, startPoint y: 45, endPoint x: 135, endPoint y: 46, distance: 7.6
click at [142, 44] on uib-tab-heading "Purchases Summary of purchases Fulfillment All purchases" at bounding box center [148, 40] width 241 height 24
click at [76, 84] on span "Fulfillment" at bounding box center [63, 83] width 71 height 10
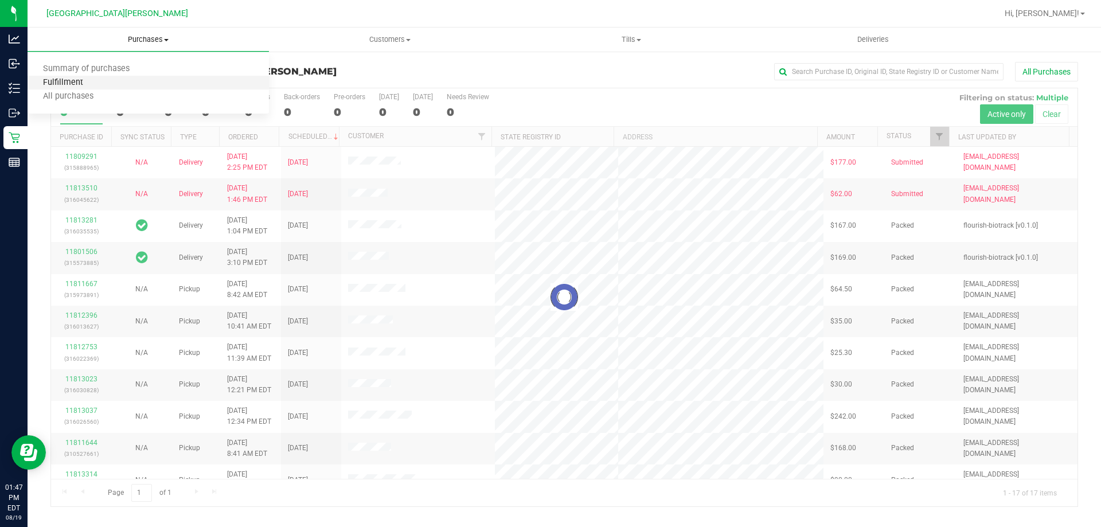
click at [76, 84] on span "Fulfillment" at bounding box center [63, 83] width 71 height 10
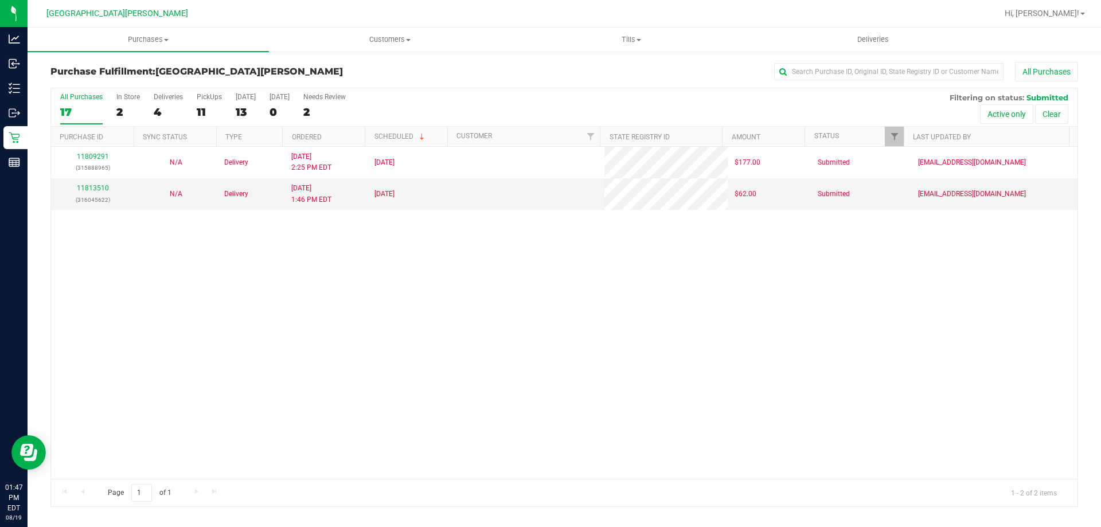
click at [289, 298] on div "11809291 (315888965) N/A Delivery [DATE] 2:25 PM EDT 8/22/2025 $177.00 Submitte…" at bounding box center [564, 313] width 1026 height 332
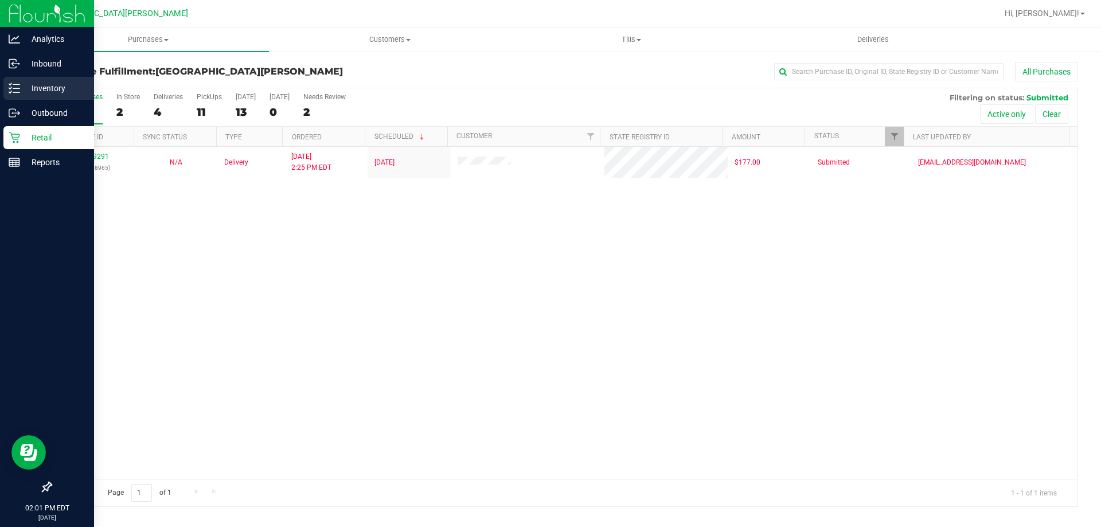
click at [32, 85] on p "Inventory" at bounding box center [54, 88] width 69 height 14
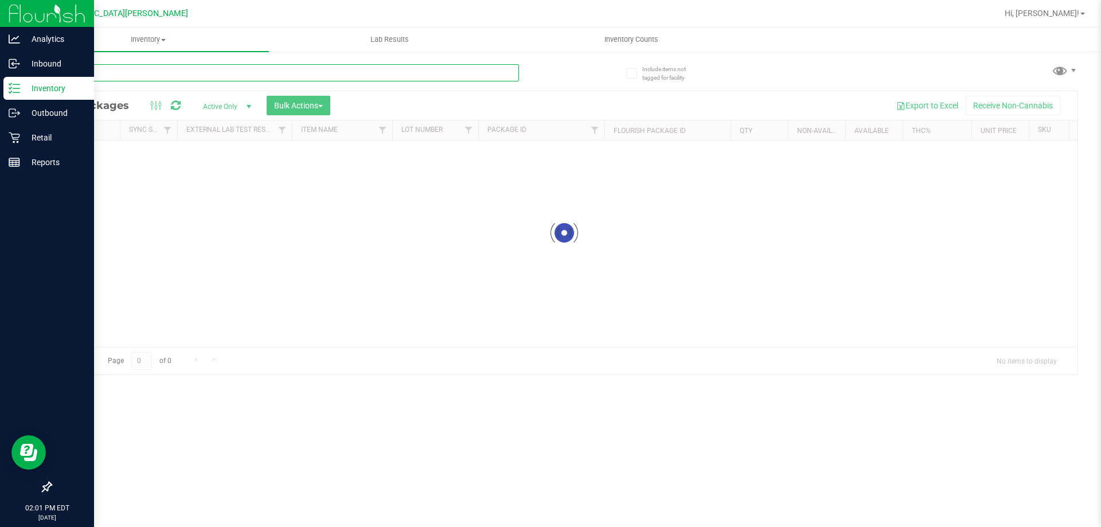
click at [91, 78] on input "text" at bounding box center [284, 72] width 468 height 17
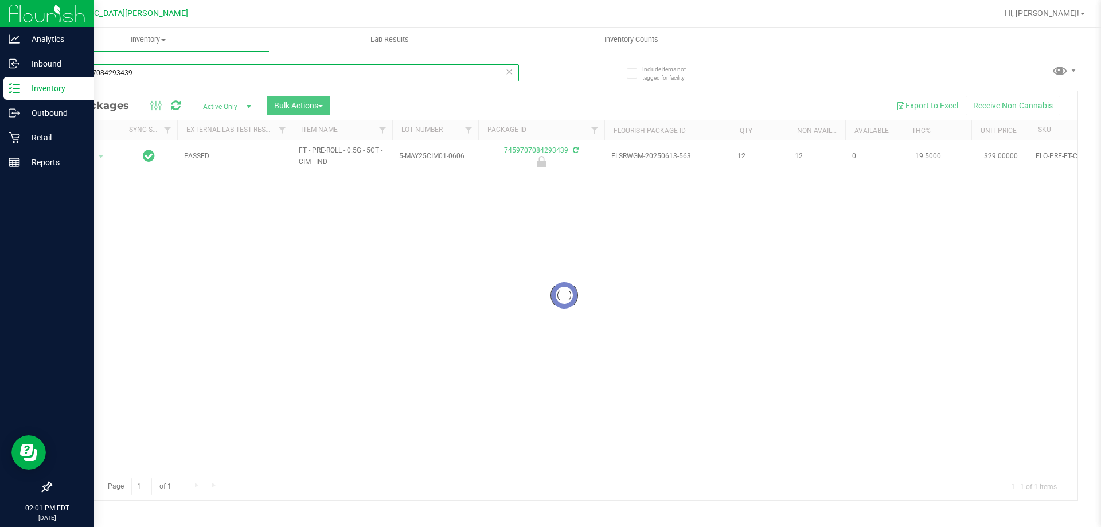
type input "7459707084293439"
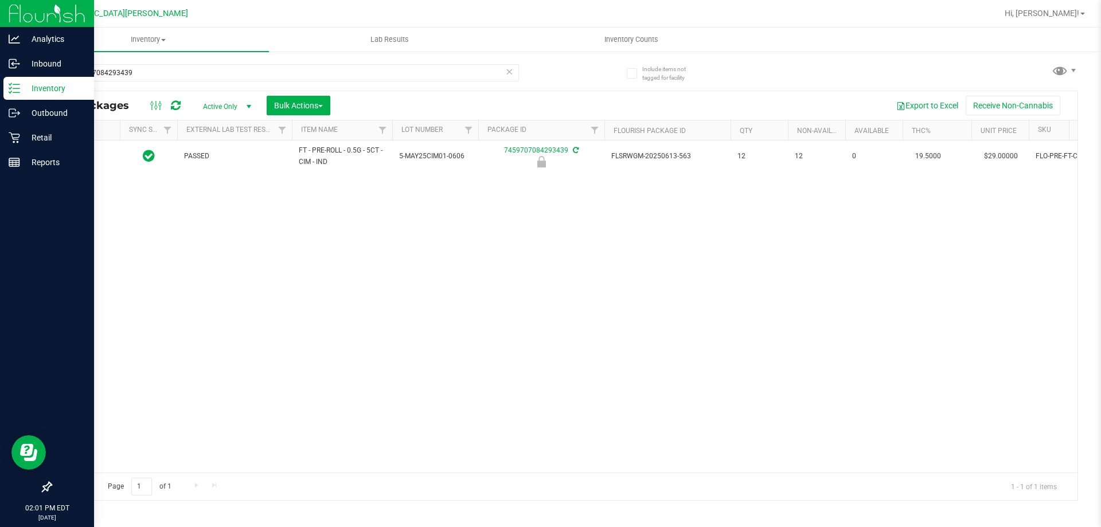
click at [78, 153] on div at bounding box center [85, 156] width 55 height 11
click at [78, 153] on span "Action" at bounding box center [77, 156] width 31 height 16
click at [98, 284] on li "Unlock package" at bounding box center [99, 292] width 73 height 17
click at [205, 73] on input "7459707084293439" at bounding box center [284, 72] width 468 height 17
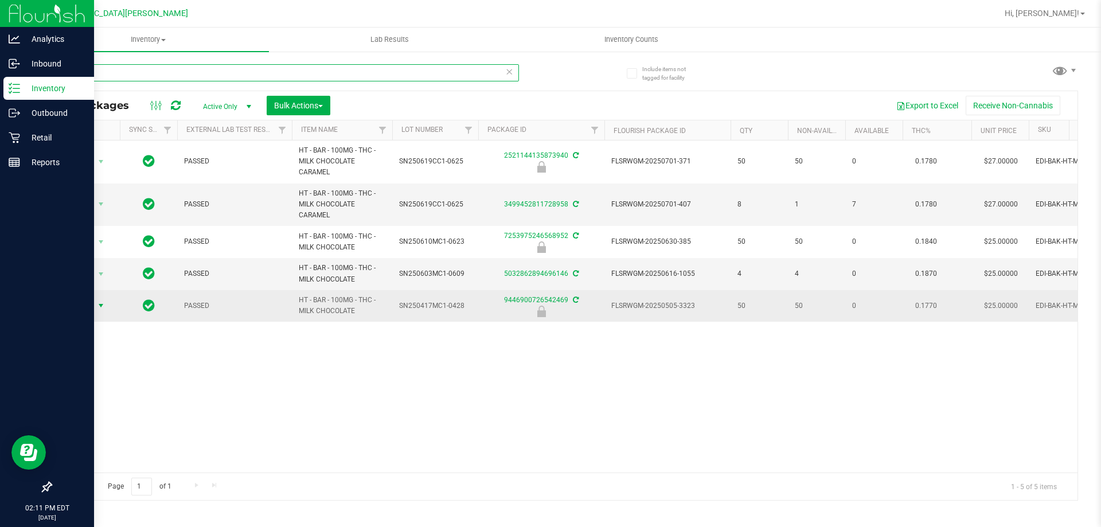
type input "milk"
click at [90, 308] on span "Action" at bounding box center [77, 305] width 31 height 16
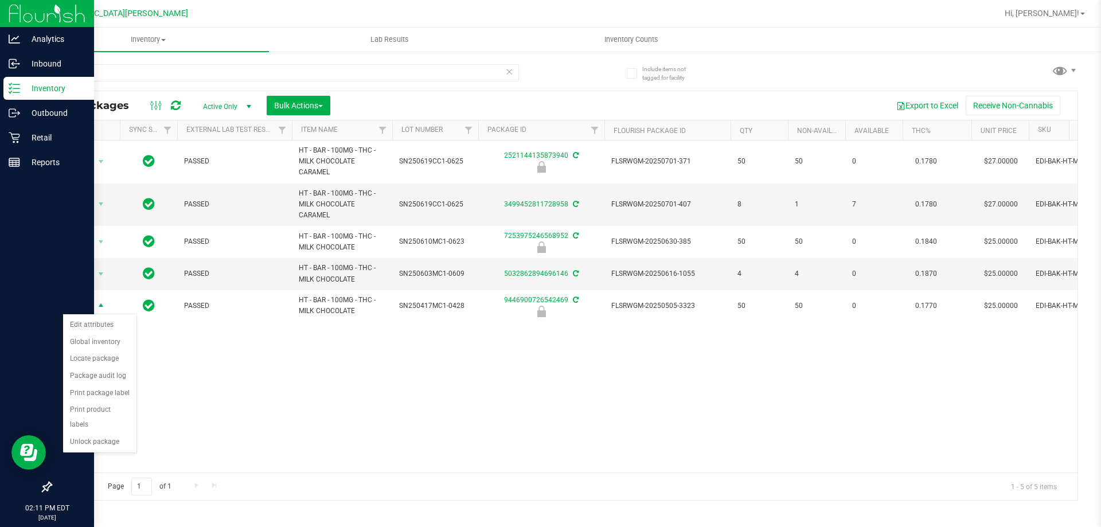
click at [97, 438] on div "Action Edit attributes Global inventory Locate package Package audit log Print …" at bounding box center [99, 383] width 75 height 139
click at [97, 433] on li "Unlock package" at bounding box center [99, 441] width 73 height 17
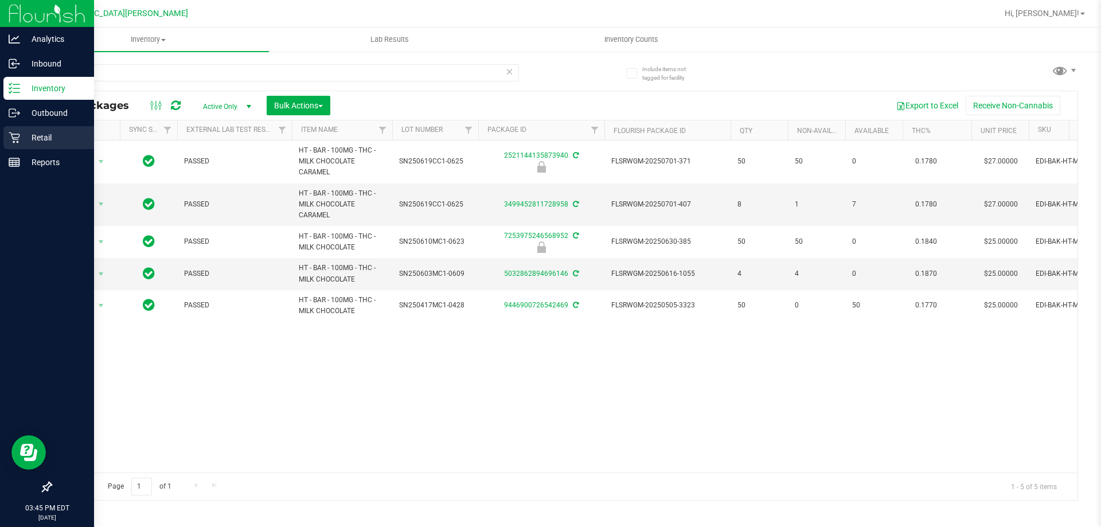
click at [62, 139] on p "Retail" at bounding box center [54, 138] width 69 height 14
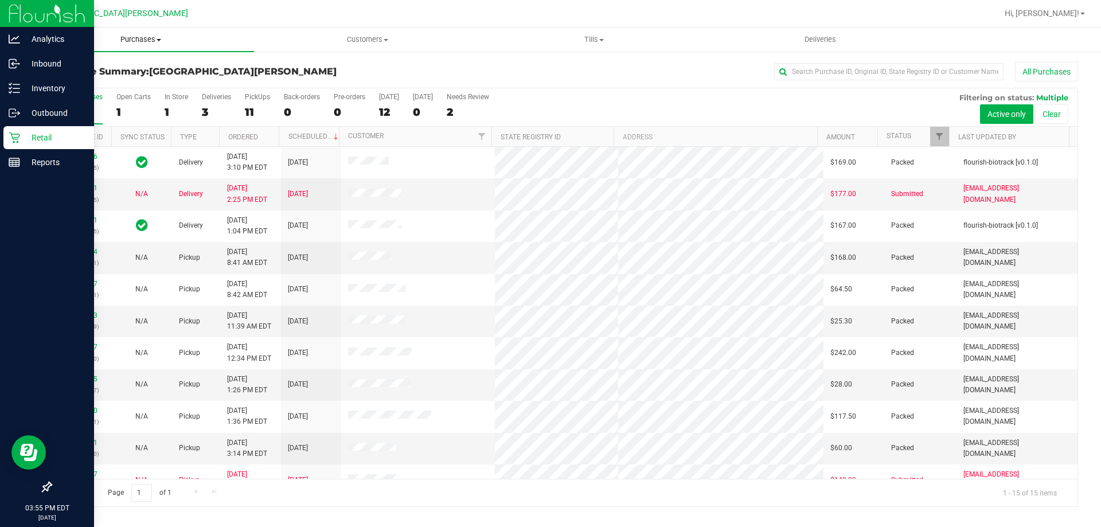
click at [144, 38] on span "Purchases" at bounding box center [141, 39] width 226 height 10
click at [120, 87] on li "Fulfillment" at bounding box center [141, 83] width 226 height 14
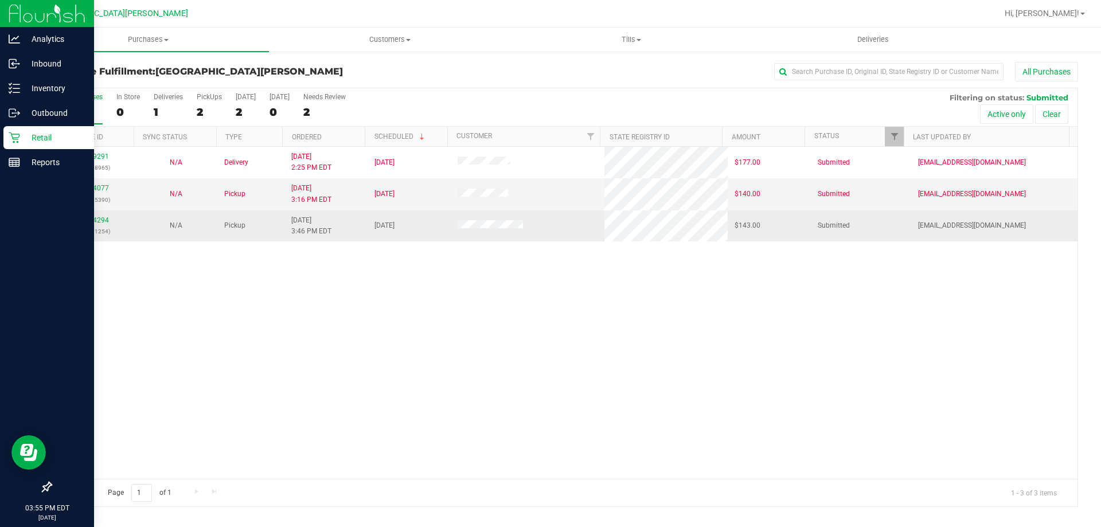
click at [94, 225] on div "11814294 (316071254)" at bounding box center [92, 226] width 69 height 22
click at [98, 221] on link "11814294" at bounding box center [93, 220] width 32 height 8
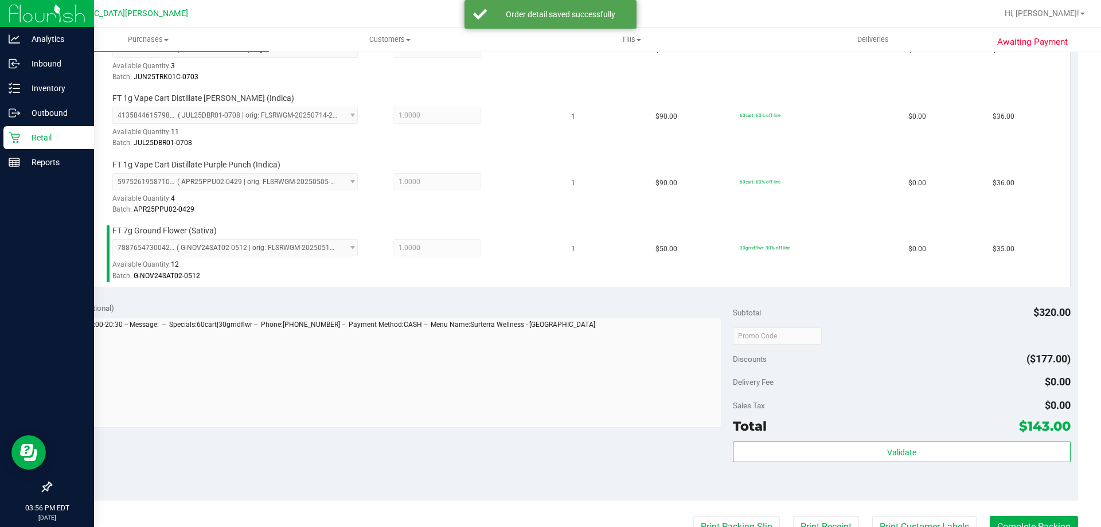
scroll to position [401, 0]
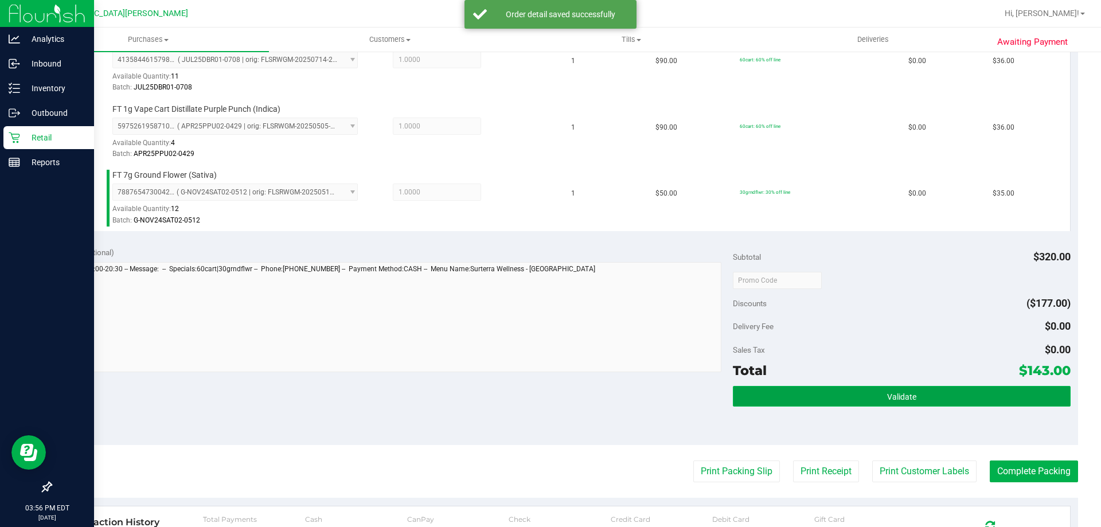
click at [877, 389] on button "Validate" at bounding box center [901, 396] width 337 height 21
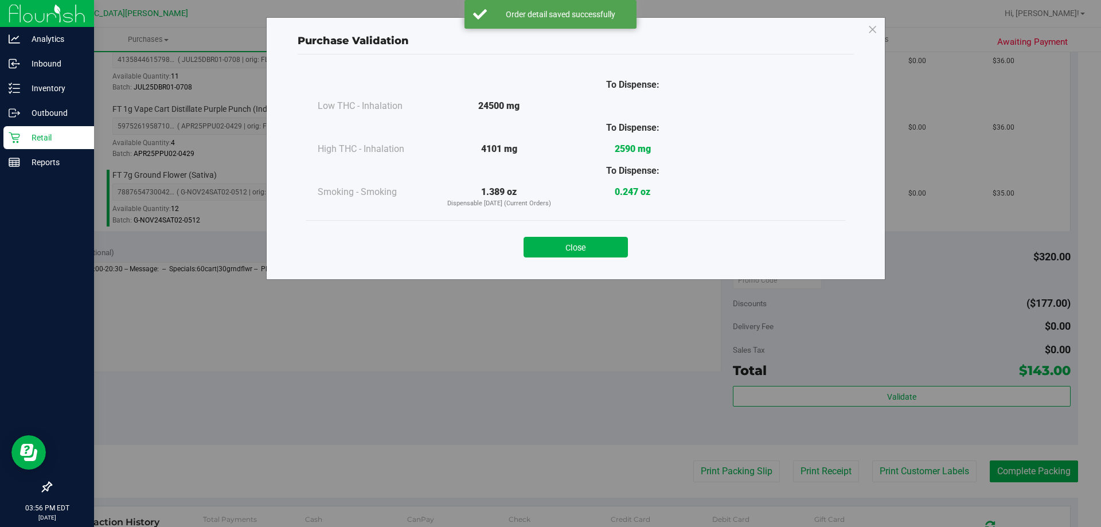
click at [581, 263] on div "Close" at bounding box center [575, 243] width 539 height 46
click at [581, 257] on div "Close" at bounding box center [575, 243] width 539 height 46
click at [581, 253] on button "Close" at bounding box center [575, 247] width 104 height 21
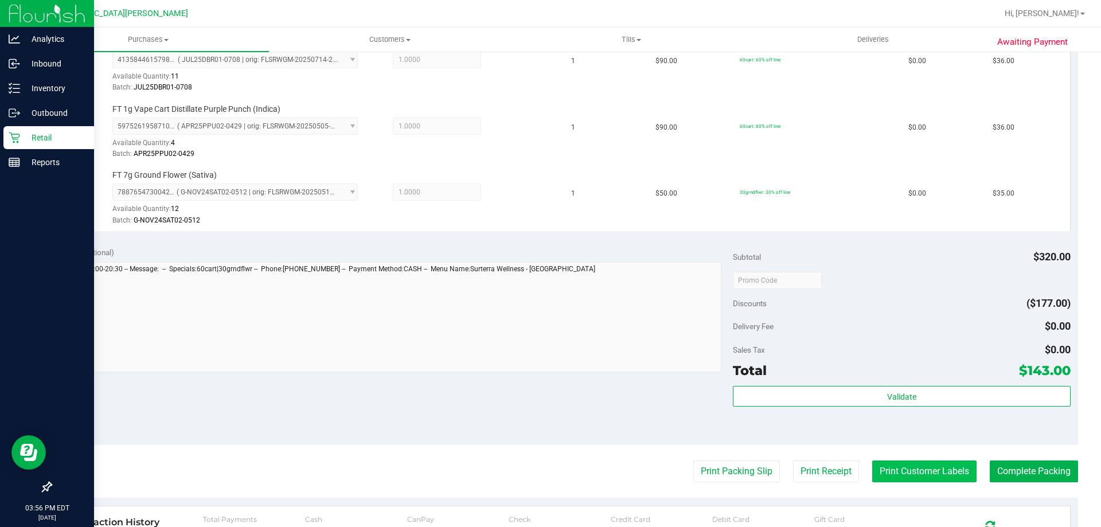
click at [935, 470] on button "Print Customer Labels" at bounding box center [924, 471] width 104 height 22
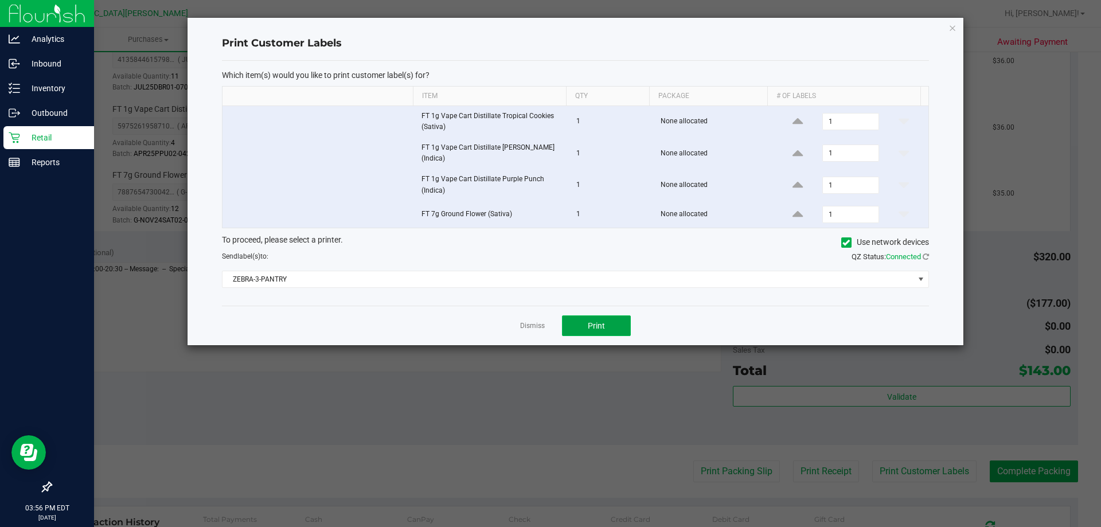
click at [609, 319] on button "Print" at bounding box center [596, 325] width 69 height 21
click at [532, 323] on link "Dismiss" at bounding box center [532, 326] width 25 height 10
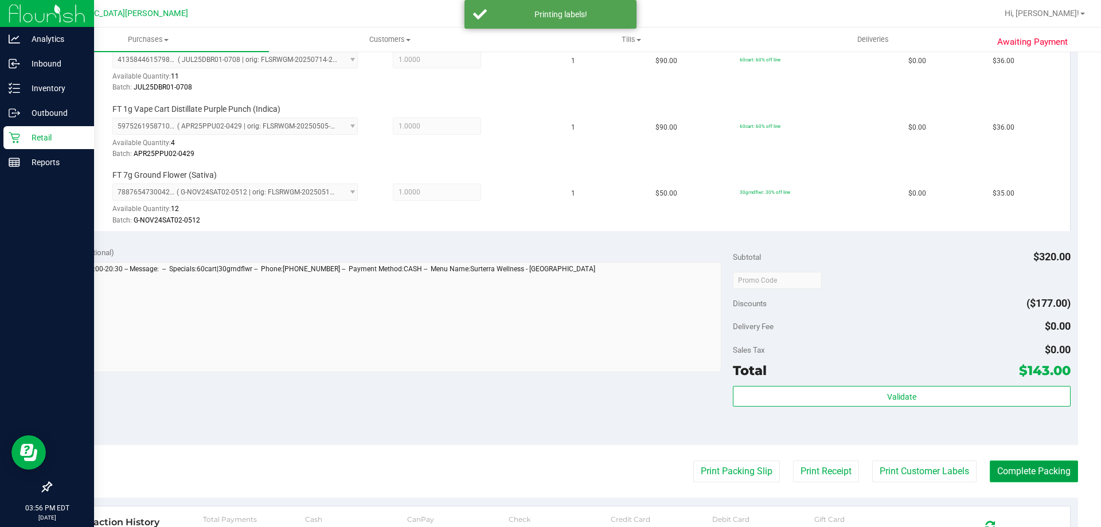
click at [1040, 475] on button "Complete Packing" at bounding box center [1033, 471] width 88 height 22
